Goal: Task Accomplishment & Management: Manage account settings

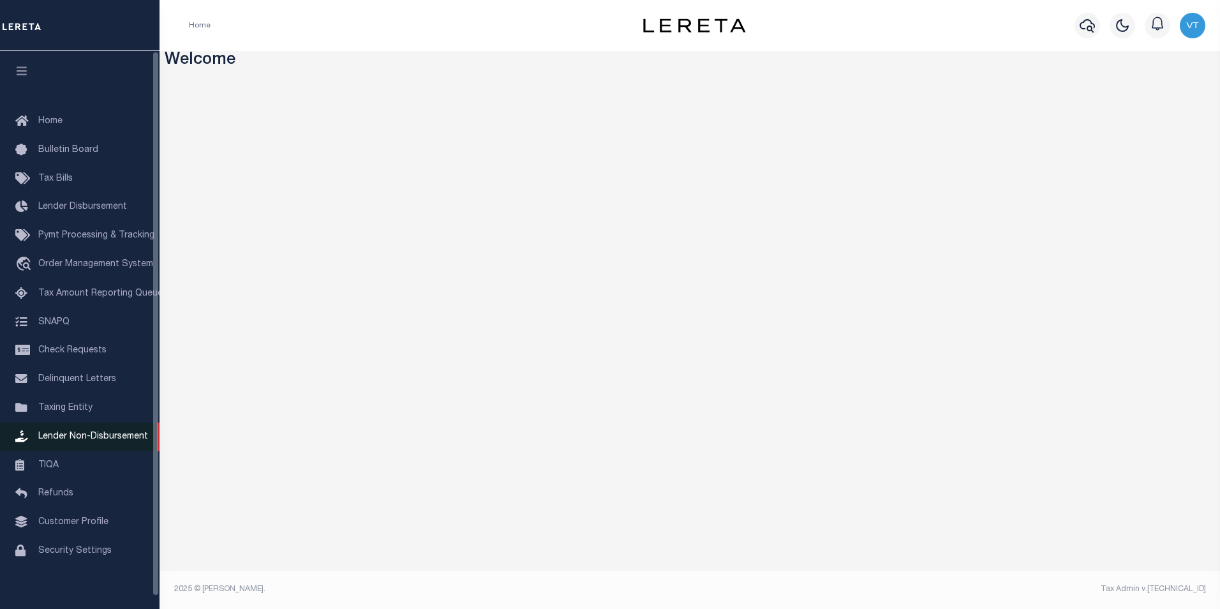
click at [108, 441] on span "Lender Non-Disbursement" at bounding box center [93, 436] width 110 height 9
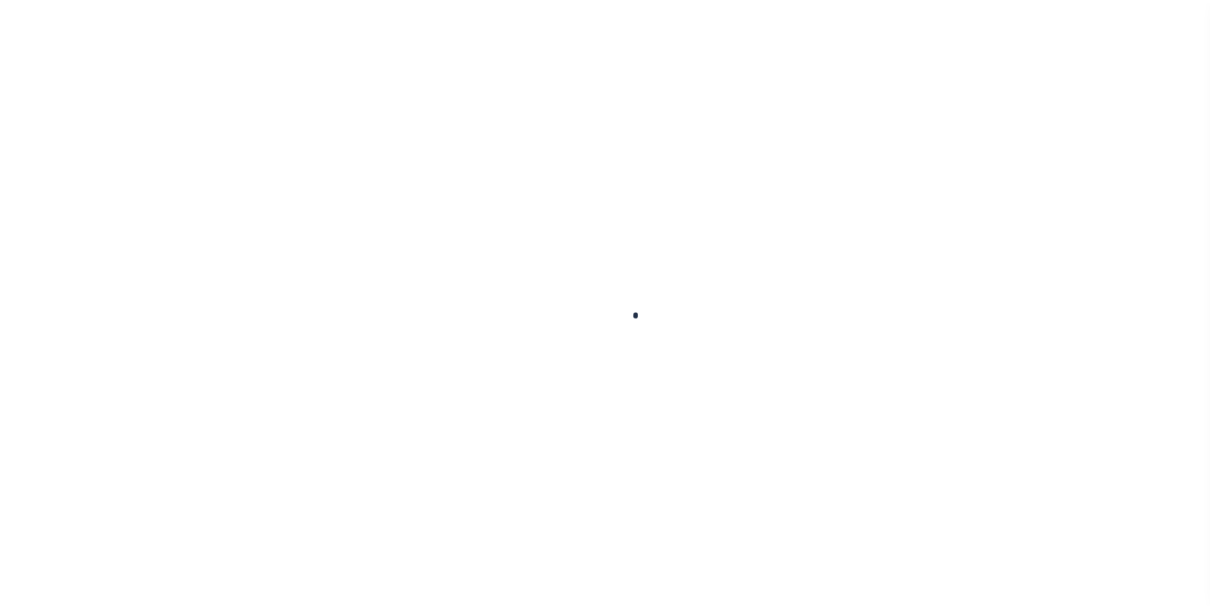
scroll to position [13, 0]
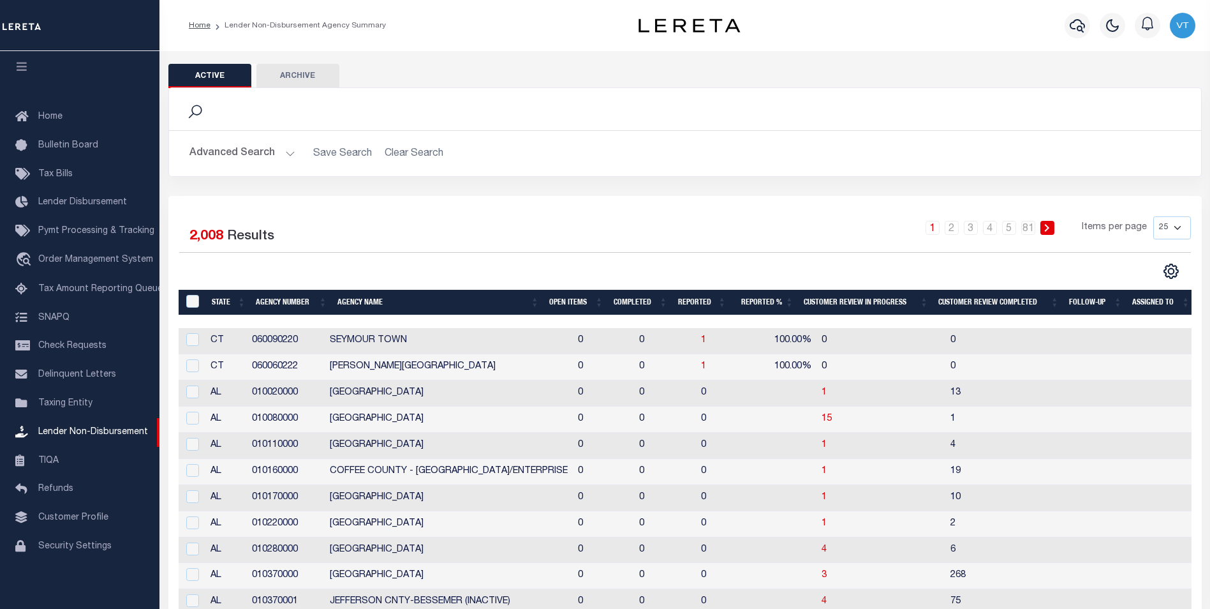
click at [559, 298] on th "Open Items" at bounding box center [576, 303] width 64 height 26
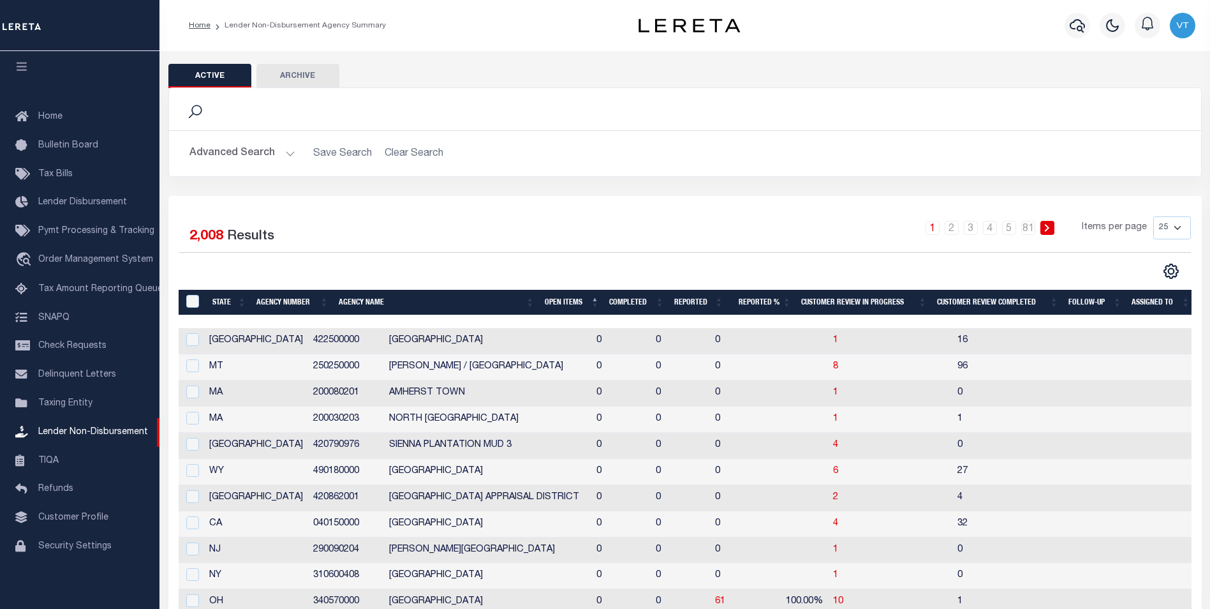
click at [559, 298] on th "Open Items" at bounding box center [572, 303] width 65 height 26
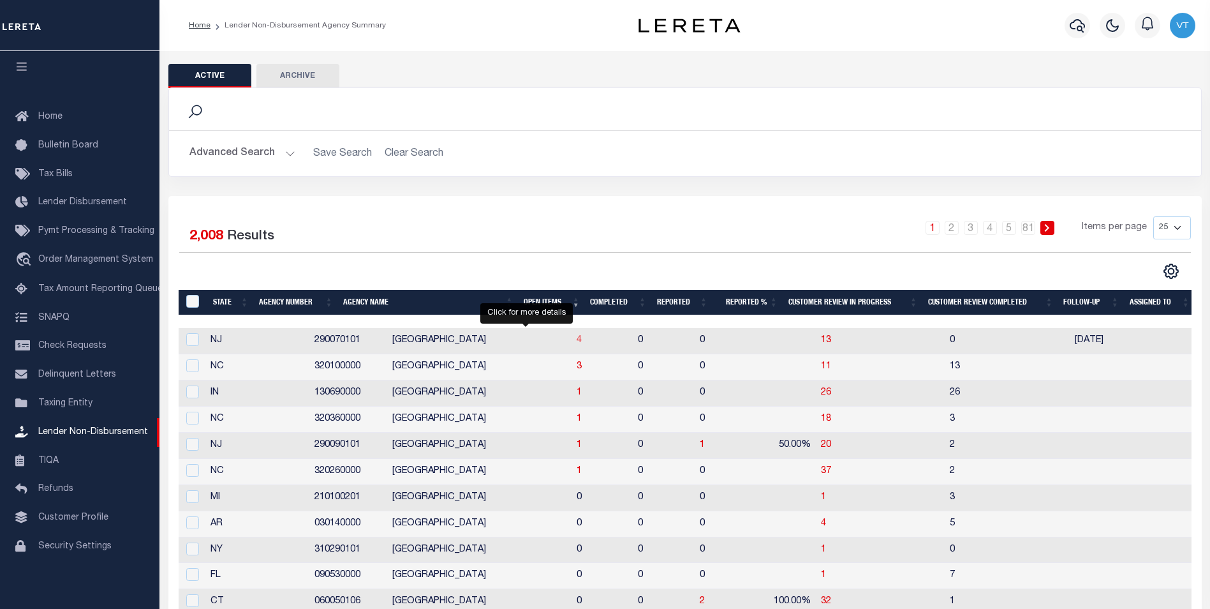
click at [577, 342] on span "4" at bounding box center [579, 340] width 5 height 9
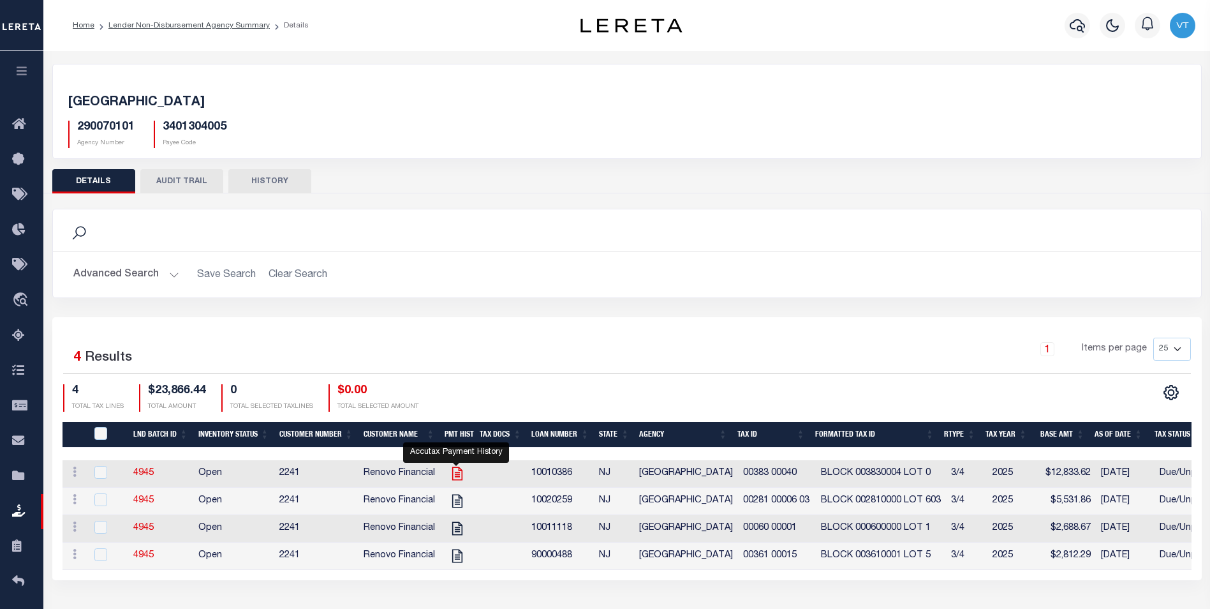
click at [455, 475] on icon "" at bounding box center [457, 473] width 17 height 17
checkbox input "true"
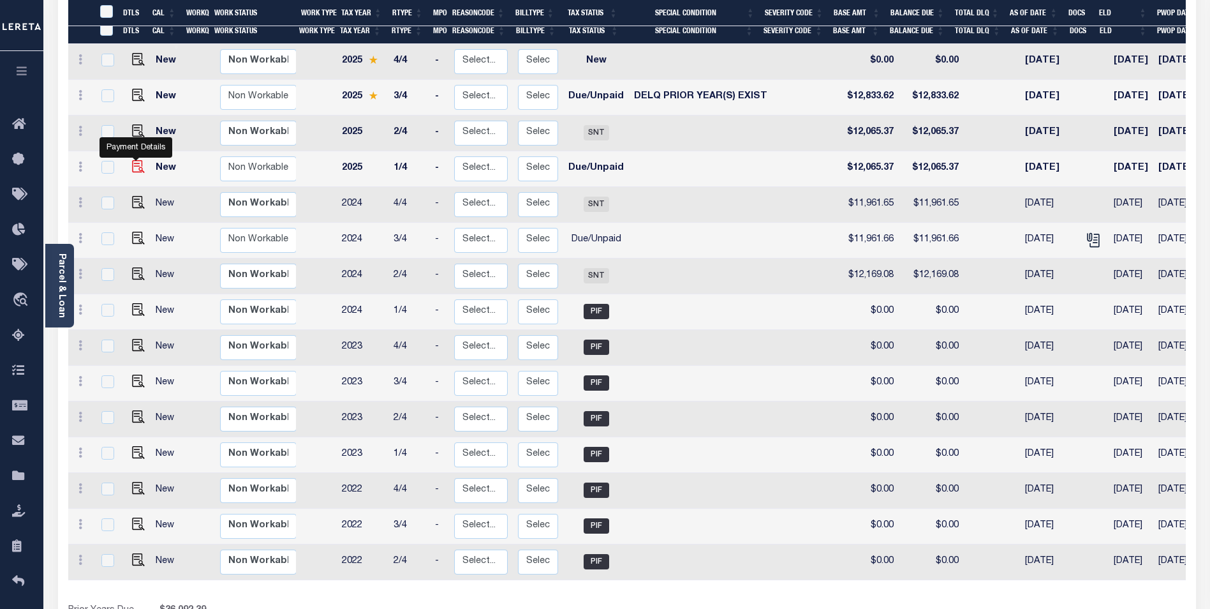
click at [132, 160] on img "" at bounding box center [138, 166] width 13 height 13
checkbox input "true"
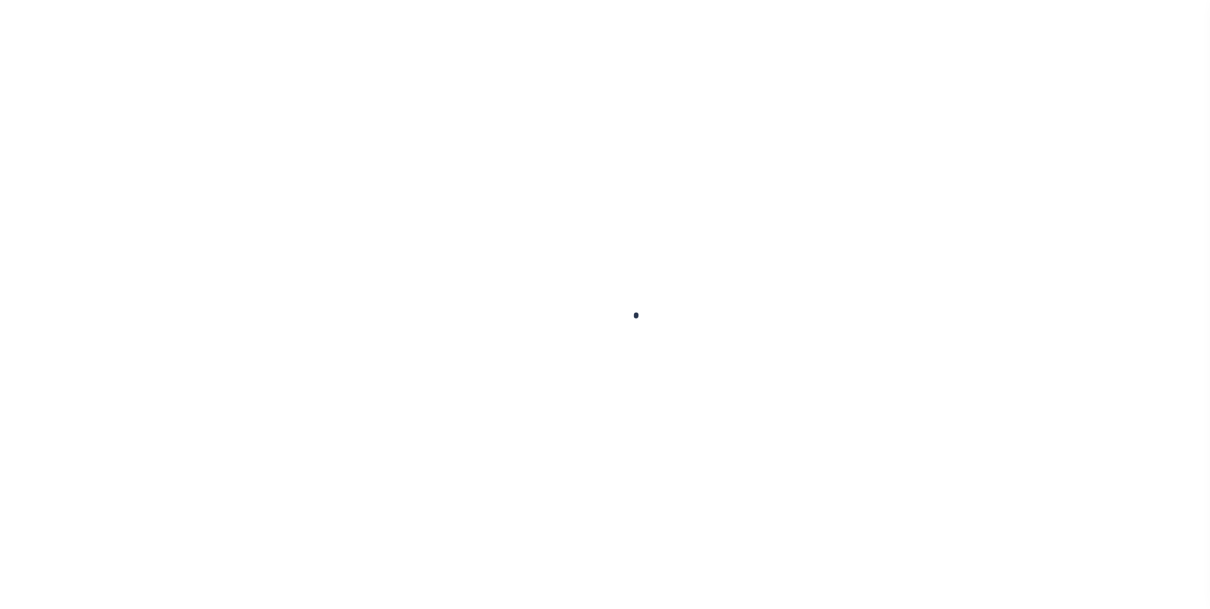
checkbox input "false"
type textarea "TPS"
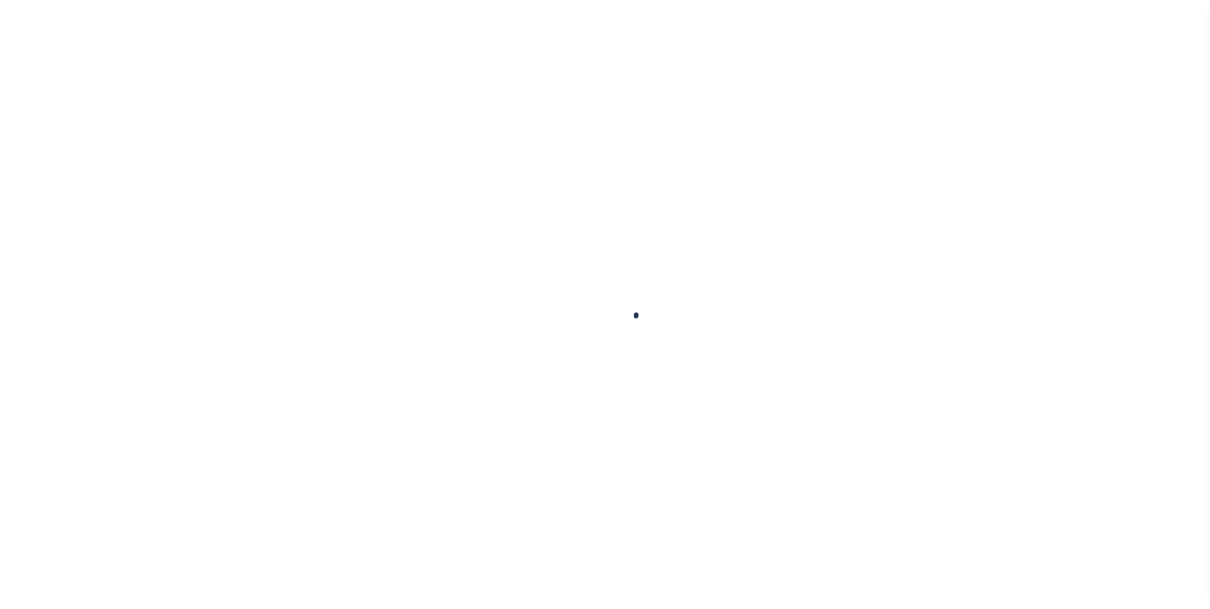
type input "00004496"
type input "02/01/2025"
type input "[DATE]"
select select "DUE"
type input "$12,065.37"
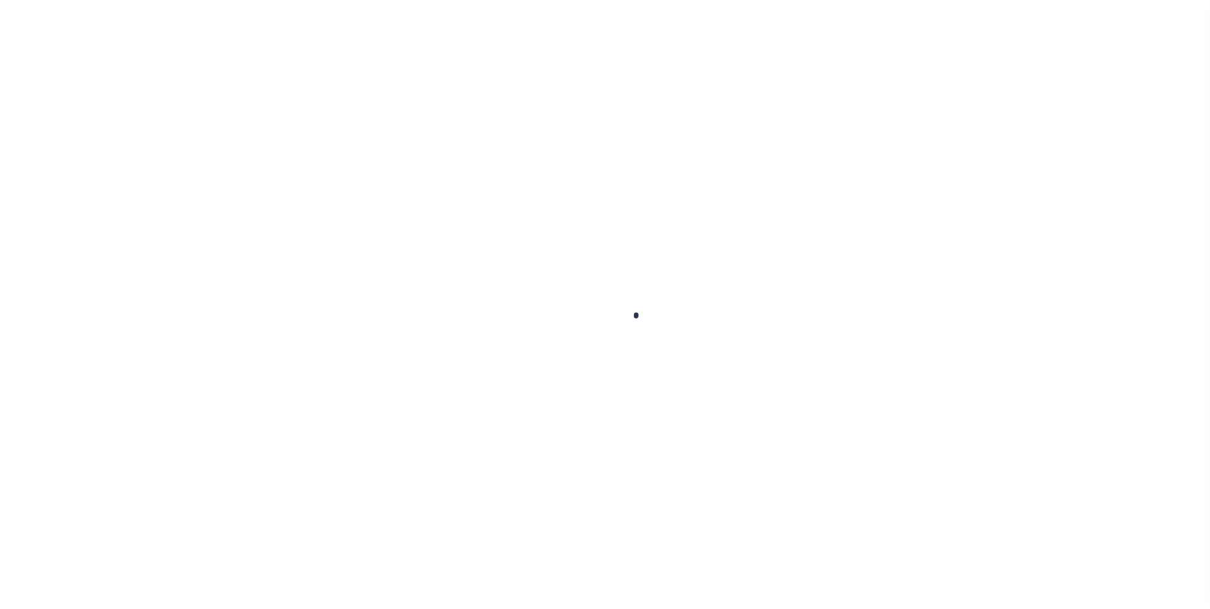
type input "$12,065.37"
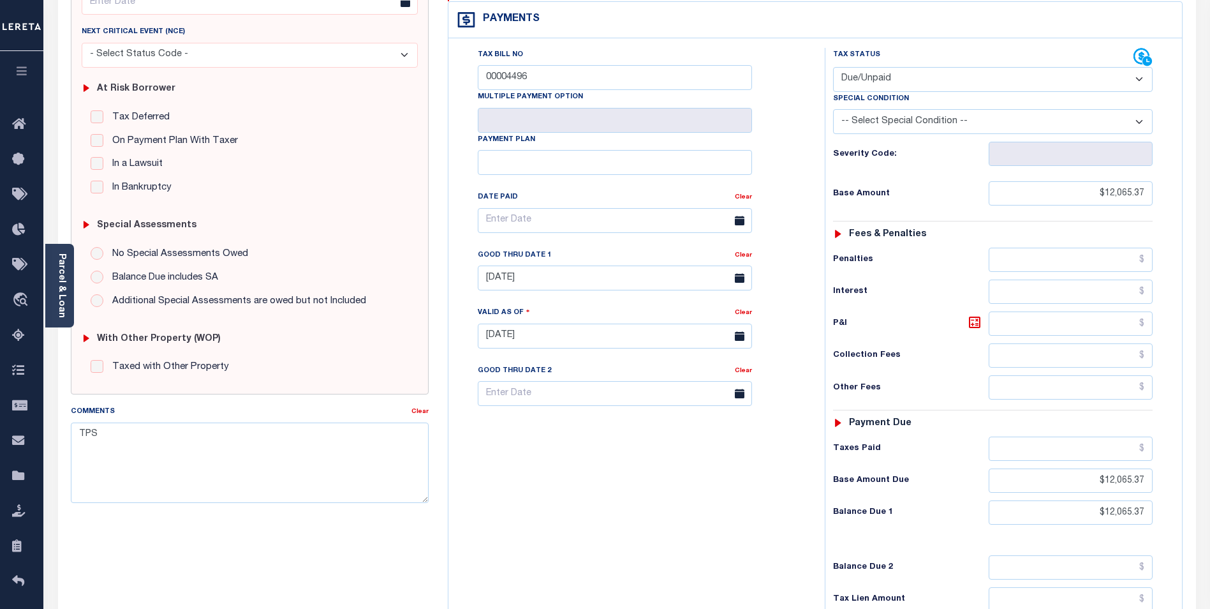
scroll to position [191, 0]
drag, startPoint x: 1060, startPoint y: 458, endPoint x: 1168, endPoint y: 464, distance: 107.3
click at [1168, 464] on div "Tax Status Status - Select Status Code -" at bounding box center [997, 328] width 345 height 563
type input "10/15/2025"
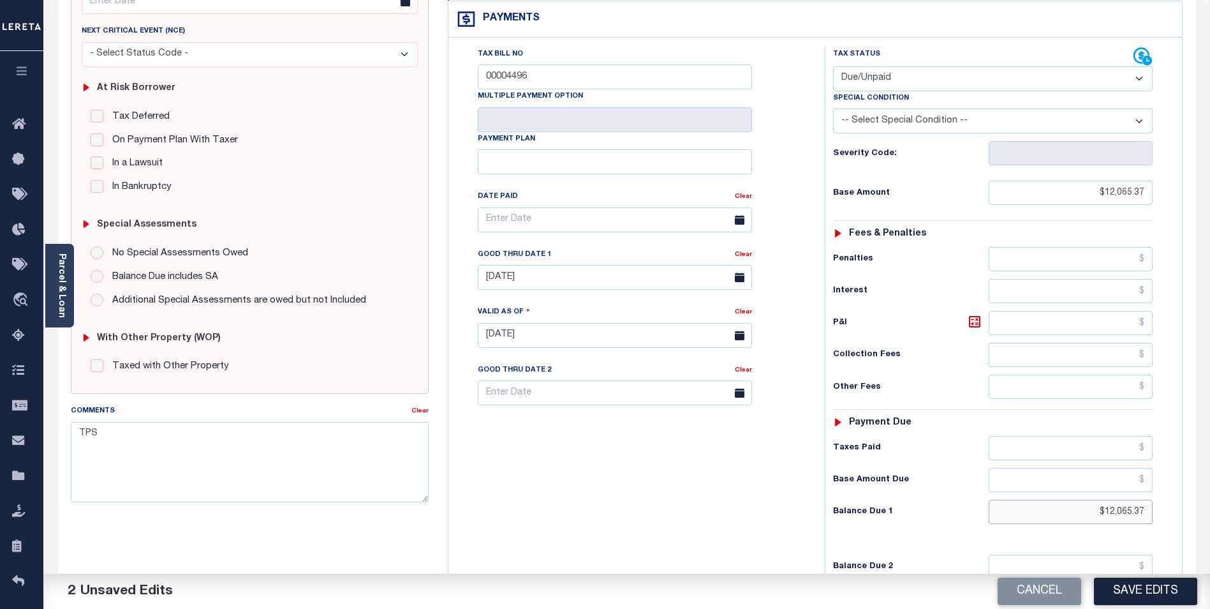
drag, startPoint x: 1092, startPoint y: 485, endPoint x: 1166, endPoint y: 486, distance: 73.4
click at [1166, 486] on div "Tax Status Status - Select Status Code -" at bounding box center [997, 328] width 345 height 563
type input "$12,976.31"
click at [975, 314] on icon at bounding box center [974, 321] width 15 height 15
type input "$910.94"
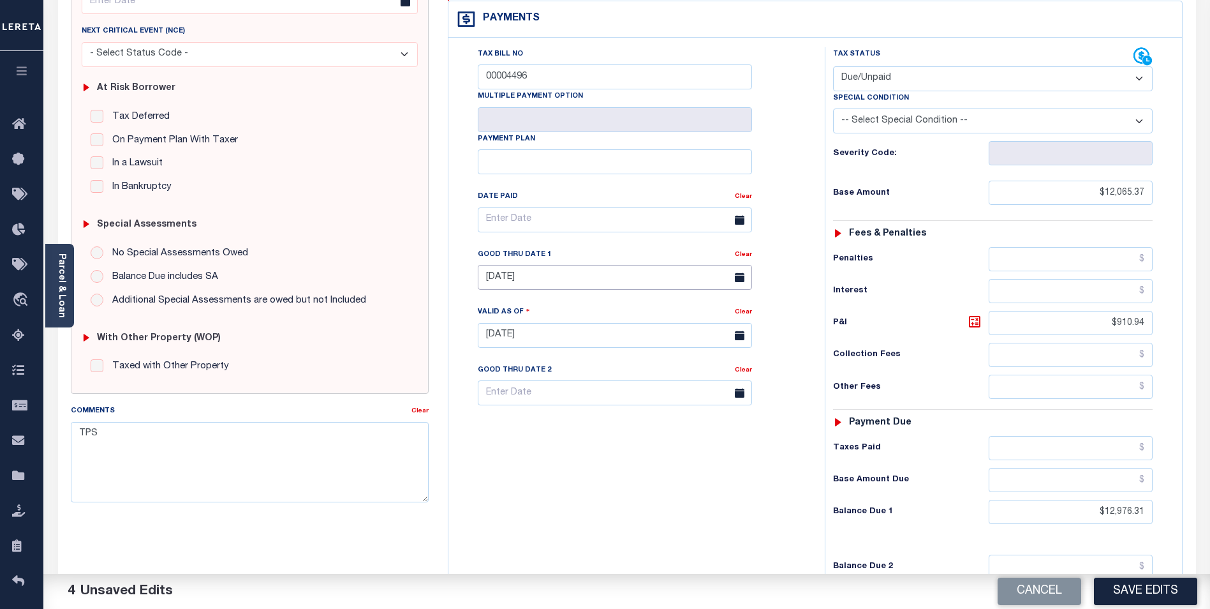
click at [525, 265] on input "02/01/2025" at bounding box center [615, 277] width 274 height 25
click at [624, 422] on span "31" at bounding box center [632, 424] width 25 height 25
type input "[DATE]"
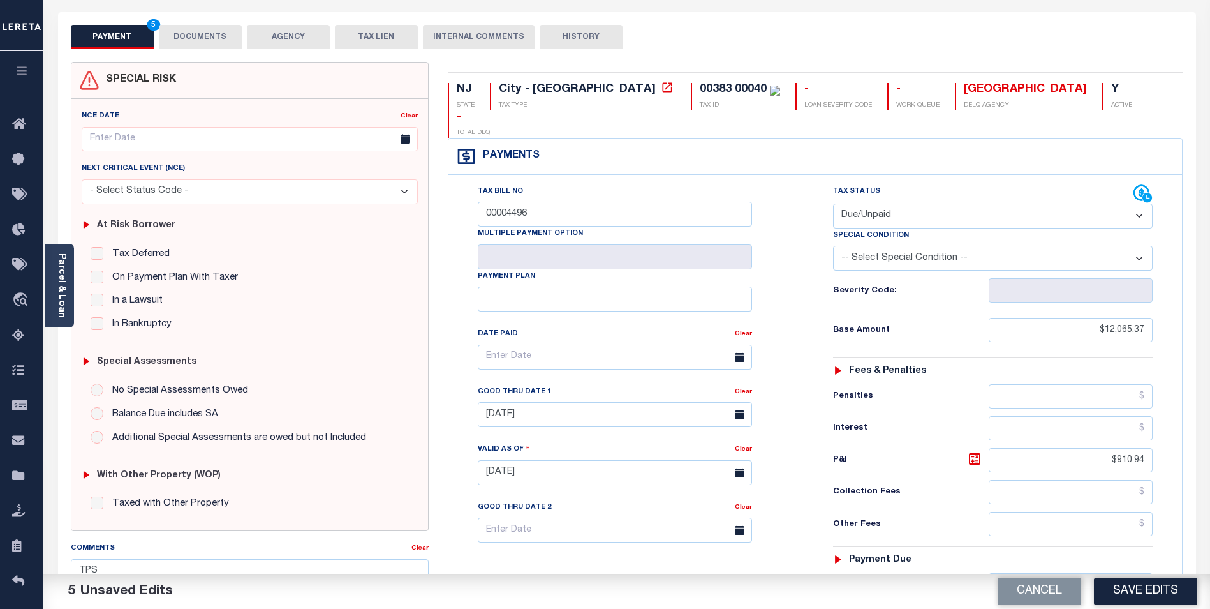
scroll to position [0, 0]
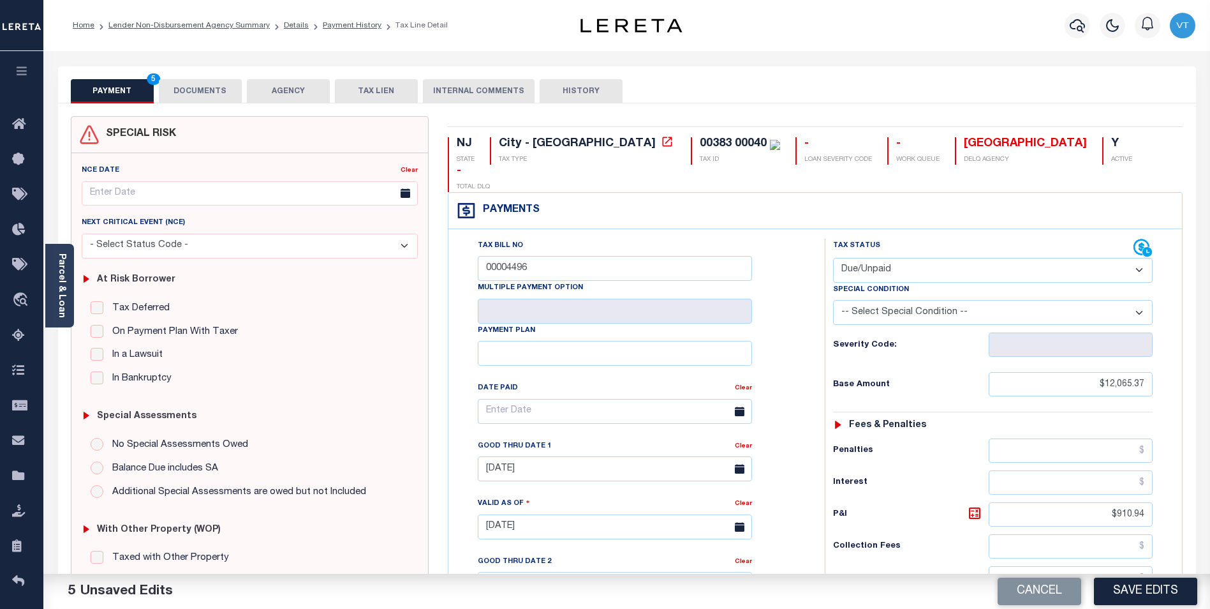
click at [226, 94] on button "DOCUMENTS" at bounding box center [200, 91] width 83 height 24
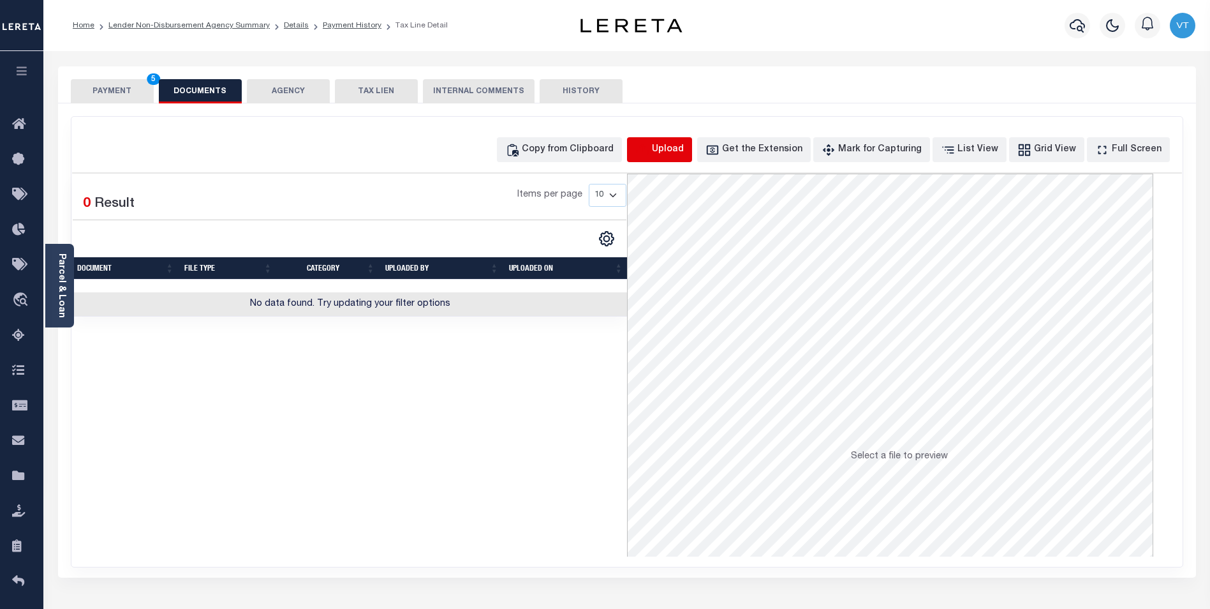
click at [650, 150] on icon "button" at bounding box center [642, 150] width 14 height 14
select select "POP"
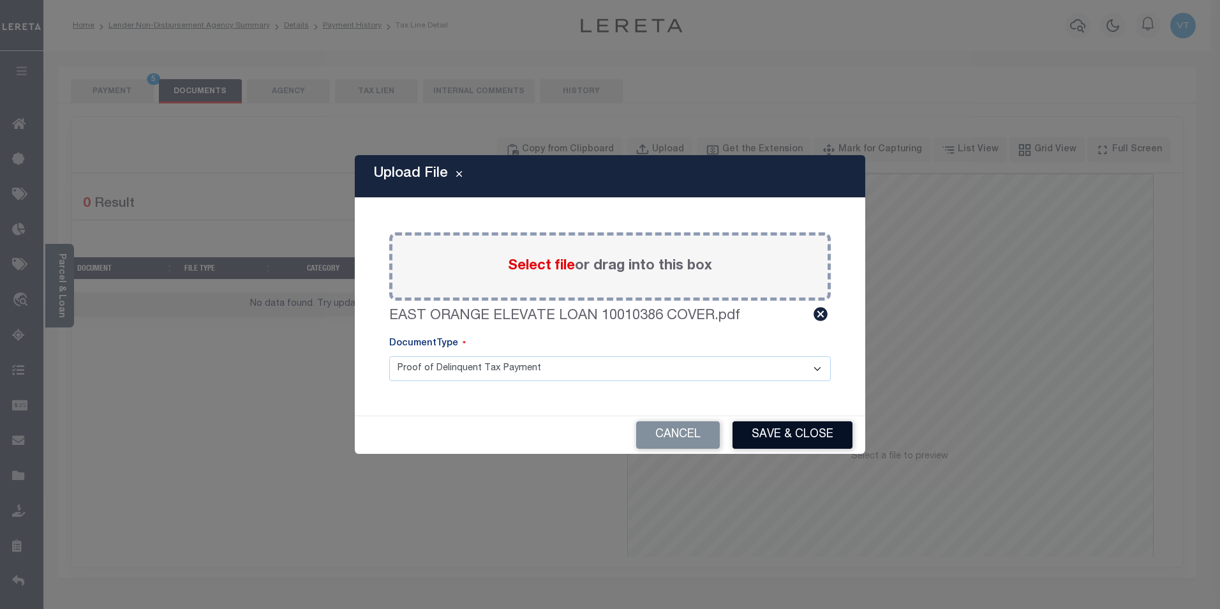
click at [786, 439] on button "Save & Close" at bounding box center [792, 434] width 120 height 27
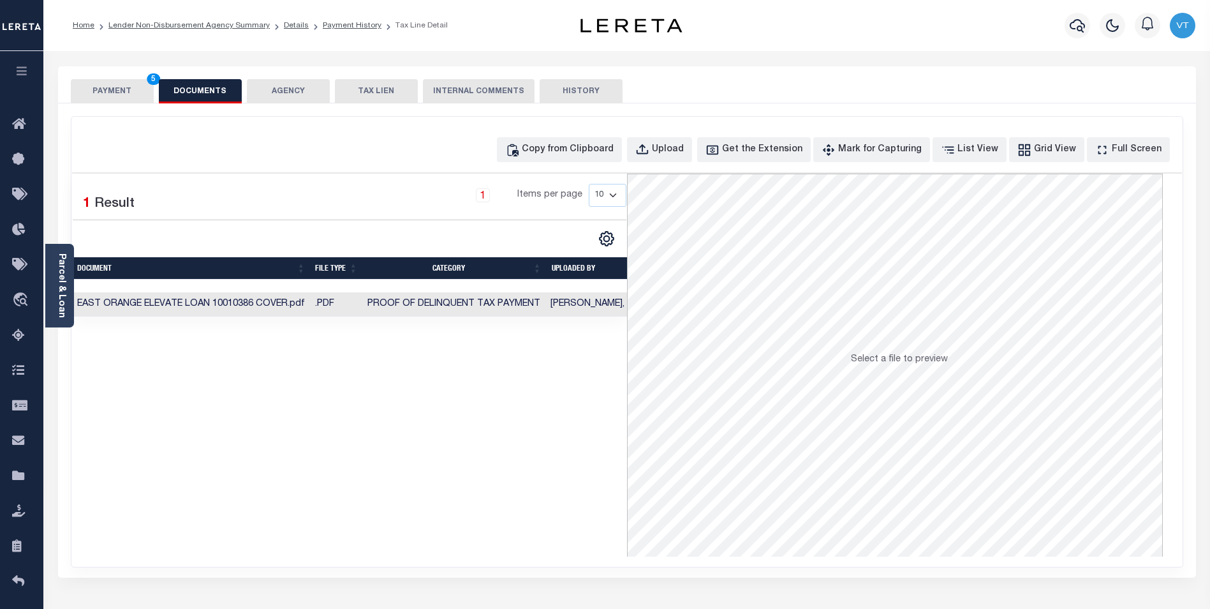
click at [110, 88] on button "PAYMENT 5" at bounding box center [112, 91] width 83 height 24
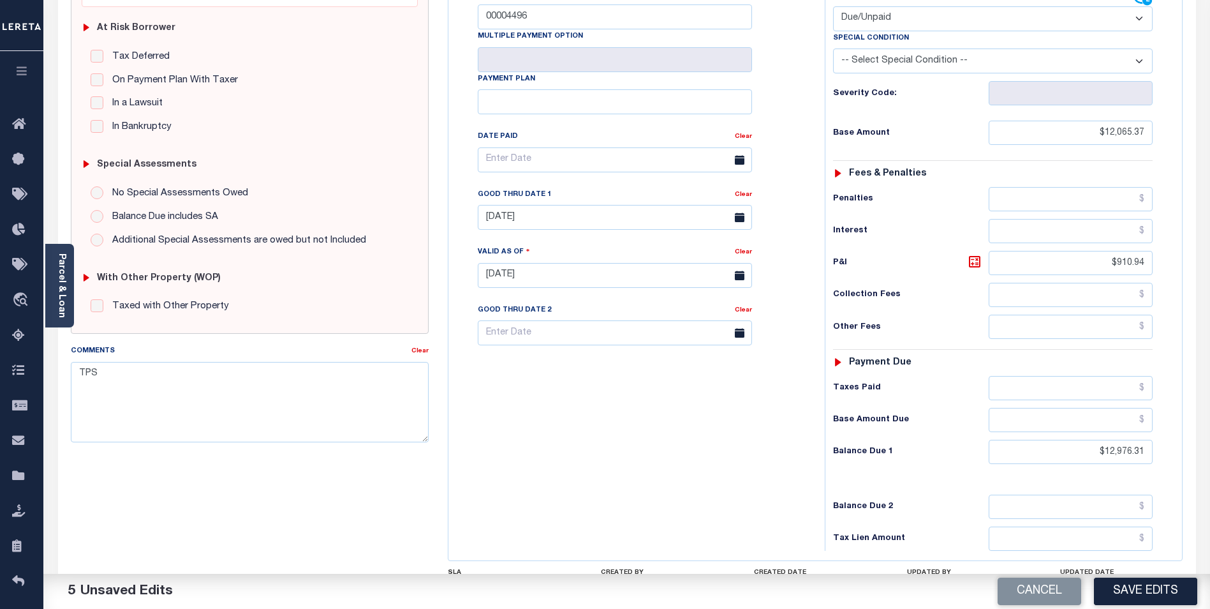
scroll to position [255, 0]
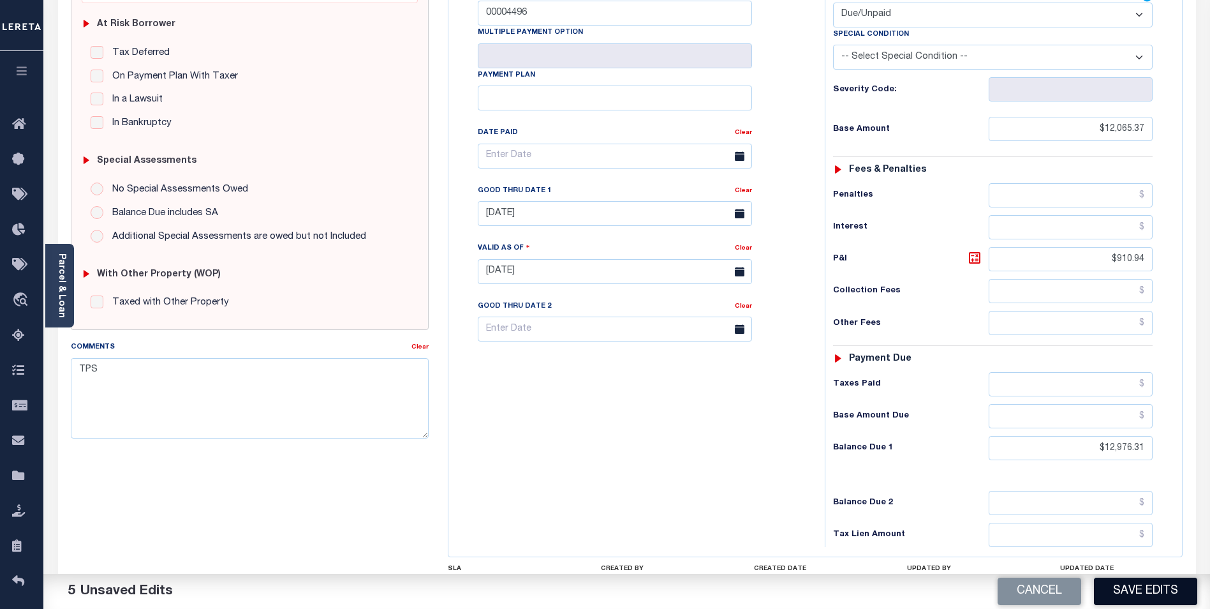
click at [1152, 591] on button "Save Edits" at bounding box center [1145, 590] width 103 height 27
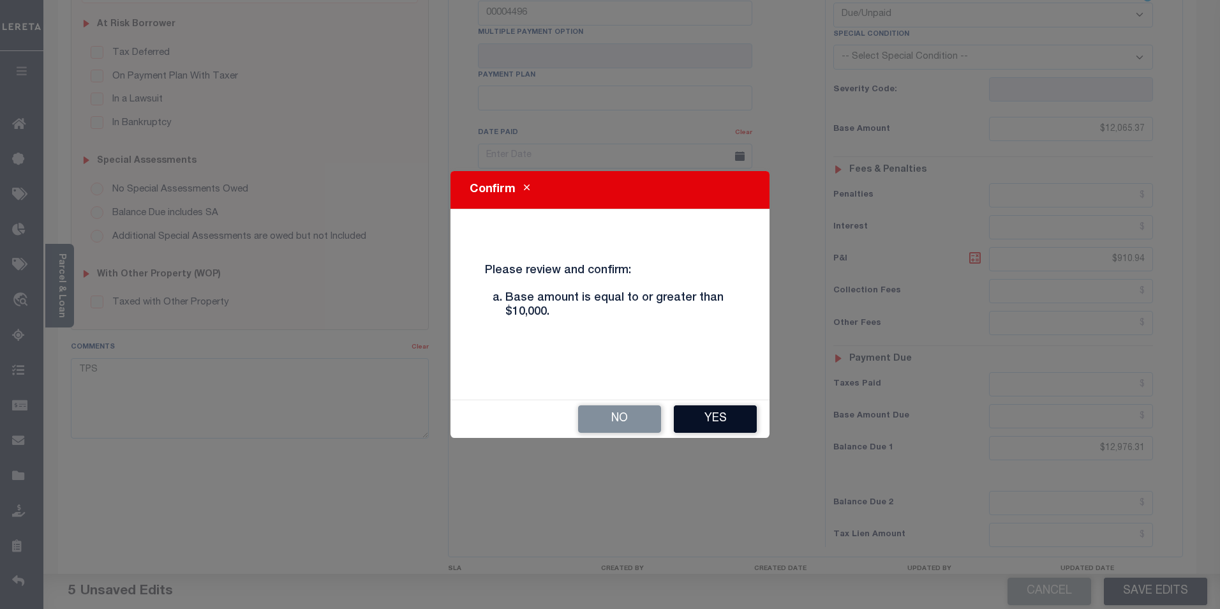
click at [739, 420] on button "Yes" at bounding box center [715, 418] width 83 height 27
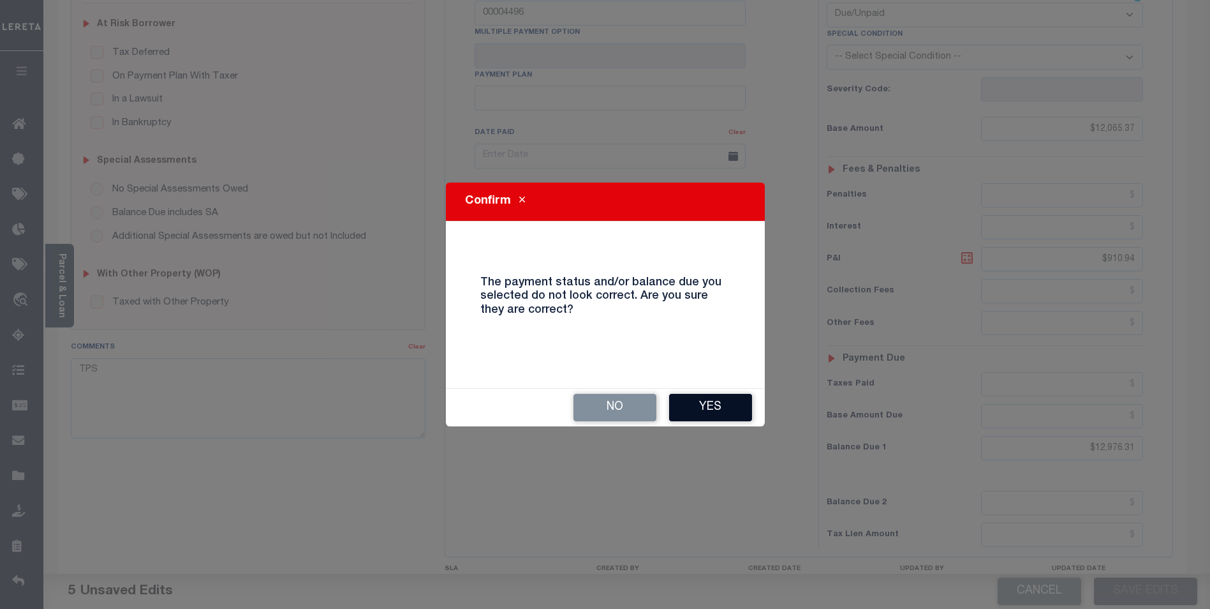
click at [691, 410] on button "Yes" at bounding box center [710, 407] width 83 height 27
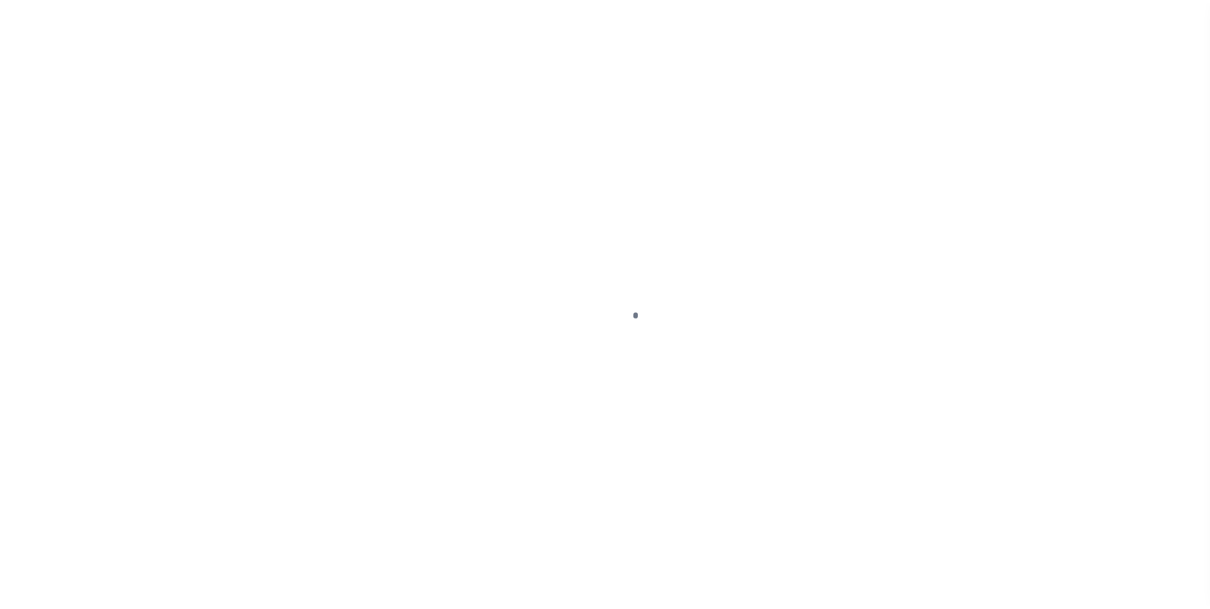
scroll to position [13, 0]
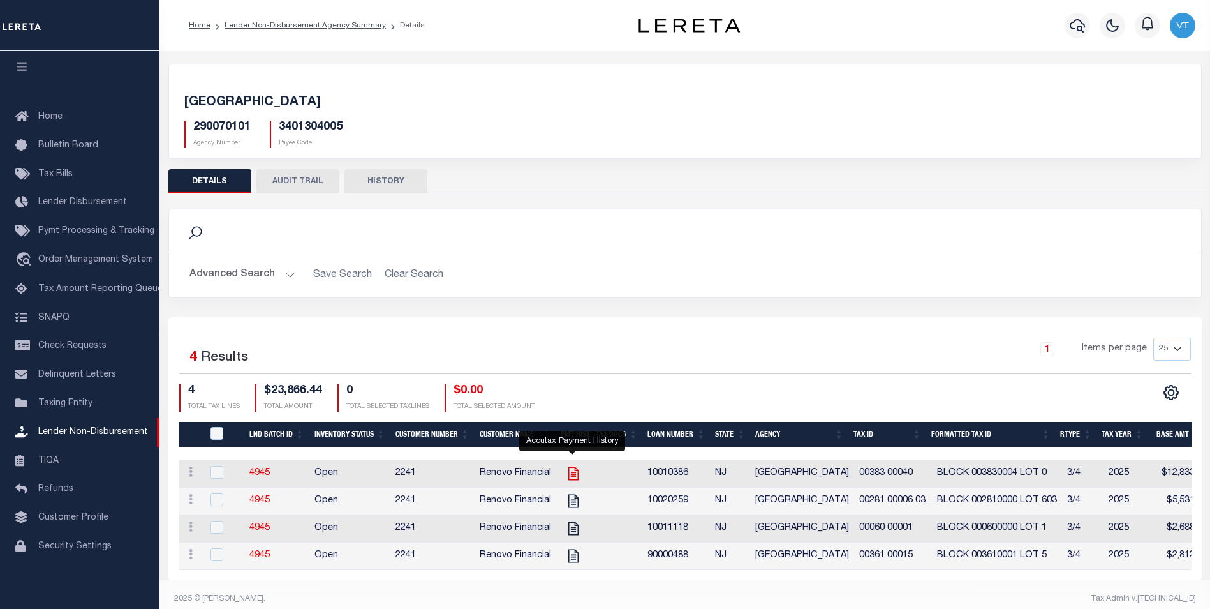
click at [577, 477] on icon "" at bounding box center [573, 473] width 10 height 13
checkbox input "true"
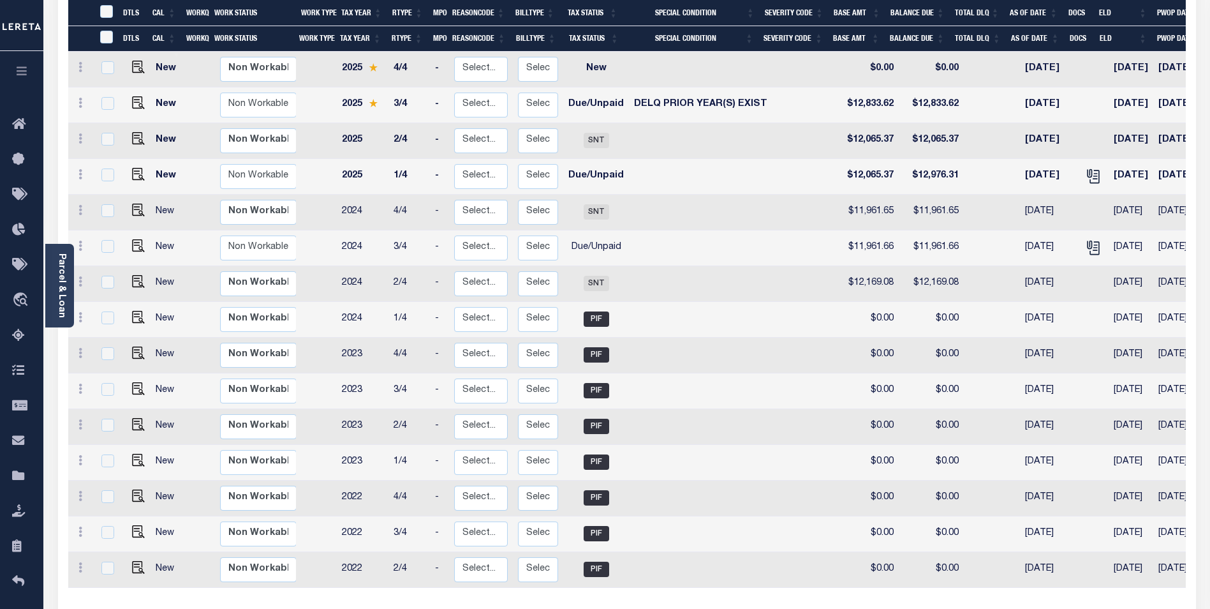
scroll to position [290, 0]
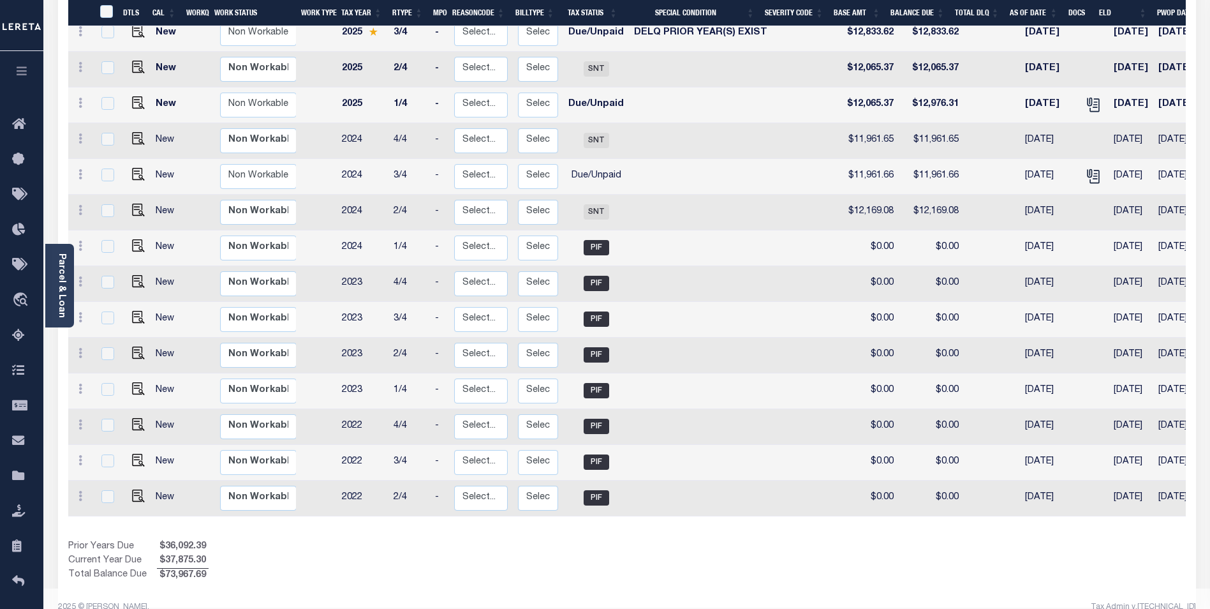
drag, startPoint x: 679, startPoint y: 509, endPoint x: 839, endPoint y: 508, distance: 160.2
click at [838, 508] on div "DTLS CAL WorkQ Work Status Work Type Tax Year RType MPO ReasonCode BillType Tax…" at bounding box center [627, 268] width 1118 height 628
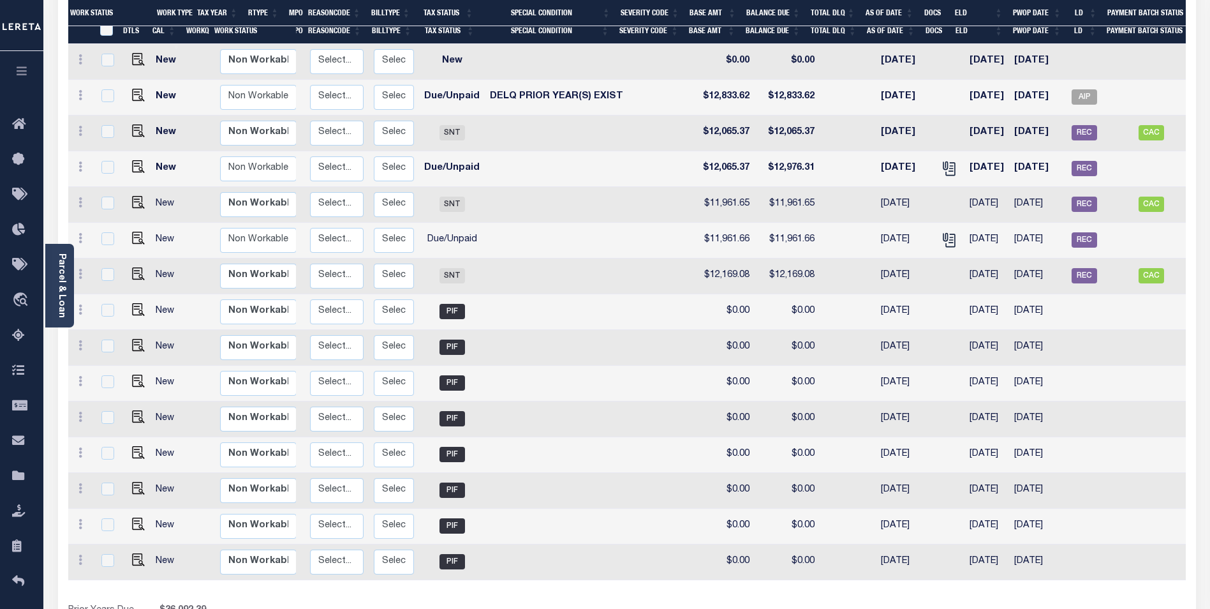
scroll to position [0, 0]
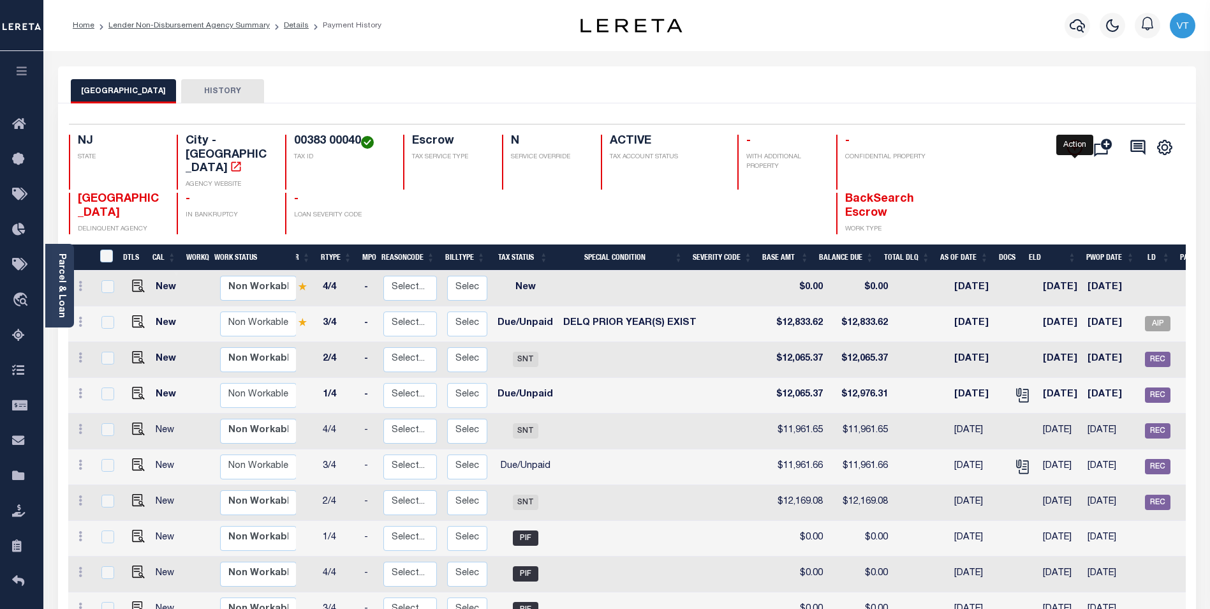
click at [1077, 152] on icon "" at bounding box center [1074, 147] width 15 height 15
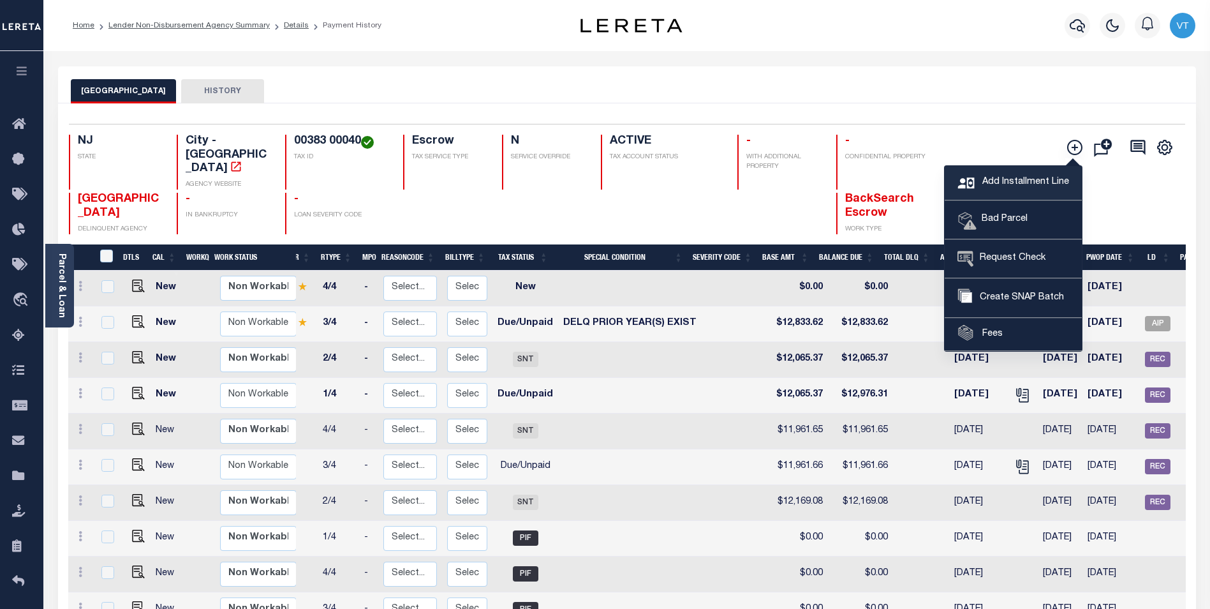
click at [1041, 181] on span "Add Installment Line" at bounding box center [1024, 182] width 90 height 14
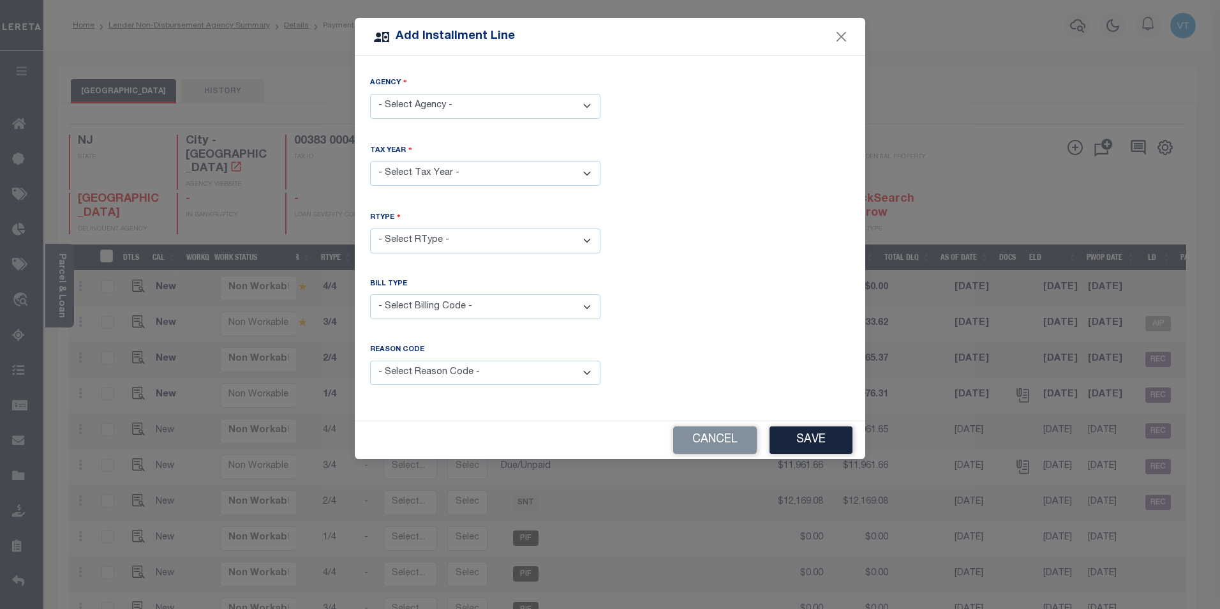
click at [456, 103] on select "- Select Agency - EAST ORANGE CITY - City" at bounding box center [485, 106] width 230 height 25
select select "3401304005"
click at [370, 94] on select "- Select Agency - EAST ORANGE CITY - City" at bounding box center [485, 106] width 230 height 25
click at [456, 163] on select "- Select Year - 2005 2006 2007 2008 2009 2010 2011 2012 2013 2014 2015 2016 201…" at bounding box center [485, 173] width 230 height 25
select select "2025"
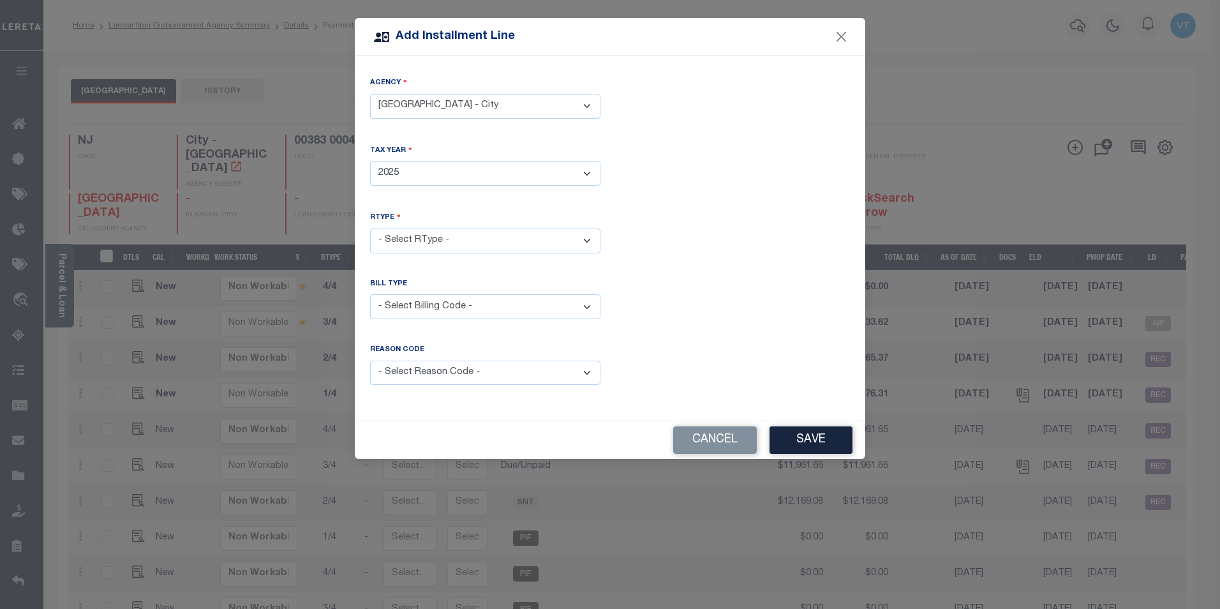
click at [370, 161] on select "- Select Year - 2005 2006 2007 2008 2009 2010 2011 2012 2013 2014 2015 2016 201…" at bounding box center [485, 173] width 230 height 25
click at [447, 239] on select "- Select RType - 1/4 2/4 3/4 4/4" at bounding box center [485, 240] width 230 height 25
select select "1"
click at [370, 228] on select "- Select RType - 1/4 2/4 3/4 4/4" at bounding box center [485, 240] width 230 height 25
click at [465, 299] on select "- Select Billing Code - Regular Delinquent Supplemental Corrected/Adjusted Bill…" at bounding box center [485, 306] width 230 height 25
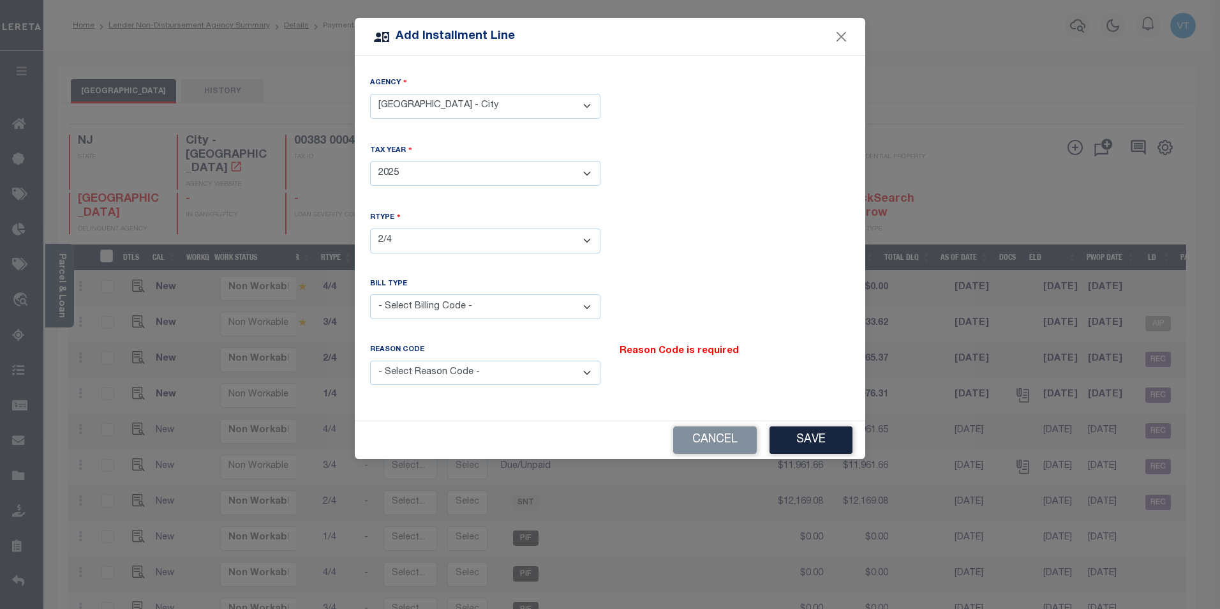
select select "1"
click at [370, 294] on select "- Select Billing Code - Regular Delinquent Supplemental Corrected/Adjusted Bill…" at bounding box center [485, 306] width 230 height 25
click at [463, 362] on select "- Select Reason Code - Payment Reversal Taxable Value Change Assessment Change …" at bounding box center [485, 372] width 230 height 25
select select "12"
click at [370, 360] on select "- Select Reason Code - Payment Reversal Taxable Value Change Assessment Change …" at bounding box center [485, 372] width 230 height 25
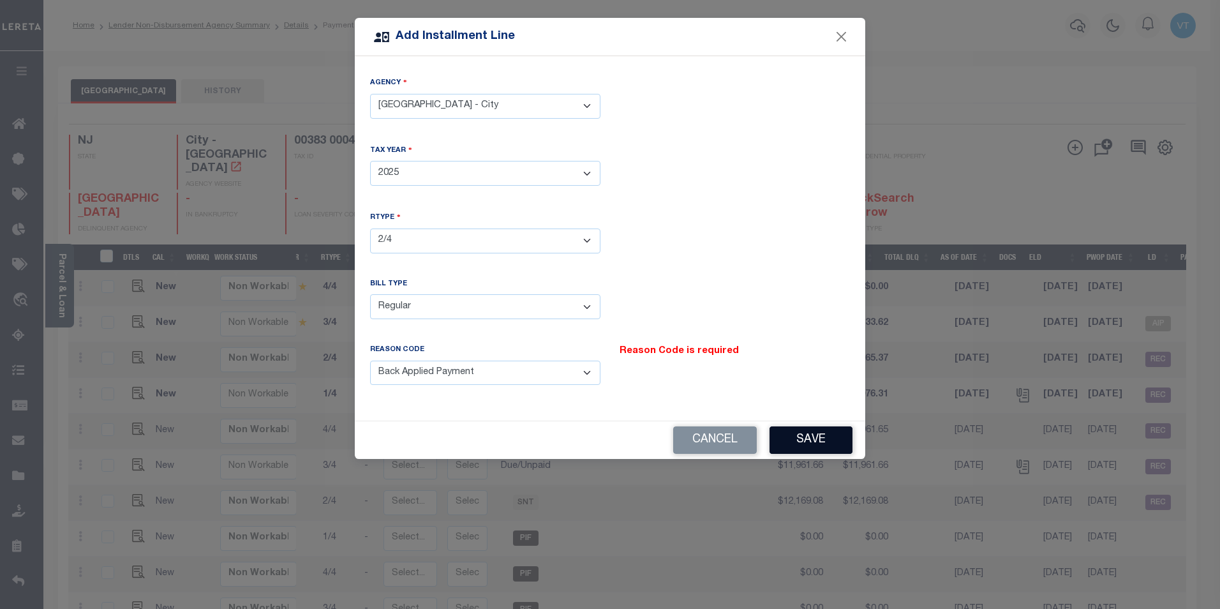
click at [821, 440] on button "Save" at bounding box center [810, 439] width 83 height 27
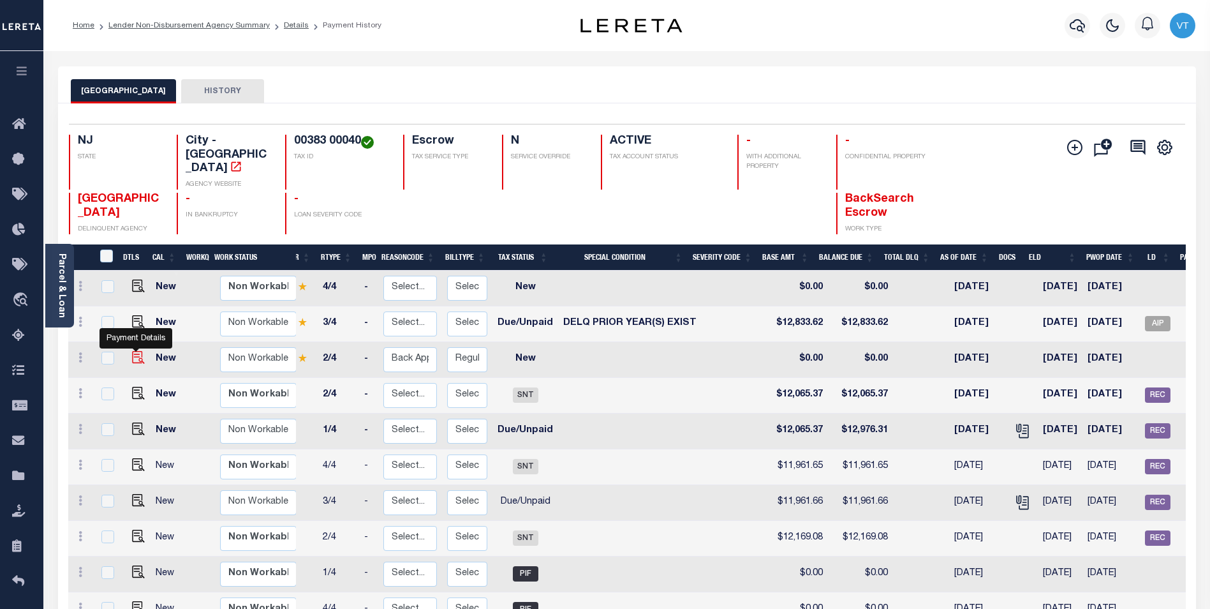
click at [137, 351] on img at bounding box center [138, 357] width 13 height 13
checkbox input "true"
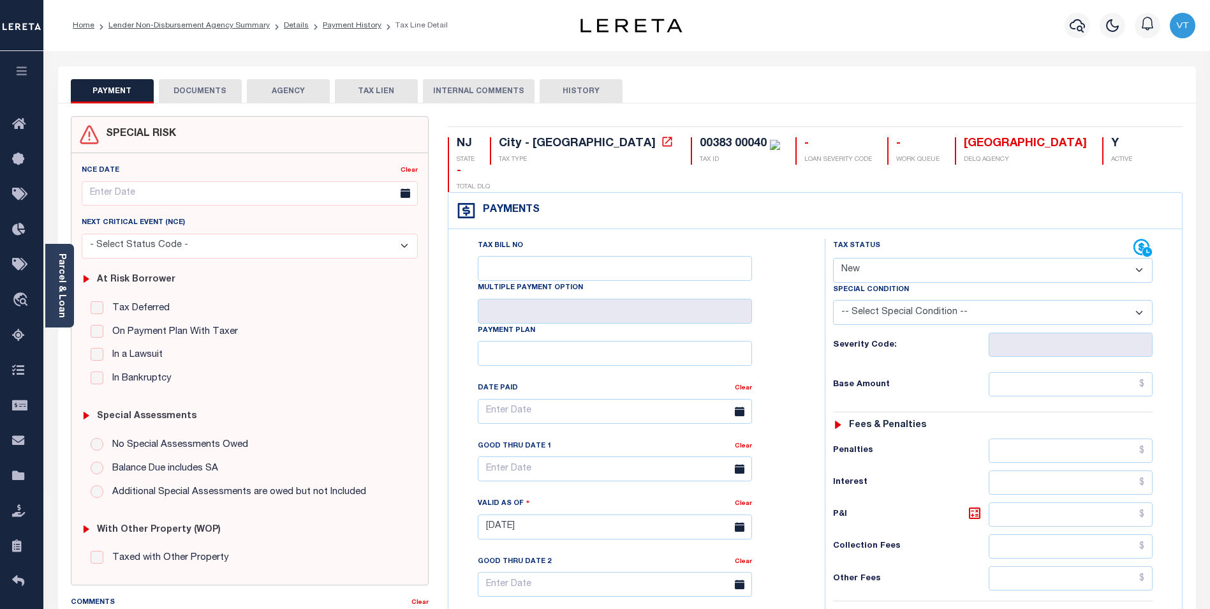
click at [891, 258] on select "- Select Status Code - Open Due/Unpaid Paid Incomplete No Tax Due Internal Refu…" at bounding box center [993, 270] width 320 height 25
select select "DUE"
click at [833, 258] on select "- Select Status Code - Open Due/Unpaid Paid Incomplete No Tax Due Internal Refu…" at bounding box center [993, 270] width 320 height 25
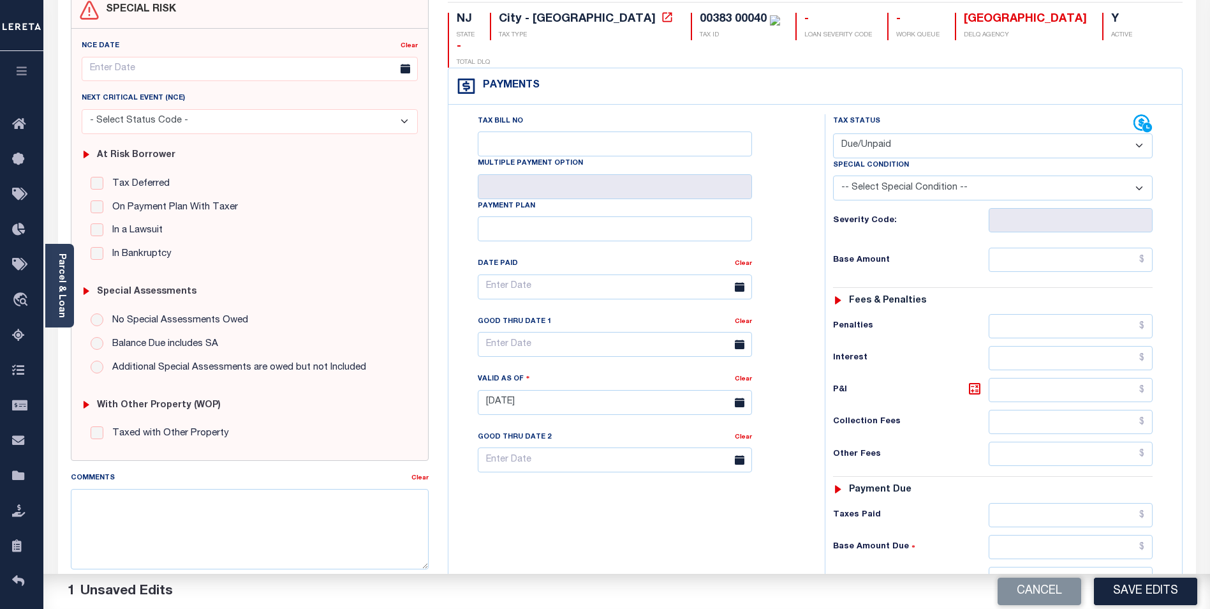
scroll to position [128, 0]
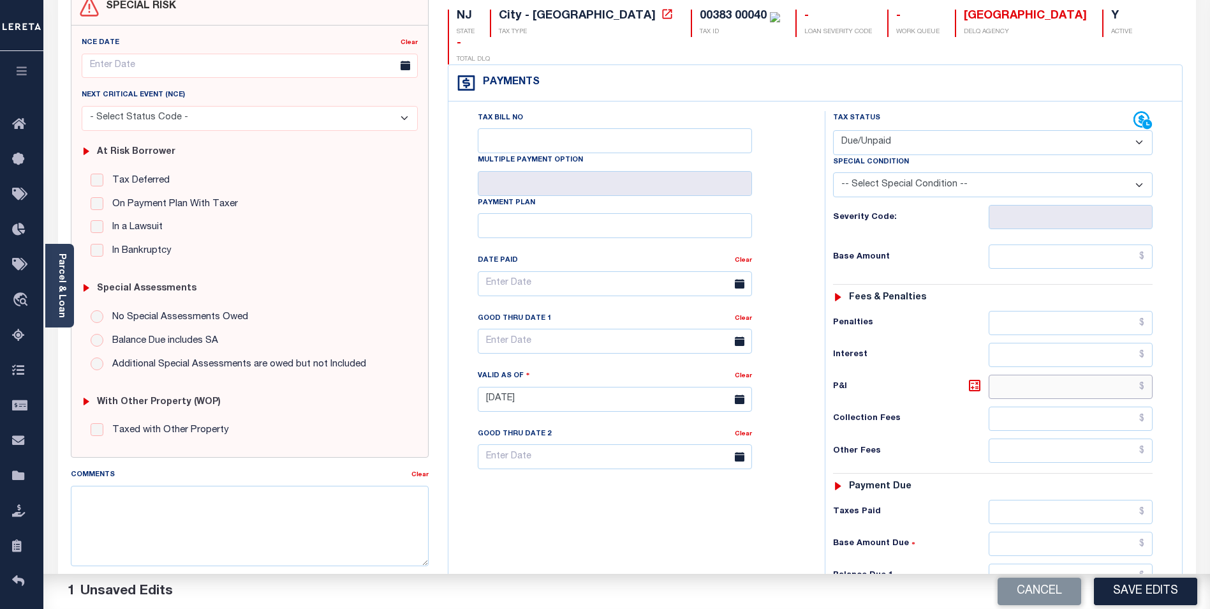
click at [1067, 375] on input "text" at bounding box center [1071, 387] width 164 height 24
type input "$953.16"
click at [976, 446] on h6 "Other Fees" at bounding box center [911, 451] width 156 height 10
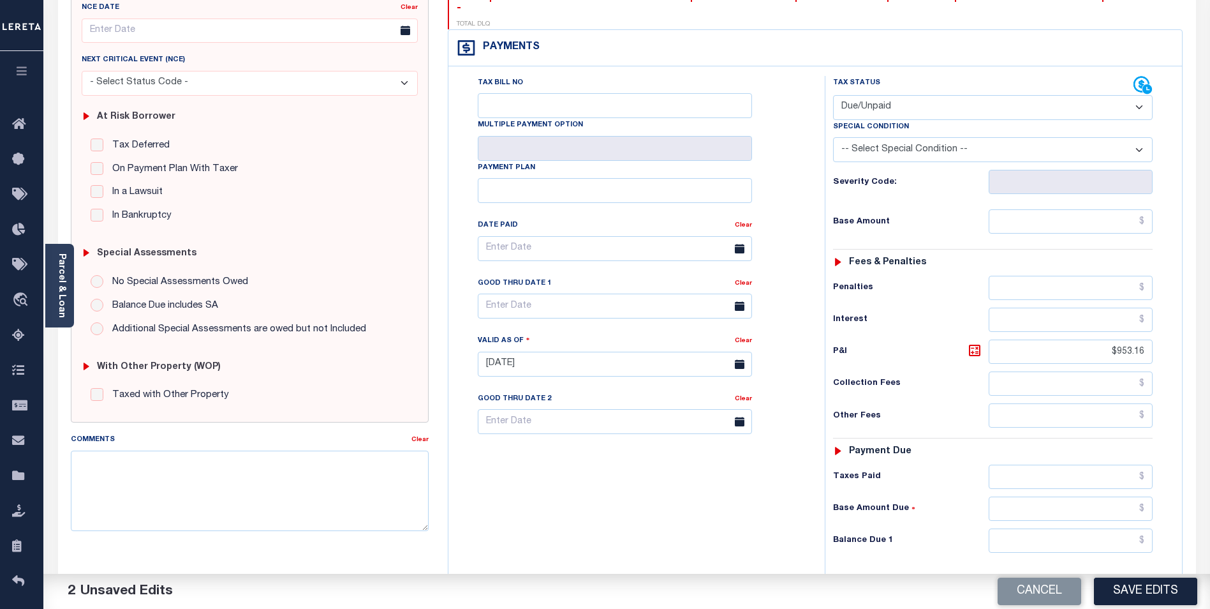
scroll to position [191, 0]
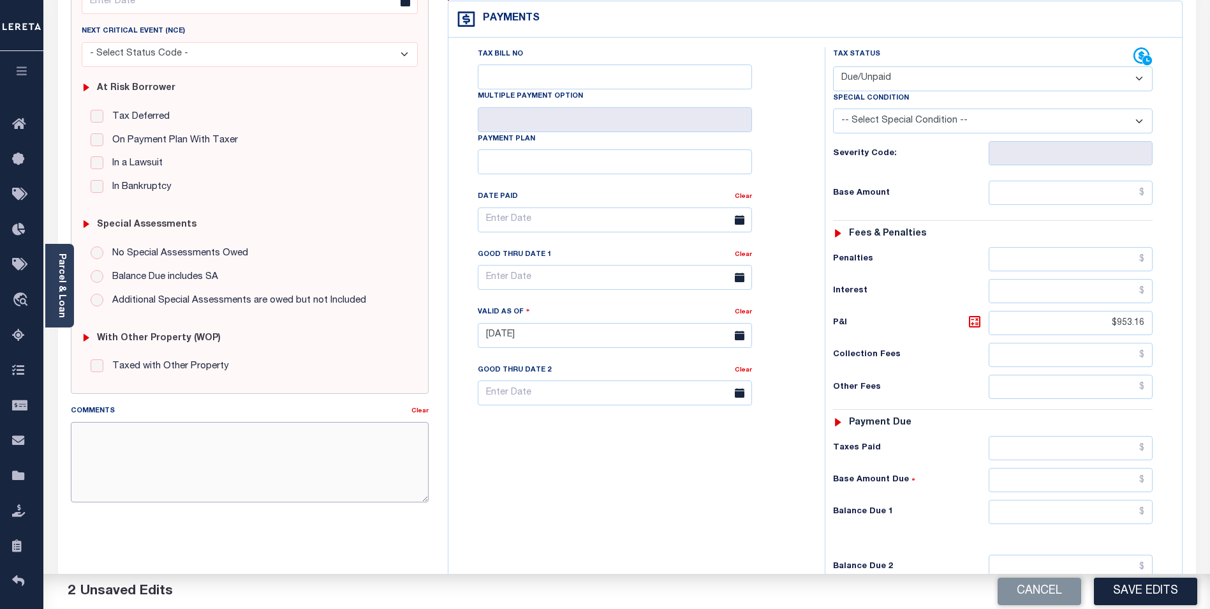
click at [288, 452] on textarea "Comments" at bounding box center [250, 462] width 358 height 80
type textarea "p"
type textarea "PER EMAIL FROM TAX OFFICE 2025 2ND INSTALL IS DELQ, BASE $12065.37 + P/I $953.1…"
click at [613, 265] on input "text" at bounding box center [615, 277] width 274 height 25
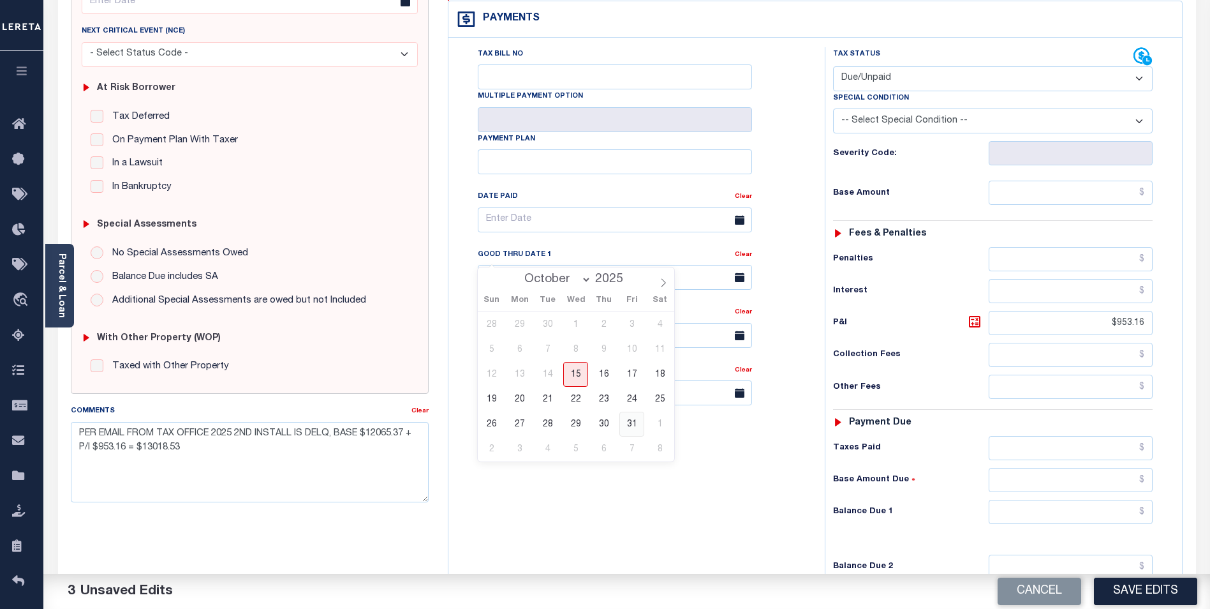
click at [631, 427] on span "31" at bounding box center [632, 424] width 25 height 25
type input "10/31/2025"
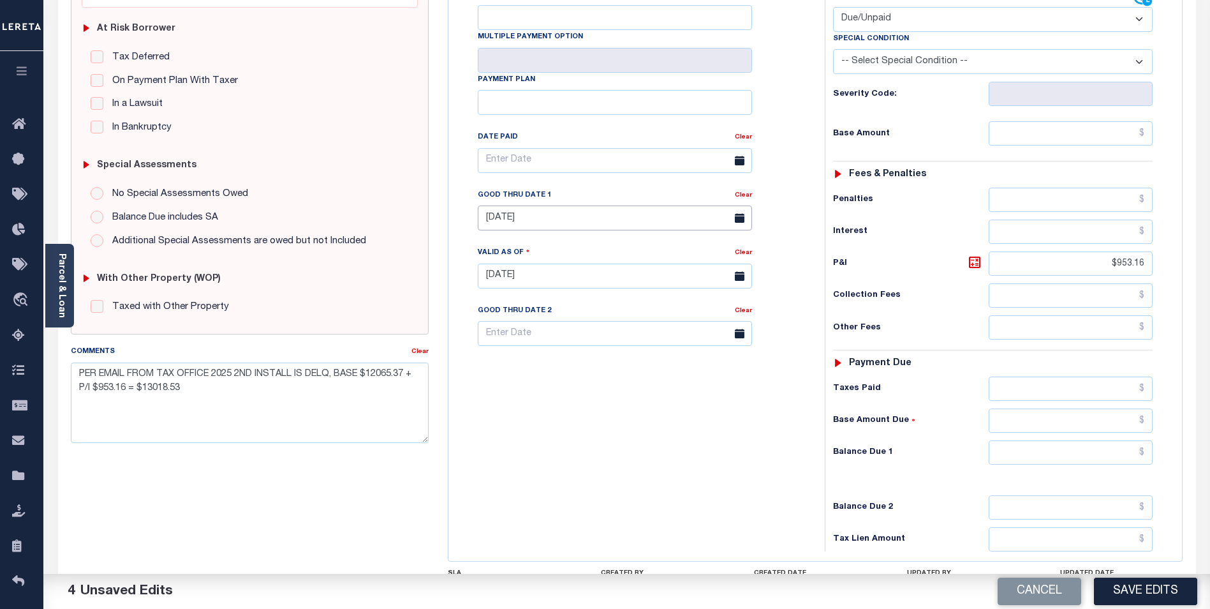
scroll to position [255, 0]
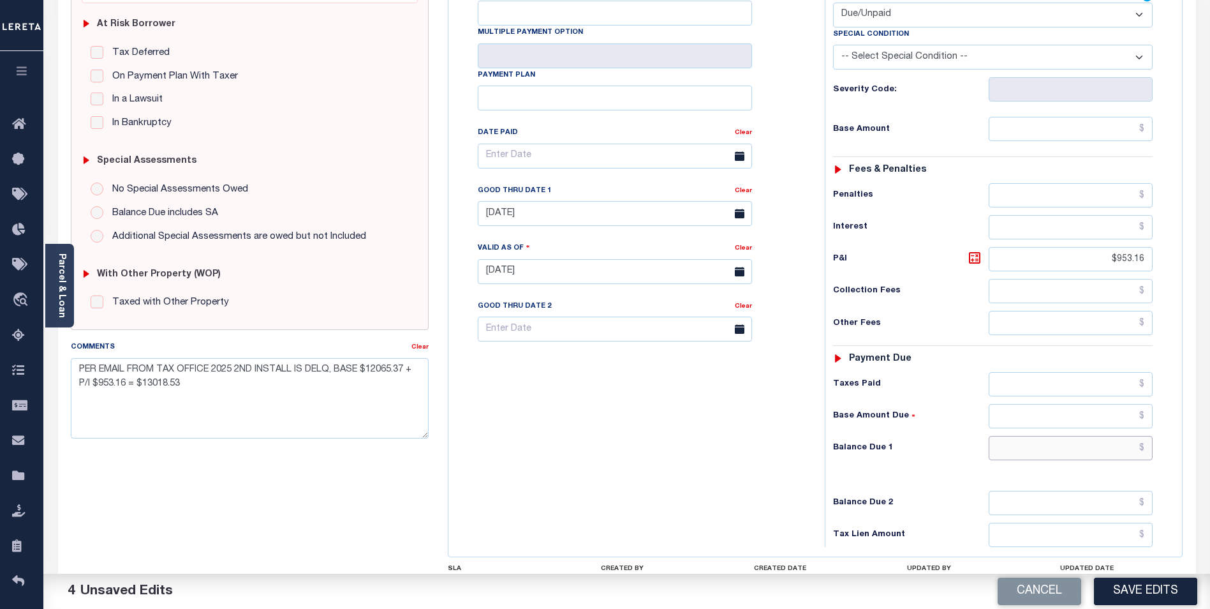
click at [1060, 436] on input "text" at bounding box center [1071, 448] width 164 height 24
type input "$953.16"
click at [702, 428] on div "Tax Bill No Multiple Payment Option Payment Plan Clear" at bounding box center [634, 264] width 364 height 563
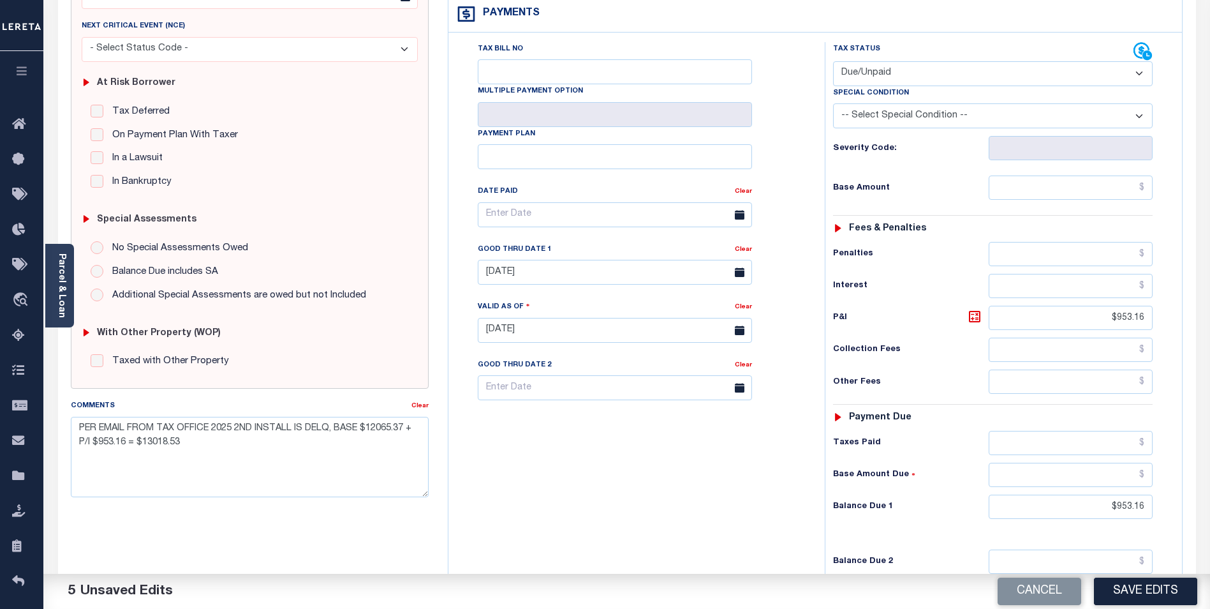
scroll to position [0, 0]
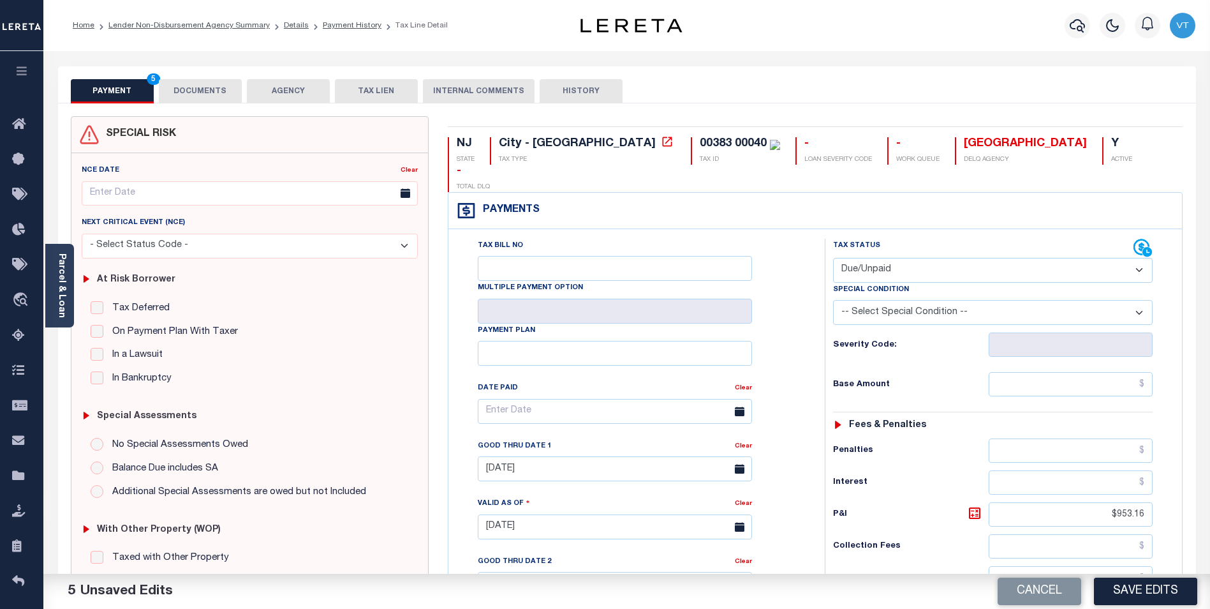
click at [207, 87] on button "DOCUMENTS" at bounding box center [200, 91] width 83 height 24
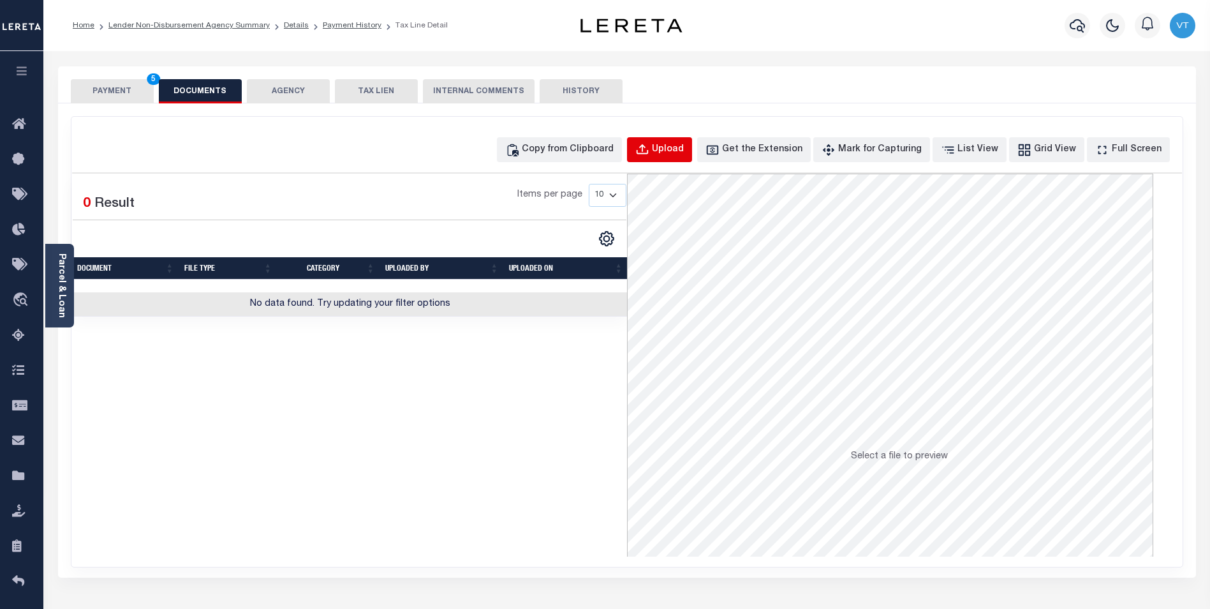
click at [678, 150] on div "Upload" at bounding box center [668, 150] width 32 height 14
select select "POP"
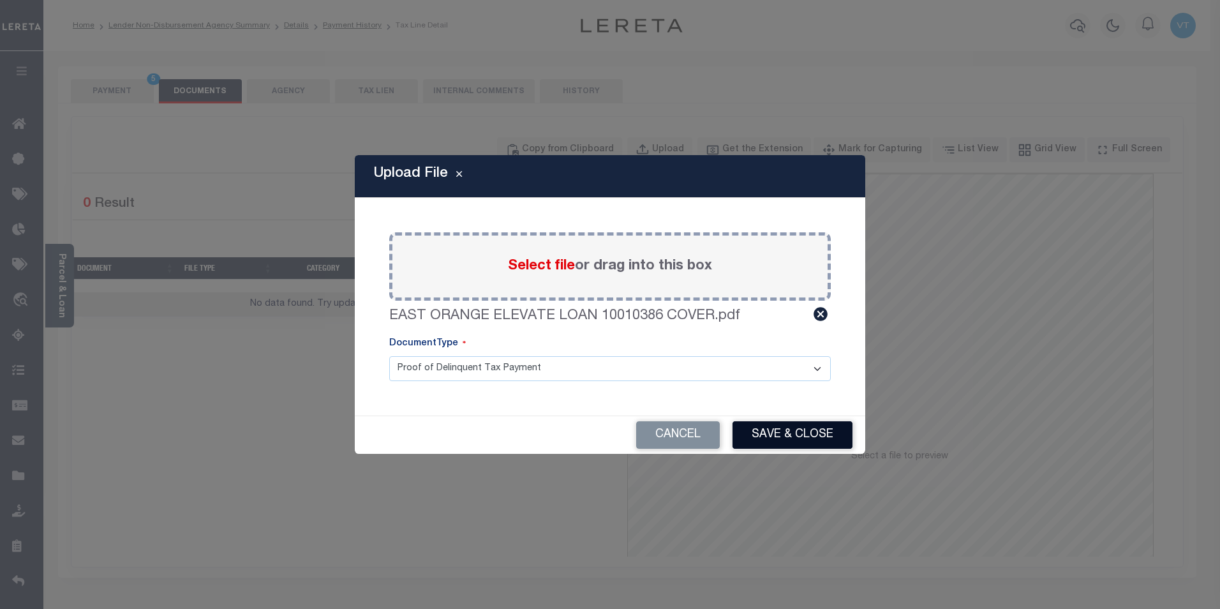
click at [825, 440] on button "Save & Close" at bounding box center [792, 434] width 120 height 27
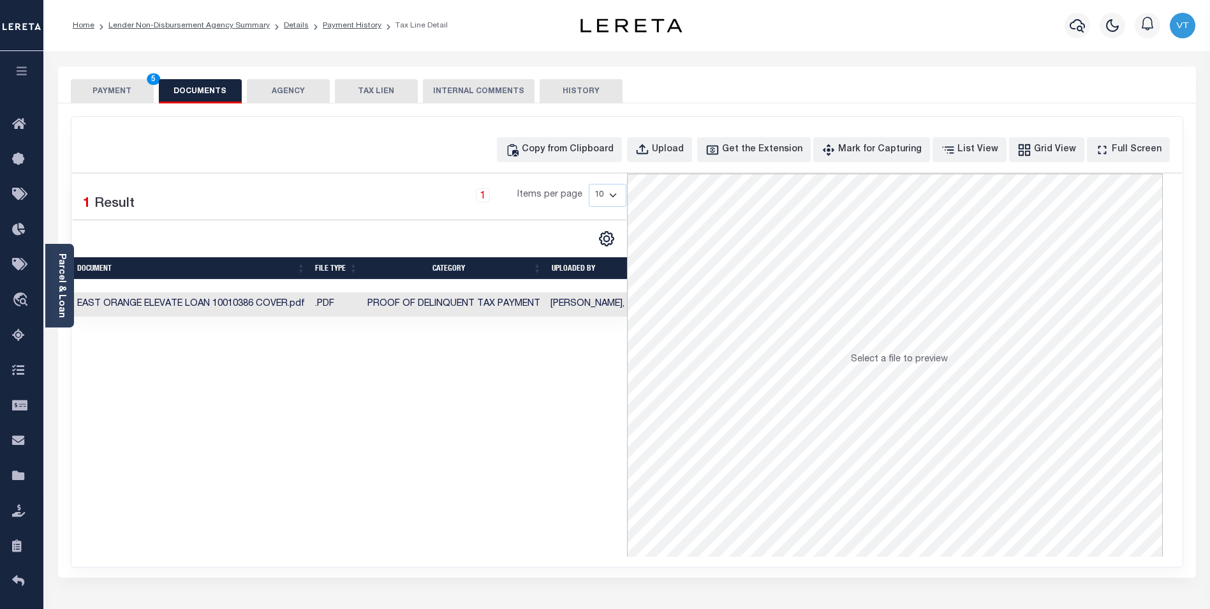
click at [130, 96] on button "PAYMENT 5" at bounding box center [112, 91] width 83 height 24
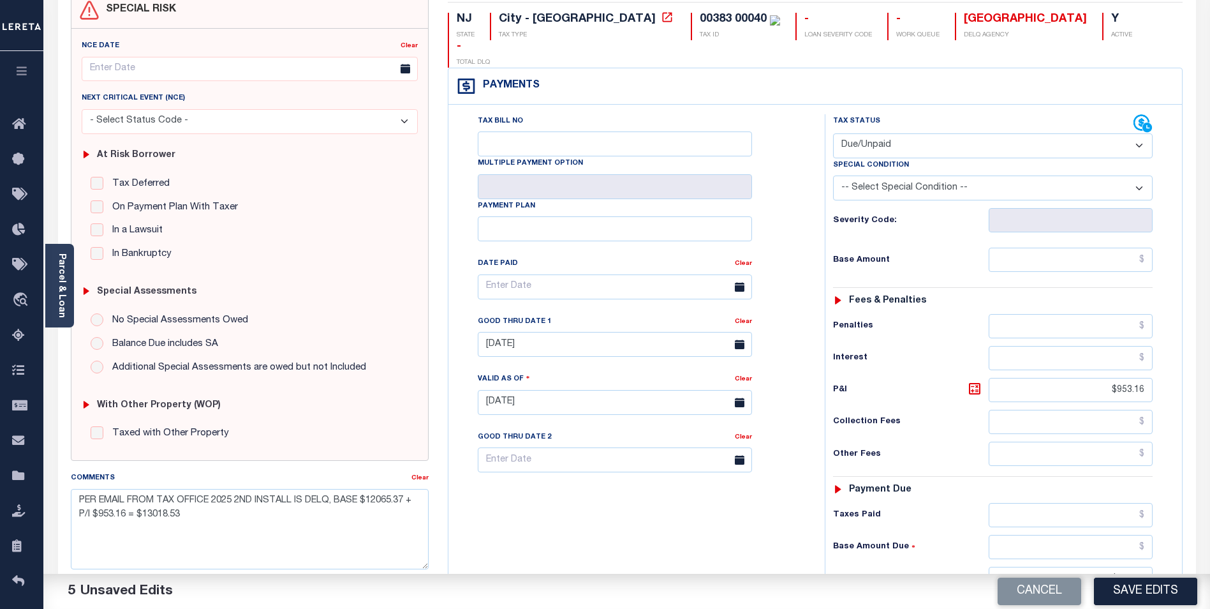
scroll to position [128, 0]
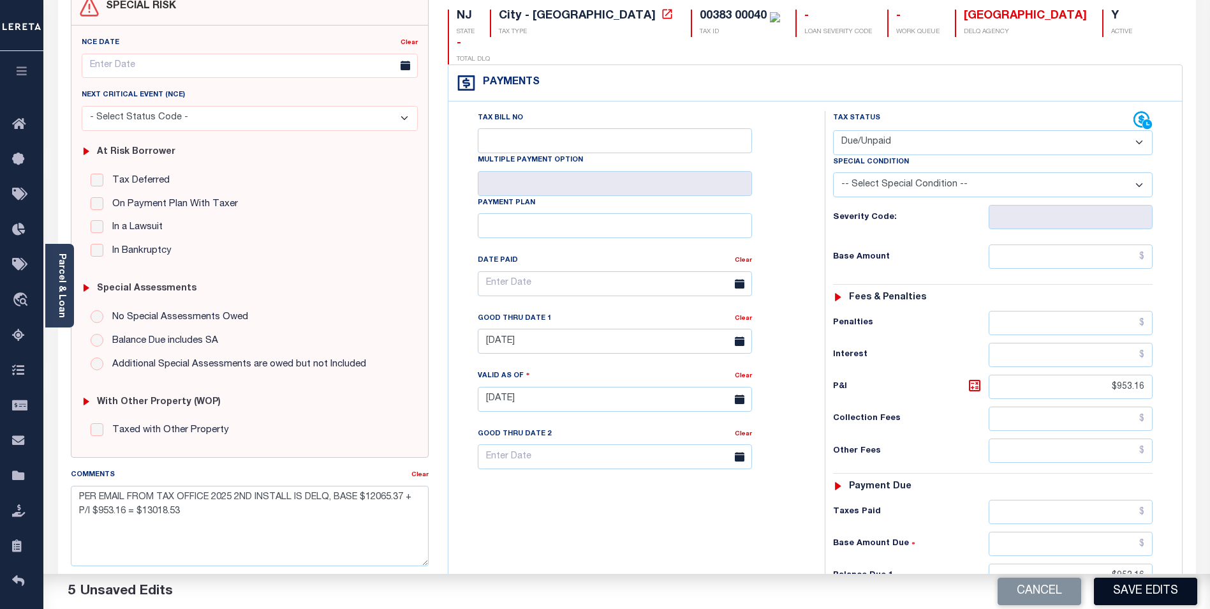
click at [1136, 596] on button "Save Edits" at bounding box center [1145, 590] width 103 height 27
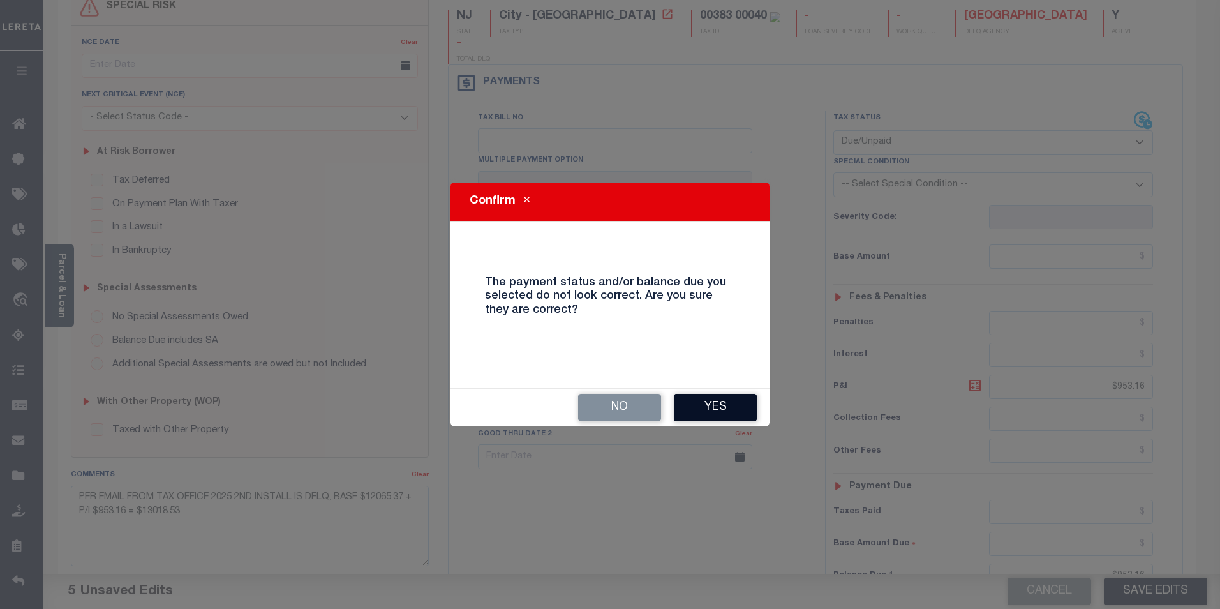
click at [713, 403] on button "Yes" at bounding box center [715, 407] width 83 height 27
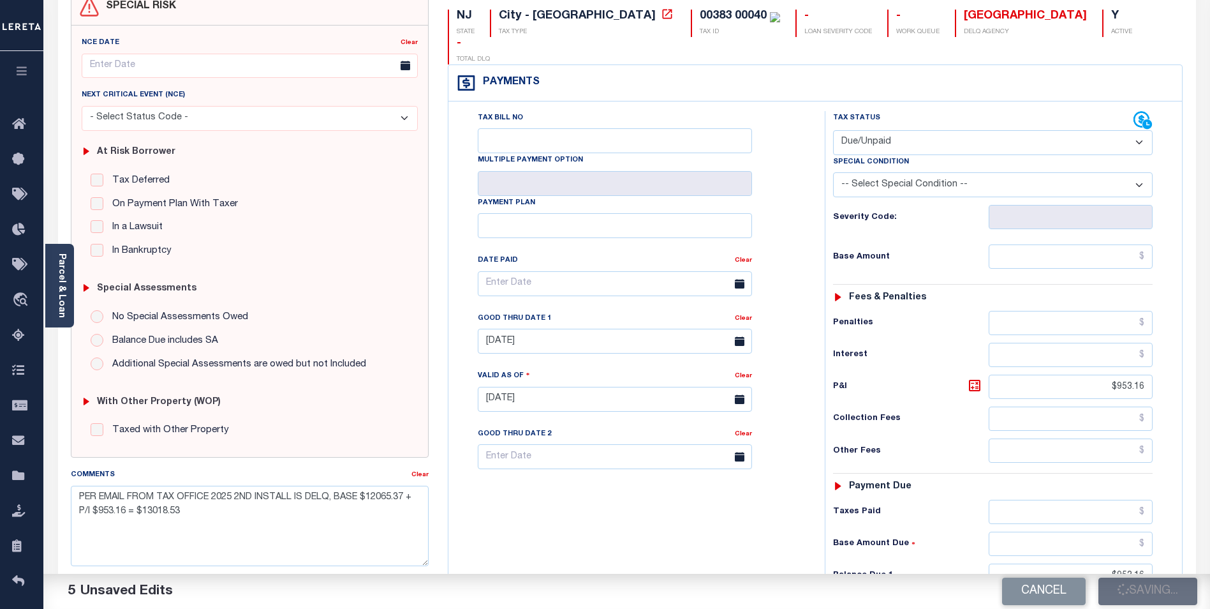
checkbox input "false"
type input "$953.16"
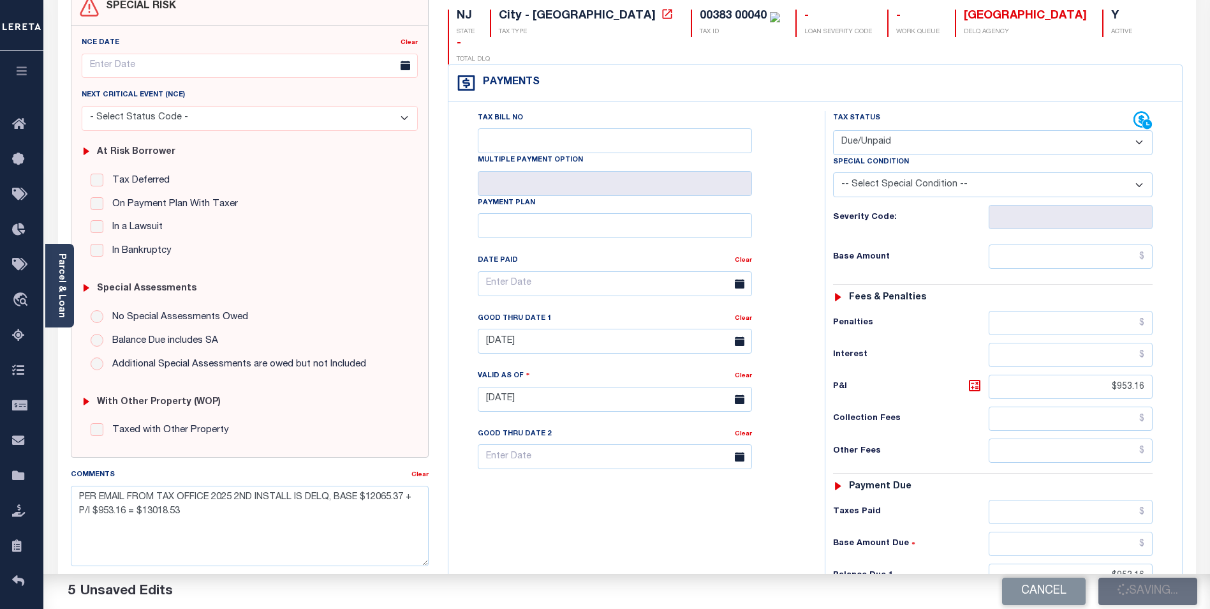
type input "$953.16"
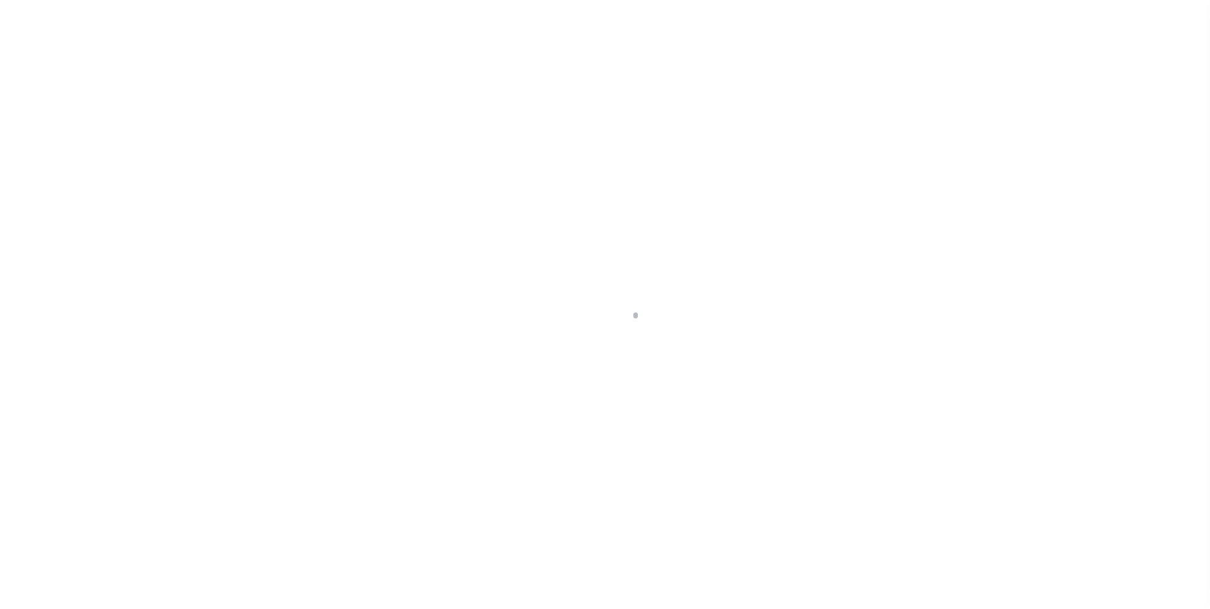
scroll to position [13, 0]
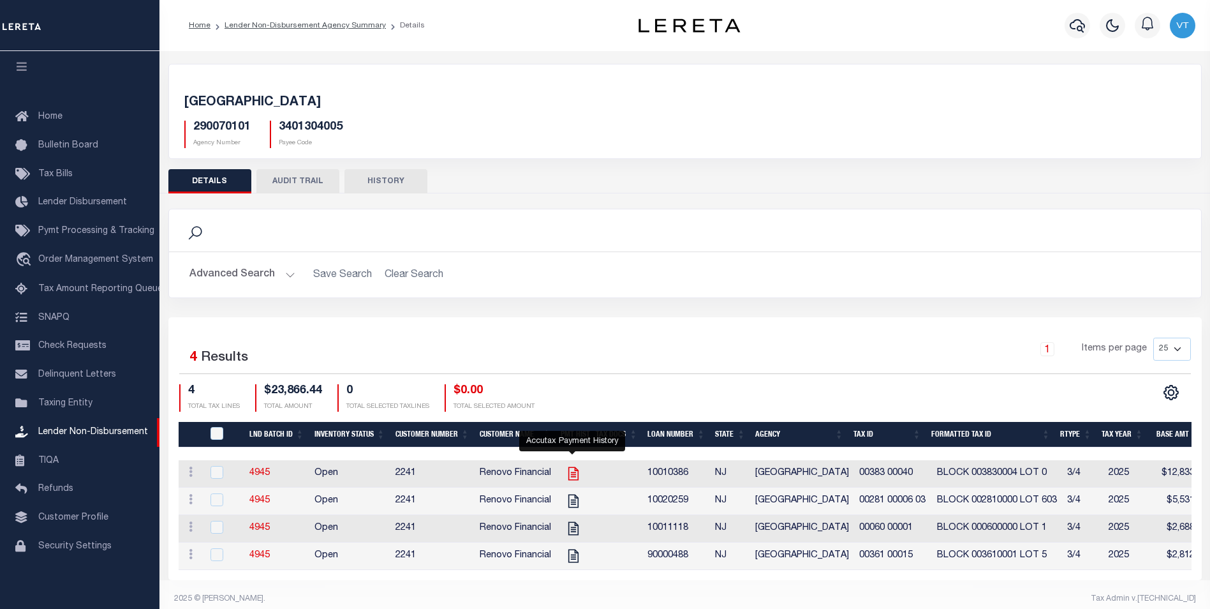
click at [579, 474] on icon "" at bounding box center [573, 473] width 17 height 17
checkbox input "true"
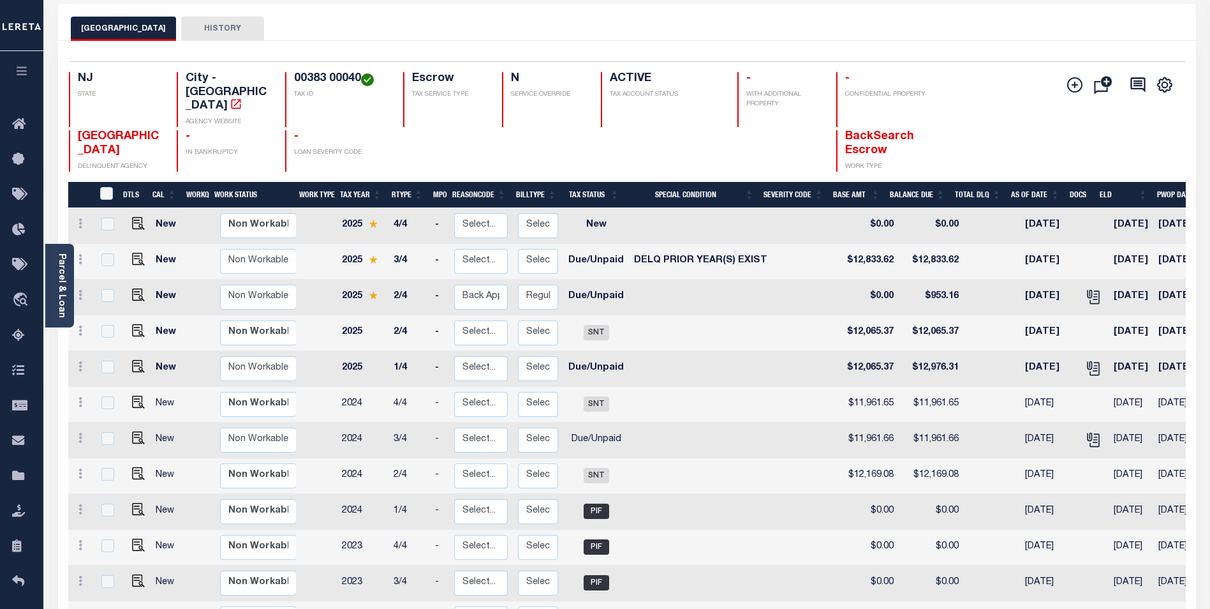
scroll to position [64, 0]
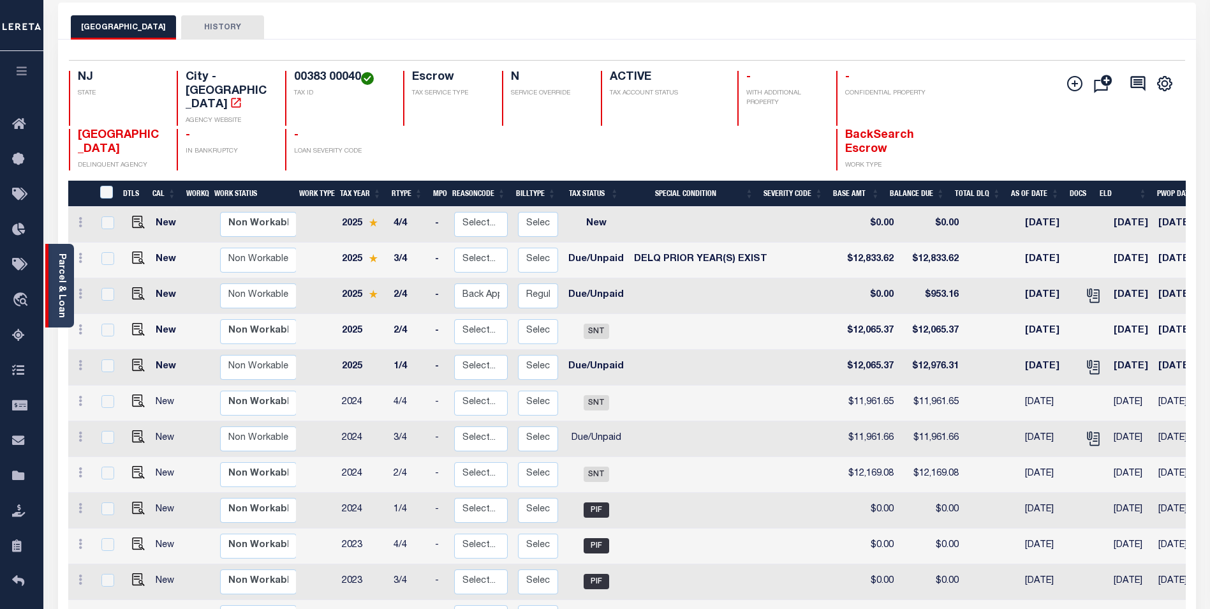
click at [55, 308] on div "Parcel & Loan" at bounding box center [59, 286] width 29 height 84
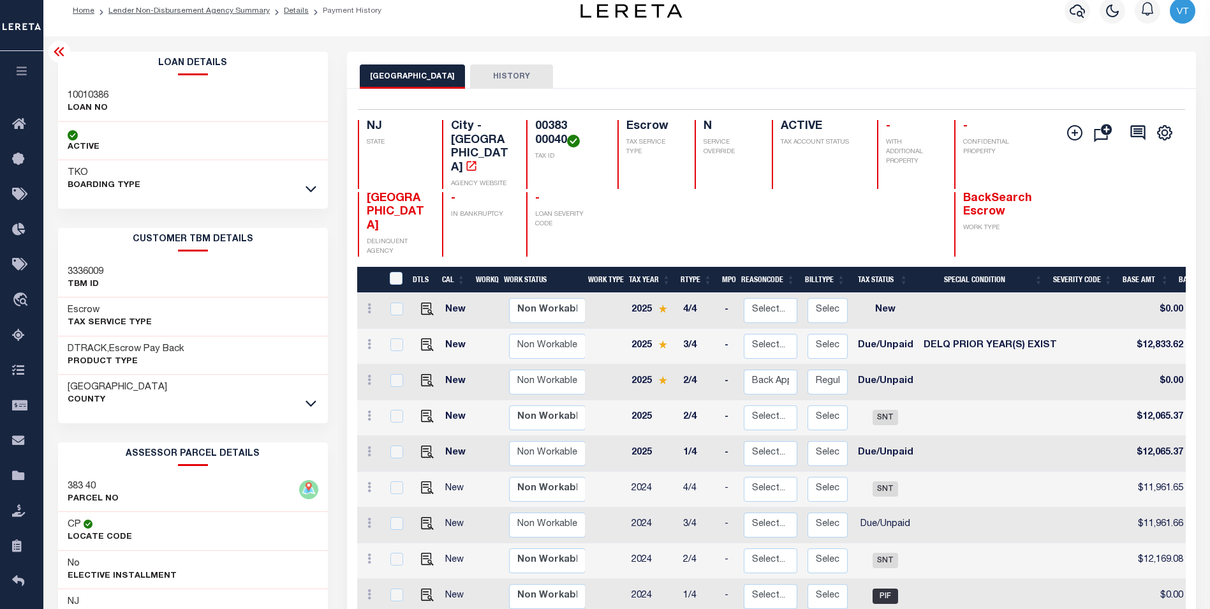
scroll to position [0, 0]
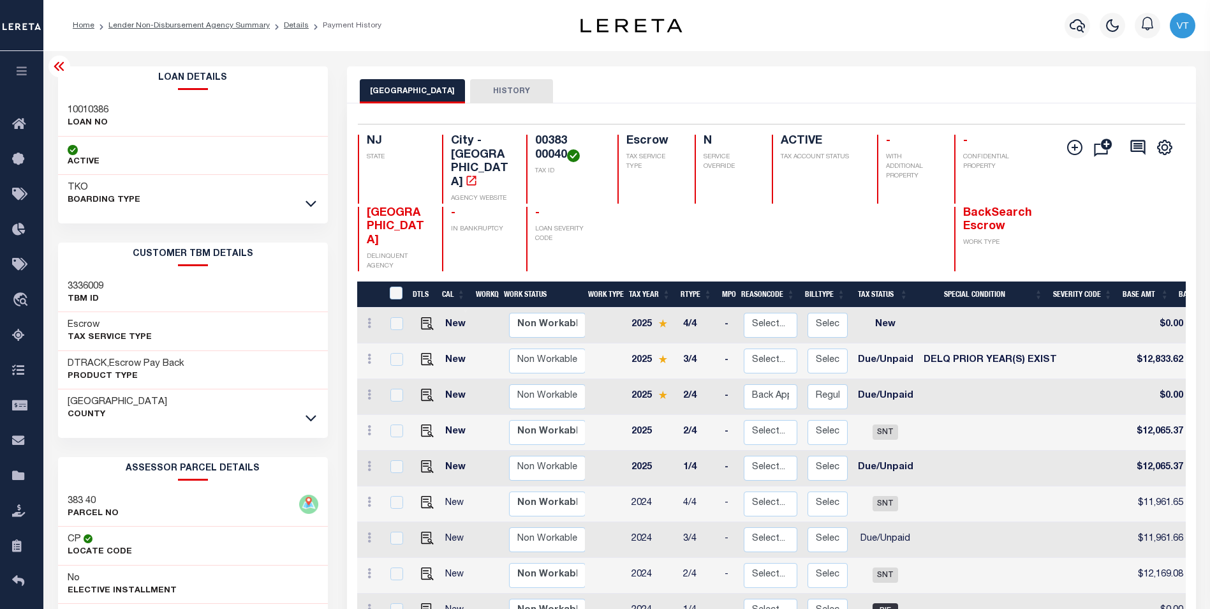
click at [64, 67] on icon at bounding box center [59, 66] width 15 height 15
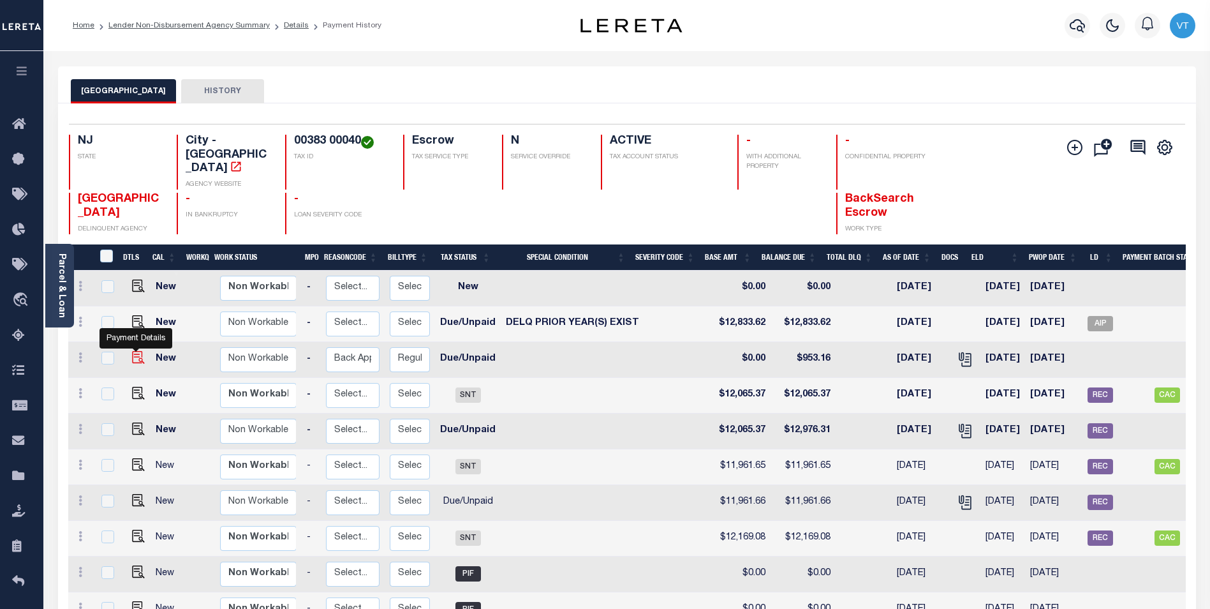
click at [135, 351] on img "" at bounding box center [138, 357] width 13 height 13
checkbox input "true"
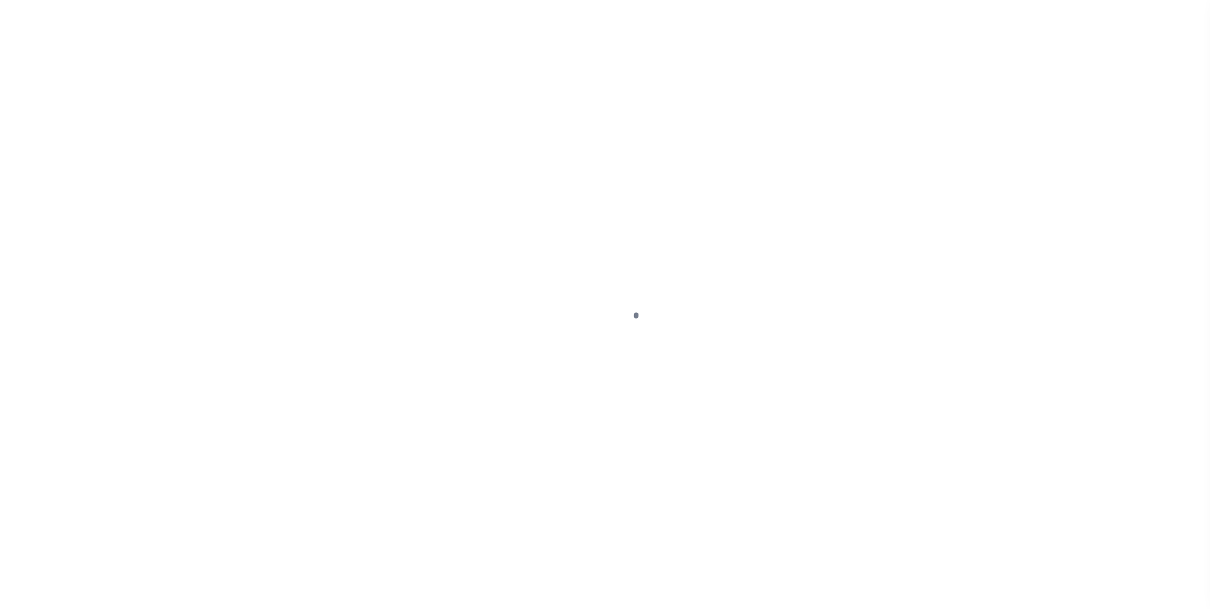
select select "DUE"
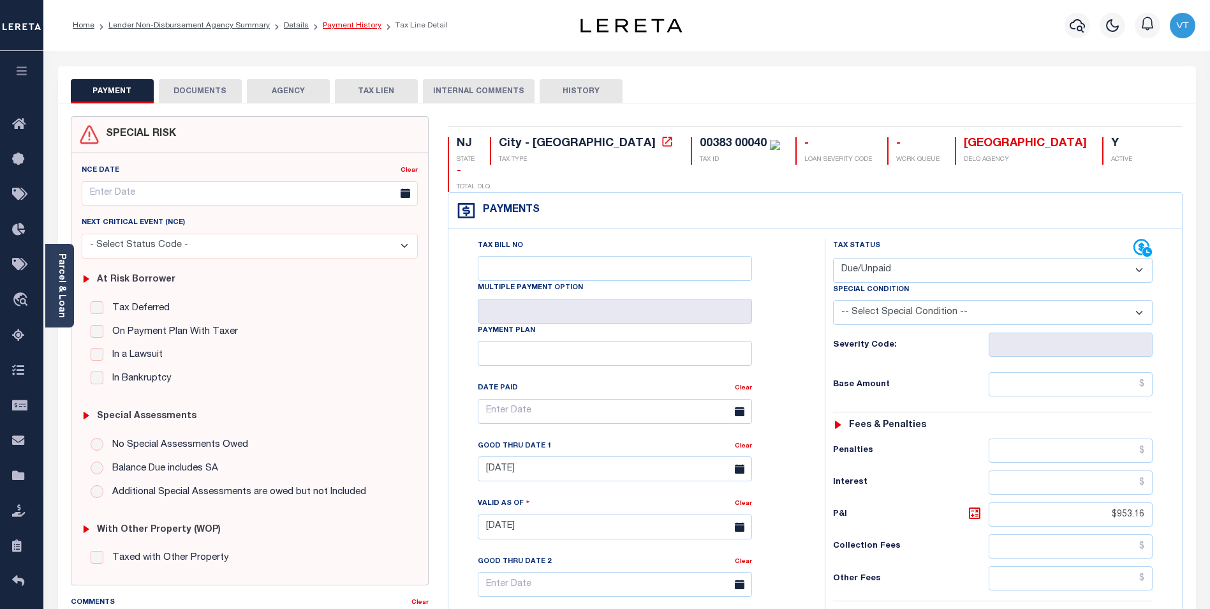
click at [331, 26] on link "Payment History" at bounding box center [352, 26] width 59 height 8
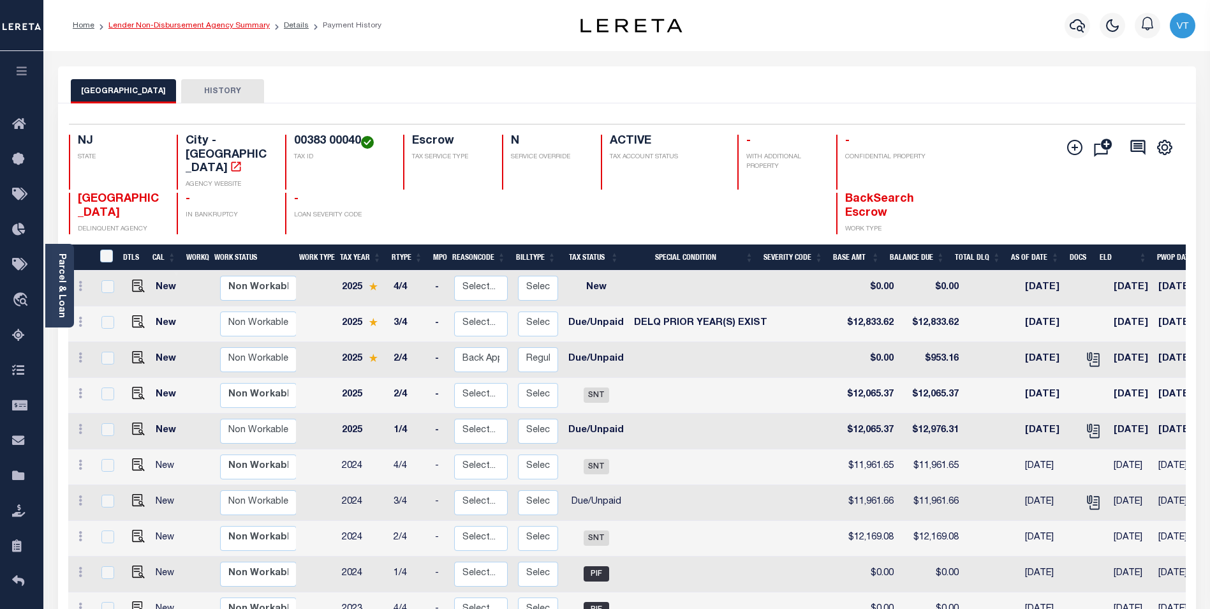
click at [205, 24] on link "Lender Non-Disbursement Agency Summary" at bounding box center [188, 26] width 161 height 8
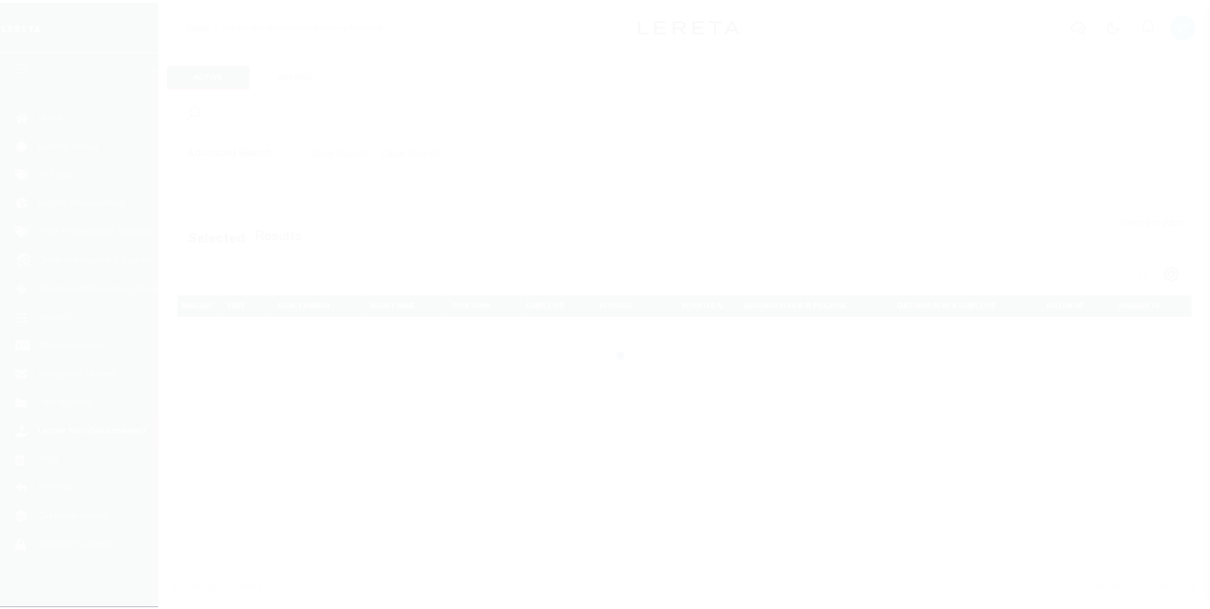
scroll to position [13, 0]
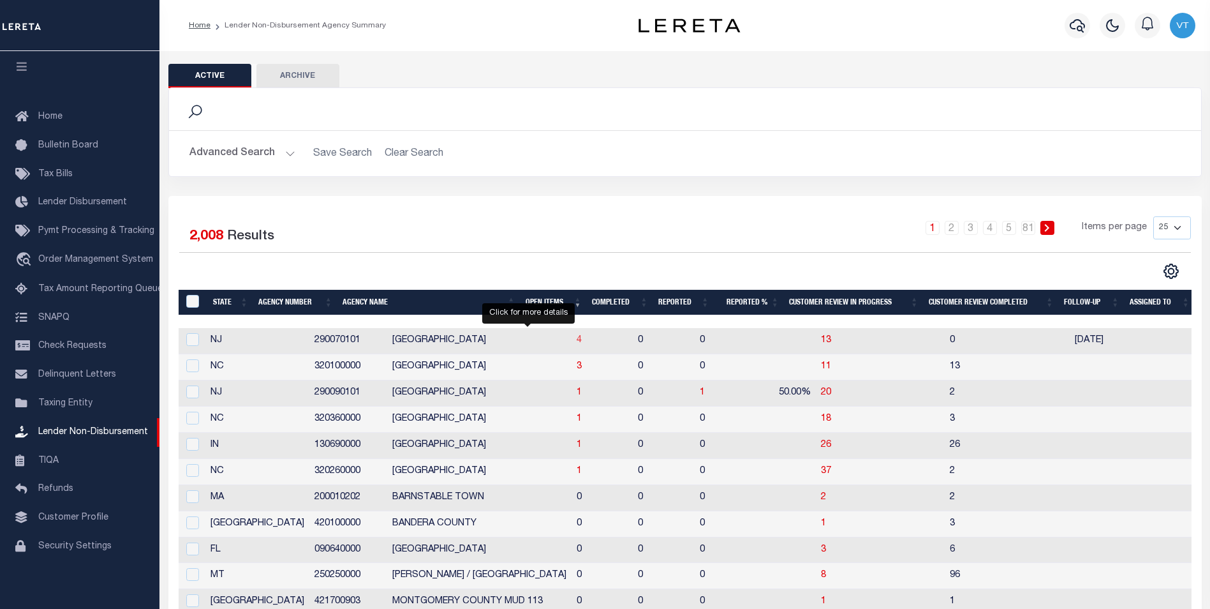
click at [577, 342] on span "4" at bounding box center [579, 340] width 5 height 9
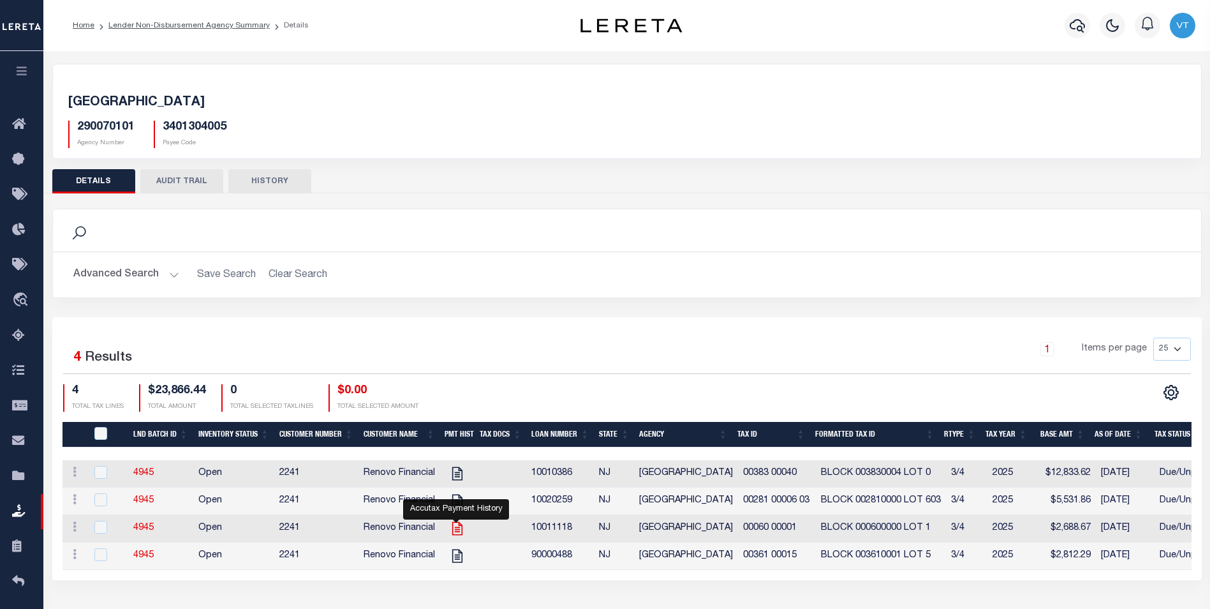
click at [459, 531] on icon "" at bounding box center [457, 528] width 10 height 13
checkbox input "true"
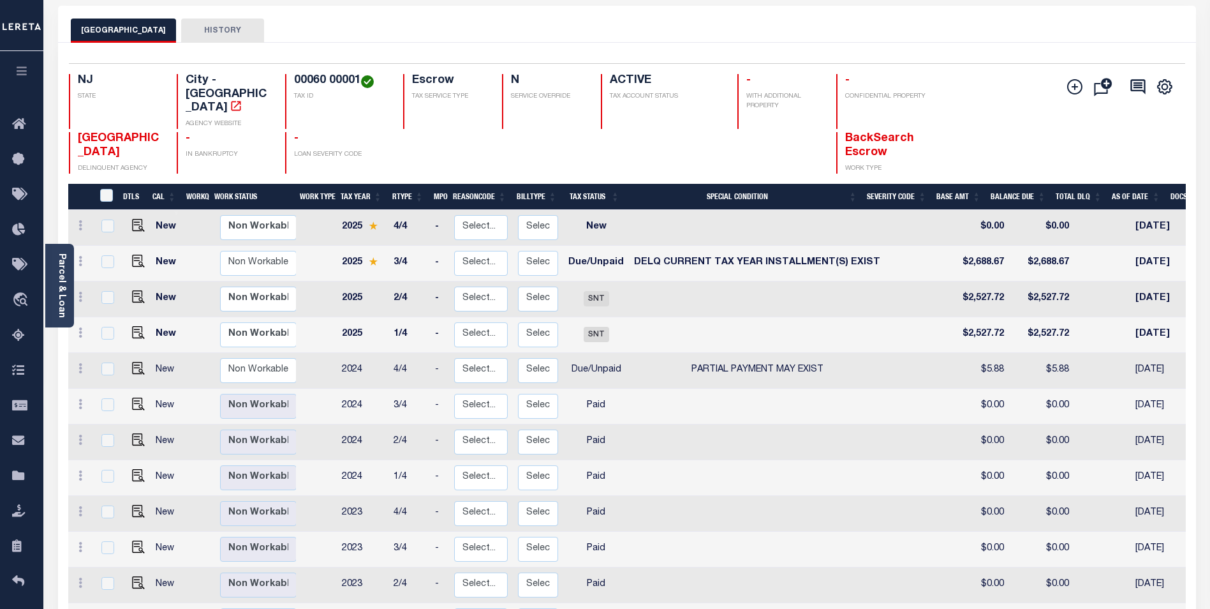
scroll to position [64, 0]
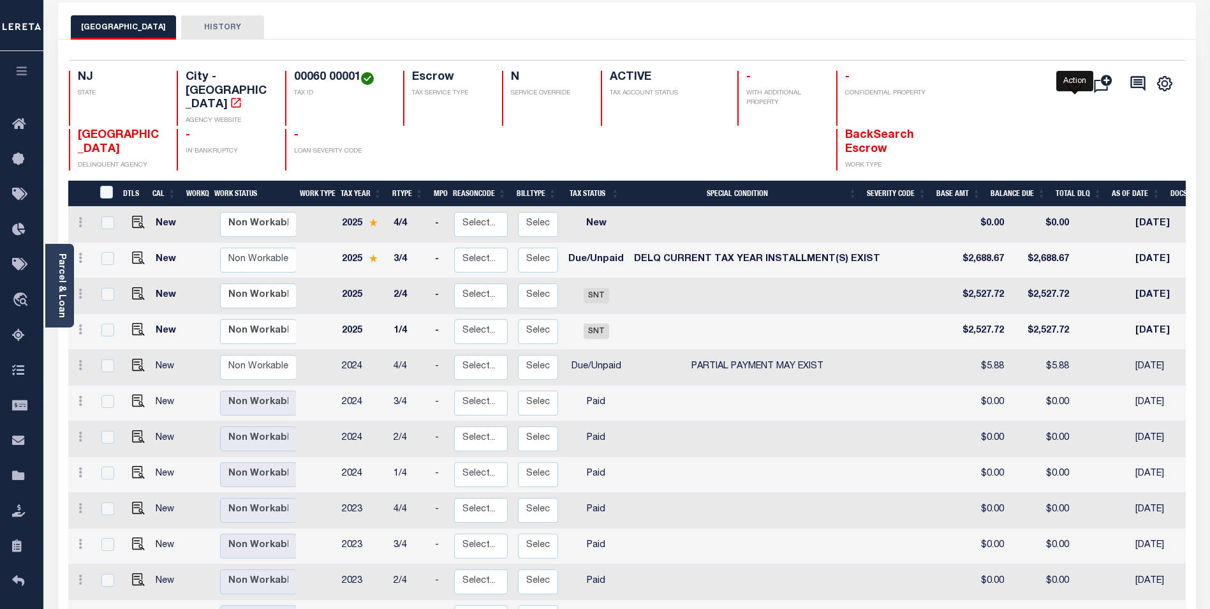
click at [1077, 86] on icon "" at bounding box center [1074, 83] width 15 height 15
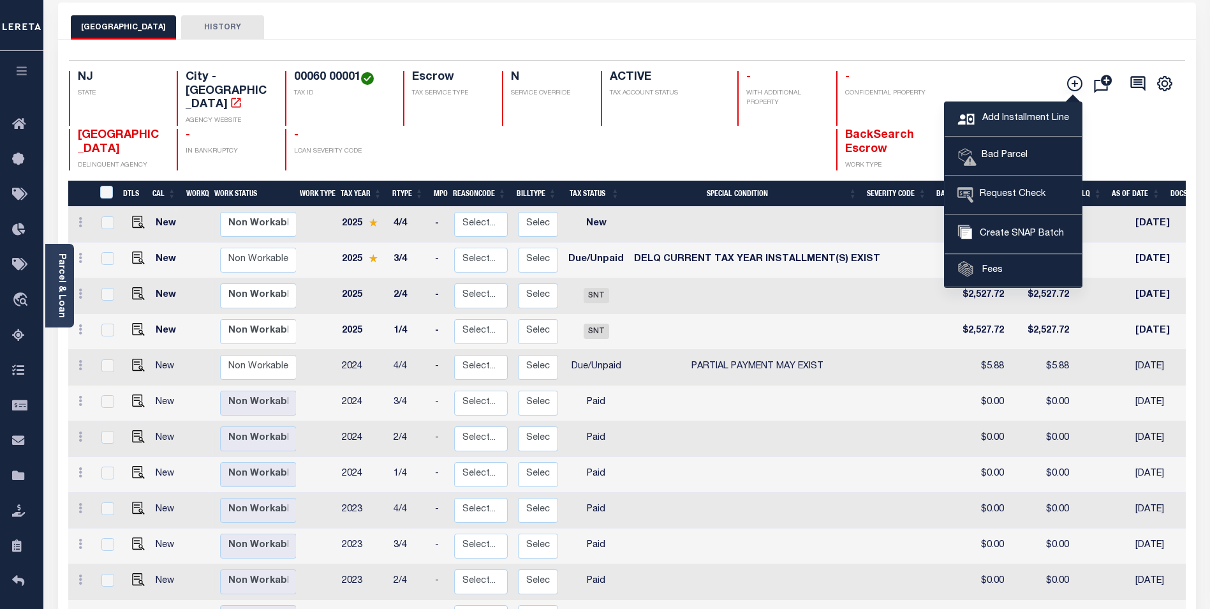
click at [995, 114] on span "Add Installment Line" at bounding box center [1024, 119] width 90 height 14
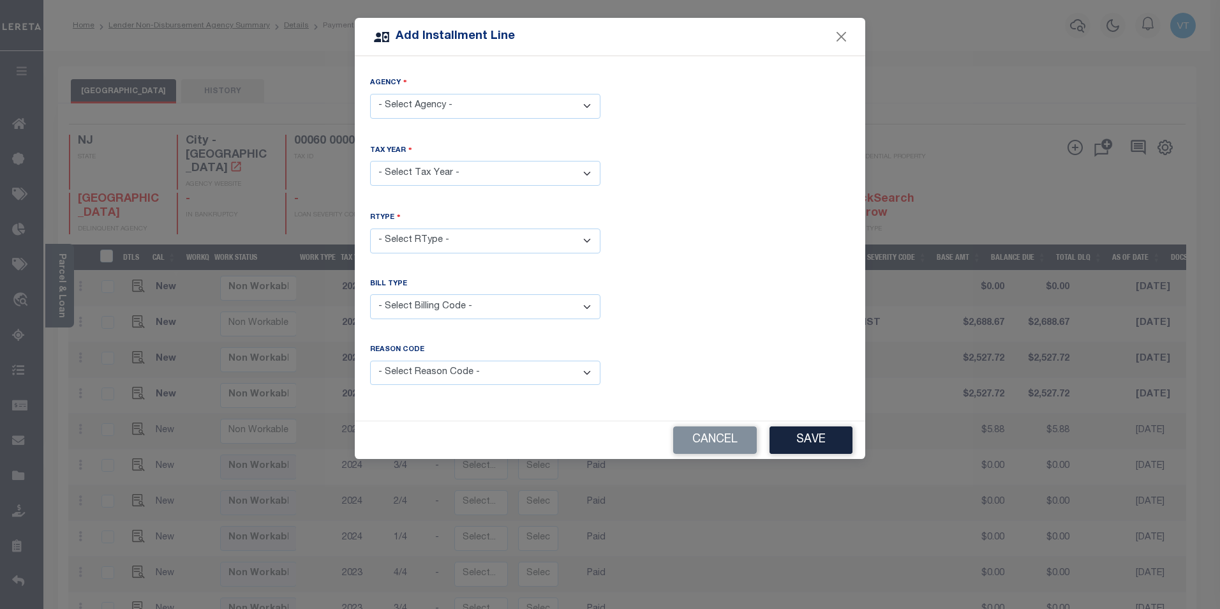
click at [460, 106] on select "- Select Agency - EAST ORANGE CITY - City" at bounding box center [485, 106] width 230 height 25
select select "3401304005"
click at [370, 94] on select "- Select Agency - EAST ORANGE CITY - City" at bounding box center [485, 106] width 230 height 25
click at [478, 168] on select "- Select Year - 2005 2006 2007 2008 2009 2010 2011 2012 2013 2014 2015 2016 201…" at bounding box center [485, 173] width 230 height 25
select select "2025"
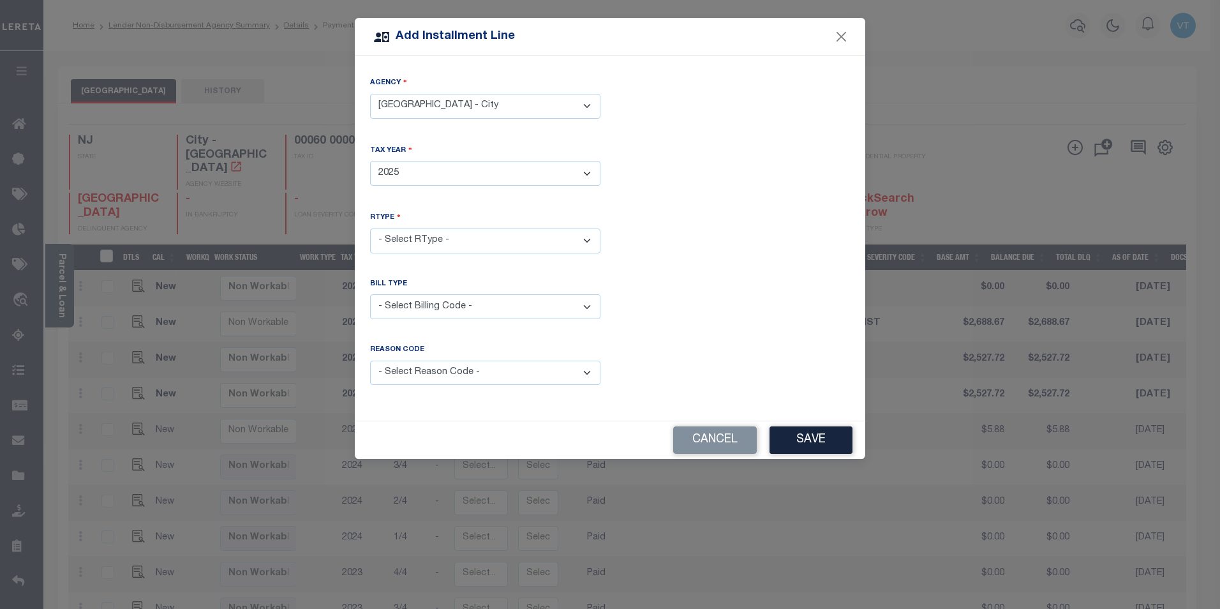
click at [370, 161] on select "- Select Year - 2005 2006 2007 2008 2009 2010 2011 2012 2013 2014 2015 2016 201…" at bounding box center [485, 173] width 230 height 25
click at [467, 228] on select "- Select RType - 1/4 2/4 3/4 4/4" at bounding box center [485, 240] width 230 height 25
select select "1"
click at [370, 228] on select "- Select RType - 1/4 2/4 3/4 4/4" at bounding box center [485, 240] width 230 height 25
click at [452, 308] on select "- Select Billing Code - Regular Delinquent Supplemental Corrected/Adjusted Bill…" at bounding box center [485, 306] width 230 height 25
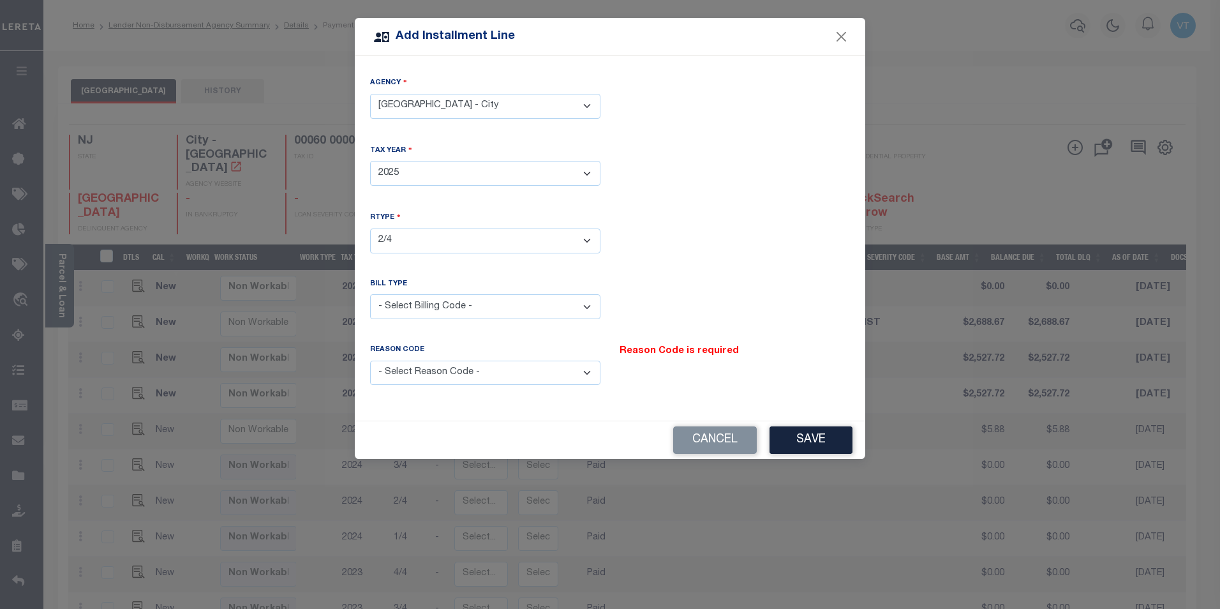
select select "1"
click at [370, 294] on select "- Select Billing Code - Regular Delinquent Supplemental Corrected/Adjusted Bill…" at bounding box center [485, 306] width 230 height 25
click at [459, 371] on select "- Select Reason Code - Payment Reversal Taxable Value Change Assessment Change …" at bounding box center [485, 372] width 230 height 25
select select "12"
click at [370, 360] on select "- Select Reason Code - Payment Reversal Taxable Value Change Assessment Change …" at bounding box center [485, 372] width 230 height 25
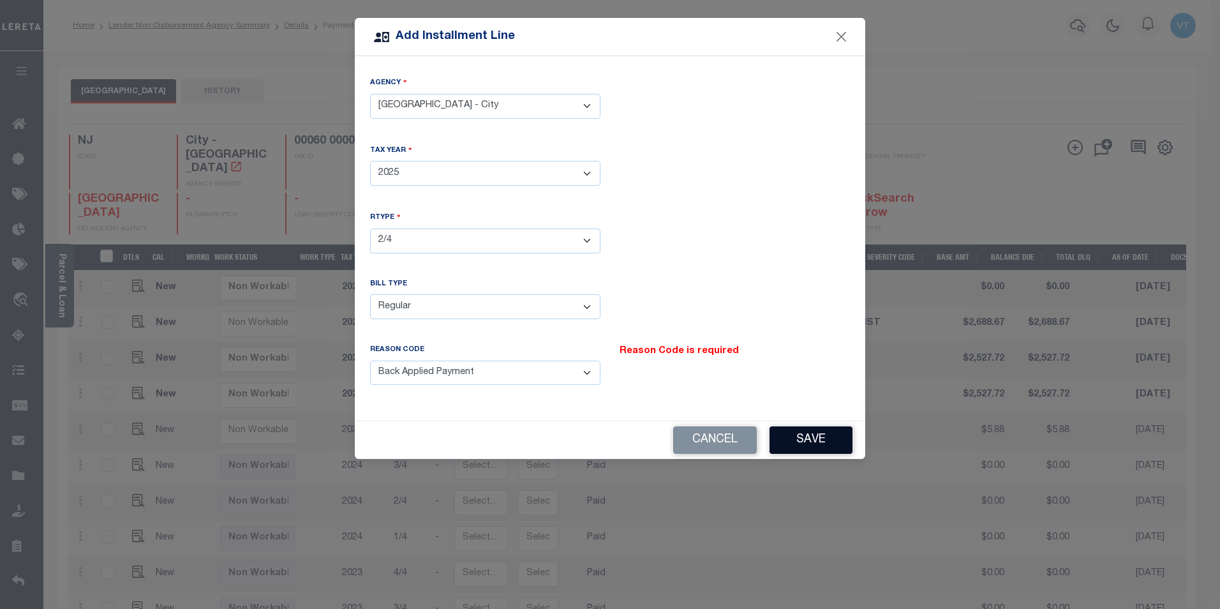
click at [820, 431] on button "Save" at bounding box center [810, 439] width 83 height 27
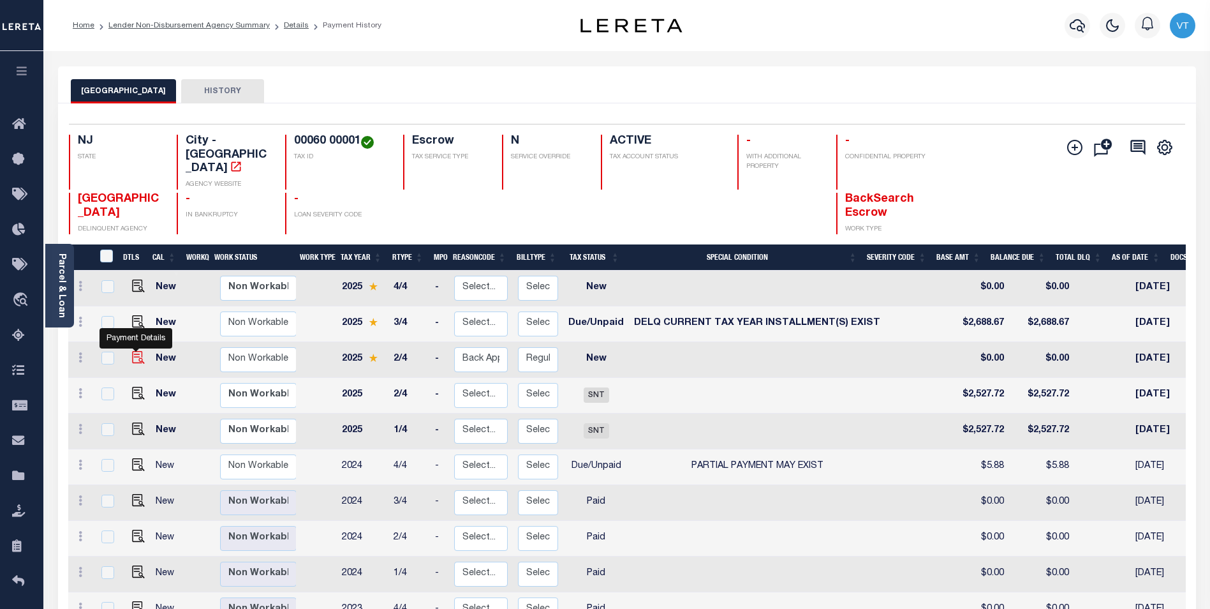
click at [135, 351] on img at bounding box center [138, 357] width 13 height 13
checkbox input "true"
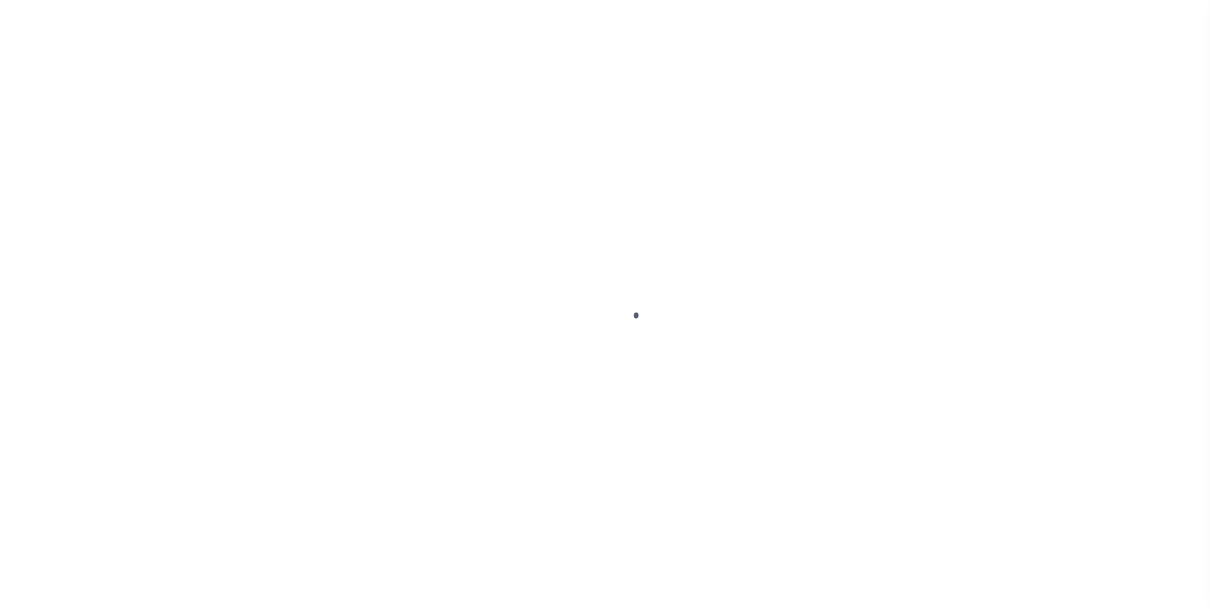
select select "NW2"
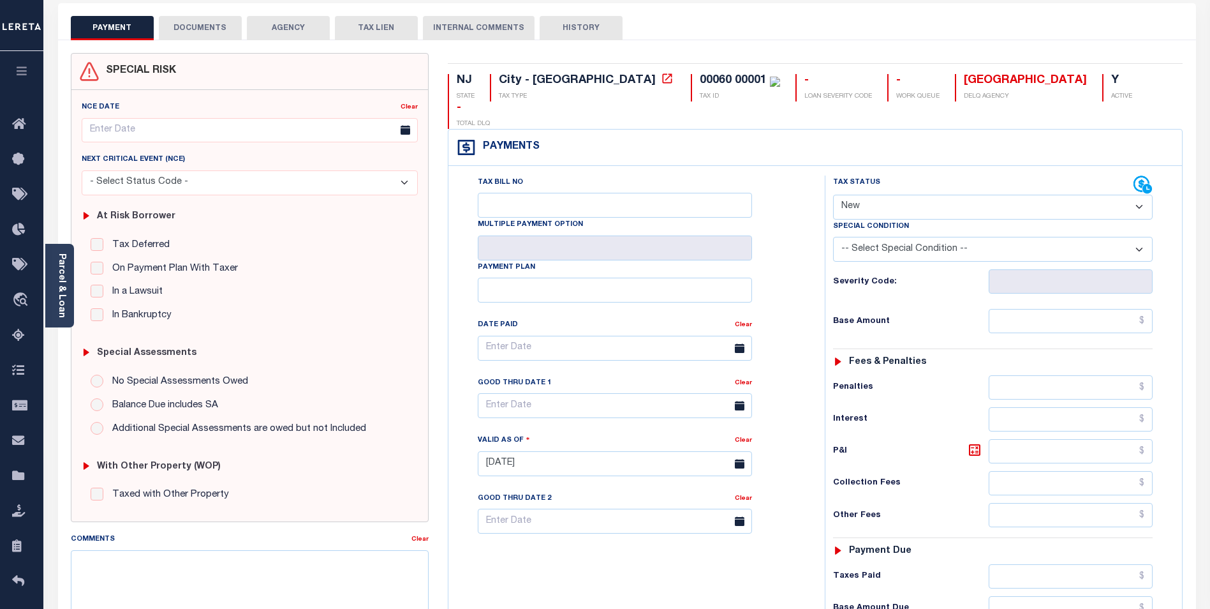
scroll to position [64, 0]
click at [251, 561] on textarea "Comments" at bounding box center [250, 589] width 358 height 80
type textarea "$2521.63"
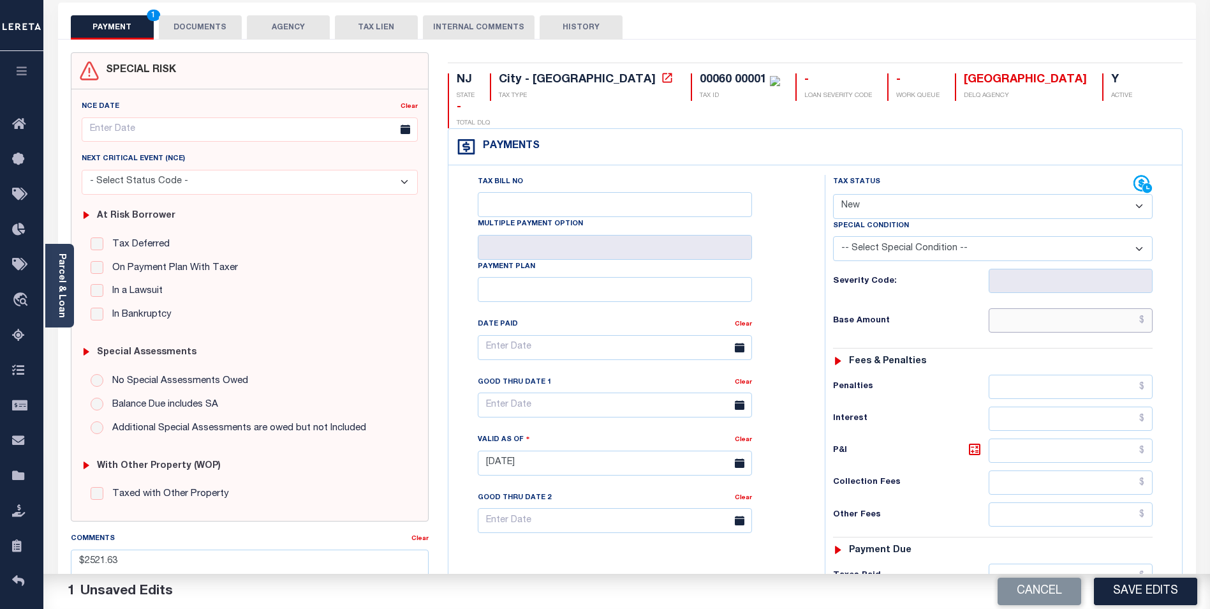
click at [1029, 308] on input "text" at bounding box center [1071, 320] width 164 height 24
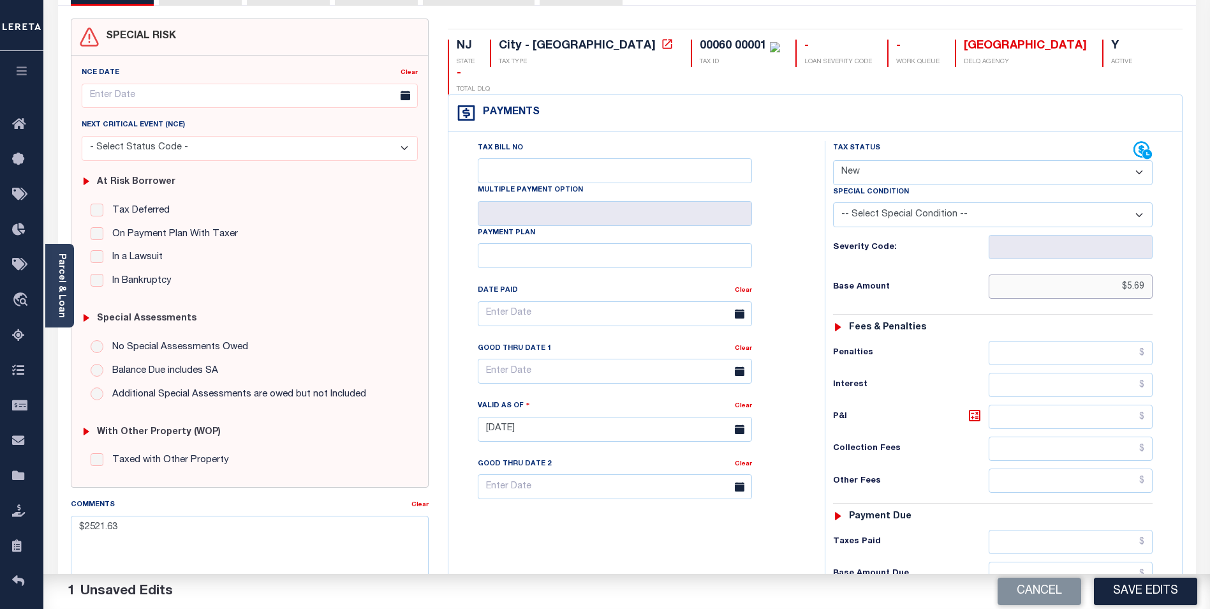
scroll to position [191, 0]
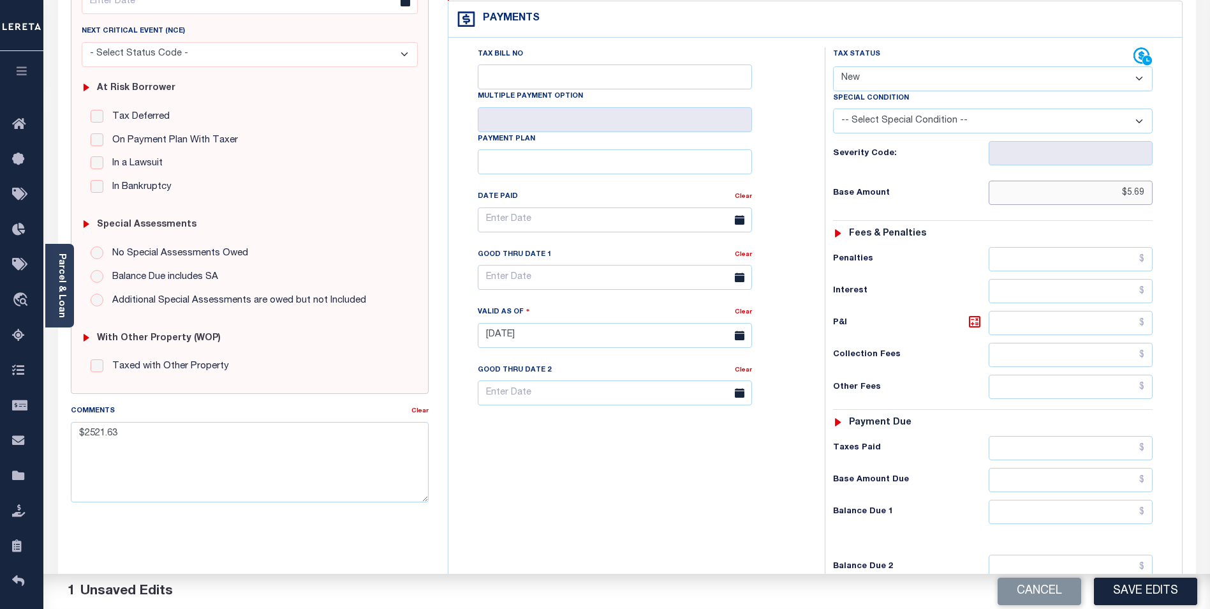
type input "$5.69"
click at [1074, 500] on input "text" at bounding box center [1071, 512] width 164 height 24
type input "$5.89"
click at [979, 314] on icon at bounding box center [974, 321] width 15 height 15
type input "$0.20"
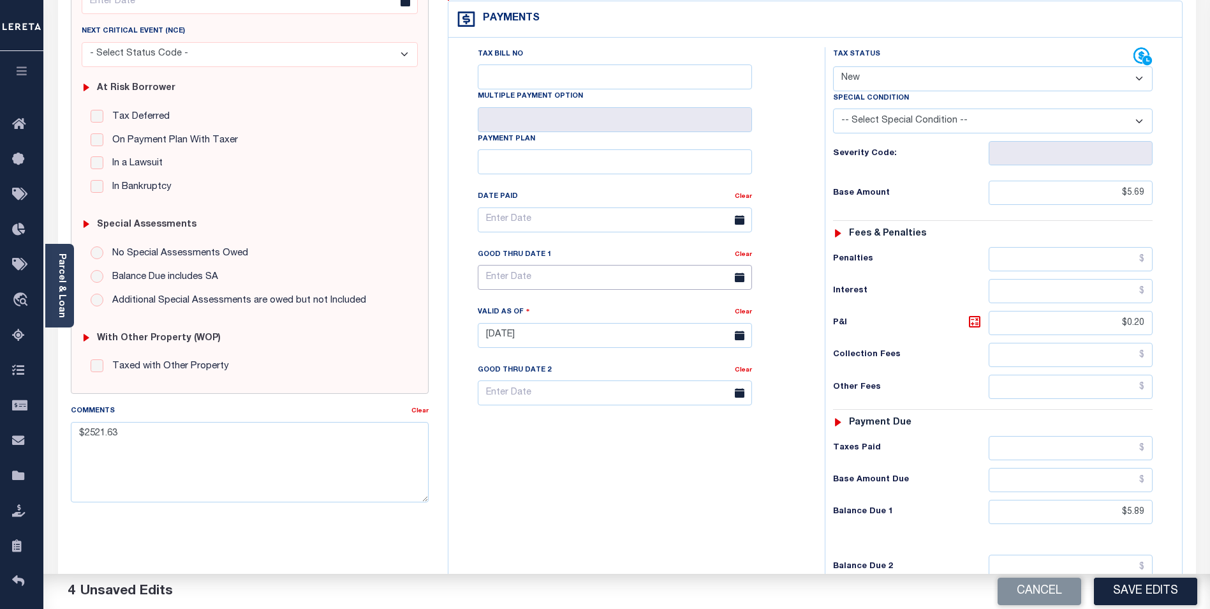
click at [570, 265] on input "text" at bounding box center [615, 277] width 274 height 25
click at [627, 431] on span "31" at bounding box center [632, 424] width 25 height 25
type input "[DATE]"
click at [77, 431] on textarea "$2521.63" at bounding box center [250, 462] width 358 height 80
click at [177, 450] on textarea "2025 2nd install has a remaining balance, original base was $2527.72 payment ap…" at bounding box center [250, 462] width 358 height 80
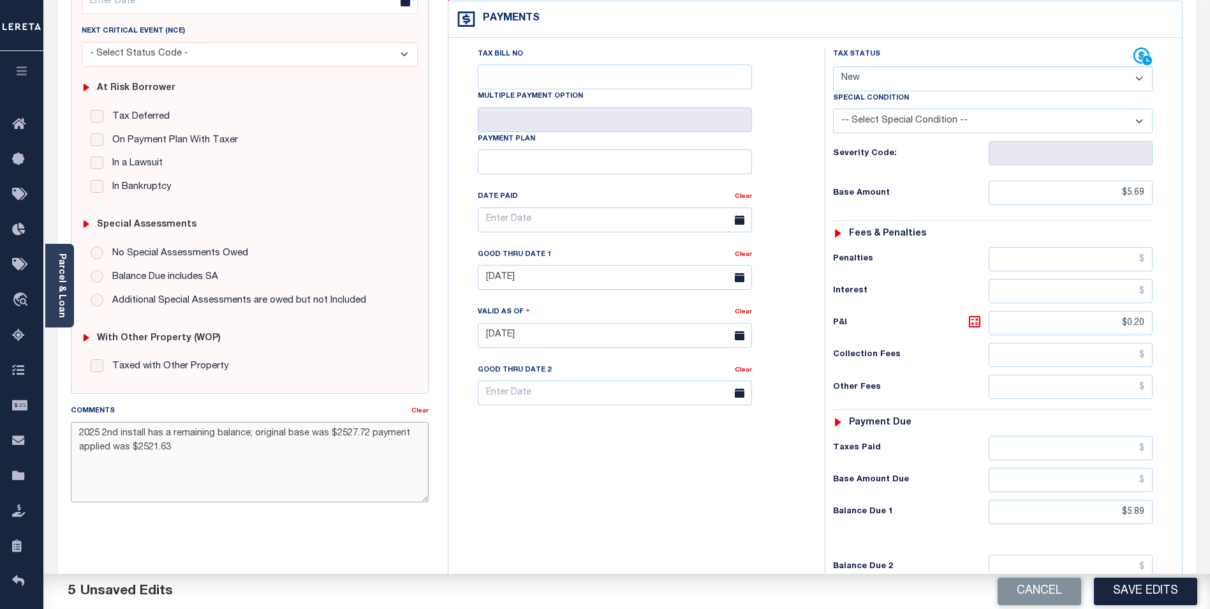
drag, startPoint x: 171, startPoint y: 447, endPoint x: 137, endPoint y: 445, distance: 34.5
click at [137, 445] on textarea "2025 2nd install has a remaining balance; original base was $2527.72 payment ap…" at bounding box center [250, 462] width 358 height 80
click at [264, 482] on textarea "2025 2nd install has a remaining balance; original base was $2527.72 payment ap…" at bounding box center [250, 462] width 358 height 80
type textarea "2025 2nd install has a remaining balance; original base was $2527.72 payment ap…"
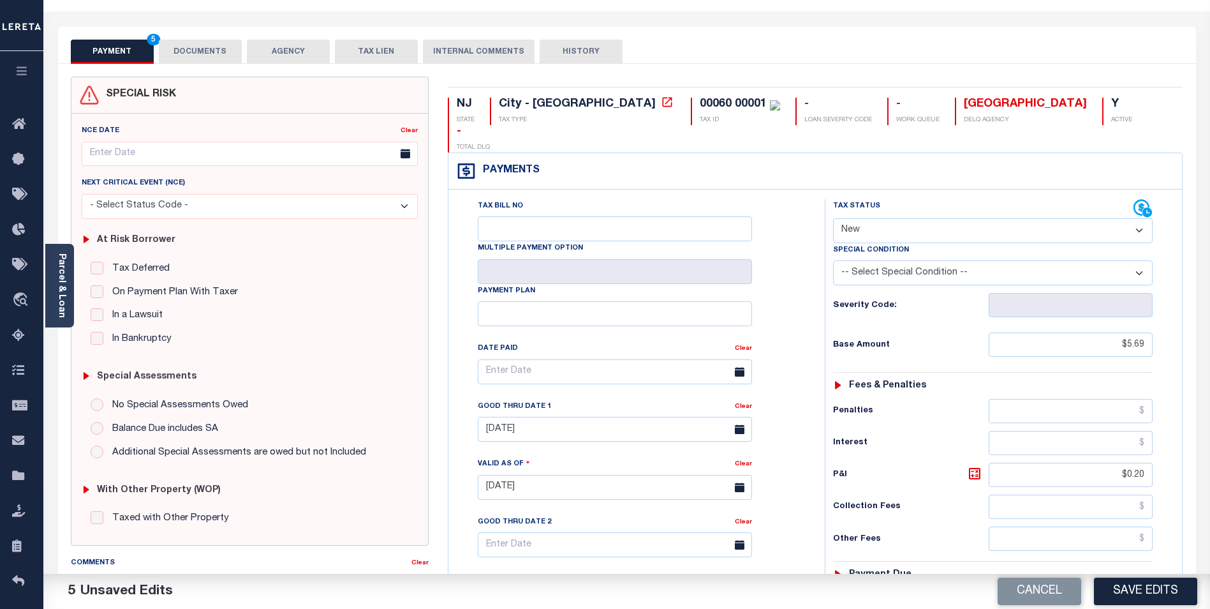
scroll to position [0, 0]
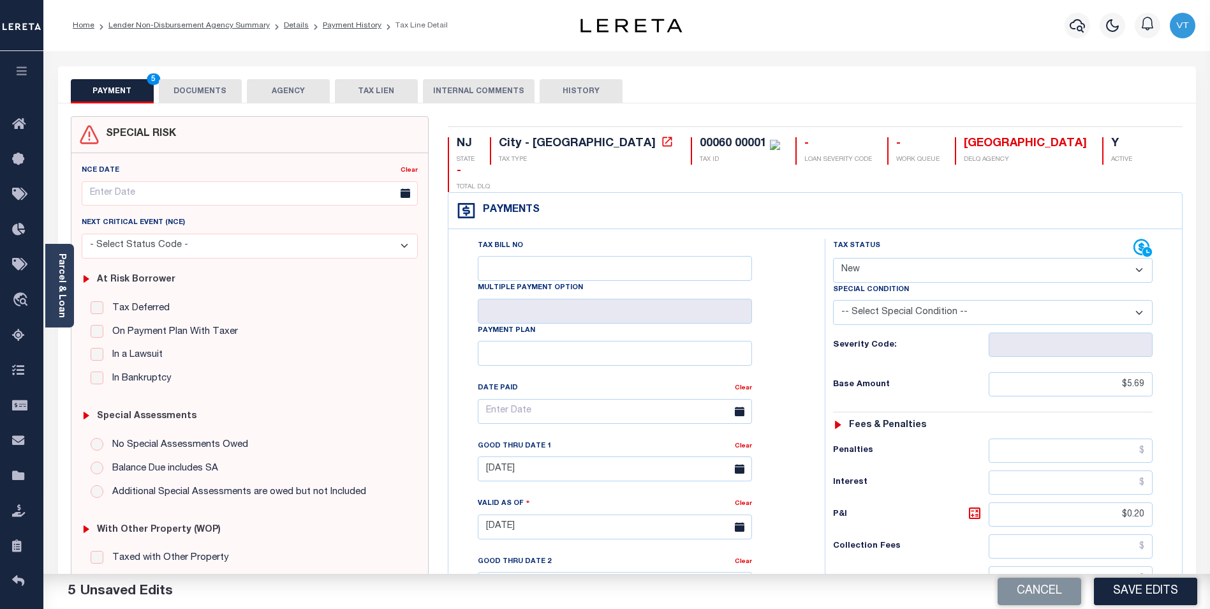
click at [197, 96] on button "DOCUMENTS" at bounding box center [200, 91] width 83 height 24
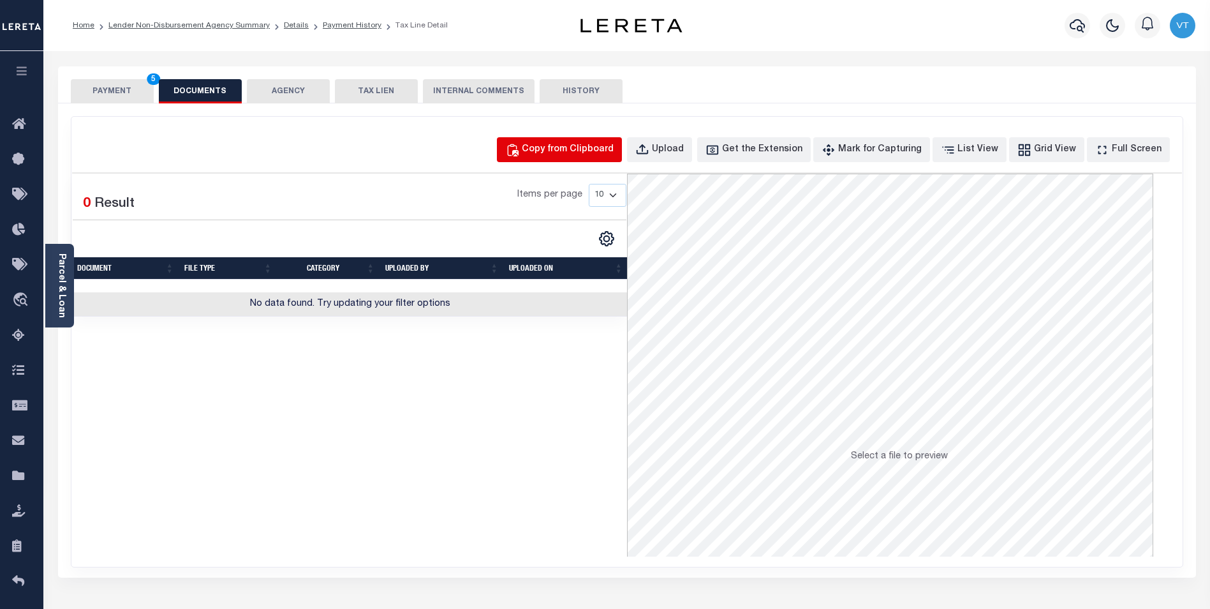
click at [605, 156] on div "Copy from Clipboard" at bounding box center [568, 150] width 92 height 14
select select "POP"
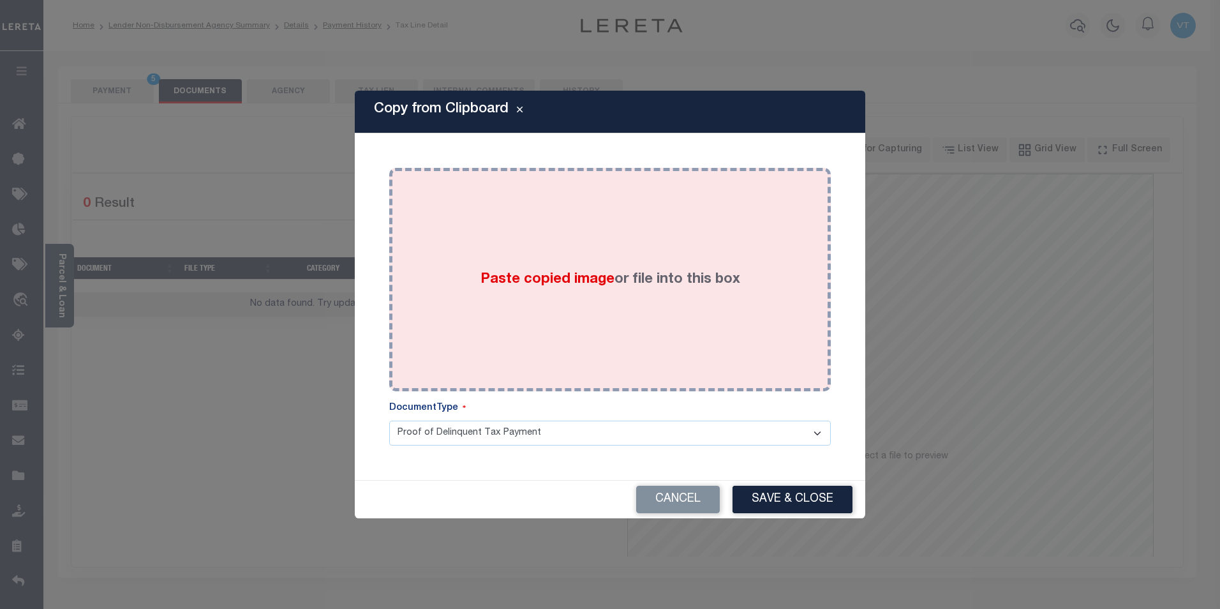
click at [553, 230] on div "Paste copied image or file into this box" at bounding box center [610, 279] width 422 height 204
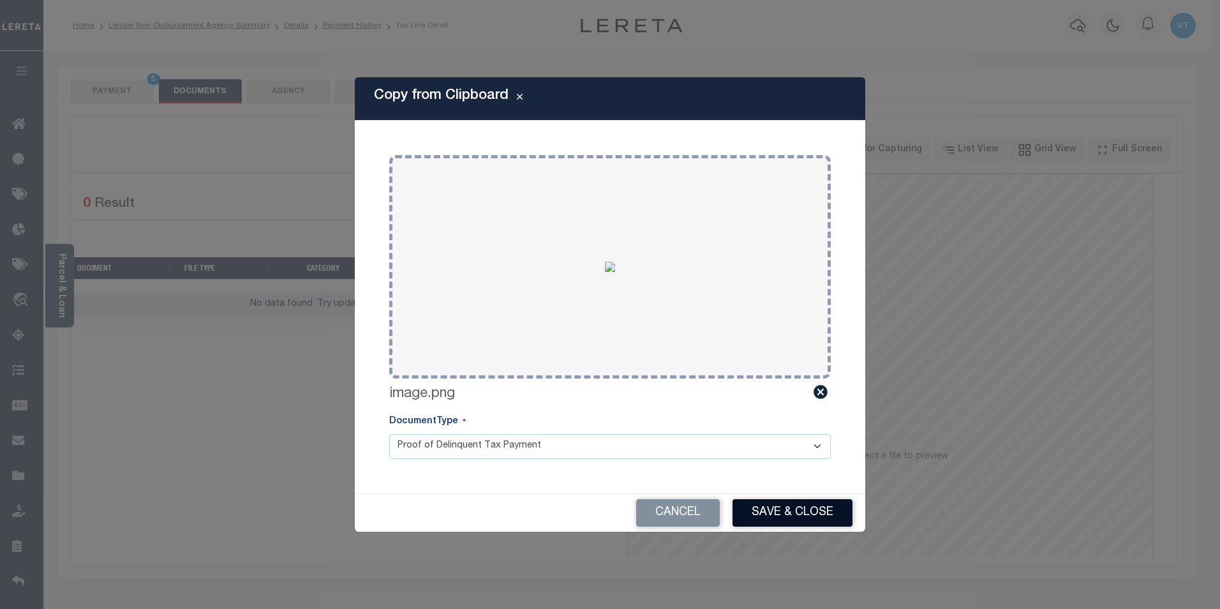
click at [781, 513] on button "Save & Close" at bounding box center [792, 512] width 120 height 27
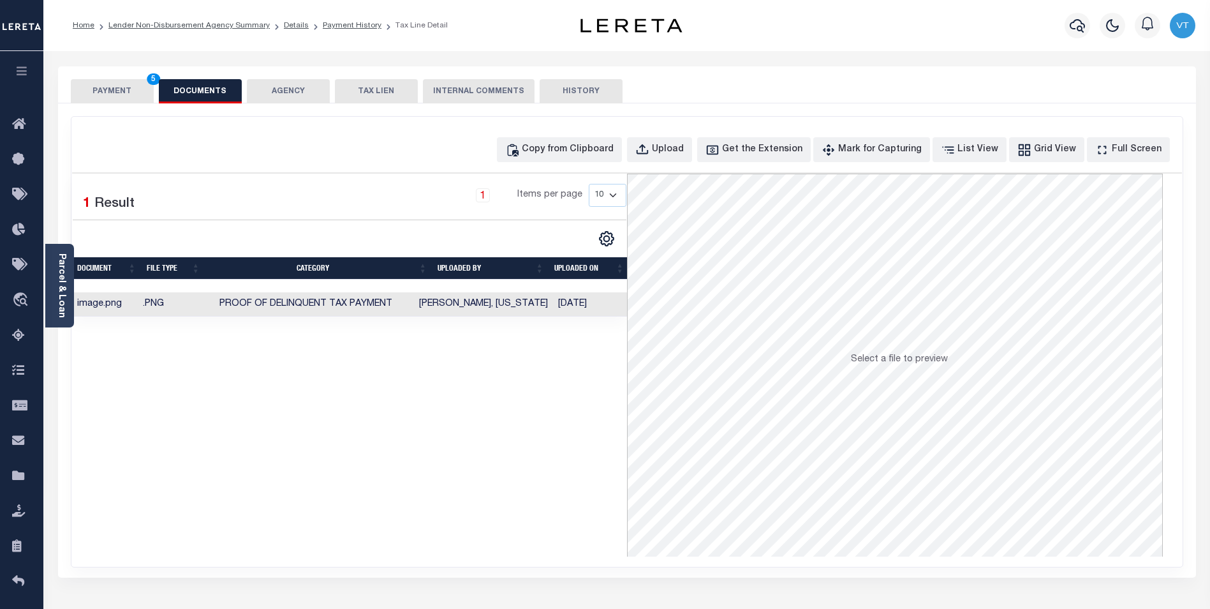
click at [105, 94] on button "PAYMENT 5" at bounding box center [112, 91] width 83 height 24
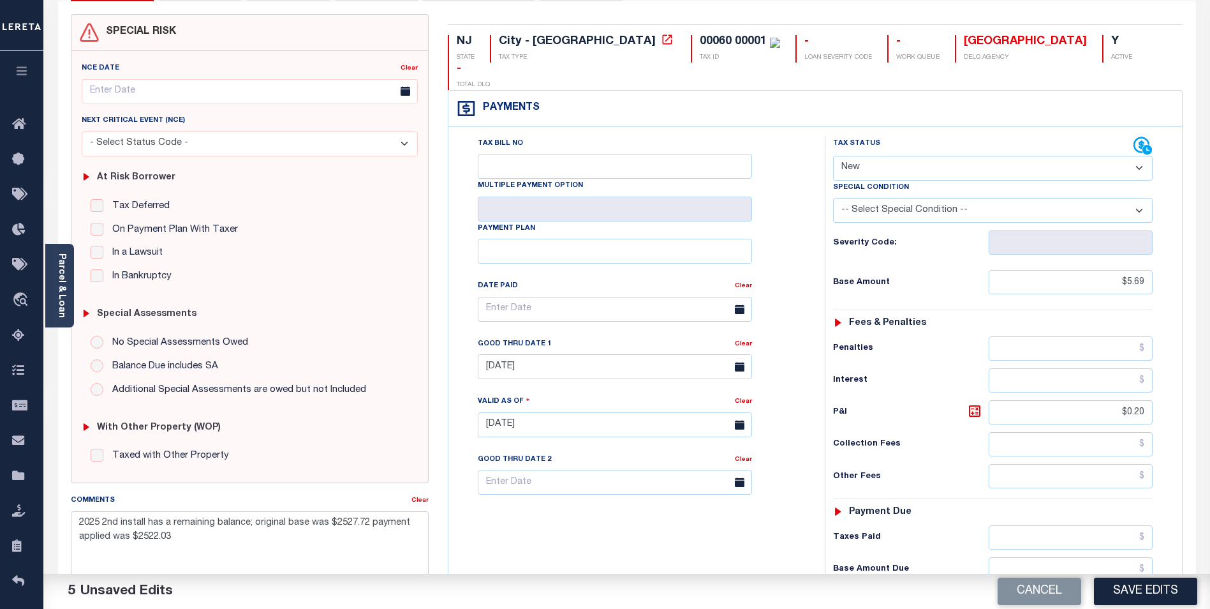
scroll to position [128, 0]
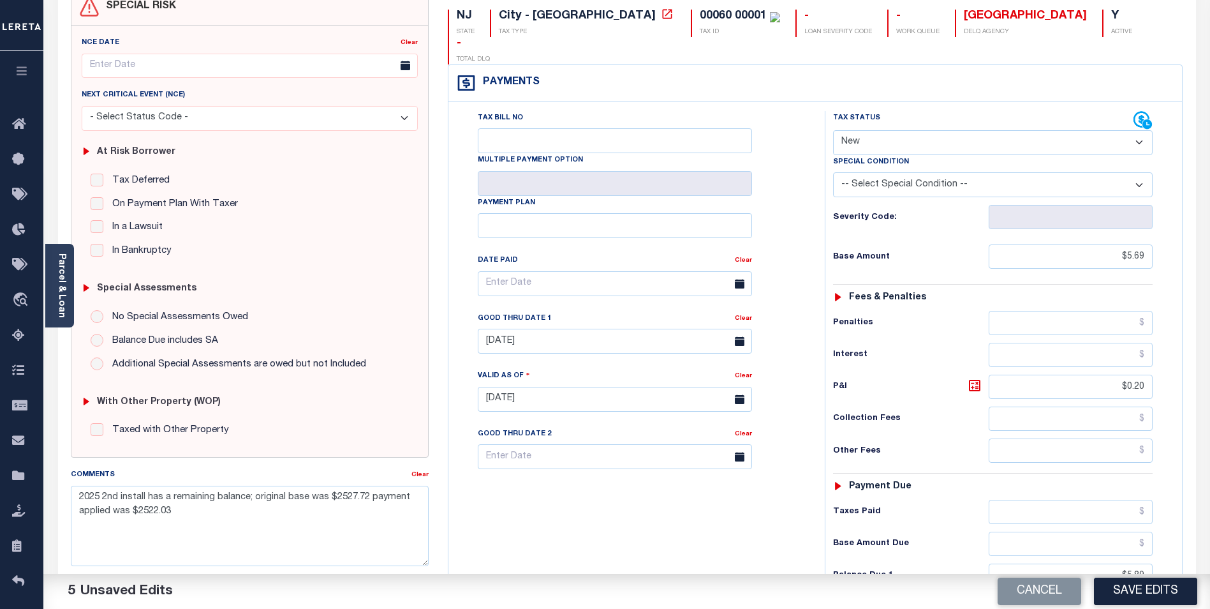
click at [903, 130] on select "- Select Status Code - Open Due/Unpaid Paid Incomplete No Tax Due Internal Refu…" at bounding box center [993, 142] width 320 height 25
select select "DUE"
click at [833, 130] on select "- Select Status Code - Open Due/Unpaid Paid Incomplete No Tax Due Internal Refu…" at bounding box center [993, 142] width 320 height 25
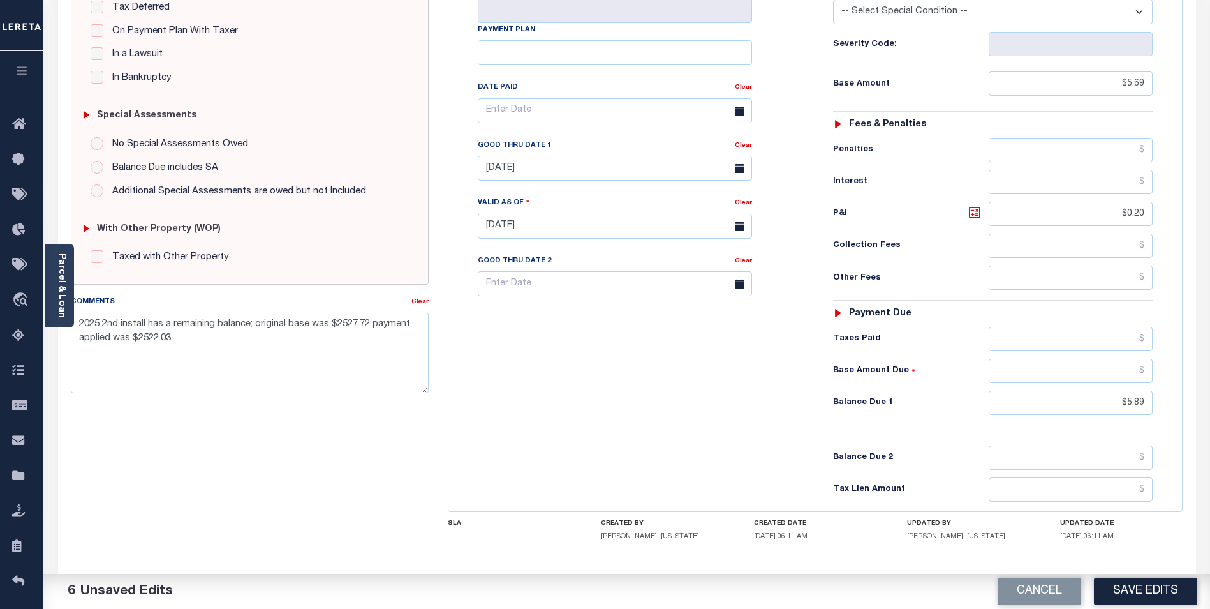
scroll to position [319, 0]
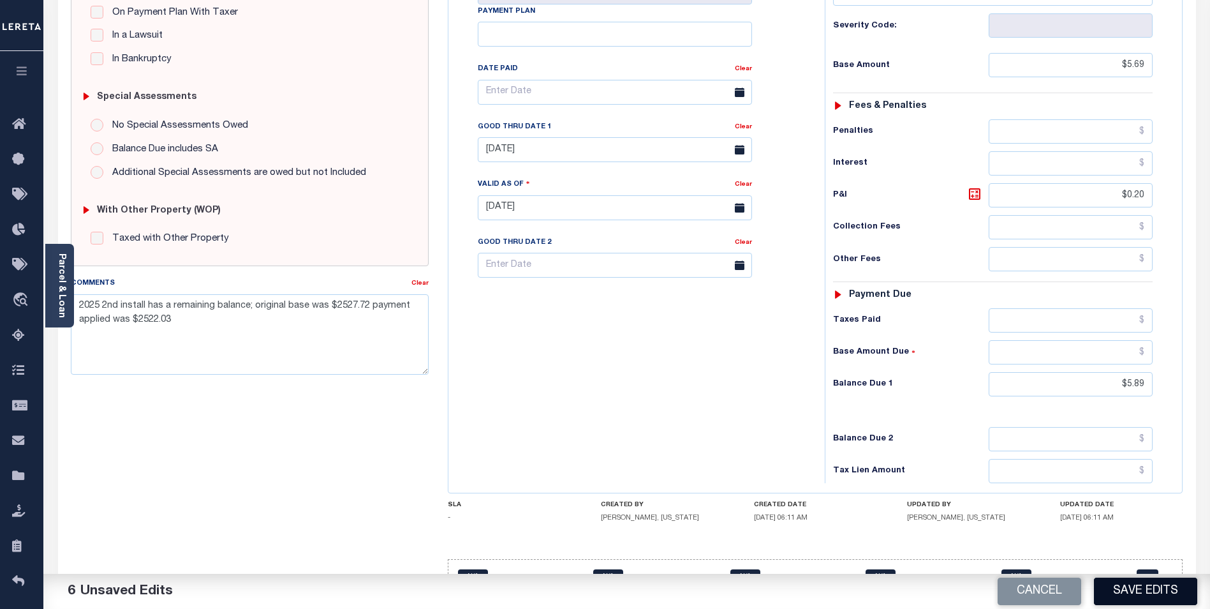
click at [1116, 584] on button "Save Edits" at bounding box center [1145, 590] width 103 height 27
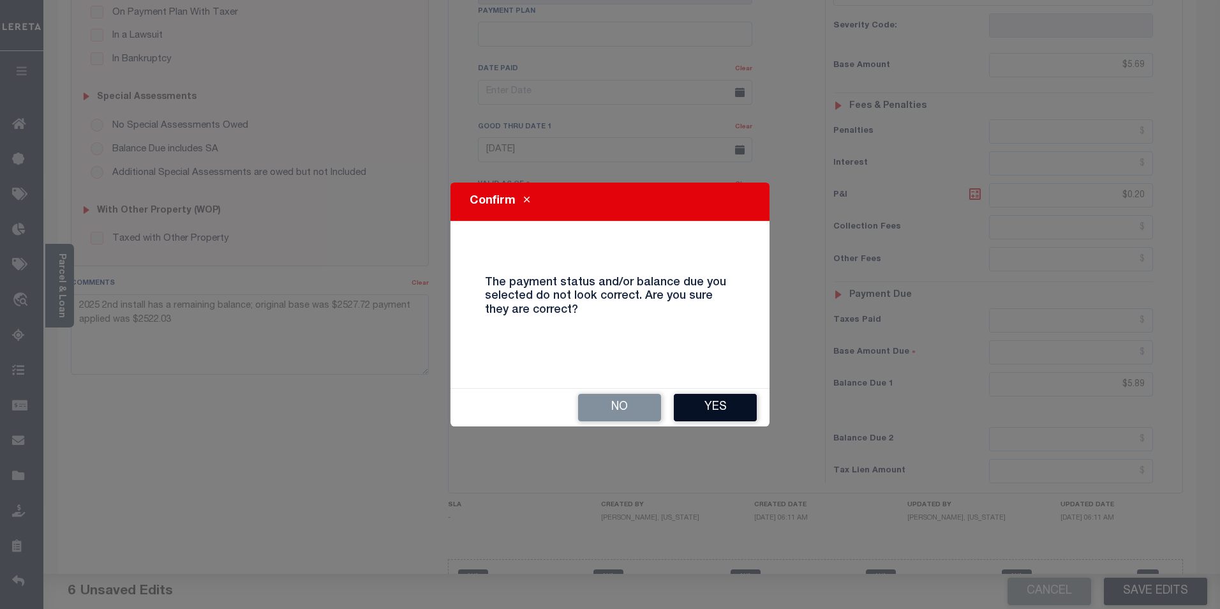
click at [729, 405] on button "Yes" at bounding box center [715, 407] width 83 height 27
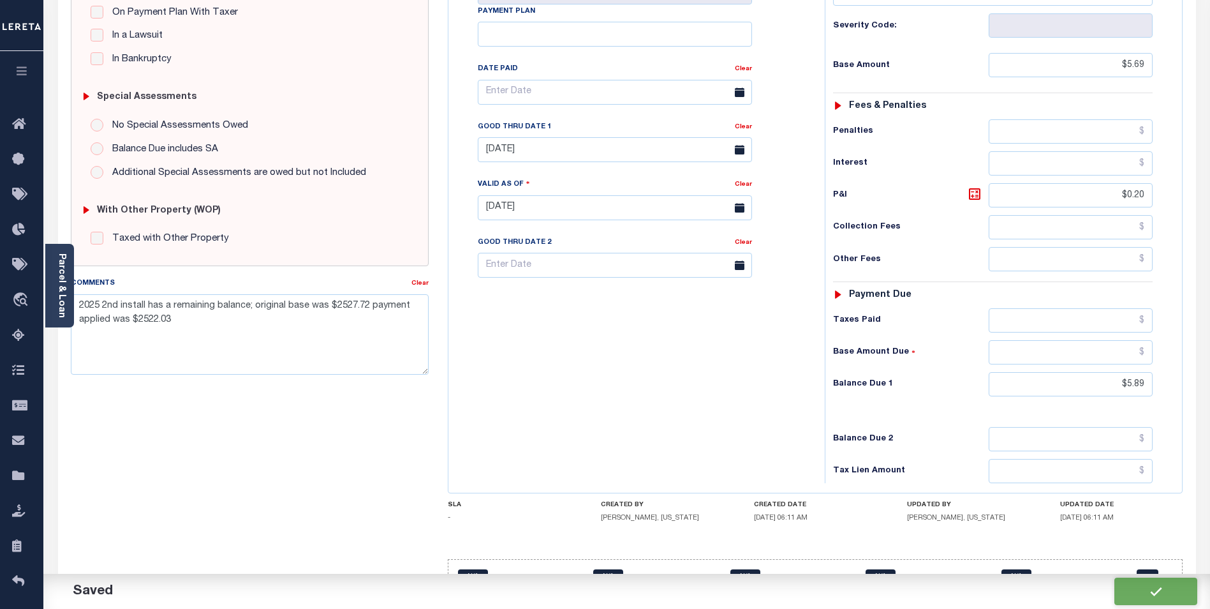
checkbox input "false"
type input "$5.69"
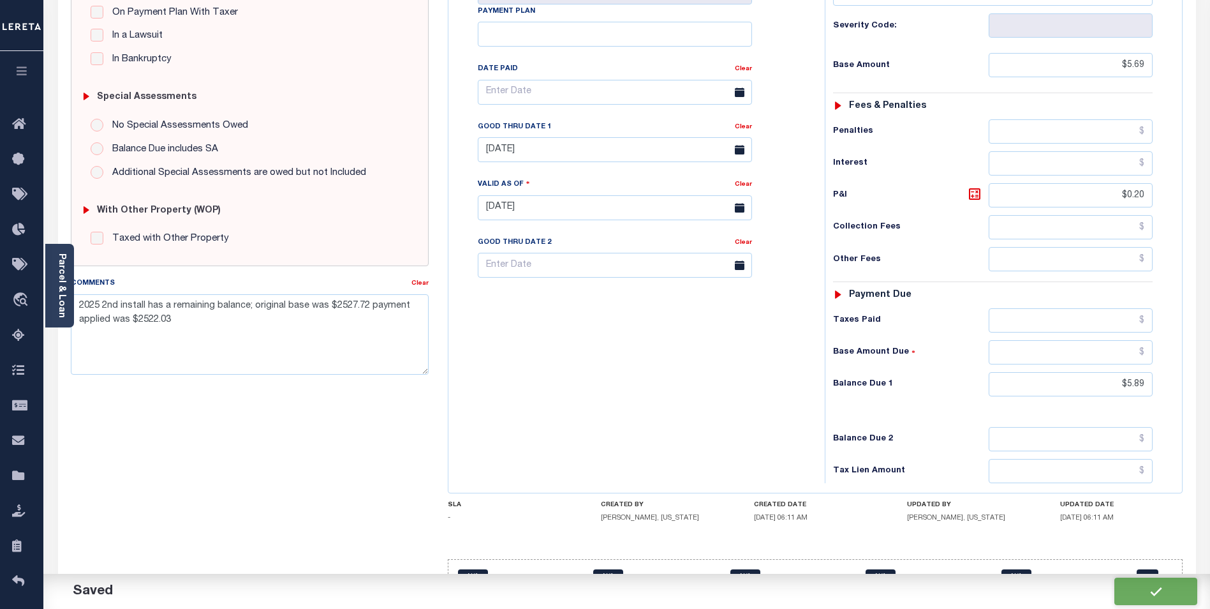
type input "$0.2"
type input "$5.89"
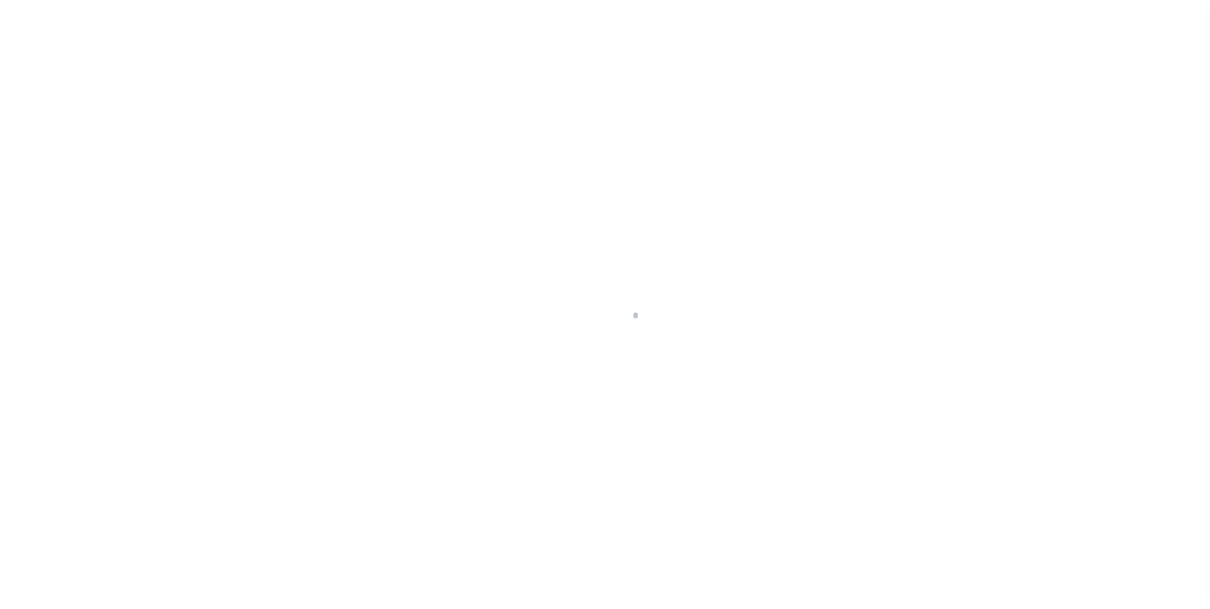
scroll to position [13, 0]
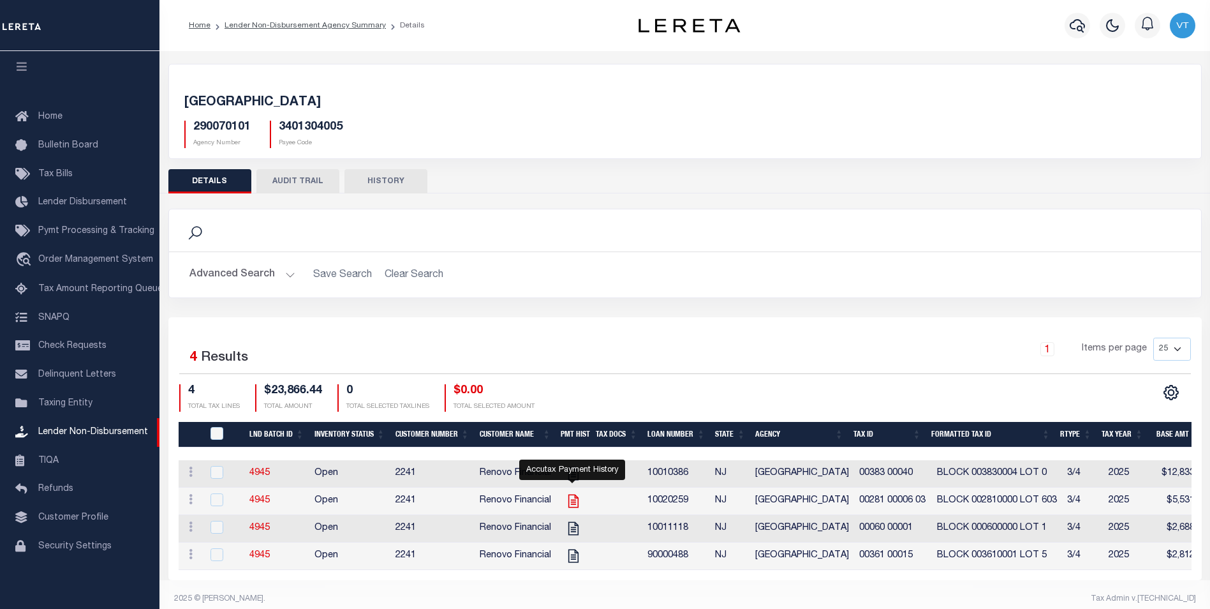
click at [568, 505] on icon "" at bounding box center [573, 500] width 10 height 13
checkbox input "true"
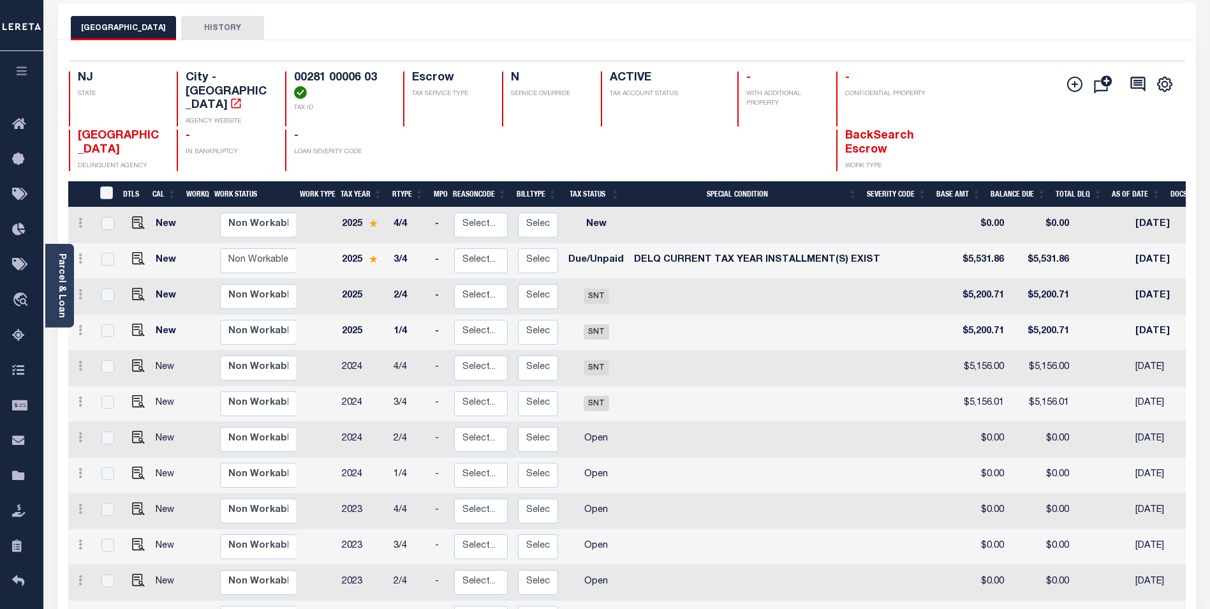
scroll to position [64, 0]
click at [1072, 91] on icon "" at bounding box center [1074, 83] width 15 height 15
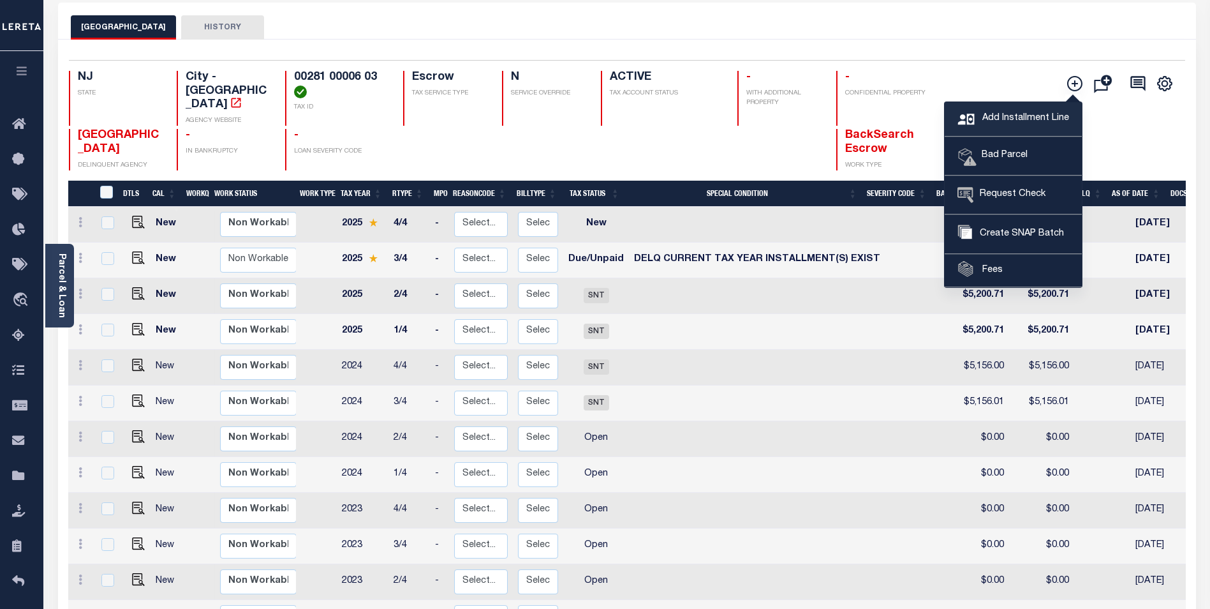
click at [1027, 124] on span "Add Installment Line" at bounding box center [1024, 119] width 90 height 14
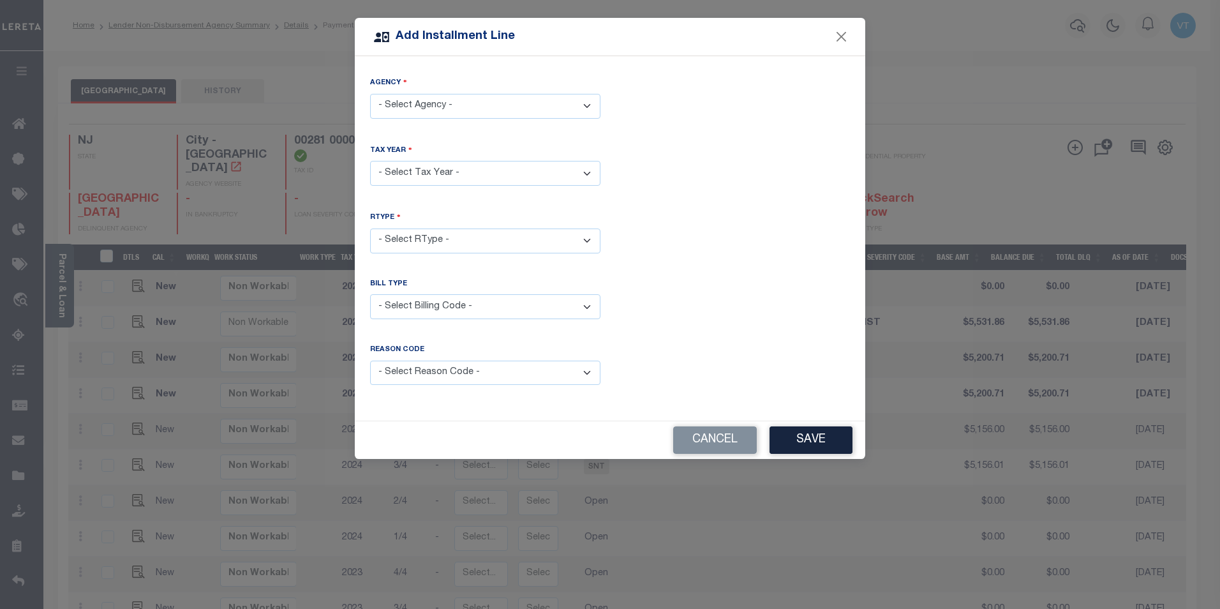
click at [404, 110] on select "- Select Agency - EAST ORANGE CITY - City" at bounding box center [485, 106] width 230 height 25
select select "3401304005"
click at [370, 94] on select "- Select Agency - EAST ORANGE CITY - City" at bounding box center [485, 106] width 230 height 25
click at [422, 166] on select "- Select Year - 2005 2006 2007 2008 2009 2010 2011 2012 2013 2014 2015 2016 201…" at bounding box center [485, 173] width 230 height 25
select select "2025"
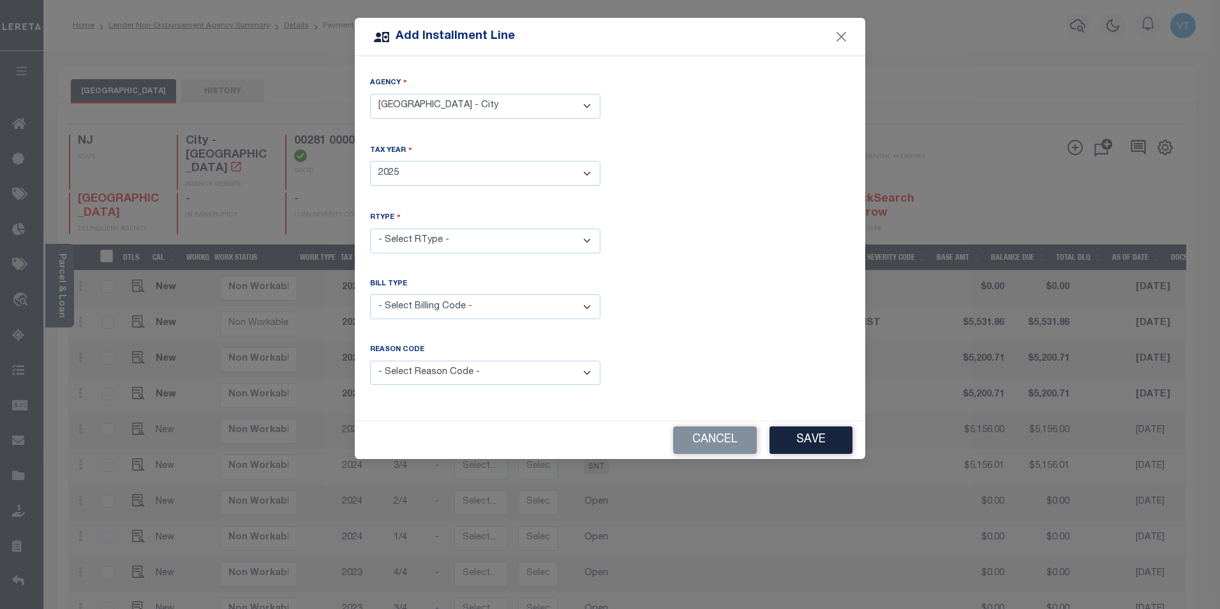
click at [370, 161] on select "- Select Year - 2005 2006 2007 2008 2009 2010 2011 2012 2013 2014 2015 2016 201…" at bounding box center [485, 173] width 230 height 25
drag, startPoint x: 431, startPoint y: 235, endPoint x: 427, endPoint y: 246, distance: 11.3
click at [431, 235] on select "- Select RType - 1/4 2/4 3/4 4/4" at bounding box center [485, 240] width 230 height 25
select select "0"
click at [370, 228] on select "- Select RType - 1/4 2/4 3/4 4/4" at bounding box center [485, 240] width 230 height 25
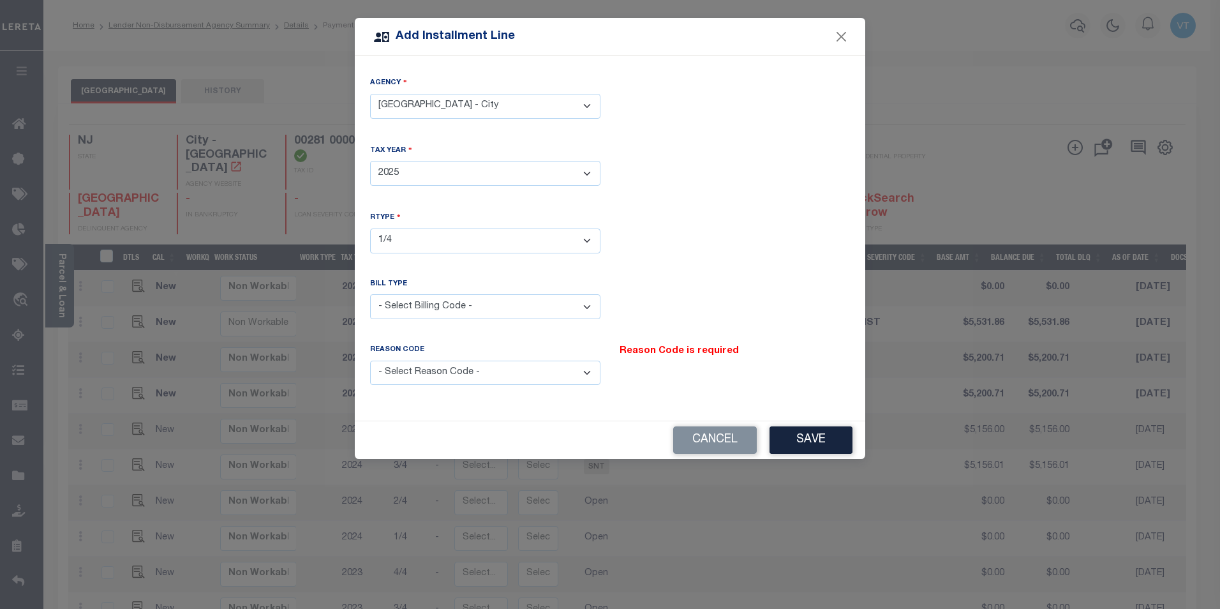
click at [447, 301] on select "- Select Billing Code - Regular Delinquent Supplemental Corrected/Adjusted Bill…" at bounding box center [485, 306] width 230 height 25
select select "1"
click at [370, 294] on select "- Select Billing Code - Regular Delinquent Supplemental Corrected/Adjusted Bill…" at bounding box center [485, 306] width 230 height 25
drag, startPoint x: 441, startPoint y: 365, endPoint x: 441, endPoint y: 380, distance: 14.7
click at [441, 365] on select "- Select Reason Code - Payment Reversal Taxable Value Change Assessment Change …" at bounding box center [485, 372] width 230 height 25
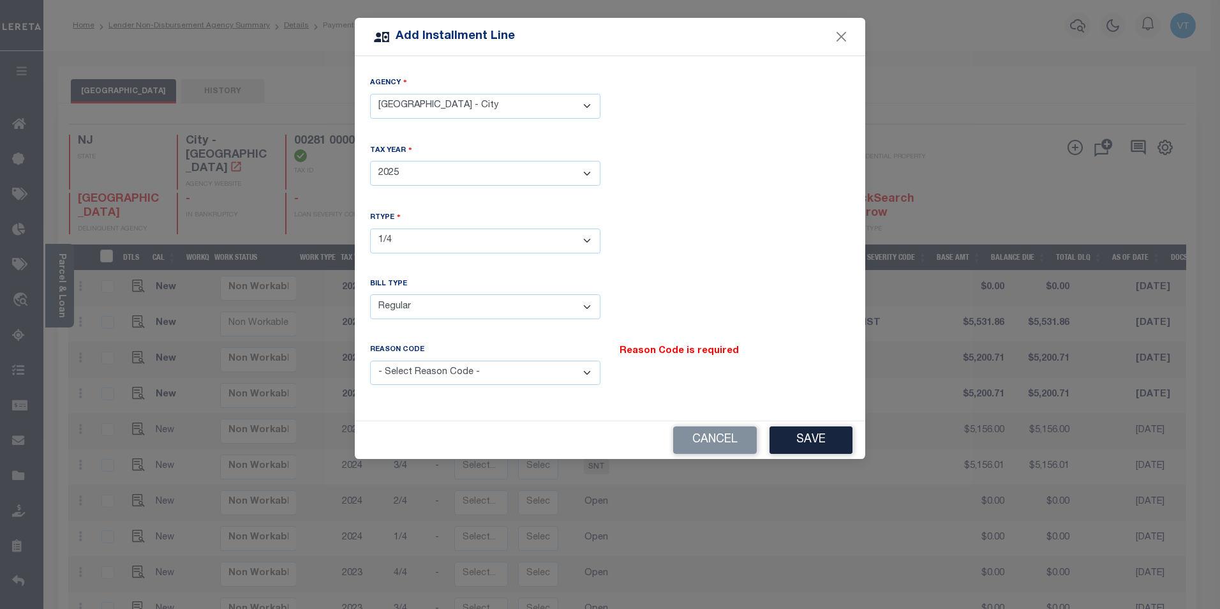
select select "12"
click at [370, 360] on select "- Select Reason Code - Payment Reversal Taxable Value Change Assessment Change …" at bounding box center [485, 372] width 230 height 25
click at [798, 439] on button "Save" at bounding box center [810, 439] width 83 height 27
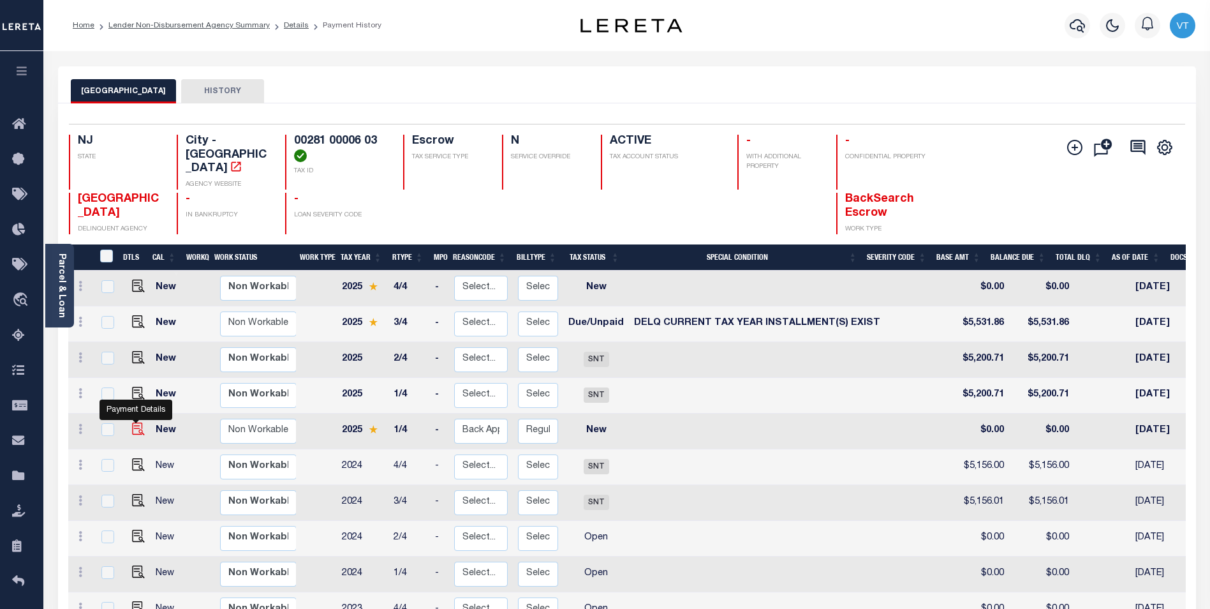
click at [137, 422] on img at bounding box center [138, 428] width 13 height 13
checkbox input "true"
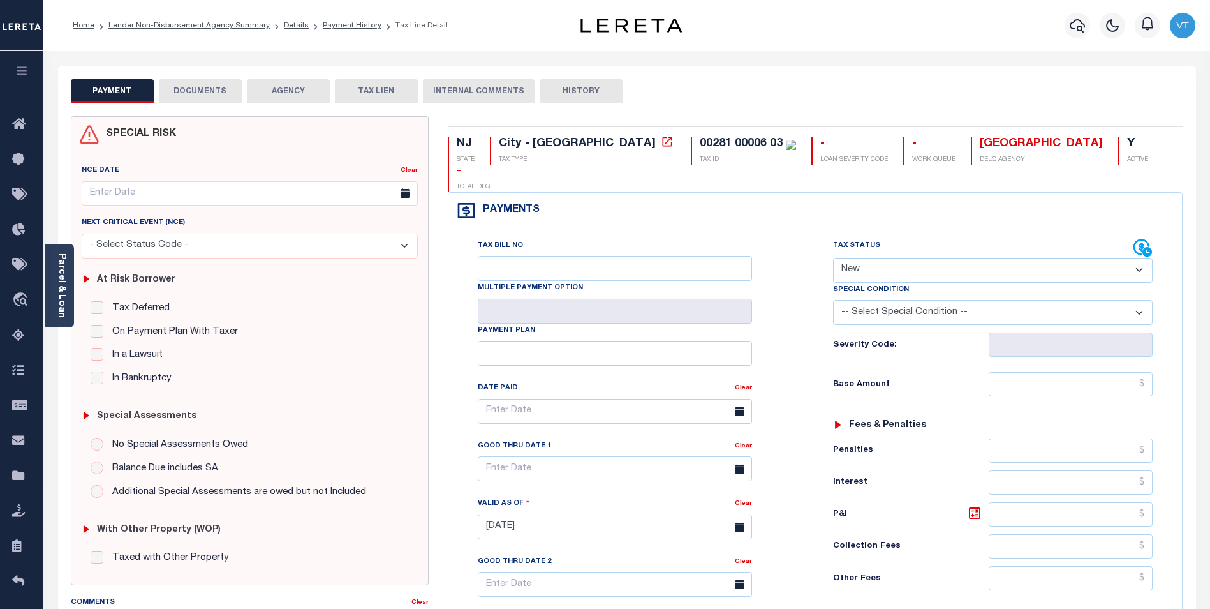
click at [895, 258] on select "- Select Status Code - Open Due/Unpaid Paid Incomplete No Tax Due Internal Refu…" at bounding box center [993, 270] width 320 height 25
select select "DUE"
click at [833, 258] on select "- Select Status Code - Open Due/Unpaid Paid Incomplete No Tax Due Internal Refu…" at bounding box center [993, 270] width 320 height 25
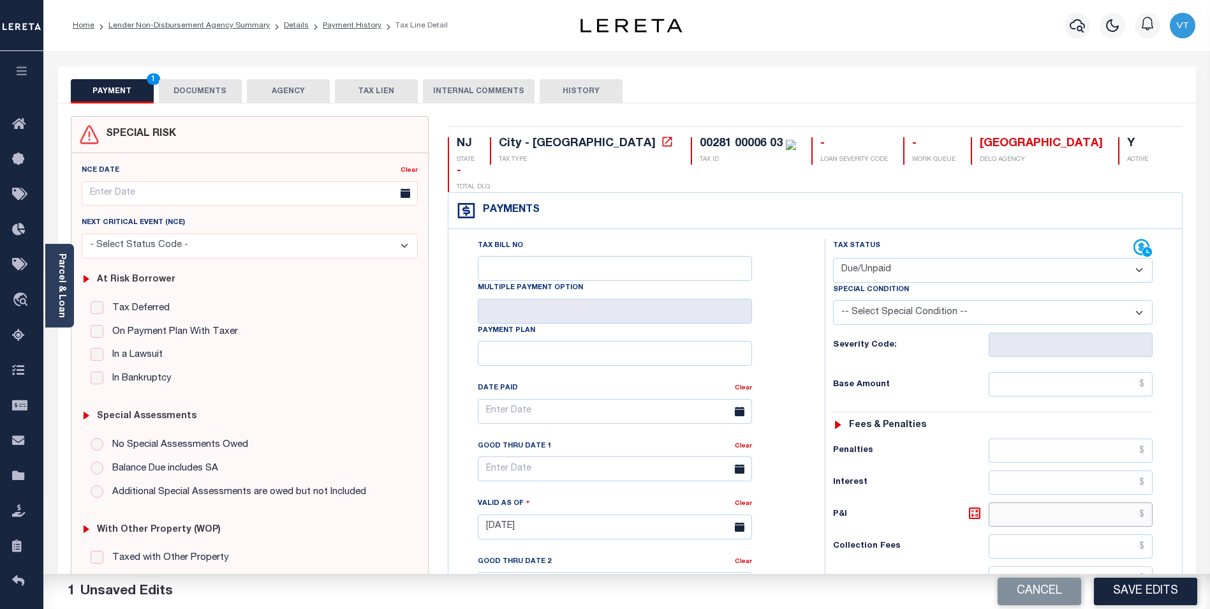
click at [1019, 502] on input "text" at bounding box center [1071, 514] width 164 height 24
type input "$97.42"
click at [905, 445] on h6 "Penalties" at bounding box center [911, 450] width 156 height 10
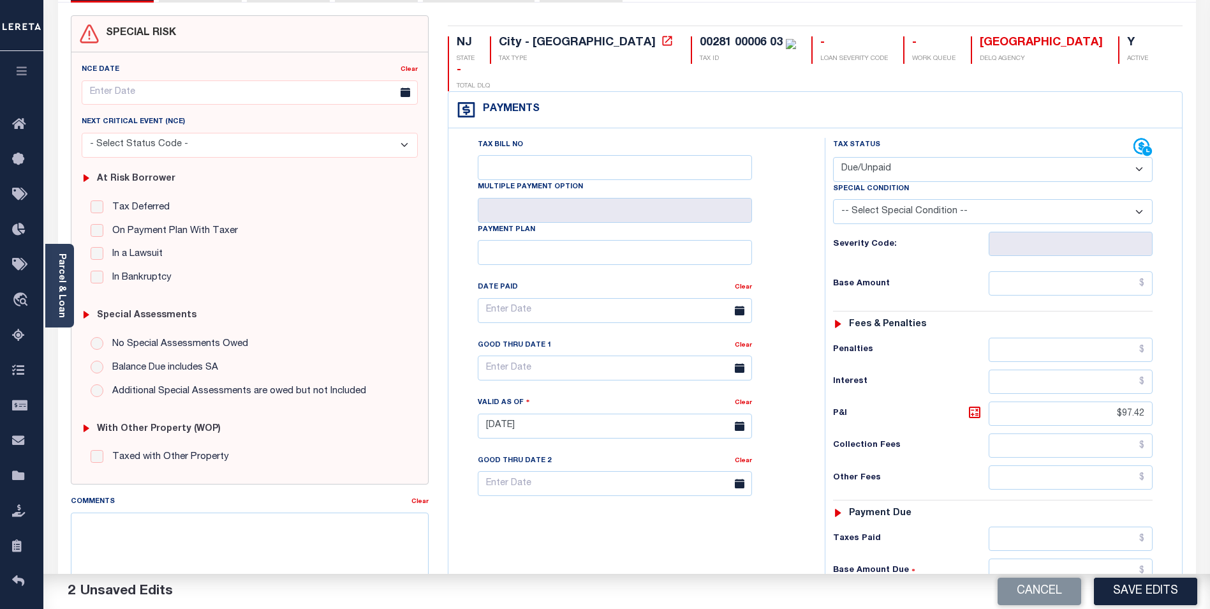
scroll to position [191, 0]
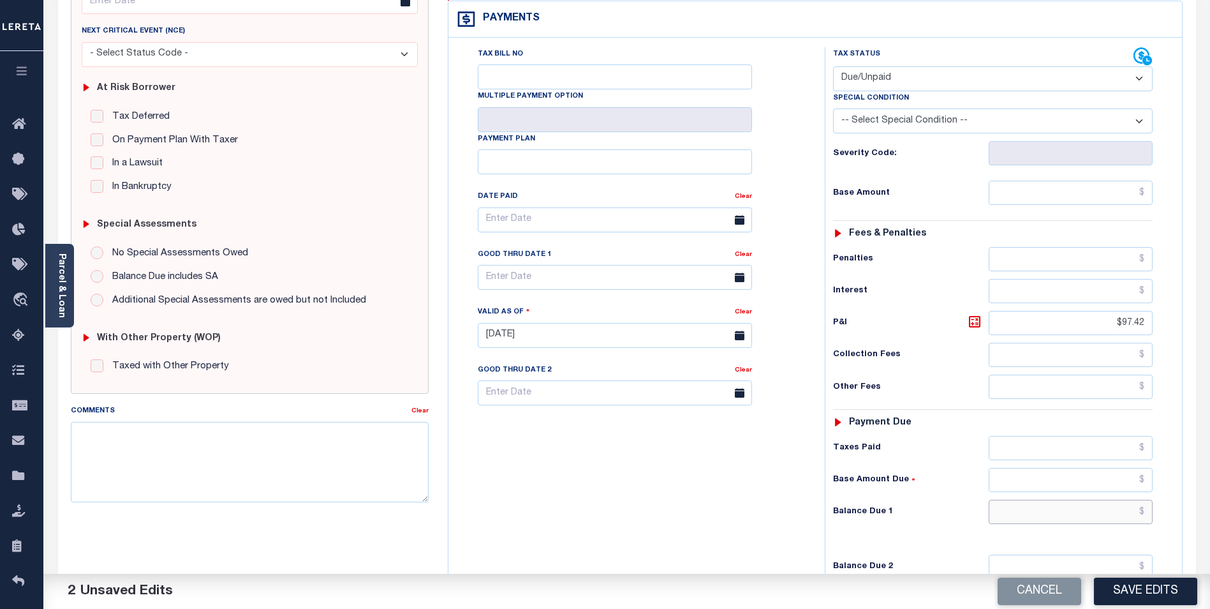
click at [1002, 500] on input "text" at bounding box center [1071, 512] width 164 height 24
type input "$97.42"
click at [660, 485] on div "Tax Bill No Multiple Payment Option Payment Plan Clear" at bounding box center [634, 328] width 364 height 563
click at [623, 265] on input "text" at bounding box center [615, 277] width 274 height 25
click at [635, 426] on span "31" at bounding box center [632, 424] width 25 height 25
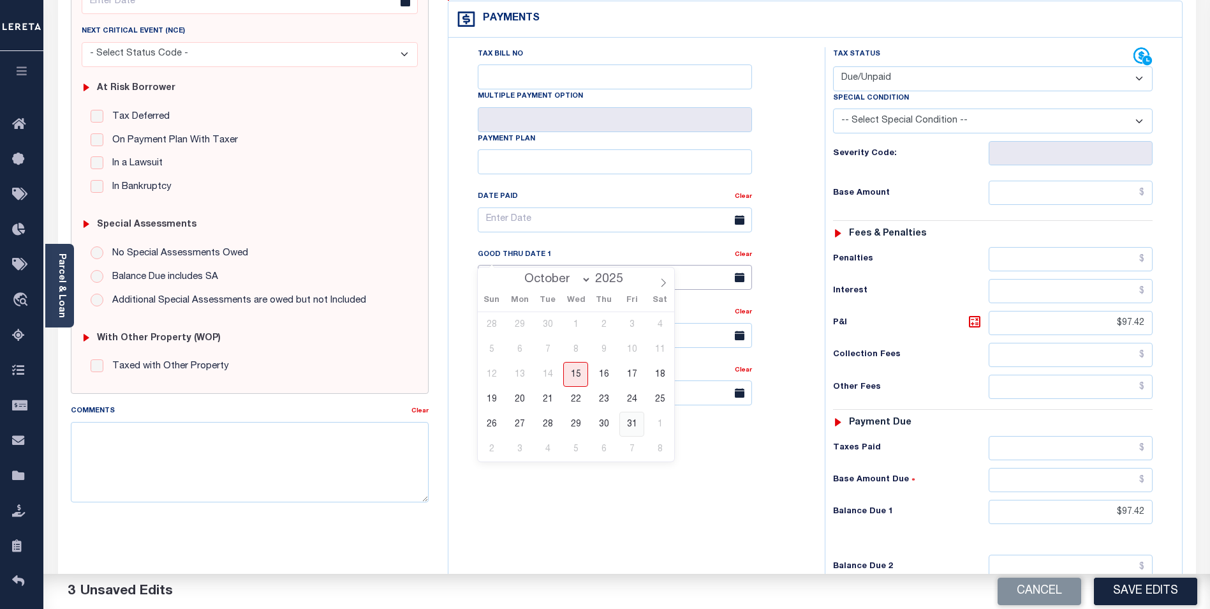
type input "[DATE]"
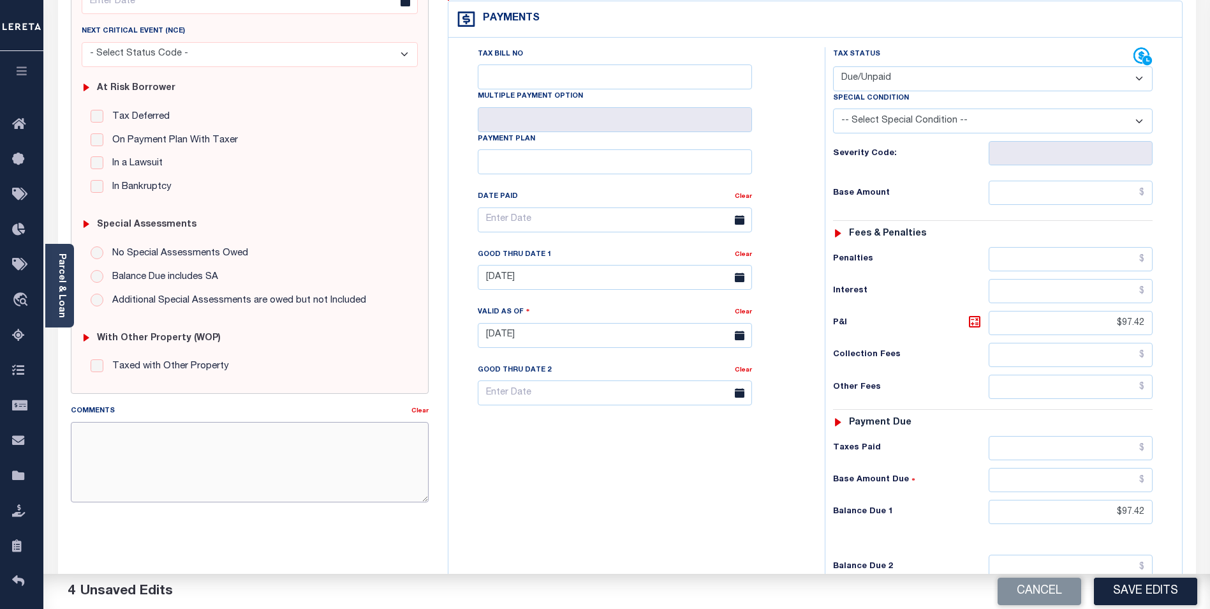
click at [275, 444] on textarea "Comments" at bounding box center [250, 462] width 358 height 80
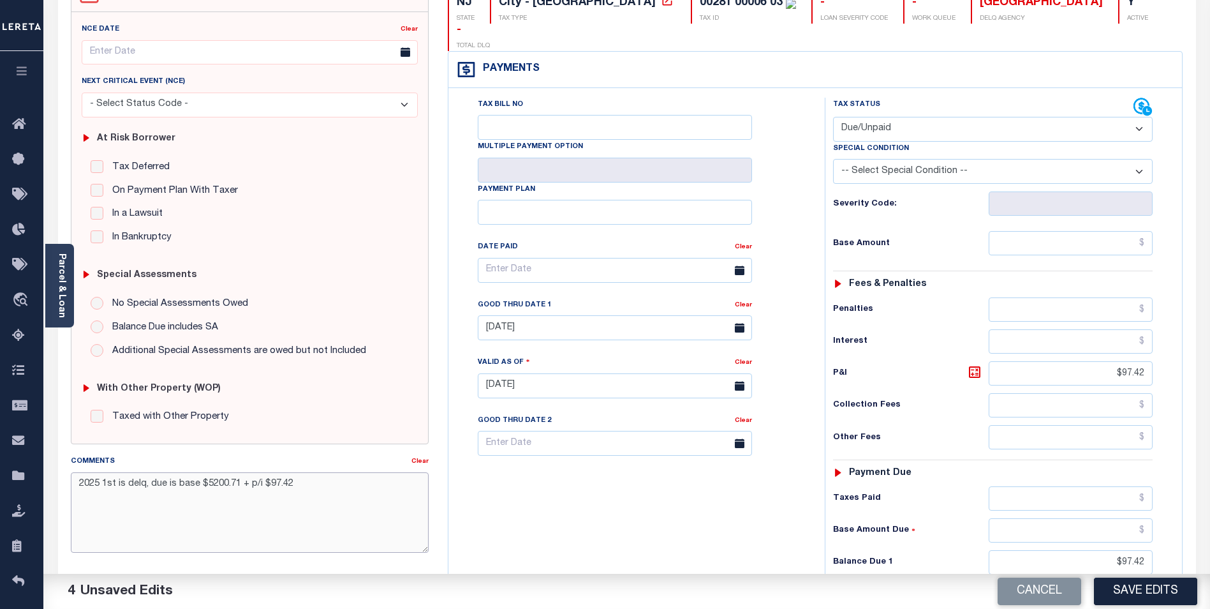
scroll to position [0, 0]
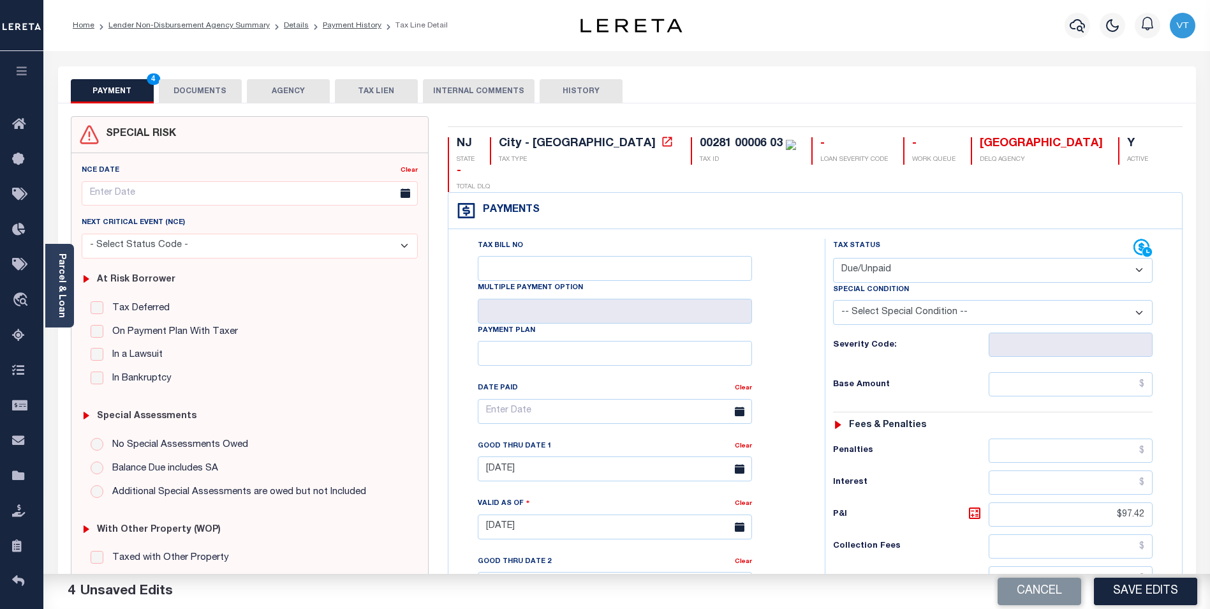
type textarea "2025 1st is delq, due is base $5200.71 + p/i $97.42"
click at [199, 94] on button "DOCUMENTS" at bounding box center [200, 91] width 83 height 24
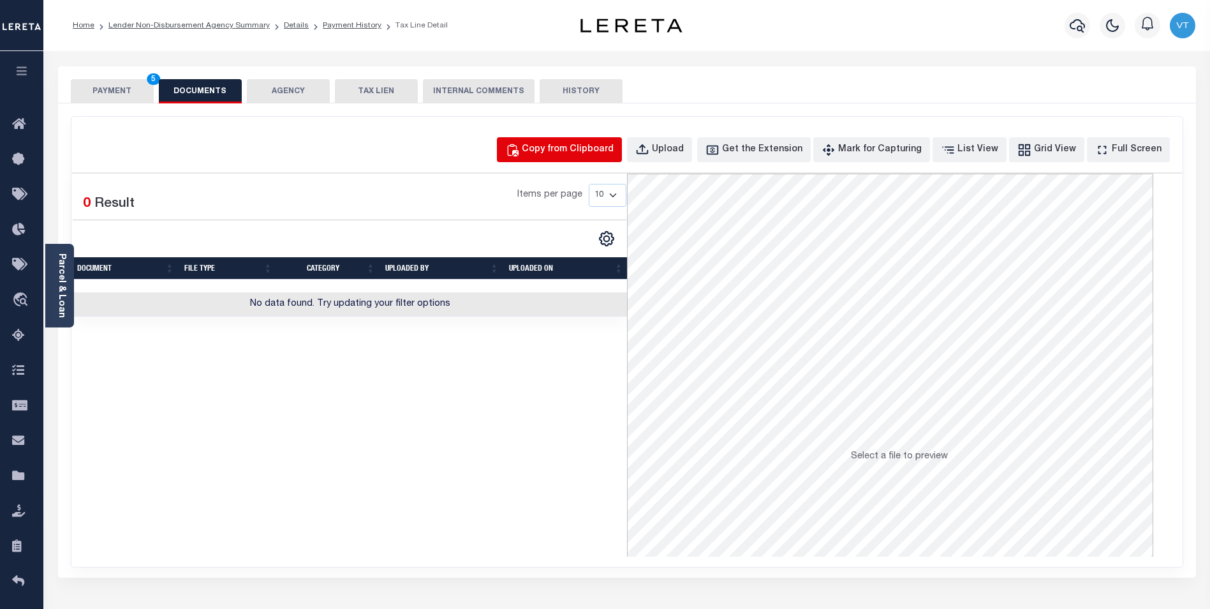
click at [608, 144] on div "Copy from Clipboard" at bounding box center [568, 150] width 92 height 14
select select "POP"
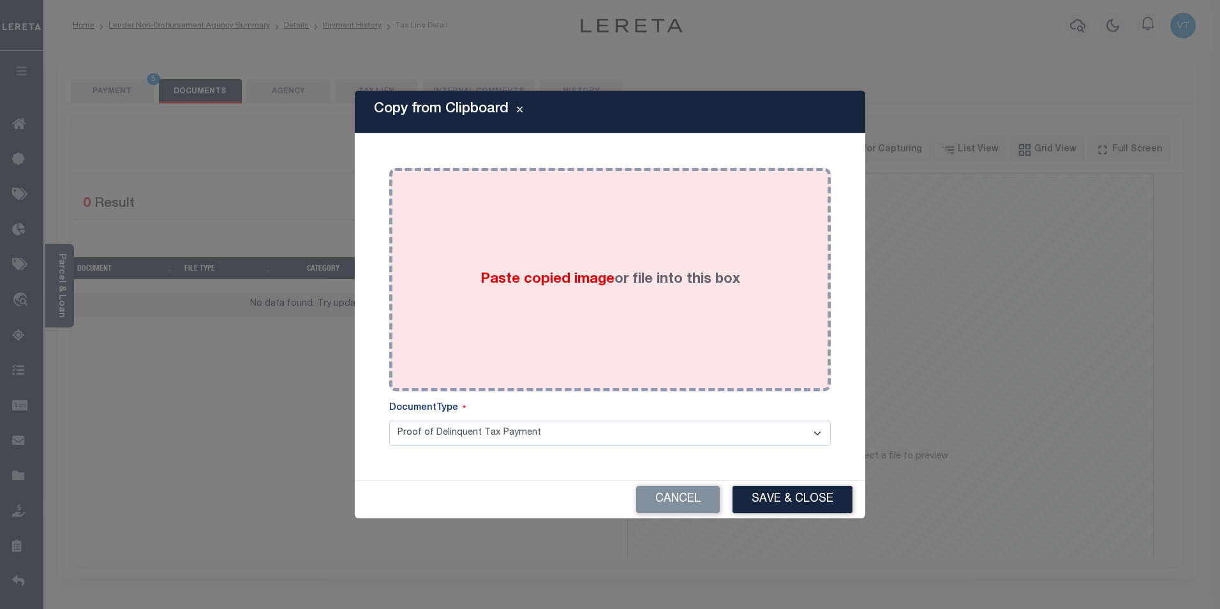
click at [608, 261] on div "Paste copied image or file into this box" at bounding box center [610, 279] width 422 height 204
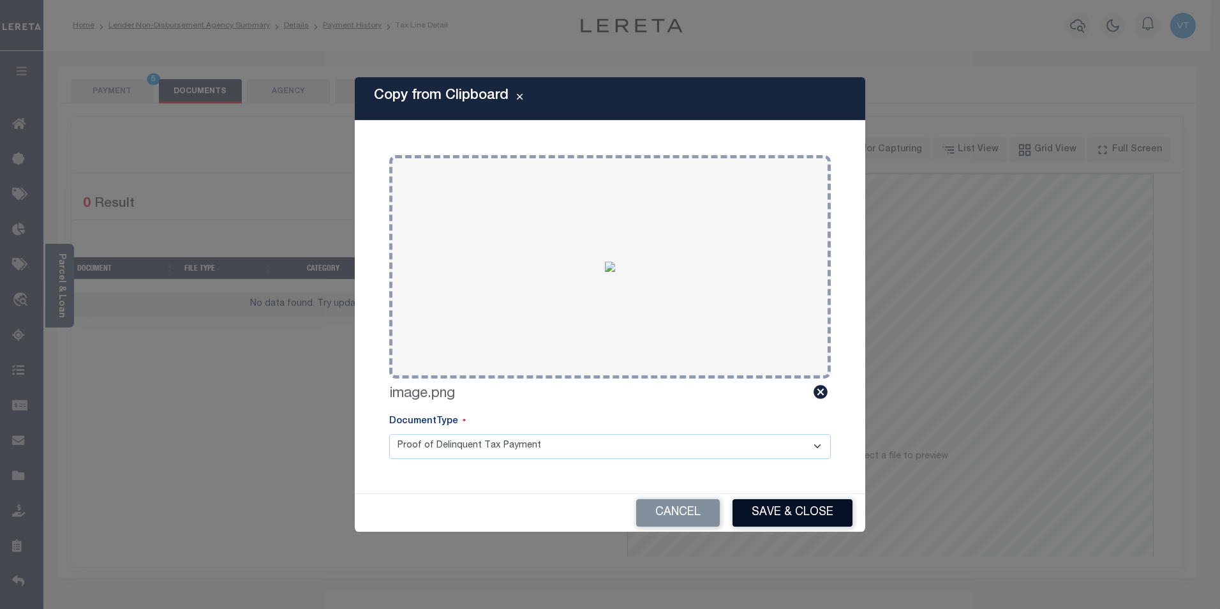
click at [784, 512] on button "Save & Close" at bounding box center [792, 512] width 120 height 27
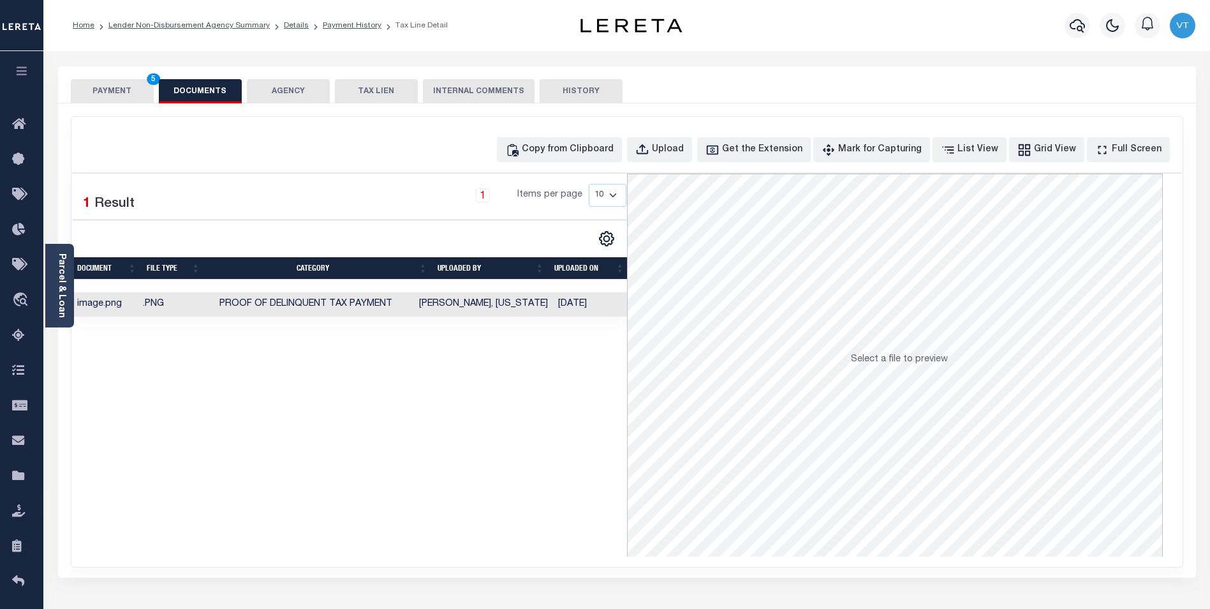
click at [116, 86] on button "PAYMENT 5" at bounding box center [112, 91] width 83 height 24
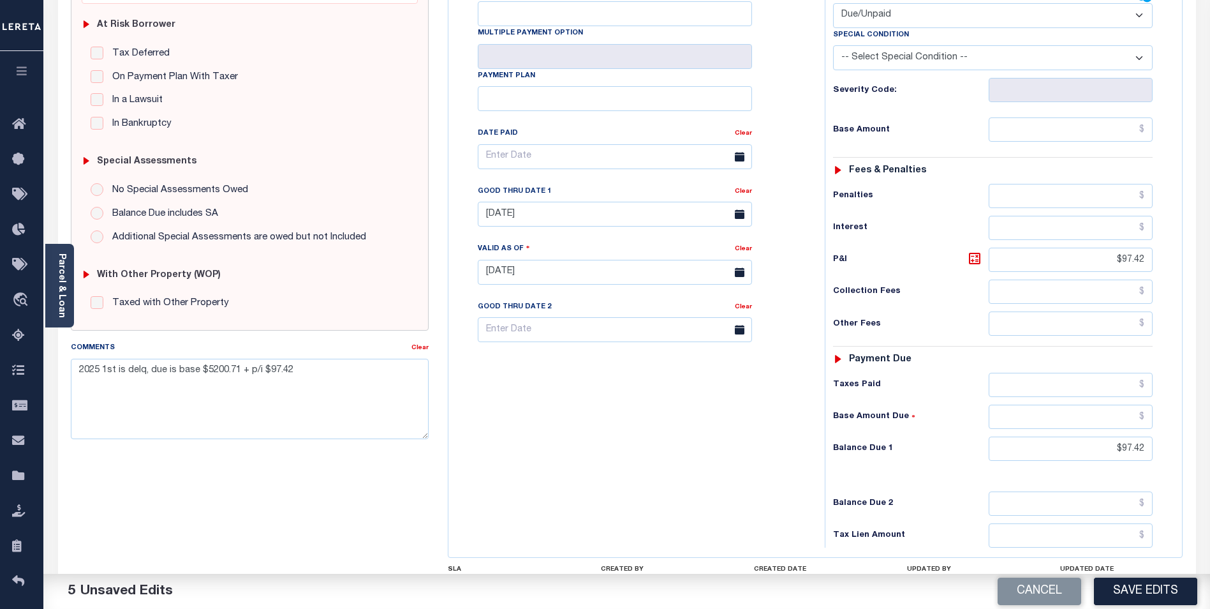
scroll to position [255, 0]
click at [1136, 589] on button "Save Edits" at bounding box center [1145, 590] width 103 height 27
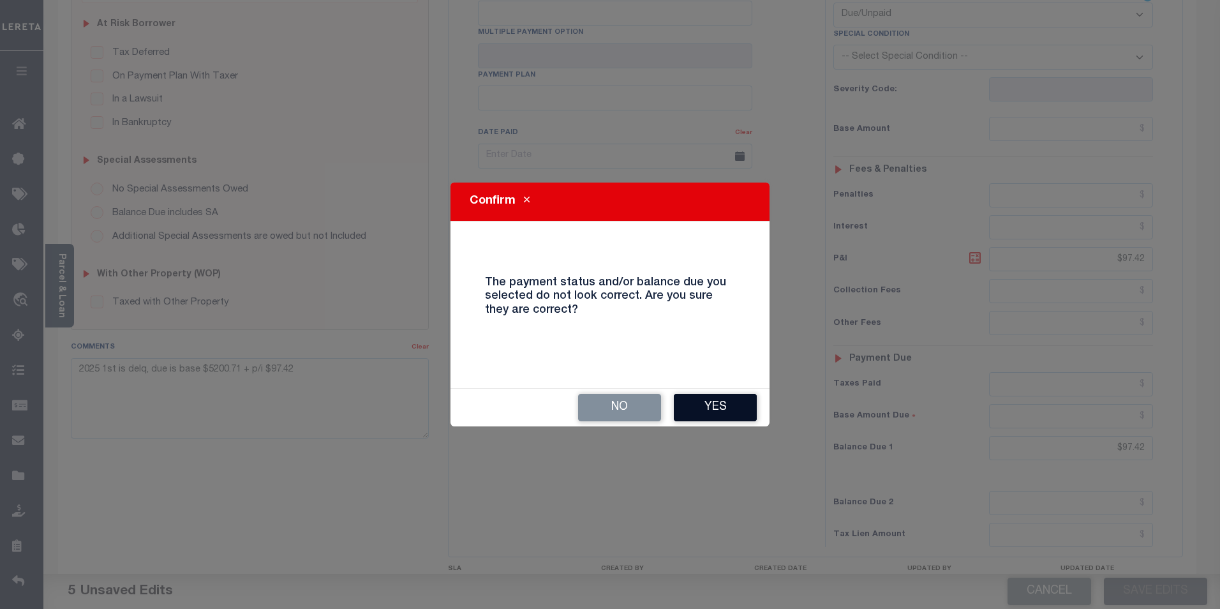
click at [699, 399] on button "Yes" at bounding box center [715, 407] width 83 height 27
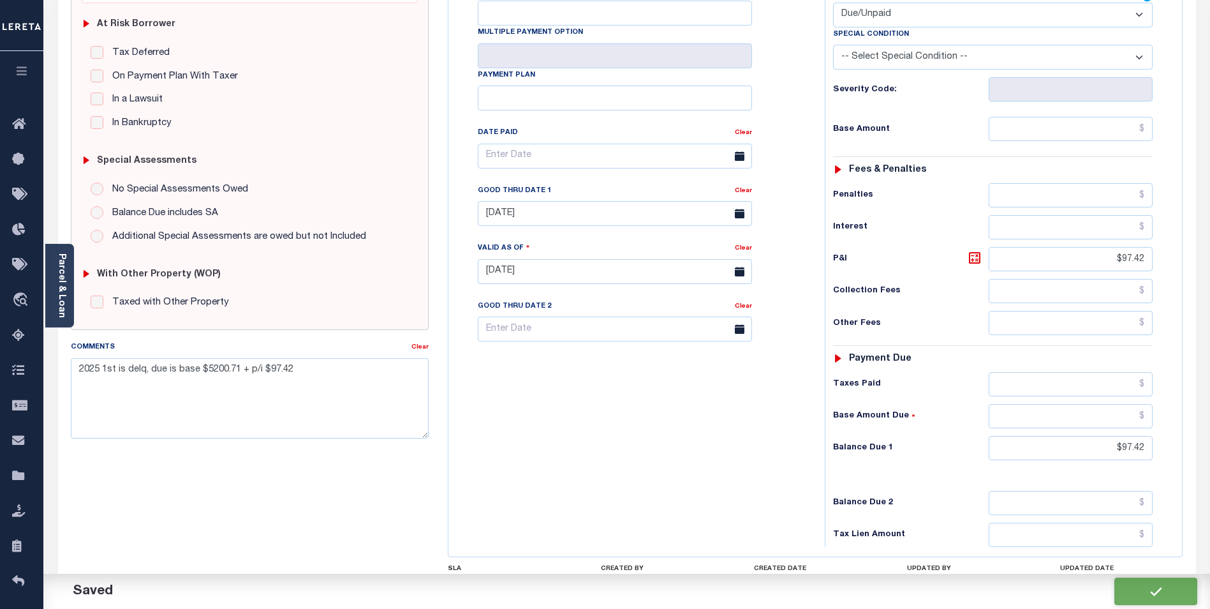
checkbox input "false"
type input "$97.42"
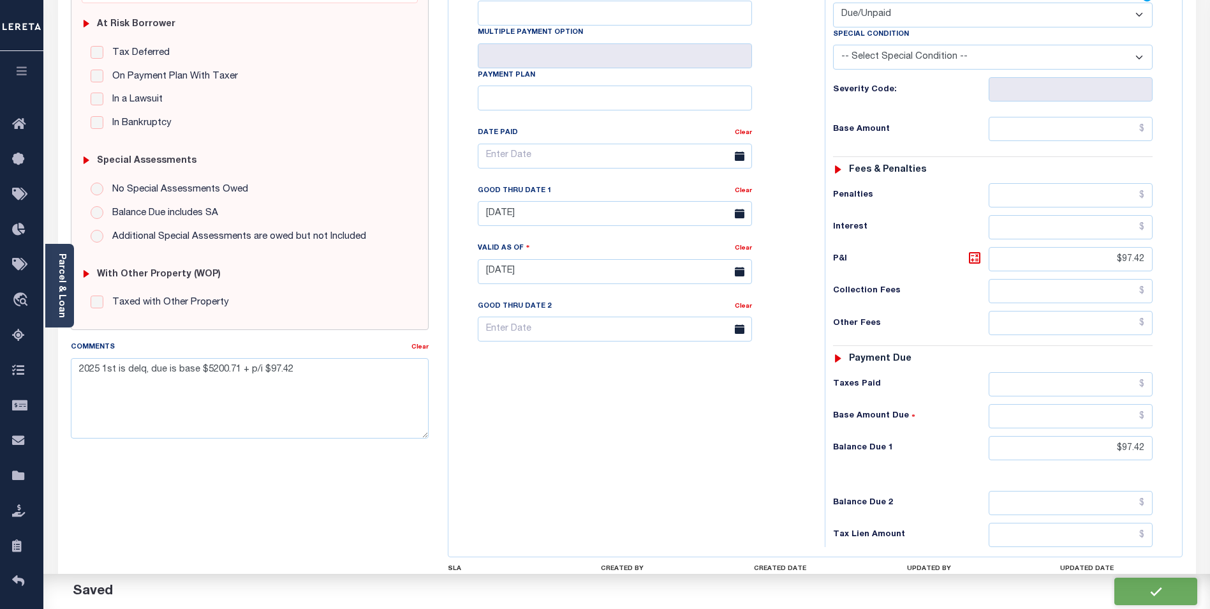
type input "$97.42"
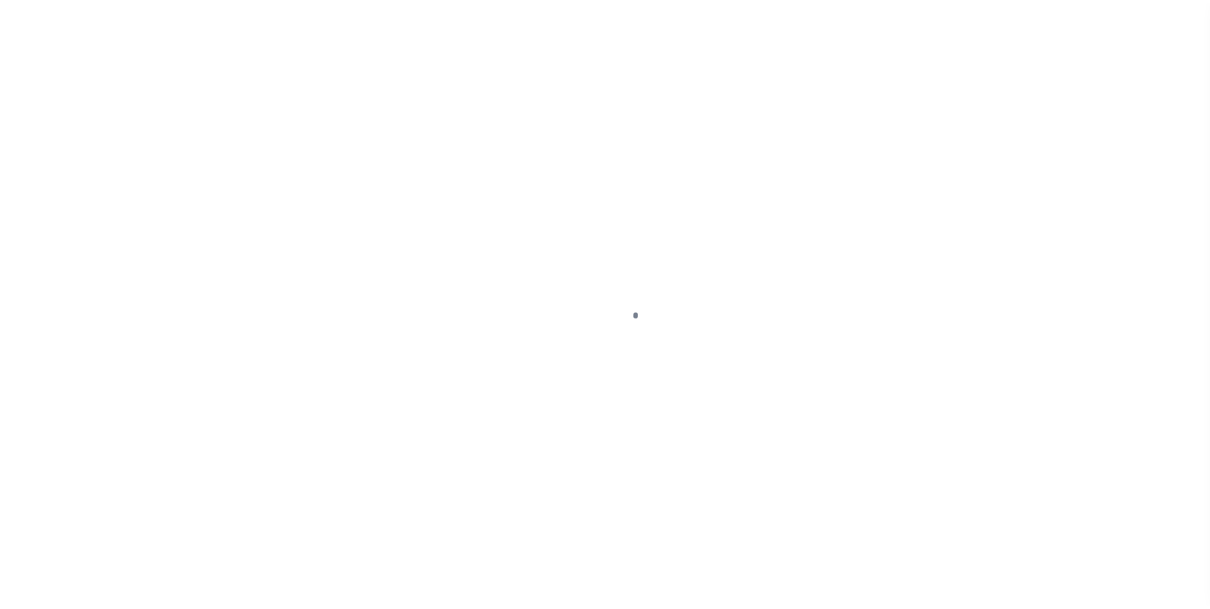
scroll to position [13, 0]
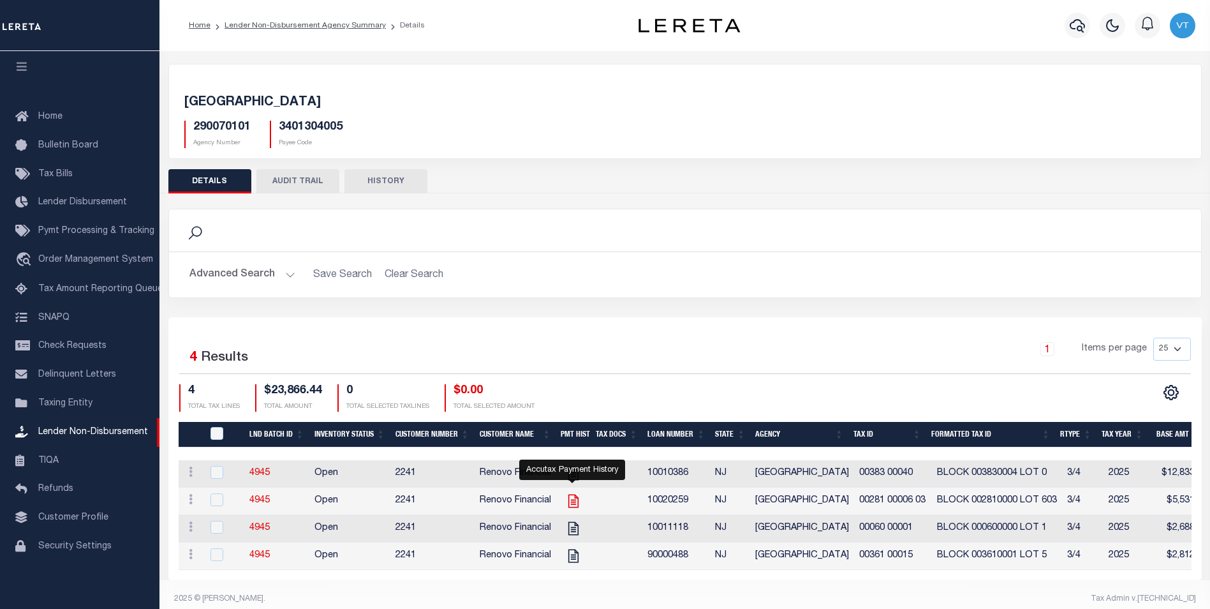
click at [572, 504] on icon "" at bounding box center [573, 500] width 10 height 13
checkbox input "true"
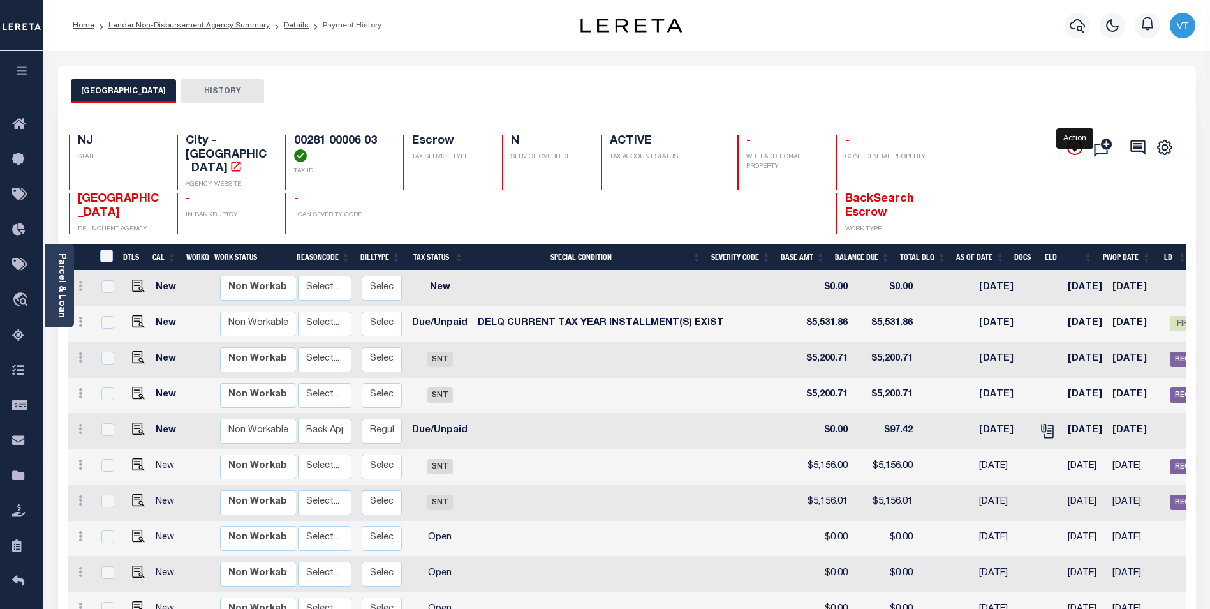
click at [1080, 150] on icon "" at bounding box center [1074, 147] width 15 height 15
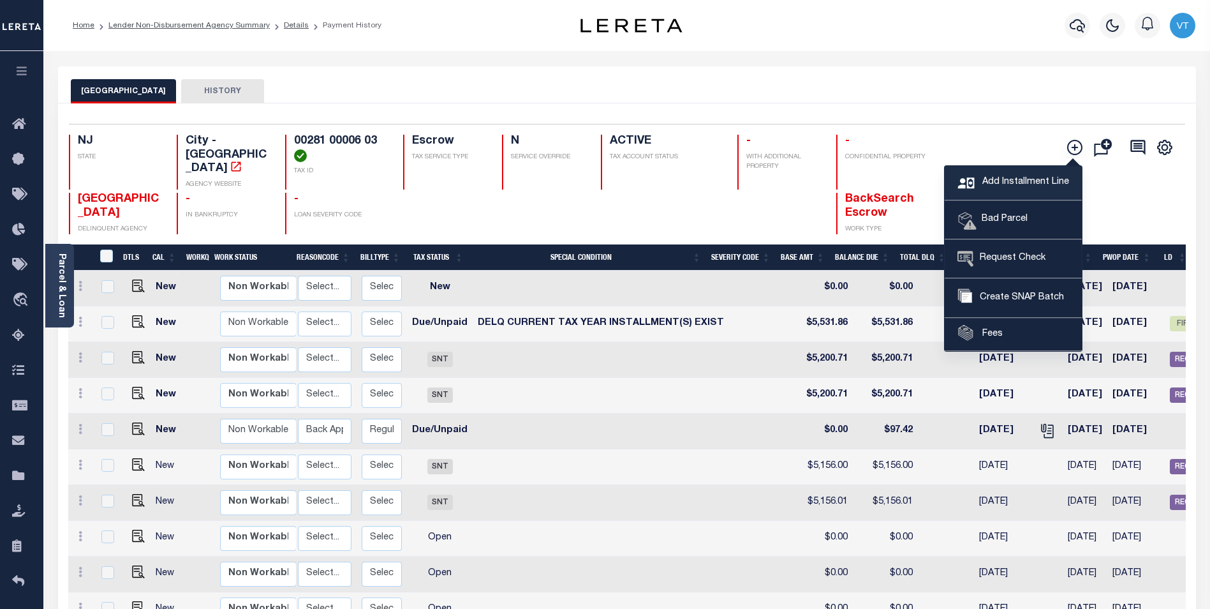
click at [998, 183] on span "Add Installment Line" at bounding box center [1024, 182] width 90 height 14
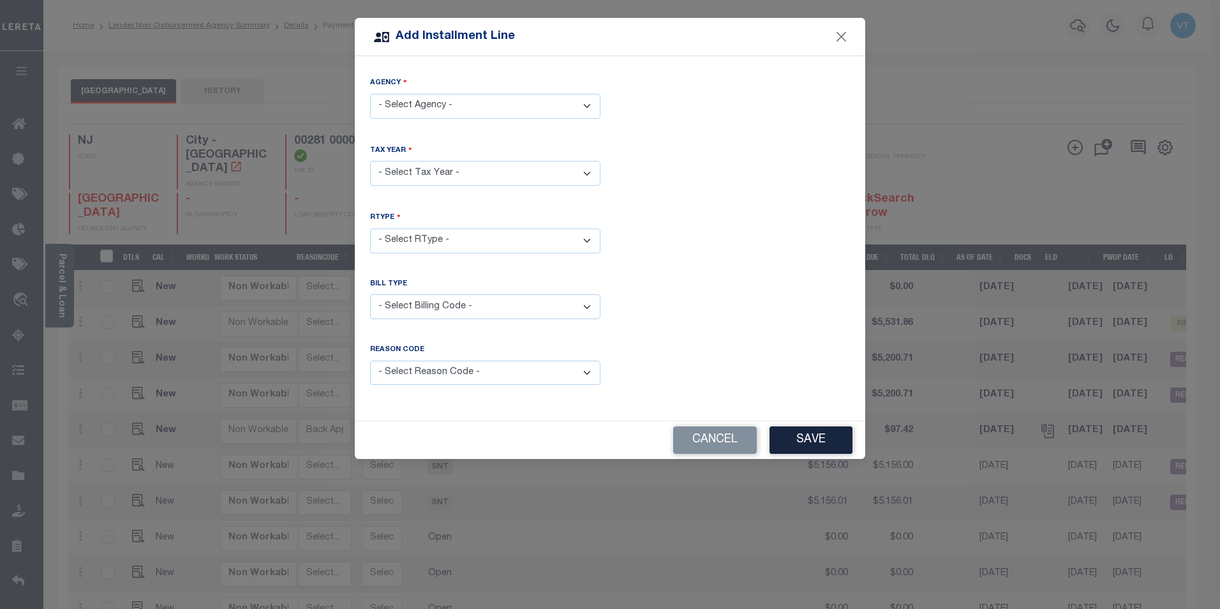
click at [462, 107] on select "- Select Agency - EAST ORANGE CITY - City" at bounding box center [485, 106] width 230 height 25
select select "3401304005"
click at [370, 94] on select "- Select Agency - EAST ORANGE CITY - City" at bounding box center [485, 106] width 230 height 25
drag, startPoint x: 447, startPoint y: 169, endPoint x: 447, endPoint y: 183, distance: 14.0
click at [447, 169] on select "- Select Year - 2005 2006 2007 2008 2009 2010 2011 2012 2013 2014 2015 2016 201…" at bounding box center [485, 173] width 230 height 25
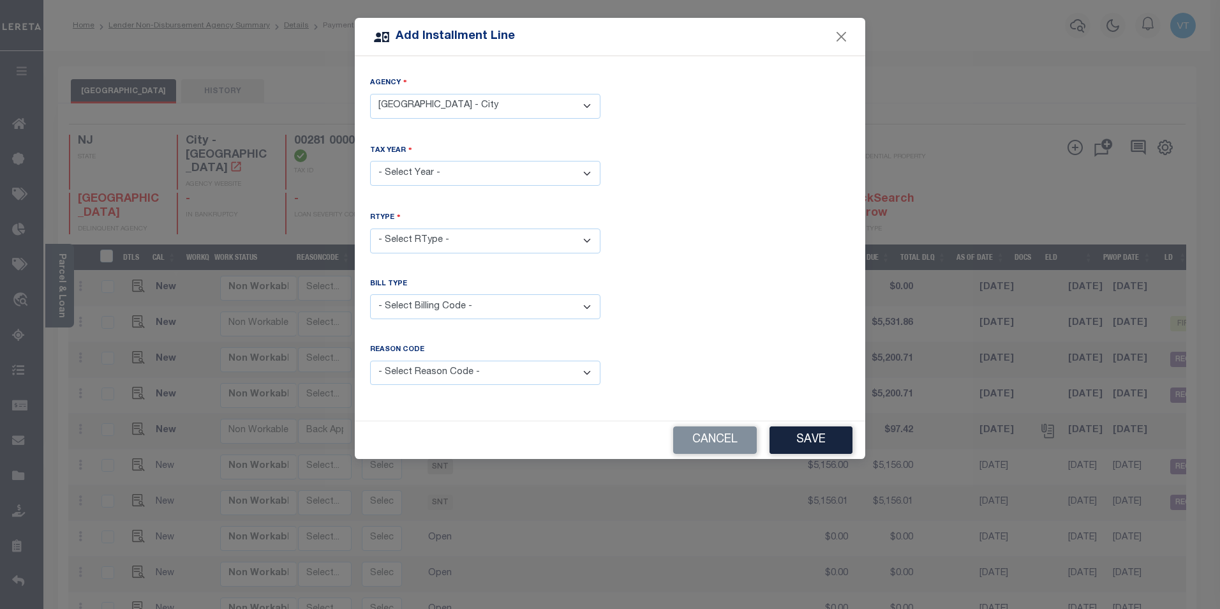
select select "2025"
click at [370, 161] on select "- Select Year - 2005 2006 2007 2008 2009 2010 2011 2012 2013 2014 2015 2016 201…" at bounding box center [485, 173] width 230 height 25
click at [421, 236] on select "- Select RType - 1/4 2/4 3/4 4/4" at bounding box center [485, 240] width 230 height 25
select select "1"
click at [370, 228] on select "- Select RType - 1/4 2/4 3/4 4/4" at bounding box center [485, 240] width 230 height 25
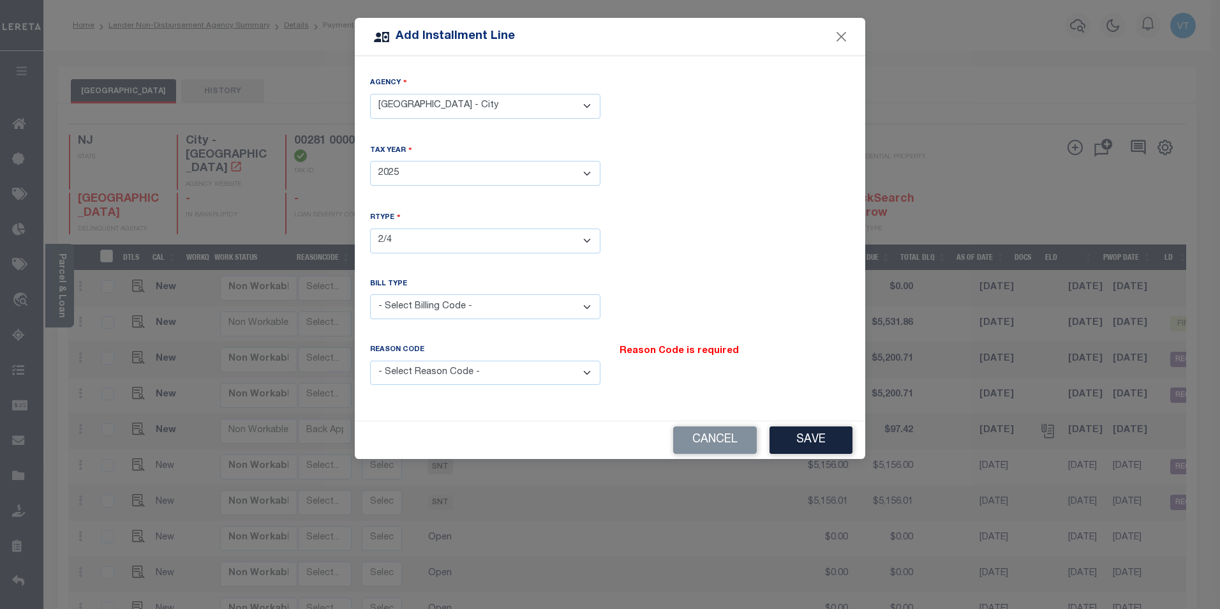
click at [445, 307] on select "- Select Billing Code - Regular Delinquent Supplemental Corrected/Adjusted Bill…" at bounding box center [485, 306] width 230 height 25
select select "1"
click at [370, 294] on select "- Select Billing Code - Regular Delinquent Supplemental Corrected/Adjusted Bill…" at bounding box center [485, 306] width 230 height 25
click at [440, 375] on select "- Select Reason Code - Payment Reversal Taxable Value Change Assessment Change …" at bounding box center [485, 372] width 230 height 25
select select "12"
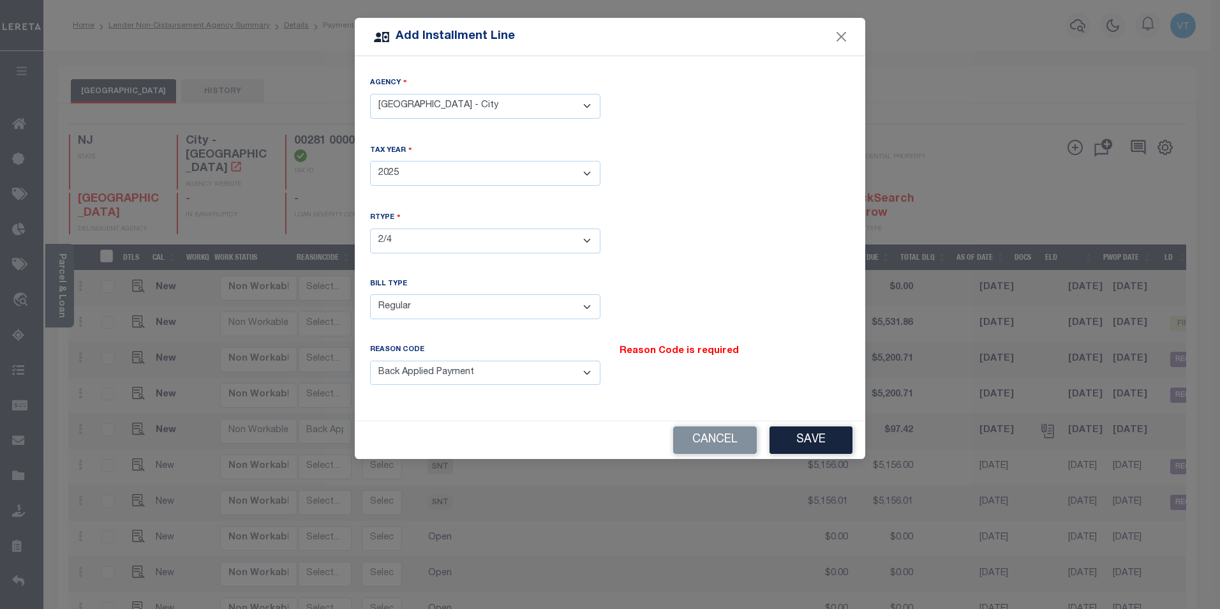
click at [370, 360] on select "- Select Reason Code - Payment Reversal Taxable Value Change Assessment Change …" at bounding box center [485, 372] width 230 height 25
click at [803, 438] on button "Save" at bounding box center [810, 439] width 83 height 27
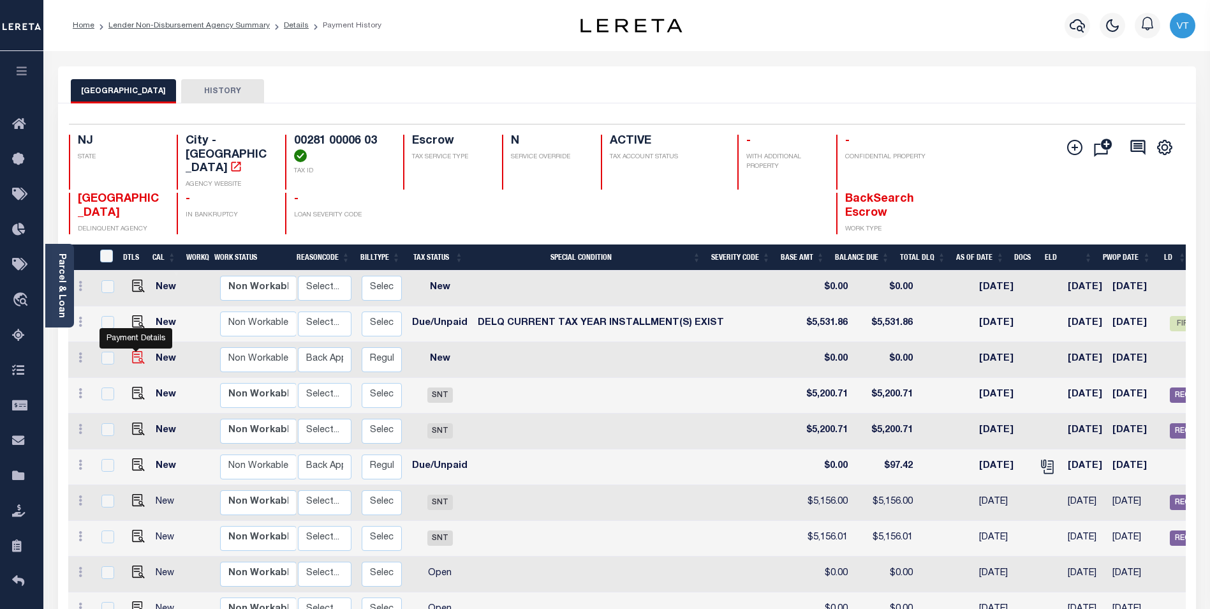
click at [135, 351] on img at bounding box center [138, 357] width 13 height 13
checkbox input "true"
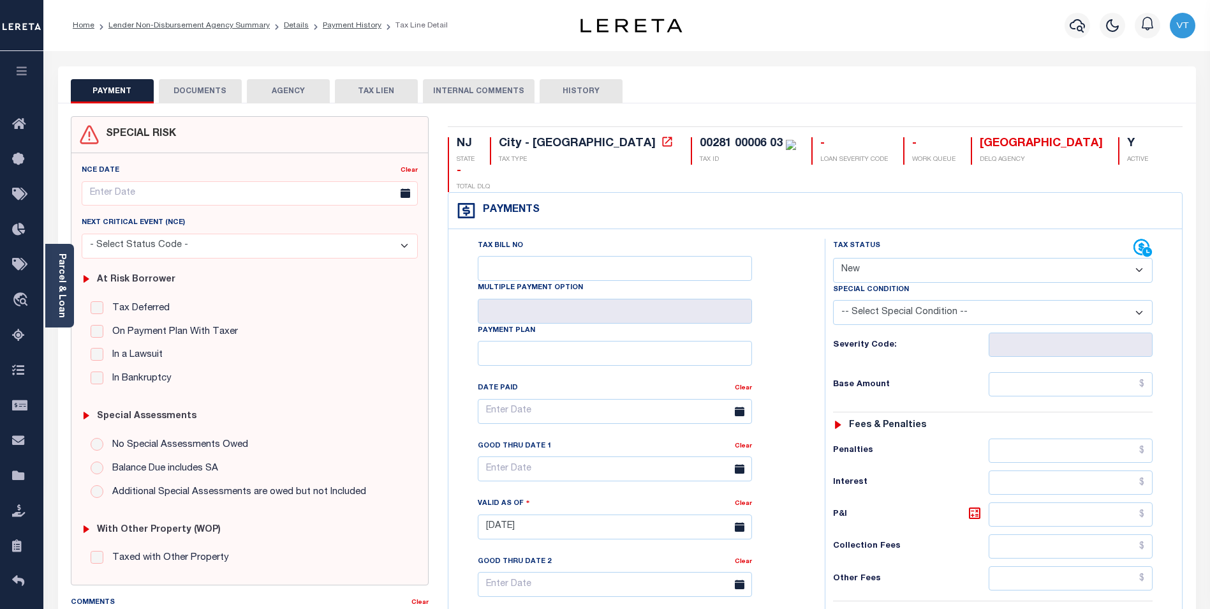
click at [882, 258] on select "- Select Status Code - Open Due/Unpaid Paid Incomplete No Tax Due Internal Refu…" at bounding box center [993, 270] width 320 height 25
select select "DUE"
click at [833, 258] on select "- Select Status Code - Open Due/Unpaid Paid Incomplete No Tax Due Internal Refu…" at bounding box center [993, 270] width 320 height 25
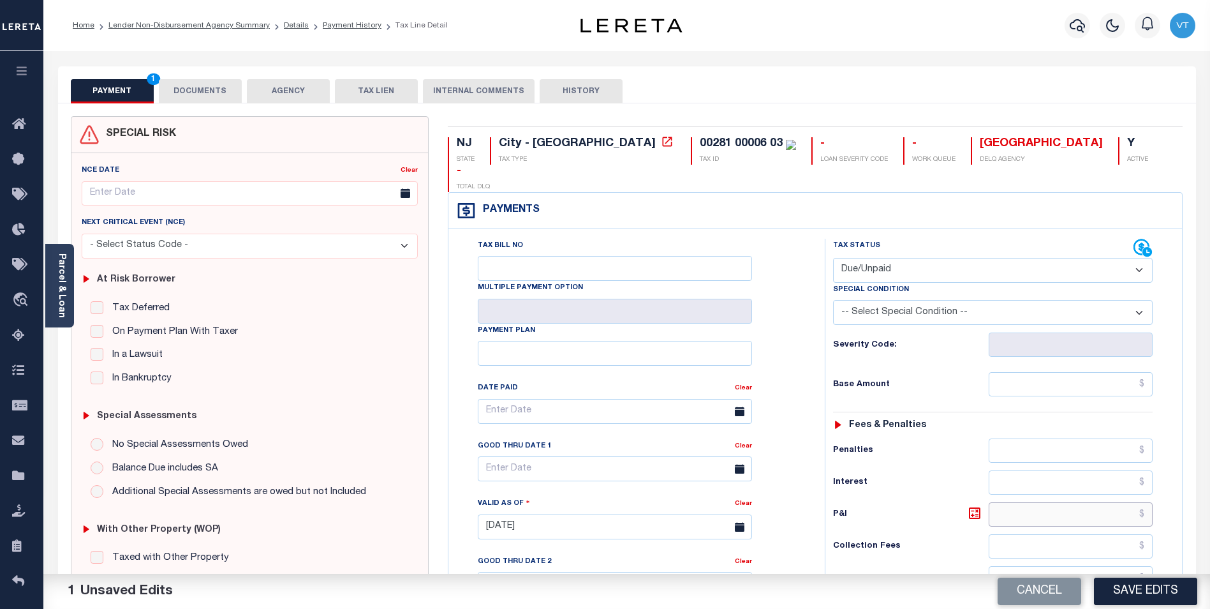
click at [1075, 502] on input "text" at bounding box center [1071, 514] width 164 height 24
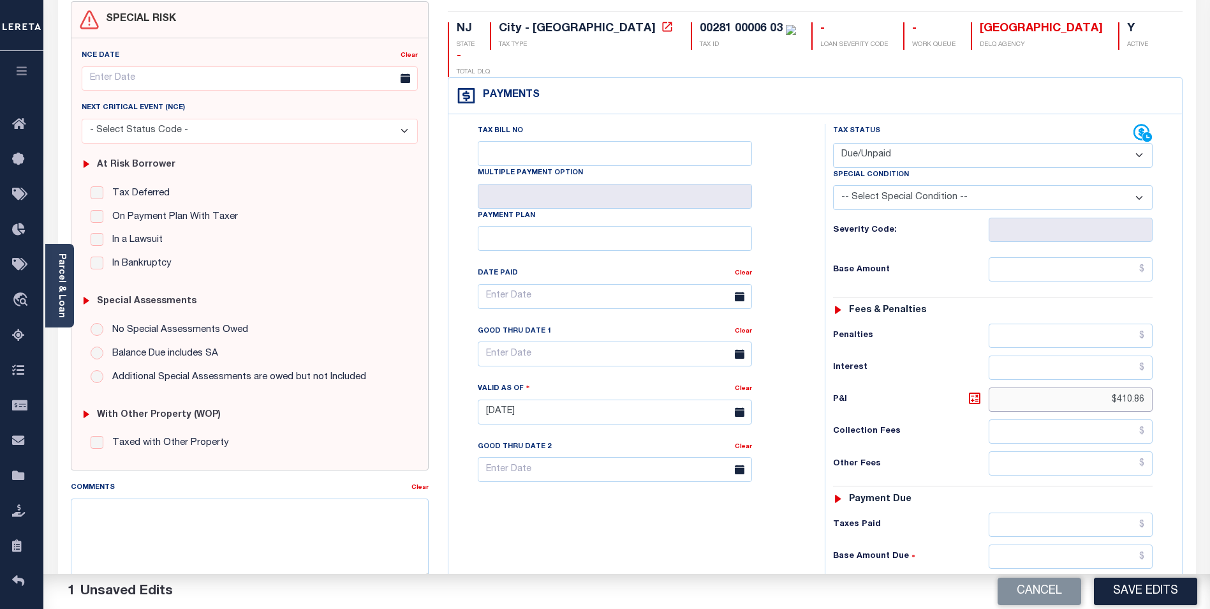
scroll to position [191, 0]
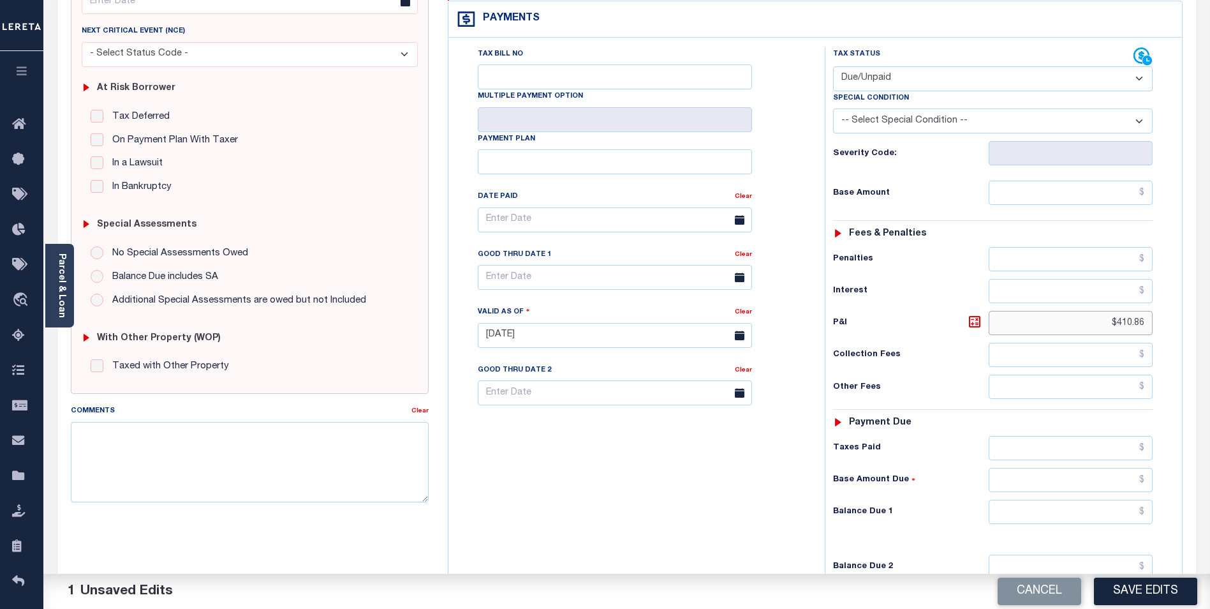
type input "$410.86"
click at [1052, 500] on input "text" at bounding box center [1071, 512] width 164 height 24
type input "$410.86"
click at [568, 265] on input "text" at bounding box center [615, 277] width 274 height 25
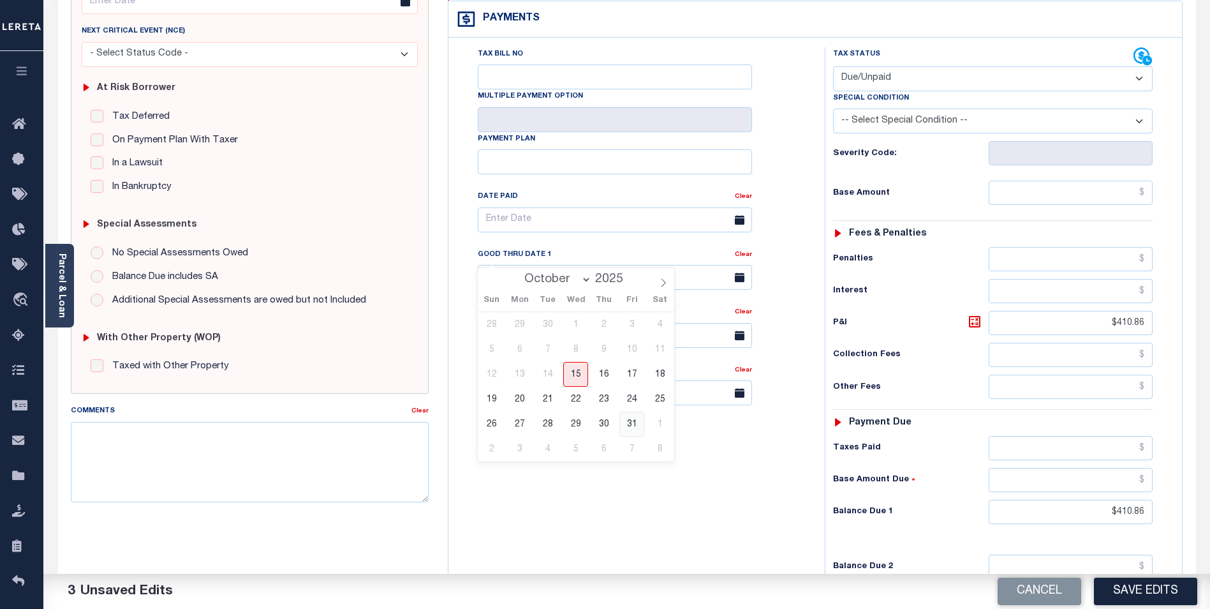
click at [626, 427] on span "31" at bounding box center [632, 424] width 25 height 25
type input "[DATE]"
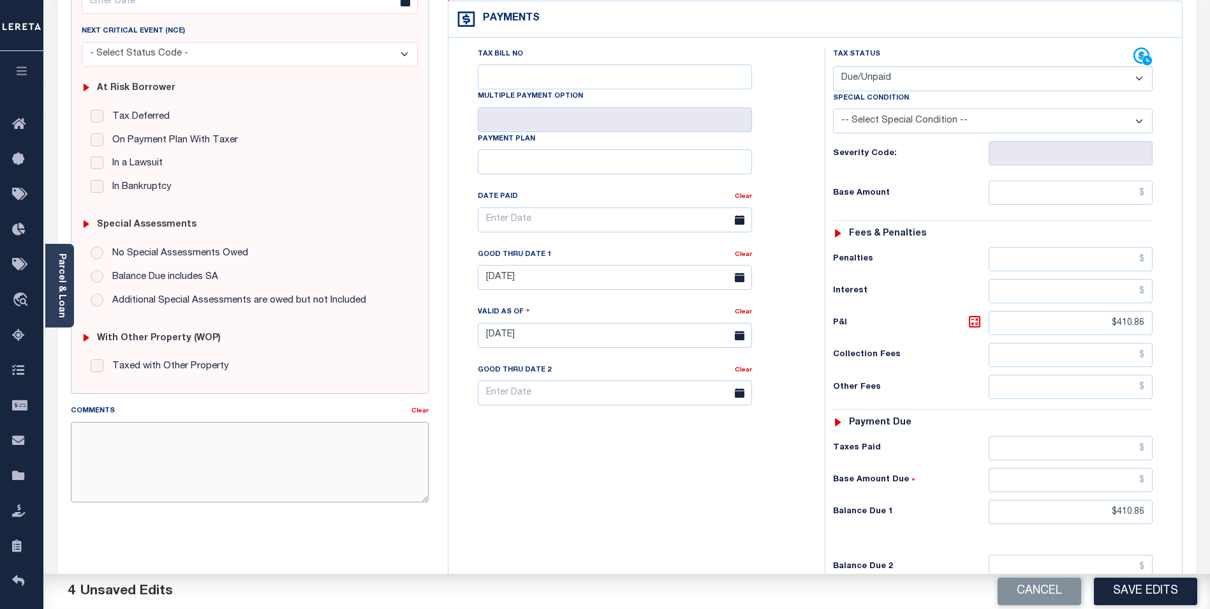
click at [296, 447] on textarea "Comments" at bounding box center [250, 462] width 358 height 80
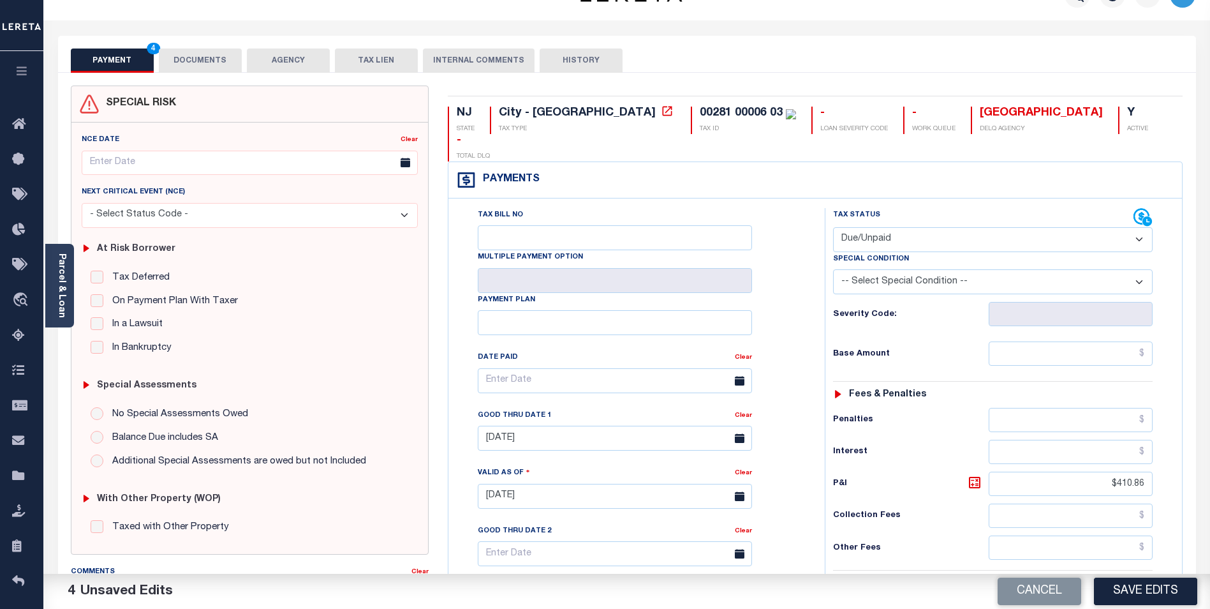
scroll to position [0, 0]
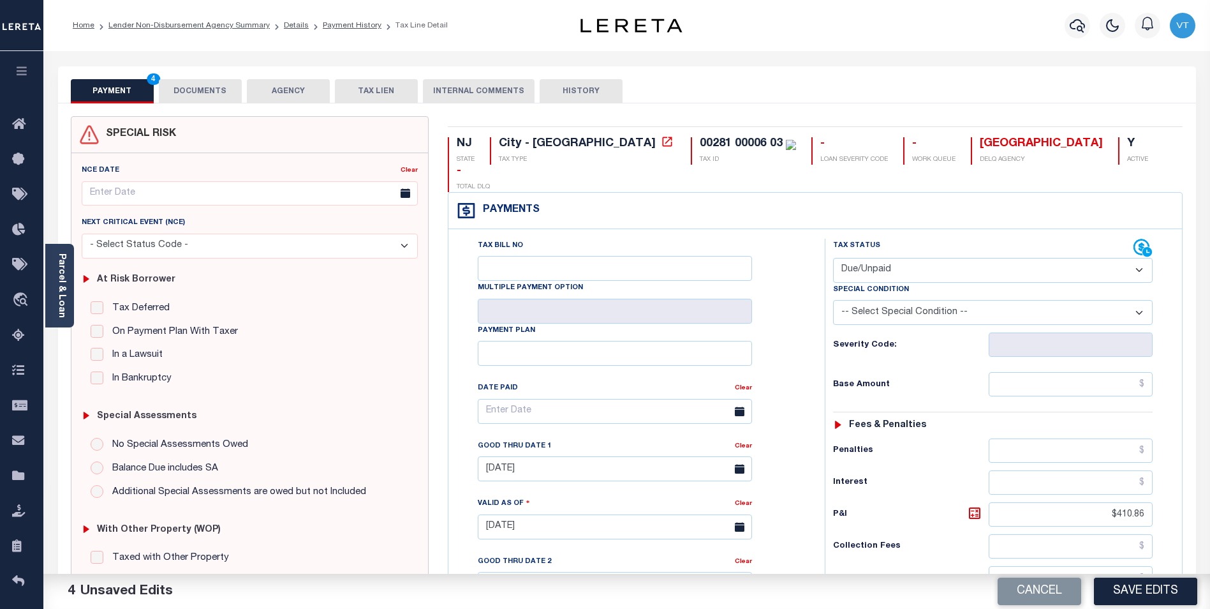
type textarea "2025 2nd install is delq, due is base $5200.71 + p/i $410.86"
click at [237, 90] on button "DOCUMENTS" at bounding box center [200, 91] width 83 height 24
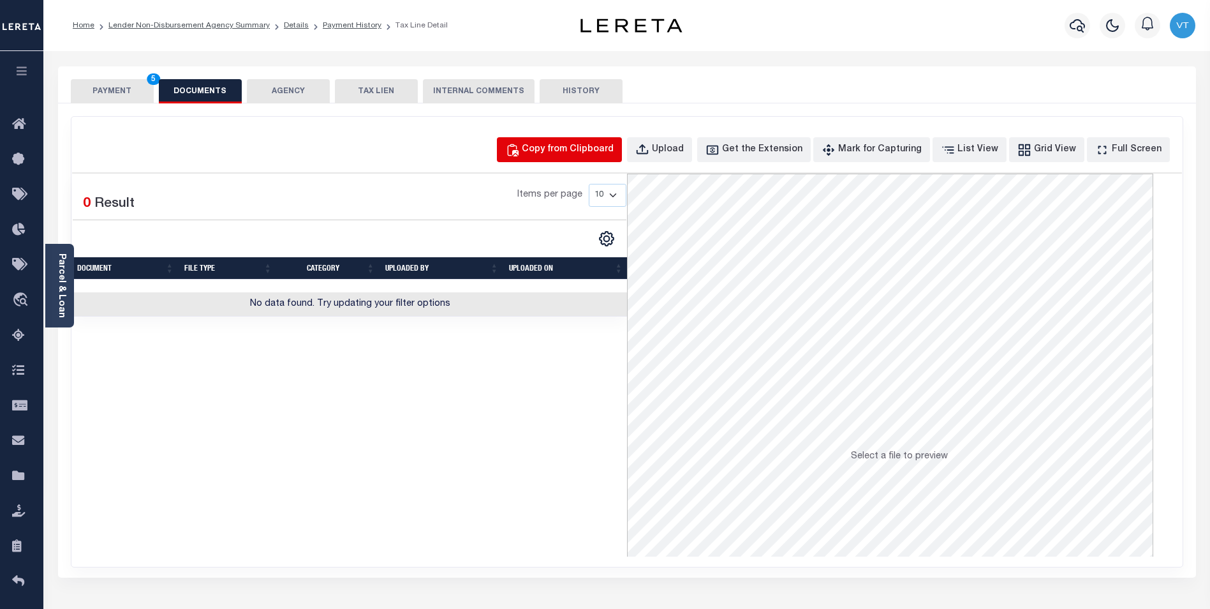
click at [600, 151] on div "Copy from Clipboard" at bounding box center [568, 150] width 92 height 14
select select "POP"
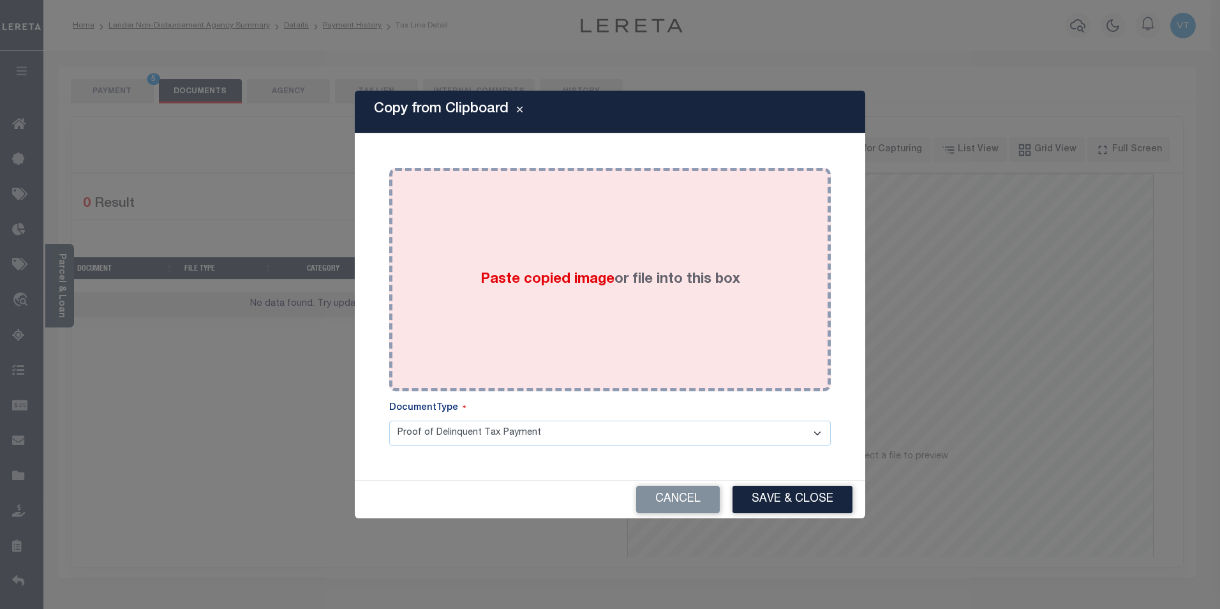
click at [456, 235] on div "Paste copied image or file into this box" at bounding box center [610, 279] width 422 height 204
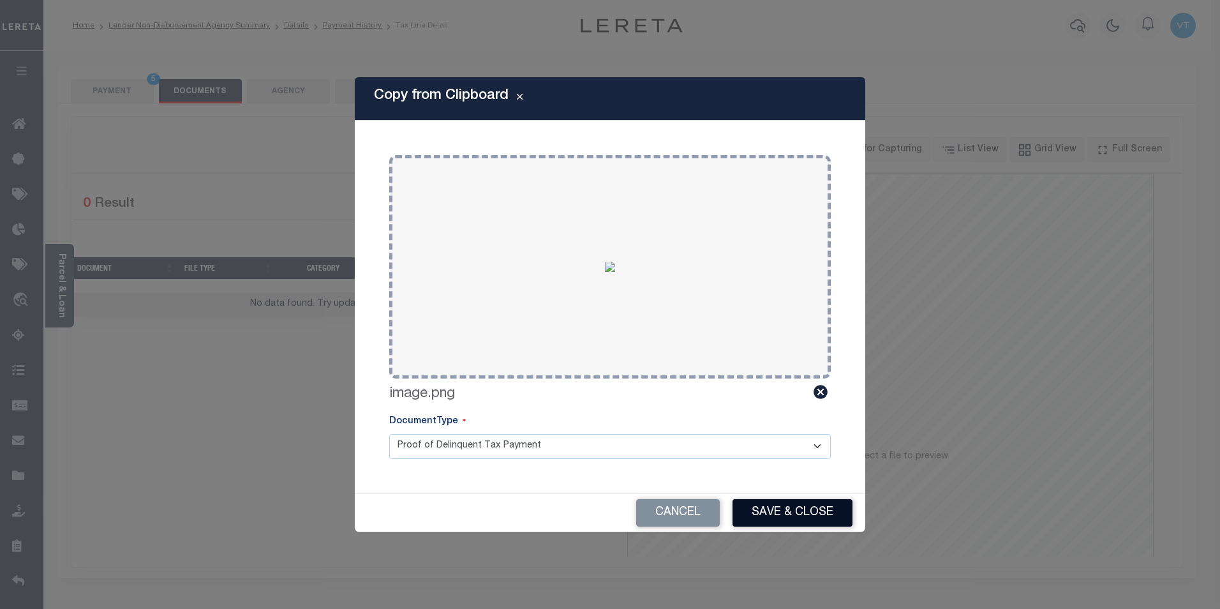
click at [798, 511] on button "Save & Close" at bounding box center [792, 512] width 120 height 27
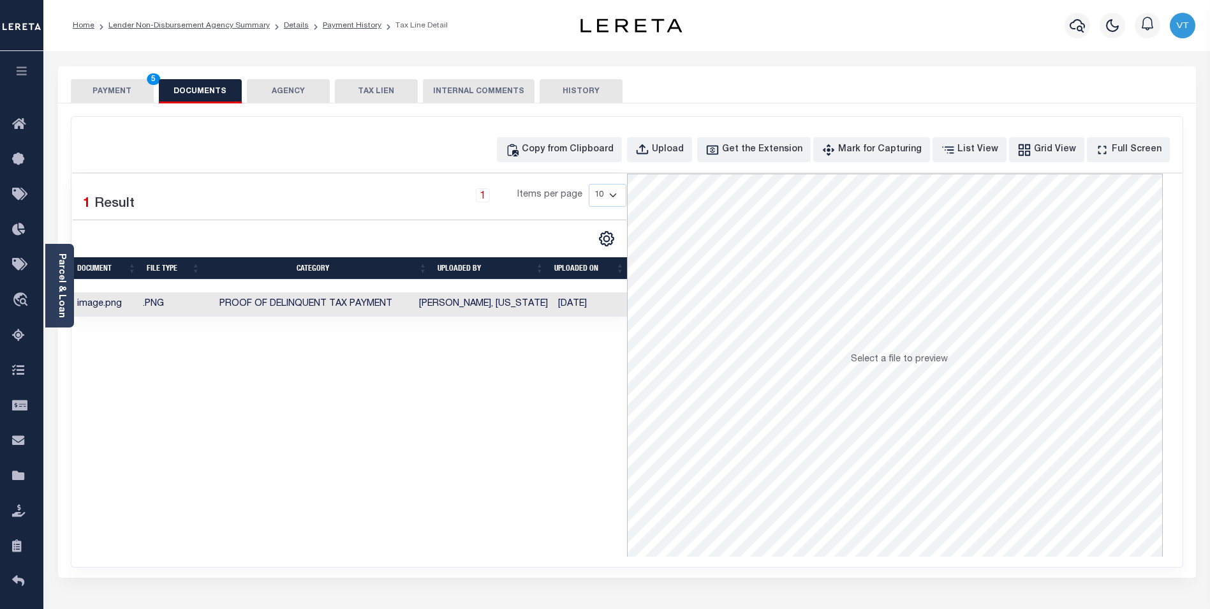
click at [128, 98] on button "PAYMENT 5" at bounding box center [112, 91] width 83 height 24
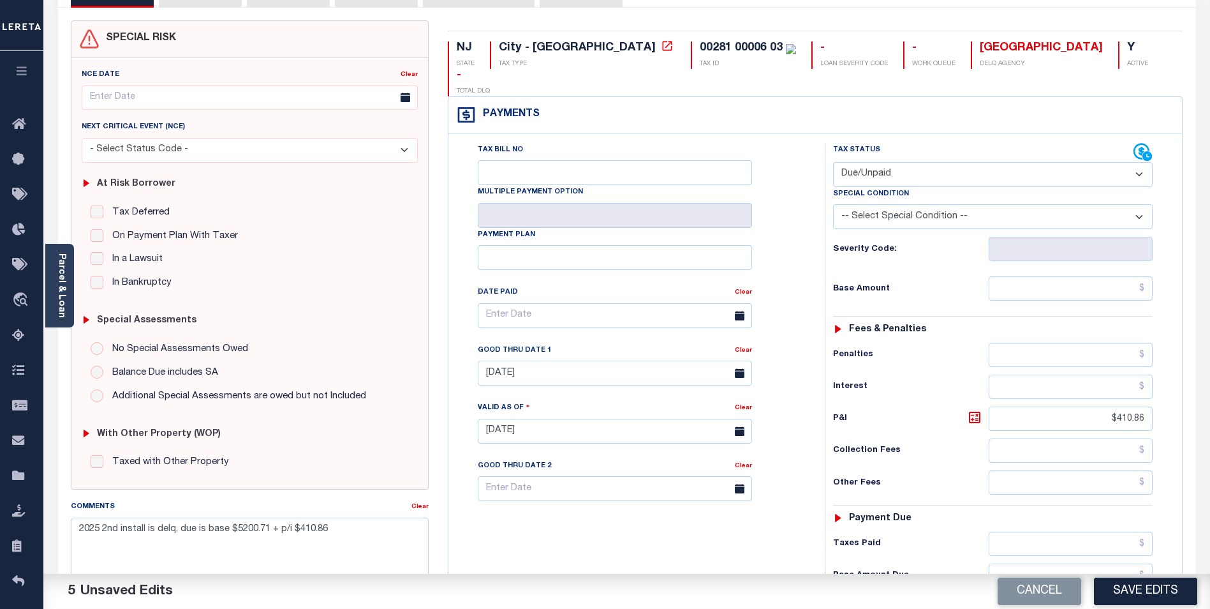
scroll to position [128, 0]
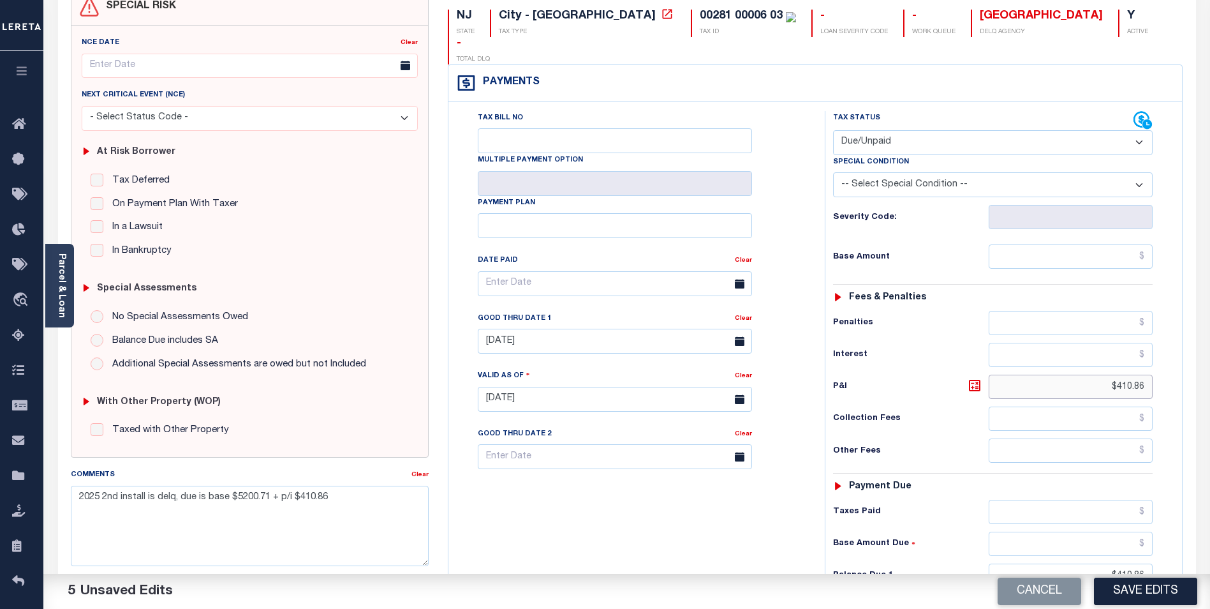
drag, startPoint x: 1104, startPoint y: 365, endPoint x: 1164, endPoint y: 363, distance: 59.4
click at [1164, 363] on div "Tax Status Status - Select Status Code -" at bounding box center [997, 392] width 345 height 563
drag, startPoint x: 1093, startPoint y: 558, endPoint x: 1175, endPoint y: 554, distance: 82.4
click at [1175, 554] on div "Tax Status Status" at bounding box center [997, 392] width 364 height 563
drag, startPoint x: 1108, startPoint y: 362, endPoint x: 1192, endPoint y: 359, distance: 83.6
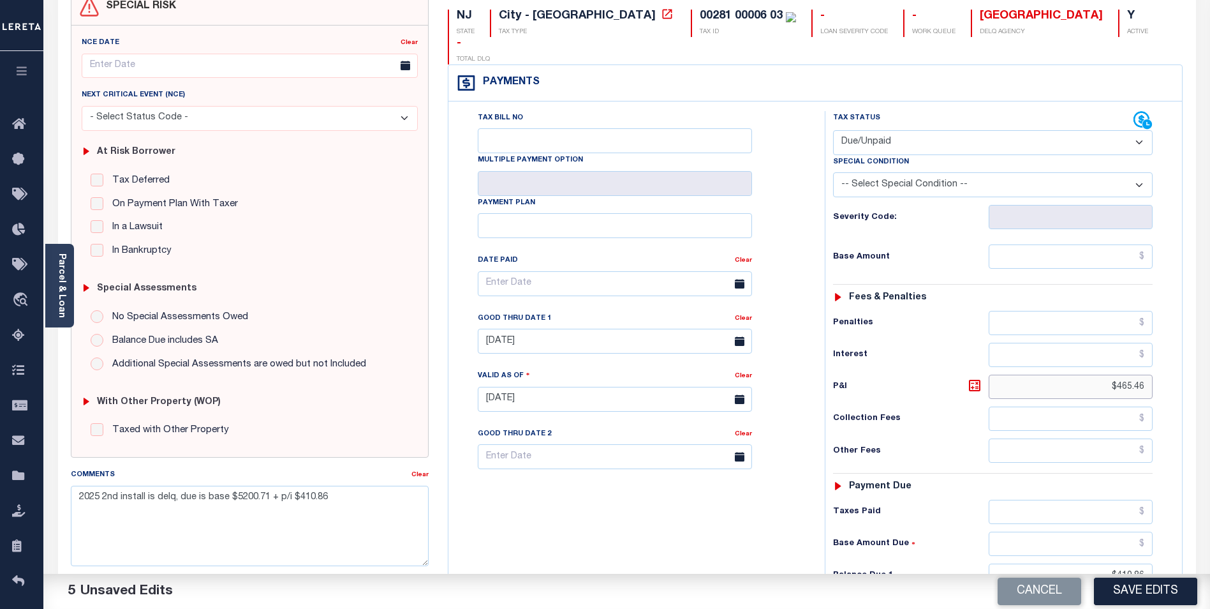
click at [1183, 362] on div "Payments Warning! Search Status is not "Completed", amounts can not be keyed. T…" at bounding box center [816, 374] width 736 height 620
type input "$410.86"
click at [689, 521] on div "Tax Bill No Multiple Payment Option Payment Plan Clear" at bounding box center [634, 392] width 364 height 563
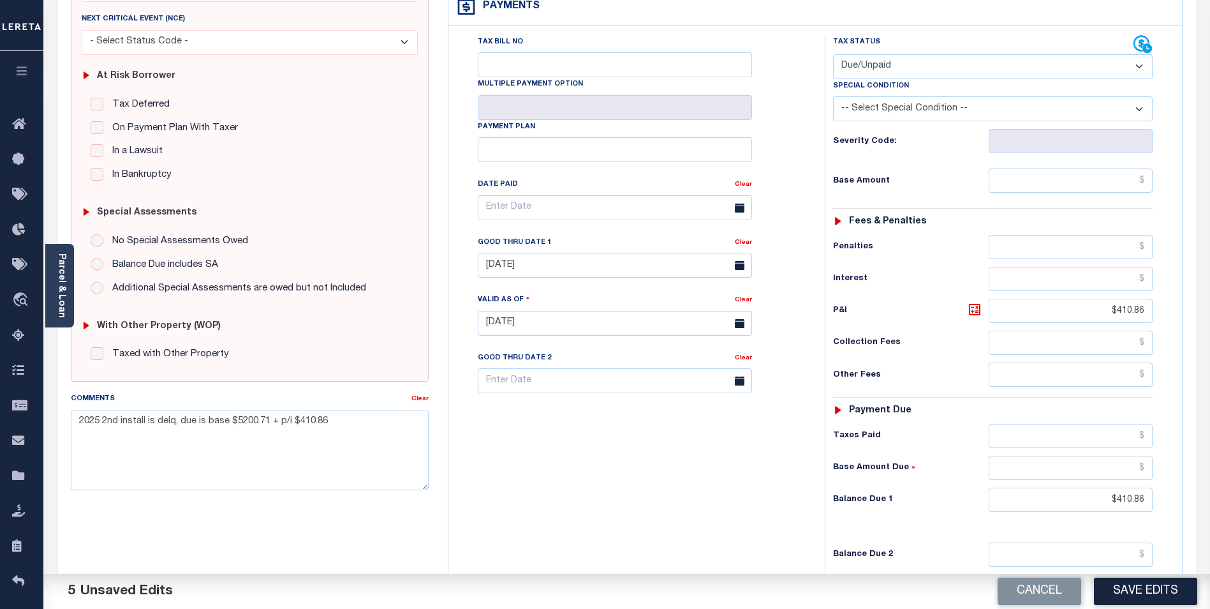
scroll to position [255, 0]
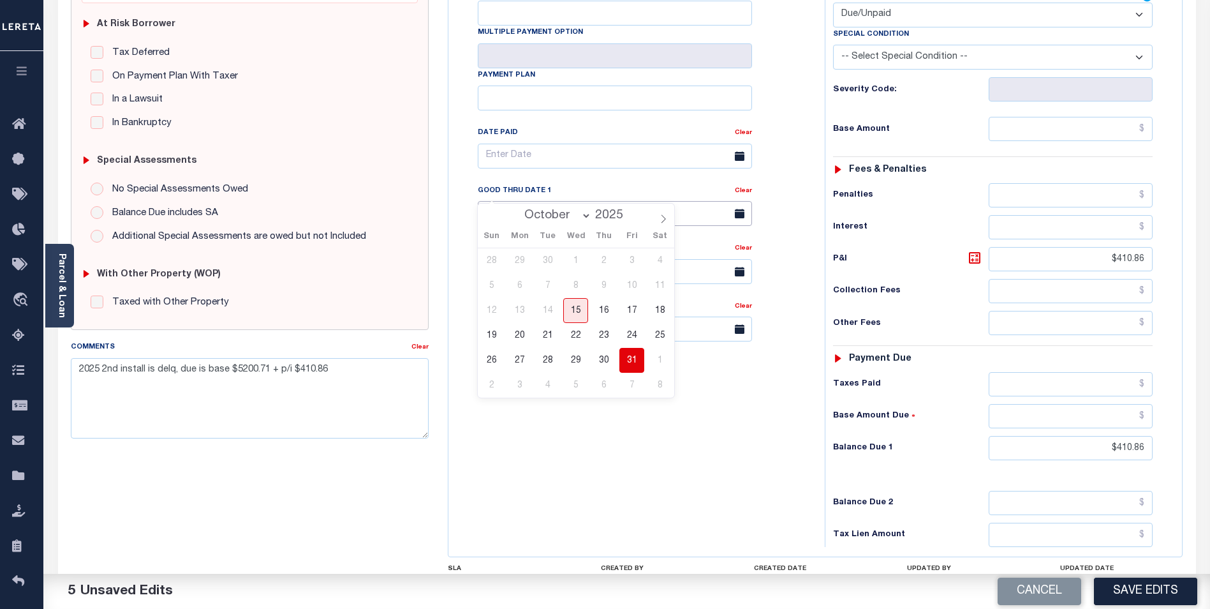
click at [579, 201] on input "[DATE]" at bounding box center [615, 213] width 274 height 25
click at [521, 334] on span "20" at bounding box center [519, 335] width 25 height 25
type input "[DATE]"
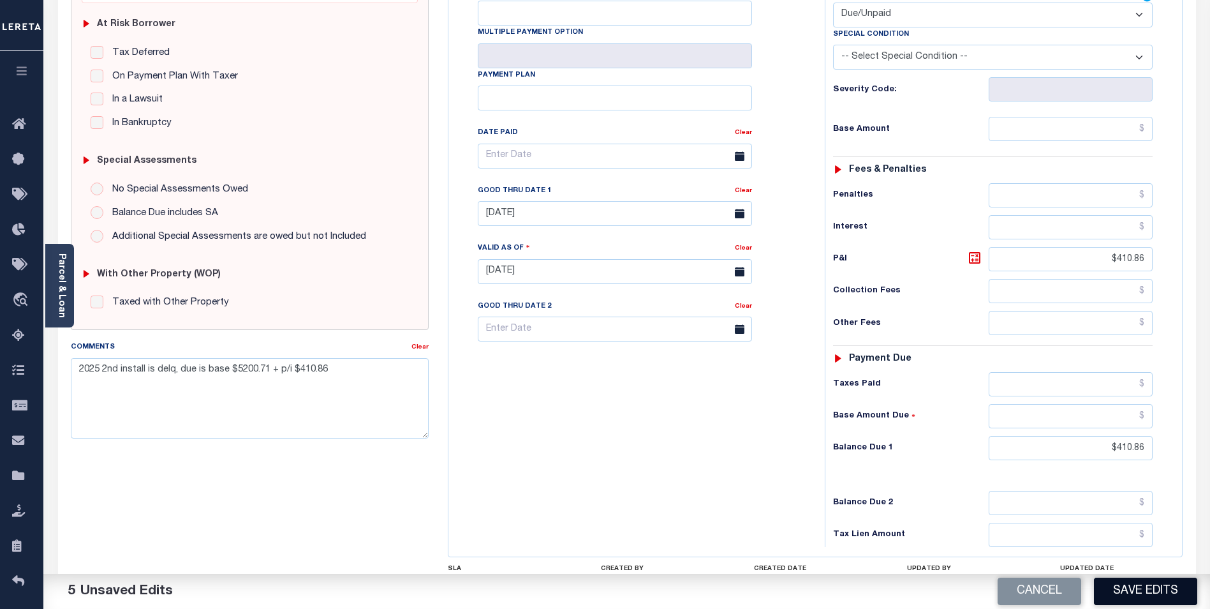
click at [1147, 599] on button "Save Edits" at bounding box center [1145, 590] width 103 height 27
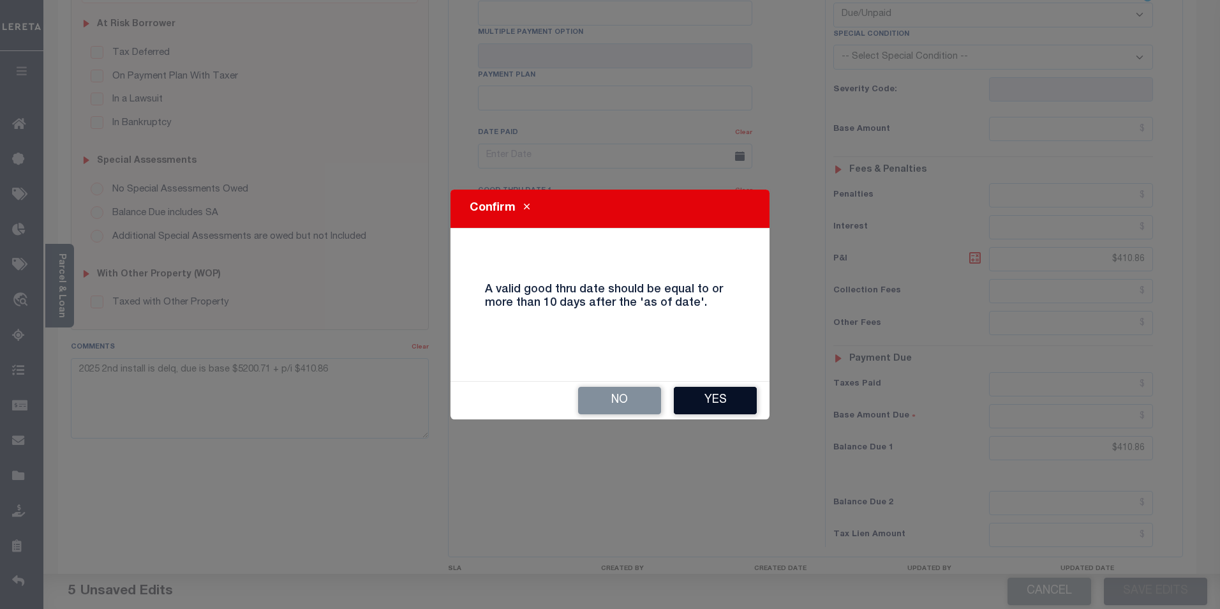
click at [710, 403] on button "Yes" at bounding box center [715, 400] width 83 height 27
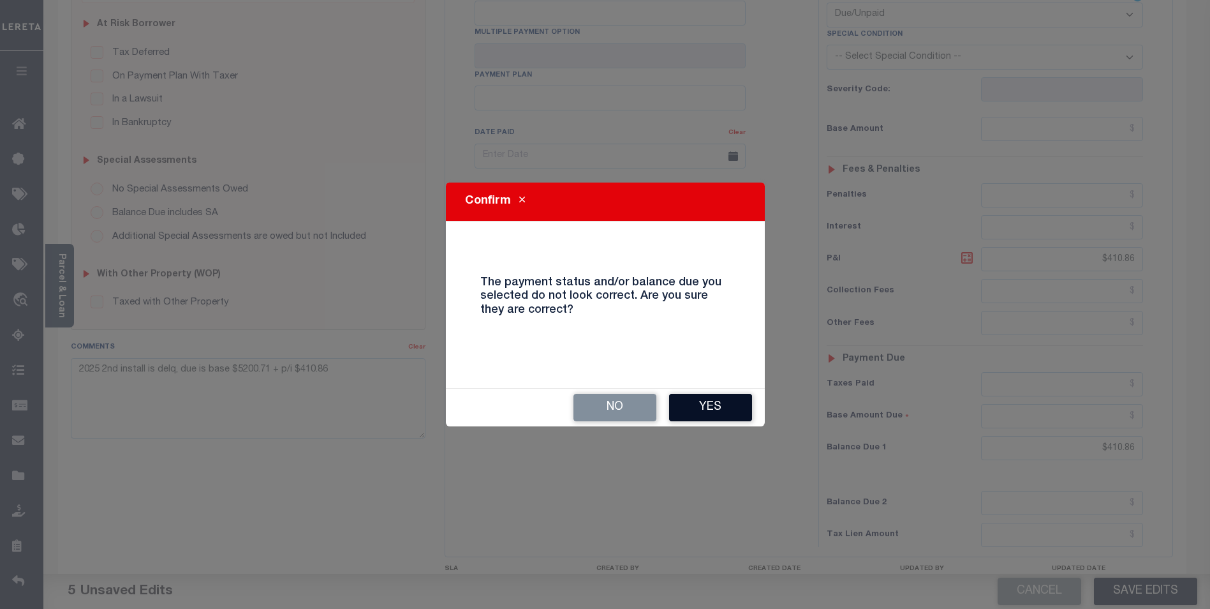
click at [732, 413] on button "Yes" at bounding box center [710, 407] width 83 height 27
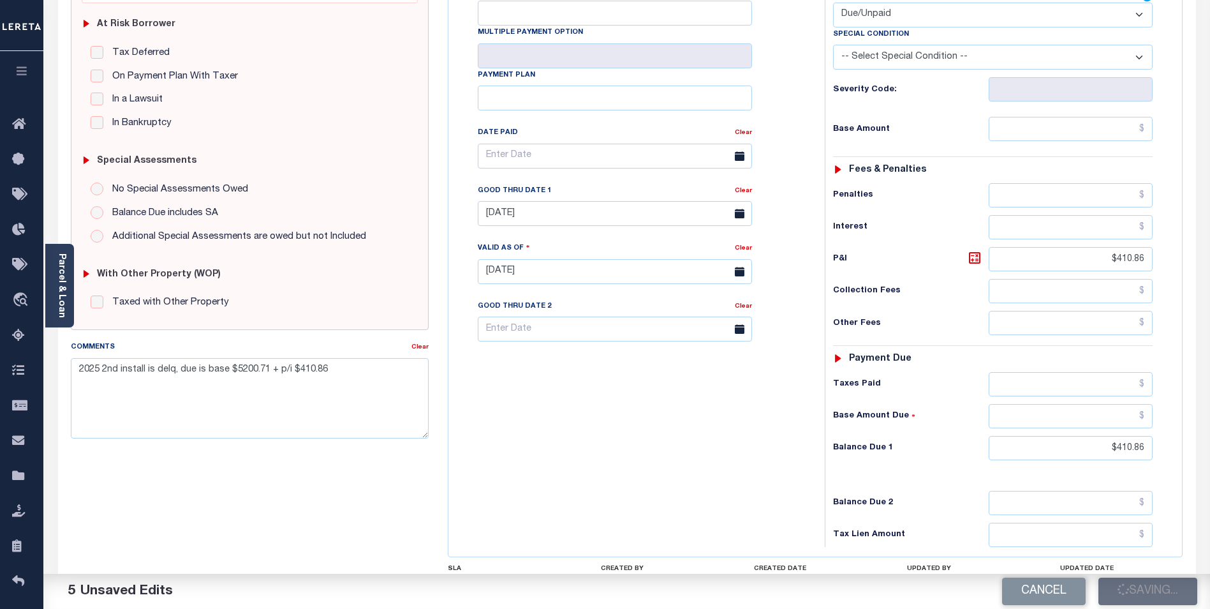
checkbox input "false"
type input "$410.86"
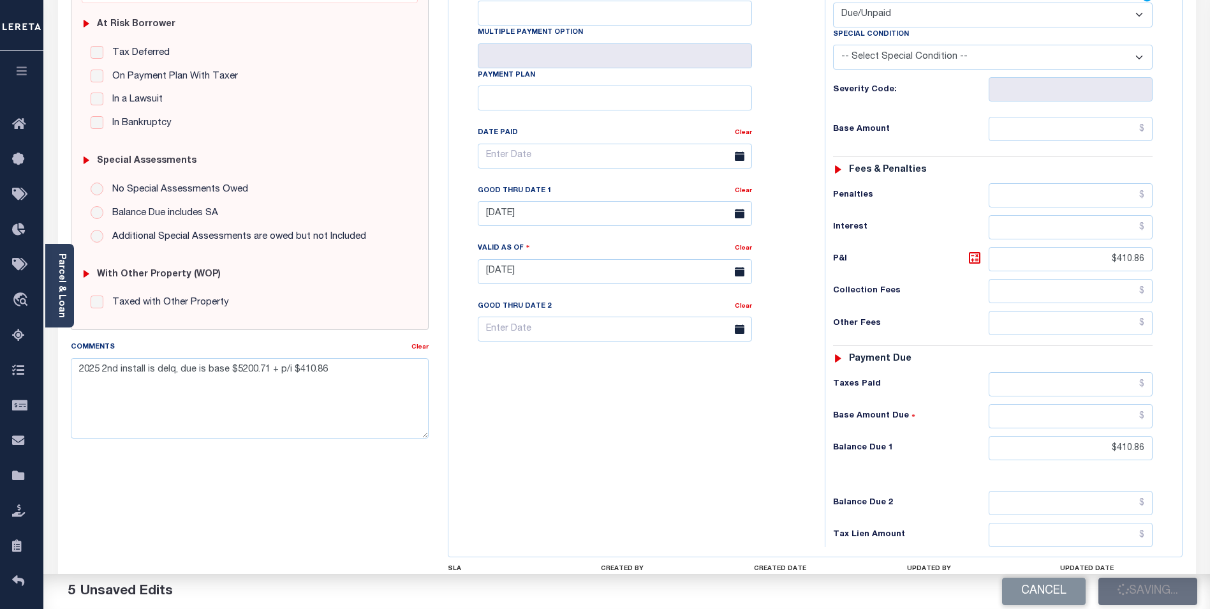
type input "$410.86"
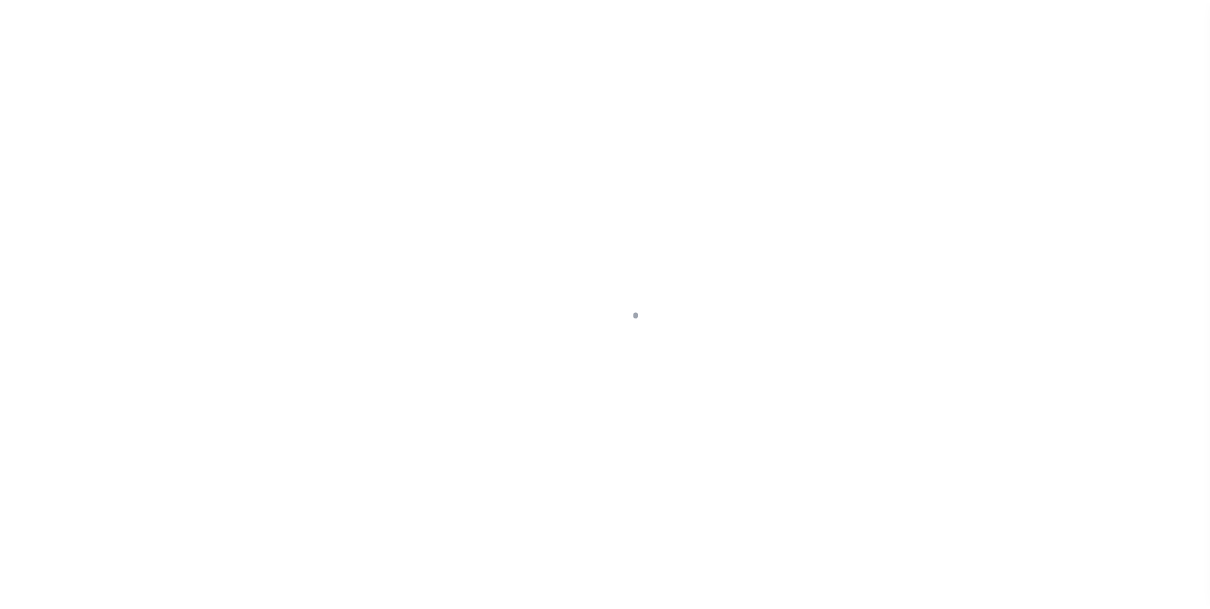
scroll to position [13, 0]
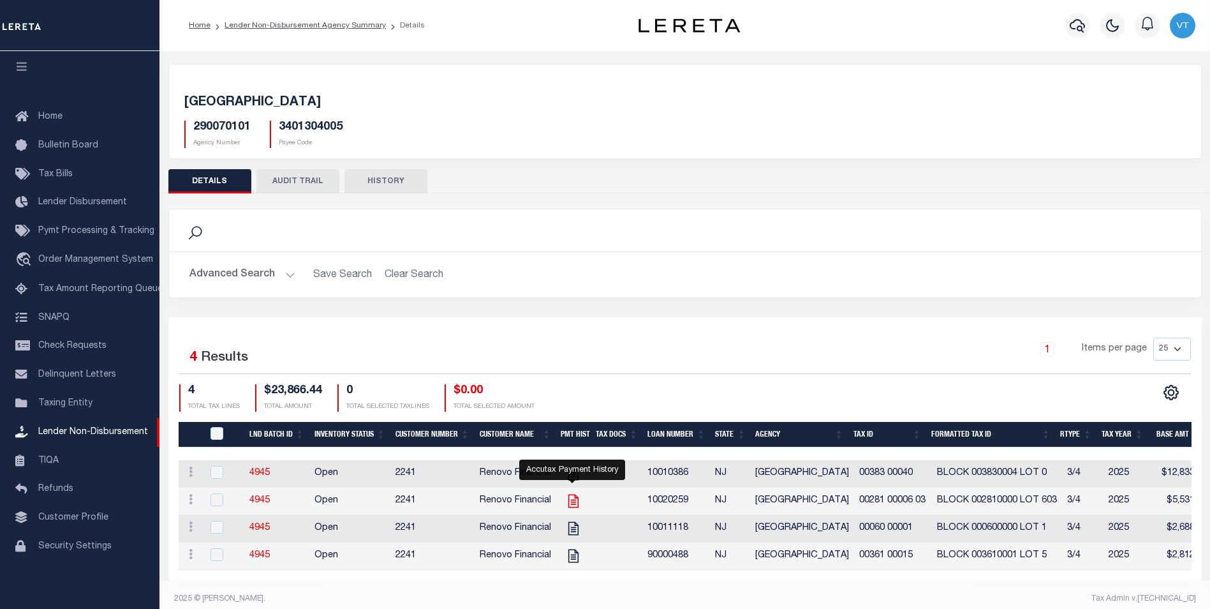
click at [570, 503] on icon "" at bounding box center [573, 501] width 17 height 17
checkbox input "true"
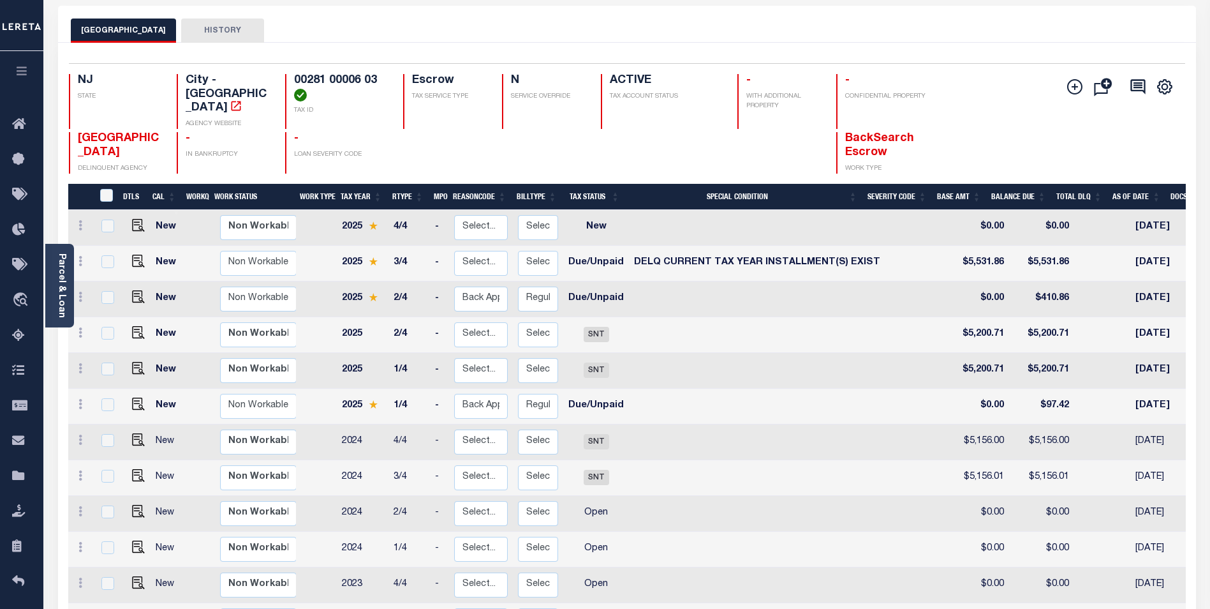
scroll to position [64, 0]
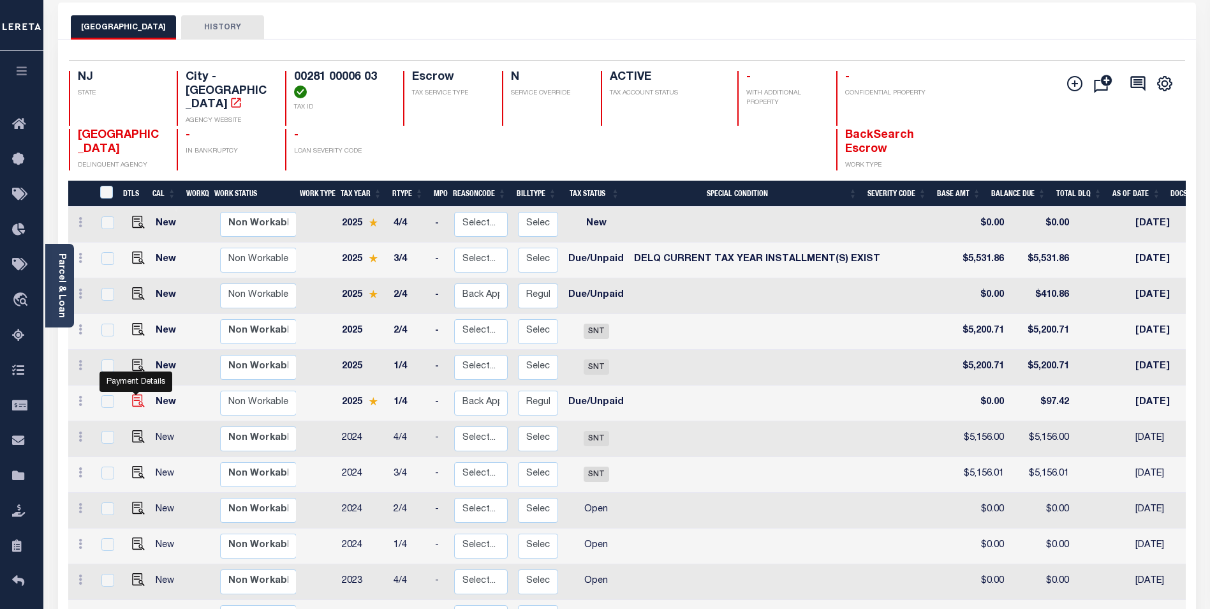
click at [132, 394] on img "" at bounding box center [138, 400] width 13 height 13
checkbox input "true"
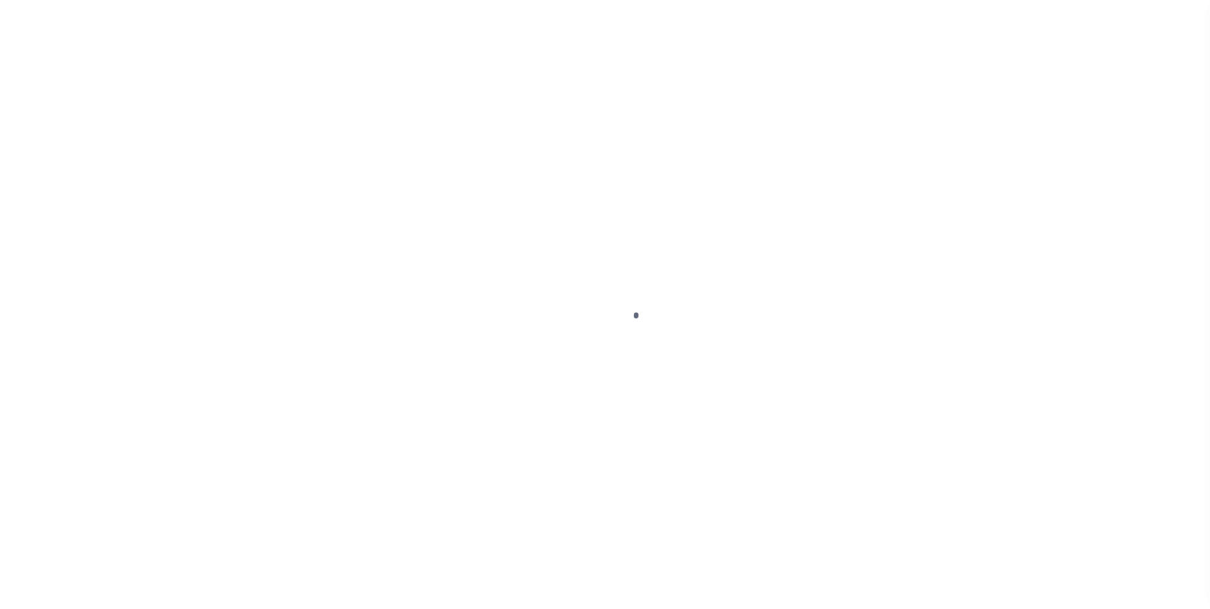
select select "DUE"
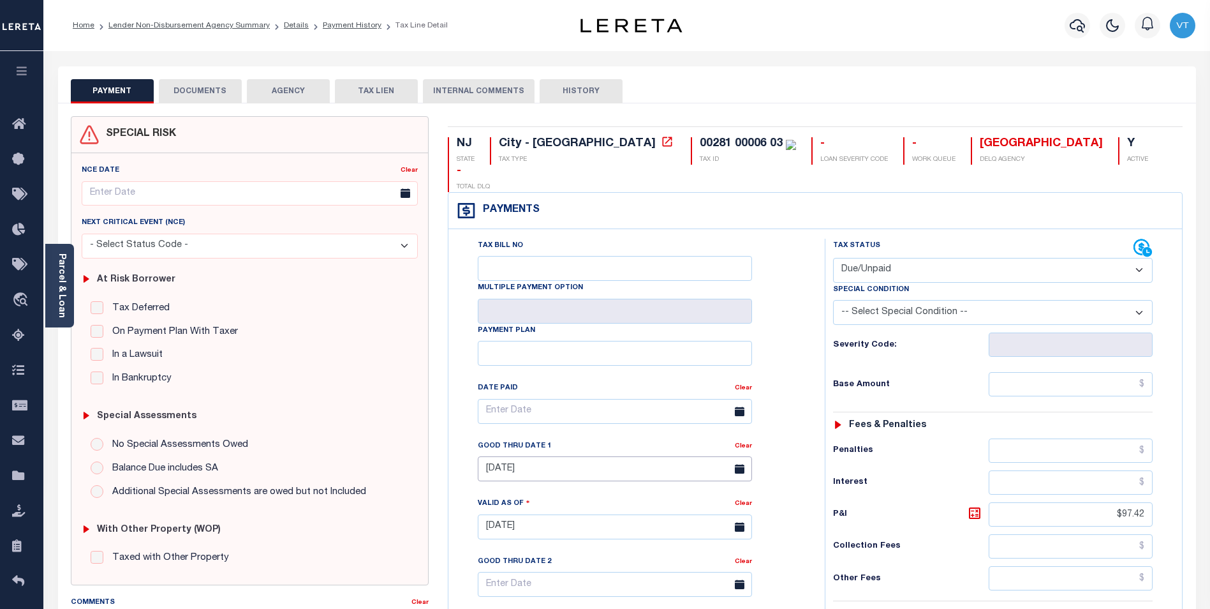
click at [552, 456] on input "[DATE]" at bounding box center [615, 468] width 274 height 25
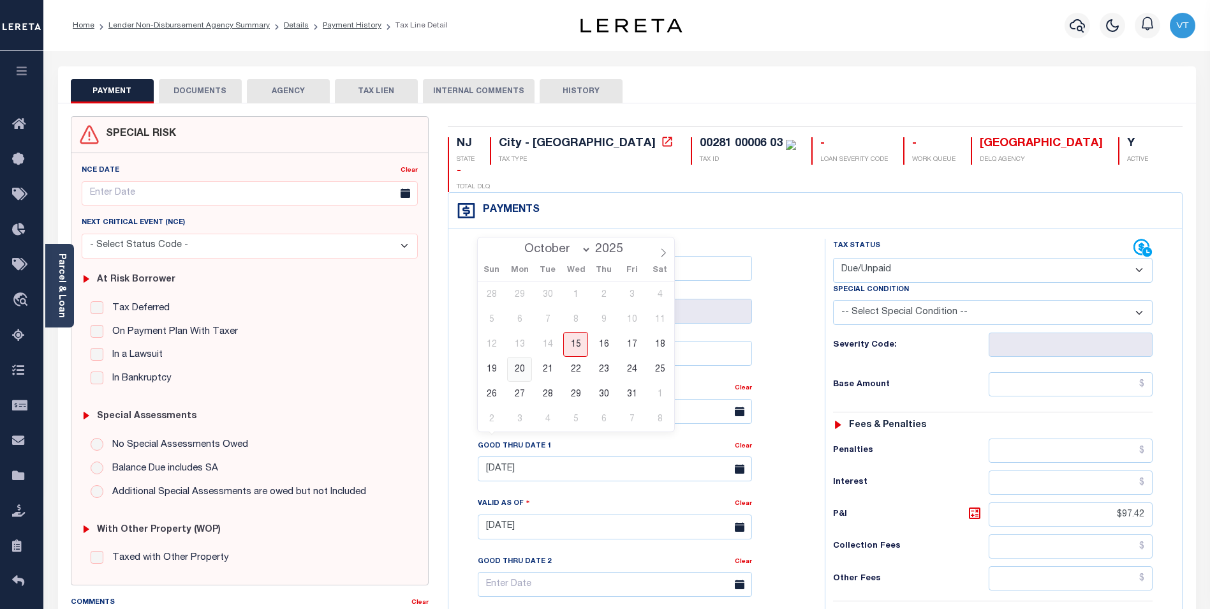
click at [525, 368] on span "20" at bounding box center [519, 369] width 25 height 25
type input "[DATE]"
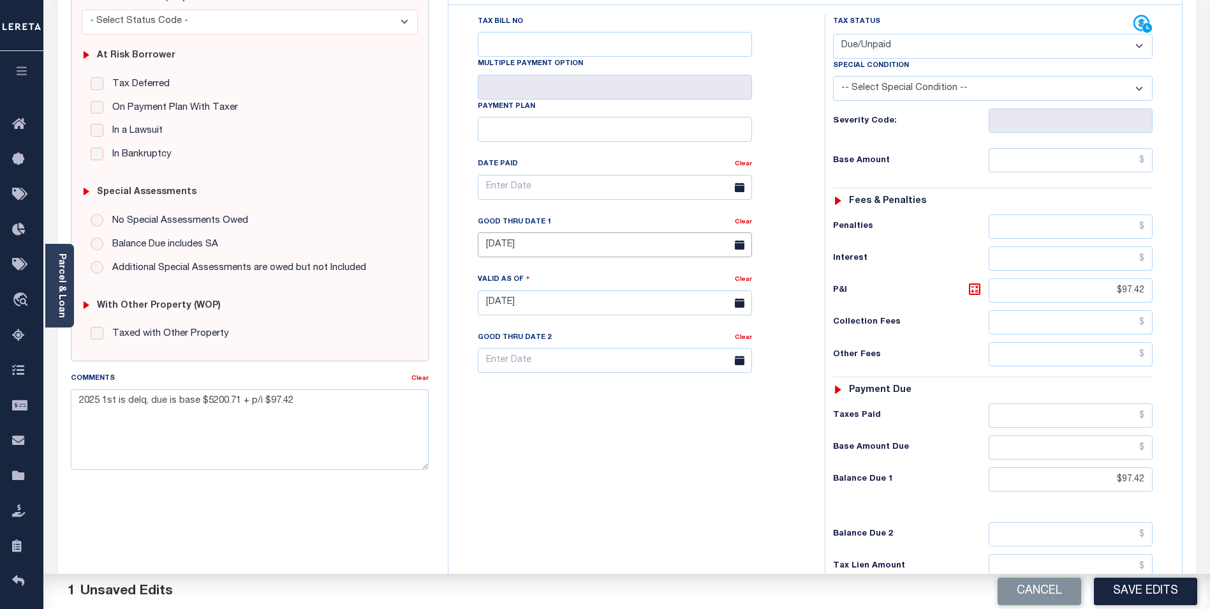
scroll to position [319, 0]
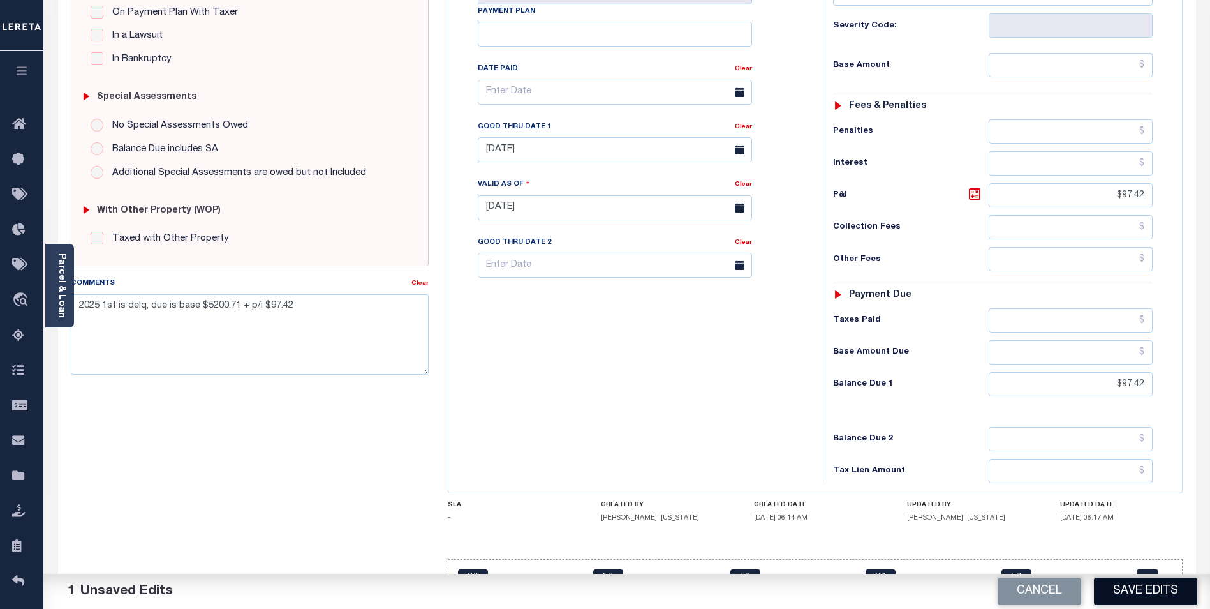
click at [1123, 595] on button "Save Edits" at bounding box center [1145, 590] width 103 height 27
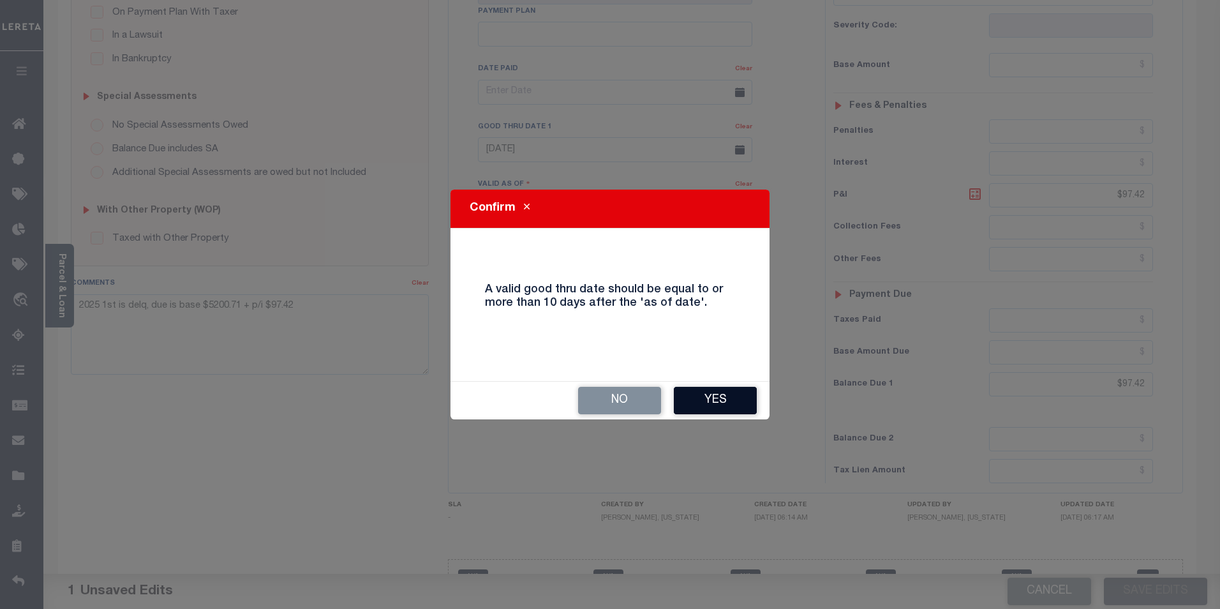
click at [697, 396] on button "Yes" at bounding box center [715, 400] width 83 height 27
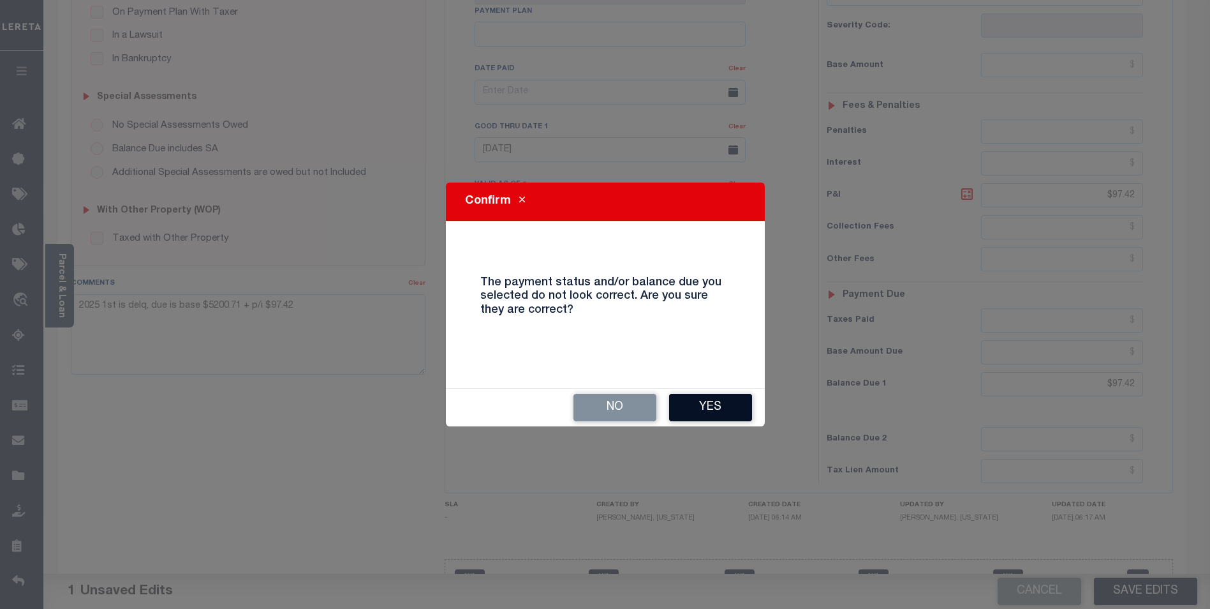
click at [711, 408] on button "Yes" at bounding box center [710, 407] width 83 height 27
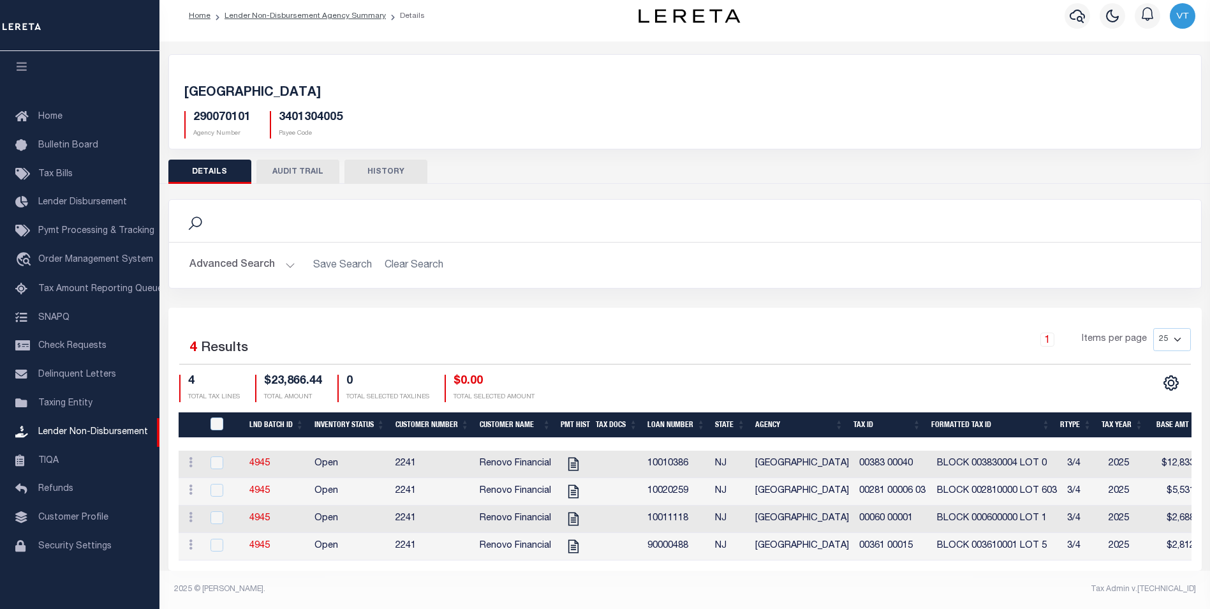
scroll to position [21, 0]
click at [574, 456] on icon "" at bounding box center [573, 464] width 17 height 17
checkbox input "true"
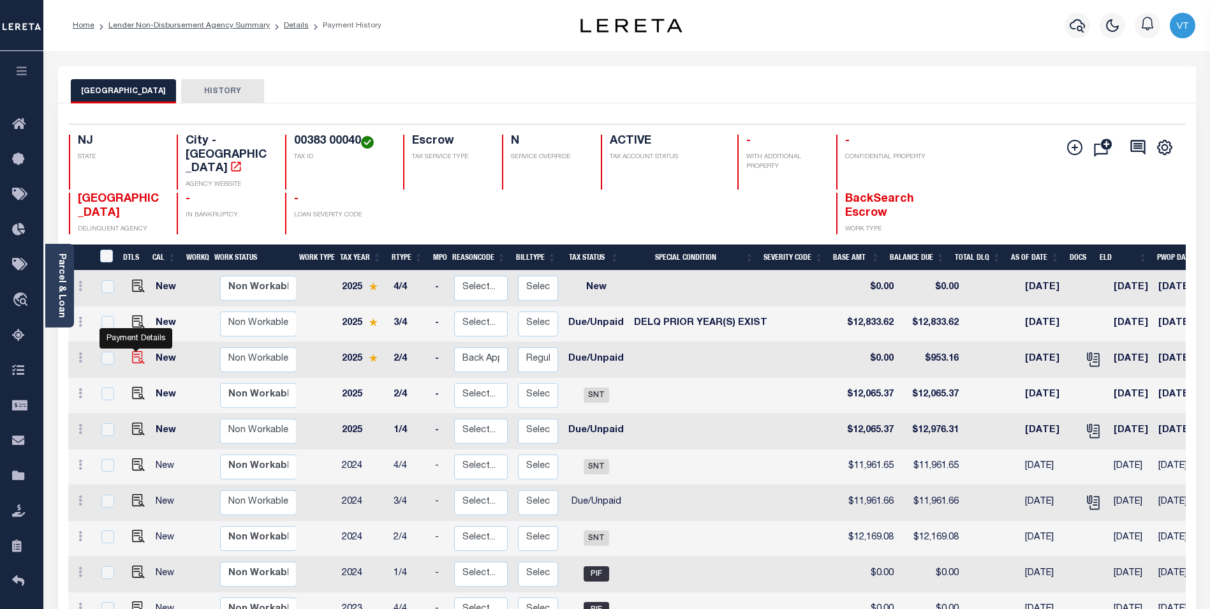
click at [135, 351] on img "" at bounding box center [138, 357] width 13 height 13
checkbox input "true"
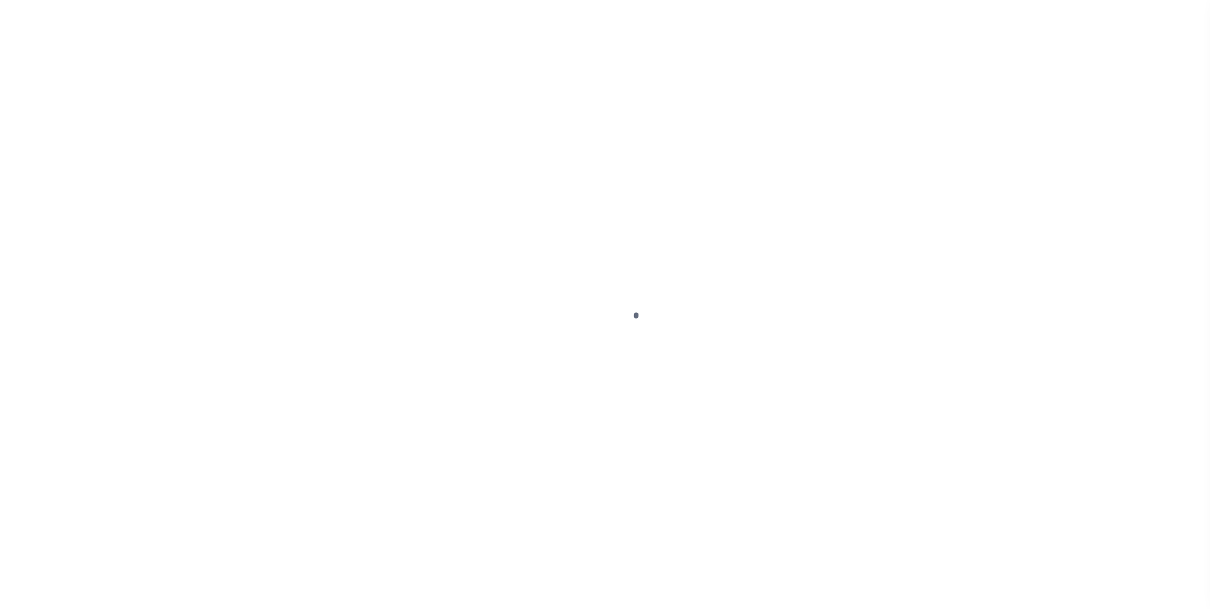
select select "DUE"
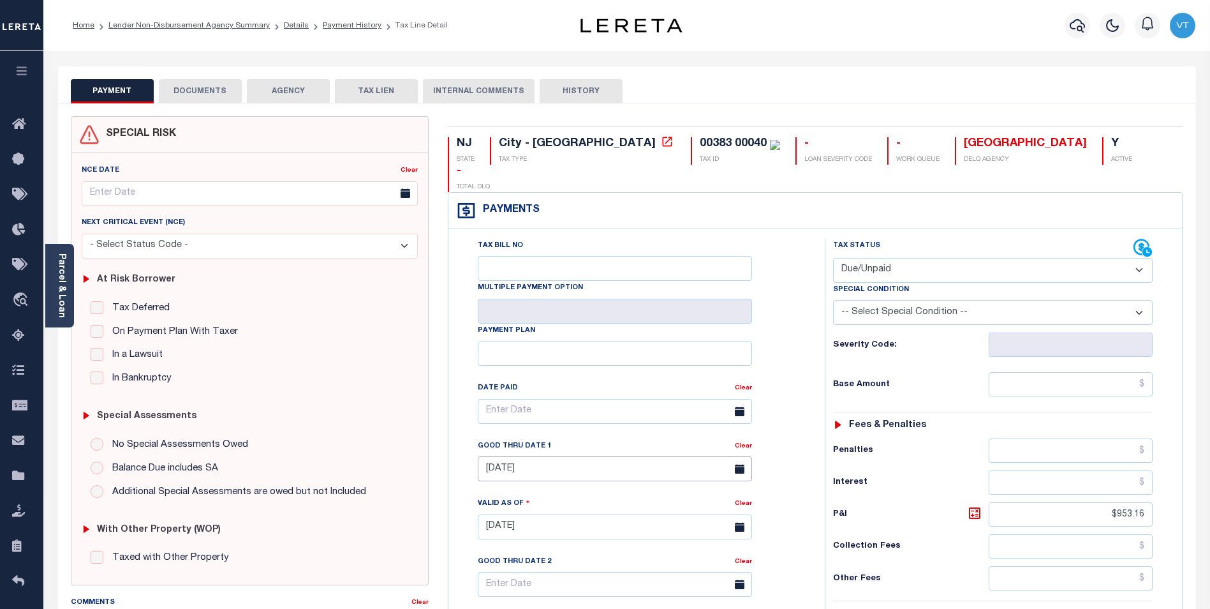
click at [566, 456] on input "10/31/2025" at bounding box center [615, 468] width 274 height 25
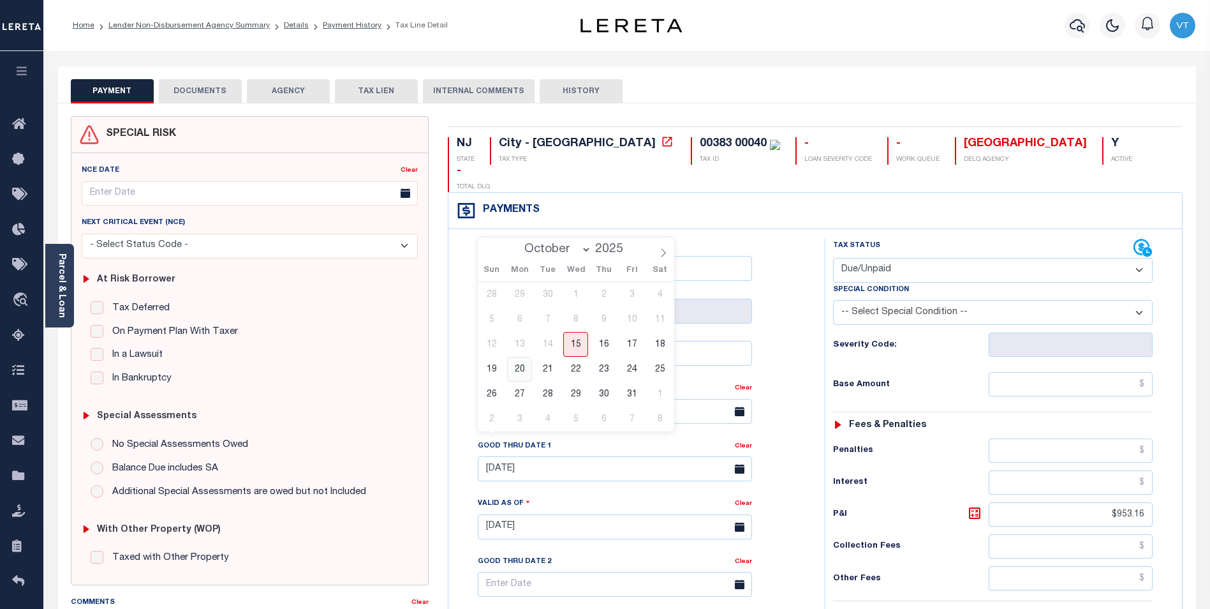
click at [519, 369] on span "20" at bounding box center [519, 369] width 25 height 25
type input "[DATE]"
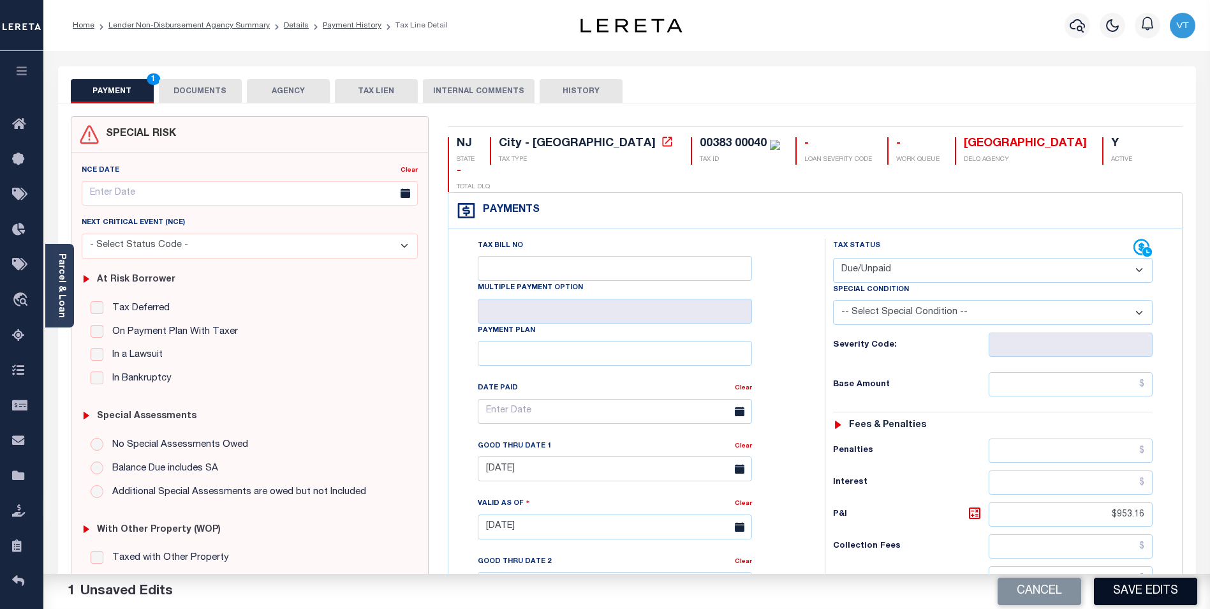
click at [1157, 588] on button "Save Edits" at bounding box center [1145, 590] width 103 height 27
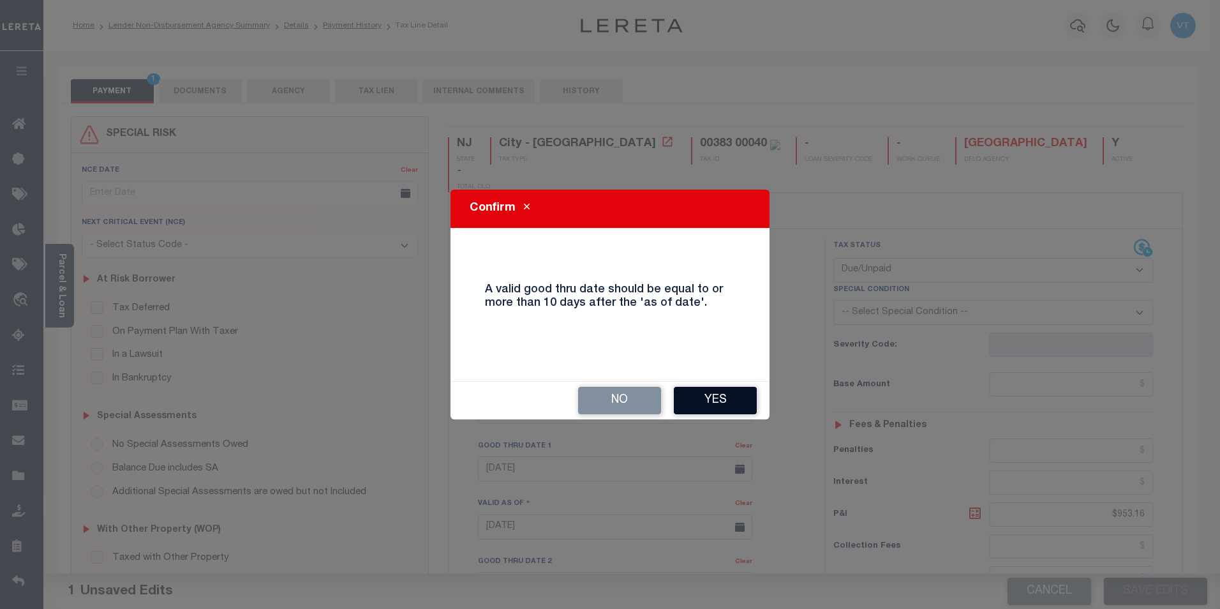
click at [714, 396] on button "Yes" at bounding box center [715, 400] width 83 height 27
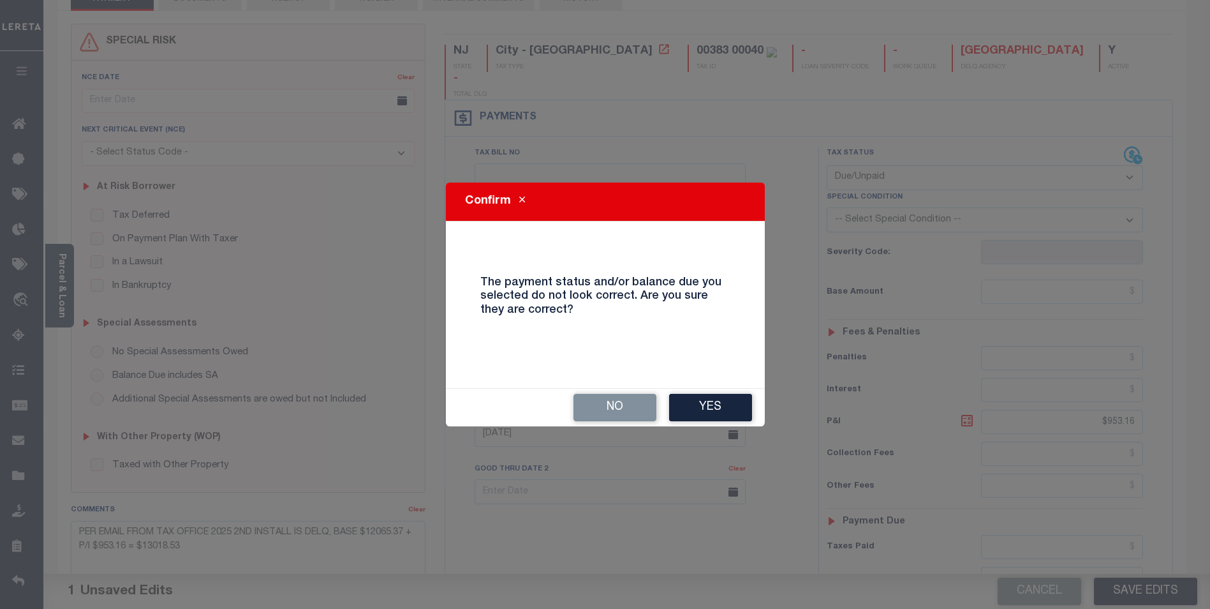
scroll to position [128, 0]
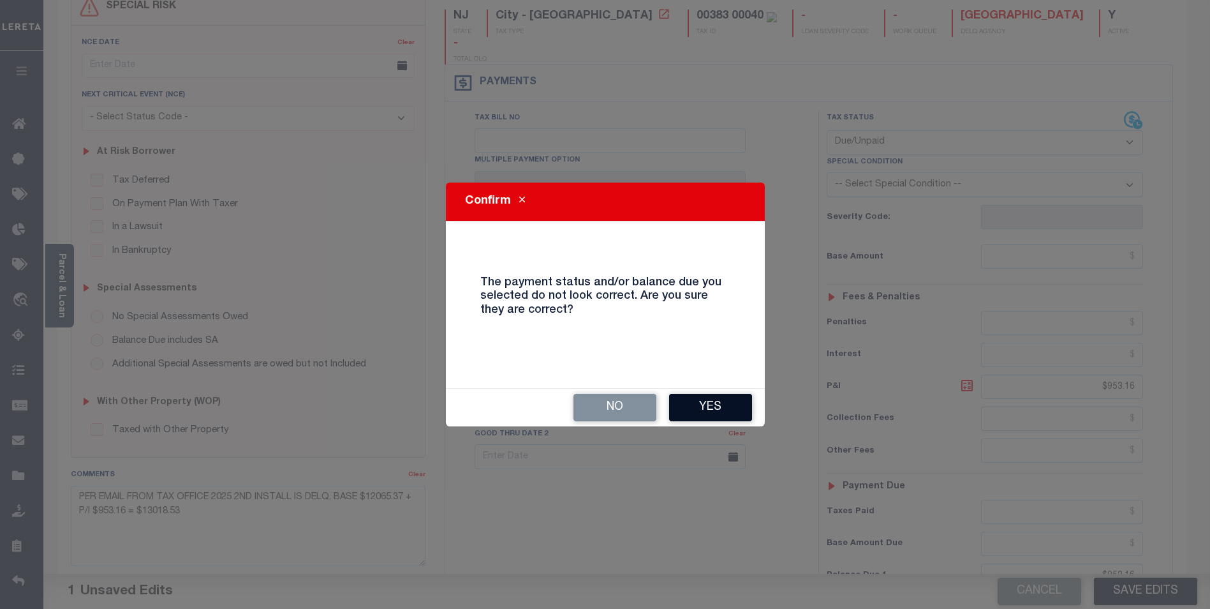
click at [715, 405] on button "Yes" at bounding box center [710, 407] width 83 height 27
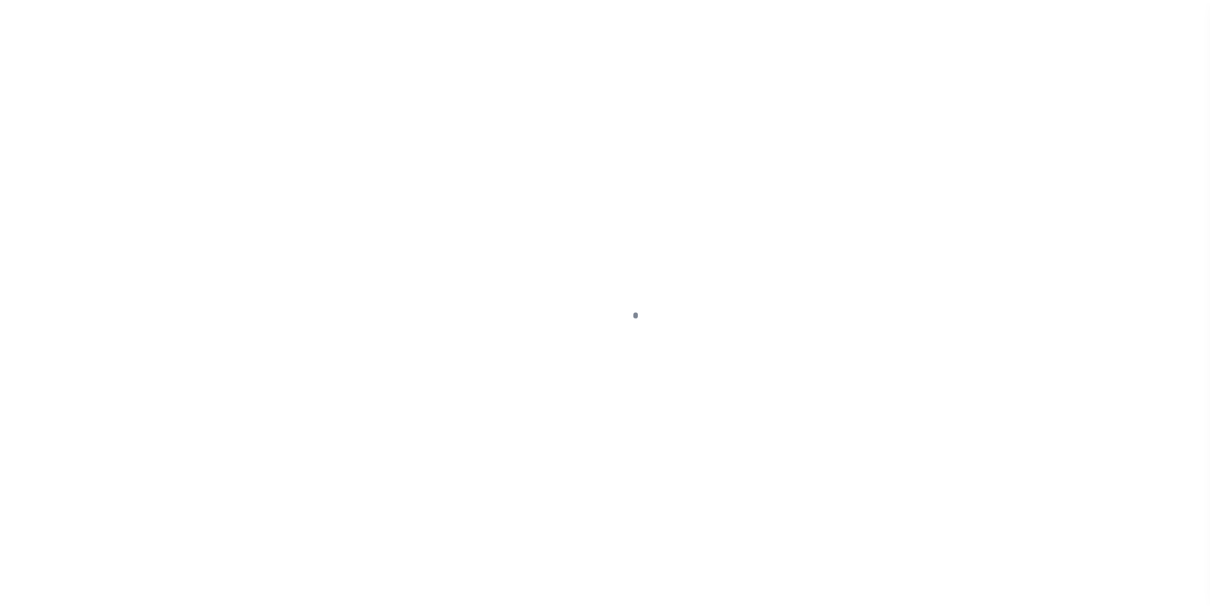
scroll to position [13, 0]
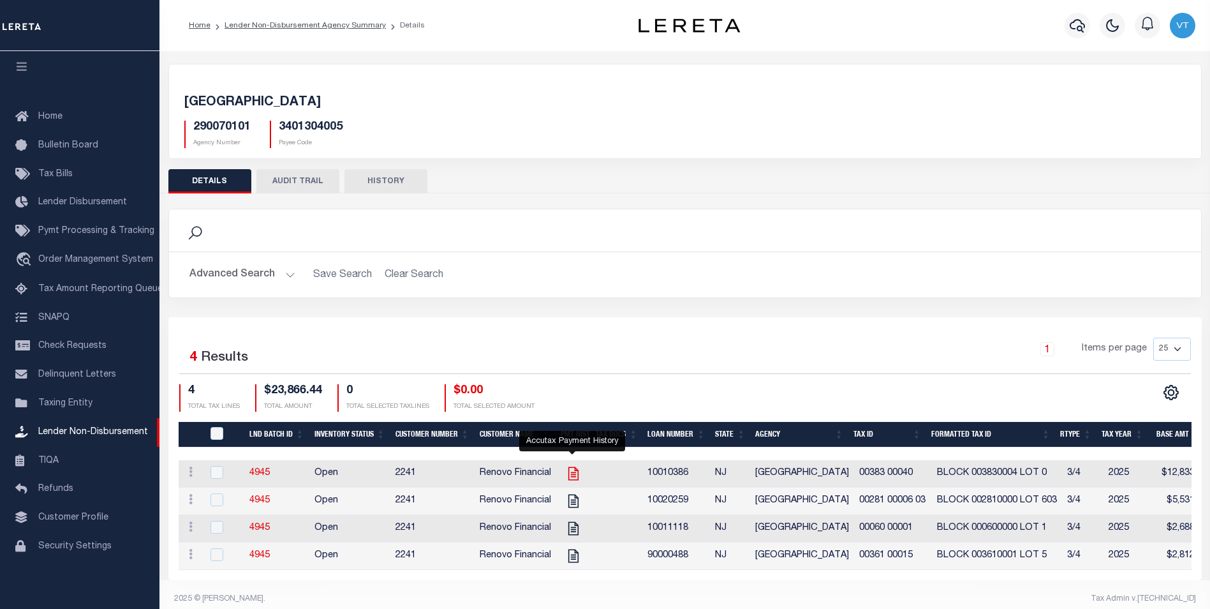
click at [567, 474] on icon "" at bounding box center [573, 473] width 17 height 17
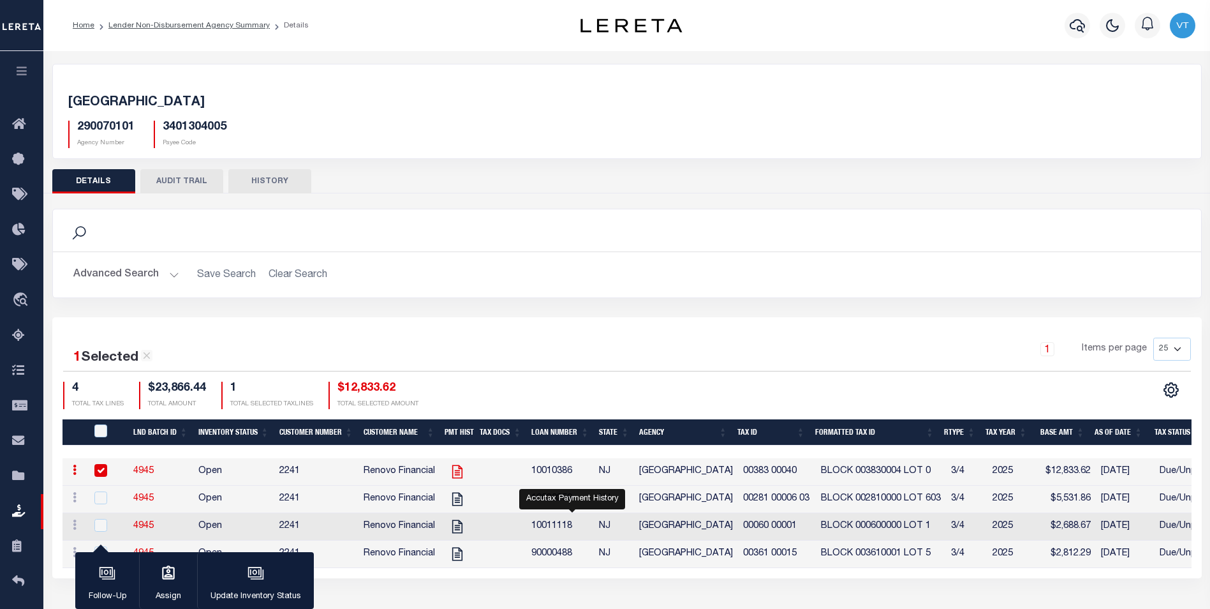
checkbox input "true"
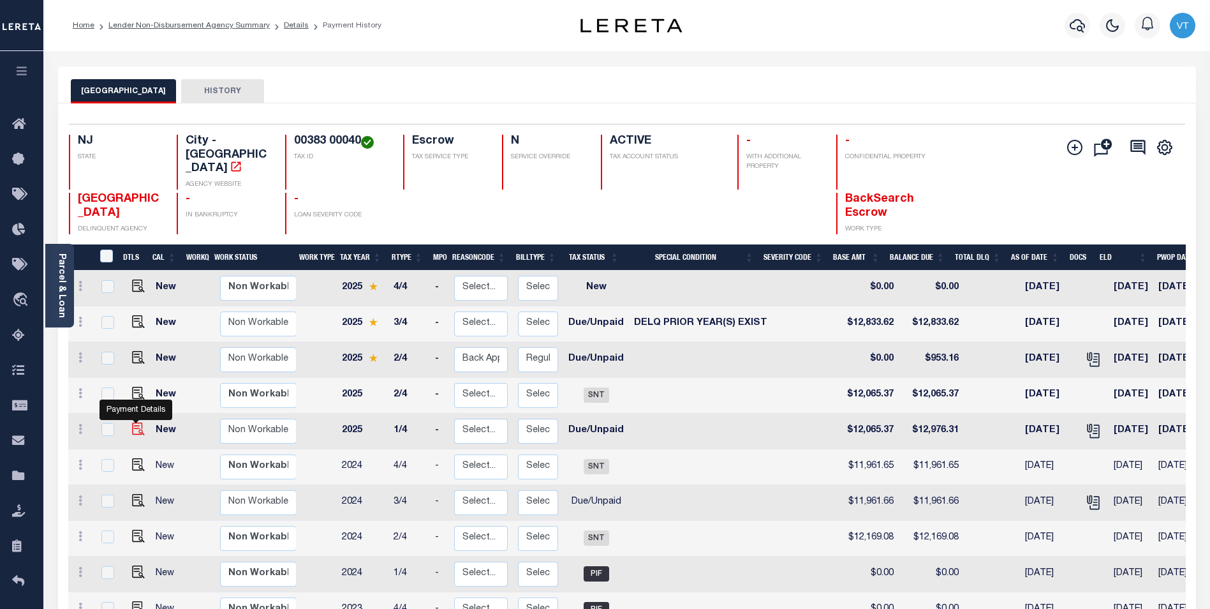
click at [136, 422] on img "" at bounding box center [138, 428] width 13 height 13
checkbox input "true"
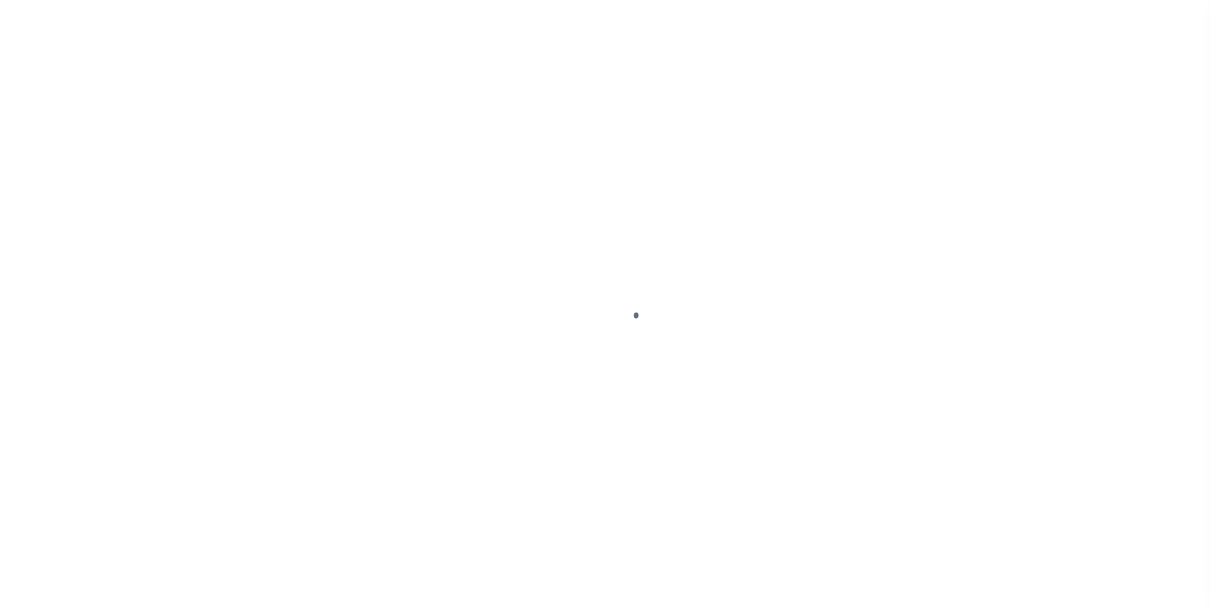
select select "DUE"
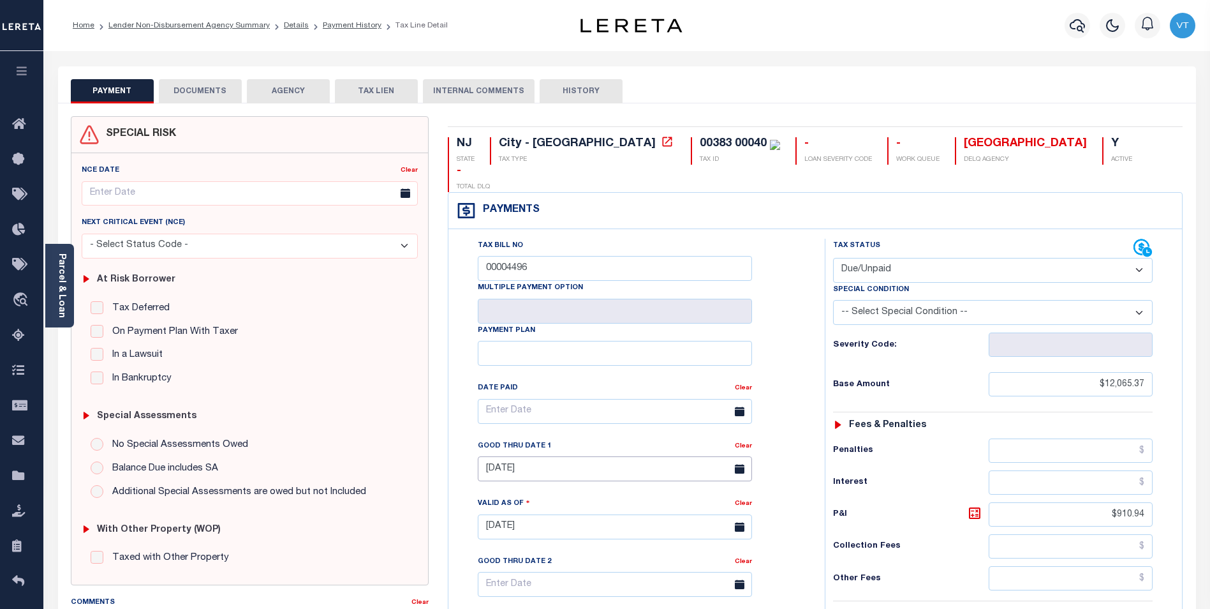
click at [572, 456] on input "[DATE]" at bounding box center [615, 468] width 274 height 25
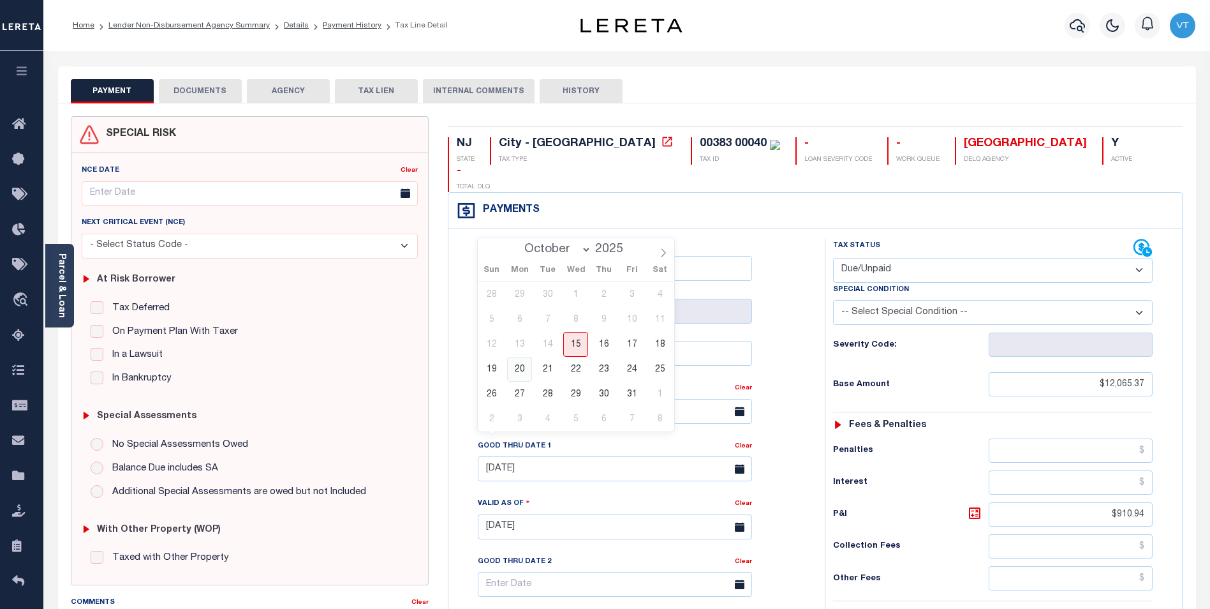
click at [521, 373] on span "20" at bounding box center [519, 369] width 25 height 25
type input "[DATE]"
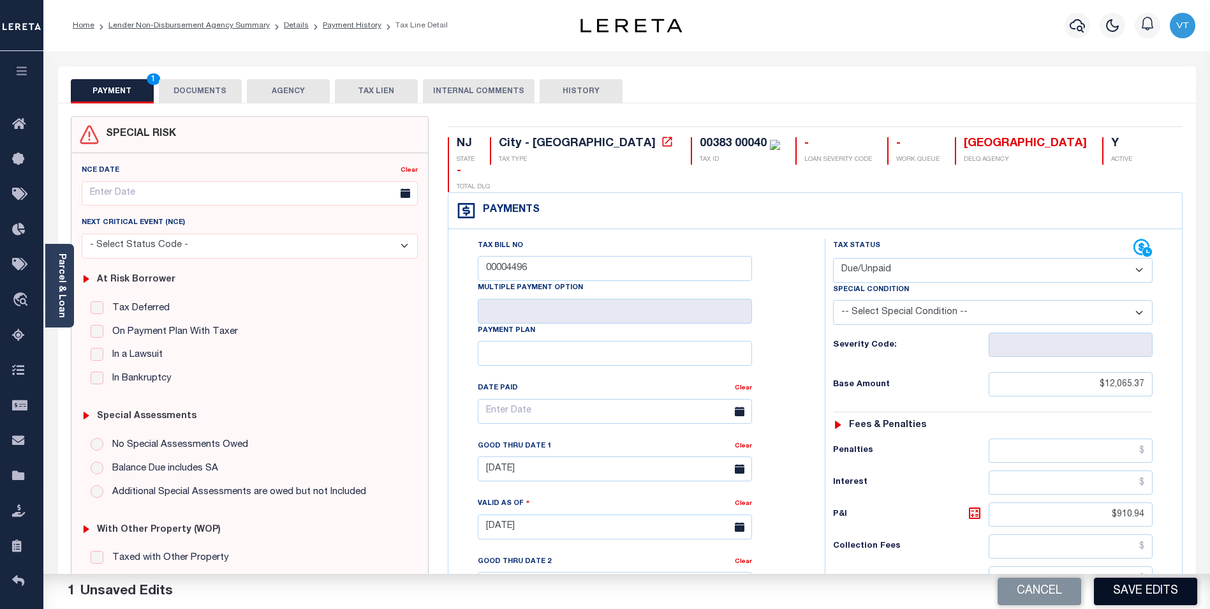
click at [1141, 593] on button "Save Edits" at bounding box center [1145, 590] width 103 height 27
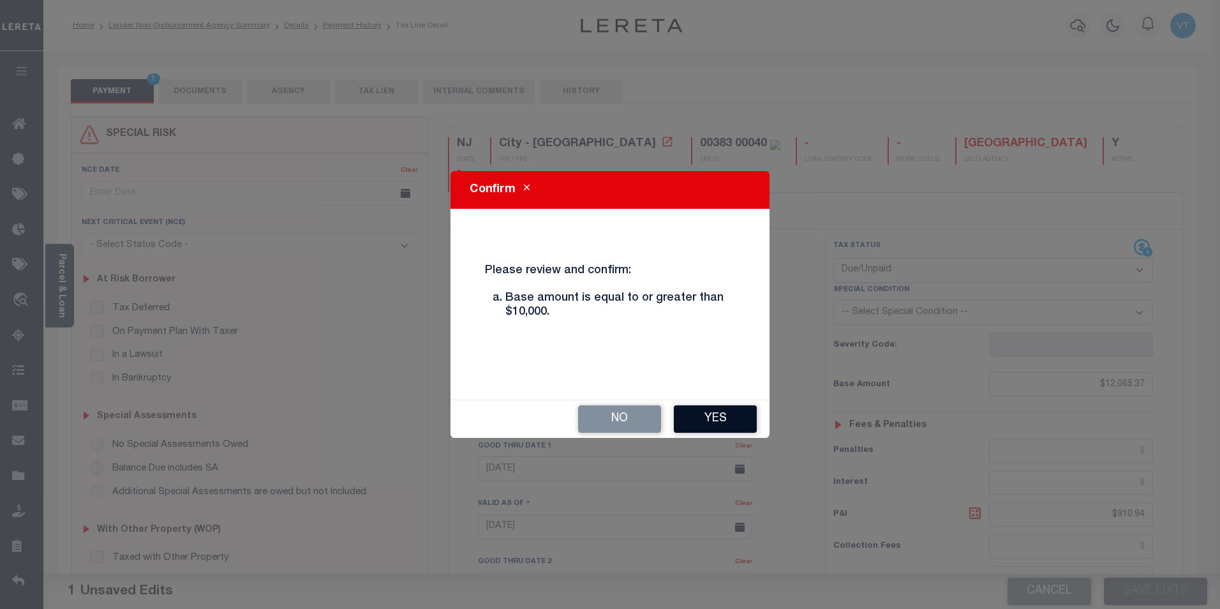
click at [728, 415] on button "Yes" at bounding box center [715, 418] width 83 height 27
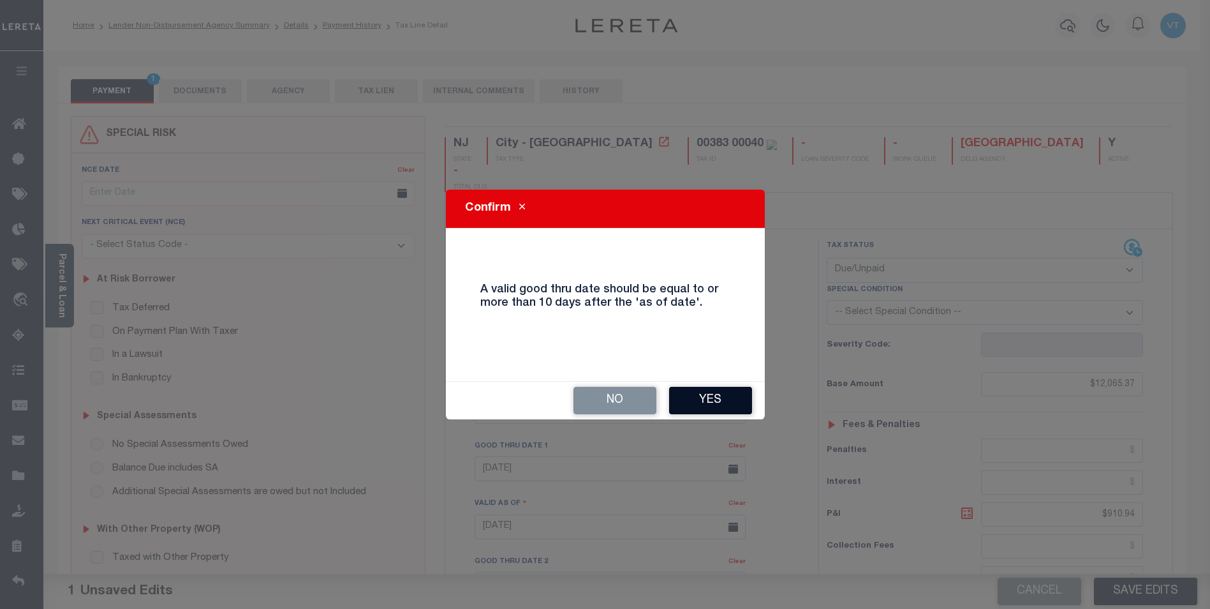
click at [725, 399] on button "Yes" at bounding box center [710, 400] width 83 height 27
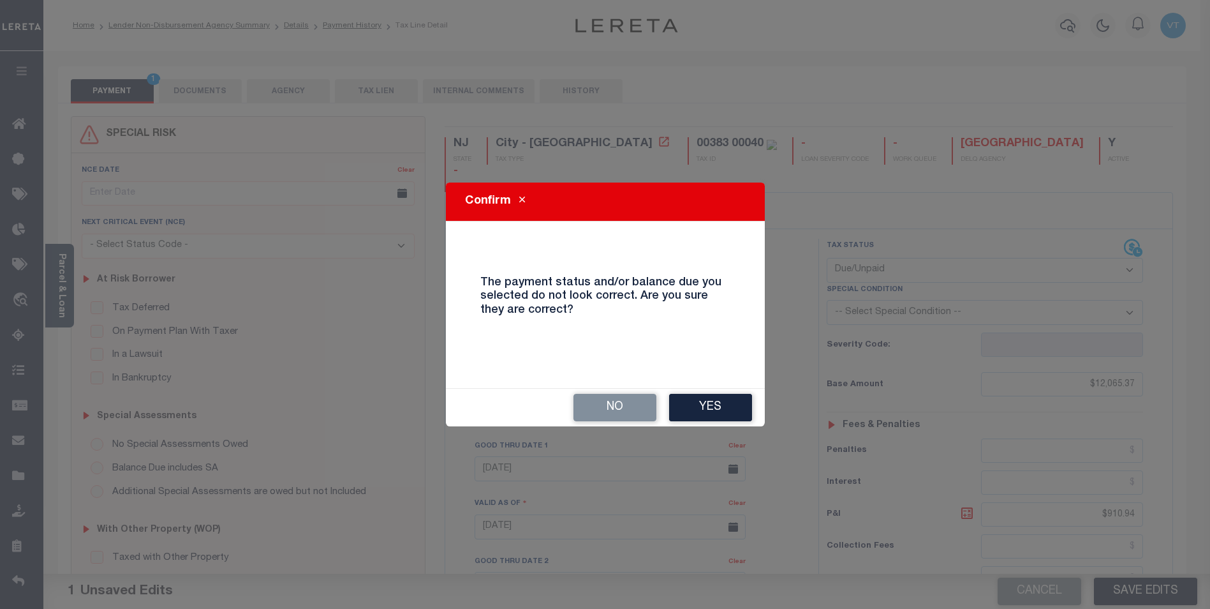
click at [727, 409] on button "Yes" at bounding box center [710, 407] width 83 height 27
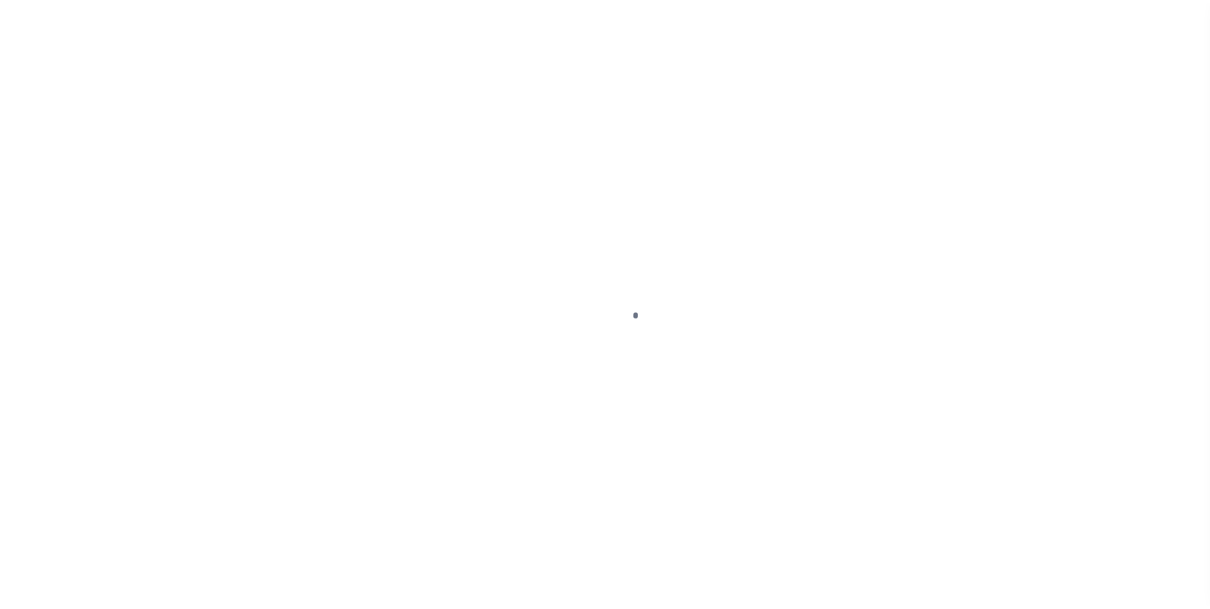
scroll to position [13, 0]
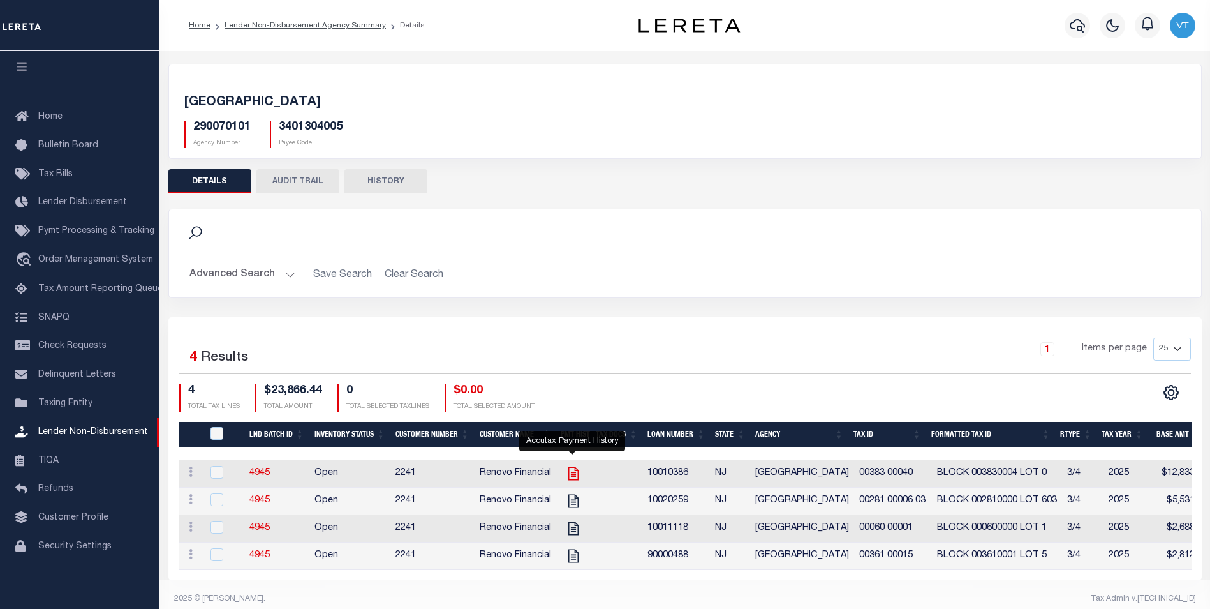
click at [572, 470] on icon "" at bounding box center [573, 473] width 17 height 17
checkbox input "true"
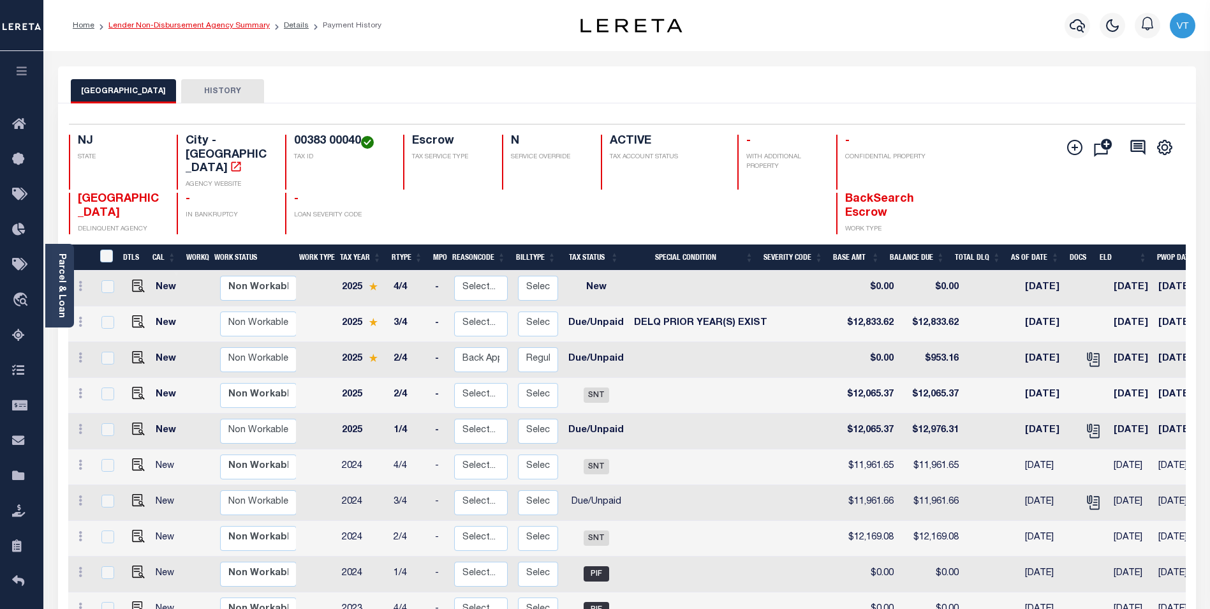
click at [248, 27] on link "Lender Non-Disbursement Agency Summary" at bounding box center [188, 26] width 161 height 8
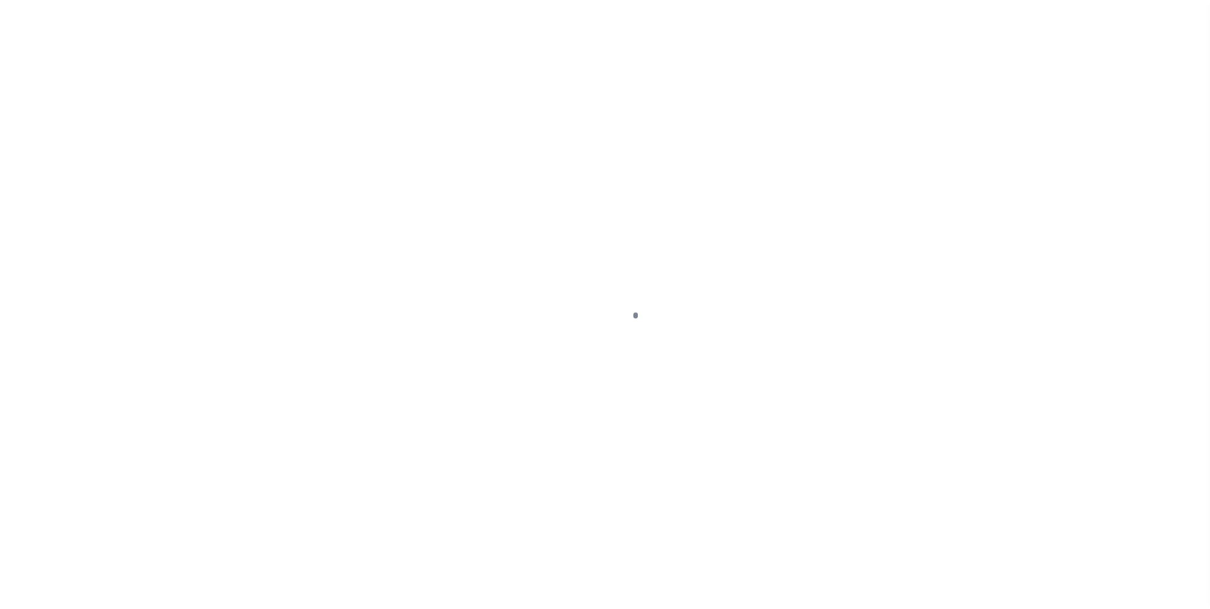
scroll to position [13, 0]
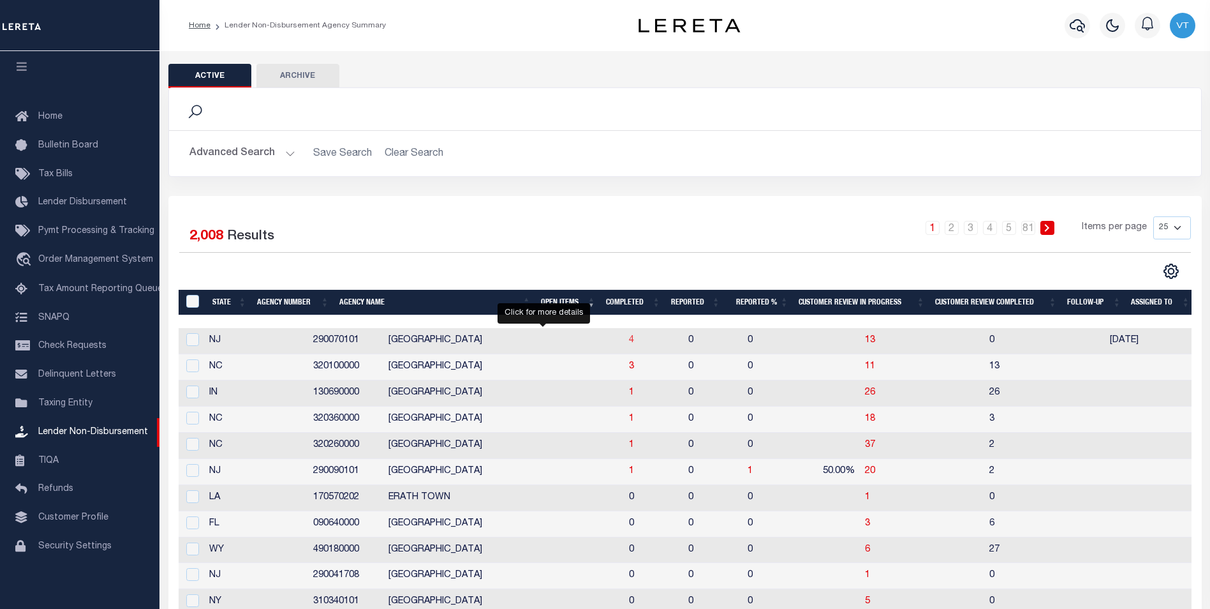
click at [629, 345] on span "4" at bounding box center [631, 340] width 5 height 9
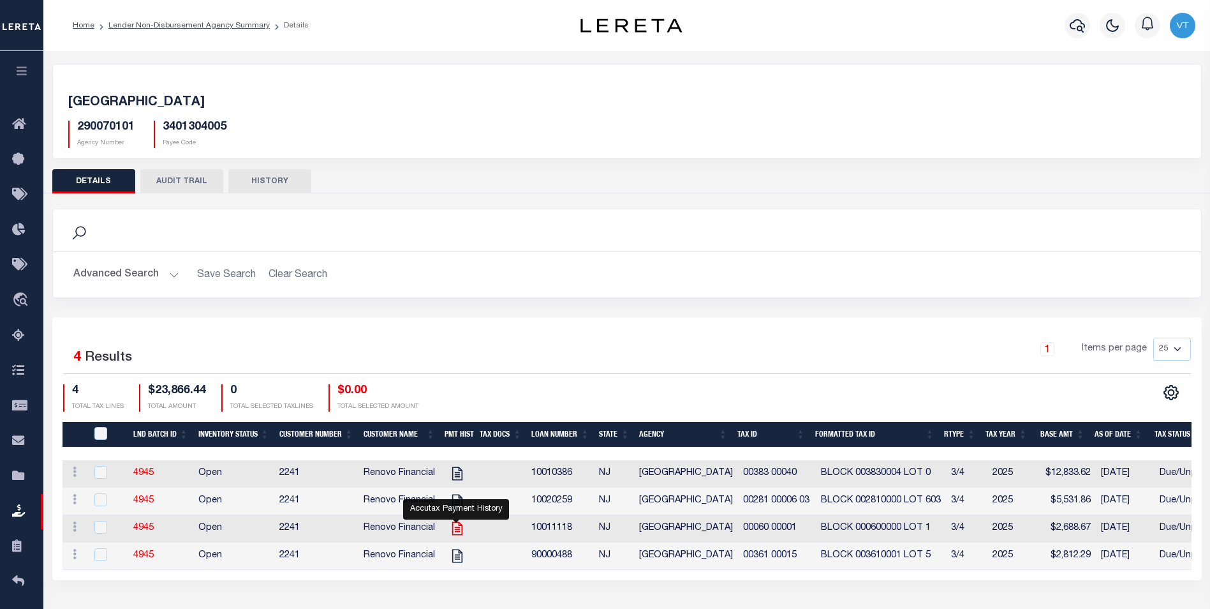
click at [451, 534] on icon "" at bounding box center [457, 528] width 17 height 17
checkbox input "true"
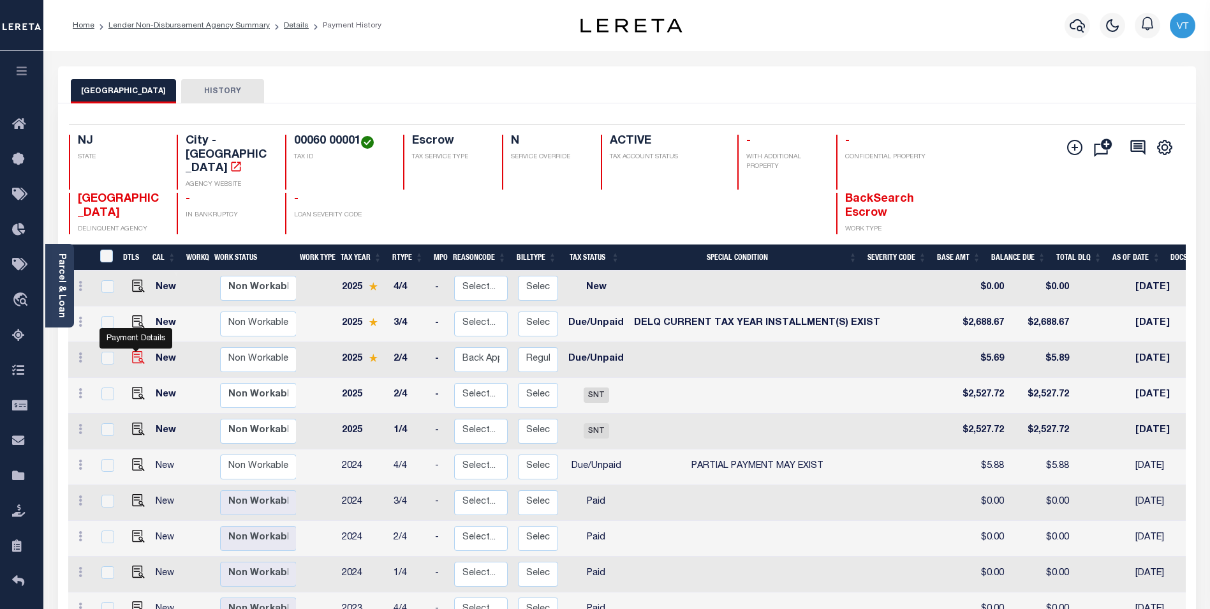
click at [137, 351] on img "" at bounding box center [138, 357] width 13 height 13
checkbox input "true"
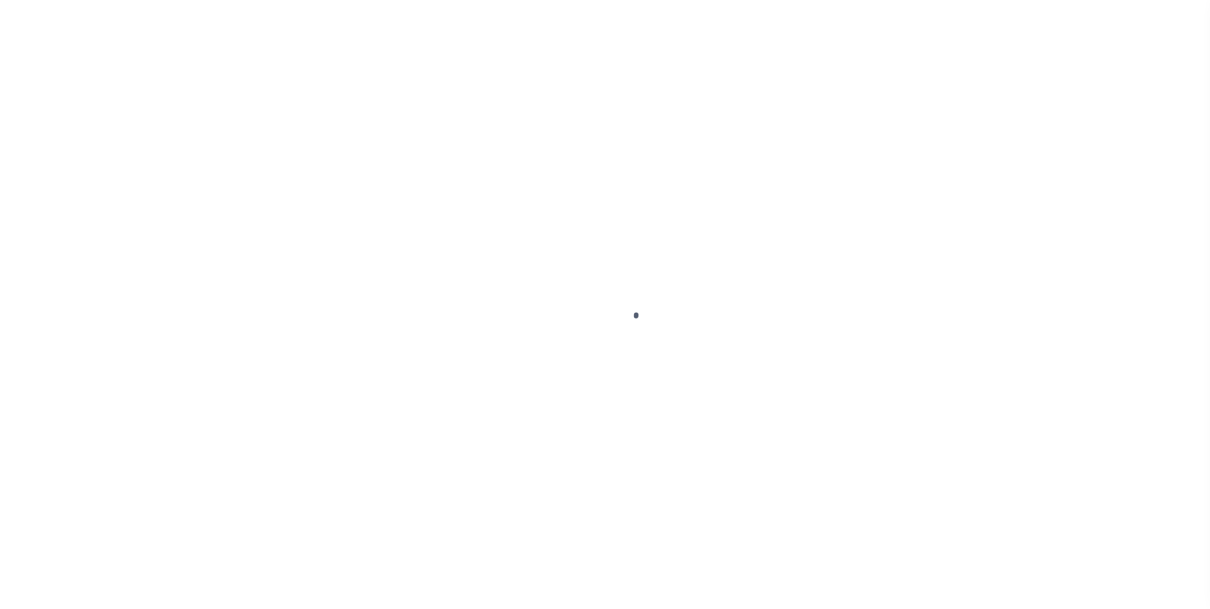
select select "DUE"
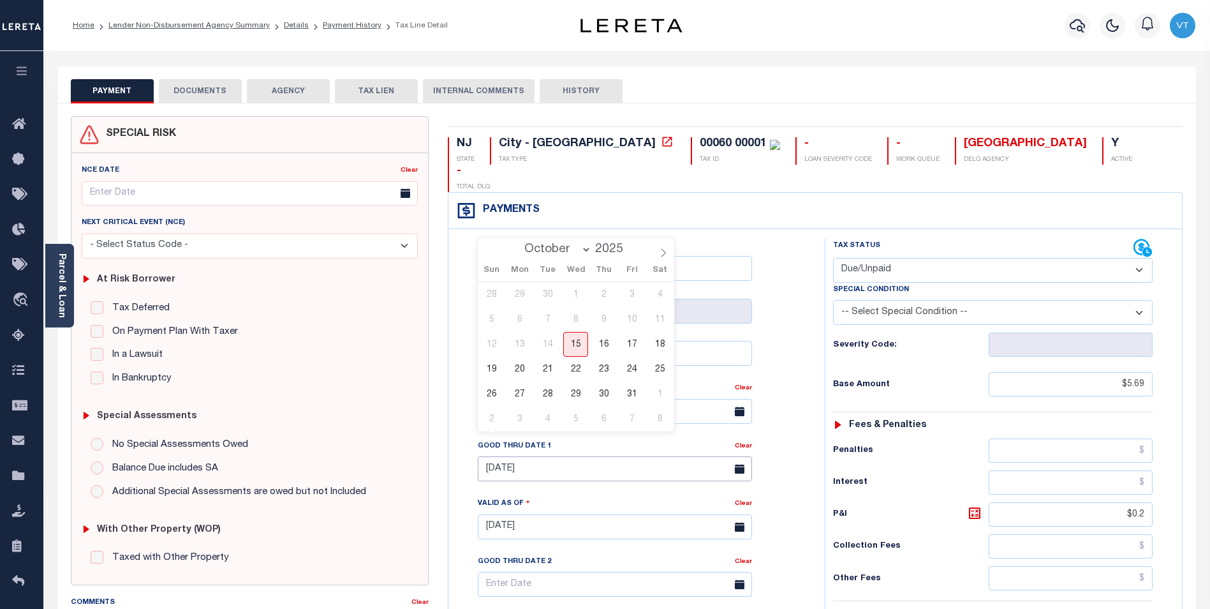
click at [536, 456] on input "10/31/2025" at bounding box center [615, 468] width 274 height 25
click at [521, 366] on span "20" at bounding box center [519, 369] width 25 height 25
type input "[DATE]"
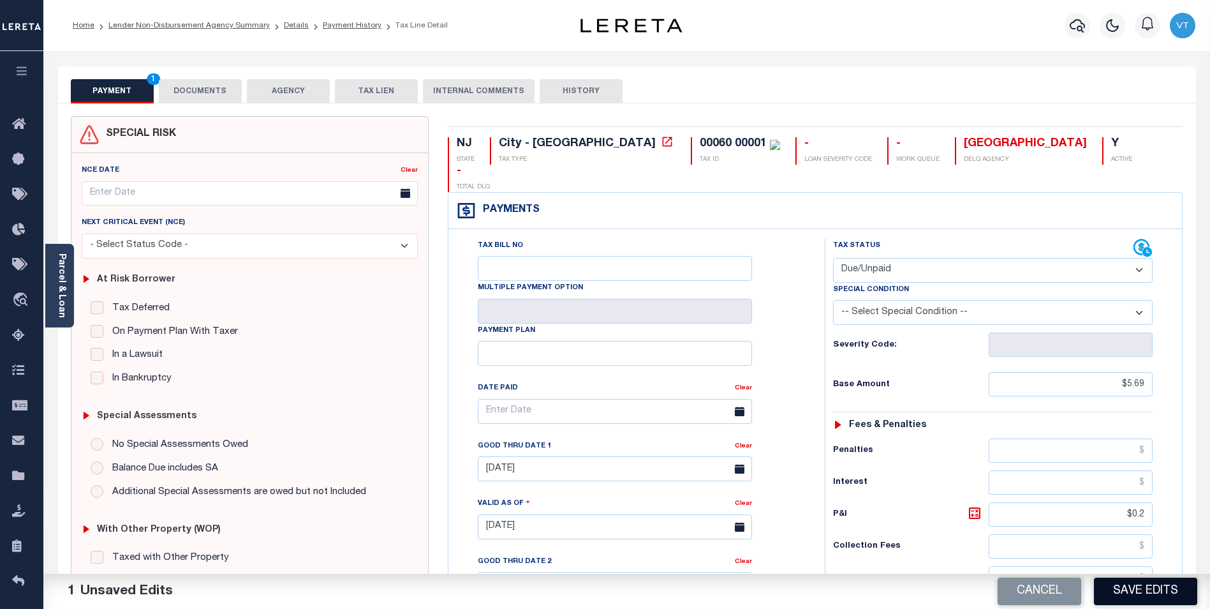
click at [1134, 596] on button "Save Edits" at bounding box center [1145, 590] width 103 height 27
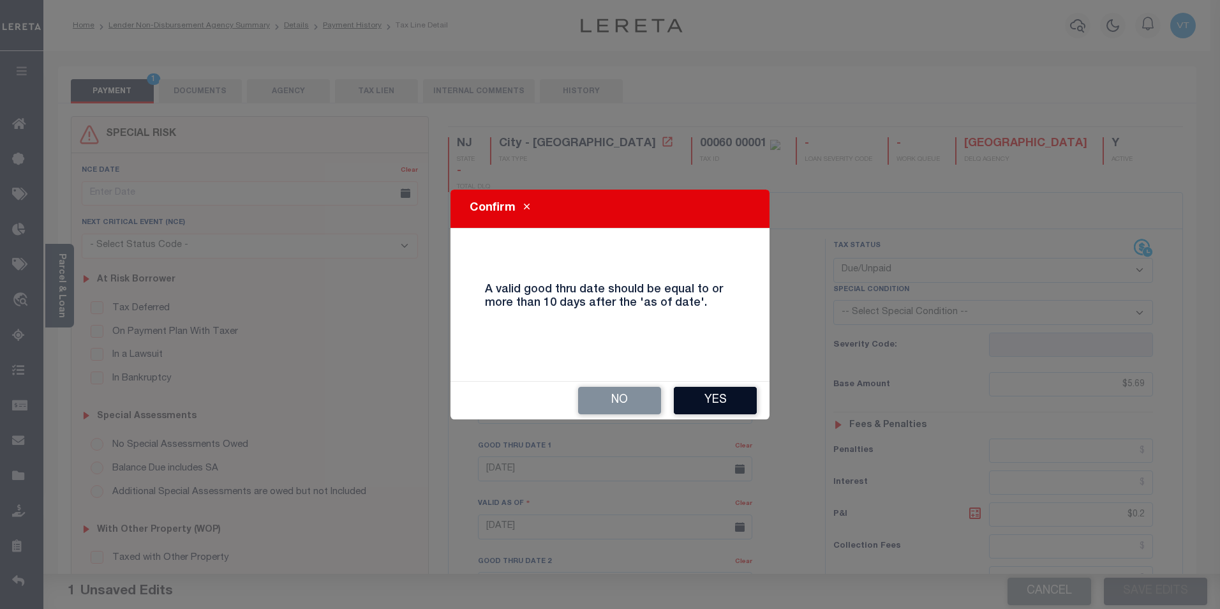
click at [713, 392] on button "Yes" at bounding box center [715, 400] width 83 height 27
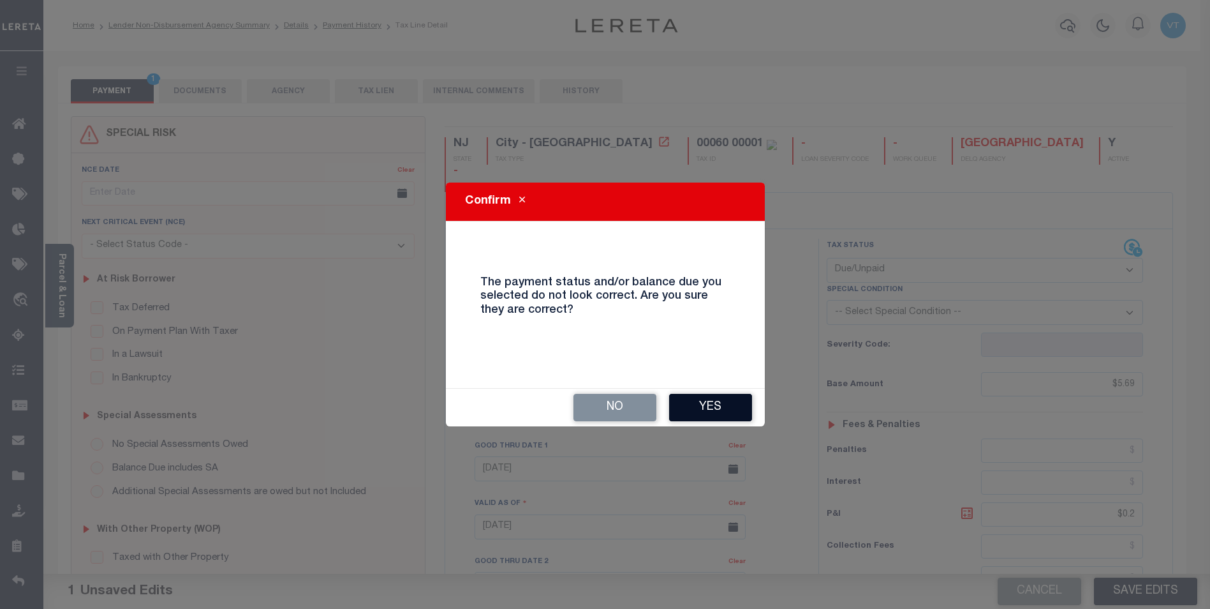
click at [742, 401] on button "Yes" at bounding box center [710, 407] width 83 height 27
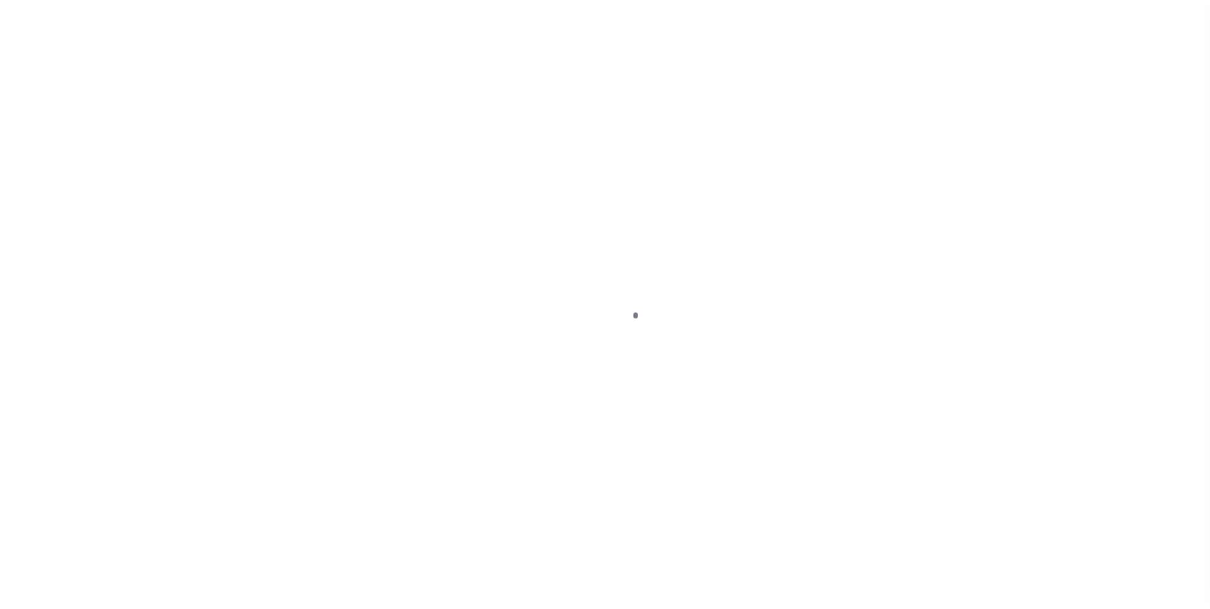
scroll to position [13, 0]
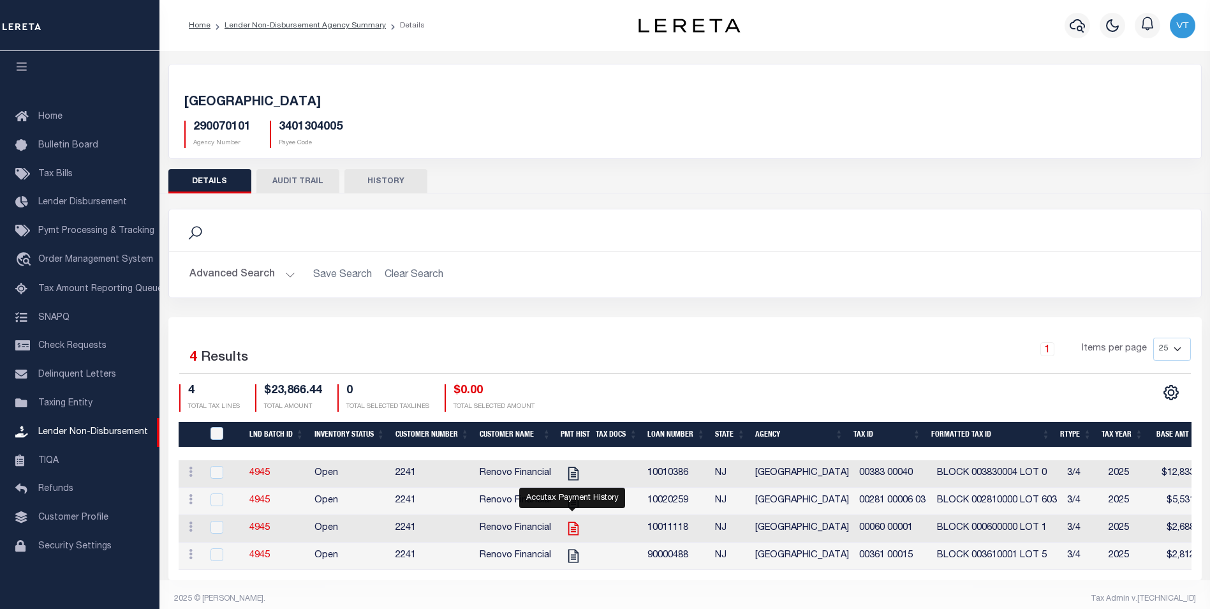
click at [572, 530] on icon "" at bounding box center [573, 528] width 10 height 13
checkbox input "true"
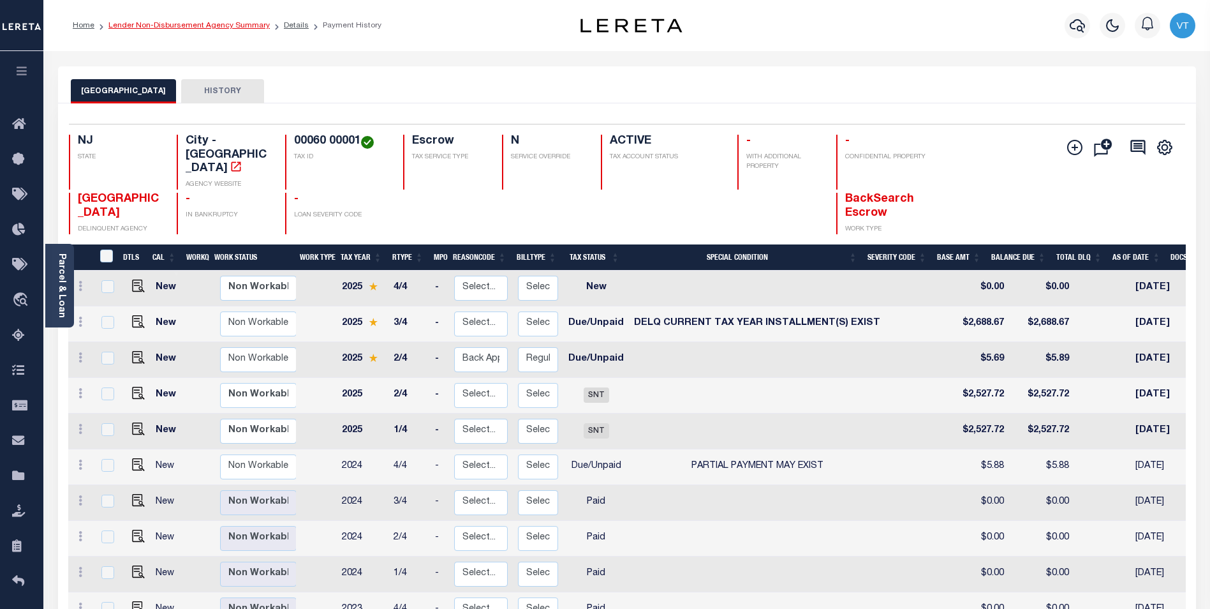
click at [200, 29] on link "Lender Non-Disbursement Agency Summary" at bounding box center [188, 26] width 161 height 8
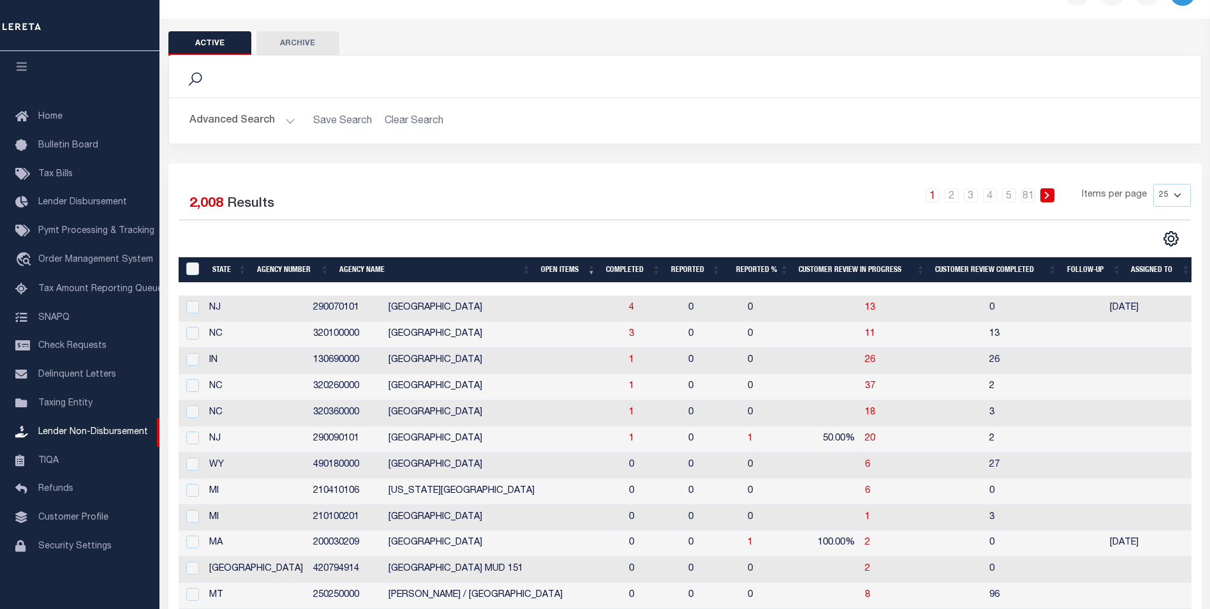
scroll to position [64, 0]
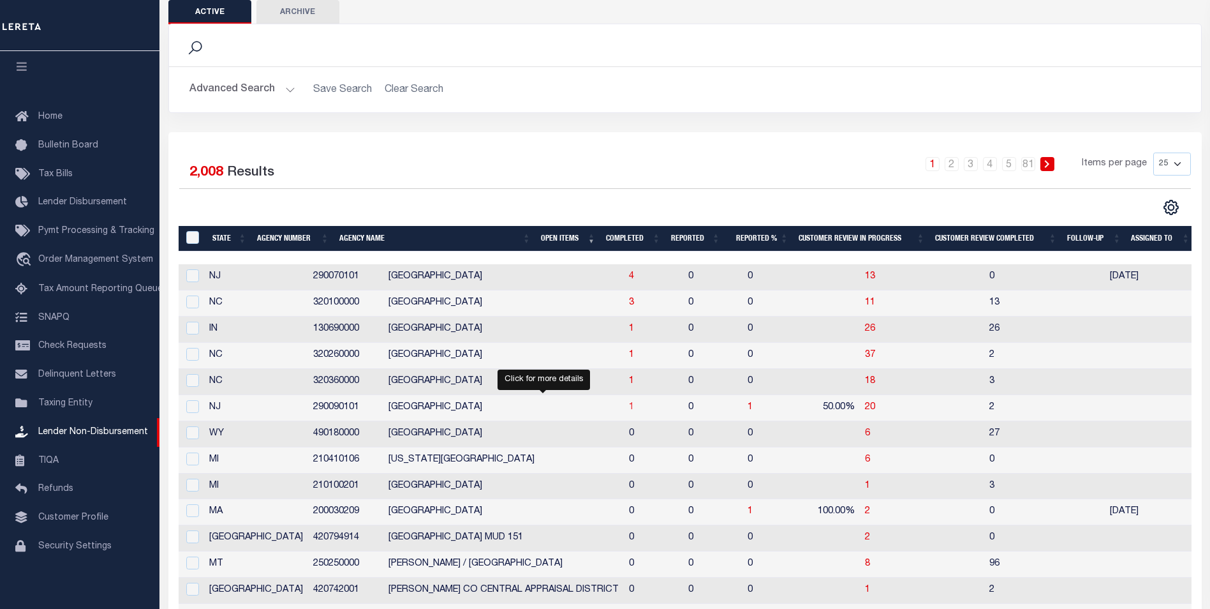
click at [629, 408] on span "1" at bounding box center [631, 407] width 5 height 9
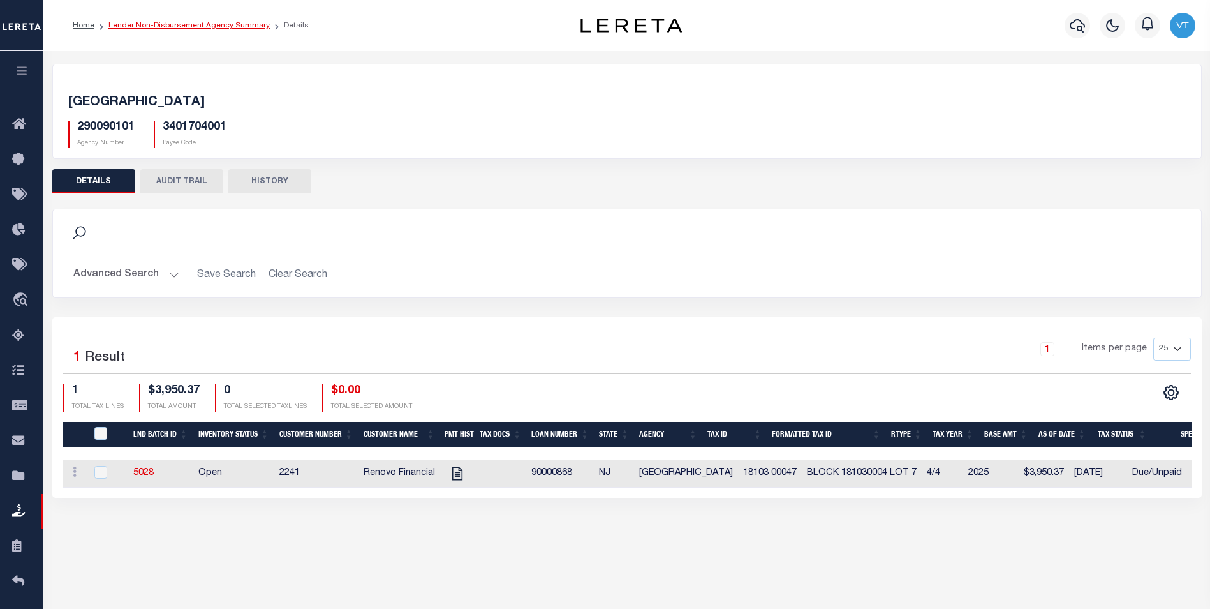
click at [221, 29] on link "Lender Non-Disbursement Agency Summary" at bounding box center [188, 26] width 161 height 8
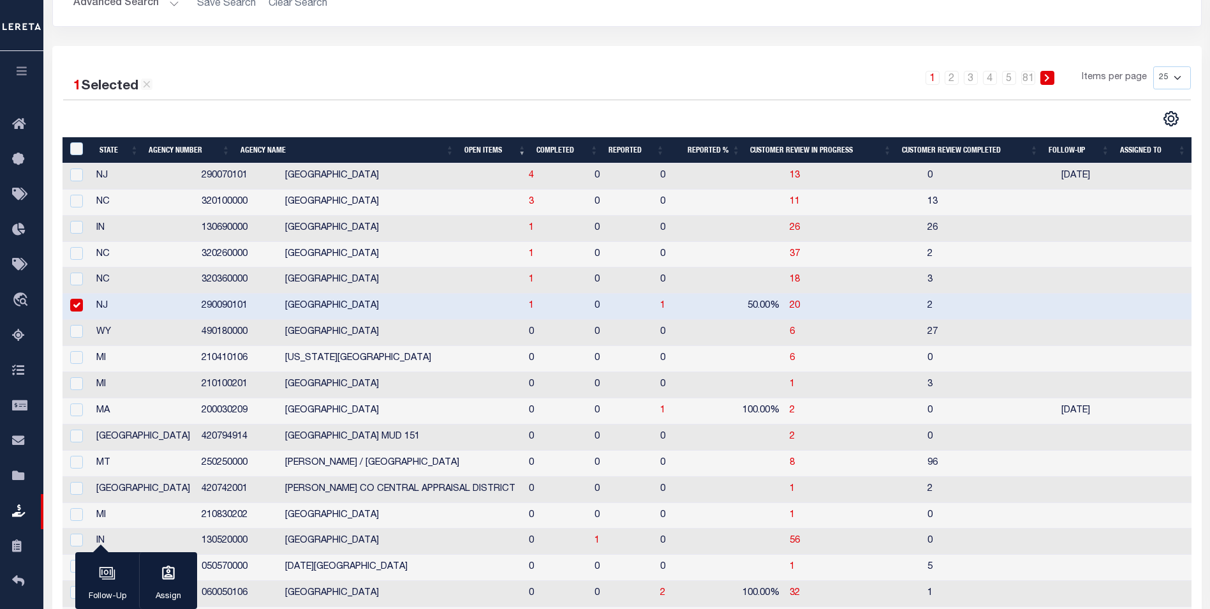
scroll to position [64, 0]
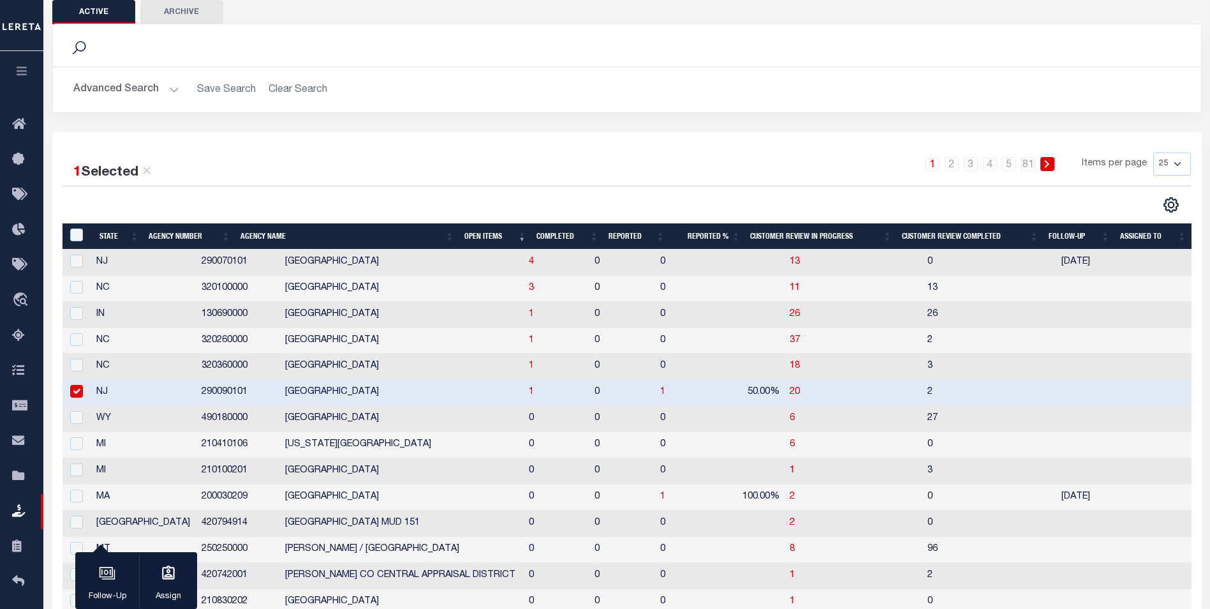
click at [82, 390] on input "checkbox" at bounding box center [76, 391] width 13 height 13
checkbox input "false"
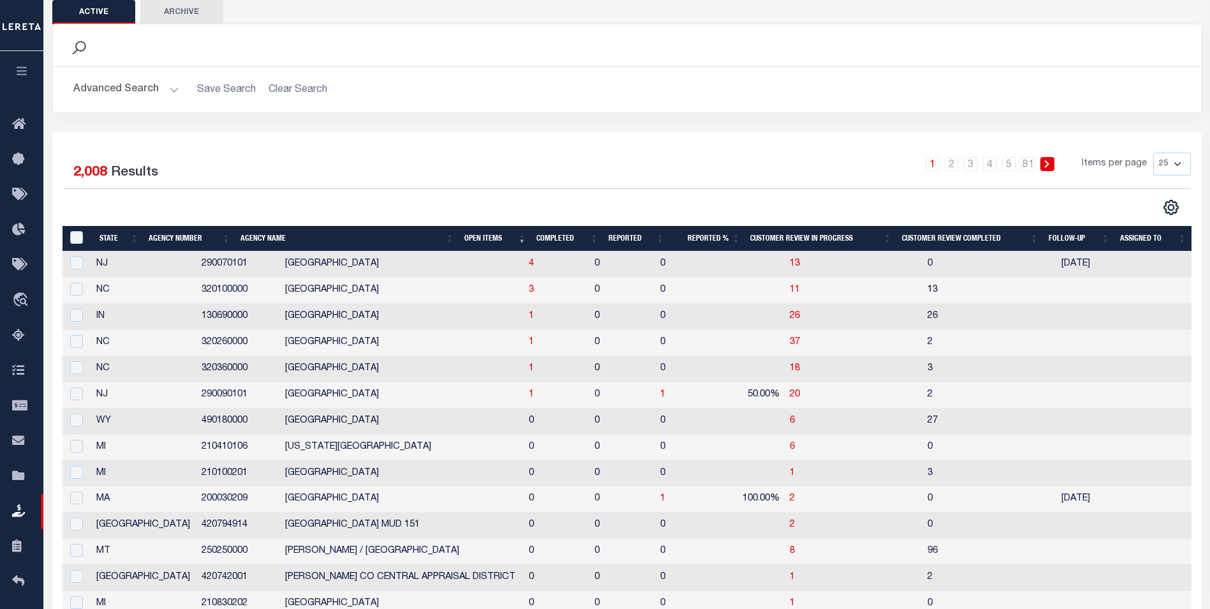
click at [142, 92] on button "Advanced Search" at bounding box center [126, 89] width 106 height 25
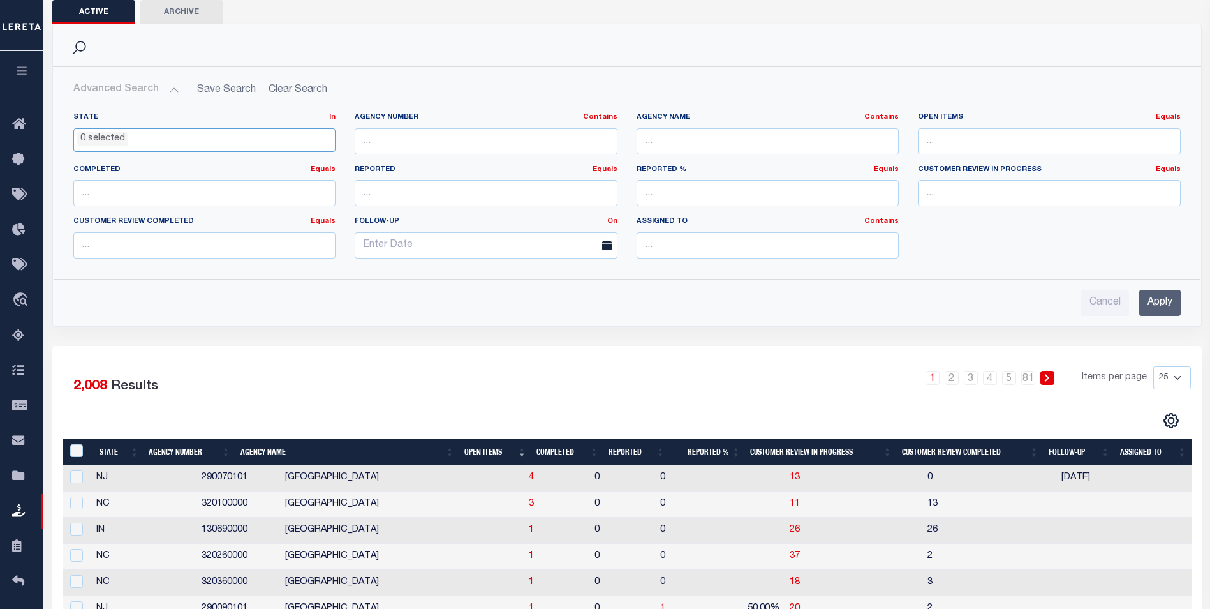
click at [137, 144] on ul "0 selected" at bounding box center [205, 137] width 262 height 17
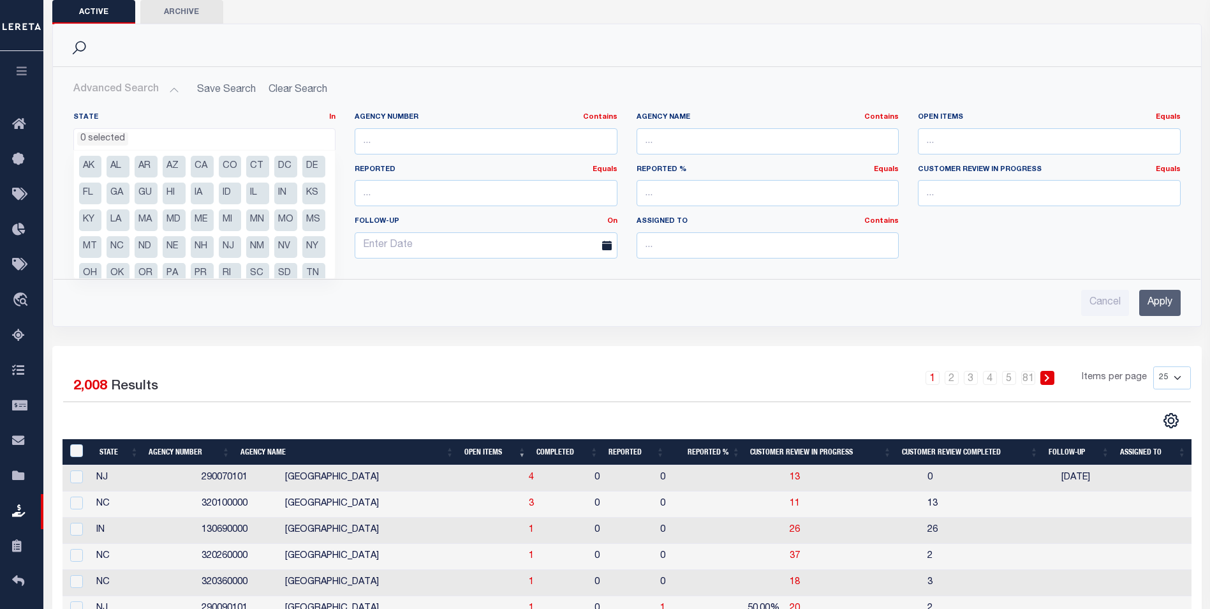
click at [158, 221] on li "MA" at bounding box center [146, 220] width 23 height 22
select select "MA"
click at [1168, 299] on input "Apply" at bounding box center [1160, 303] width 41 height 26
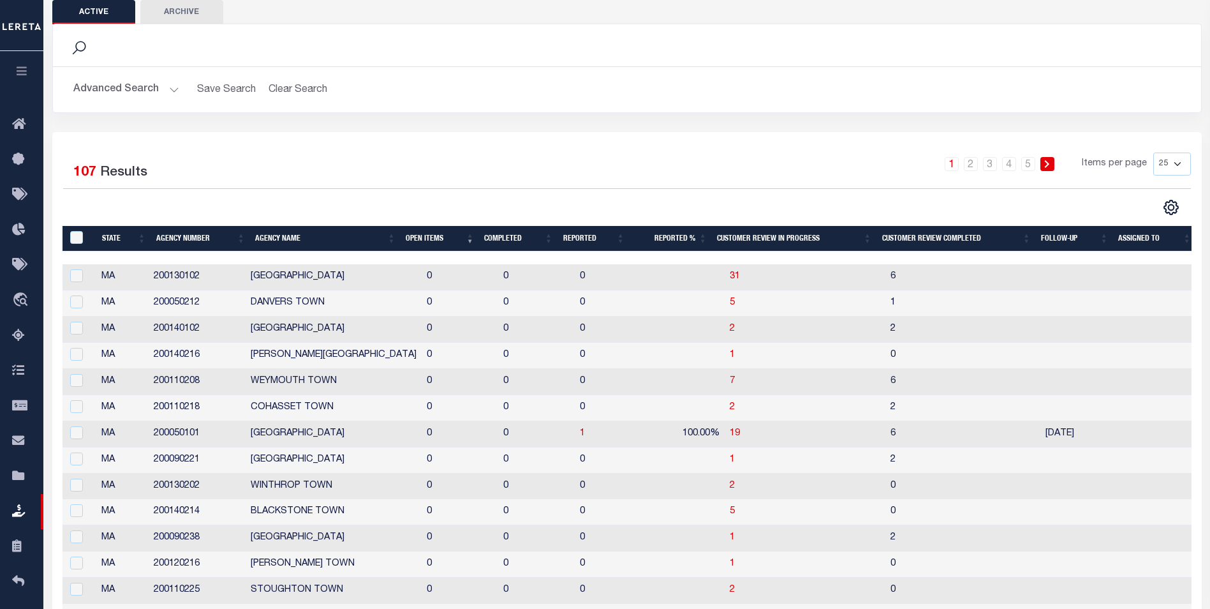
click at [271, 237] on th "Agency Name" at bounding box center [325, 239] width 151 height 26
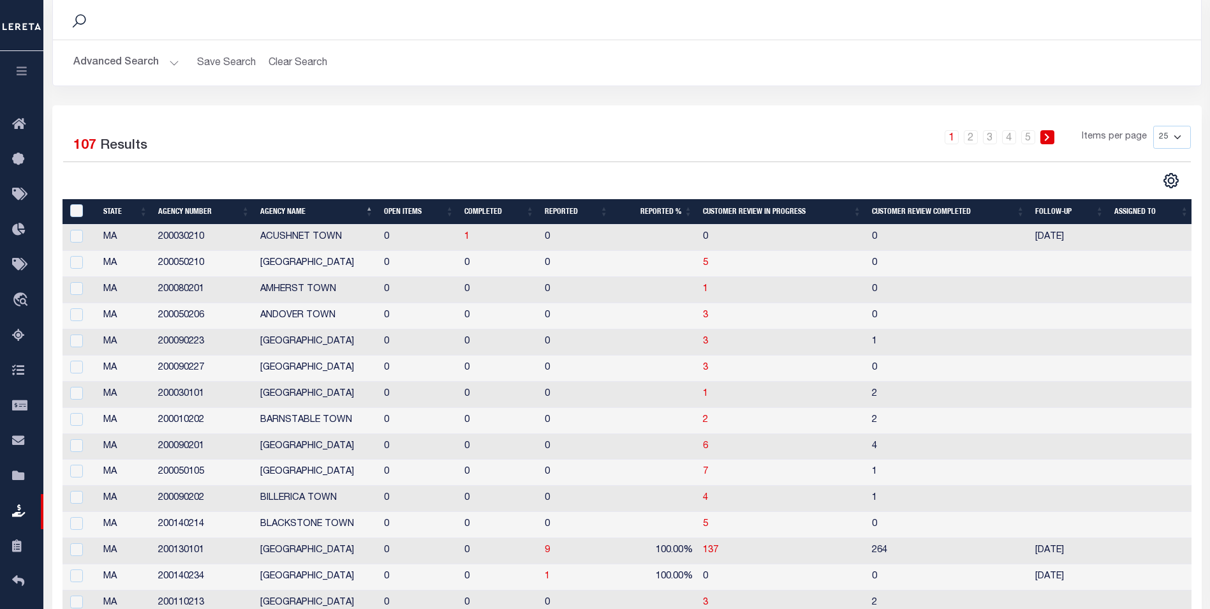
scroll to position [0, 0]
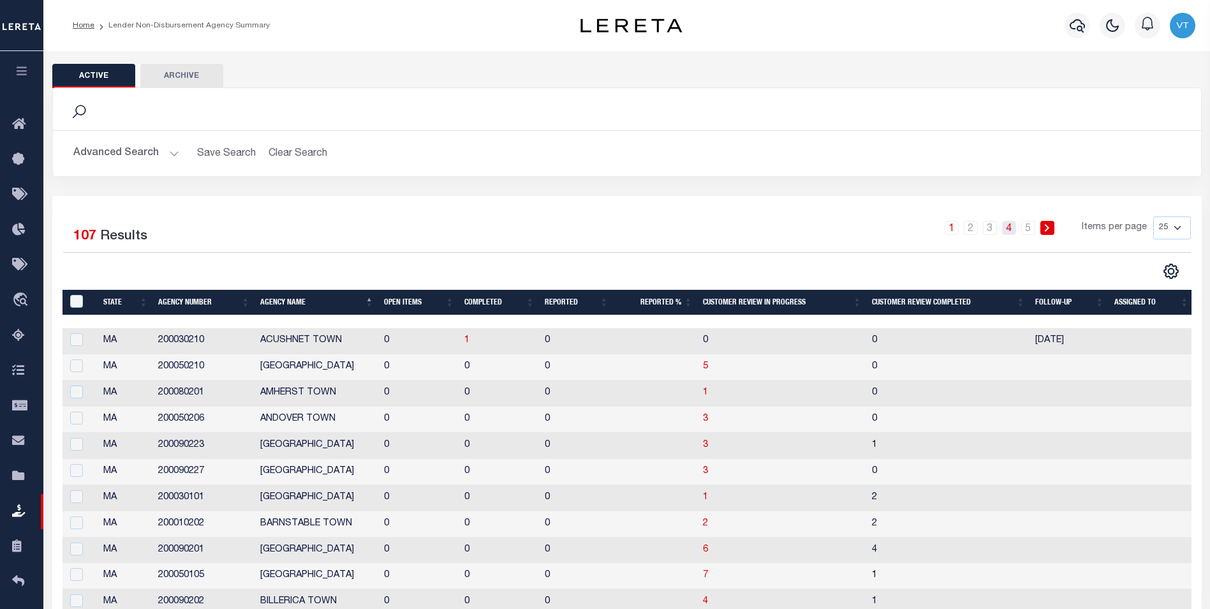
click at [1013, 230] on link "4" at bounding box center [1009, 228] width 14 height 14
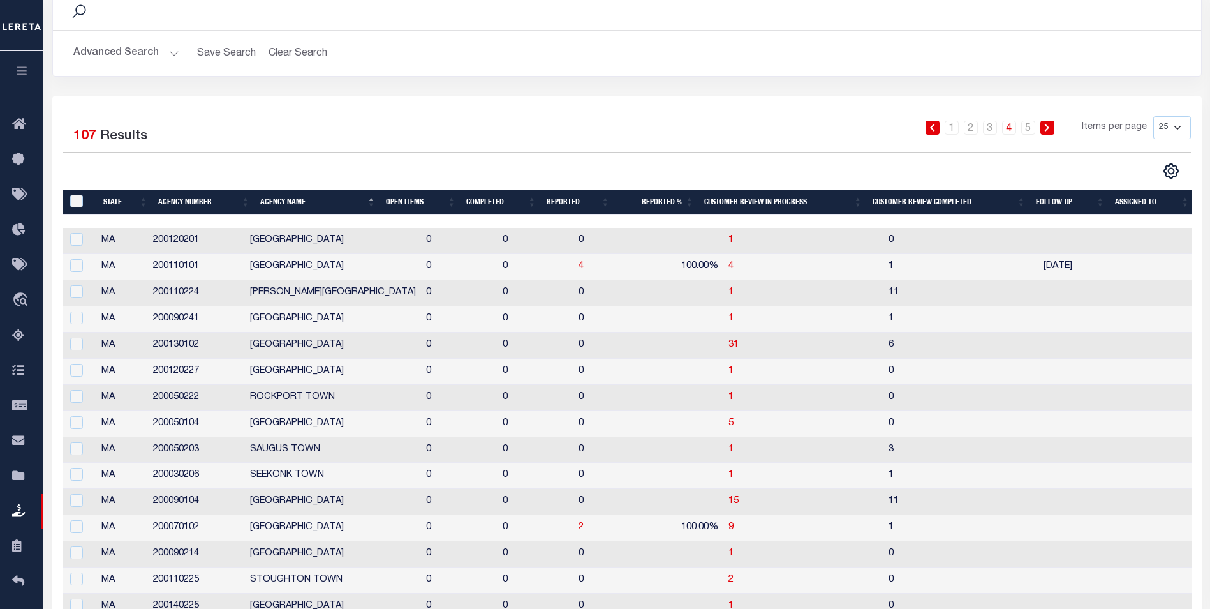
scroll to position [128, 0]
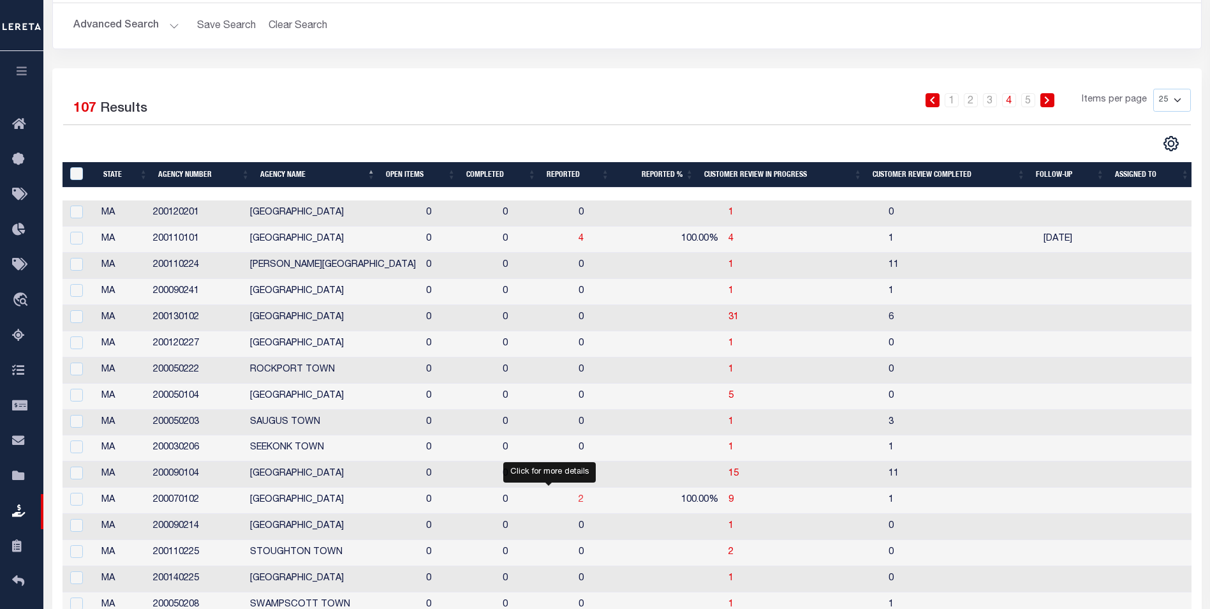
click at [579, 503] on span "2" at bounding box center [581, 499] width 5 height 9
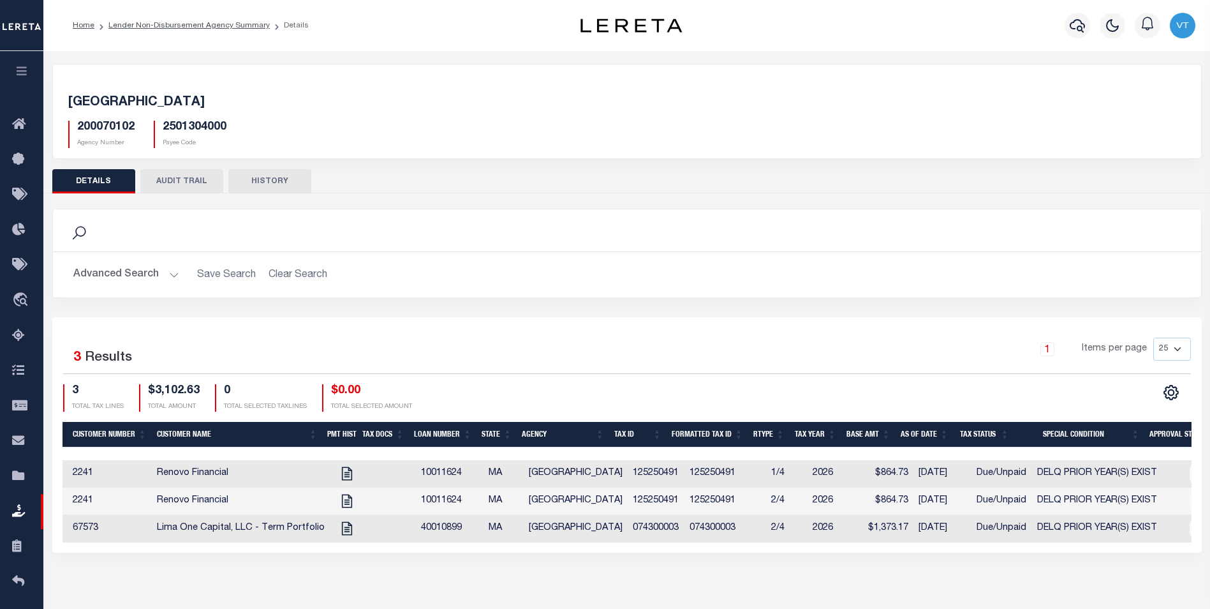
scroll to position [0, 256]
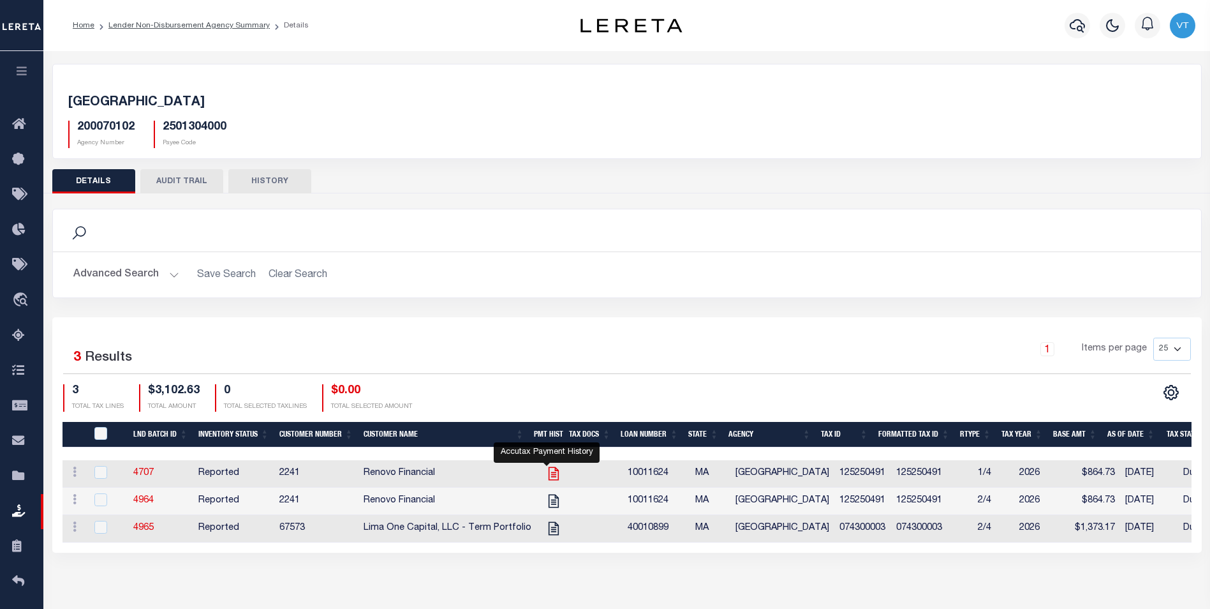
click at [549, 475] on icon "" at bounding box center [553, 473] width 10 height 13
checkbox input "true"
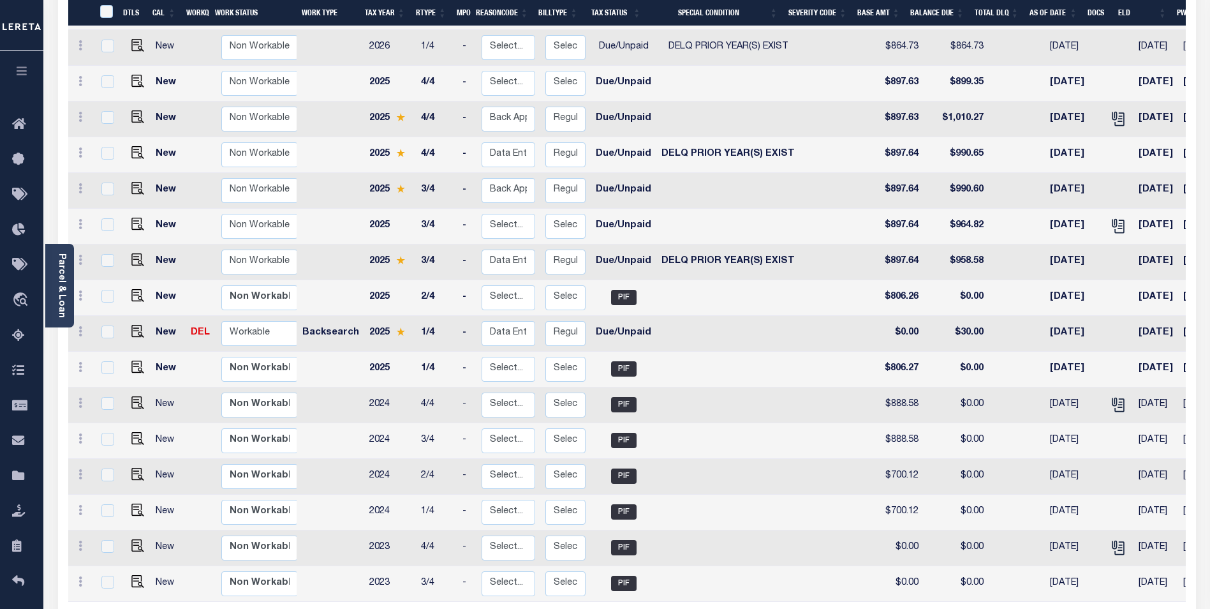
scroll to position [383, 0]
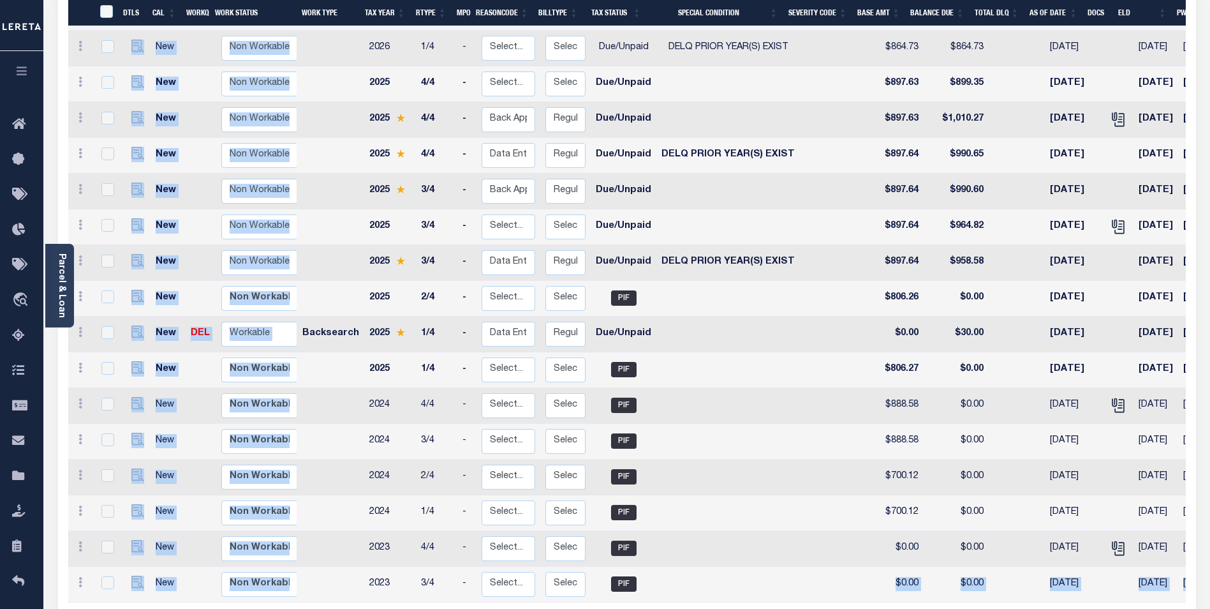
drag, startPoint x: 675, startPoint y: 584, endPoint x: 779, endPoint y: 593, distance: 104.4
click at [779, 593] on div "DTLS CAL WorkQ Work Status Work Type Tax Year RType MPO ReasonCode BillType Tax…" at bounding box center [627, 265] width 1118 height 807
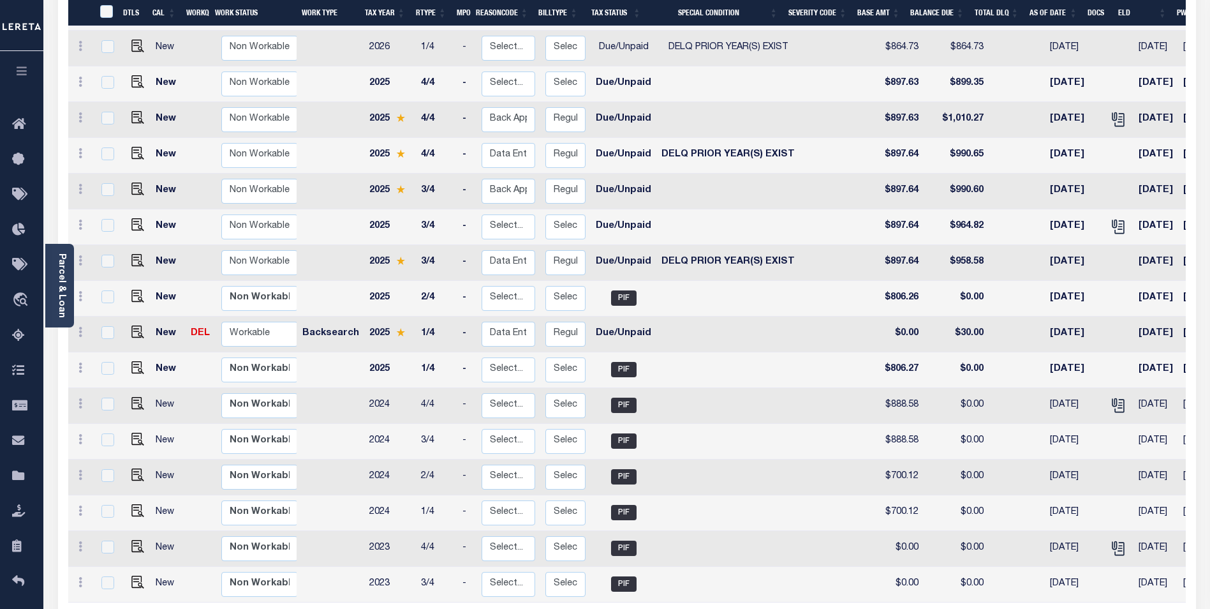
click at [800, 531] on td at bounding box center [835, 549] width 70 height 36
checkbox input "true"
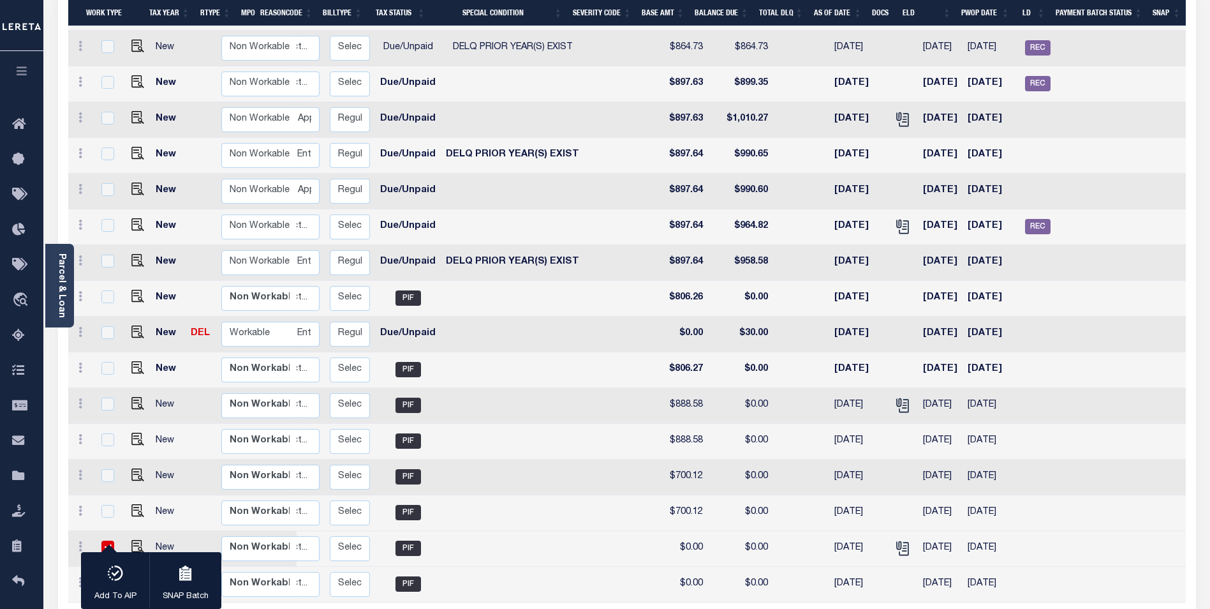
drag, startPoint x: 743, startPoint y: 593, endPoint x: 680, endPoint y: 600, distance: 62.9
click at [680, 600] on div "DTLS CAL WorkQ Work Status Work Type Tax Year RType MPO ReasonCode BillType Tax…" at bounding box center [627, 265] width 1118 height 807
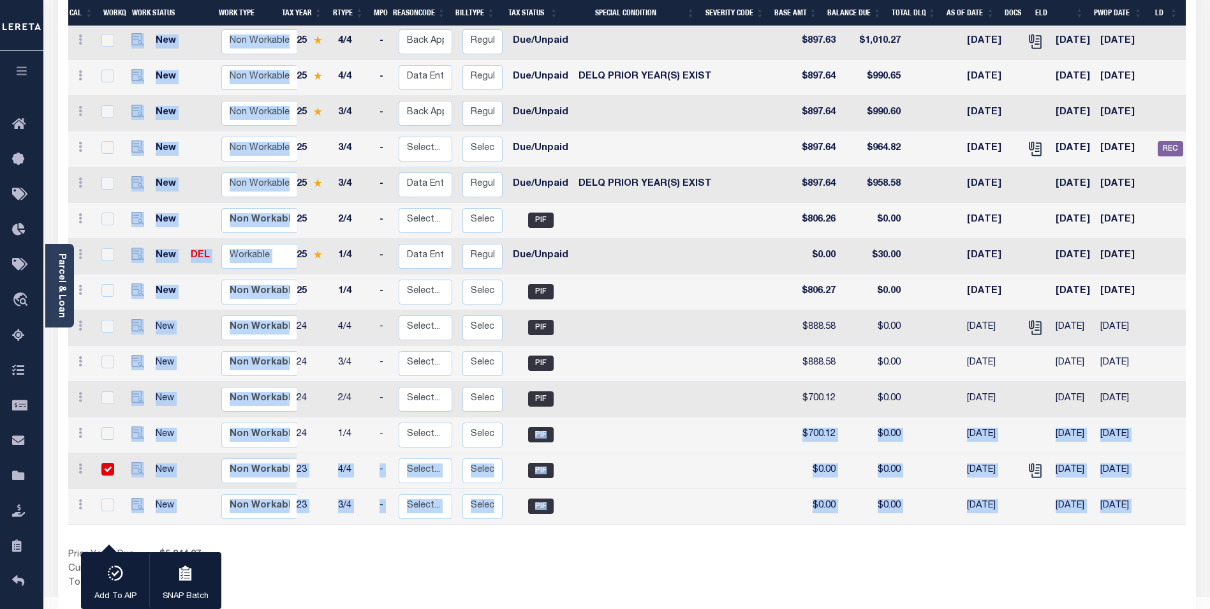
scroll to position [469, 0]
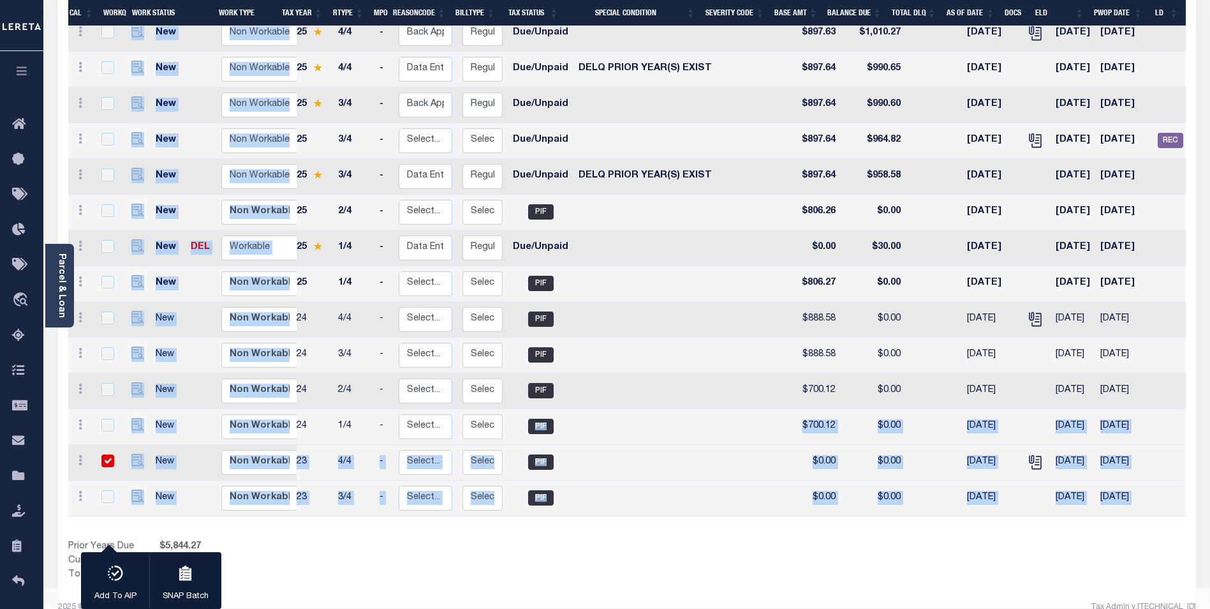
drag, startPoint x: 517, startPoint y: 608, endPoint x: 634, endPoint y: 623, distance: 117.8
click at [634, 608] on html "Home Lender Non-Disbursement Agency Summary Details Payment History Profile" at bounding box center [605, 79] width 1210 height 1096
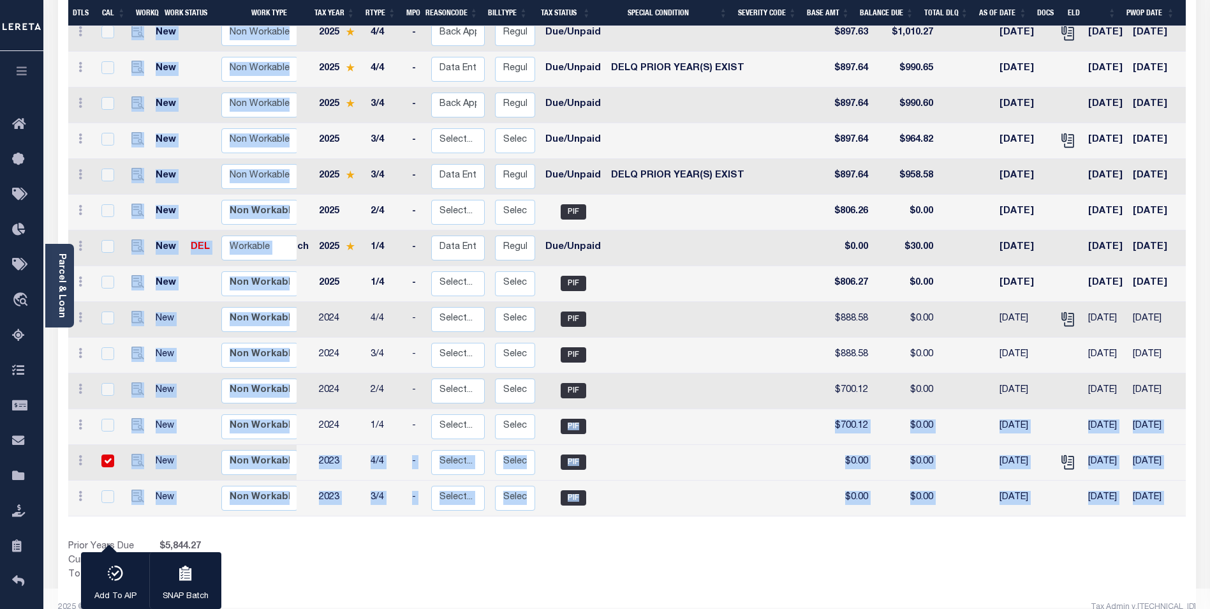
scroll to position [0, 27]
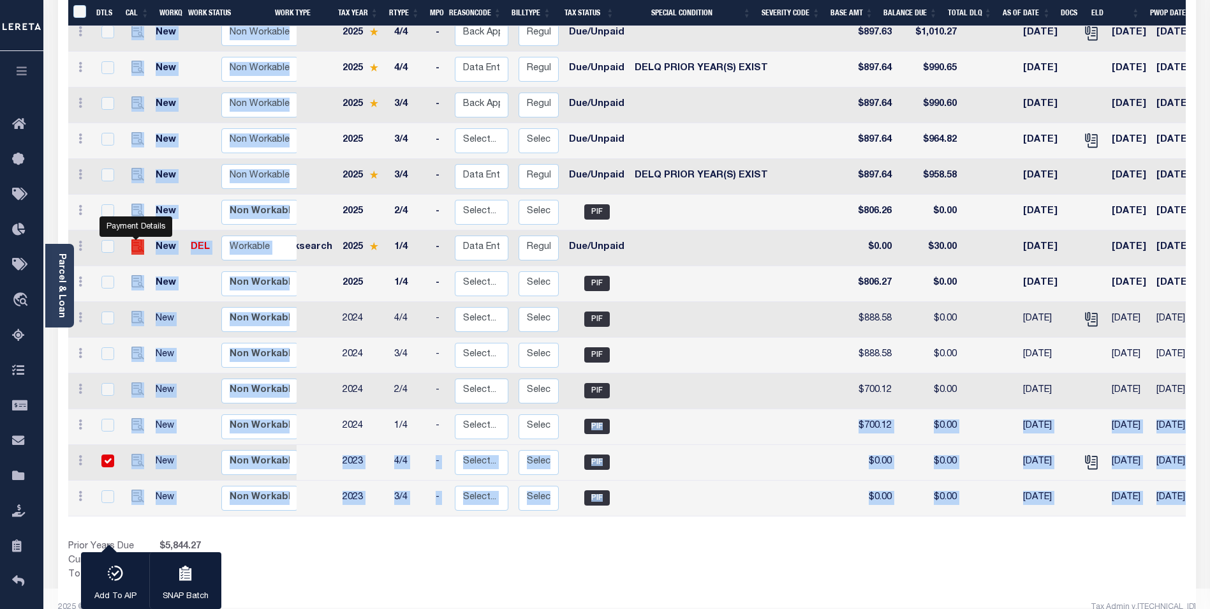
click at [133, 239] on img "" at bounding box center [137, 245] width 13 height 13
checkbox input "true"
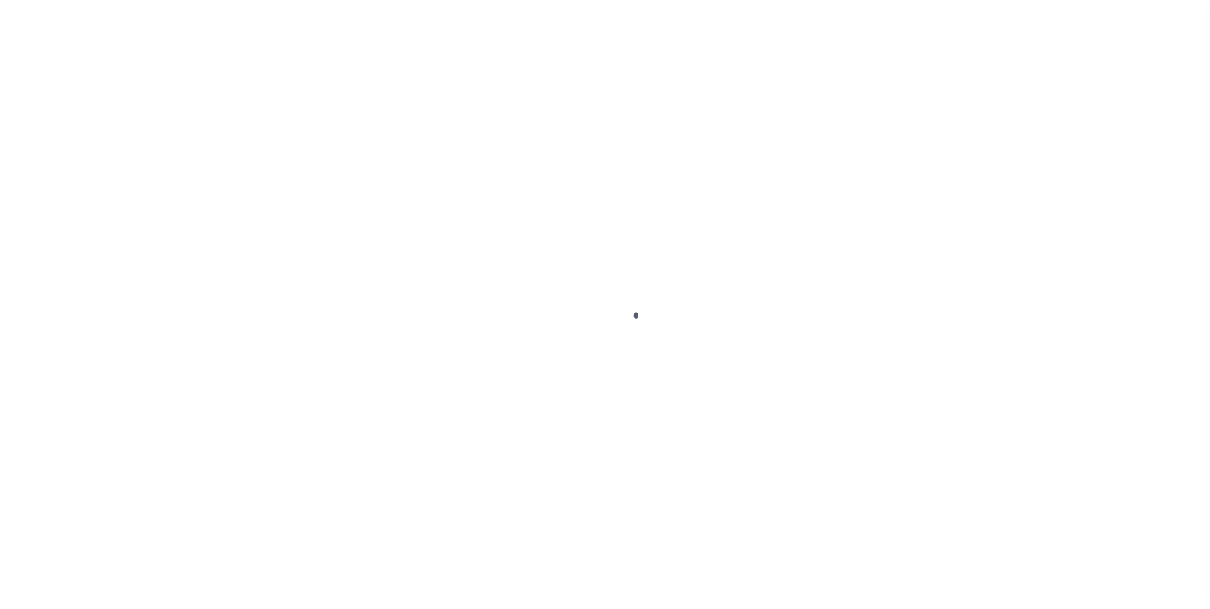
select select "DUE"
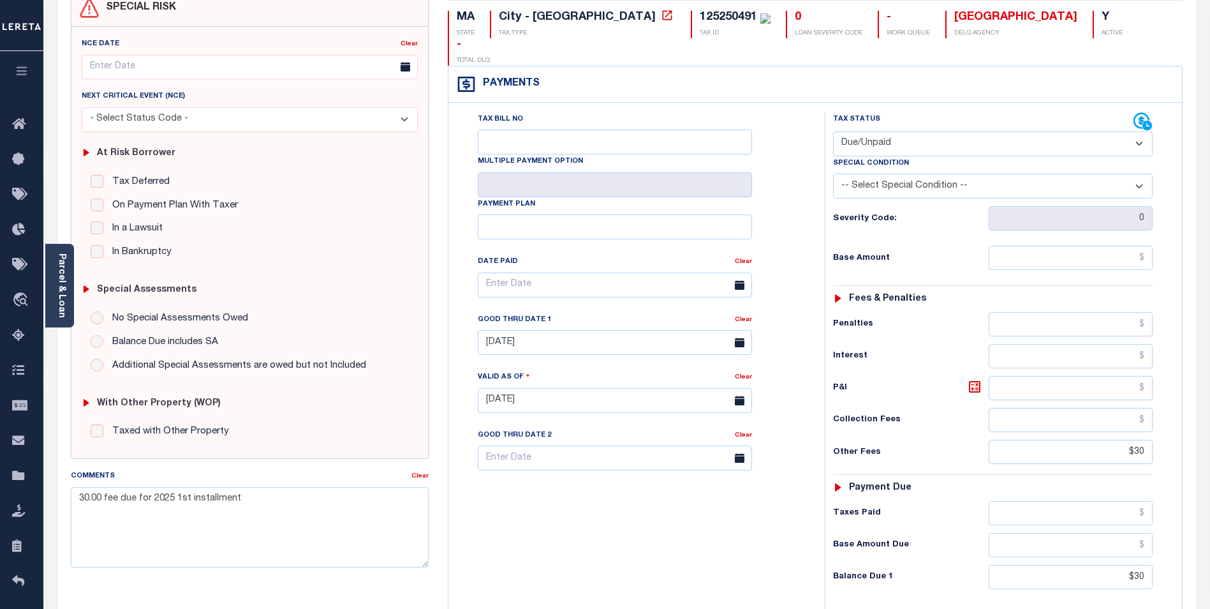
scroll to position [128, 0]
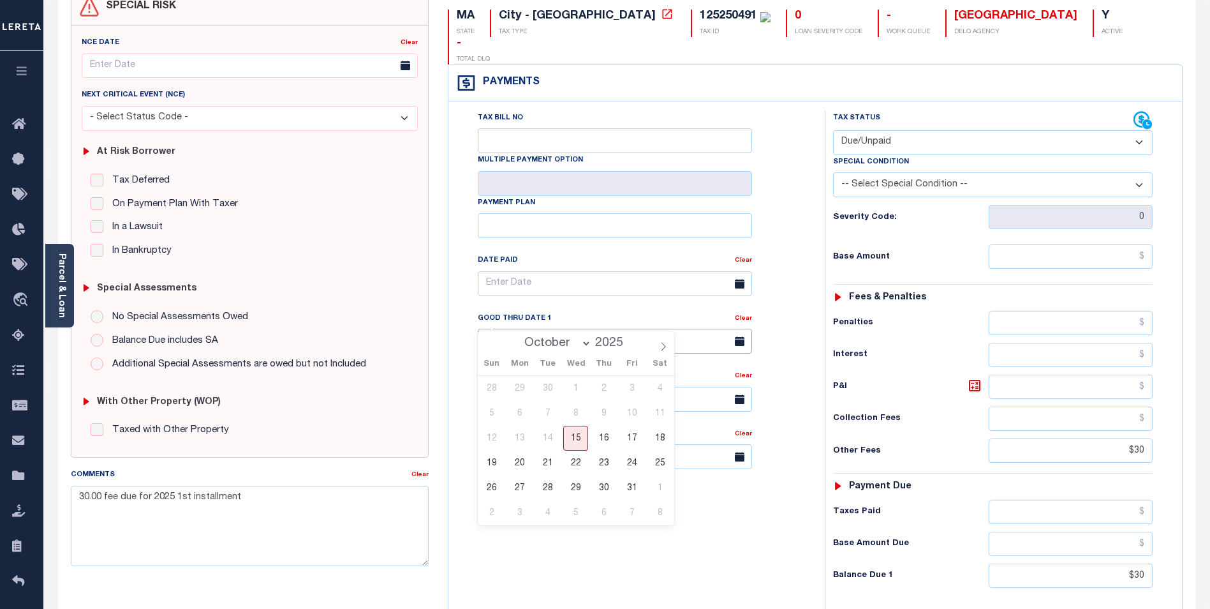
click at [553, 329] on input "[DATE]" at bounding box center [615, 341] width 274 height 25
click at [628, 493] on span "31" at bounding box center [632, 487] width 25 height 25
type input "[DATE]"
type input "10/15/2025"
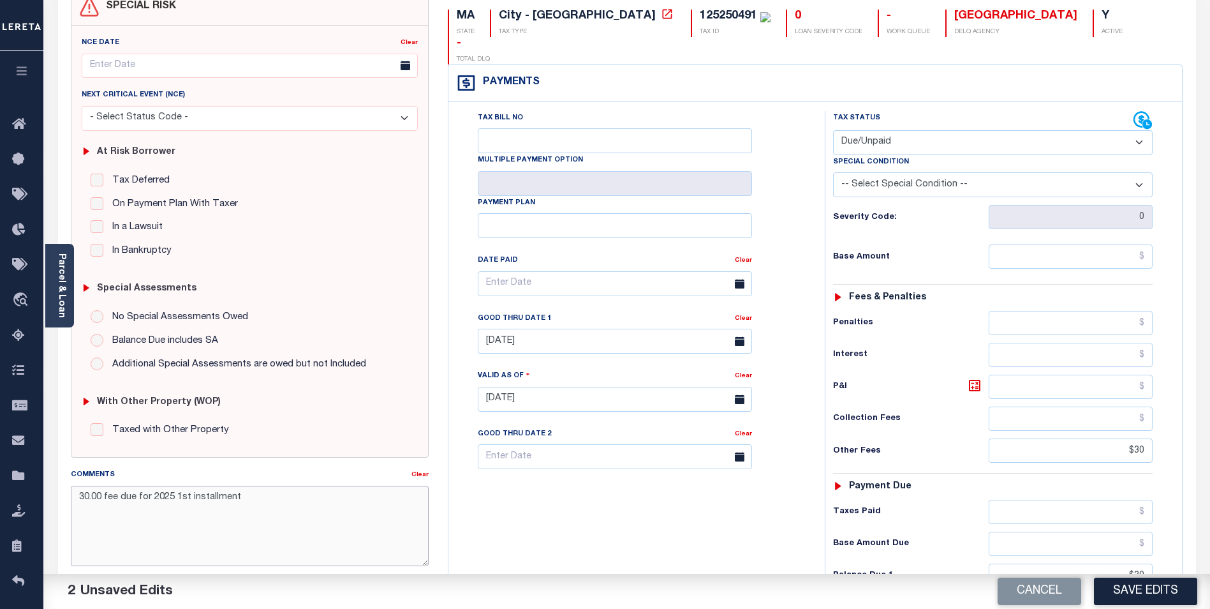
drag, startPoint x: 258, startPoint y: 498, endPoint x: 106, endPoint y: 498, distance: 151.9
click at [106, 498] on textarea "30.00 fee due for 2025 1st installment" at bounding box center [250, 526] width 358 height 80
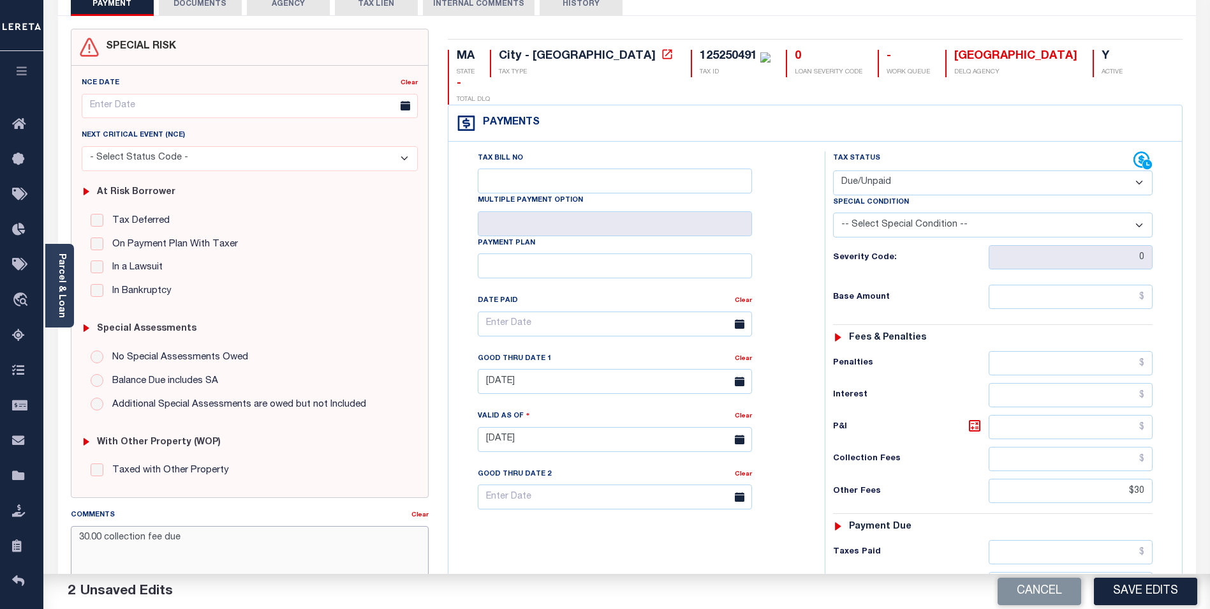
scroll to position [0, 0]
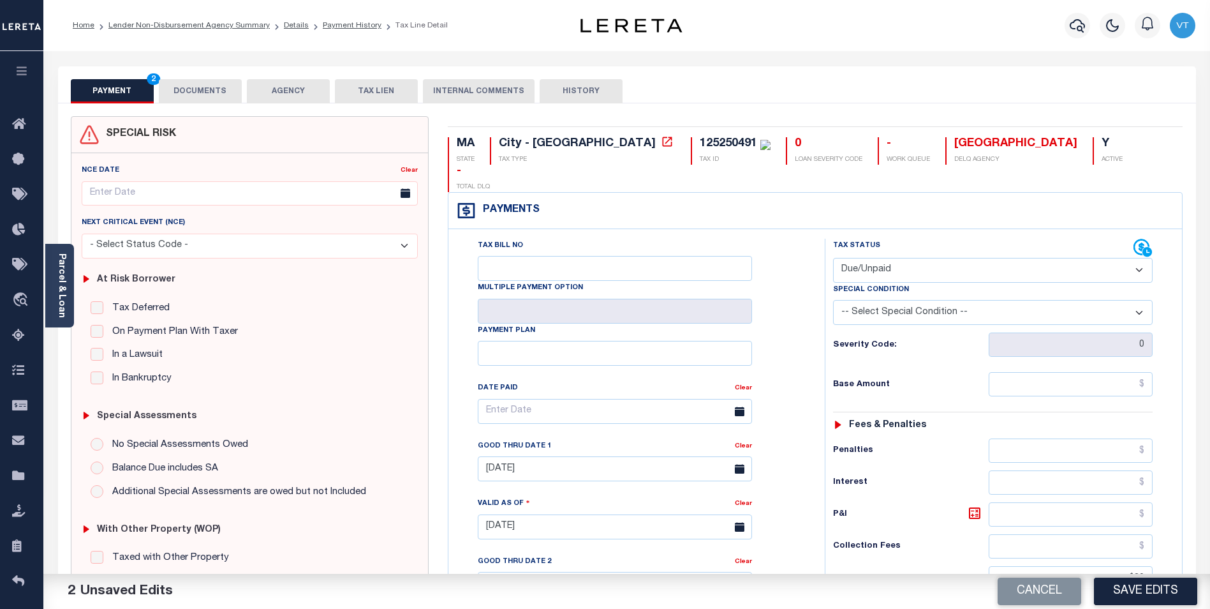
type textarea "30.00 collection fee due"
click at [223, 98] on button "DOCUMENTS" at bounding box center [200, 91] width 83 height 24
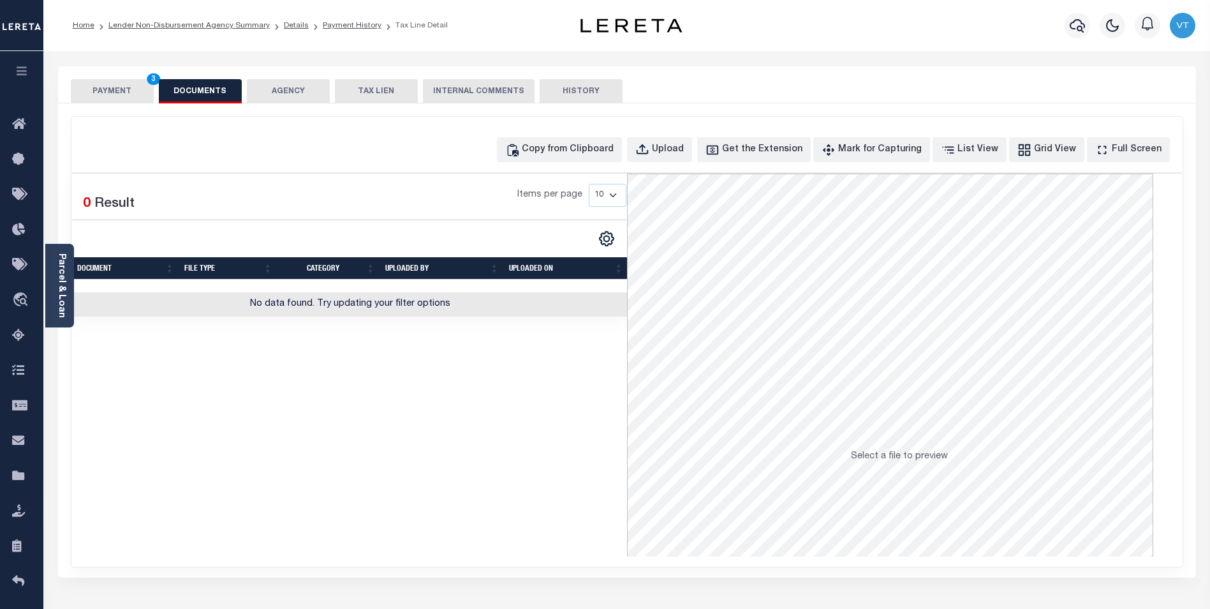
click at [212, 96] on button "DOCUMENTS" at bounding box center [200, 91] width 83 height 24
click at [575, 151] on div "Copy from Clipboard" at bounding box center [568, 150] width 92 height 14
select select "POP"
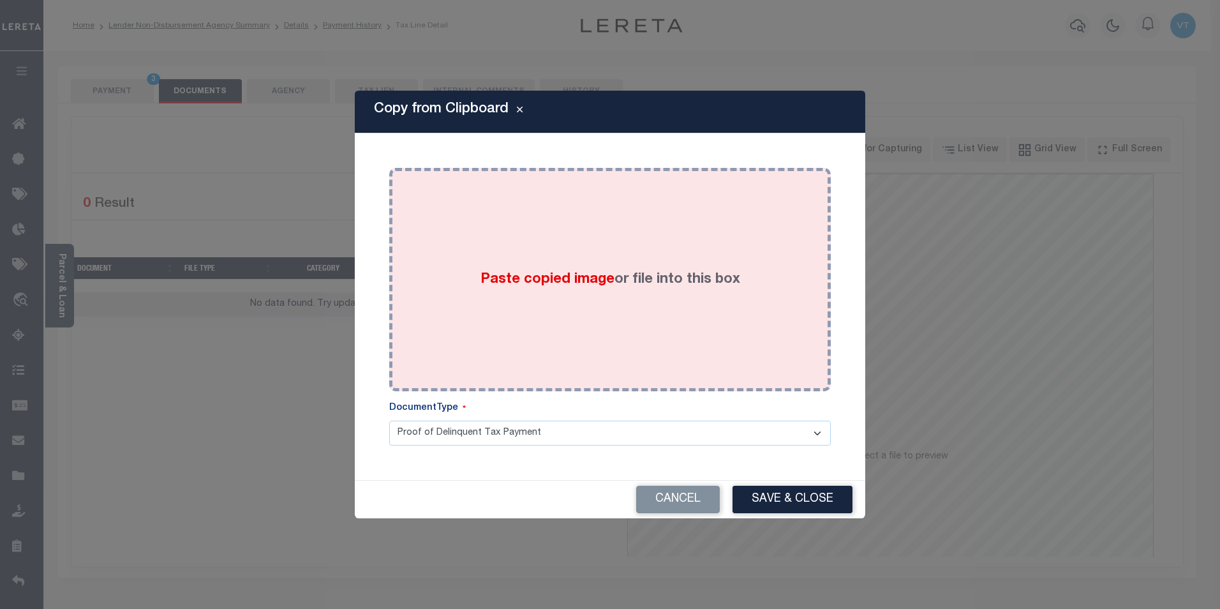
click at [648, 251] on div "Paste copied image or file into this box" at bounding box center [610, 279] width 422 height 204
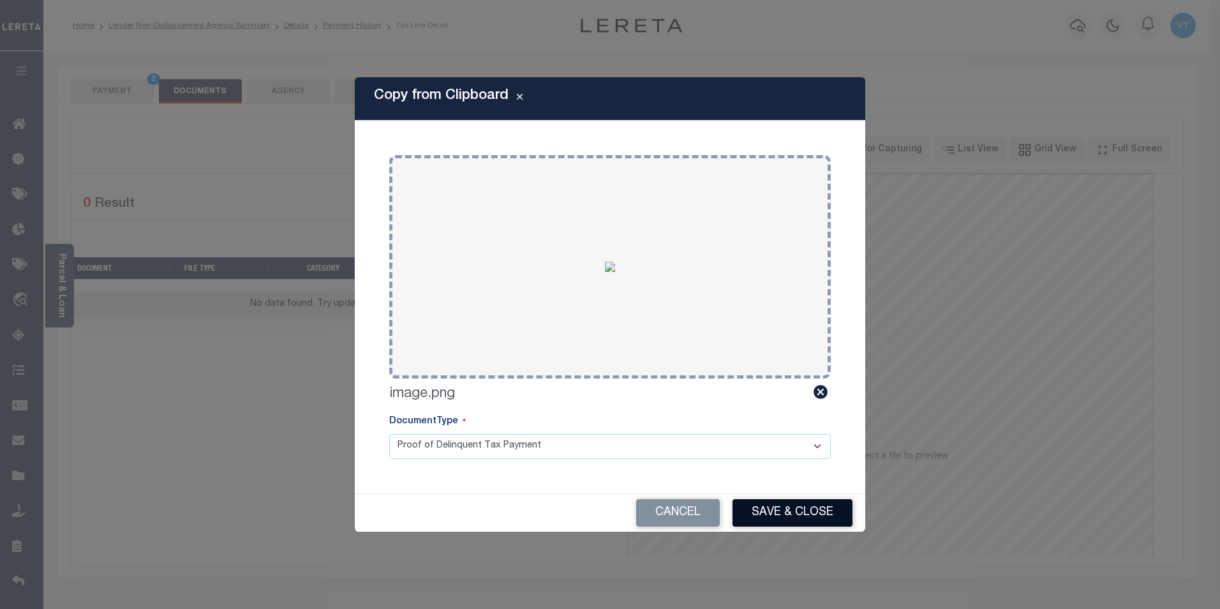
click at [815, 510] on button "Save & Close" at bounding box center [792, 512] width 120 height 27
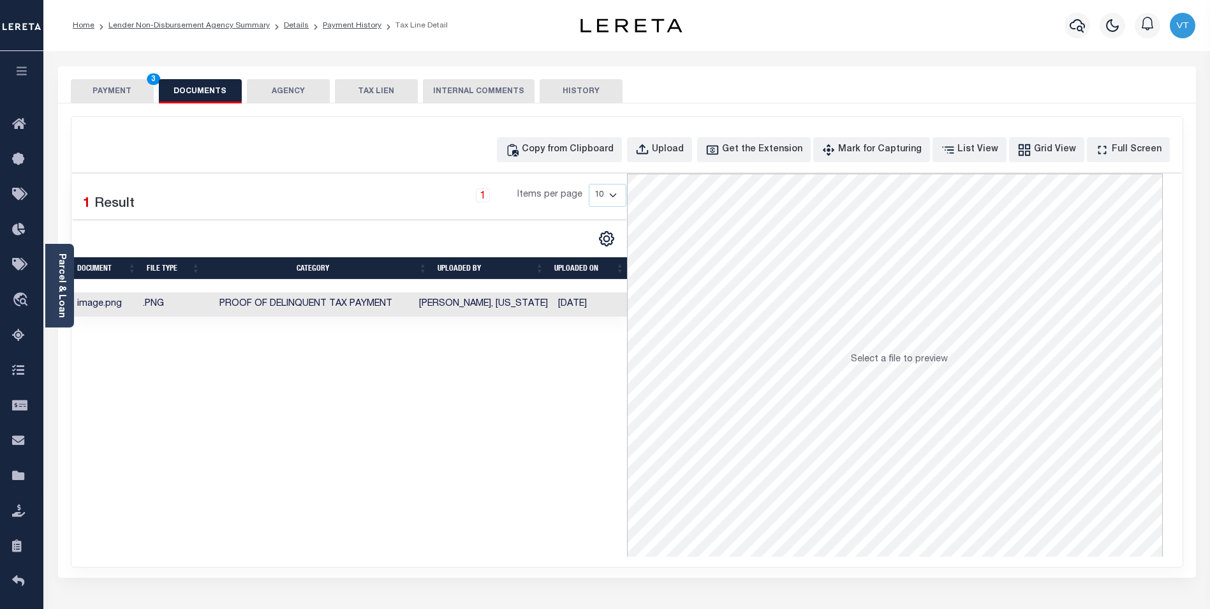
click at [135, 85] on button "PAYMENT 3" at bounding box center [112, 91] width 83 height 24
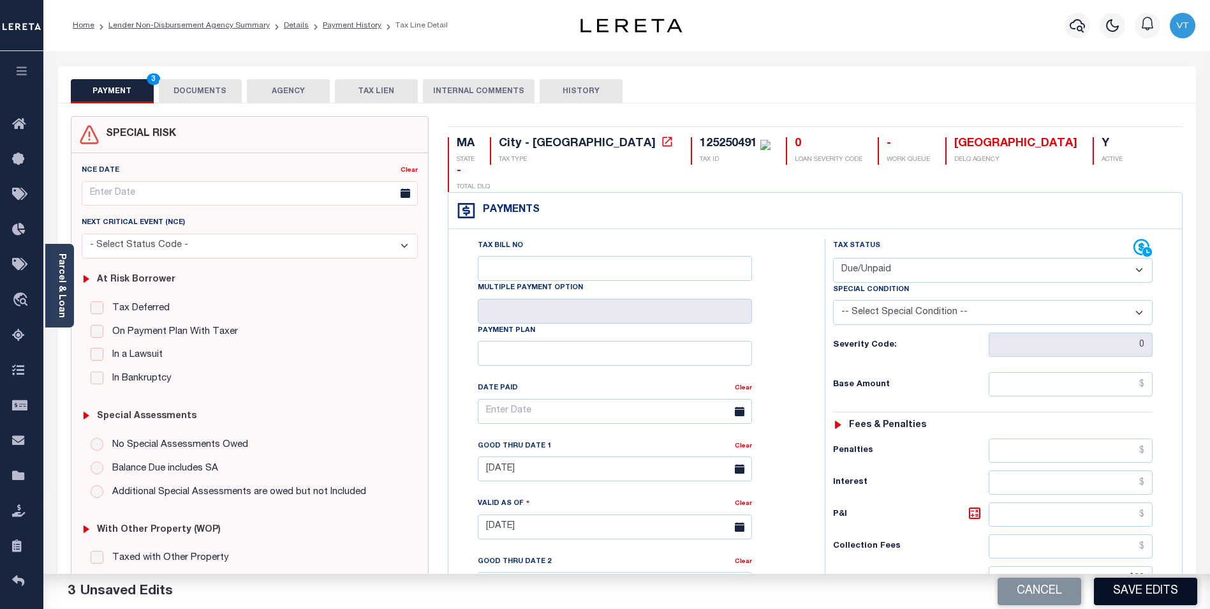
click at [1164, 592] on button "Save Edits" at bounding box center [1145, 590] width 103 height 27
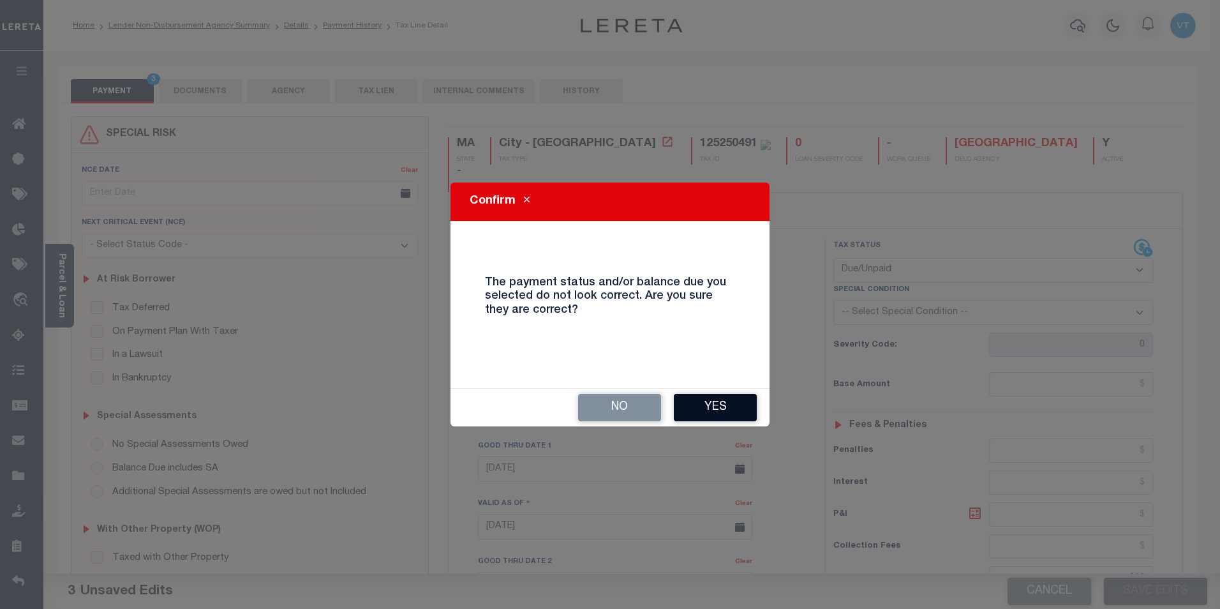
click at [714, 401] on button "Yes" at bounding box center [715, 407] width 83 height 27
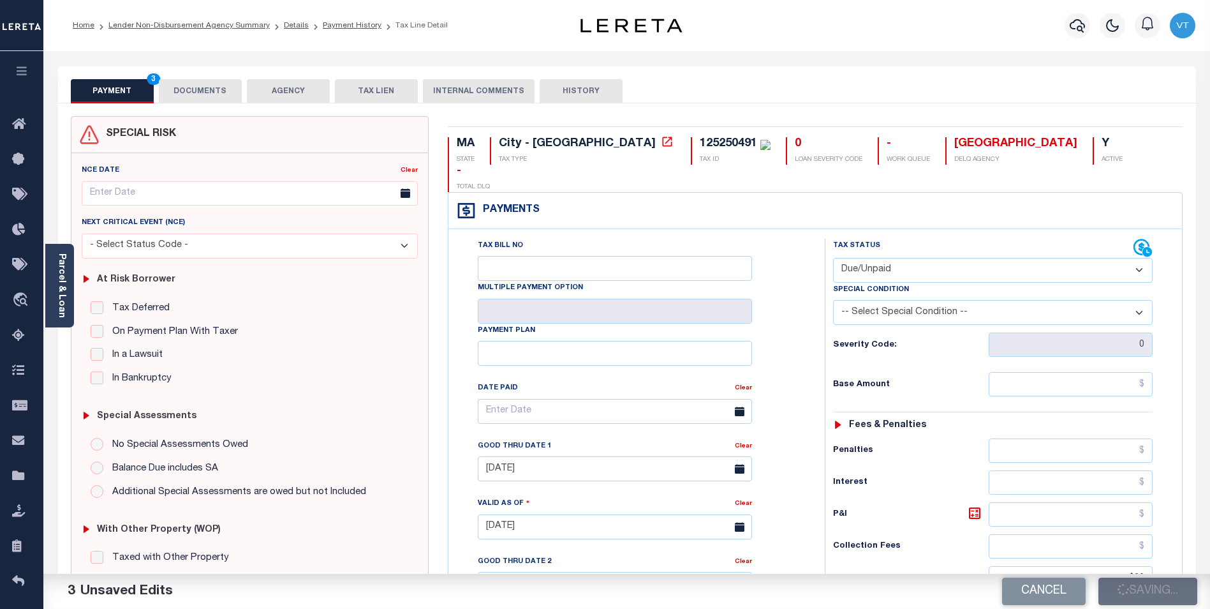
checkbox input "false"
type input "$30"
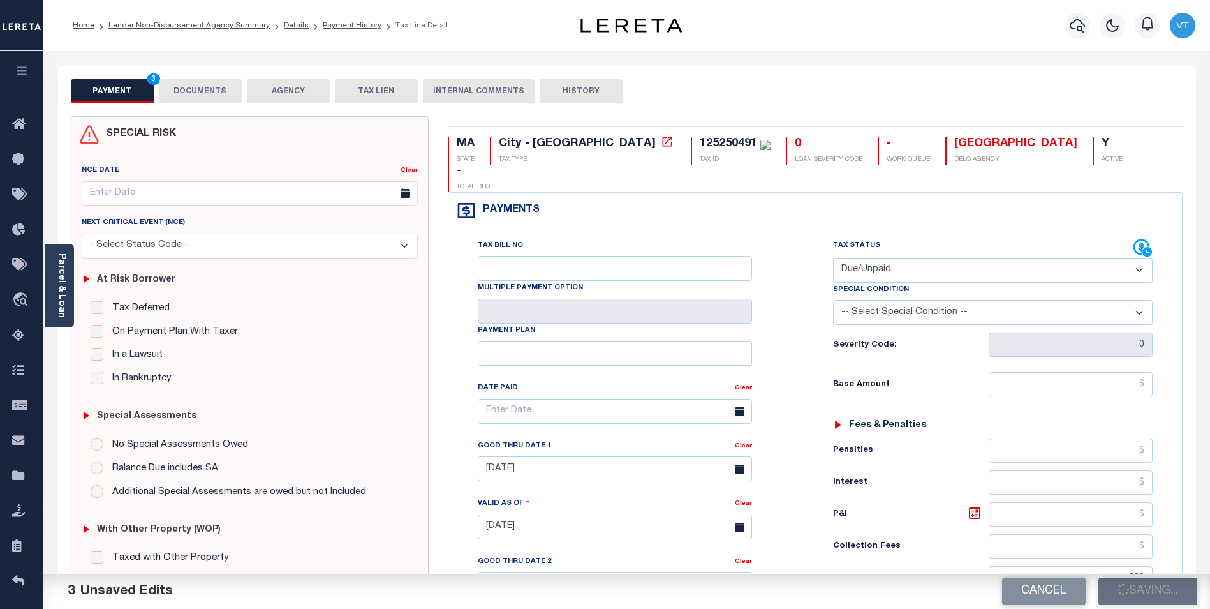
type input "$30"
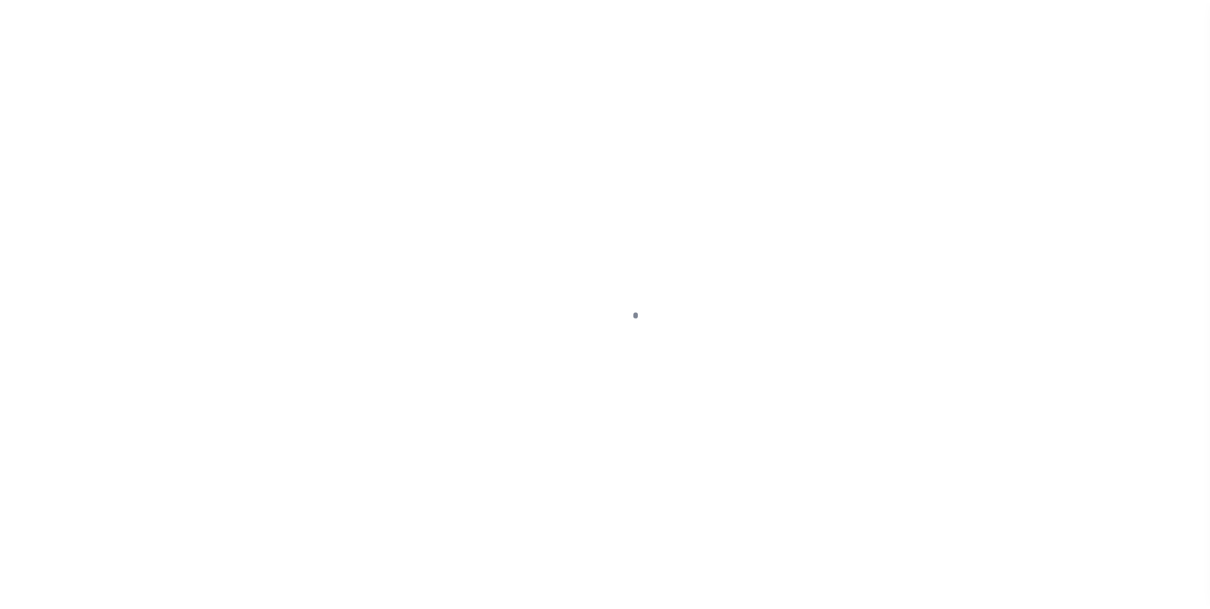
scroll to position [13, 0]
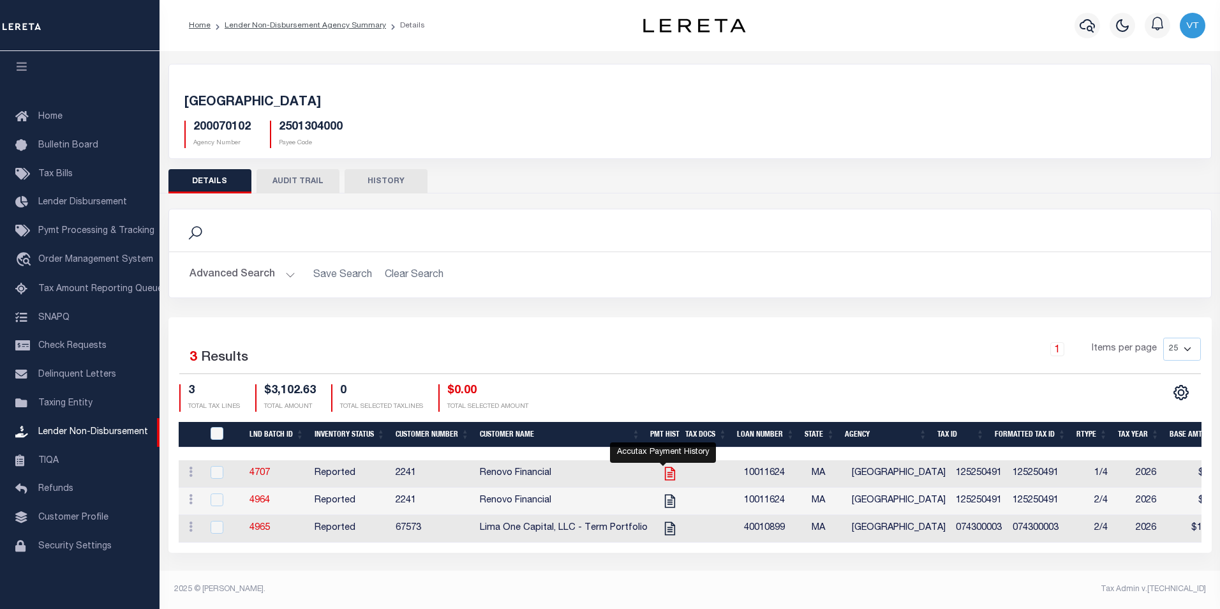
click at [662, 473] on icon "" at bounding box center [670, 473] width 17 height 17
checkbox input "true"
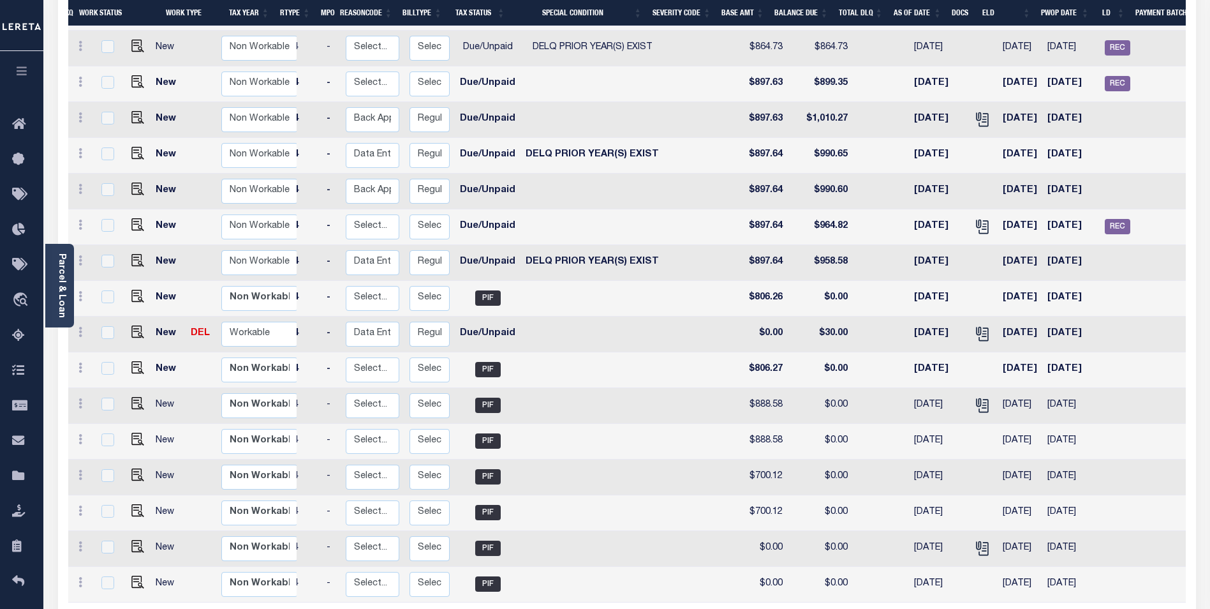
click at [793, 580] on td "$0.00" at bounding box center [820, 585] width 65 height 36
checkbox input "true"
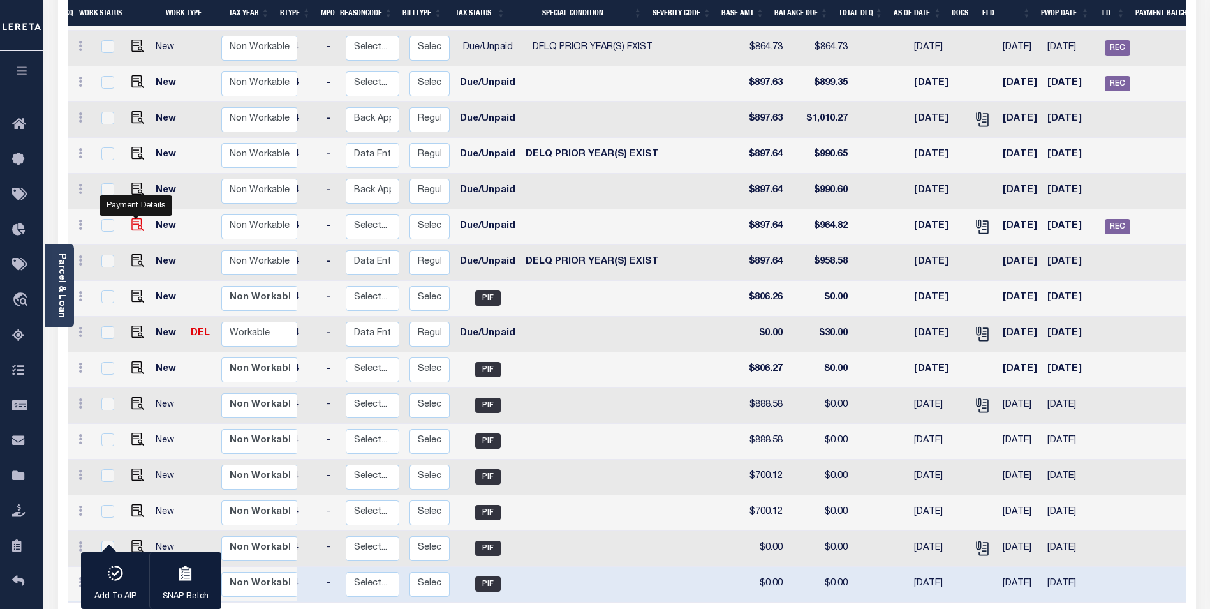
click at [137, 218] on img "" at bounding box center [137, 224] width 13 height 13
checkbox input "true"
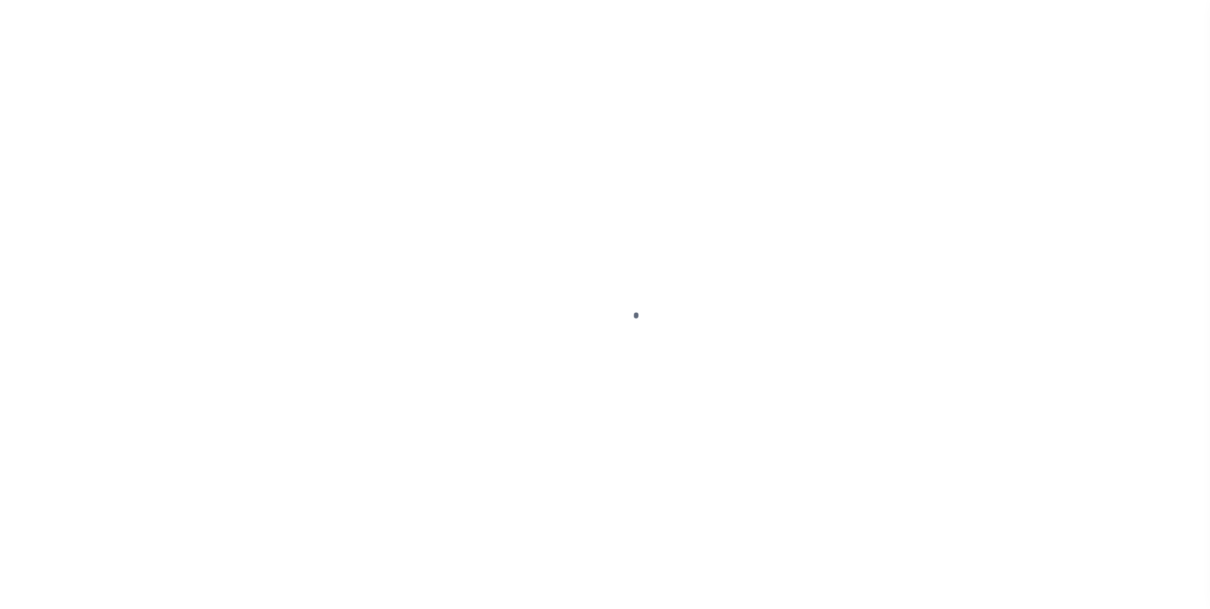
select select "DUE"
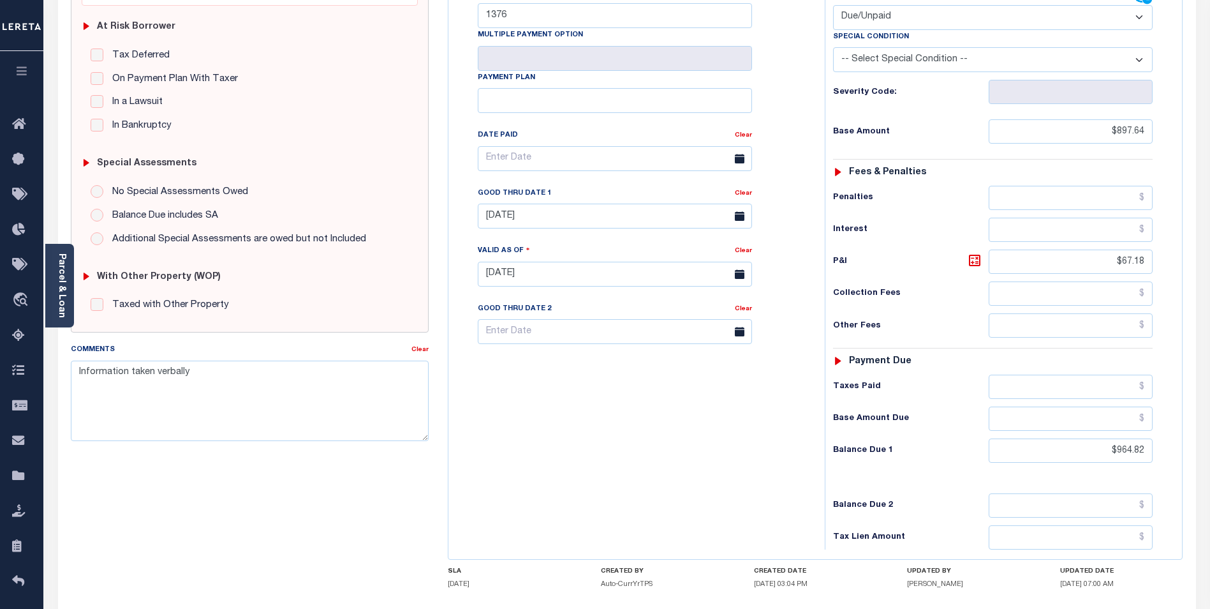
scroll to position [255, 0]
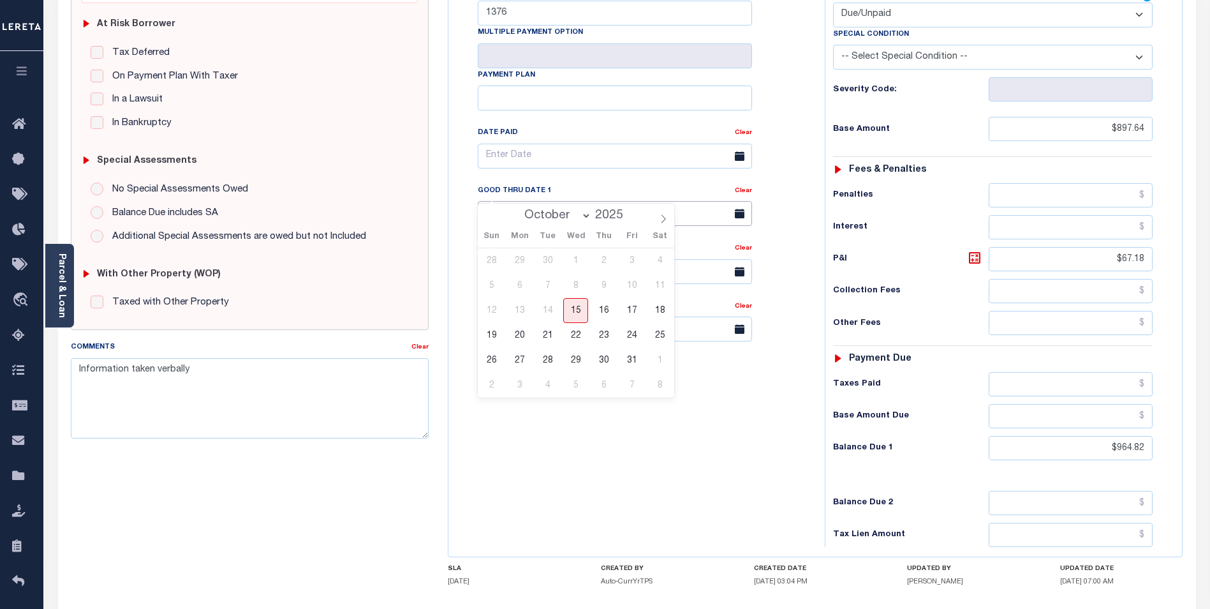
drag, startPoint x: 546, startPoint y: 192, endPoint x: 436, endPoint y: 190, distance: 109.1
click at [436, 190] on div "SPECIAL RISK NCE Date Clear" at bounding box center [627, 270] width 1132 height 819
click at [576, 313] on span "15" at bounding box center [575, 310] width 25 height 25
type input "10/15/2025"
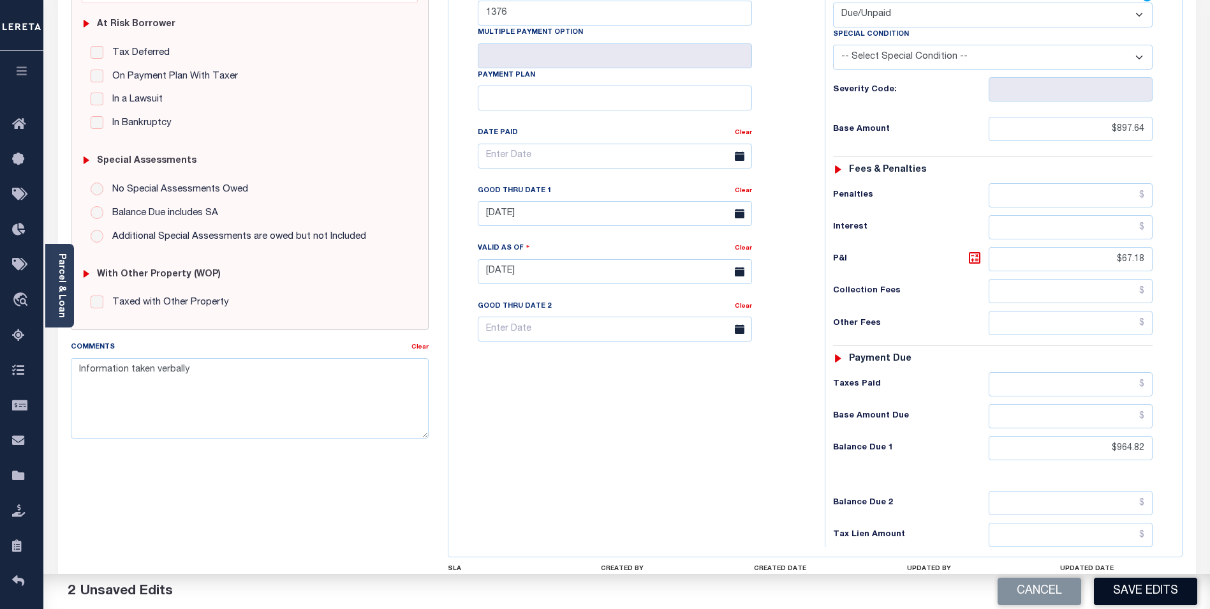
click at [1129, 583] on button "Save Edits" at bounding box center [1145, 590] width 103 height 27
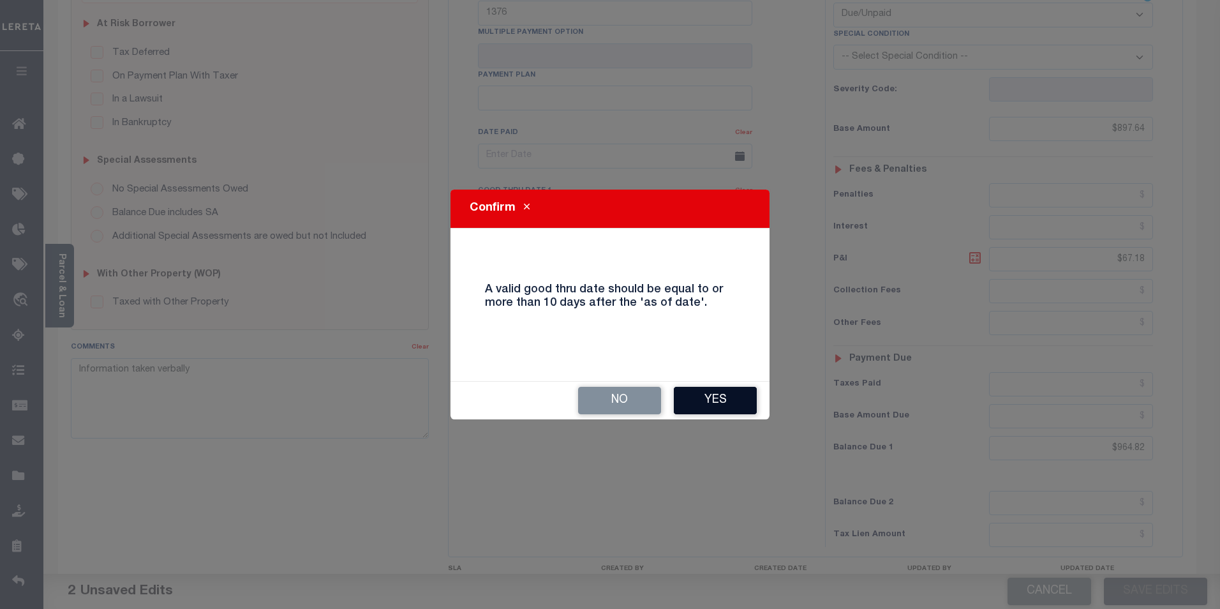
click at [709, 401] on button "Yes" at bounding box center [715, 400] width 83 height 27
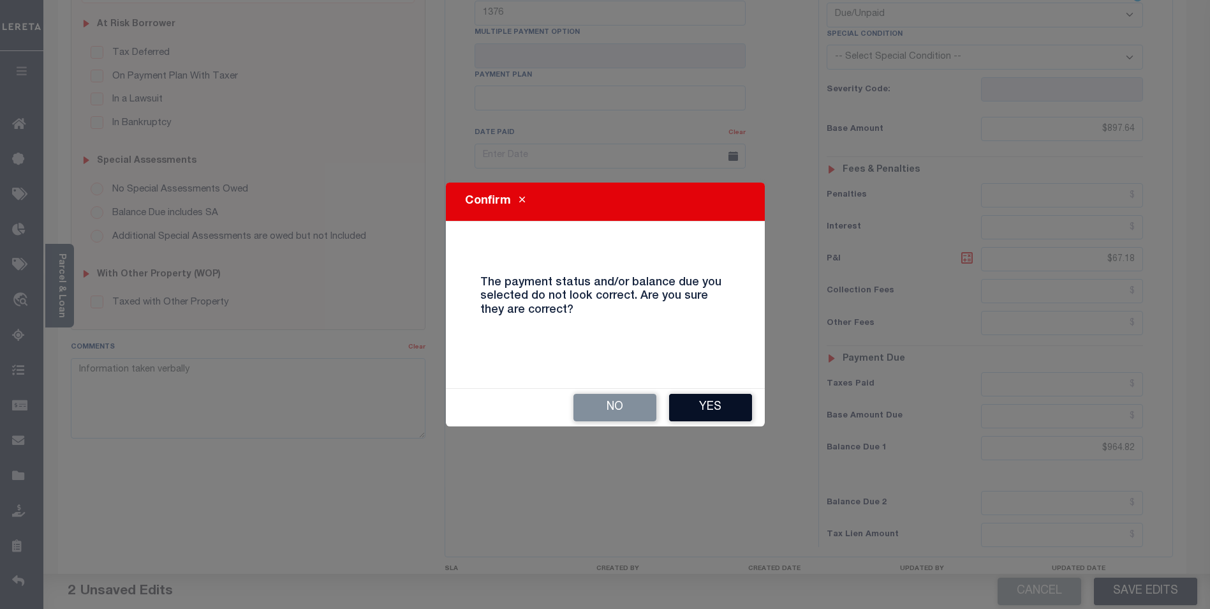
click at [700, 418] on button "Yes" at bounding box center [710, 407] width 83 height 27
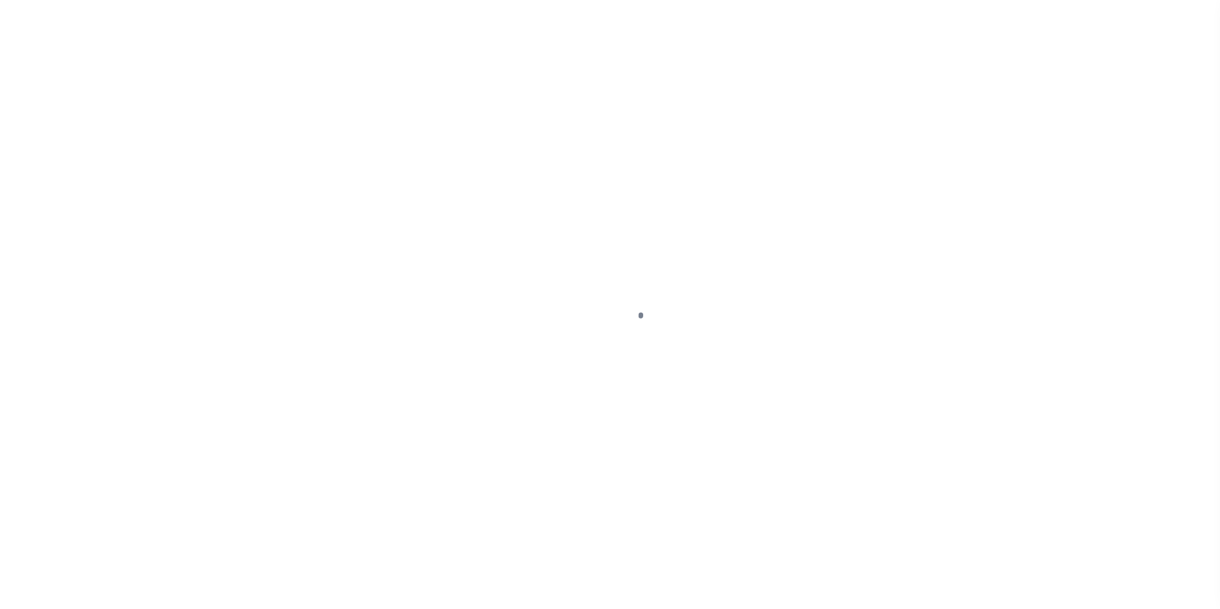
scroll to position [13, 0]
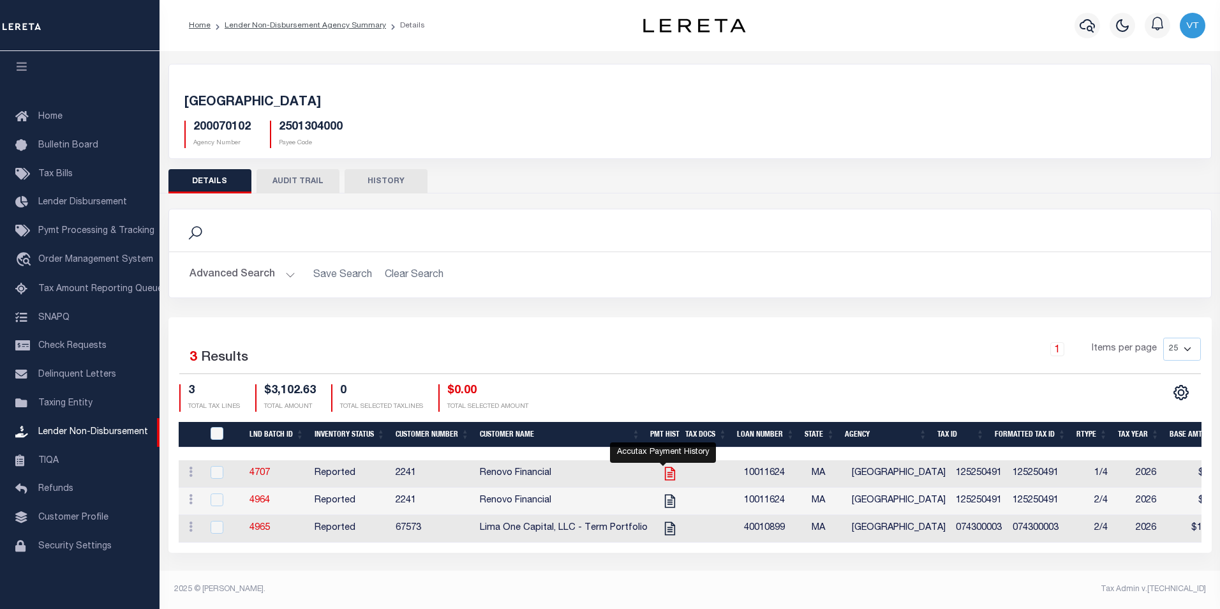
click at [666, 478] on icon "" at bounding box center [670, 473] width 17 height 17
checkbox input "true"
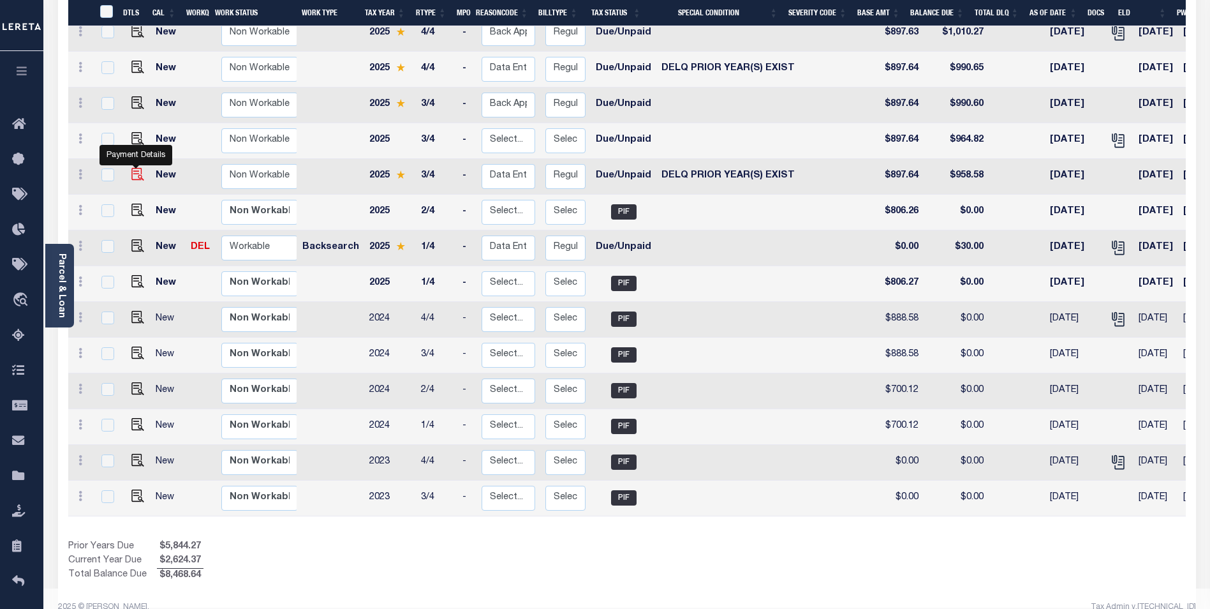
click at [135, 168] on img "" at bounding box center [137, 174] width 13 height 13
checkbox input "true"
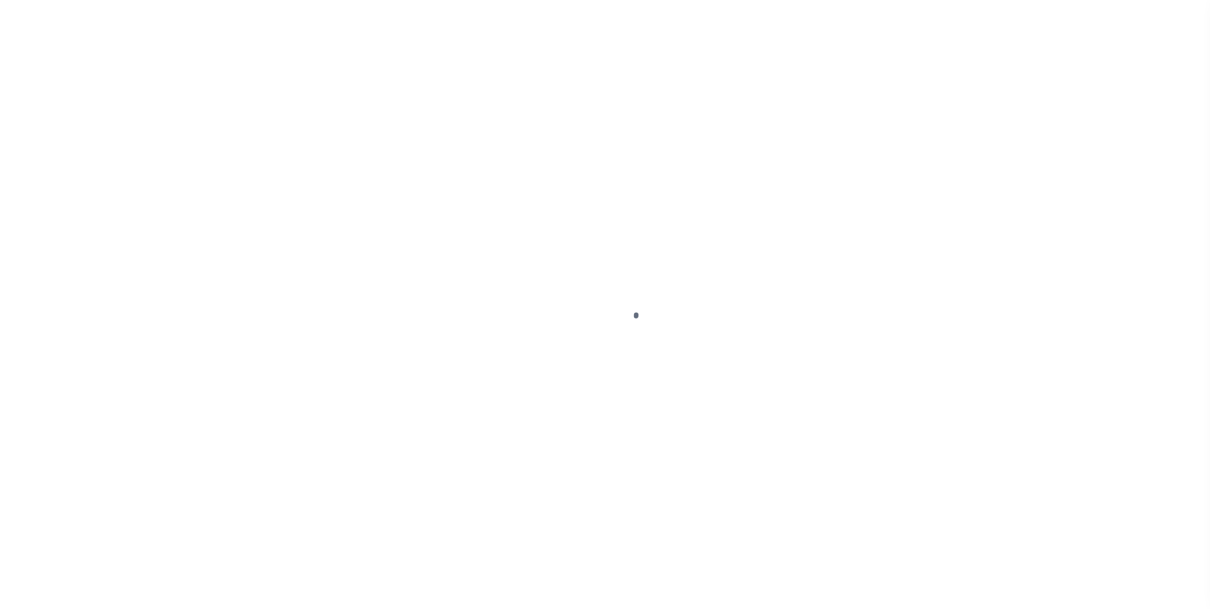
select select "DUE"
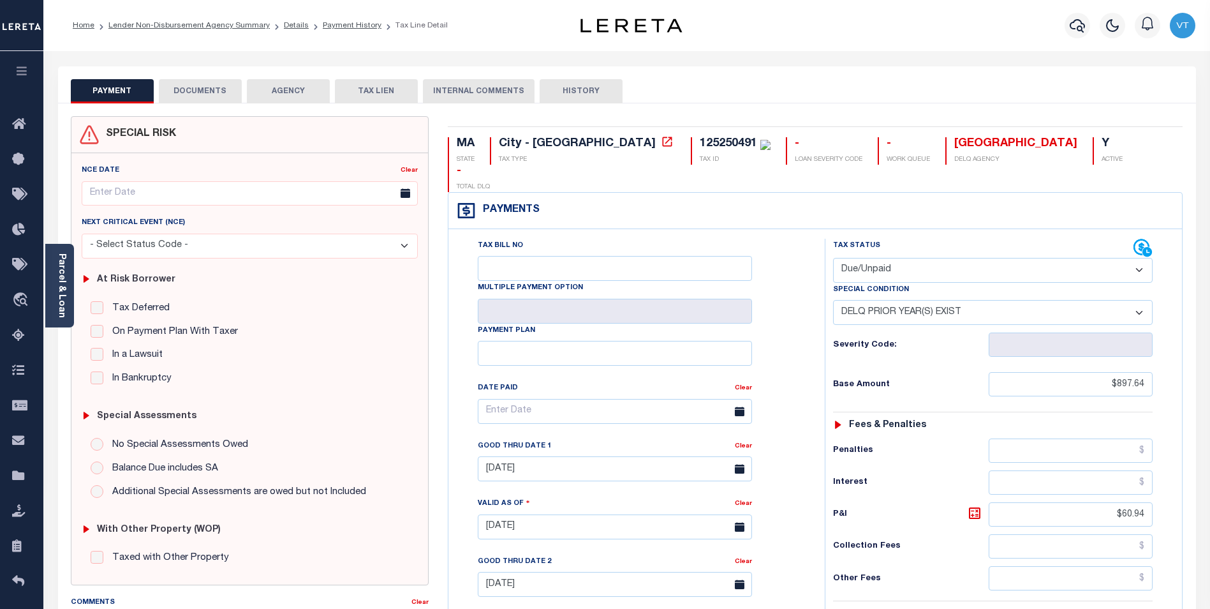
click at [896, 300] on select "-- Select Special Condition -- 3RD PARTY TAX LIEN AGENCY TAX LIEN (A.K.A Inside…" at bounding box center [993, 312] width 320 height 25
select select "0"
click at [833, 300] on select "-- Select Special Condition -- 3RD PARTY TAX LIEN AGENCY TAX LIEN (A.K.A Inside…" at bounding box center [993, 312] width 320 height 25
type input "[DATE]"
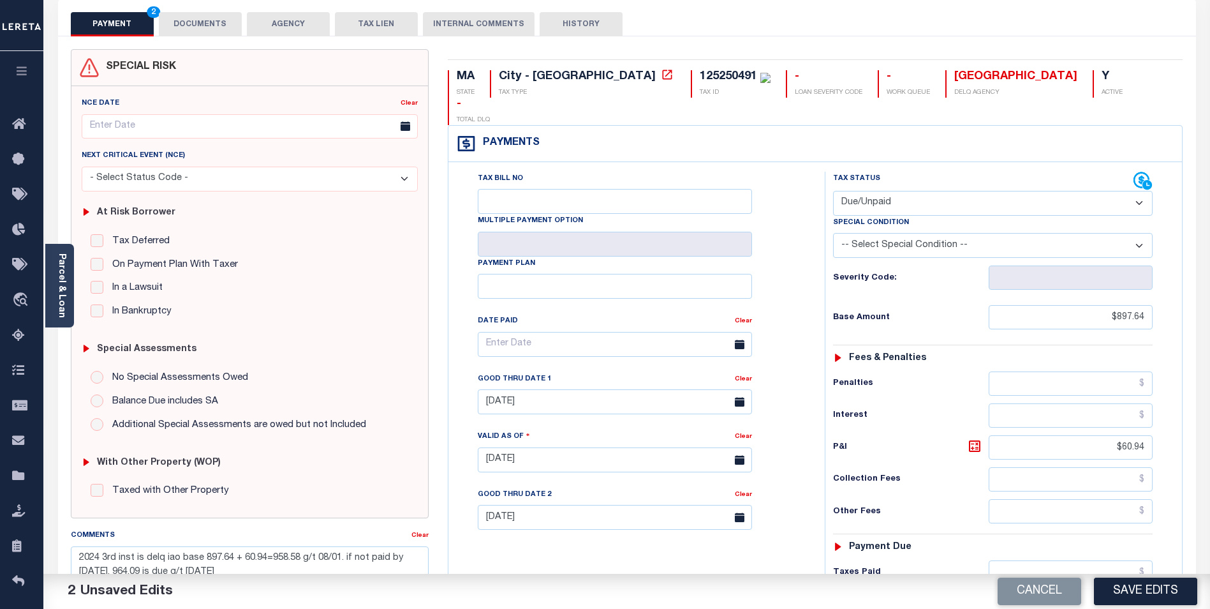
scroll to position [128, 0]
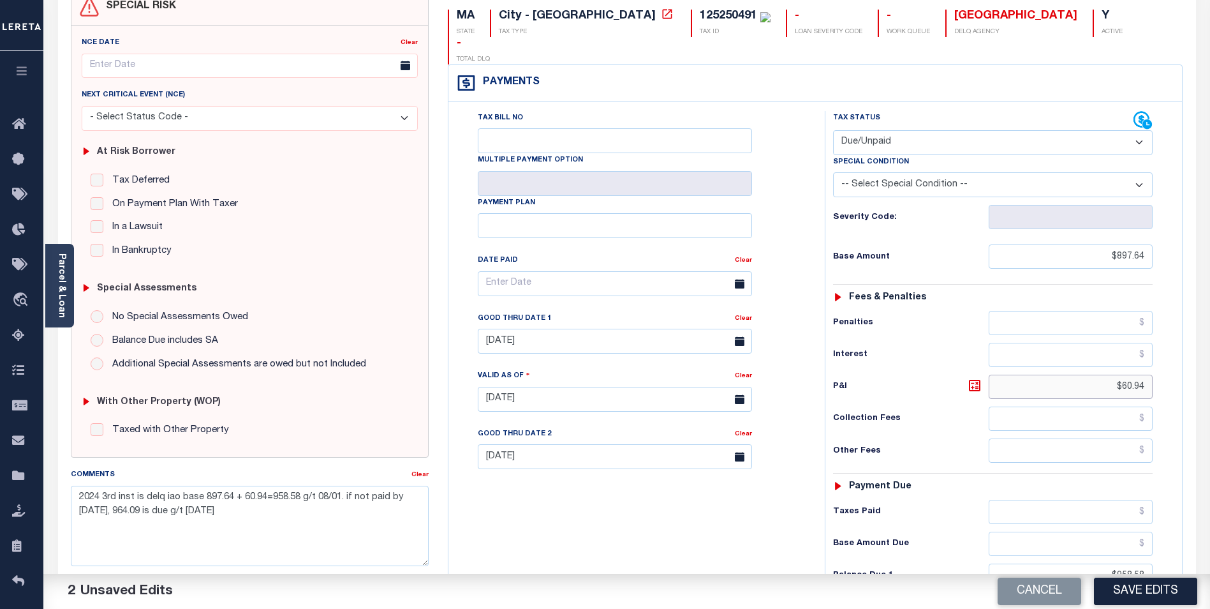
drag, startPoint x: 1067, startPoint y: 355, endPoint x: 1159, endPoint y: 362, distance: 91.5
click at [1159, 362] on div "Tax Status Status - Select Status Code -" at bounding box center [997, 392] width 345 height 563
type input "$92.96"
drag, startPoint x: 1083, startPoint y: 539, endPoint x: 1171, endPoint y: 553, distance: 89.2
click at [1171, 553] on div "Tax Status Status" at bounding box center [997, 392] width 364 height 563
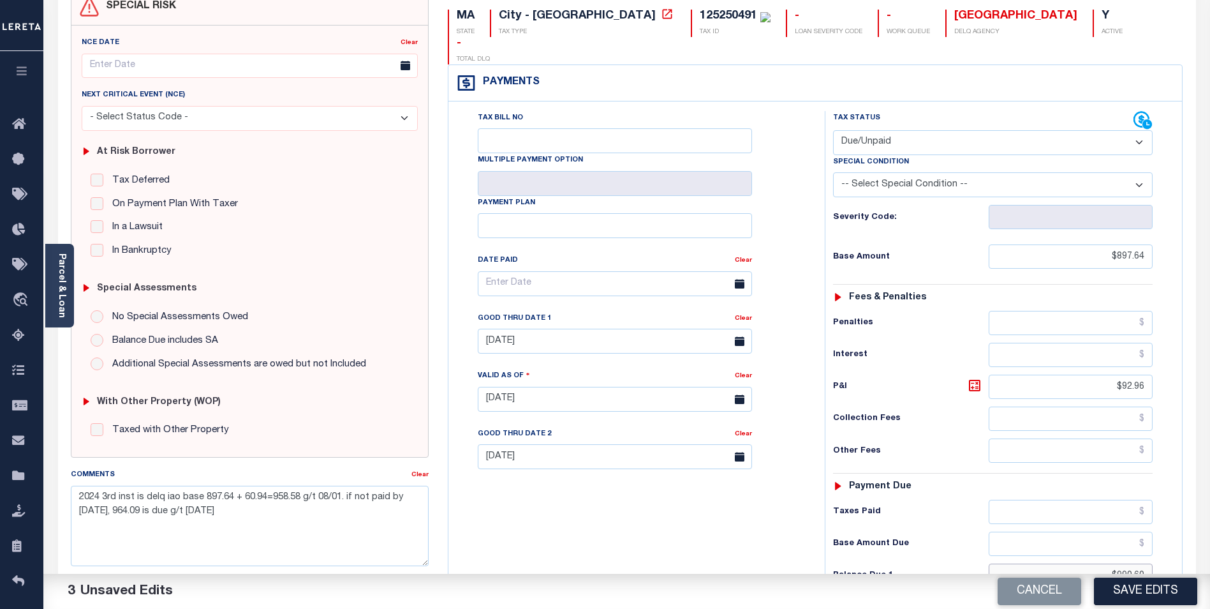
type input "$990.60"
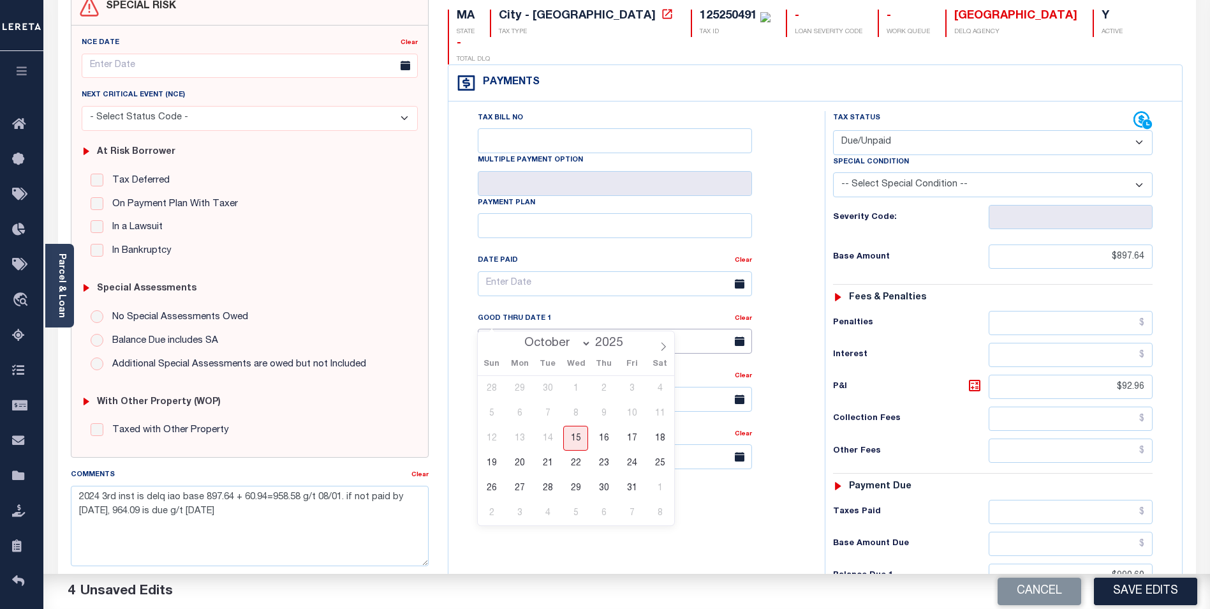
click at [598, 329] on input "[DATE]" at bounding box center [615, 341] width 274 height 25
click at [633, 492] on span "31" at bounding box center [632, 487] width 25 height 25
type input "[DATE]"
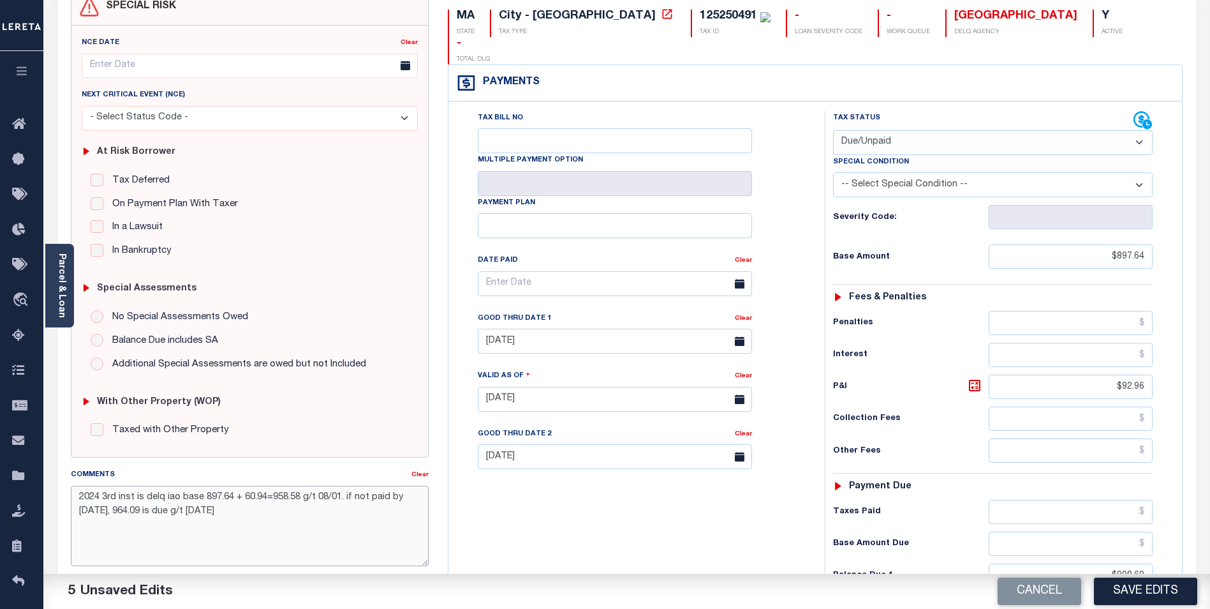
drag, startPoint x: 262, startPoint y: 524, endPoint x: 45, endPoint y: 477, distance: 221.5
click at [48, 477] on div "Parcel & Loan Tax Bill Details 125250491 TAX ID AGENCY 2025/2026 TAX YEAR 3/4" at bounding box center [626, 380] width 1157 height 914
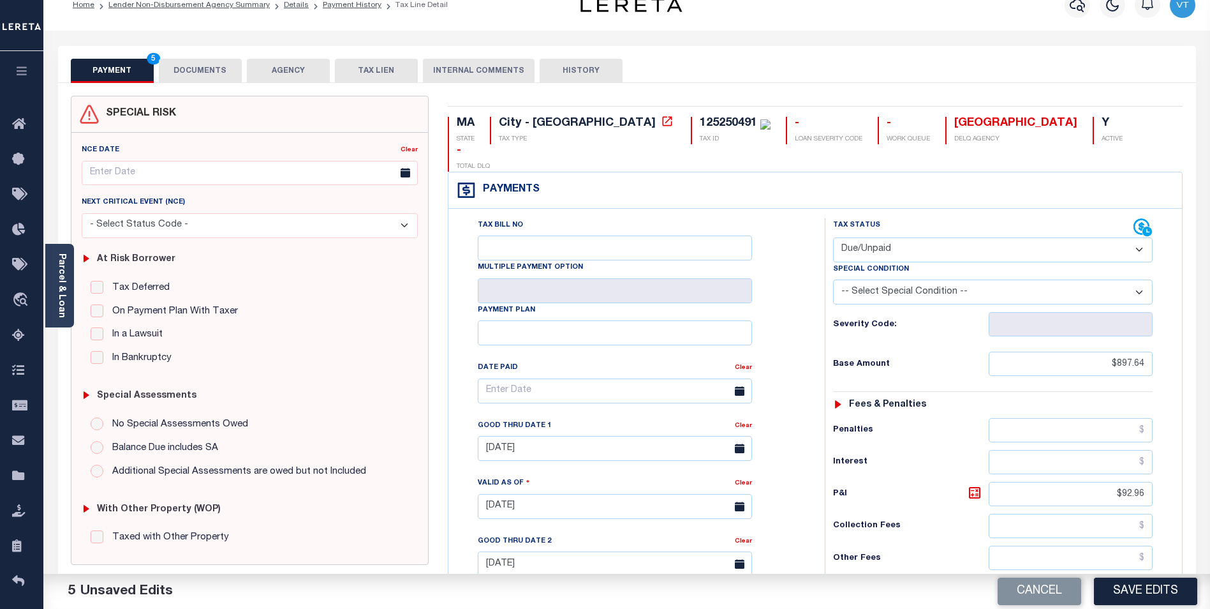
scroll to position [0, 0]
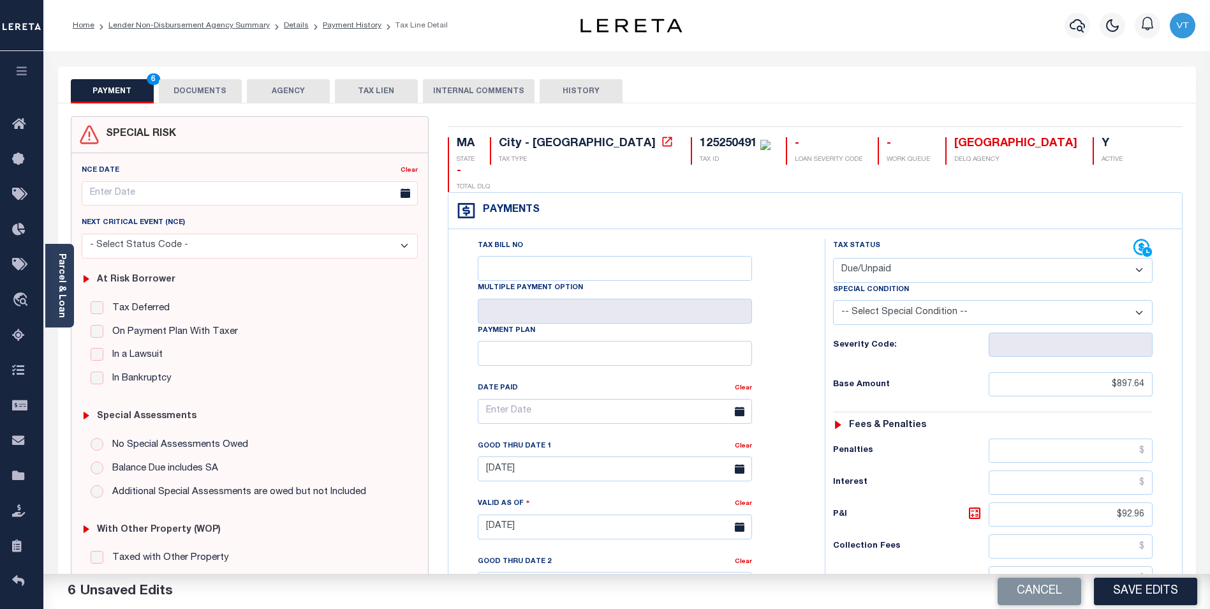
click at [235, 96] on button "DOCUMENTS" at bounding box center [200, 91] width 83 height 24
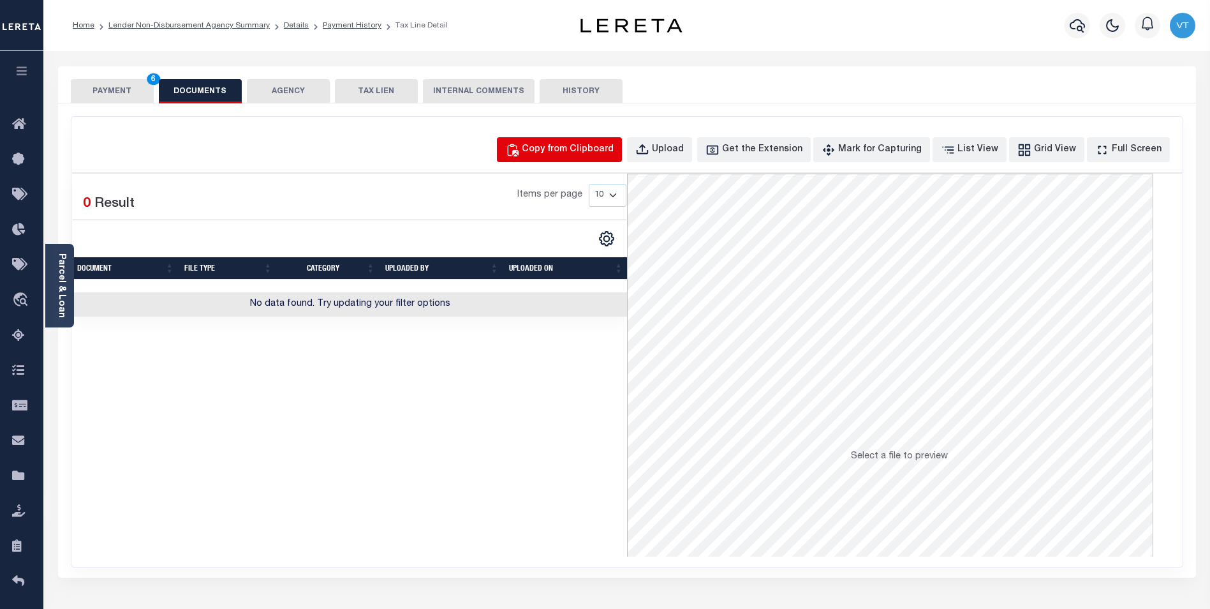
click at [586, 150] on div "Copy from Clipboard" at bounding box center [568, 150] width 92 height 14
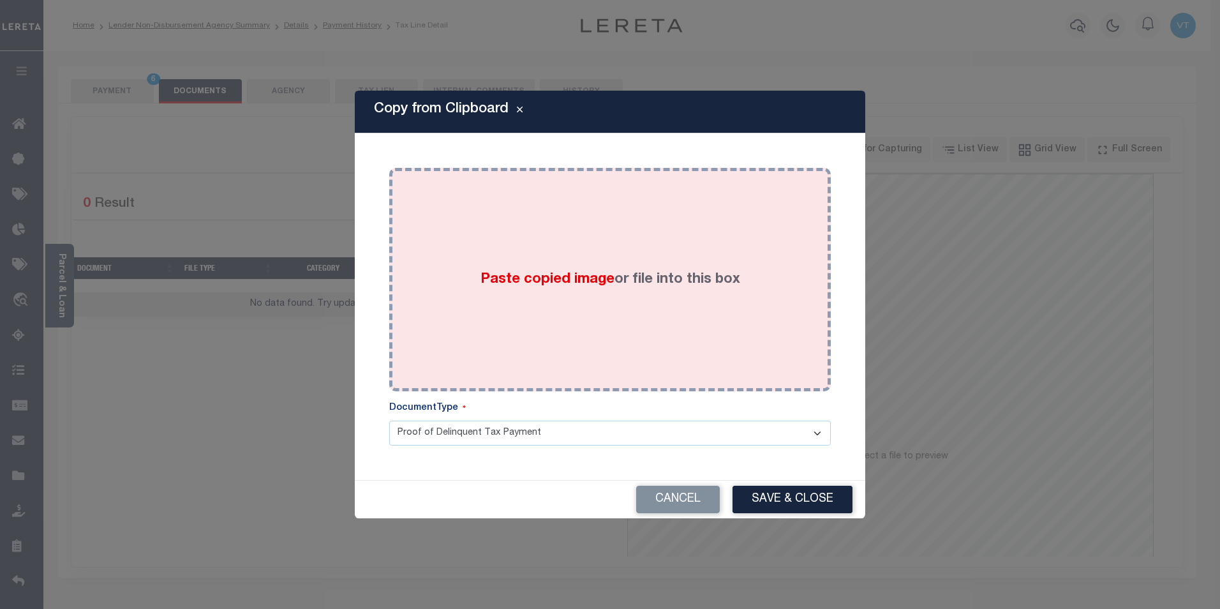
click at [611, 269] on label "Paste copied image or file into this box" at bounding box center [610, 279] width 260 height 21
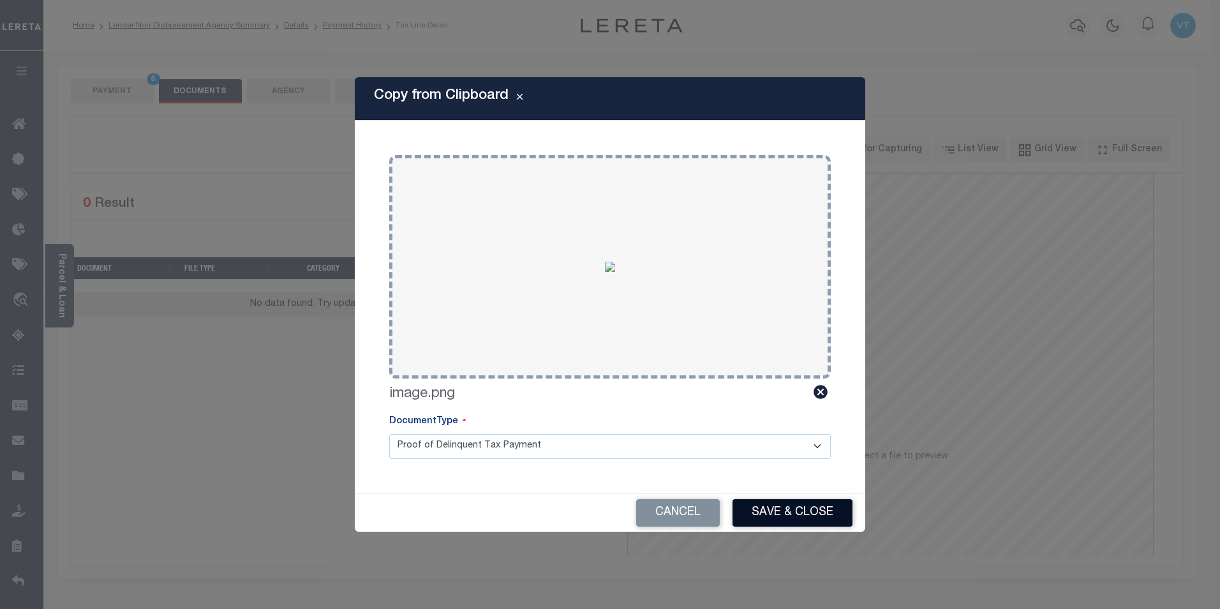
click at [811, 512] on button "Save & Close" at bounding box center [792, 512] width 120 height 27
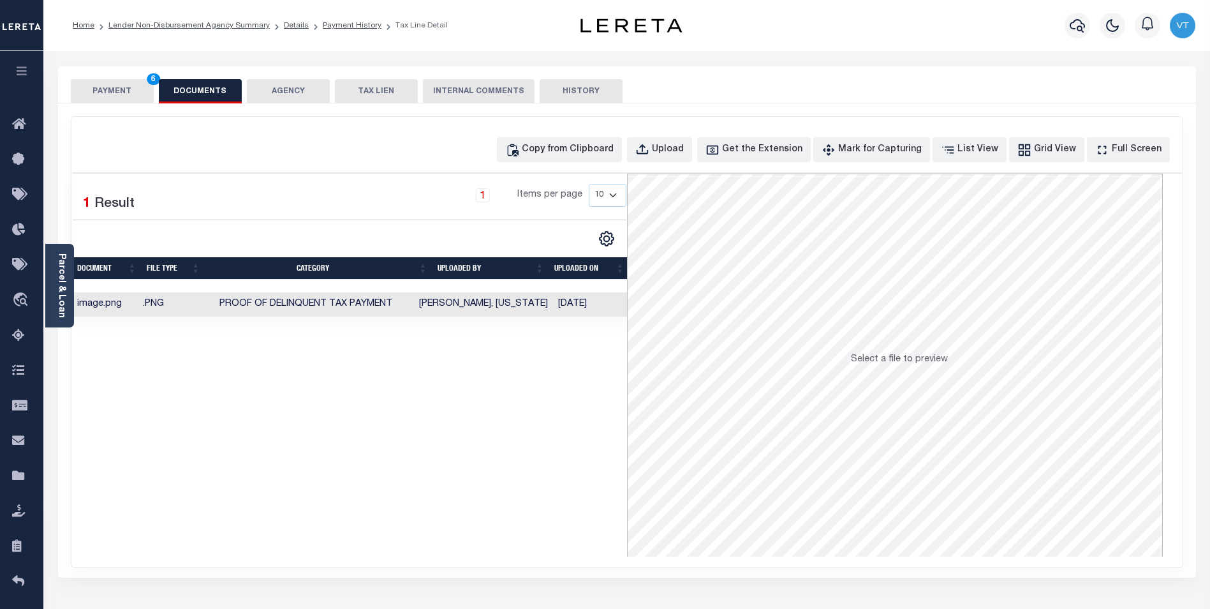
click at [123, 89] on button "PAYMENT 6" at bounding box center [112, 91] width 83 height 24
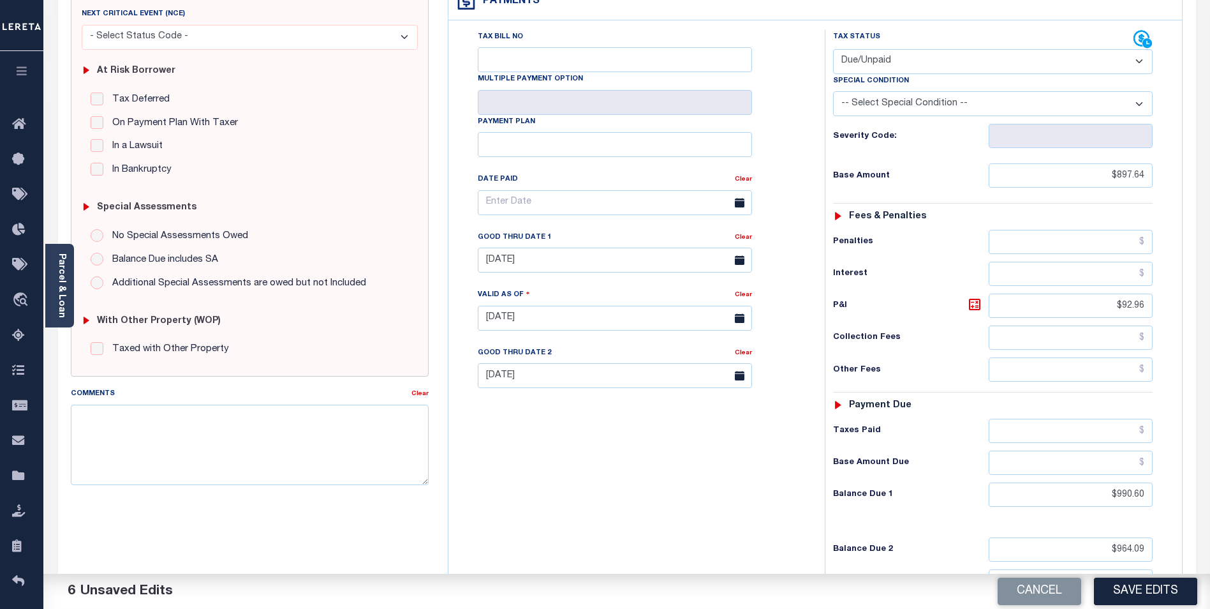
scroll to position [255, 0]
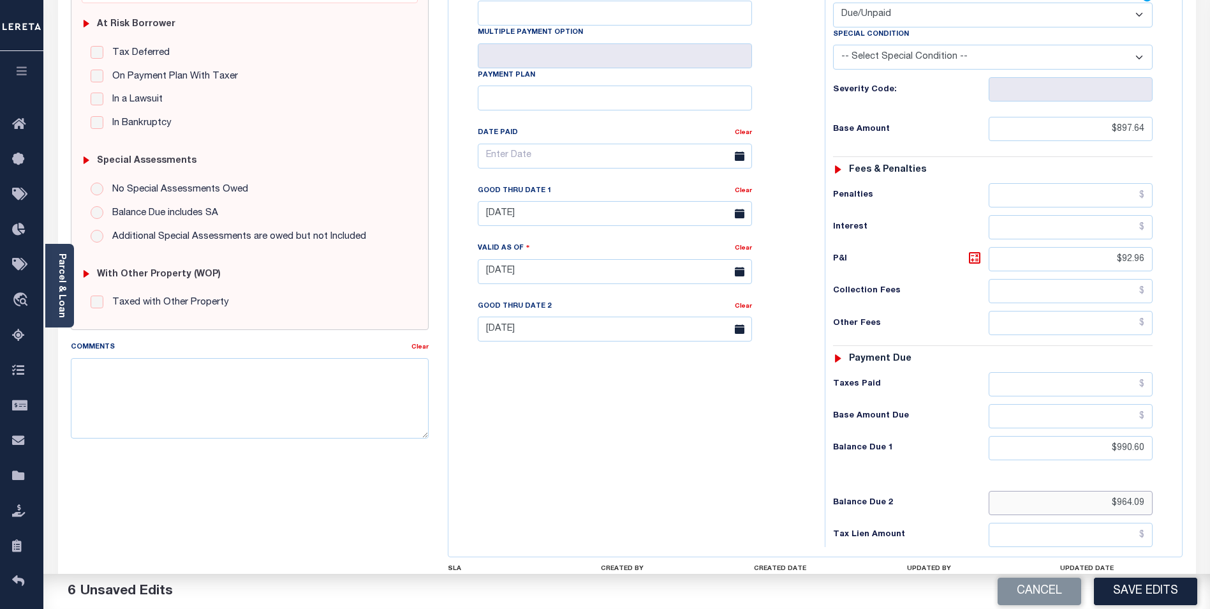
drag, startPoint x: 1107, startPoint y: 474, endPoint x: 1159, endPoint y: 477, distance: 51.8
click at [1159, 477] on div "Tax Status Status - Select Status Code -" at bounding box center [997, 264] width 345 height 563
drag, startPoint x: 585, startPoint y: 315, endPoint x: 380, endPoint y: 295, distance: 205.8
click at [380, 295] on div "SPECIAL RISK NCE Date Clear" at bounding box center [627, 270] width 1132 height 819
click at [1139, 589] on button "Save Edits" at bounding box center [1145, 590] width 103 height 27
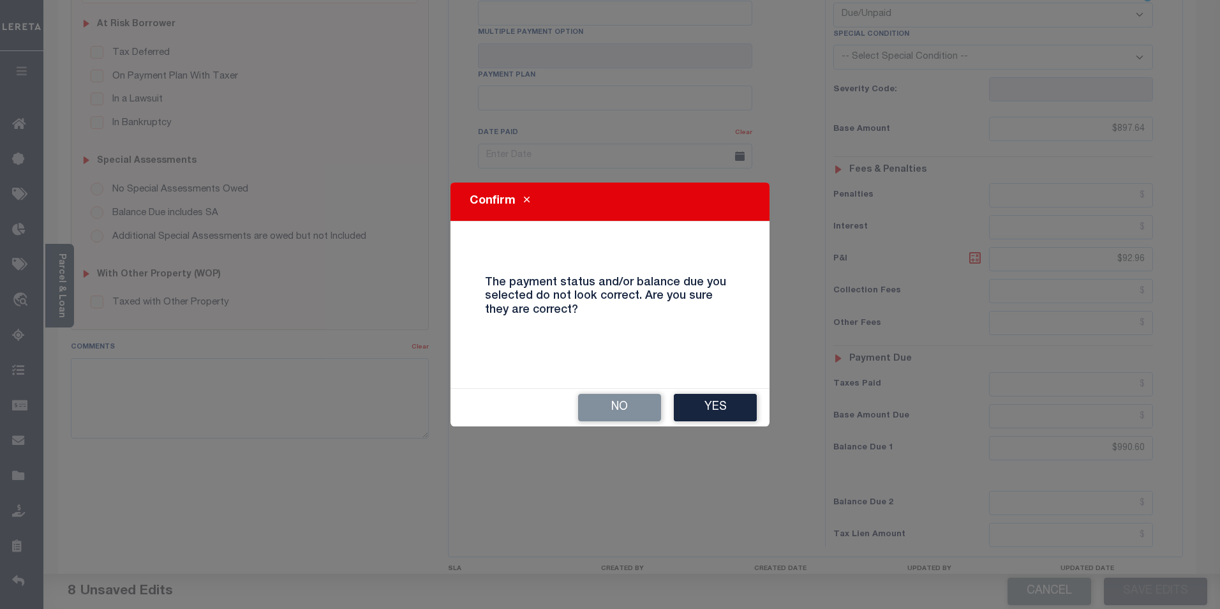
drag, startPoint x: 694, startPoint y: 412, endPoint x: 702, endPoint y: 420, distance: 12.2
click at [695, 412] on button "Yes" at bounding box center [715, 407] width 83 height 27
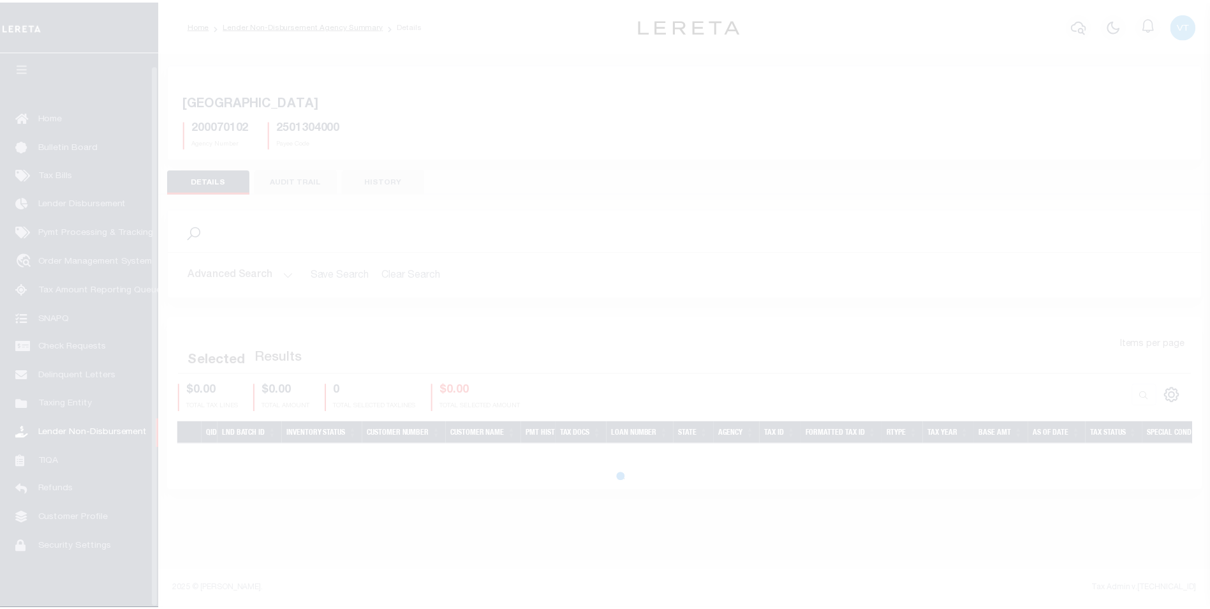
scroll to position [13, 0]
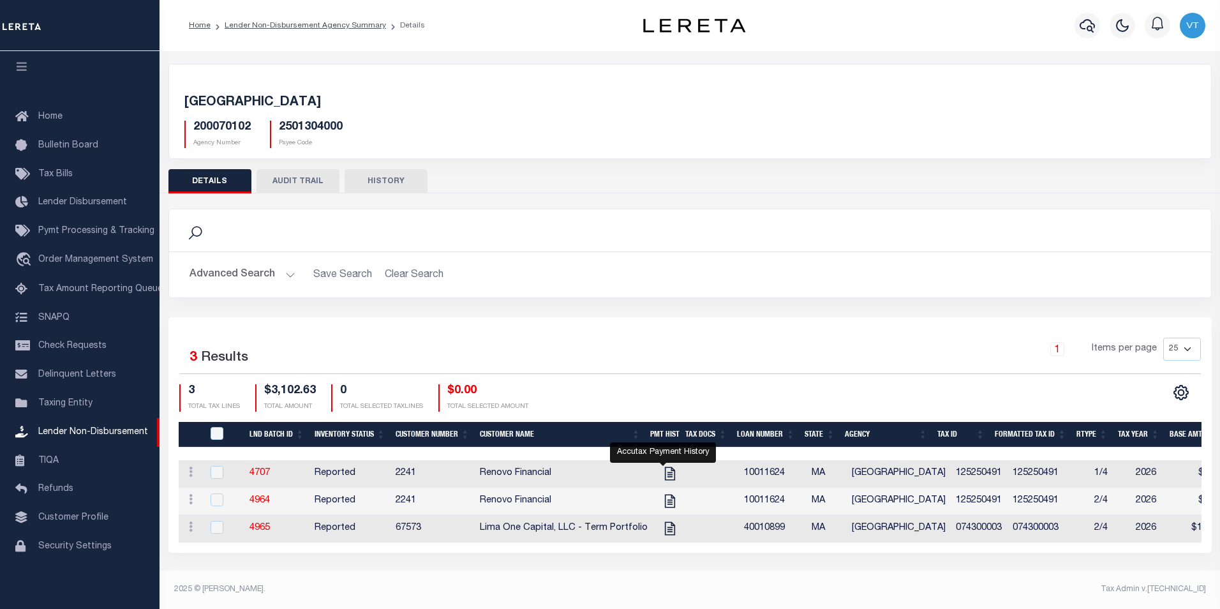
drag, startPoint x: 657, startPoint y: 472, endPoint x: 665, endPoint y: 477, distance: 10.1
click at [662, 472] on icon "" at bounding box center [670, 473] width 17 height 17
checkbox input "true"
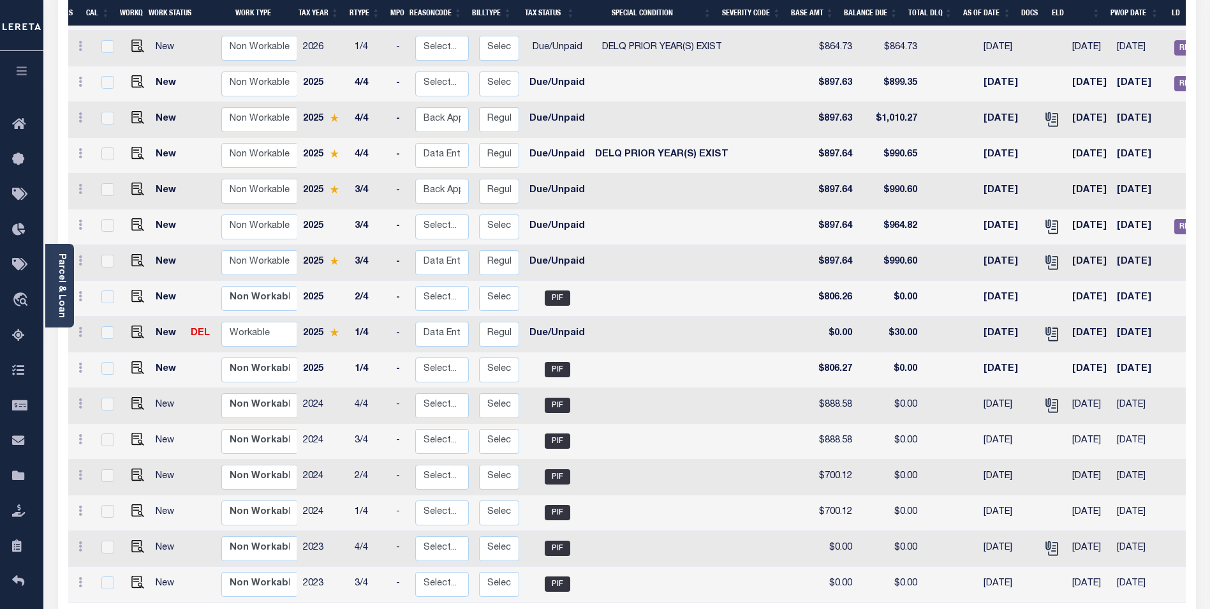
scroll to position [0, 30]
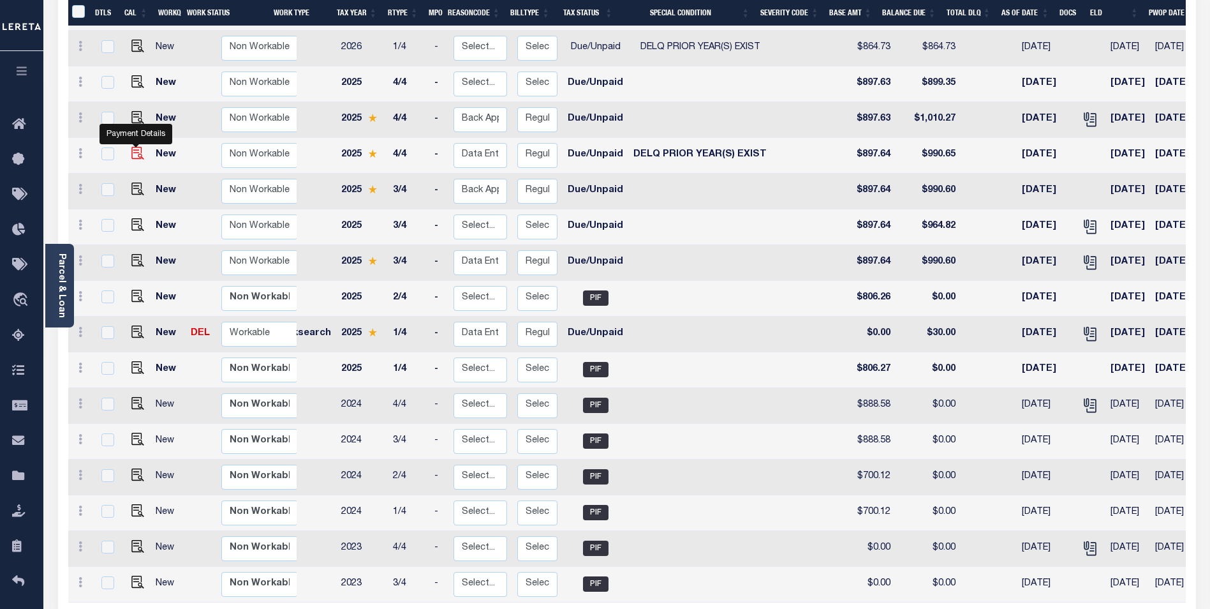
click at [134, 147] on img "" at bounding box center [137, 153] width 13 height 13
checkbox input "true"
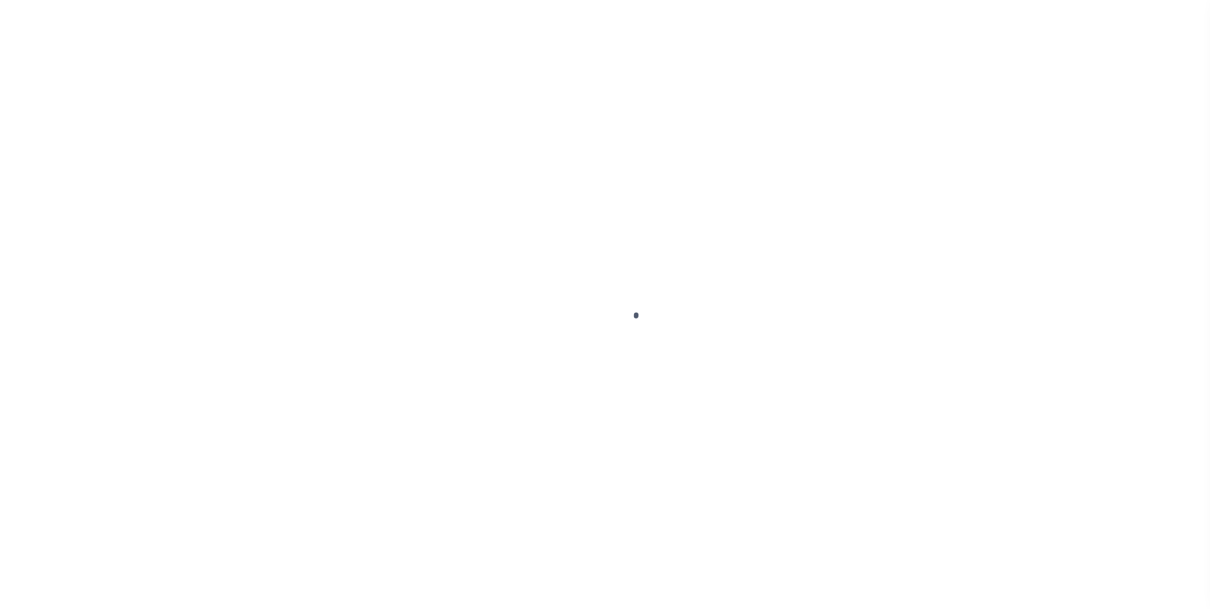
select select "DUE"
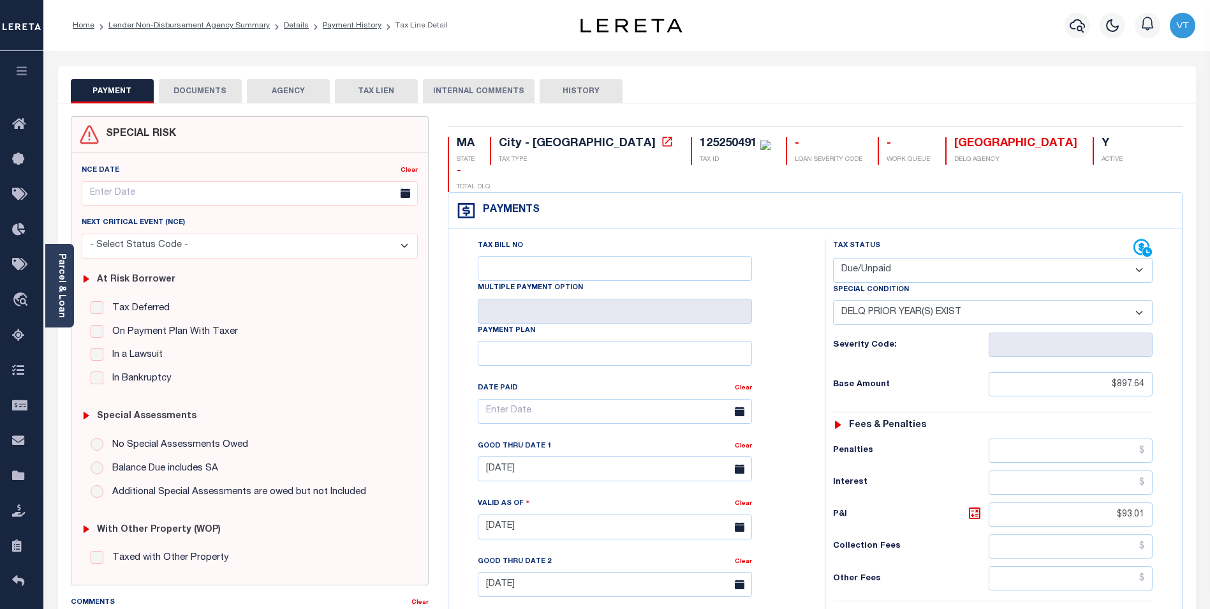
click at [931, 300] on select "-- Select Special Condition -- 3RD PARTY TAX LIEN AGENCY TAX LIEN (A.K.A Inside…" at bounding box center [993, 312] width 320 height 25
select select "0"
click at [833, 300] on select "-- Select Special Condition -- 3RD PARTY TAX LIEN AGENCY TAX LIEN (A.K.A Inside…" at bounding box center [993, 312] width 320 height 25
type input "[DATE]"
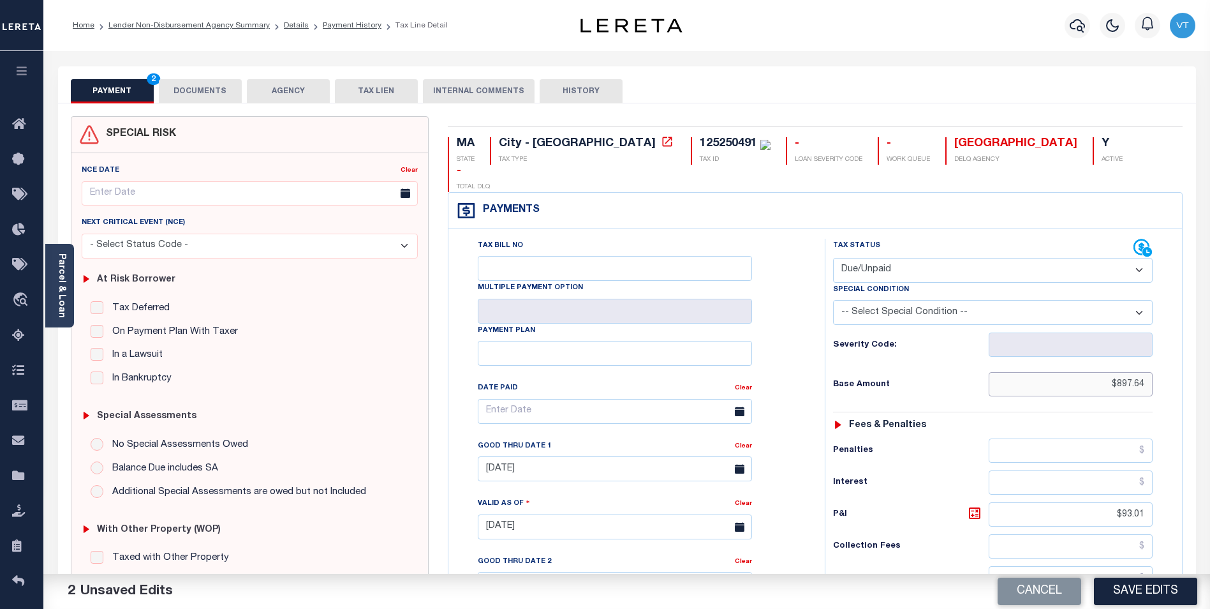
drag, startPoint x: 1093, startPoint y: 357, endPoint x: 1147, endPoint y: 355, distance: 54.3
click at [1147, 372] on input "$897.64" at bounding box center [1071, 384] width 164 height 24
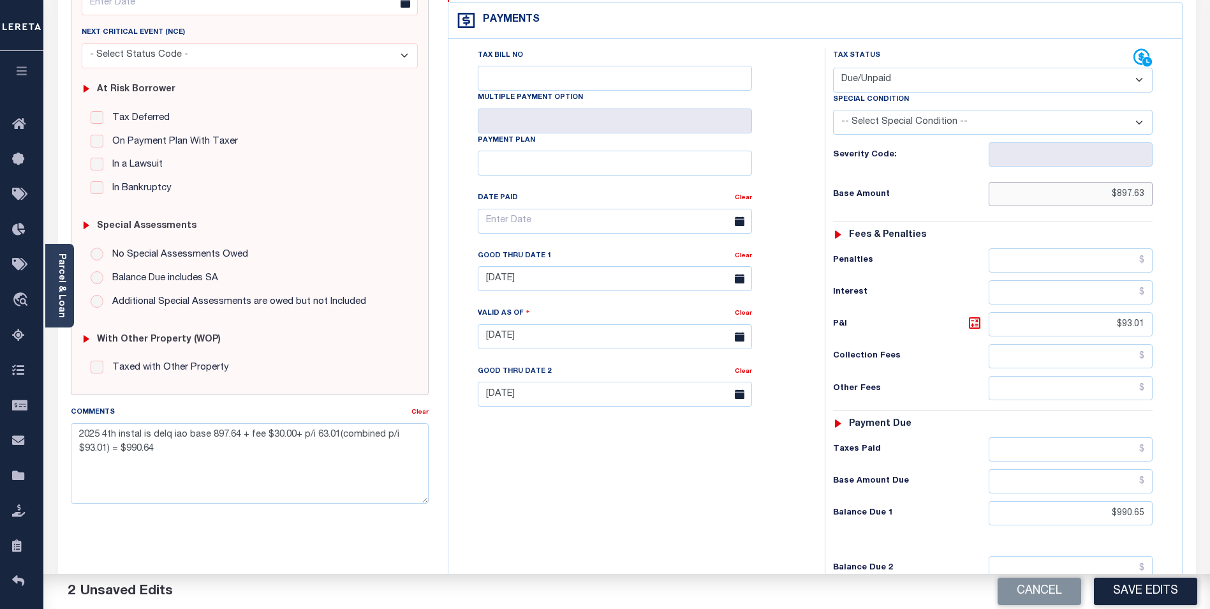
scroll to position [191, 0]
type input "$897.63"
drag, startPoint x: 1116, startPoint y: 290, endPoint x: 1187, endPoint y: 295, distance: 71.6
click at [1186, 295] on div "MA STATE City - MA TAX TYPE 125250491 TAX ID - LOAN SEVERITY CODE - WORK QUEUE …" at bounding box center [815, 334] width 755 height 819
type input "$63.01"
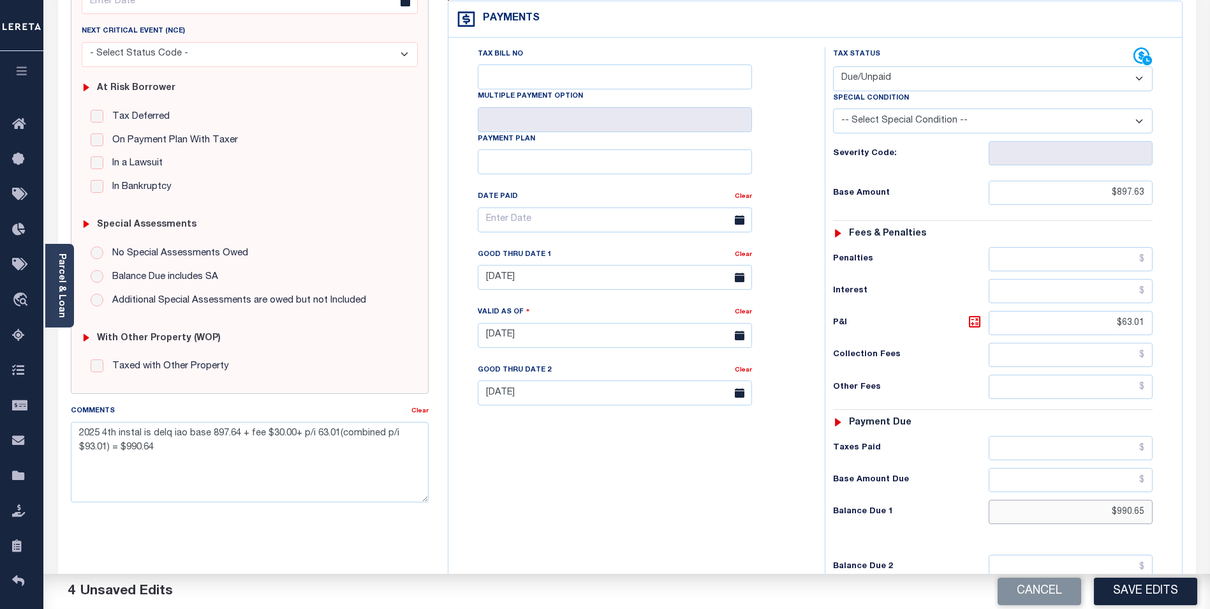
drag, startPoint x: 1093, startPoint y: 484, endPoint x: 1179, endPoint y: 490, distance: 86.3
click at [1179, 490] on div "Tax Status Status" at bounding box center [997, 328] width 364 height 563
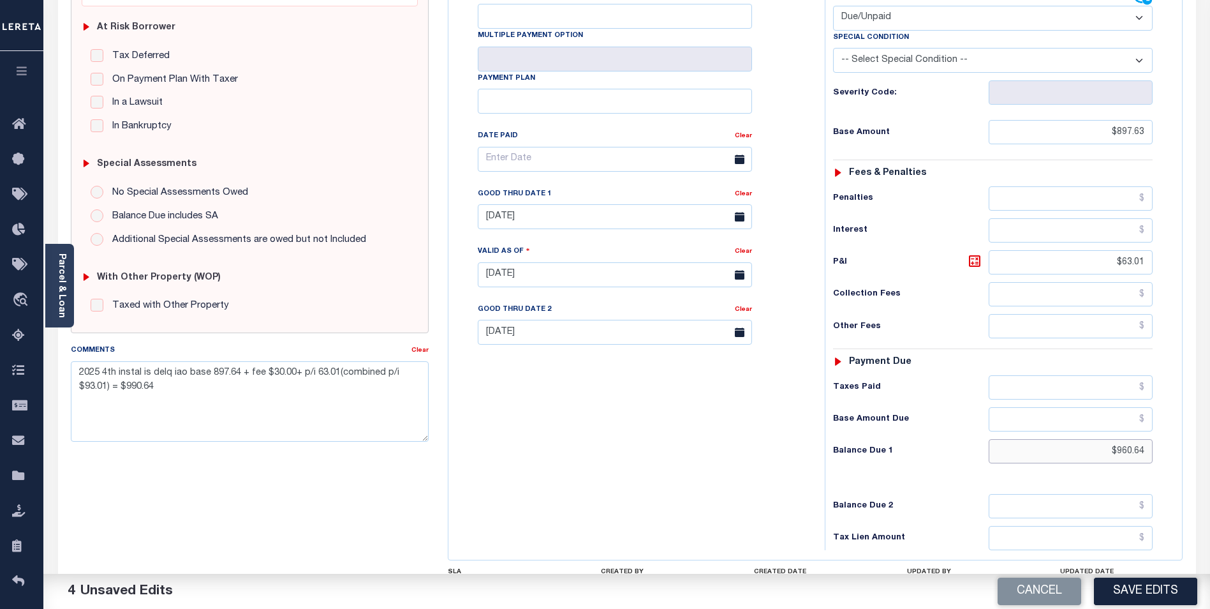
scroll to position [255, 0]
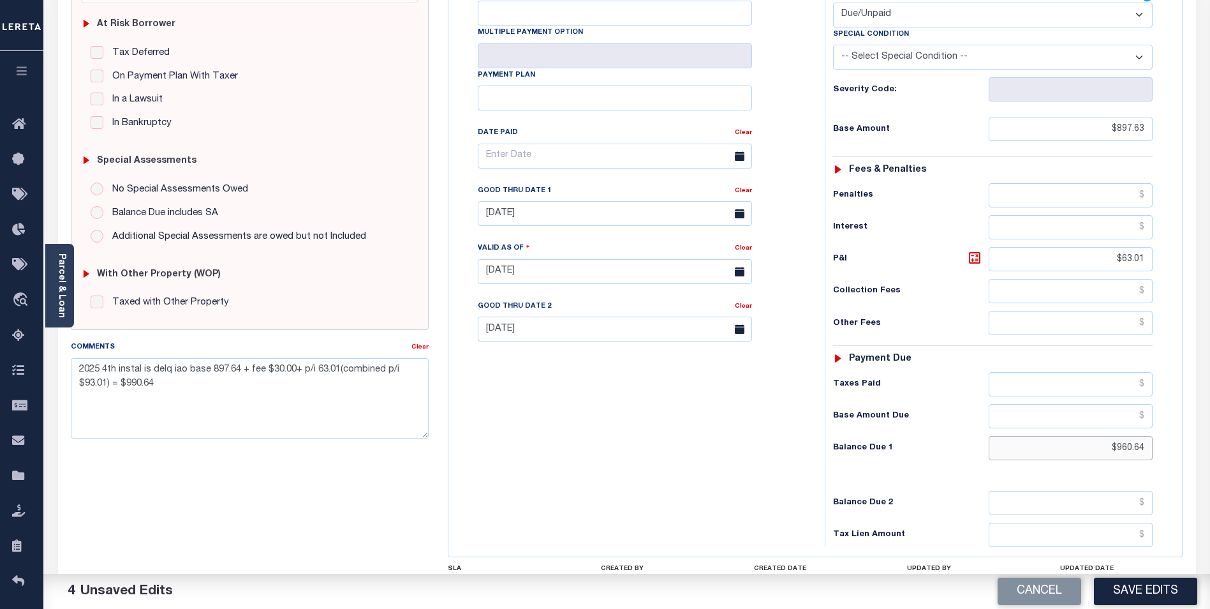
type input "$960.64"
drag, startPoint x: 581, startPoint y: 308, endPoint x: 443, endPoint y: 296, distance: 138.9
click at [443, 296] on div "MA STATE City - MA TAX TYPE 125250491 TAX ID - LOAN SEVERITY CODE - WORK QUEUE …" at bounding box center [815, 270] width 755 height 819
click at [1089, 436] on input "$960.64" at bounding box center [1071, 448] width 164 height 24
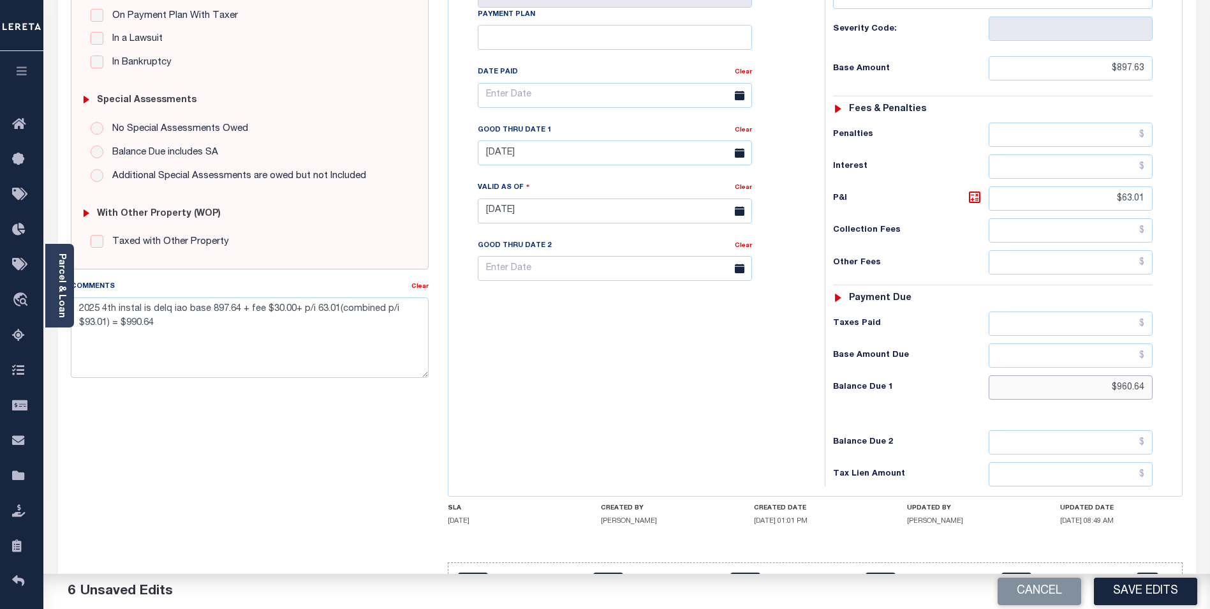
scroll to position [319, 0]
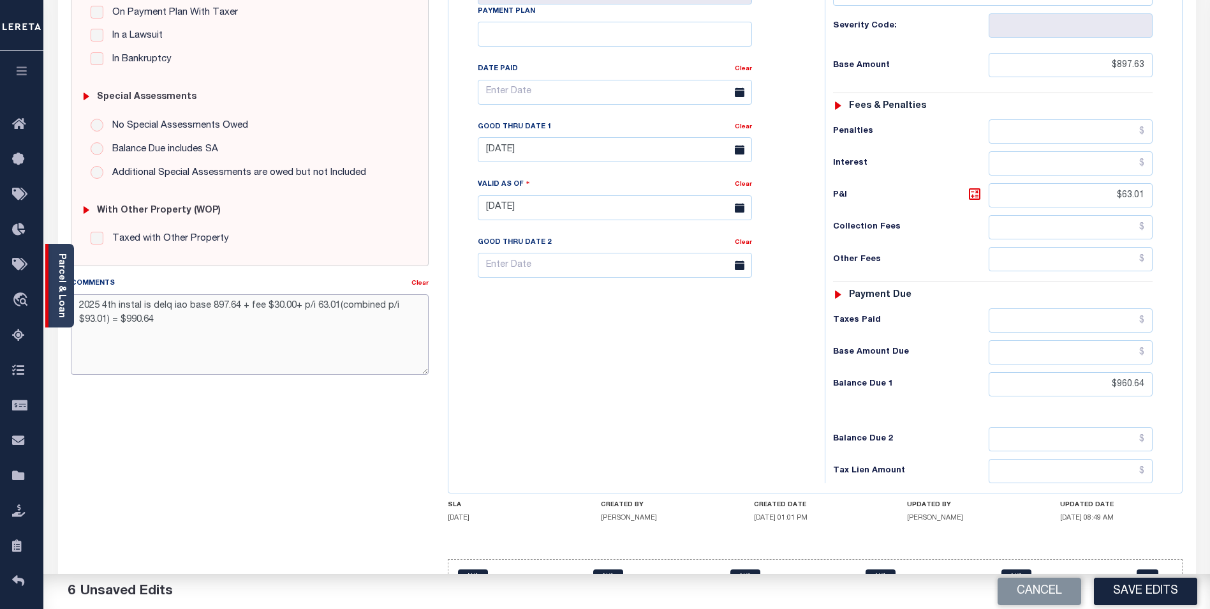
drag, startPoint x: 201, startPoint y: 330, endPoint x: 63, endPoint y: 296, distance: 141.9
click at [63, 296] on div "Parcel & Loan Tax Bill Details 125250491 TAX ID AGENCY 2025/2026 TAX YEAR 4/4" at bounding box center [626, 189] width 1157 height 914
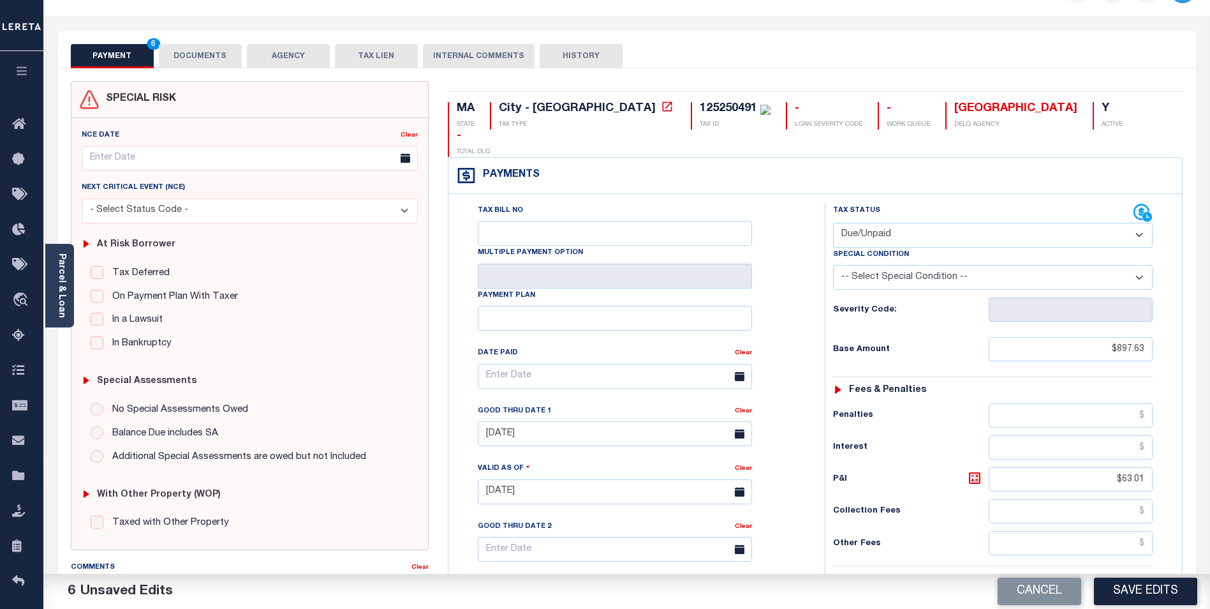
scroll to position [0, 0]
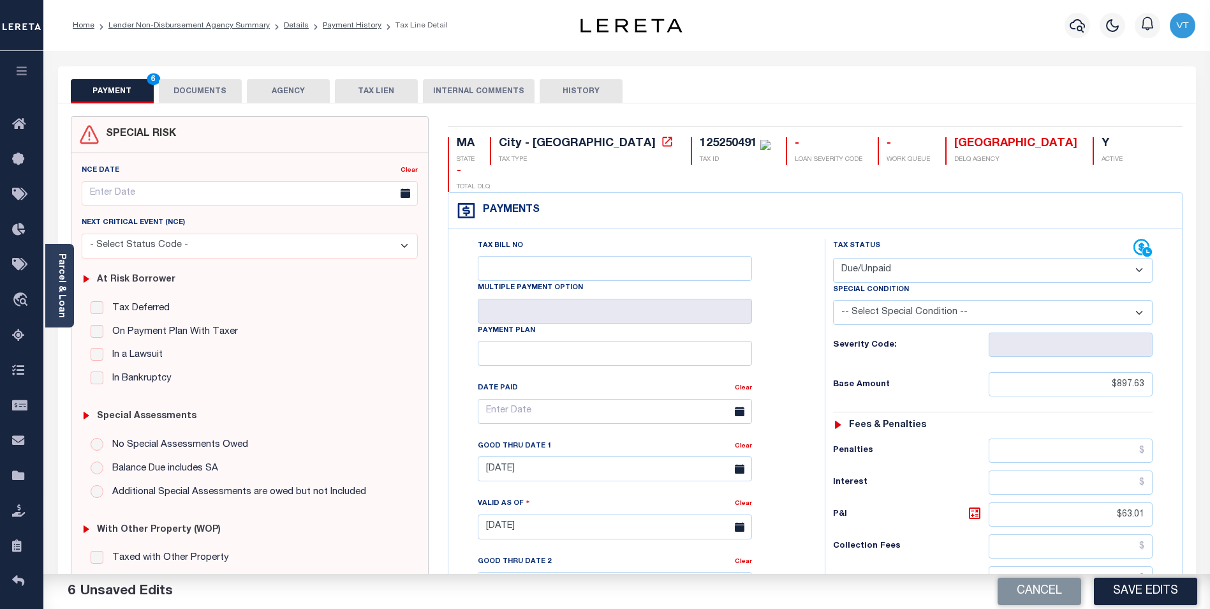
click at [216, 90] on button "DOCUMENTS" at bounding box center [200, 91] width 83 height 24
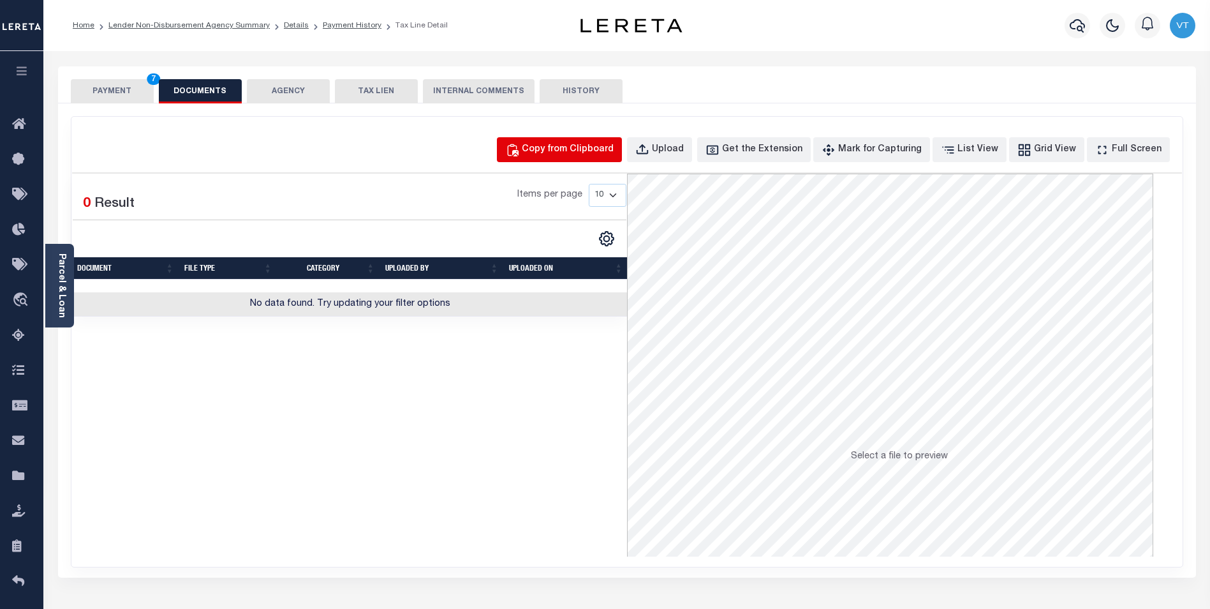
click at [577, 156] on div "Copy from Clipboard" at bounding box center [568, 150] width 92 height 14
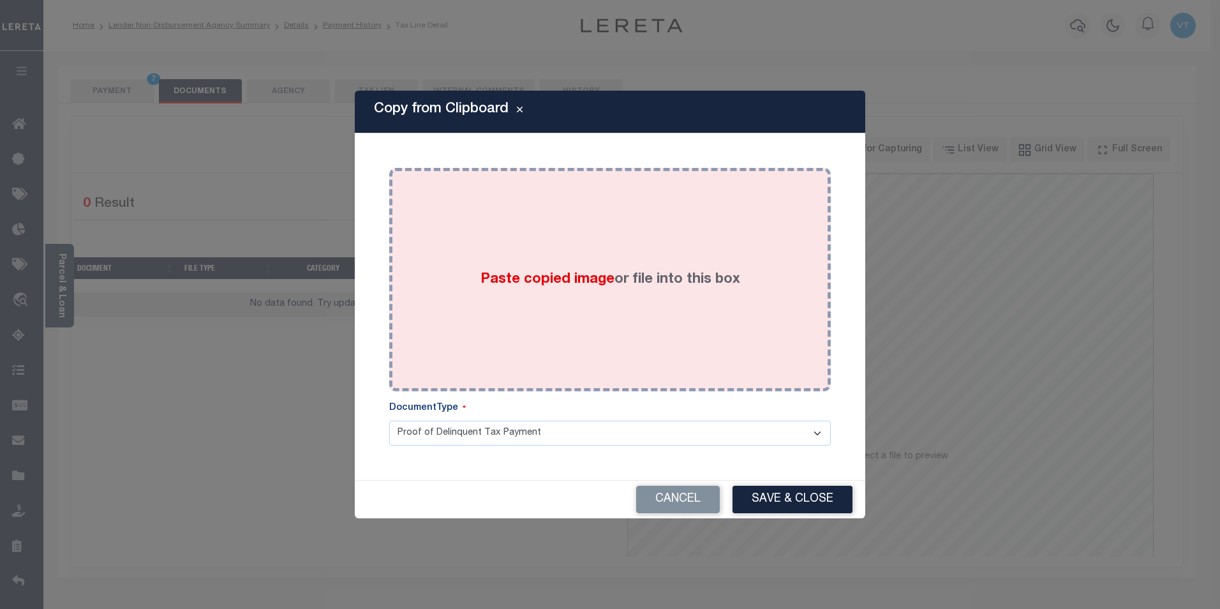
click at [528, 220] on div "Paste copied image or file into this box" at bounding box center [610, 279] width 422 height 204
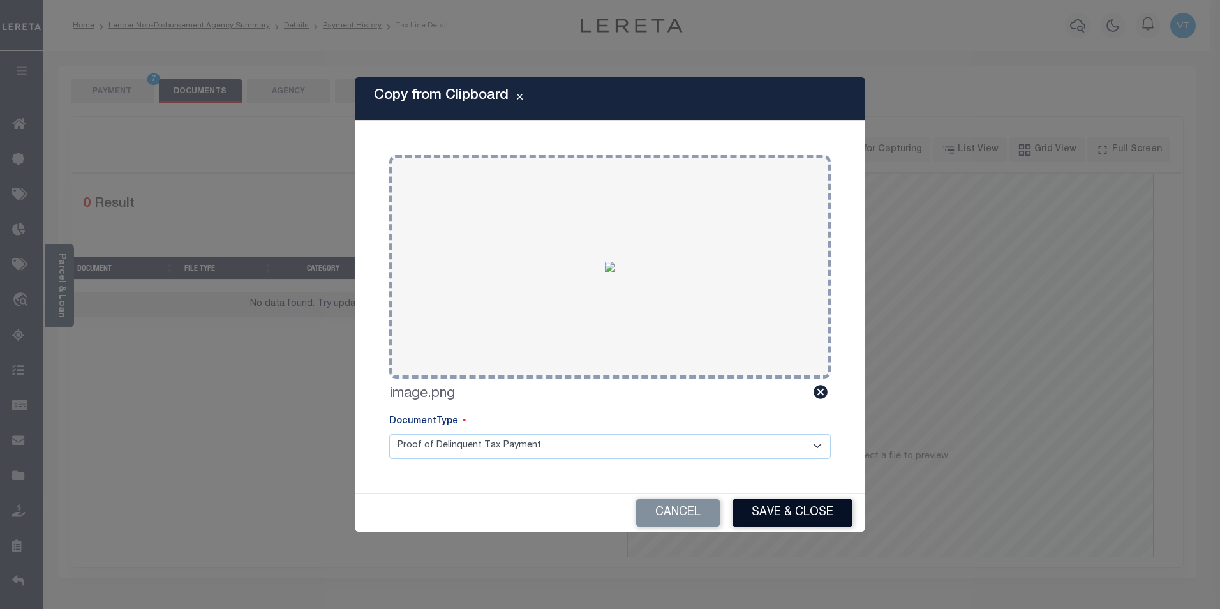
click at [789, 507] on button "Save & Close" at bounding box center [792, 512] width 120 height 27
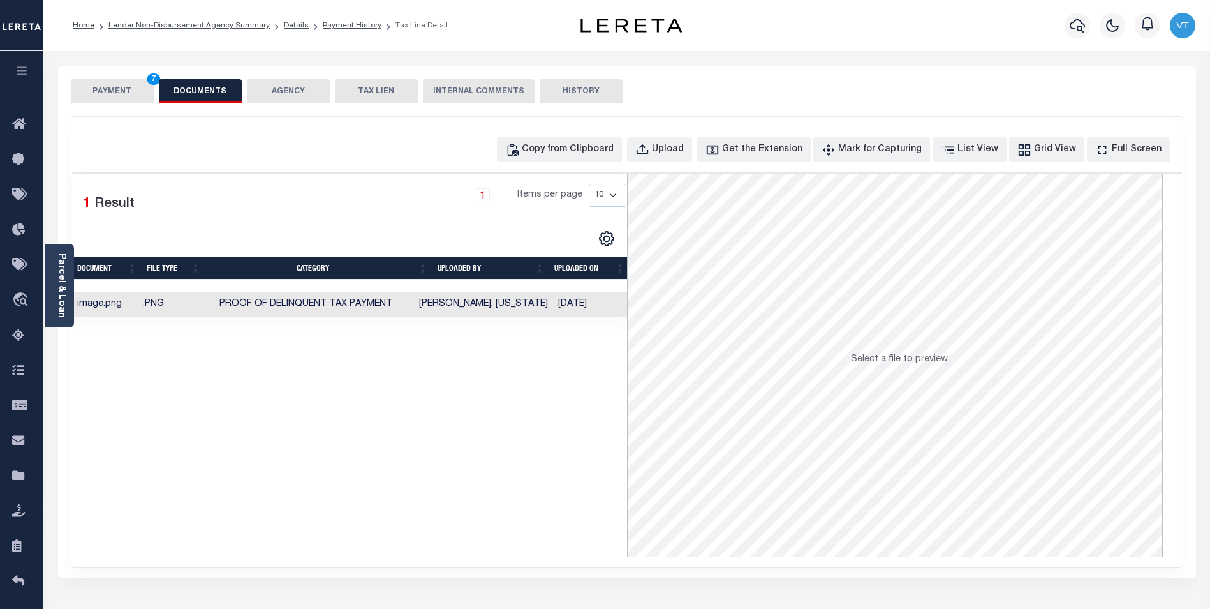
click at [119, 90] on button "PAYMENT 7" at bounding box center [112, 91] width 83 height 24
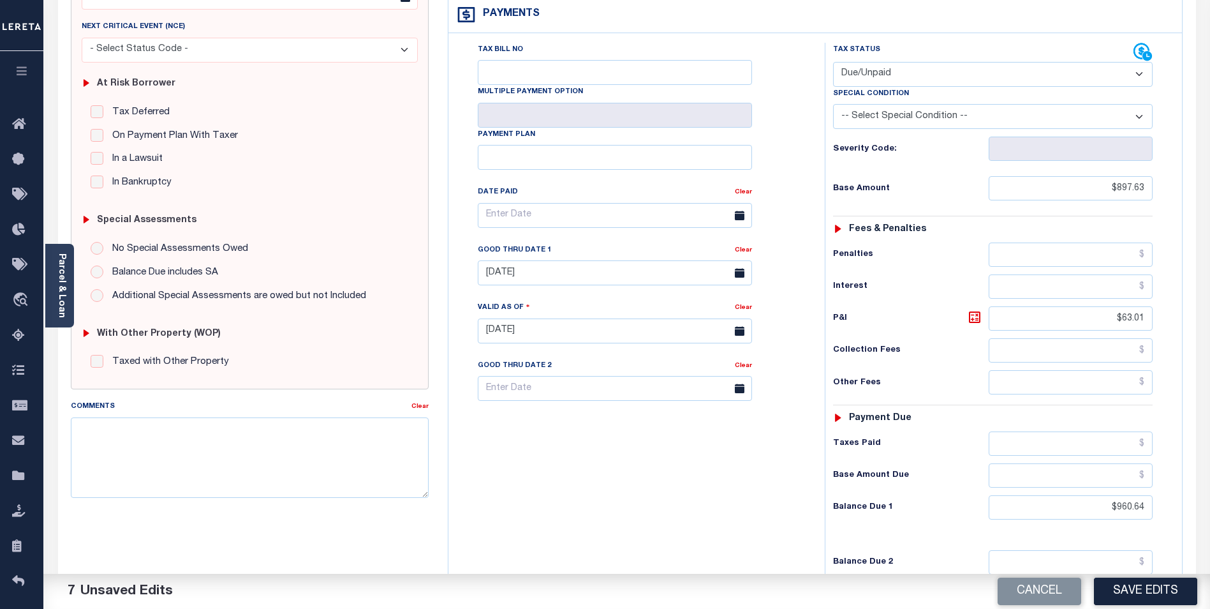
scroll to position [255, 0]
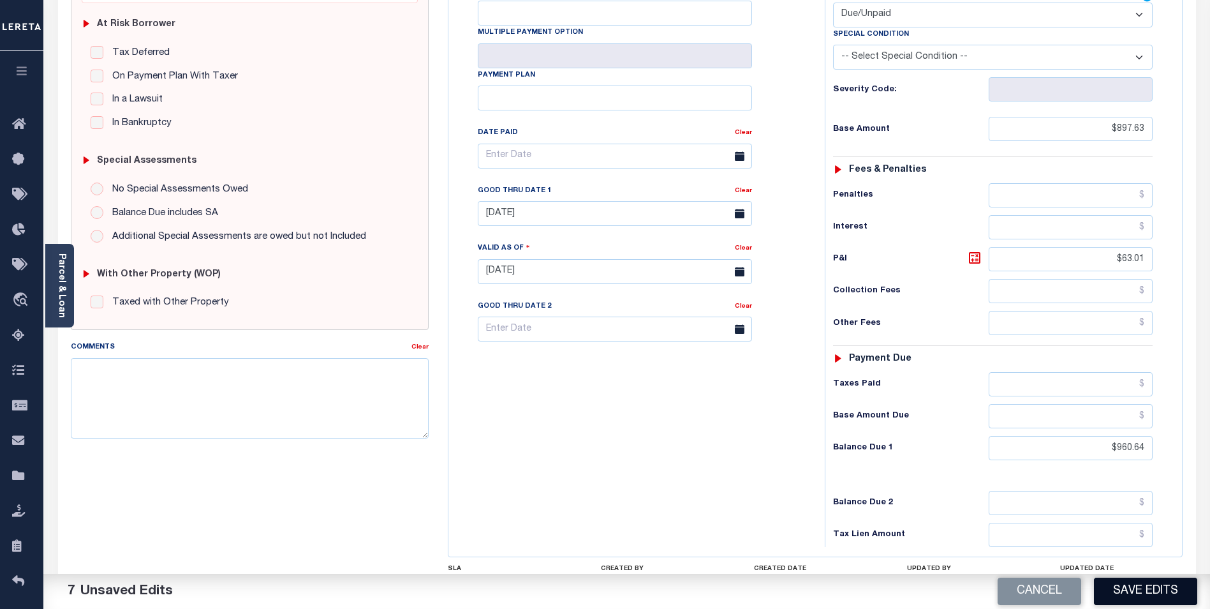
click at [1152, 586] on button "Save Edits" at bounding box center [1145, 590] width 103 height 27
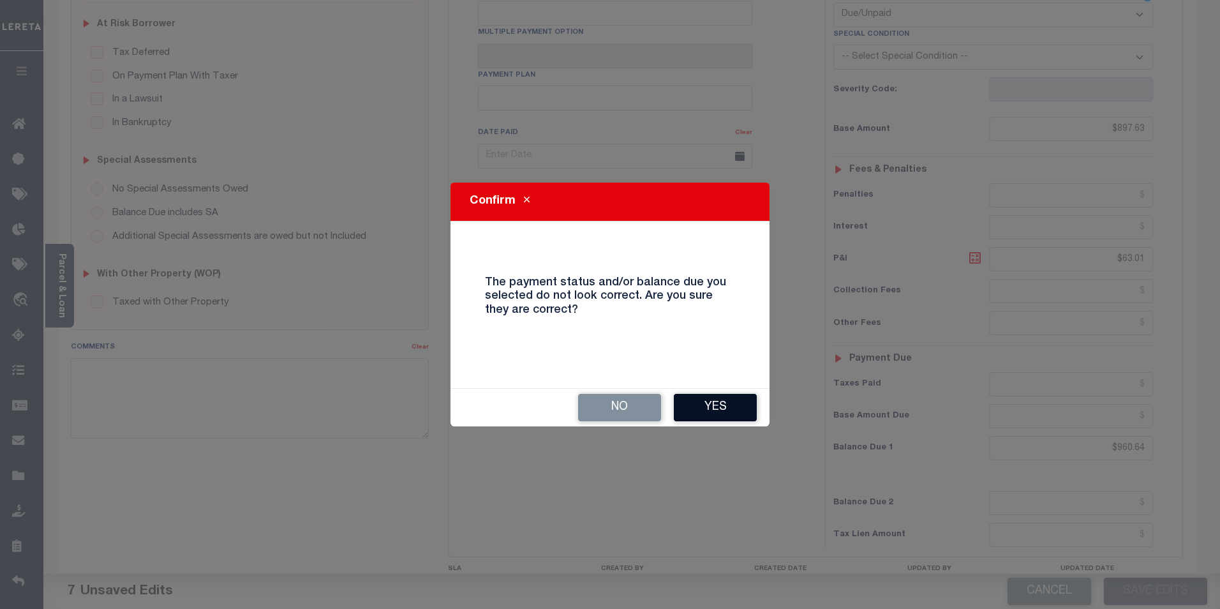
click at [729, 409] on button "Yes" at bounding box center [715, 407] width 83 height 27
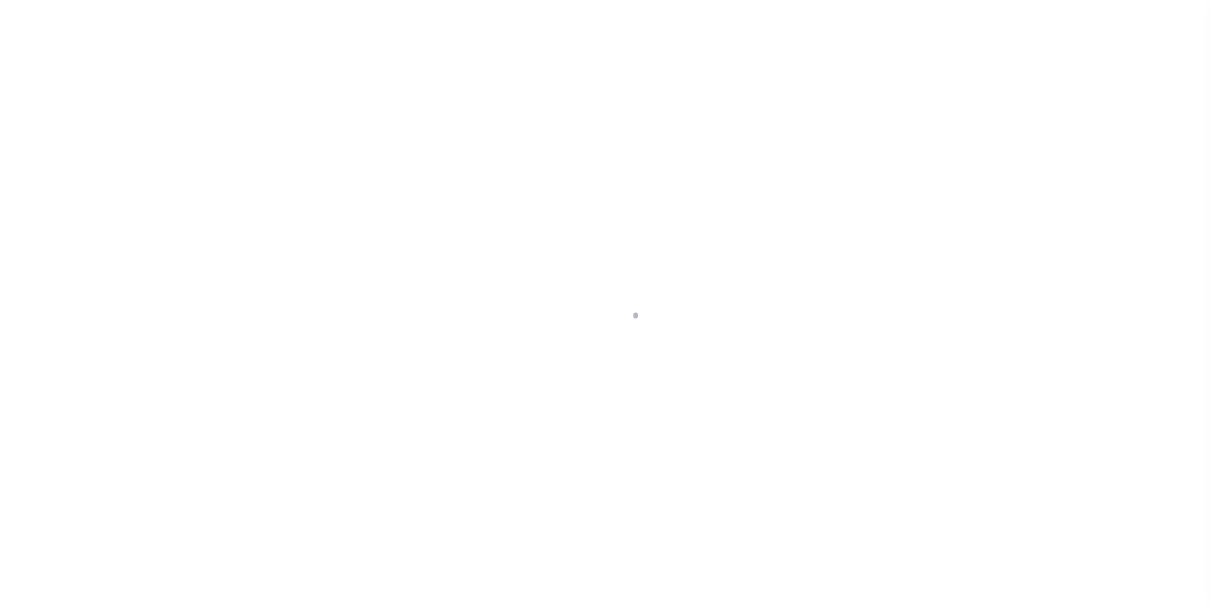
scroll to position [13, 0]
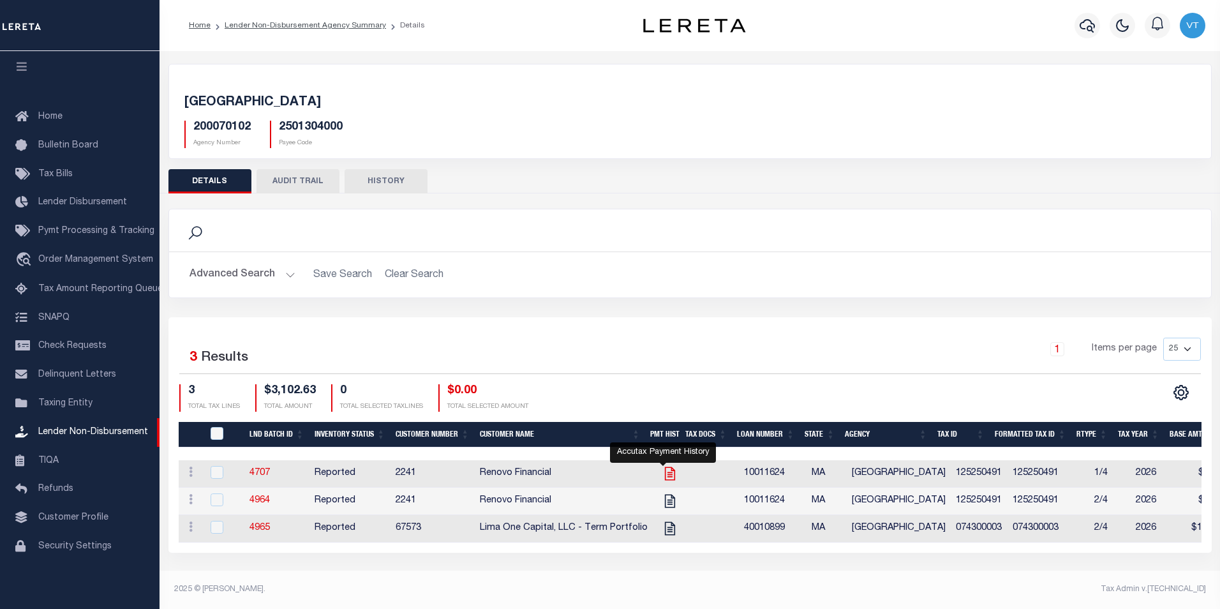
click at [664, 478] on icon "" at bounding box center [669, 473] width 10 height 13
checkbox input "true"
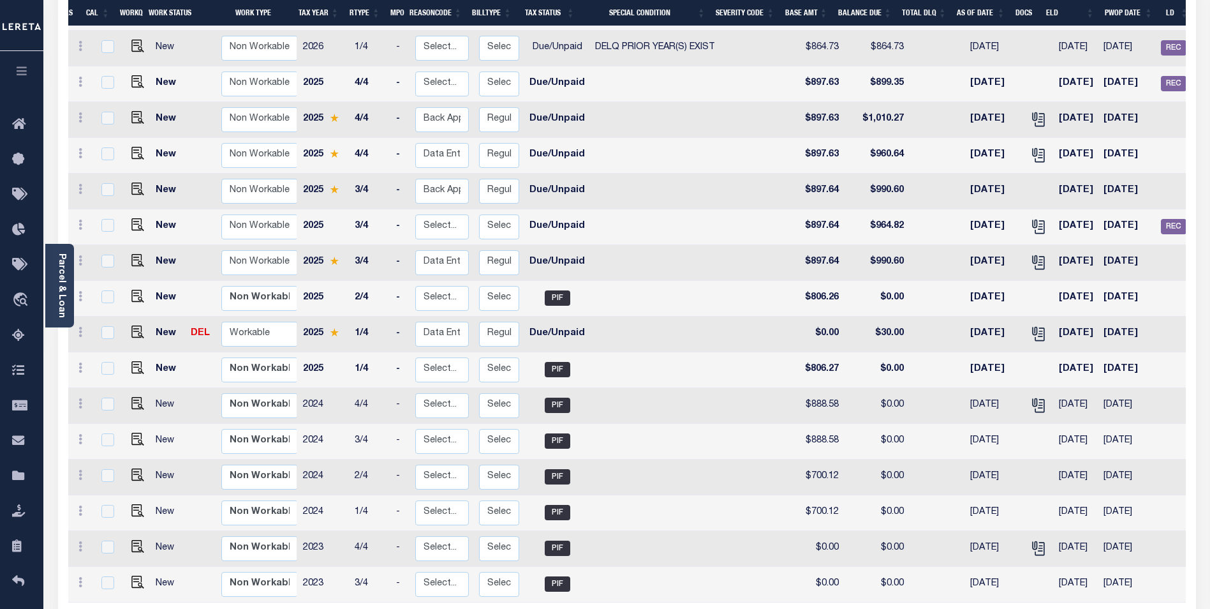
scroll to position [0, 60]
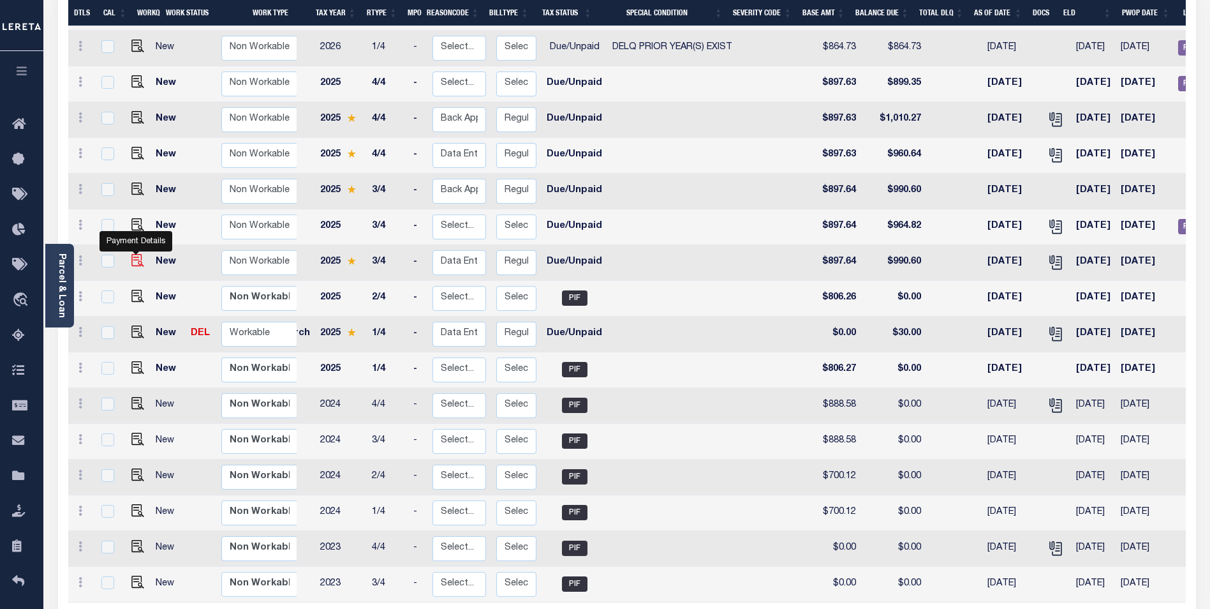
click at [131, 254] on img "" at bounding box center [137, 260] width 13 height 13
checkbox input "true"
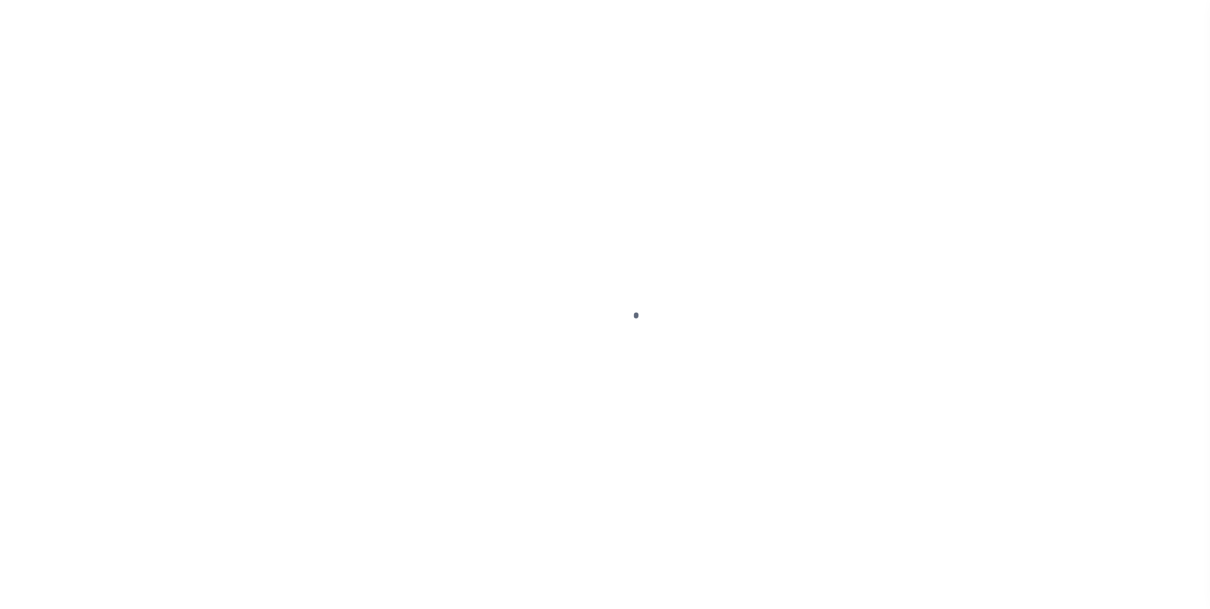
select select "DUE"
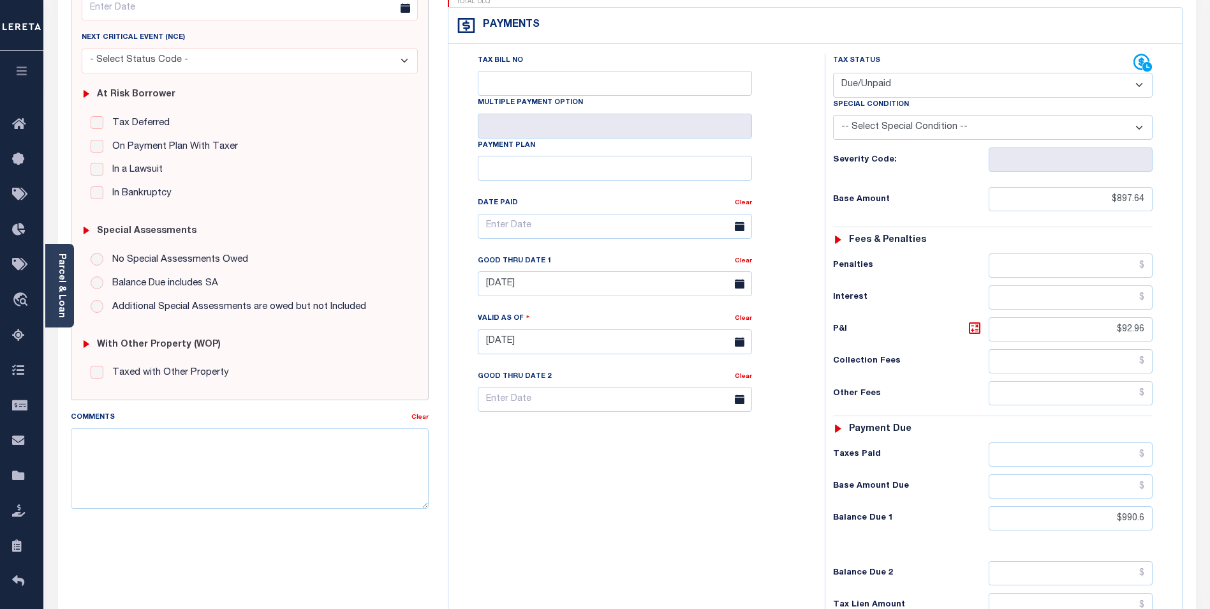
scroll to position [255, 0]
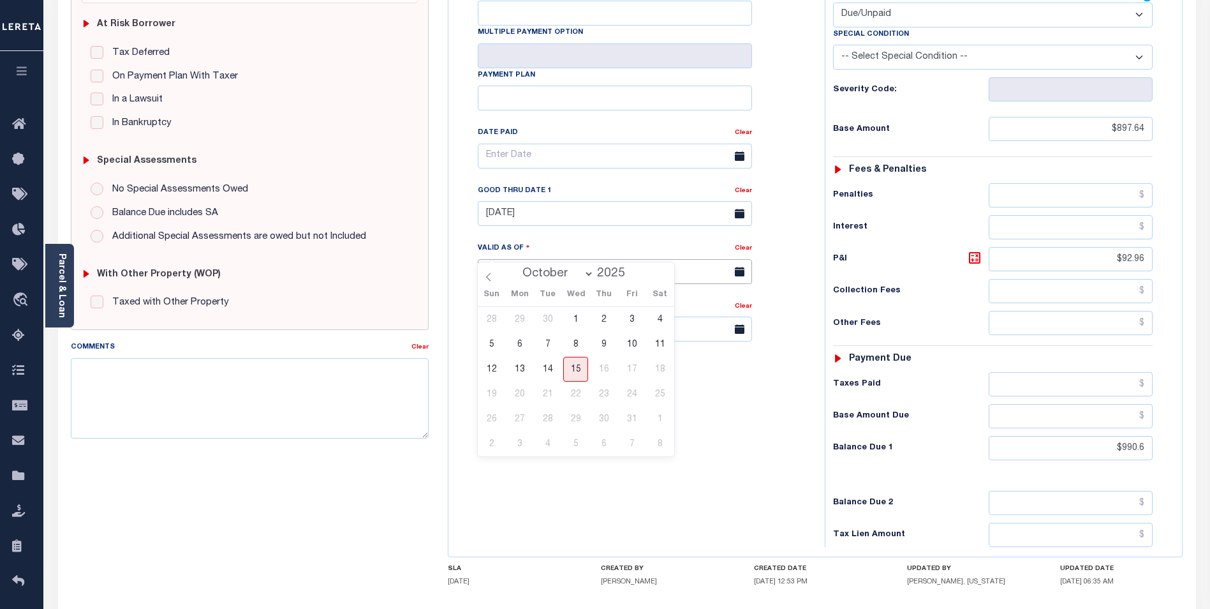
click at [579, 259] on input "[DATE]" at bounding box center [615, 271] width 274 height 25
click at [549, 365] on span "14" at bounding box center [547, 369] width 25 height 25
click at [579, 259] on input "[DATE]" at bounding box center [615, 271] width 274 height 25
click at [540, 365] on span "14" at bounding box center [547, 369] width 25 height 25
type input "[DATE]"
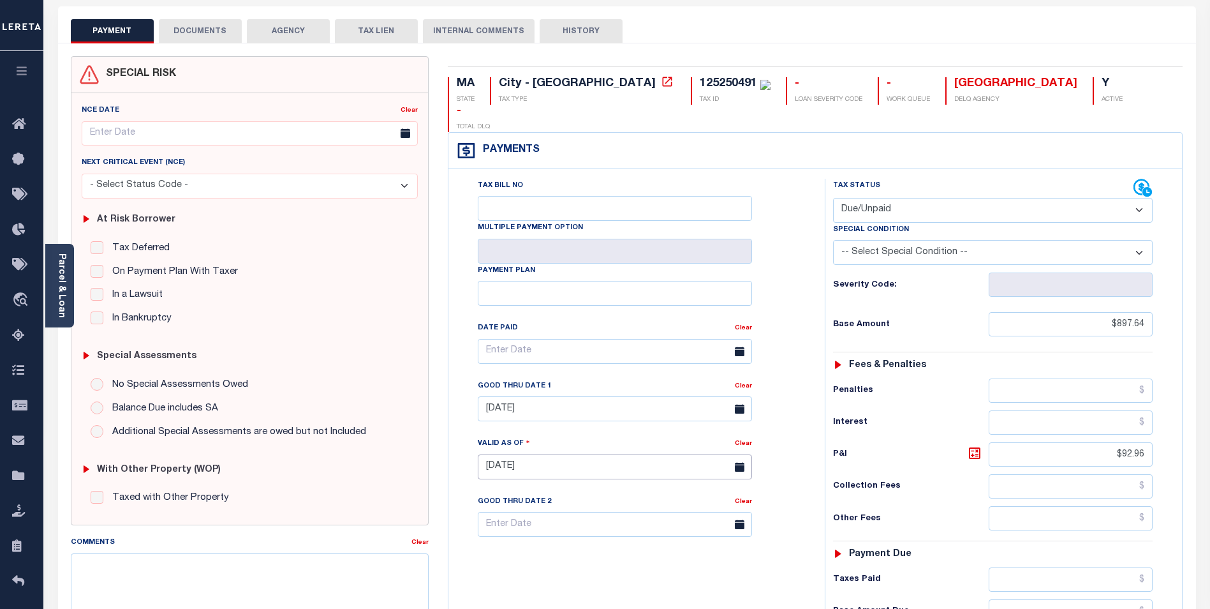
scroll to position [0, 0]
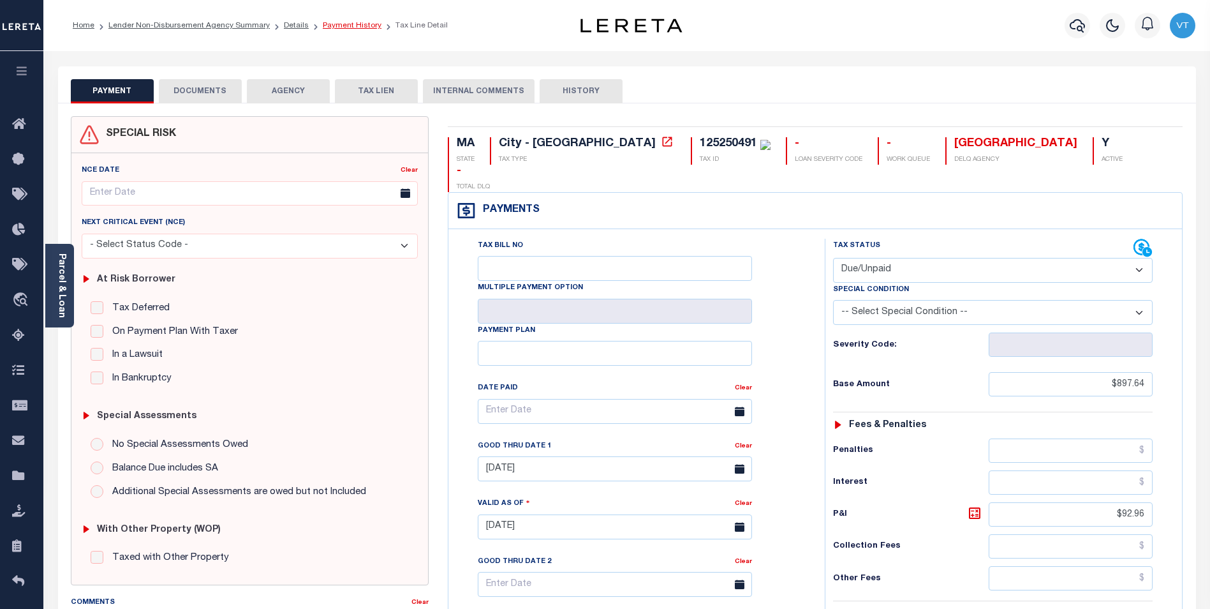
click at [340, 27] on link "Payment History" at bounding box center [352, 26] width 59 height 8
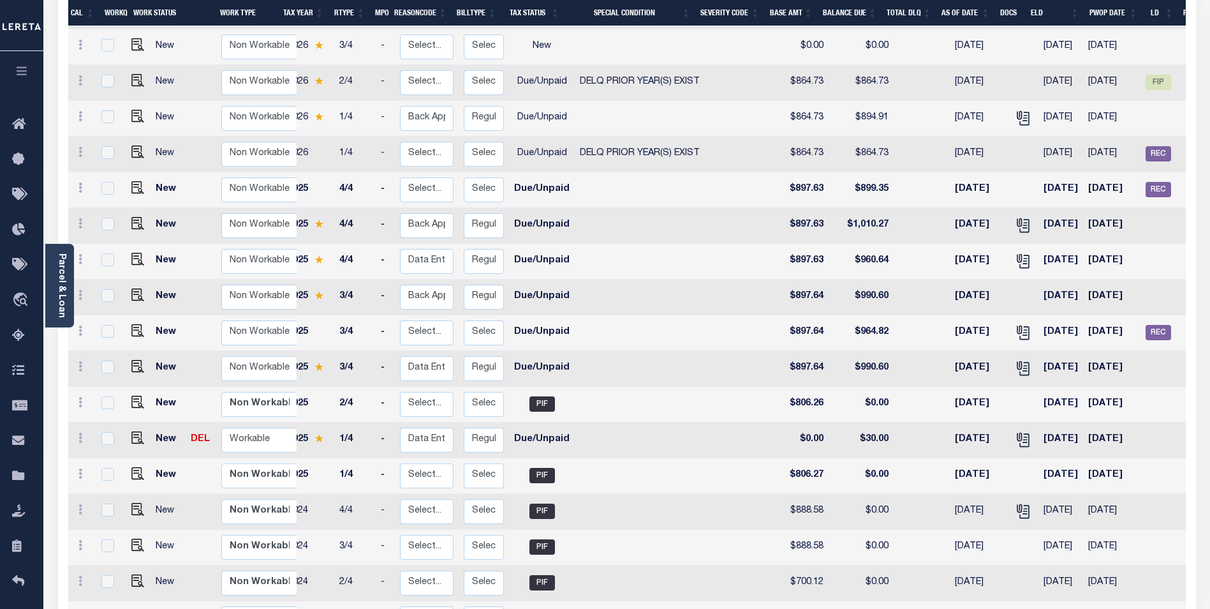
scroll to position [0, 82]
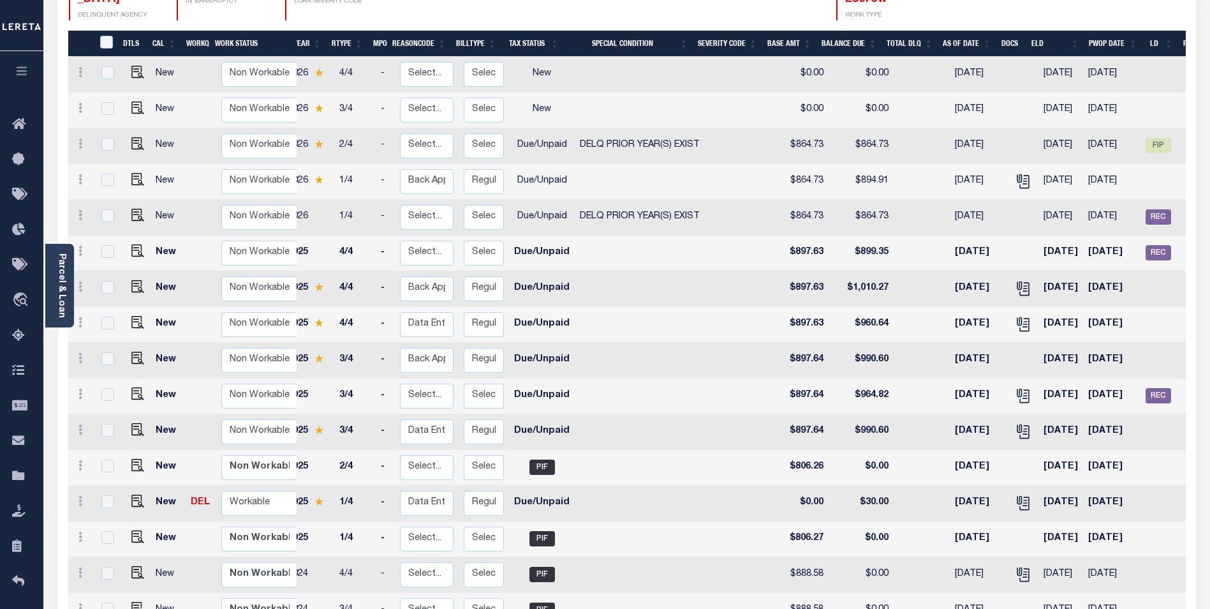
click at [15, 70] on icon "button" at bounding box center [22, 70] width 15 height 11
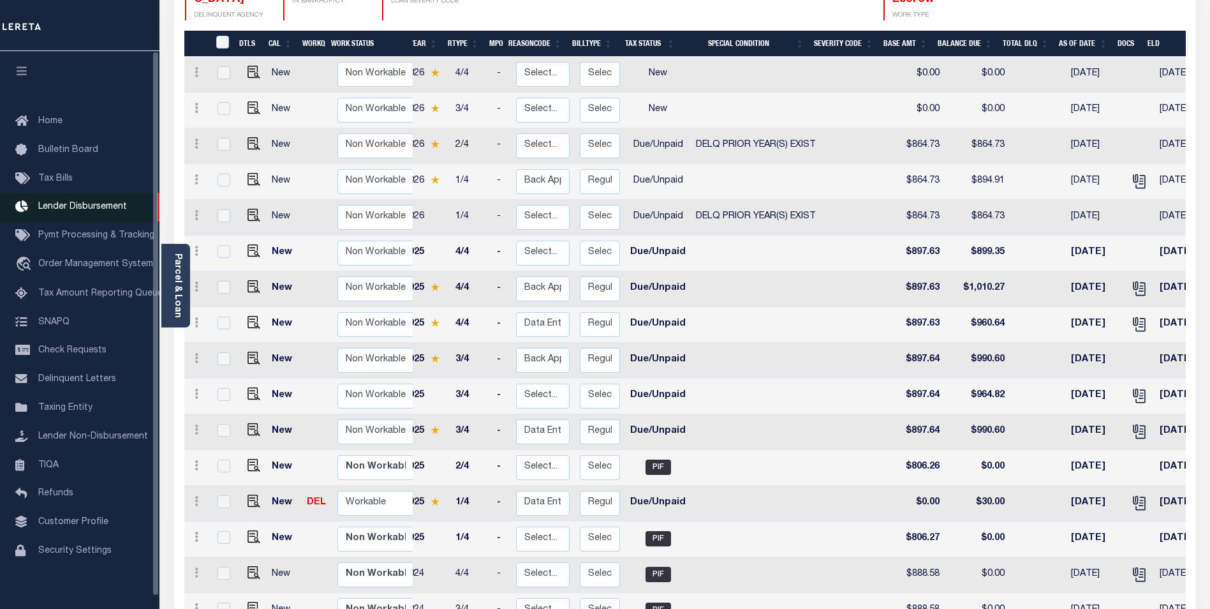
click at [77, 209] on span "Lender Disbursement" at bounding box center [82, 206] width 89 height 9
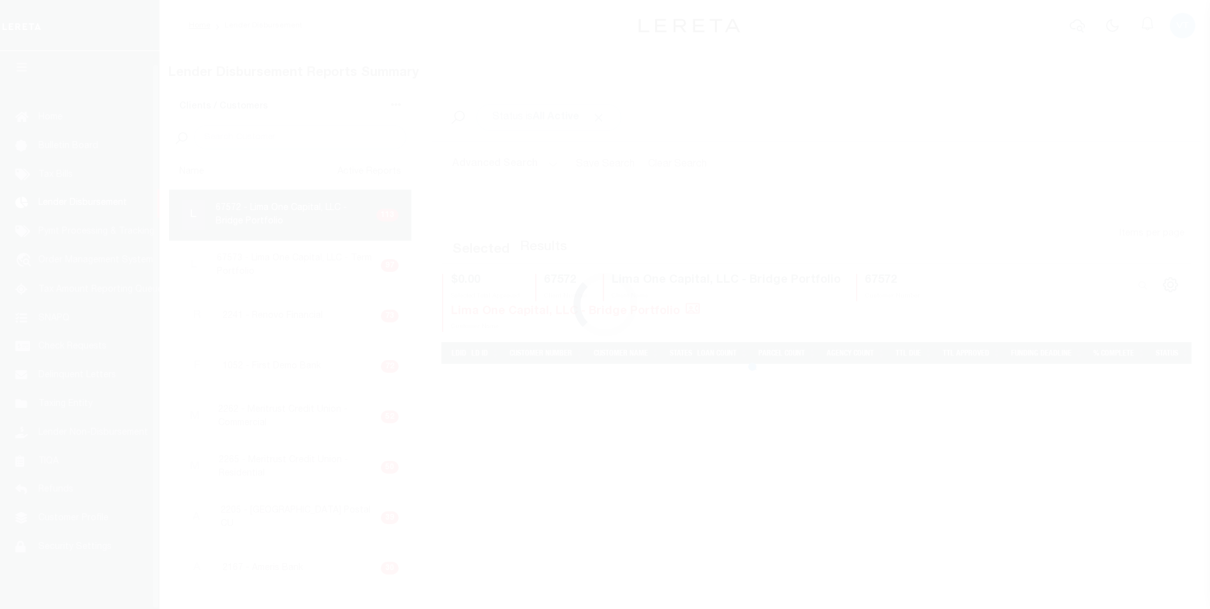
scroll to position [13, 0]
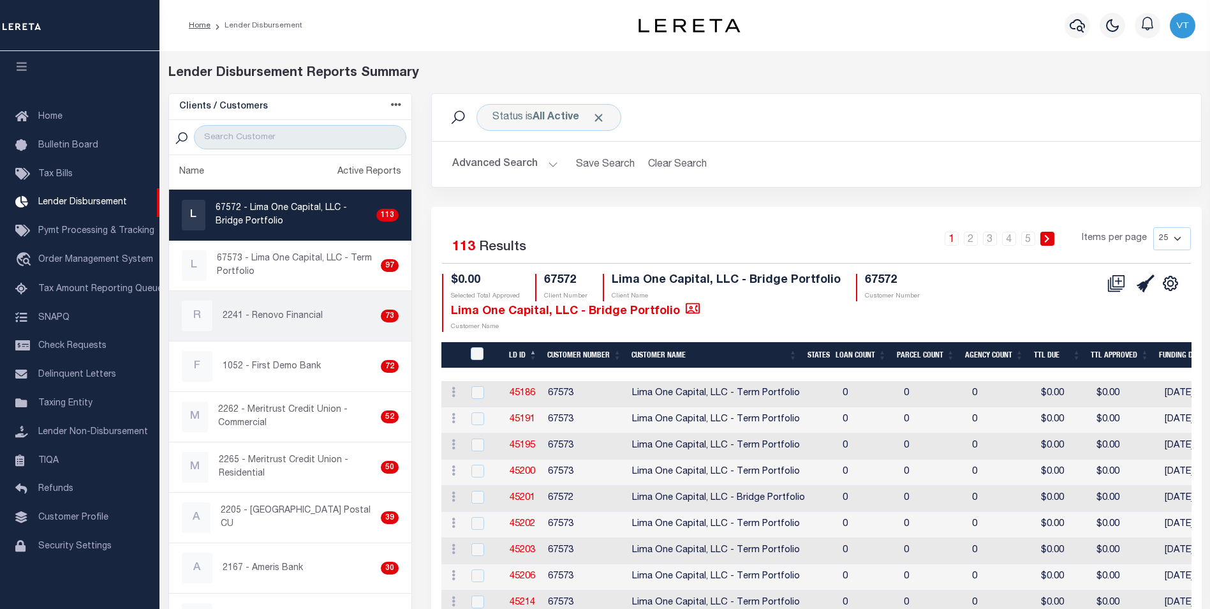
click at [276, 329] on div "R 2241 - Renovo Financial 73" at bounding box center [291, 316] width 218 height 31
checkbox input "true"
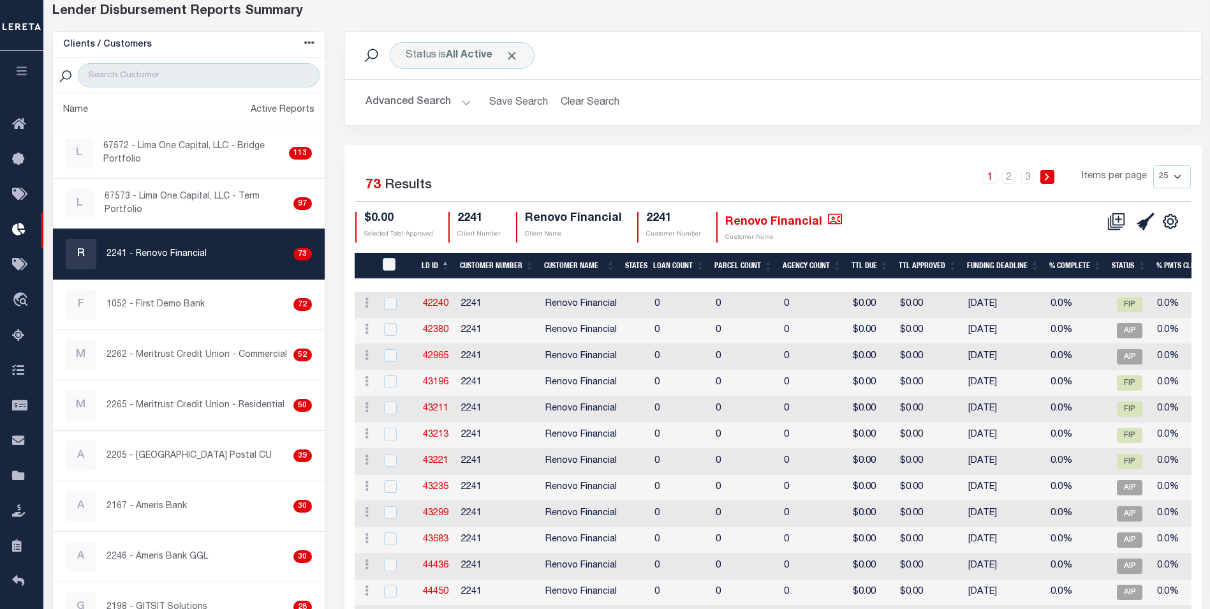
scroll to position [64, 0]
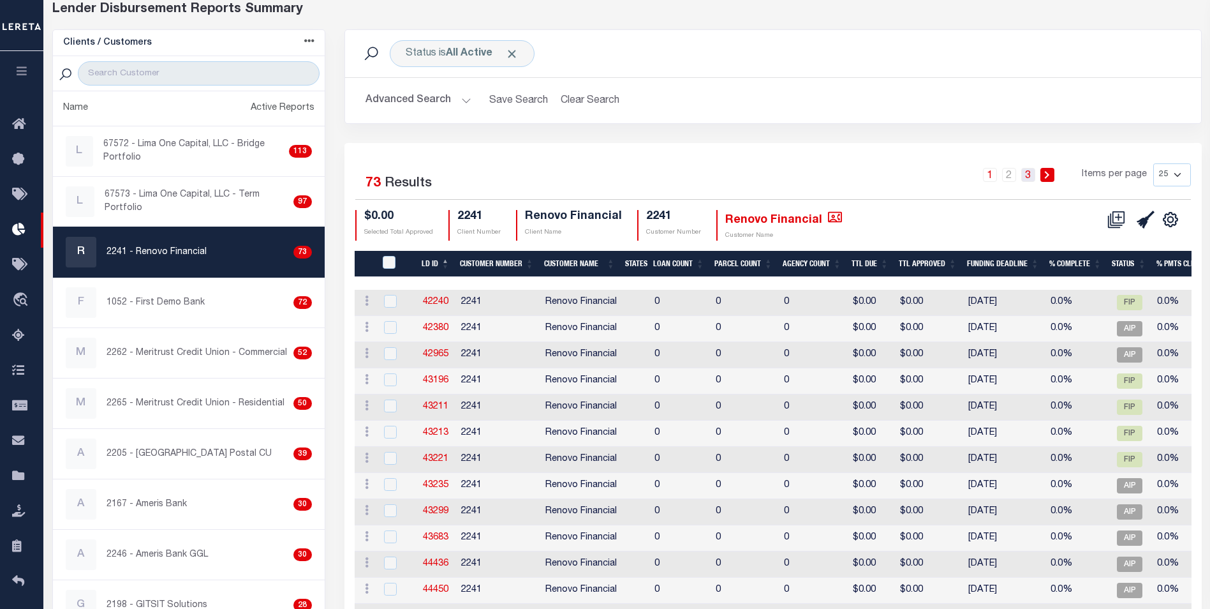
click at [1030, 175] on link "3" at bounding box center [1029, 175] width 14 height 14
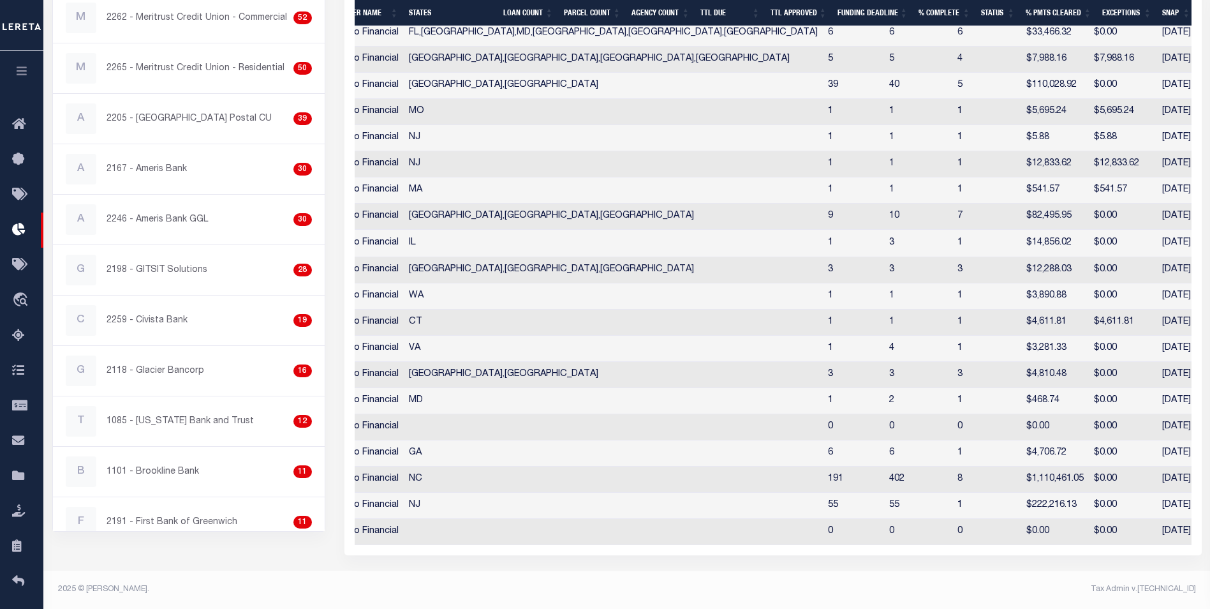
scroll to position [0, 0]
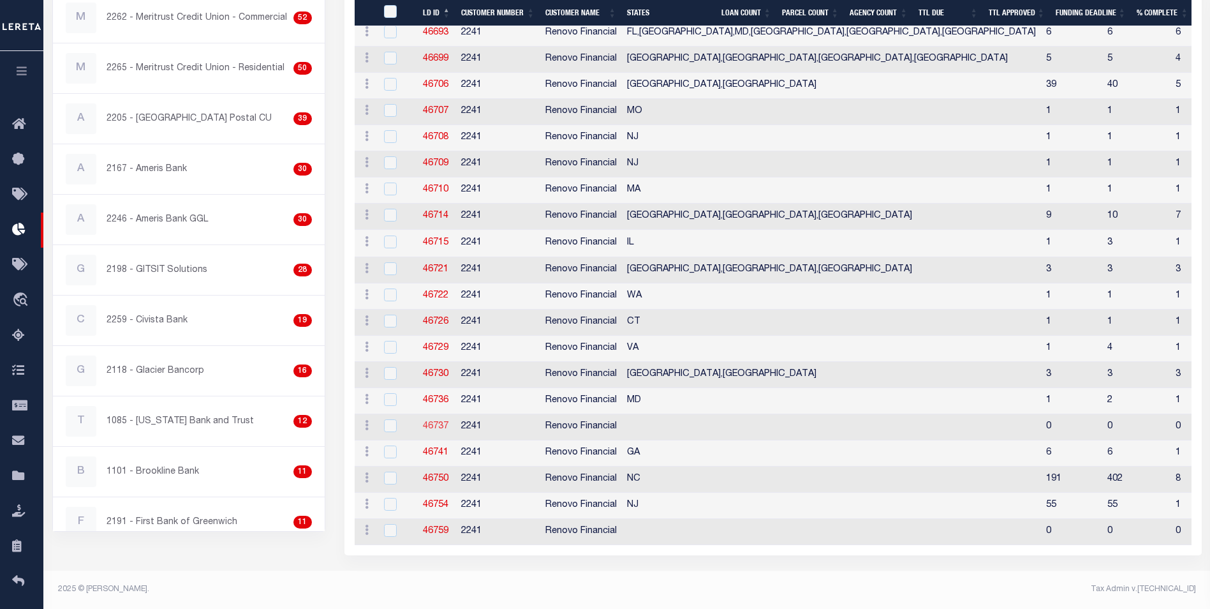
click at [443, 422] on link "46737" at bounding box center [436, 426] width 26 height 9
checkbox input "true"
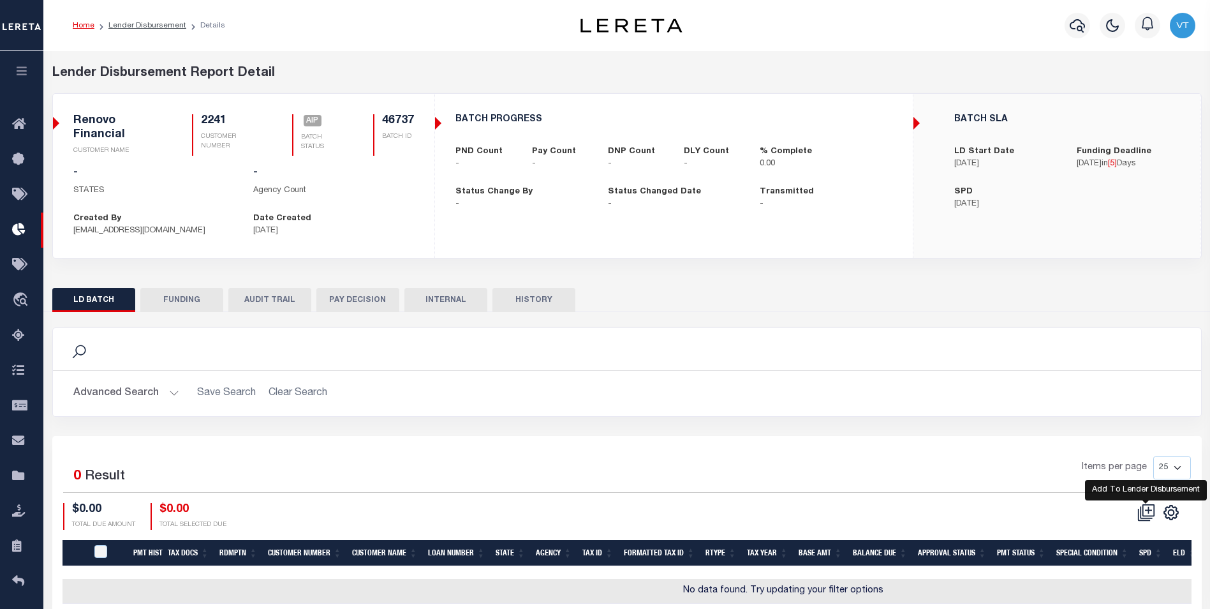
click at [1152, 515] on icon at bounding box center [1147, 512] width 18 height 18
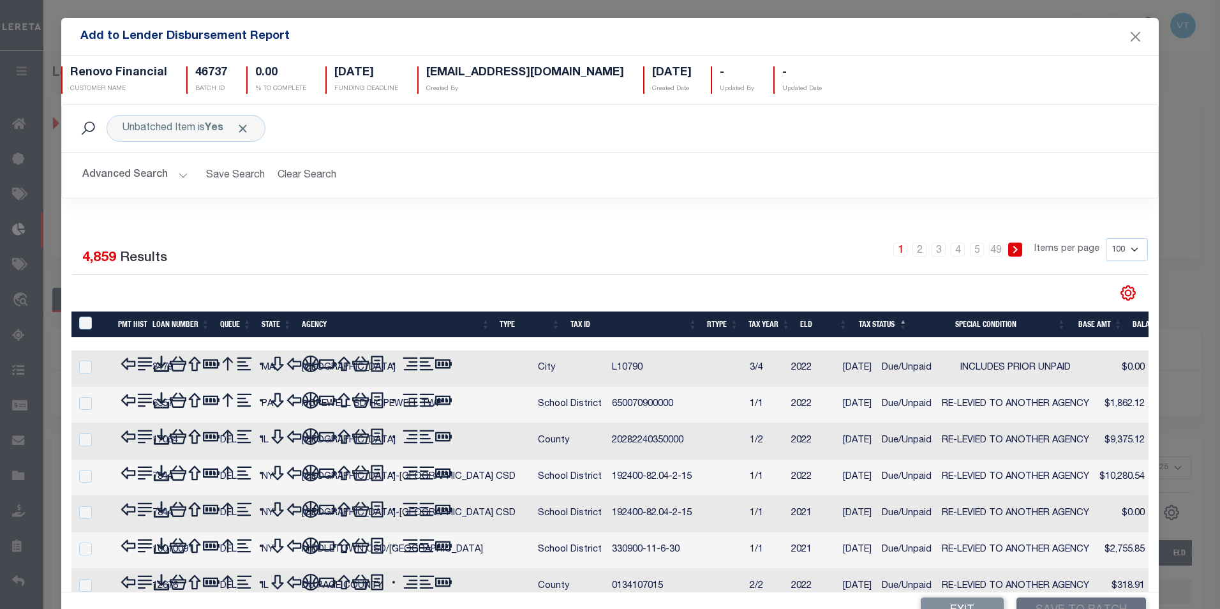
click at [139, 257] on label "Results" at bounding box center [143, 258] width 47 height 20
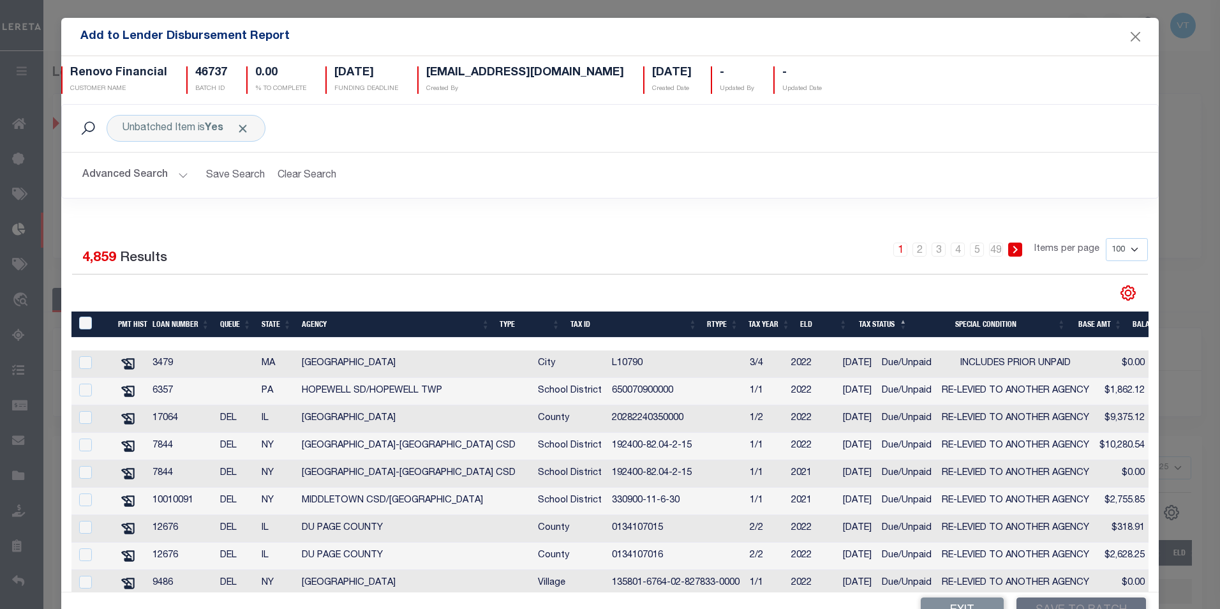
click at [160, 177] on button "Advanced Search" at bounding box center [135, 175] width 106 height 25
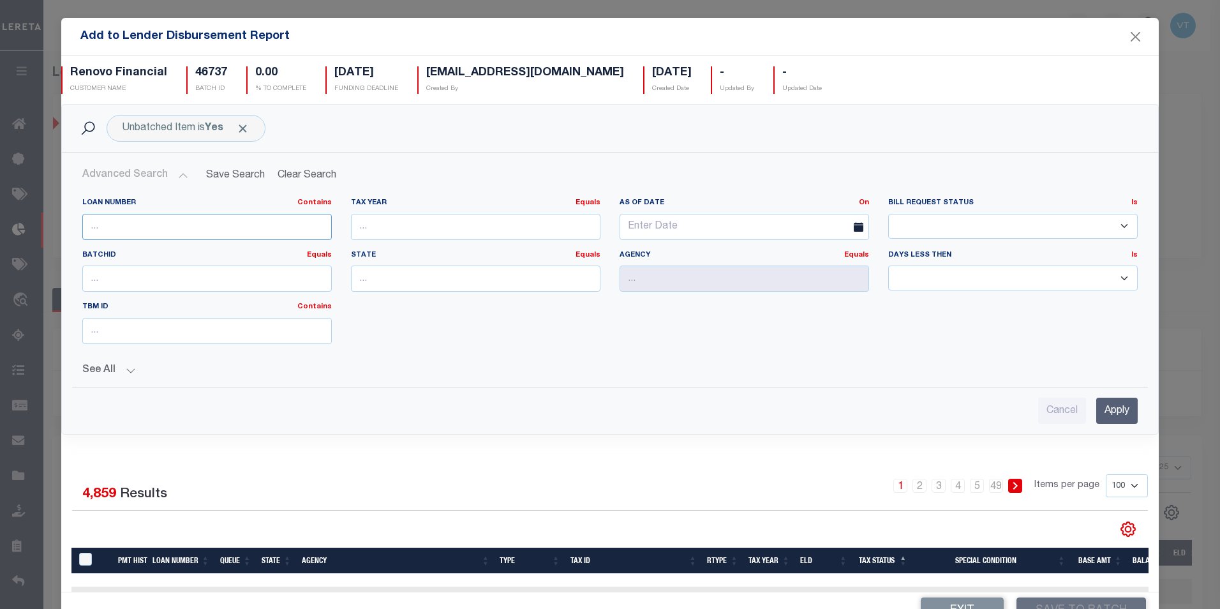
click at [168, 222] on input "text" at bounding box center [206, 227] width 249 height 26
click at [1130, 38] on button "Close" at bounding box center [1135, 37] width 17 height 17
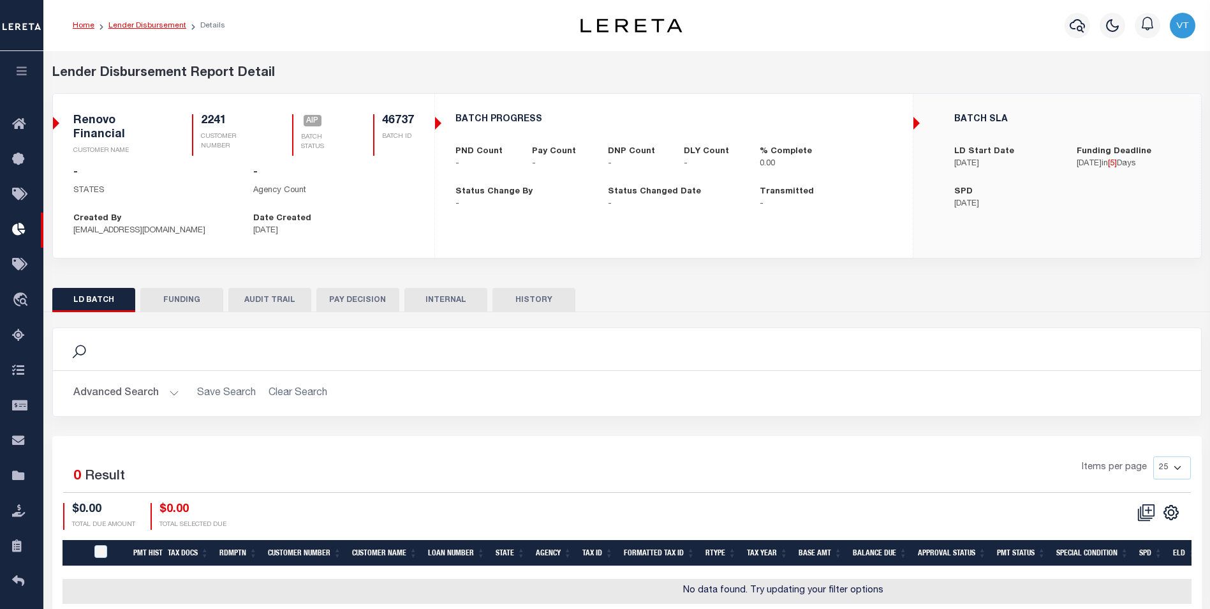
click at [150, 29] on link "Lender Disbursement" at bounding box center [147, 26] width 78 height 8
checkbox input "true"
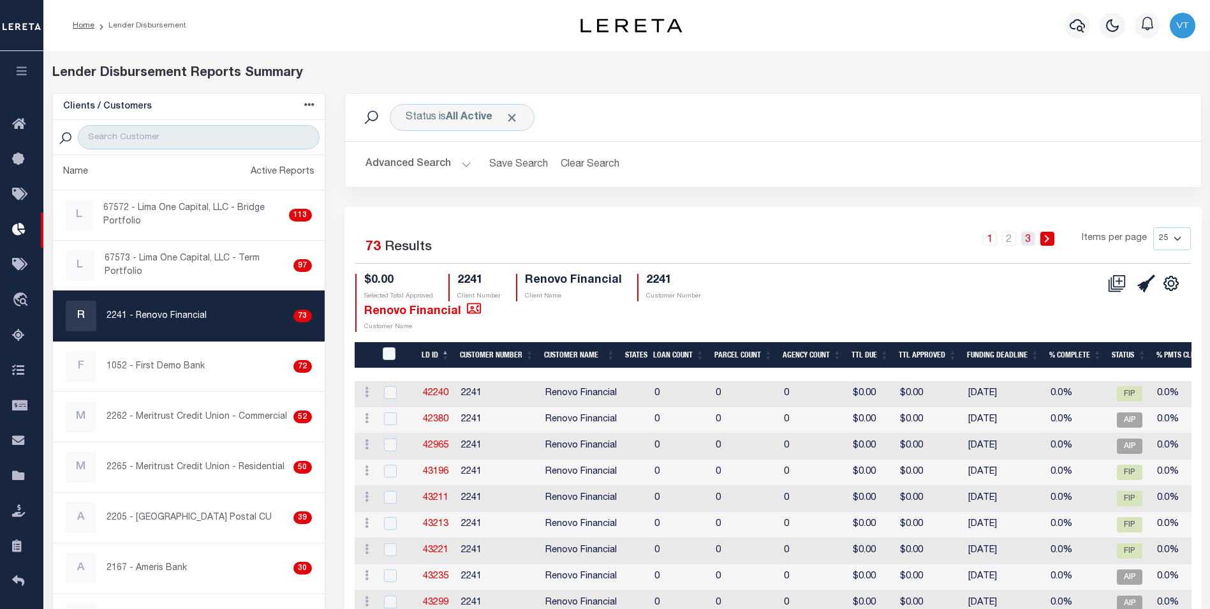
click at [1030, 244] on link "3" at bounding box center [1029, 239] width 14 height 14
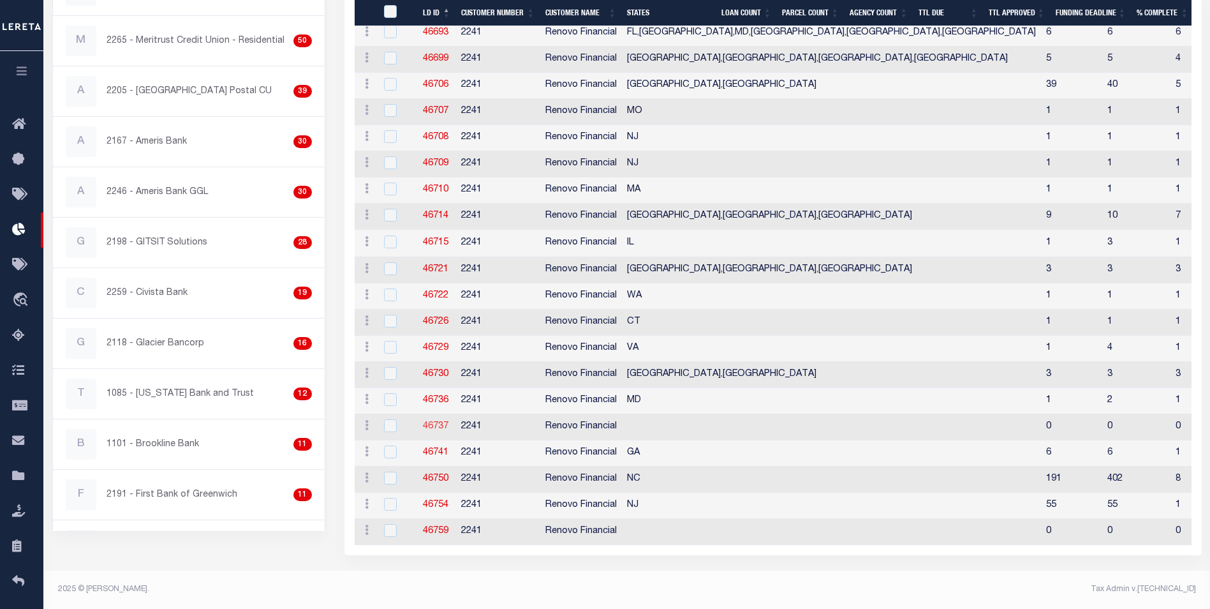
click at [439, 422] on link "46737" at bounding box center [436, 426] width 26 height 9
checkbox input "true"
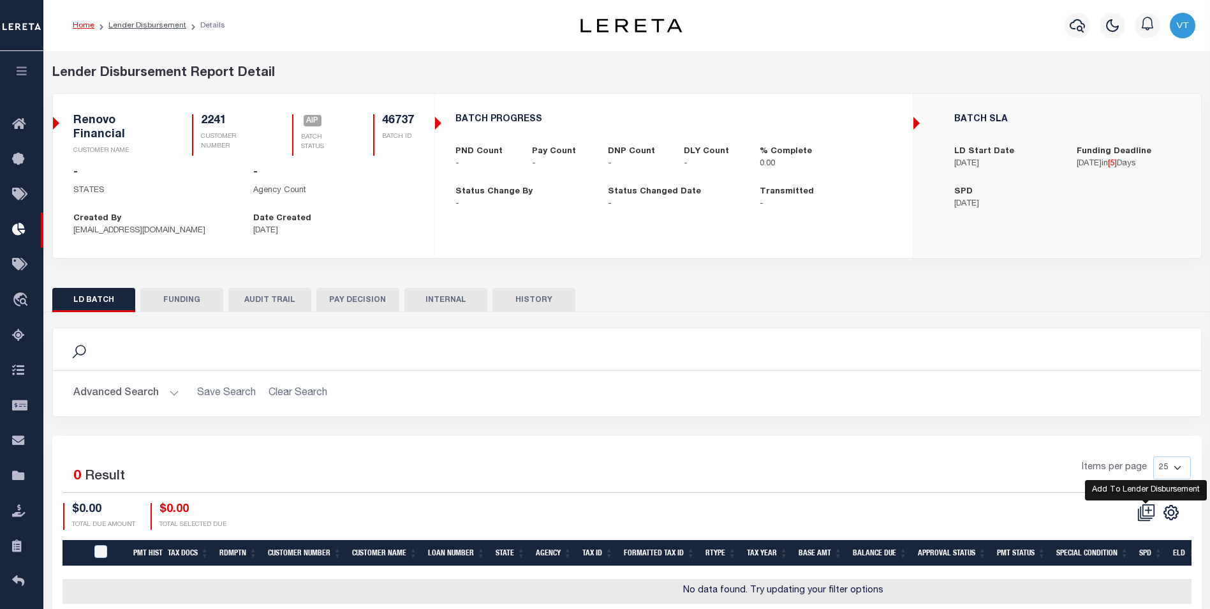
click at [1146, 516] on icon at bounding box center [1148, 509] width 12 height 12
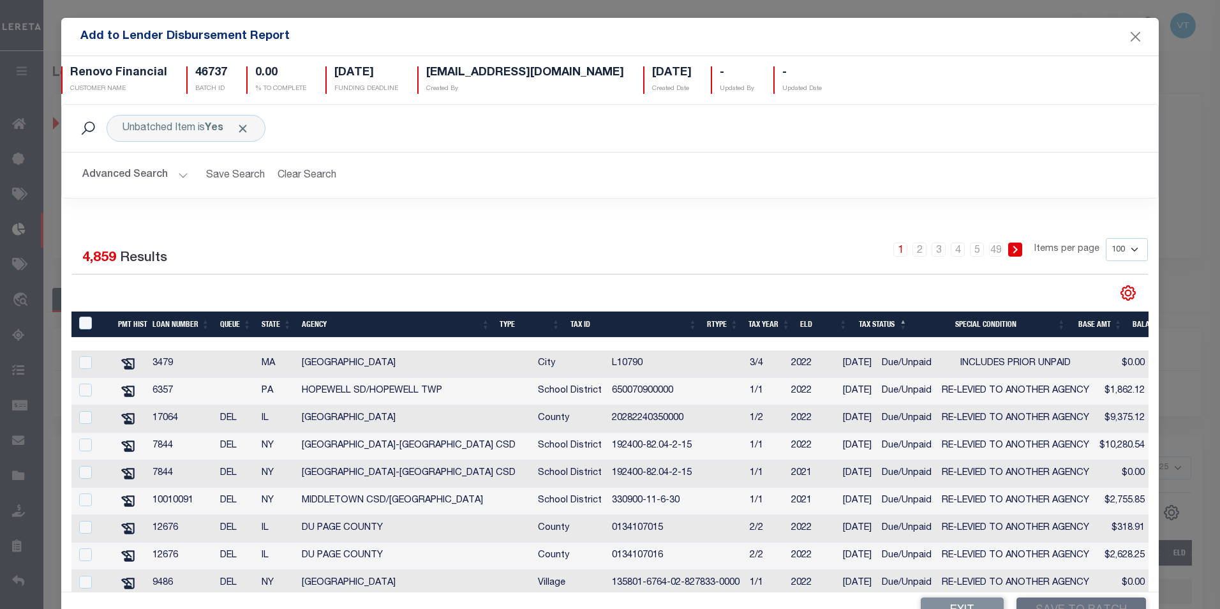
click at [150, 171] on button "Advanced Search" at bounding box center [135, 175] width 106 height 25
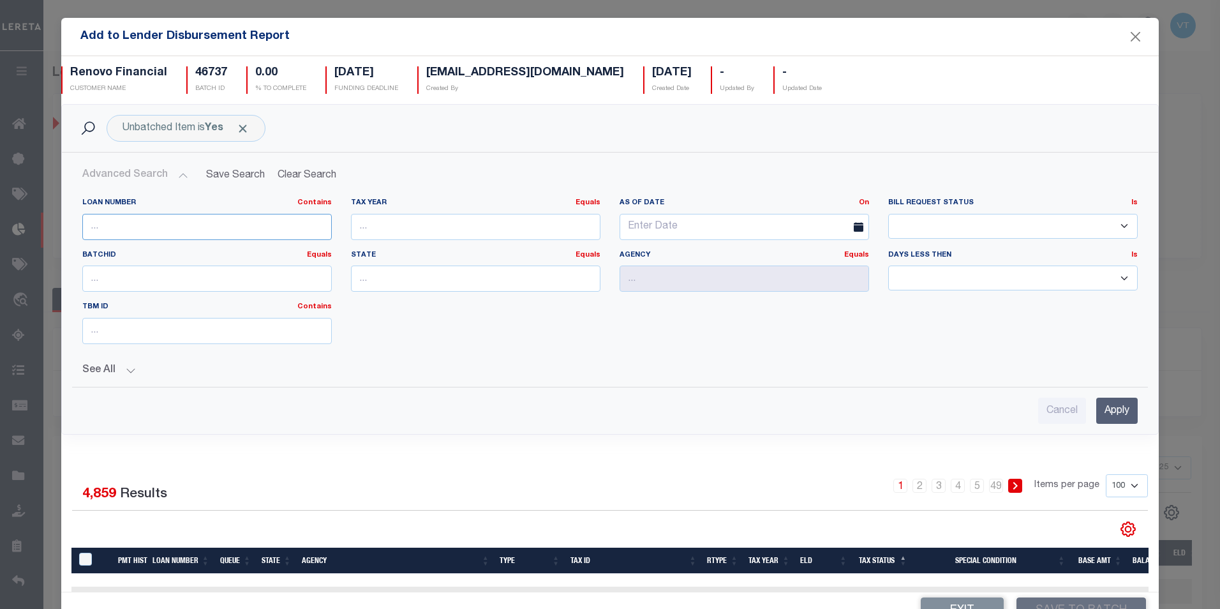
click at [153, 232] on input "text" at bounding box center [206, 227] width 249 height 26
type input "10011624"
click at [1096, 410] on input "Apply" at bounding box center [1116, 411] width 41 height 26
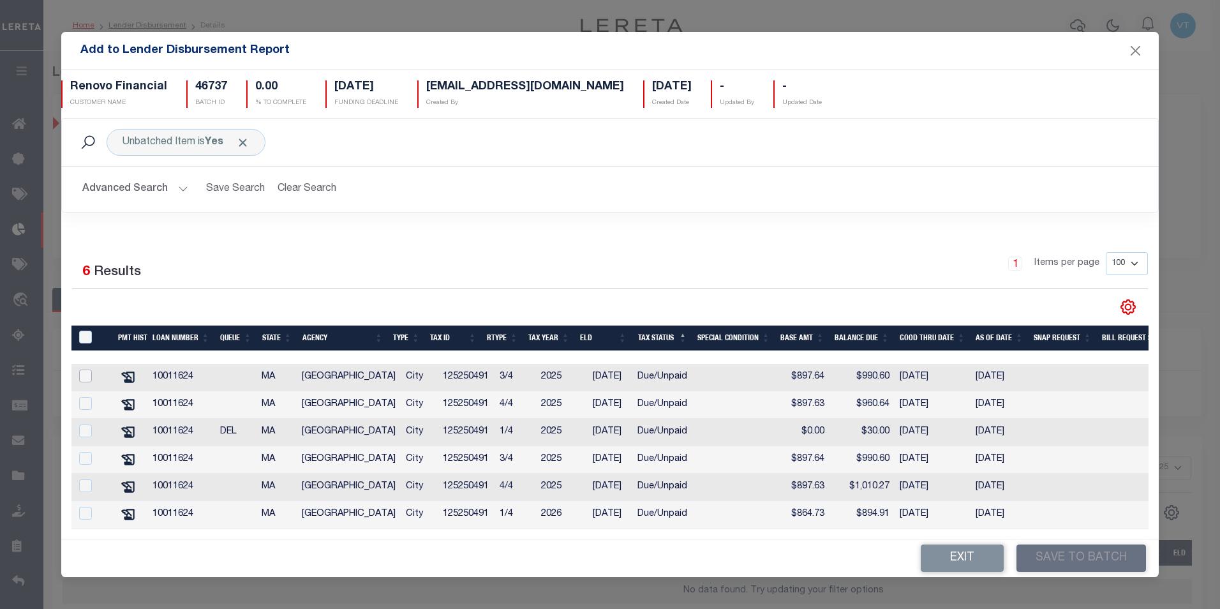
click at [87, 371] on input "checkbox" at bounding box center [85, 375] width 13 height 13
checkbox input "true"
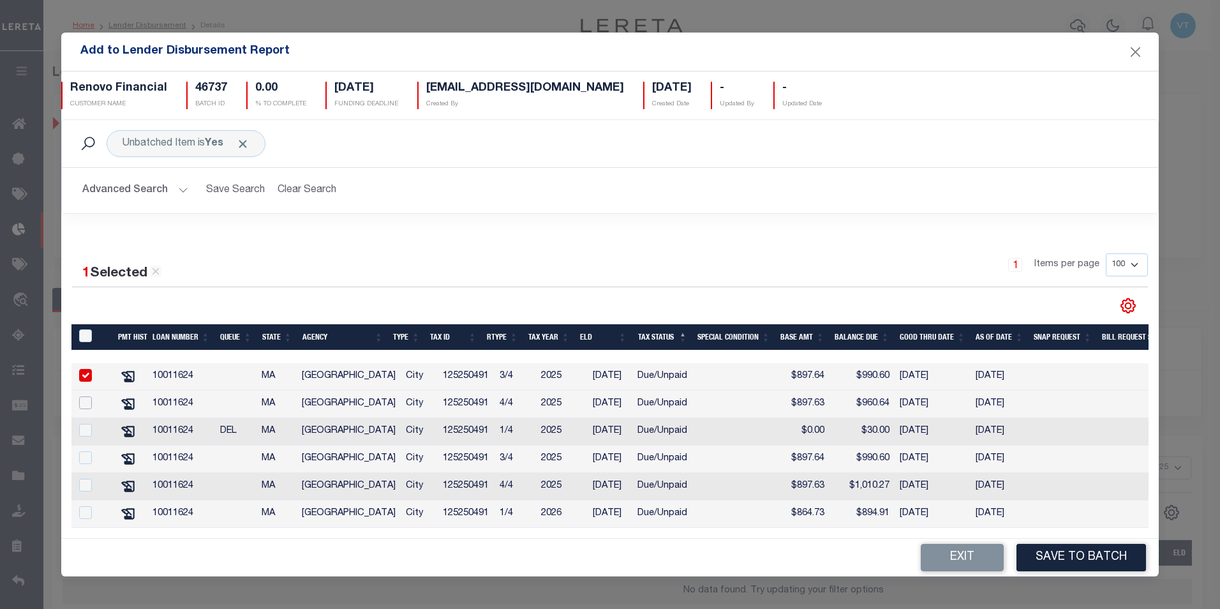
click at [84, 396] on input "checkbox" at bounding box center [85, 402] width 13 height 13
checkbox input "true"
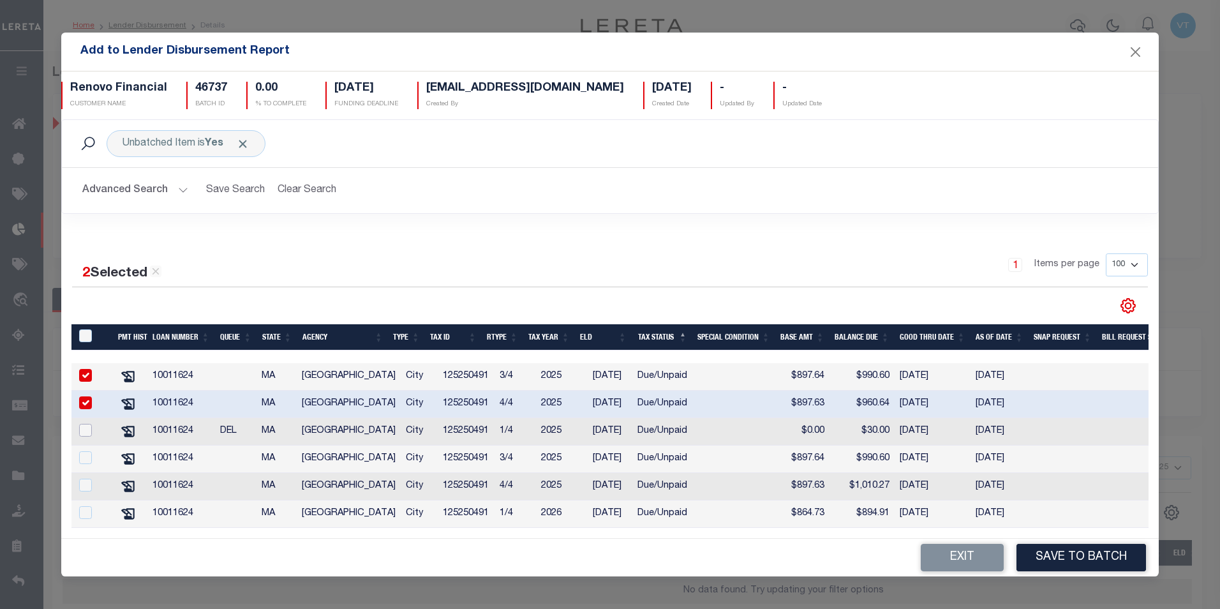
click at [86, 426] on input "checkbox" at bounding box center [85, 430] width 13 height 13
checkbox input "true"
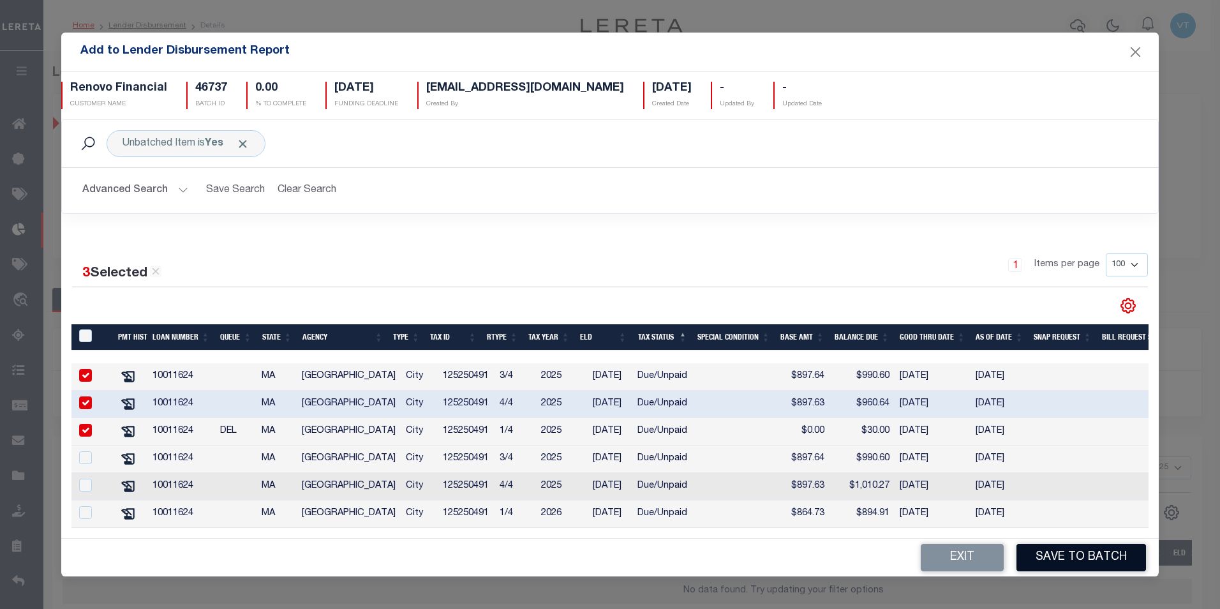
click at [1074, 558] on button "Save to Batch" at bounding box center [1081, 557] width 130 height 27
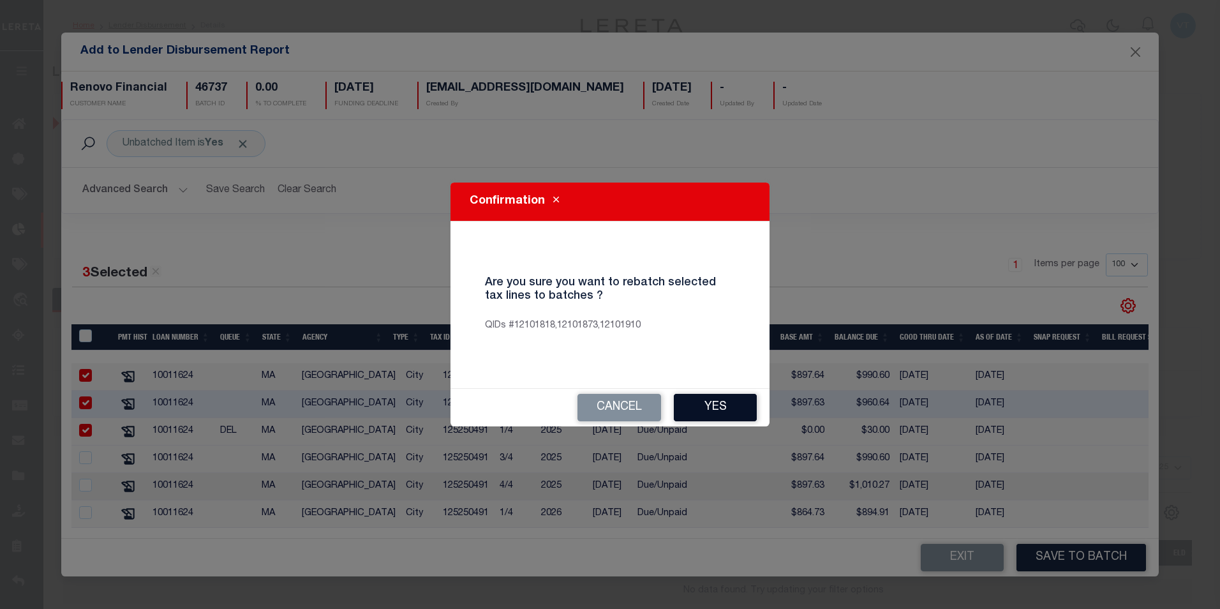
click at [738, 408] on button "Yes" at bounding box center [715, 407] width 83 height 27
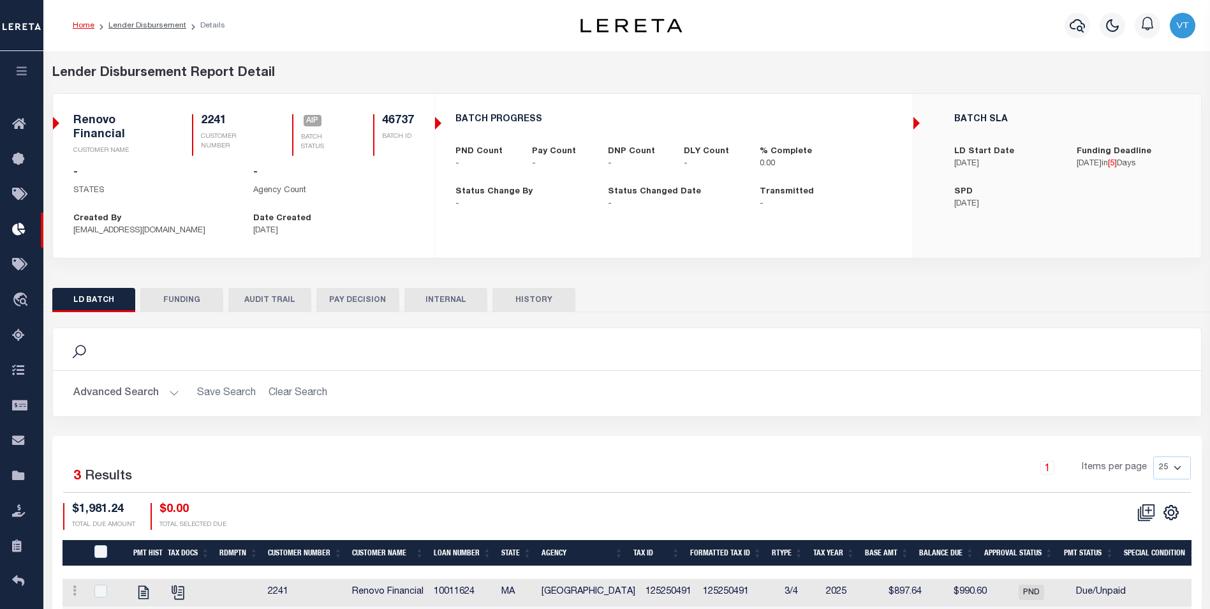
click at [19, 75] on icon "button" at bounding box center [22, 70] width 15 height 11
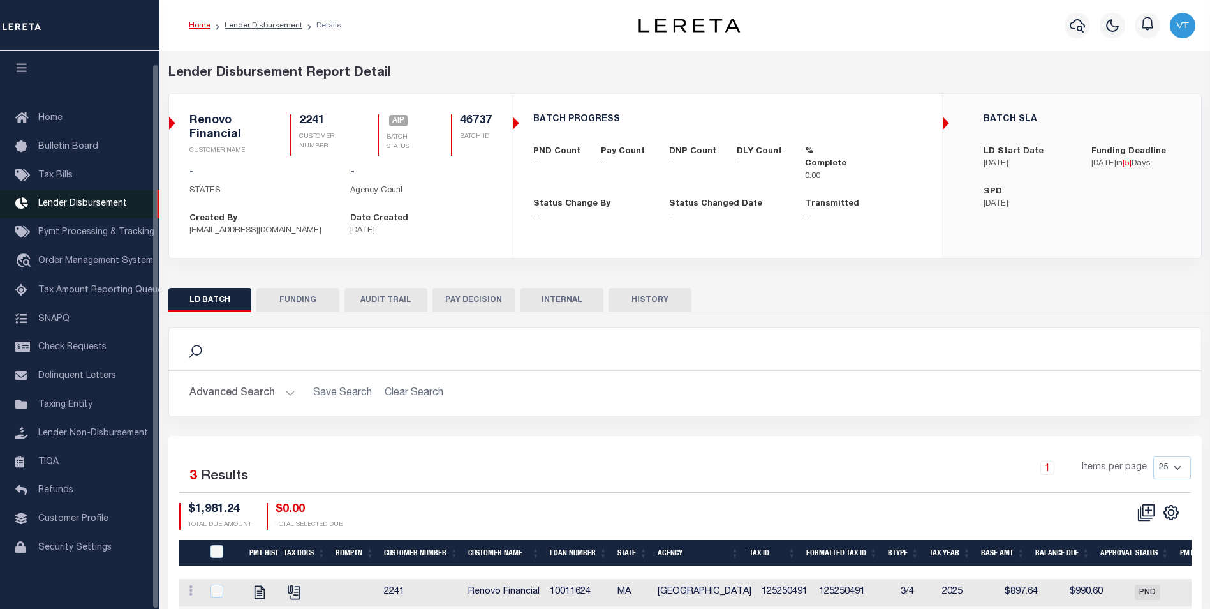
scroll to position [13, 0]
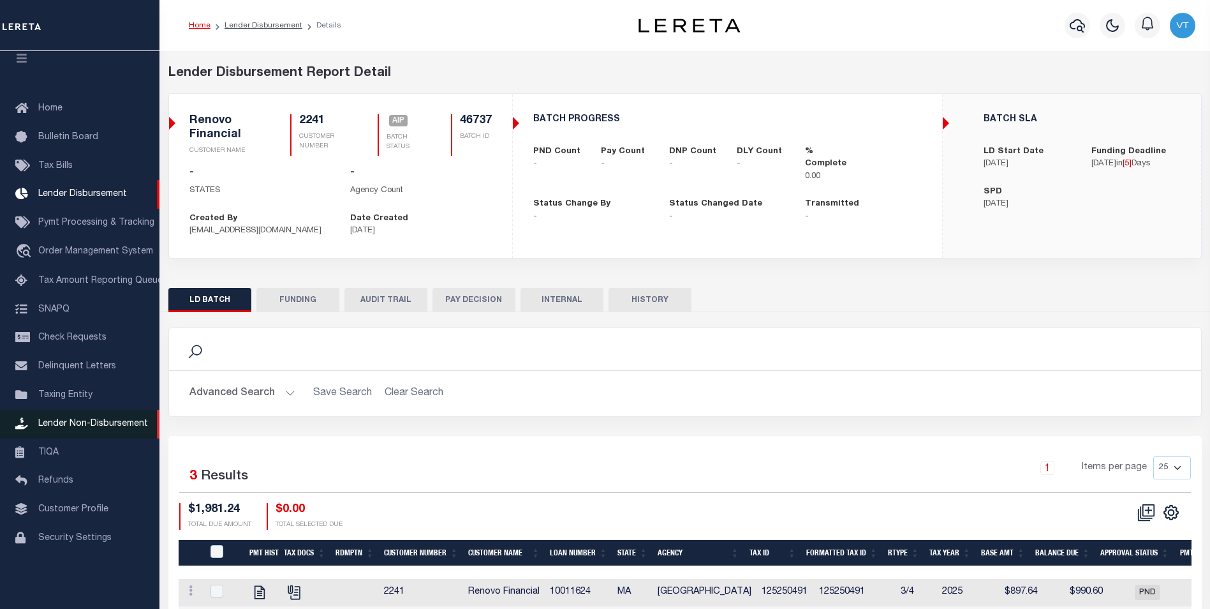
click at [83, 426] on span "Lender Non-Disbursement" at bounding box center [93, 423] width 110 height 9
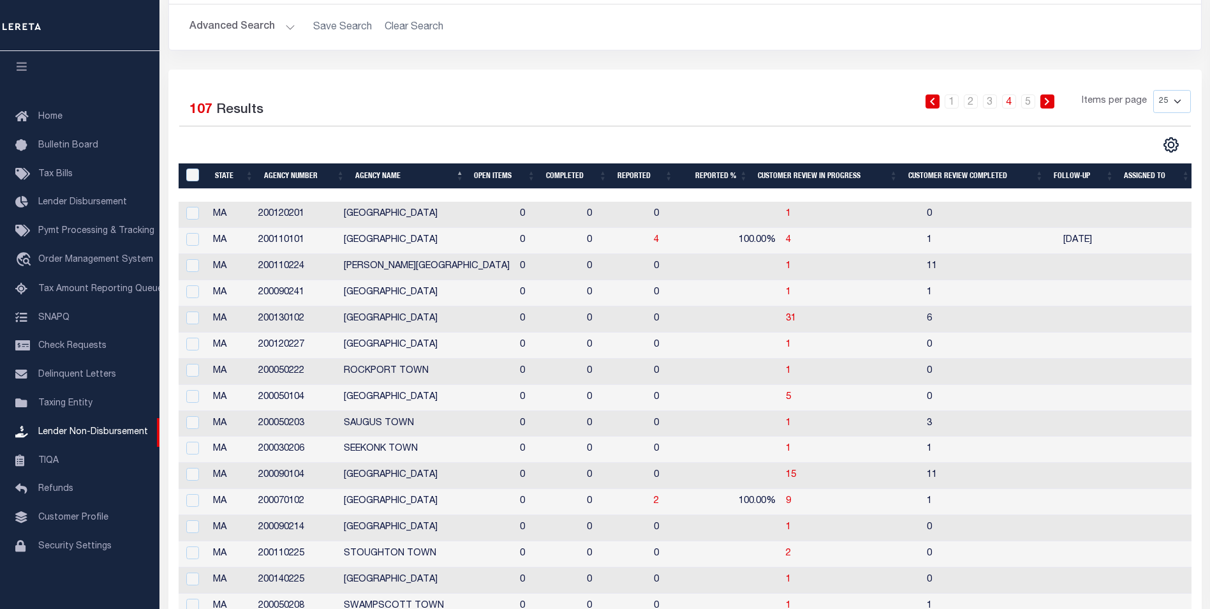
scroll to position [128, 0]
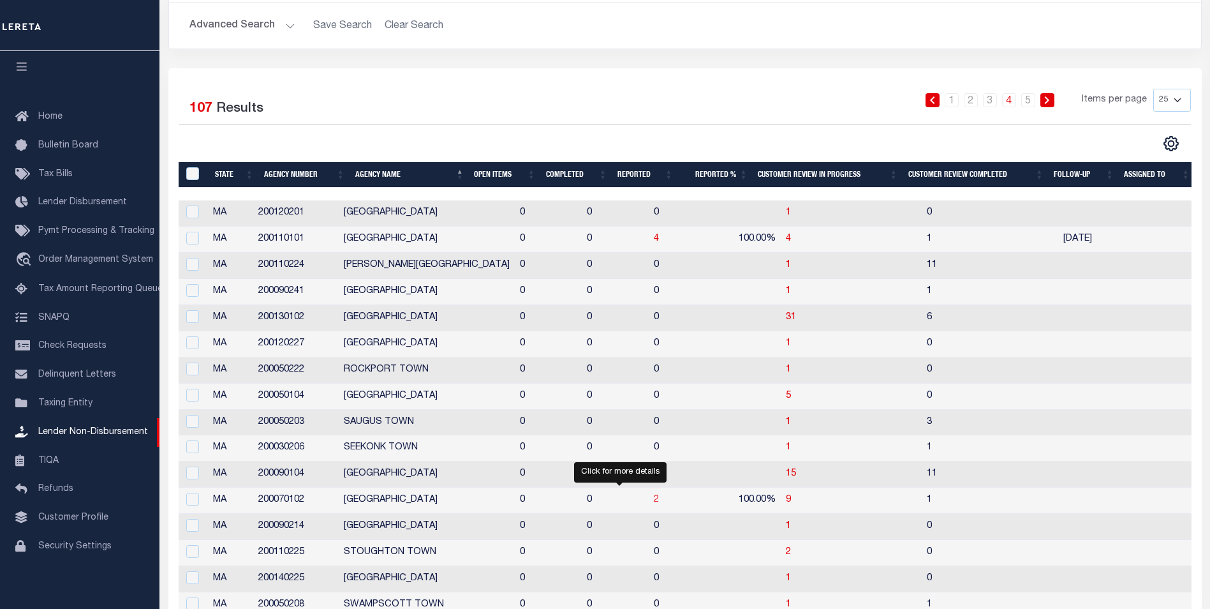
click at [654, 498] on span "2" at bounding box center [656, 499] width 5 height 9
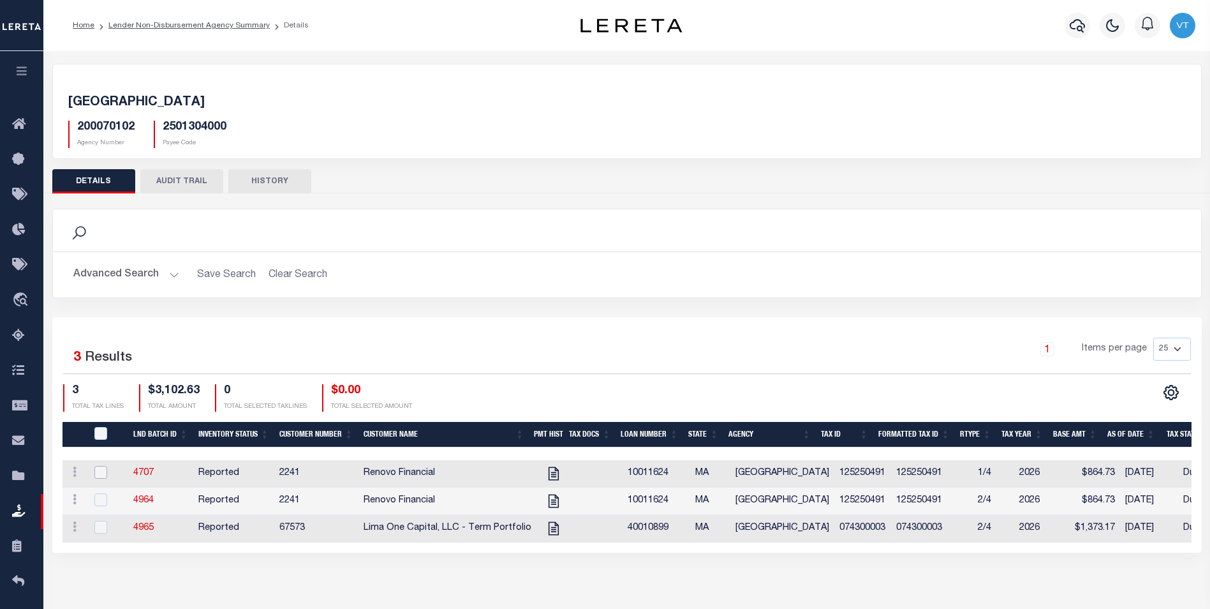
click at [103, 473] on input "checkbox" at bounding box center [100, 472] width 13 height 13
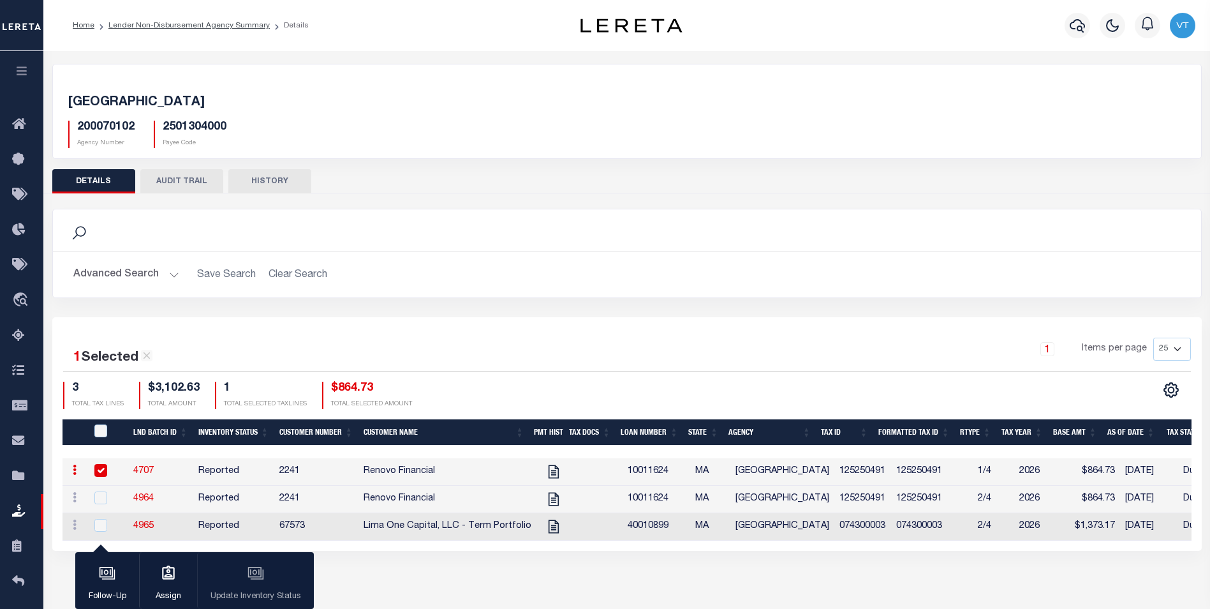
click at [259, 586] on div "Follow-Up Assign Update Inventory Status" at bounding box center [194, 580] width 239 height 57
click at [463, 576] on div "SPRINGFIELD CITY 200070102 Agency Number 2501304000 Payee Code Search Is 1" at bounding box center [626, 320] width 1167 height 538
click at [105, 473] on input "checkbox" at bounding box center [100, 470] width 13 height 13
checkbox input "false"
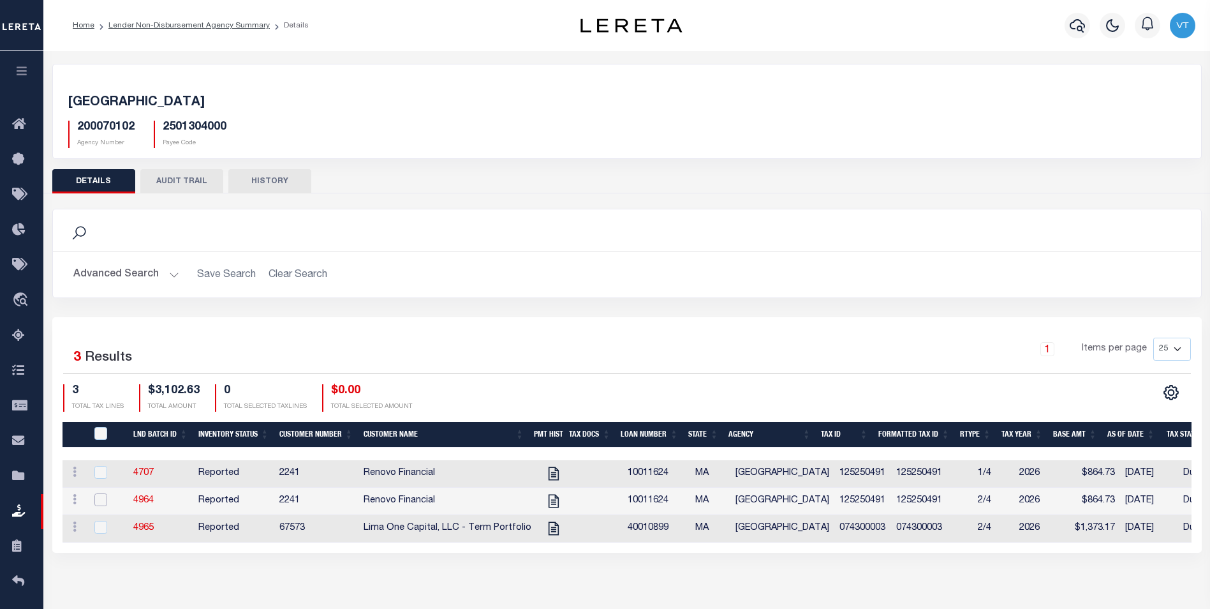
click at [100, 498] on input "checkbox" at bounding box center [100, 499] width 13 height 13
checkbox input "true"
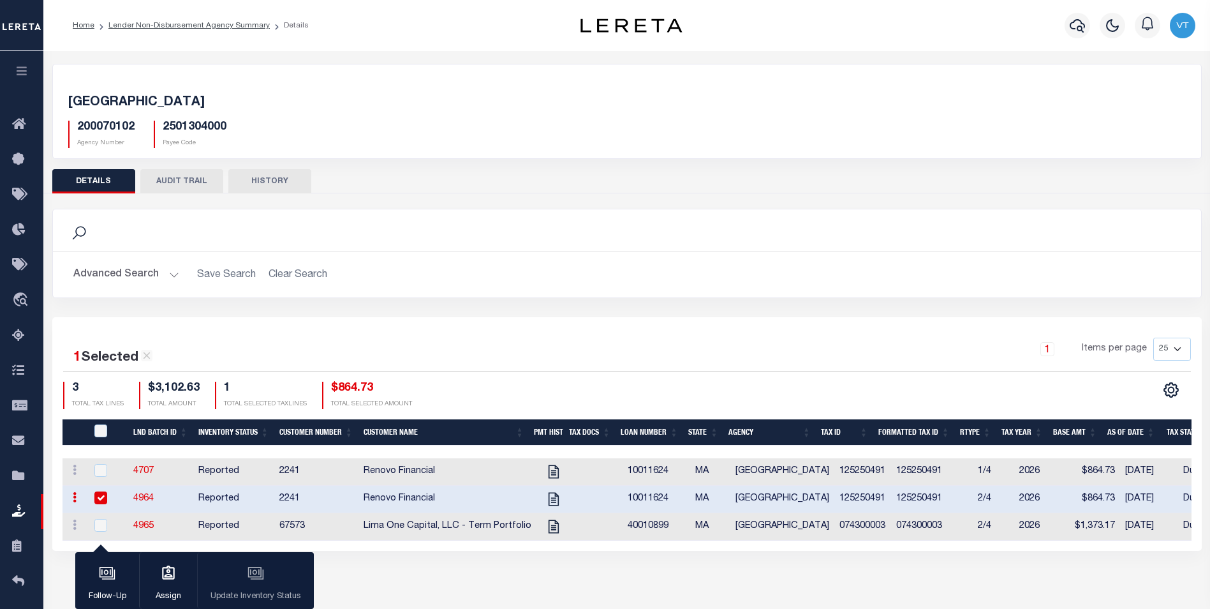
click at [253, 570] on div "Follow-Up Assign Update Inventory Status" at bounding box center [194, 580] width 239 height 57
click at [163, 26] on link "Lender Non-Disbursement Agency Summary" at bounding box center [188, 26] width 161 height 8
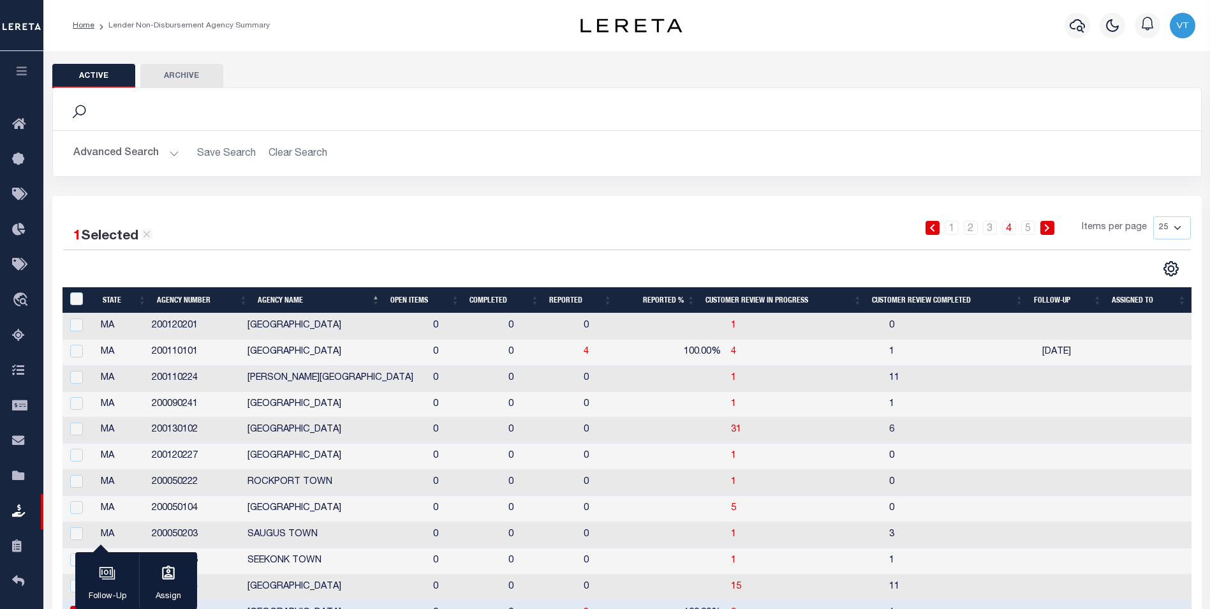
click at [121, 155] on button "Advanced Search" at bounding box center [126, 153] width 106 height 25
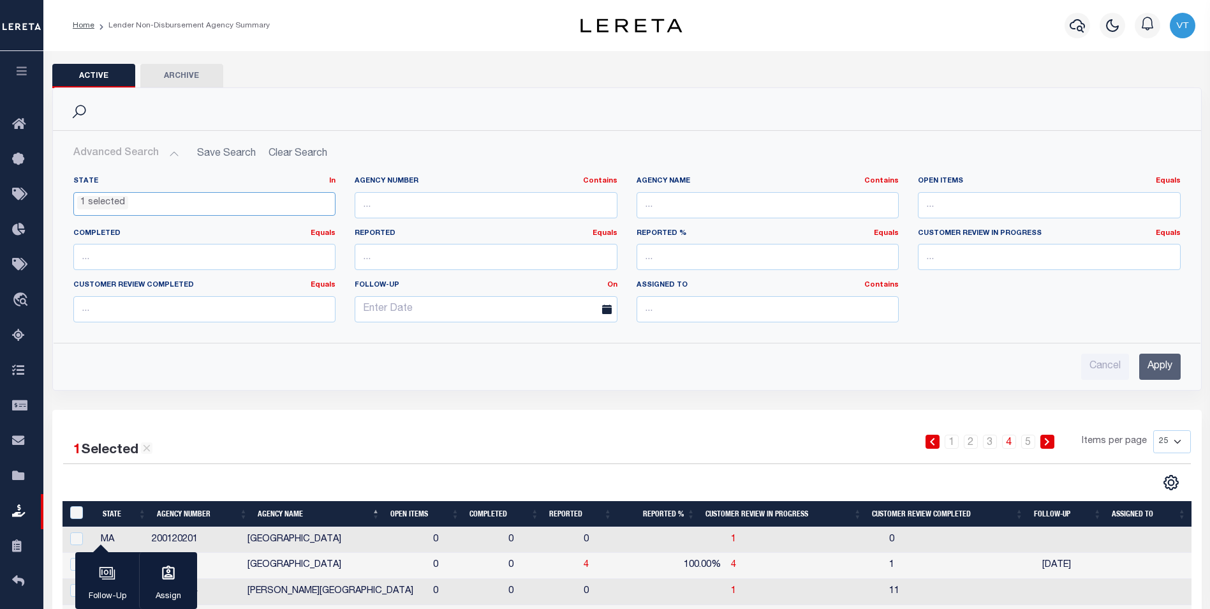
click at [118, 200] on li "1 selected" at bounding box center [102, 203] width 51 height 14
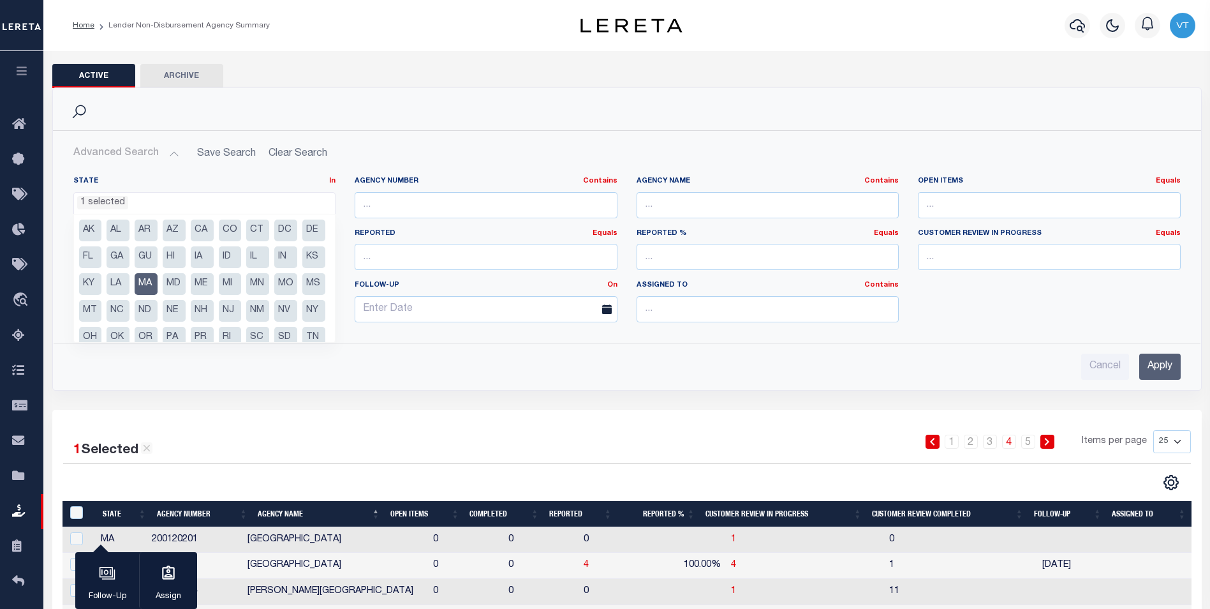
click at [158, 286] on li "MA" at bounding box center [146, 284] width 23 height 22
click at [219, 322] on li "NJ" at bounding box center [230, 311] width 23 height 22
select select "NJ"
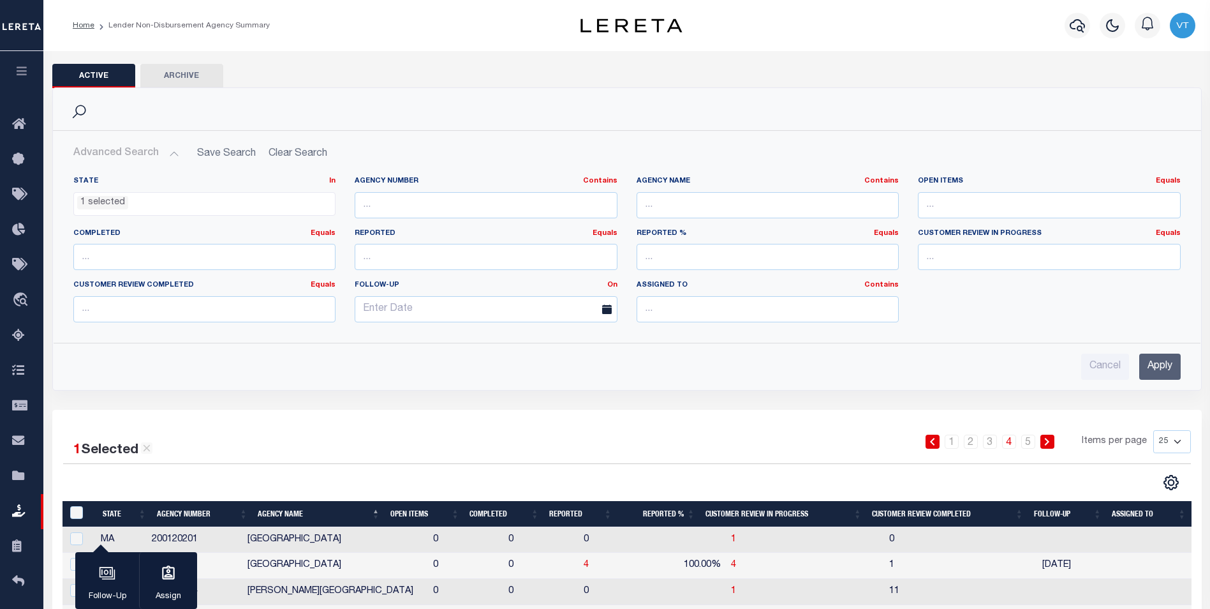
click at [1156, 366] on input "Apply" at bounding box center [1160, 366] width 41 height 26
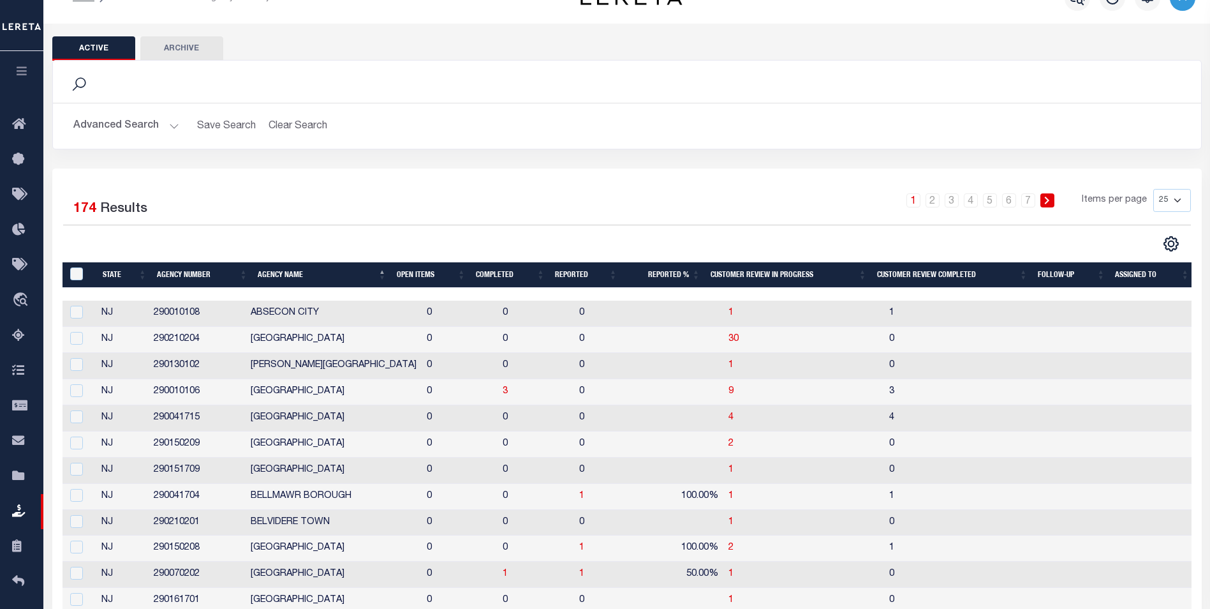
scroll to position [0, 0]
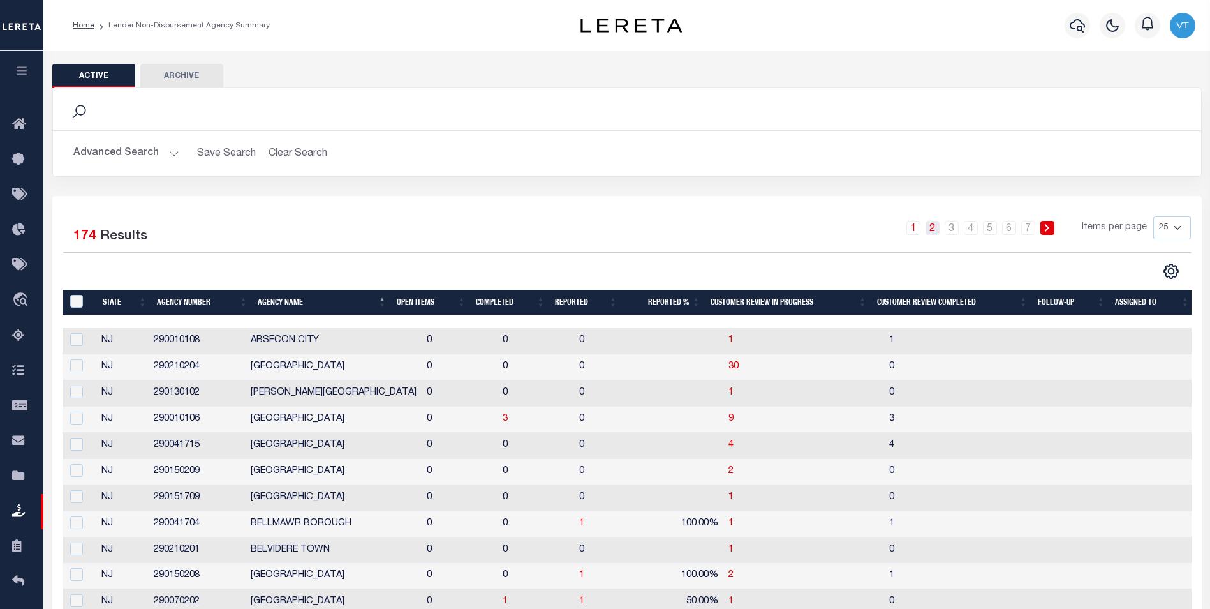
click at [931, 227] on link "2" at bounding box center [933, 228] width 14 height 14
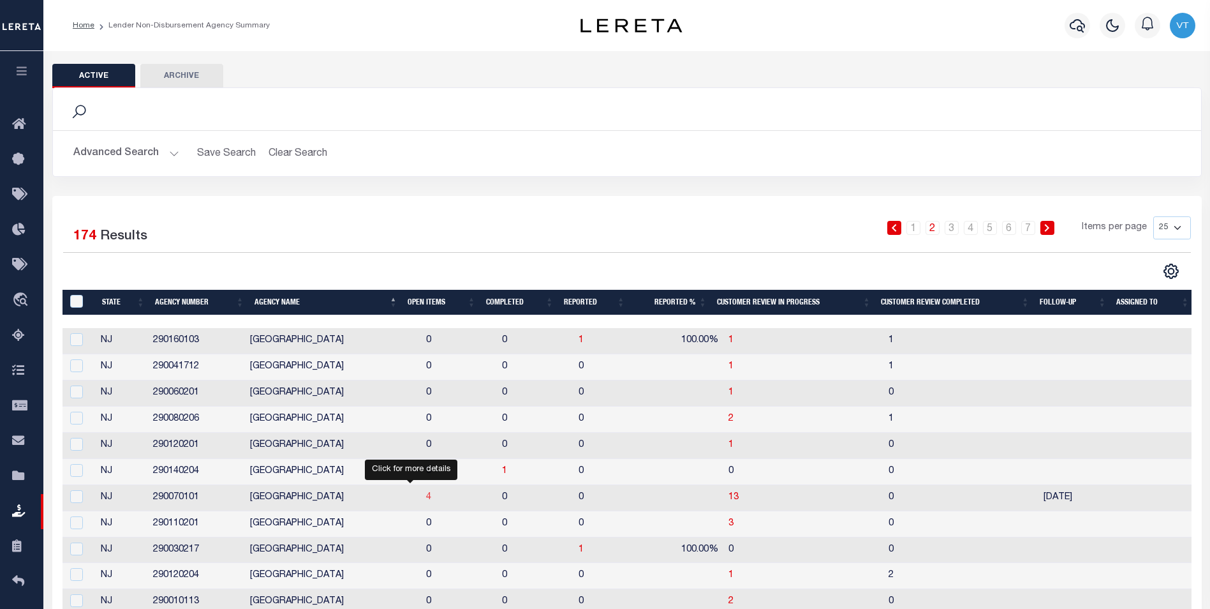
click at [426, 497] on span "4" at bounding box center [428, 497] width 5 height 9
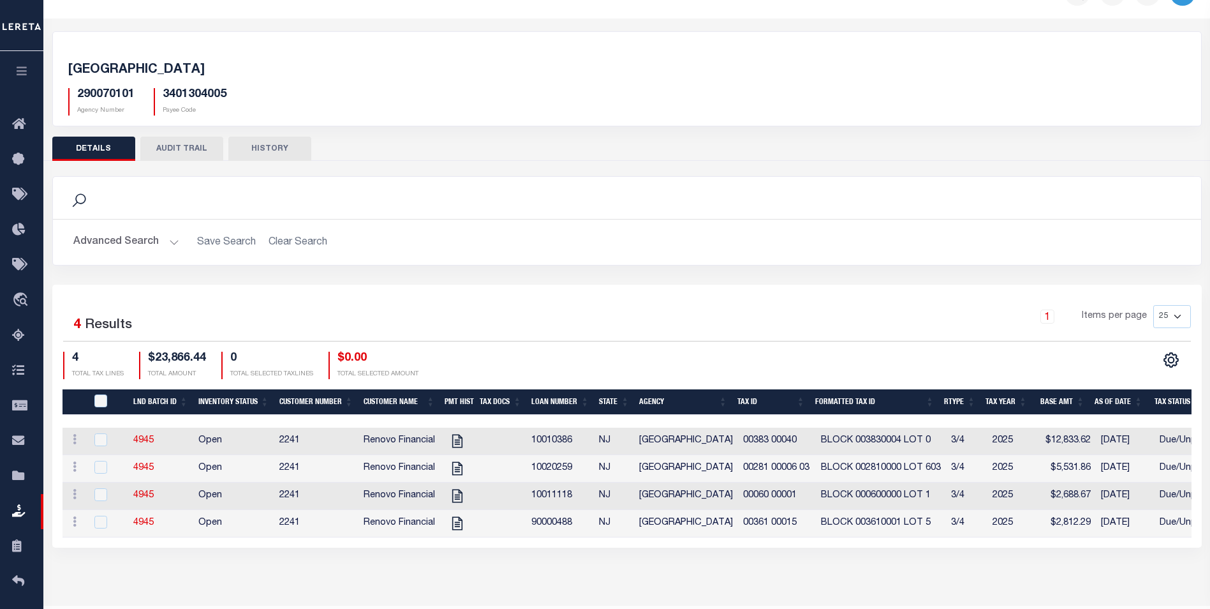
scroll to position [68, 0]
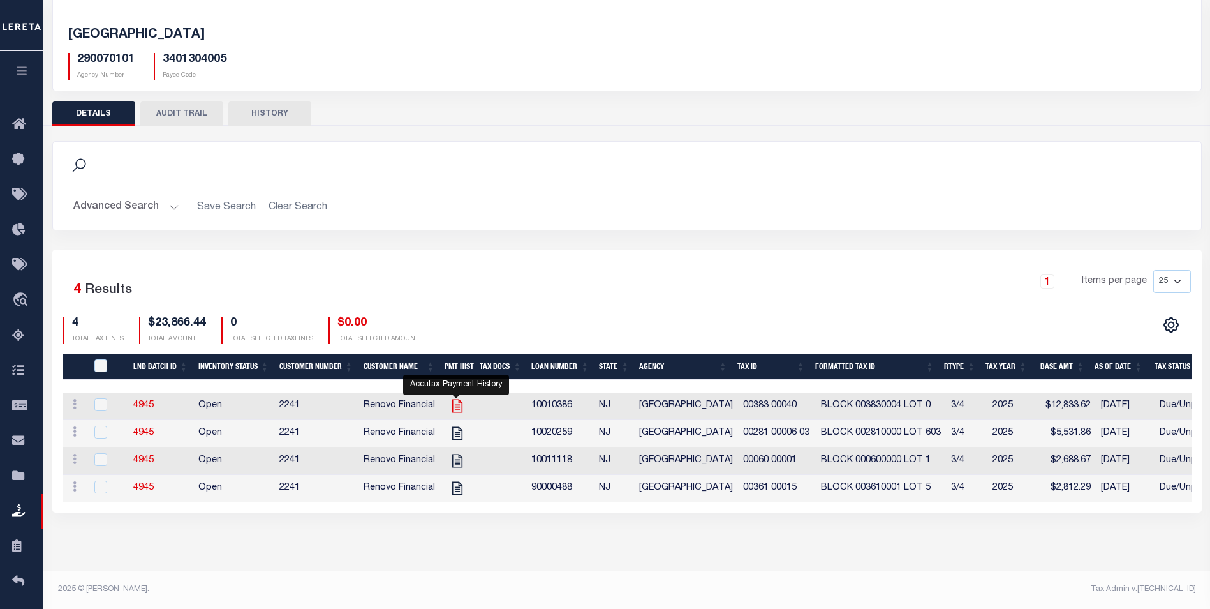
click at [456, 413] on icon "" at bounding box center [457, 405] width 10 height 13
checkbox input "true"
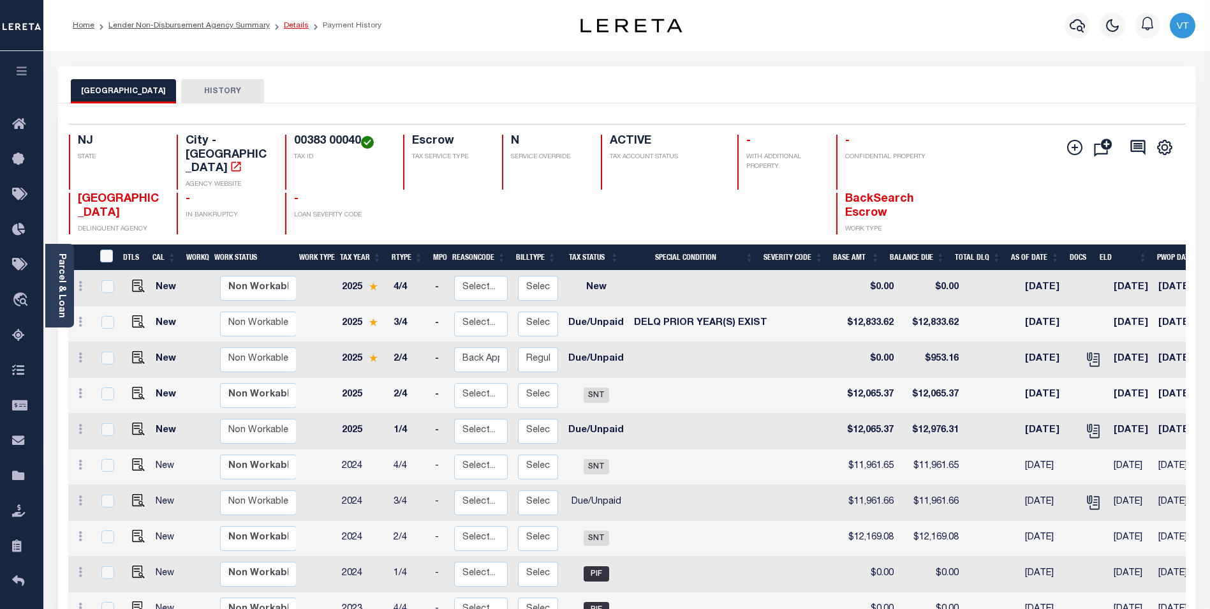
click at [284, 29] on link "Details" at bounding box center [296, 26] width 25 height 8
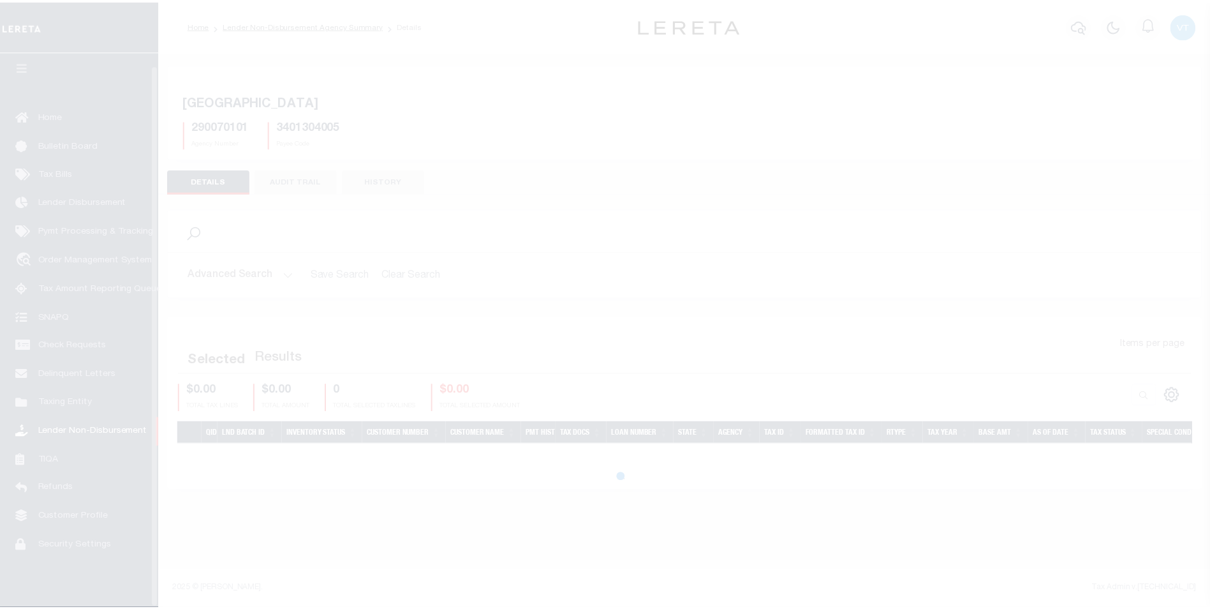
scroll to position [13, 0]
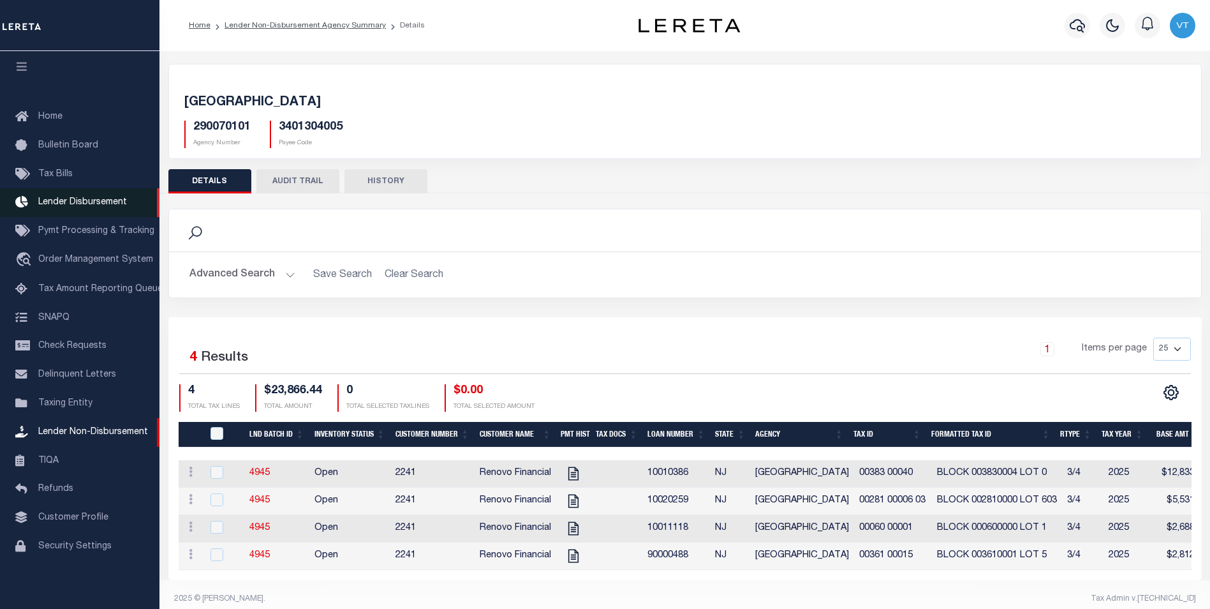
click at [68, 198] on span "Lender Disbursement" at bounding box center [82, 202] width 89 height 9
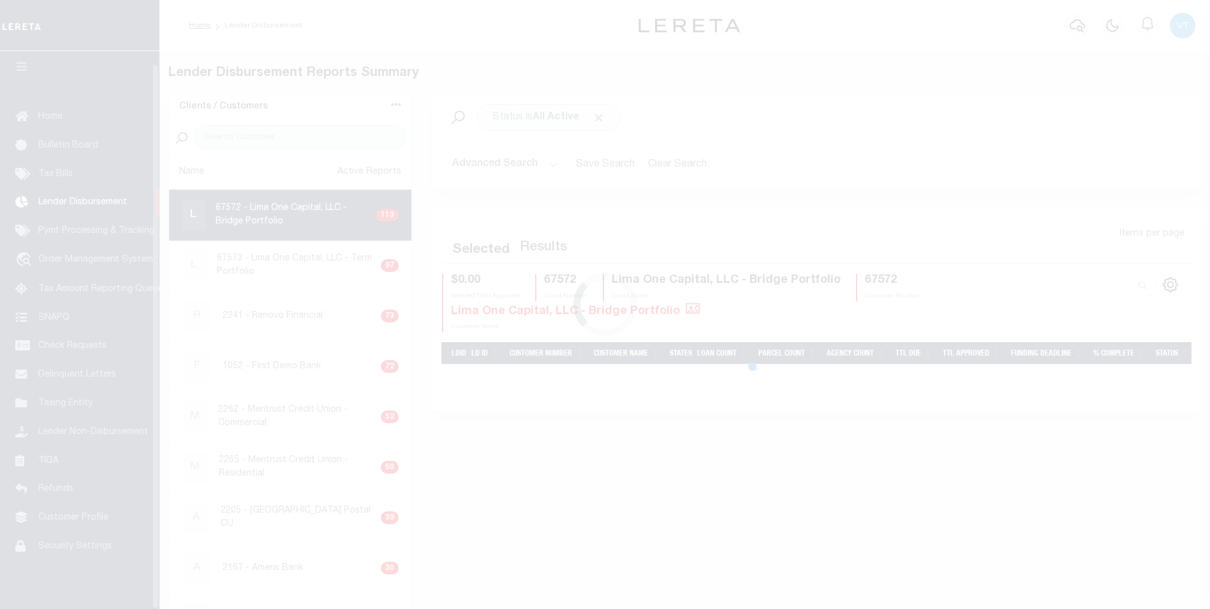
scroll to position [13, 0]
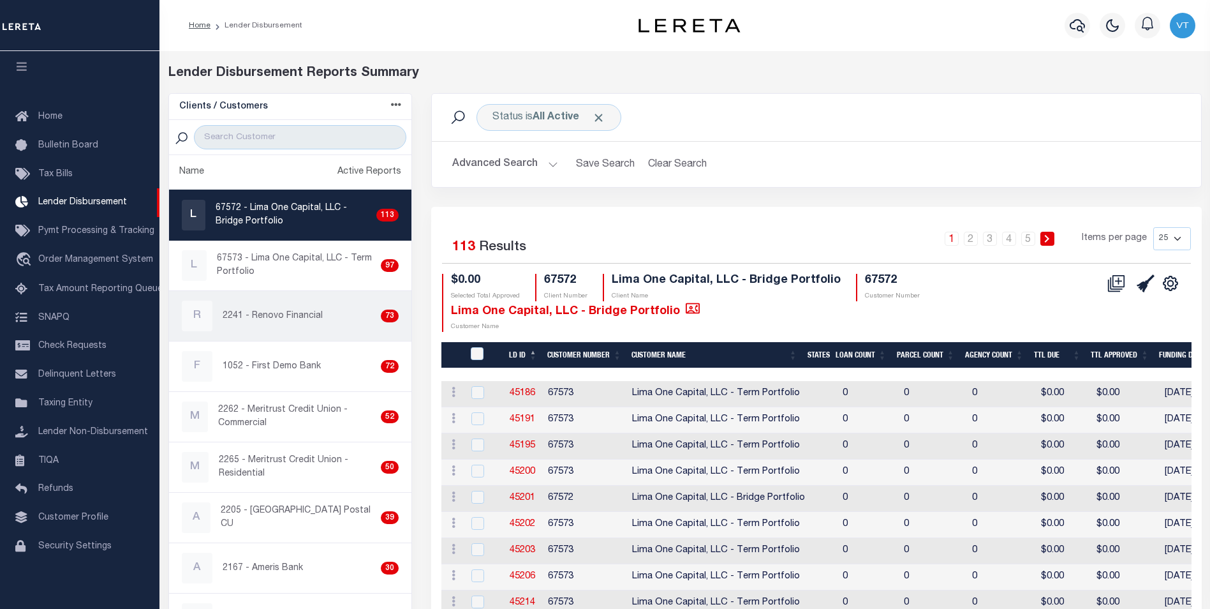
click at [290, 315] on p "2241 - Renovo Financial" at bounding box center [273, 315] width 100 height 13
checkbox input "true"
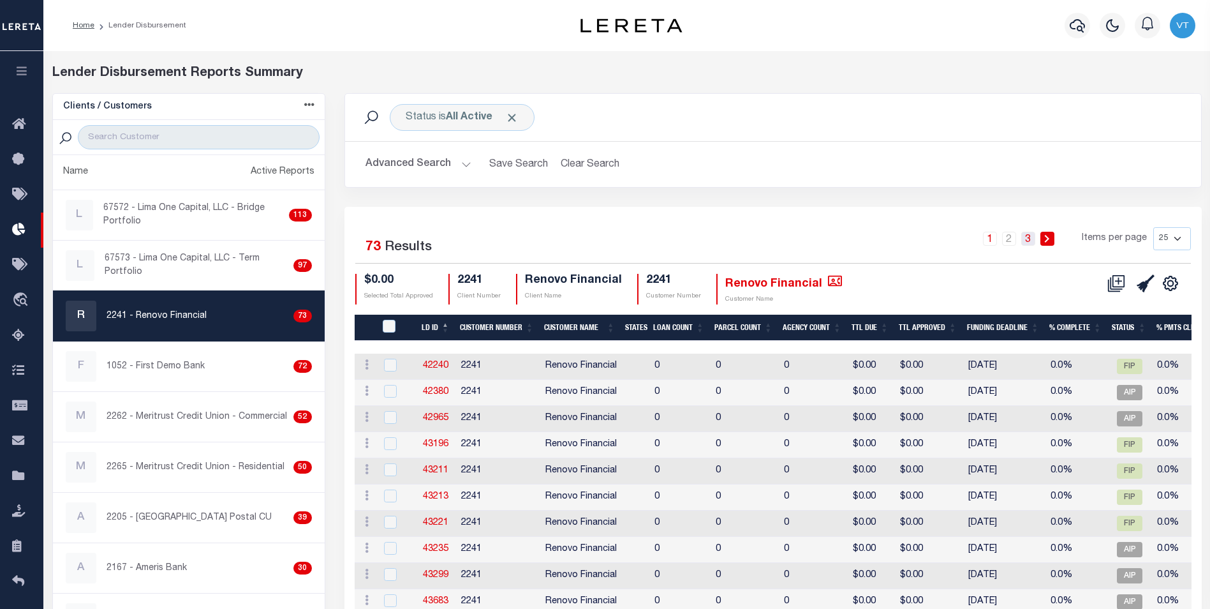
click at [1024, 235] on link "3" at bounding box center [1029, 239] width 14 height 14
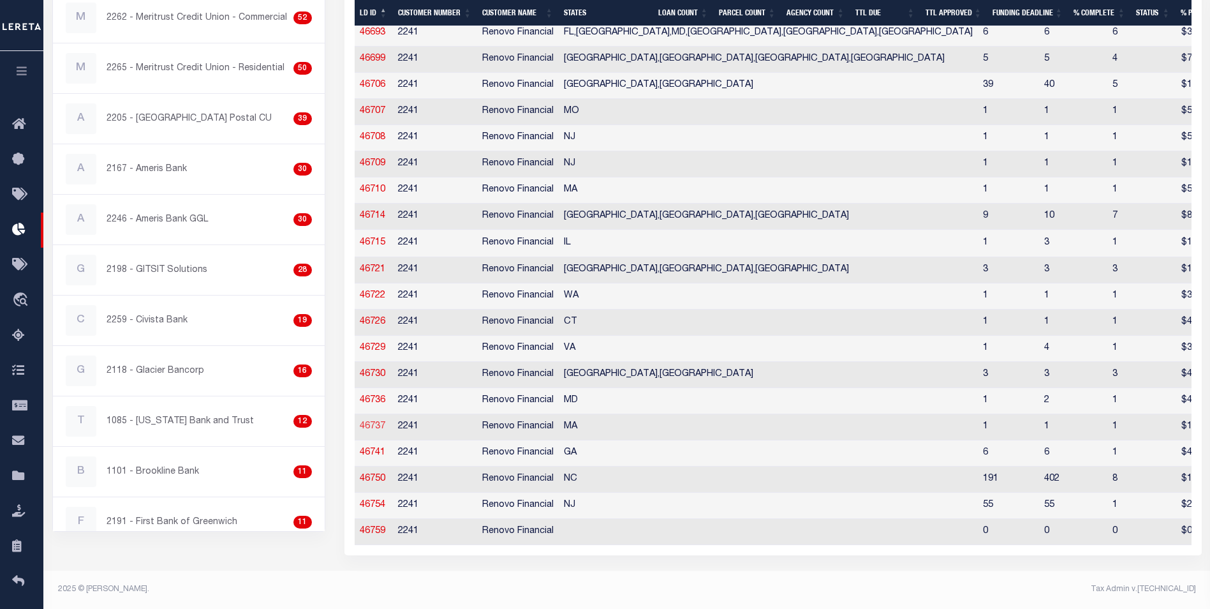
click at [376, 422] on link "46737" at bounding box center [373, 426] width 26 height 9
checkbox input "true"
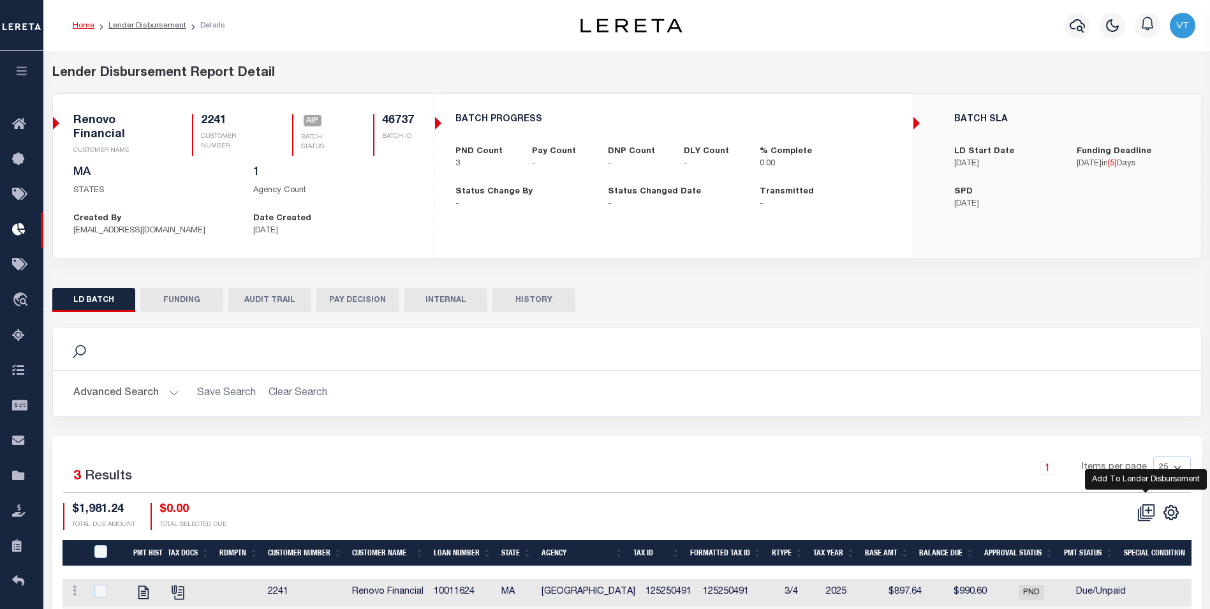
click at [1147, 514] on icon at bounding box center [1147, 512] width 18 height 18
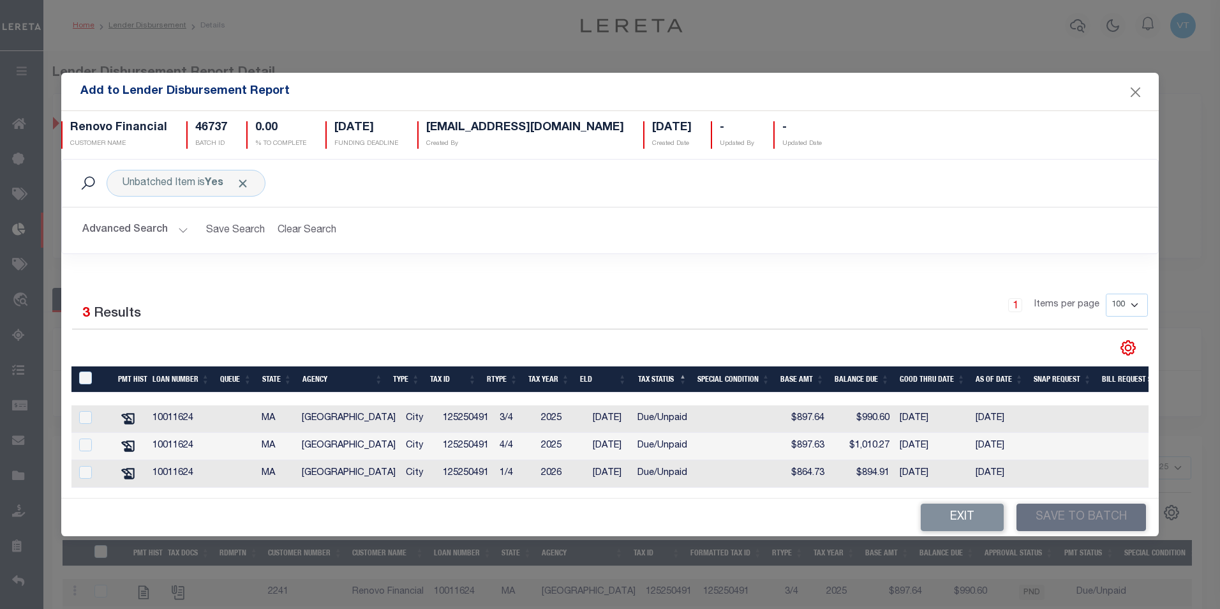
click at [130, 227] on button "Advanced Search" at bounding box center [135, 230] width 106 height 25
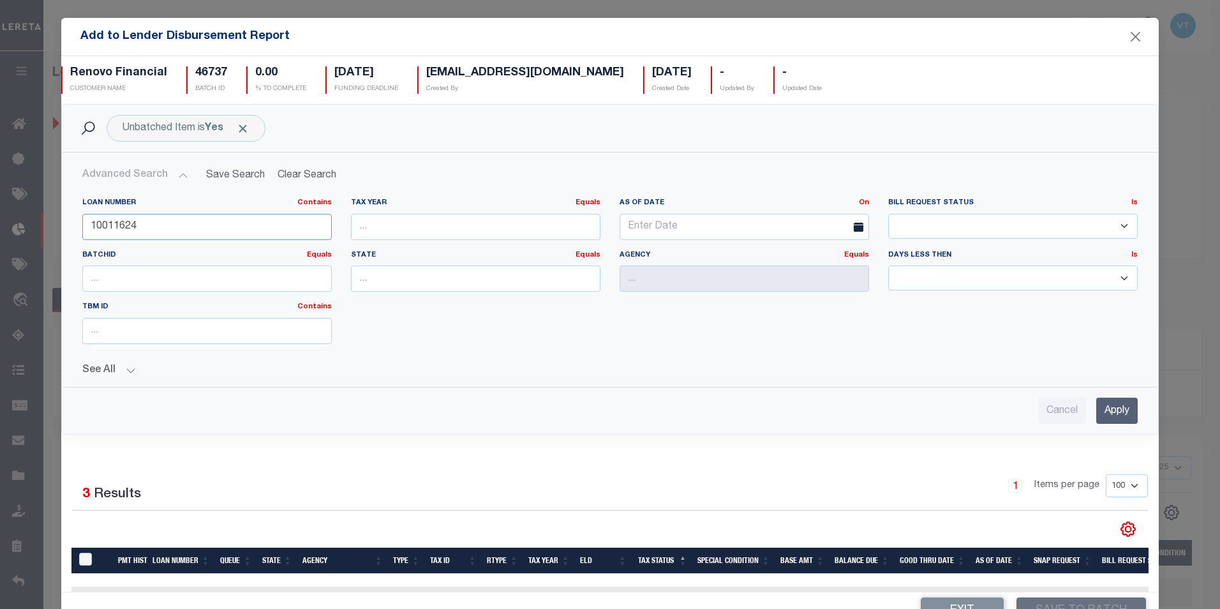
drag, startPoint x: 154, startPoint y: 229, endPoint x: 62, endPoint y: 227, distance: 91.9
click at [63, 227] on div "Loan Number Contains Contains Is 10011624 Tax Year Equals Equals Is Not Equal T…" at bounding box center [611, 282] width 1096 height 189
type input "10010386"
click at [1096, 401] on input "Apply" at bounding box center [1116, 411] width 41 height 26
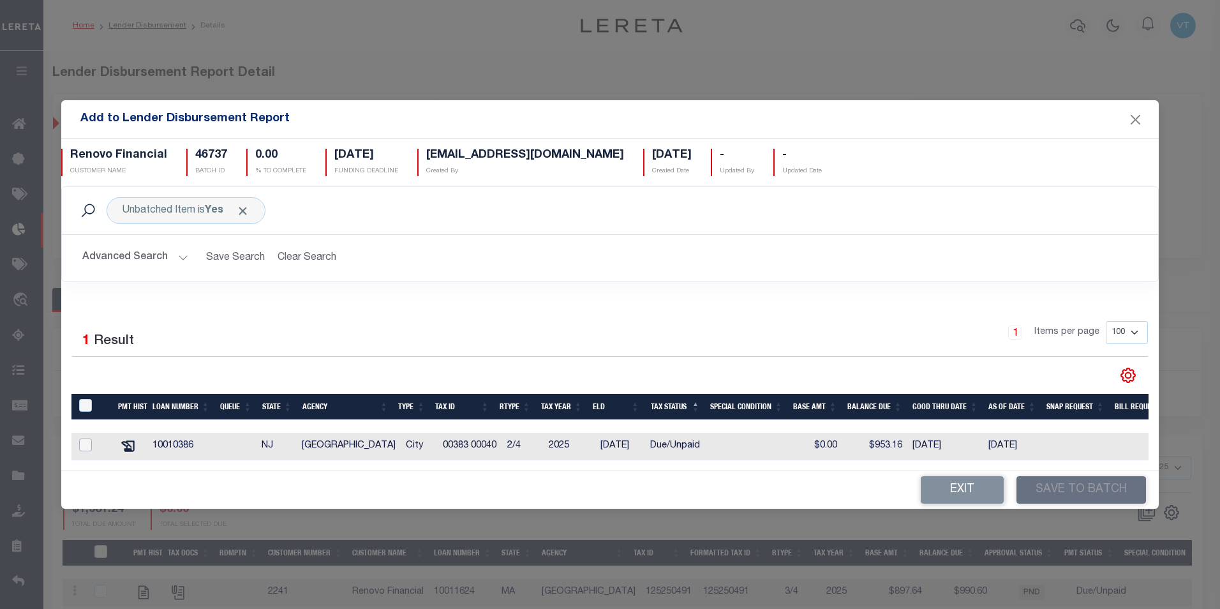
click at [82, 440] on input "checkbox" at bounding box center [85, 444] width 13 height 13
checkbox input "true"
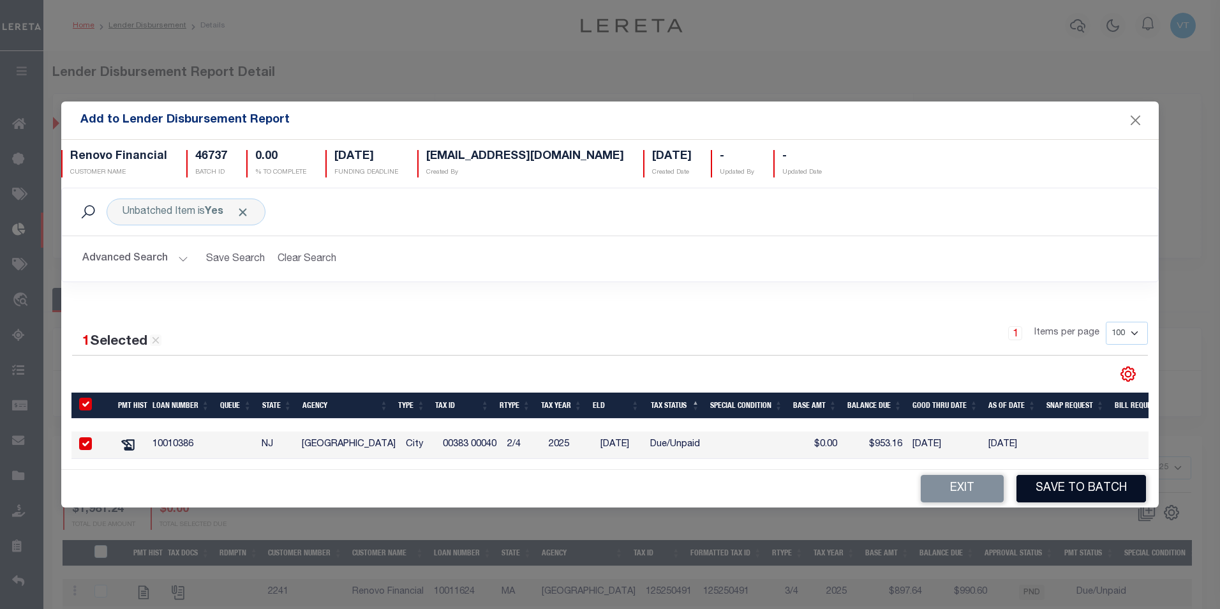
click at [1073, 493] on button "Save to Batch" at bounding box center [1081, 488] width 130 height 27
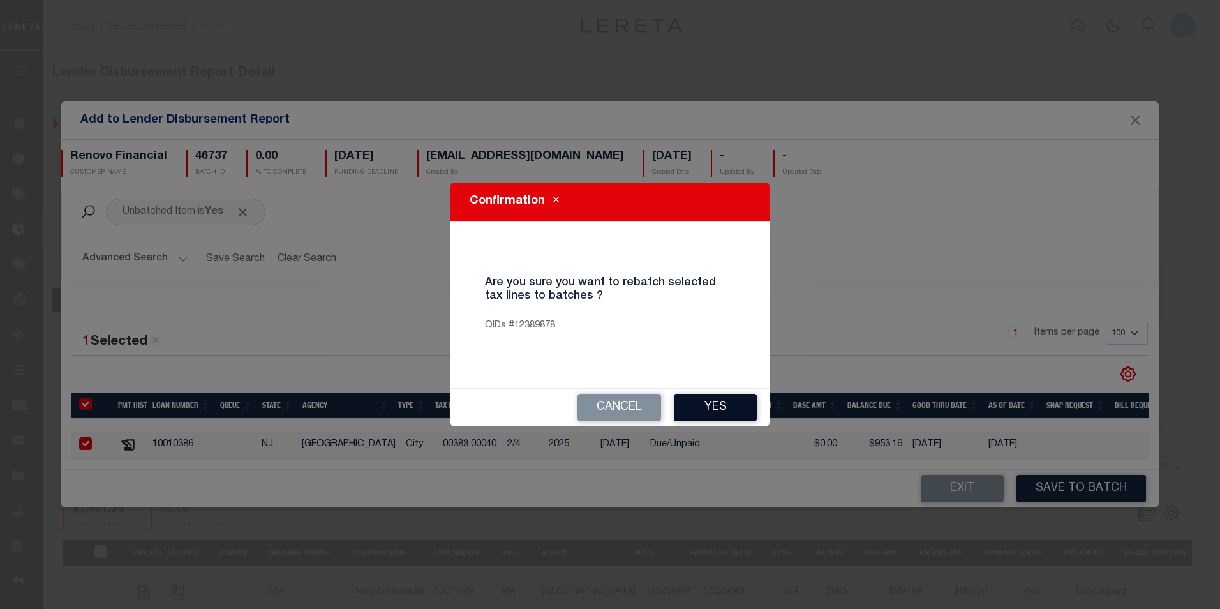
click at [725, 409] on button "Yes" at bounding box center [715, 407] width 83 height 27
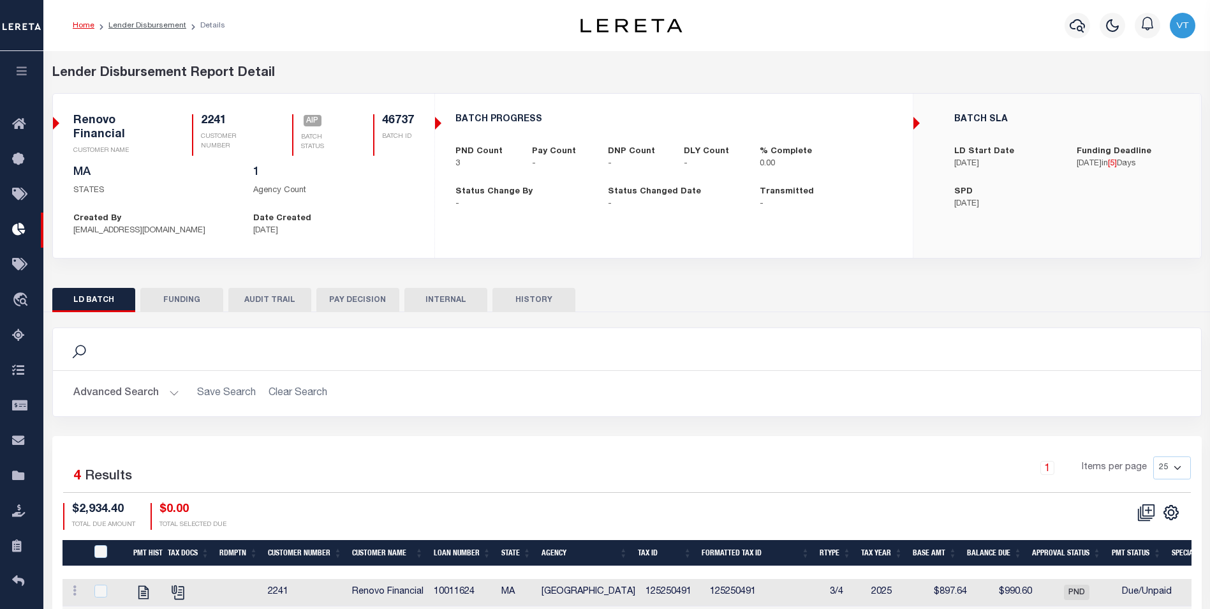
click at [131, 395] on button "Advanced Search" at bounding box center [126, 393] width 106 height 25
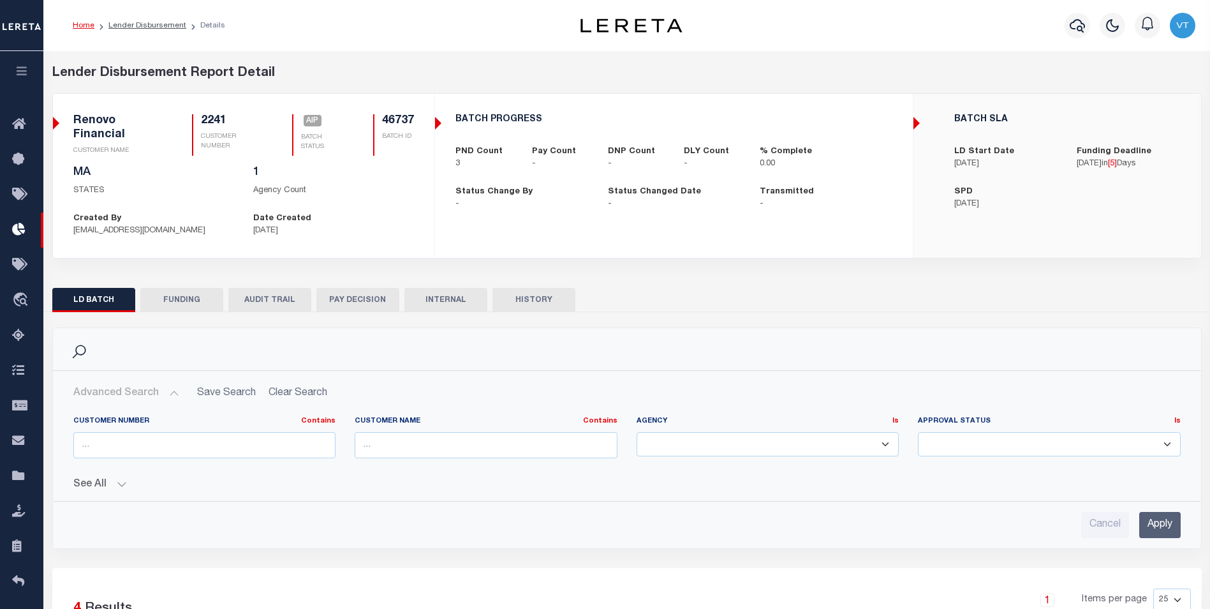
click at [163, 391] on button "Advanced Search" at bounding box center [126, 393] width 106 height 25
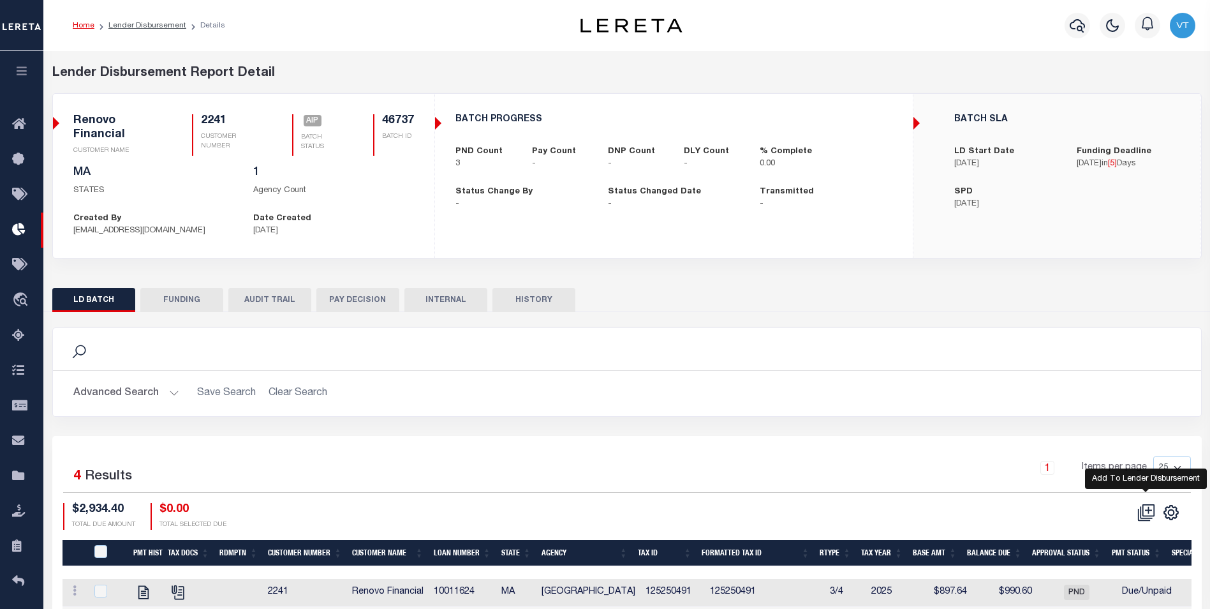
click at [1149, 514] on icon at bounding box center [1147, 512] width 18 height 18
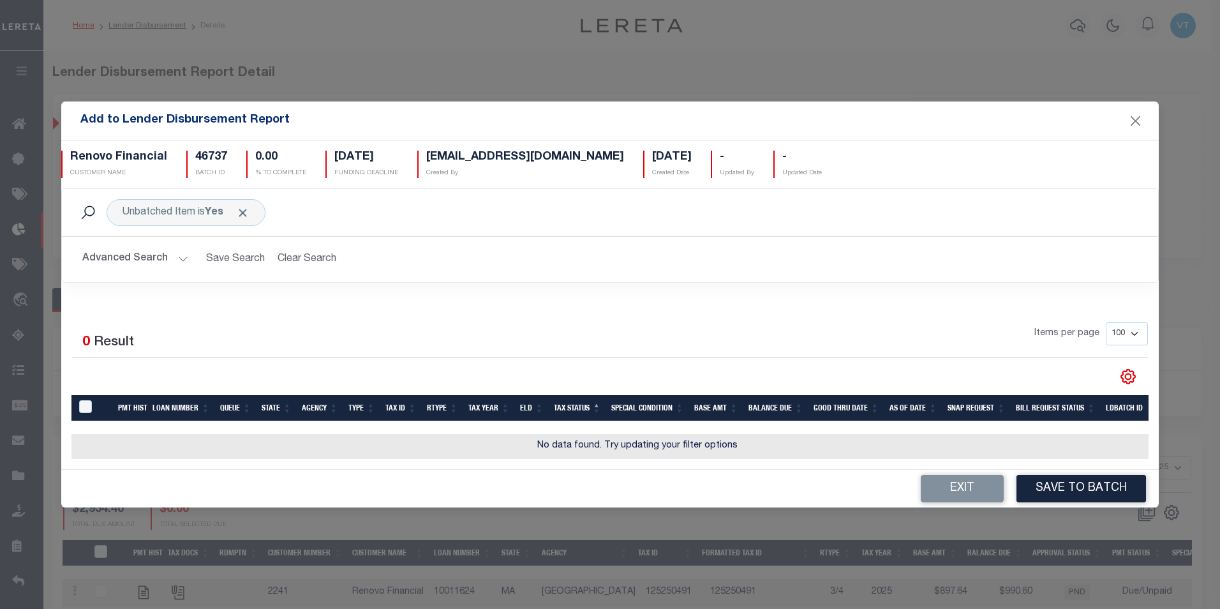
click at [129, 255] on button "Advanced Search" at bounding box center [135, 259] width 106 height 25
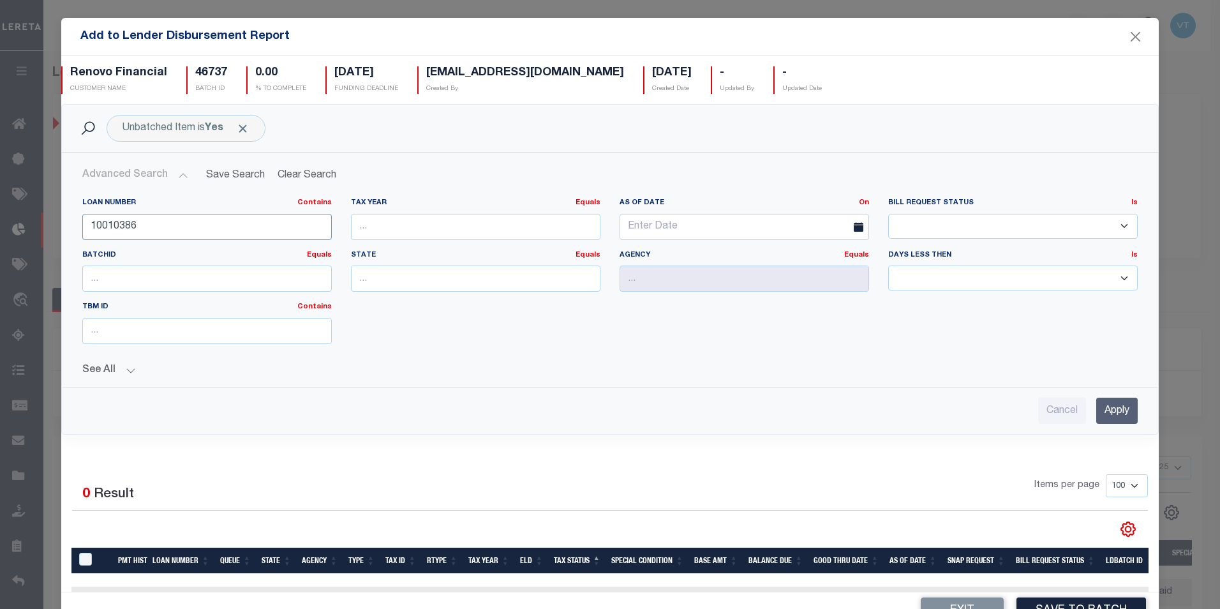
drag, startPoint x: 165, startPoint y: 232, endPoint x: -3, endPoint y: 226, distance: 167.9
click at [0, 226] on html "Home Lender Disbursement Details Profile" at bounding box center [610, 368] width 1220 height 737
type input "10020259"
click at [1096, 412] on input "Apply" at bounding box center [1116, 411] width 41 height 26
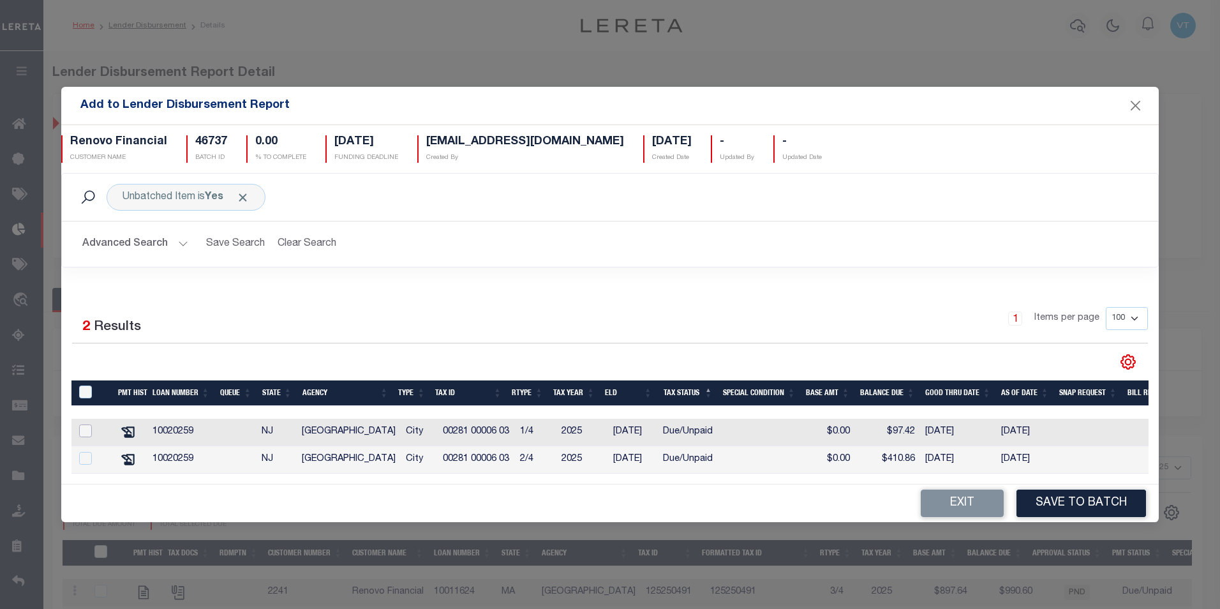
click at [80, 431] on input "checkbox" at bounding box center [85, 430] width 13 height 13
checkbox input "true"
checkbox input "false"
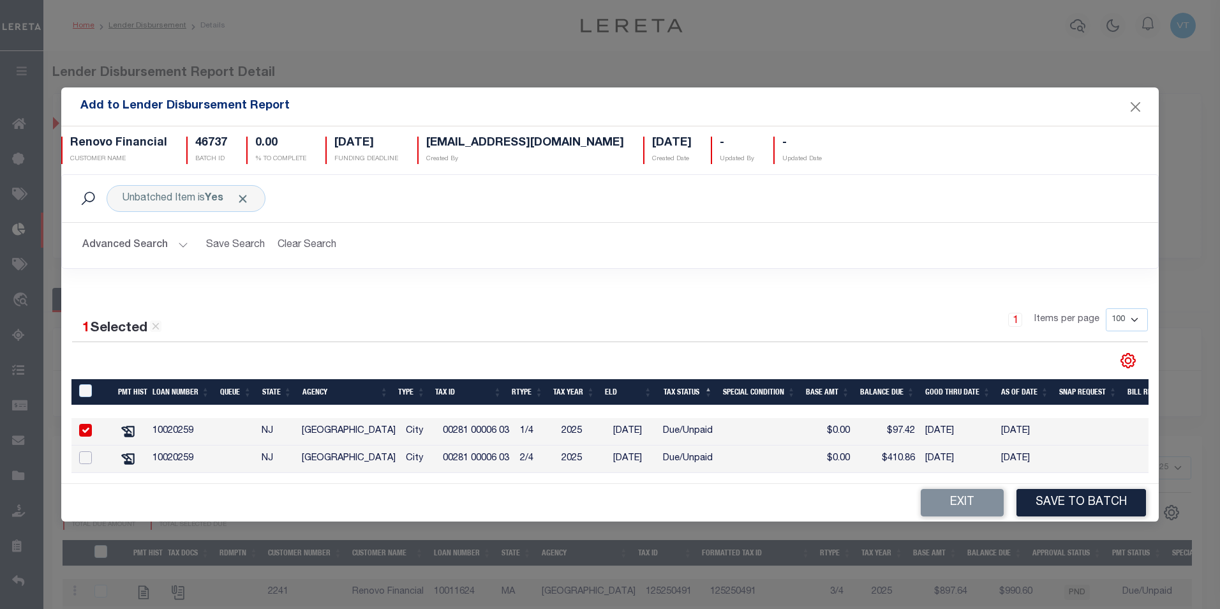
click at [82, 456] on input "checkbox" at bounding box center [85, 457] width 13 height 13
checkbox input "true"
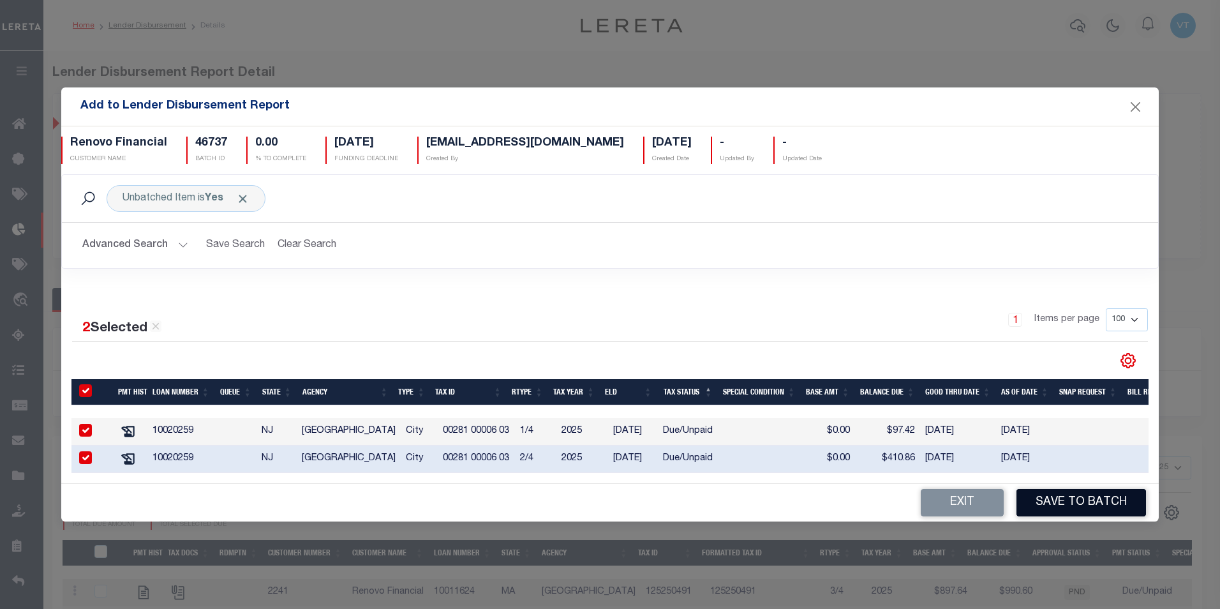
click at [1083, 509] on button "Save to Batch" at bounding box center [1081, 502] width 130 height 27
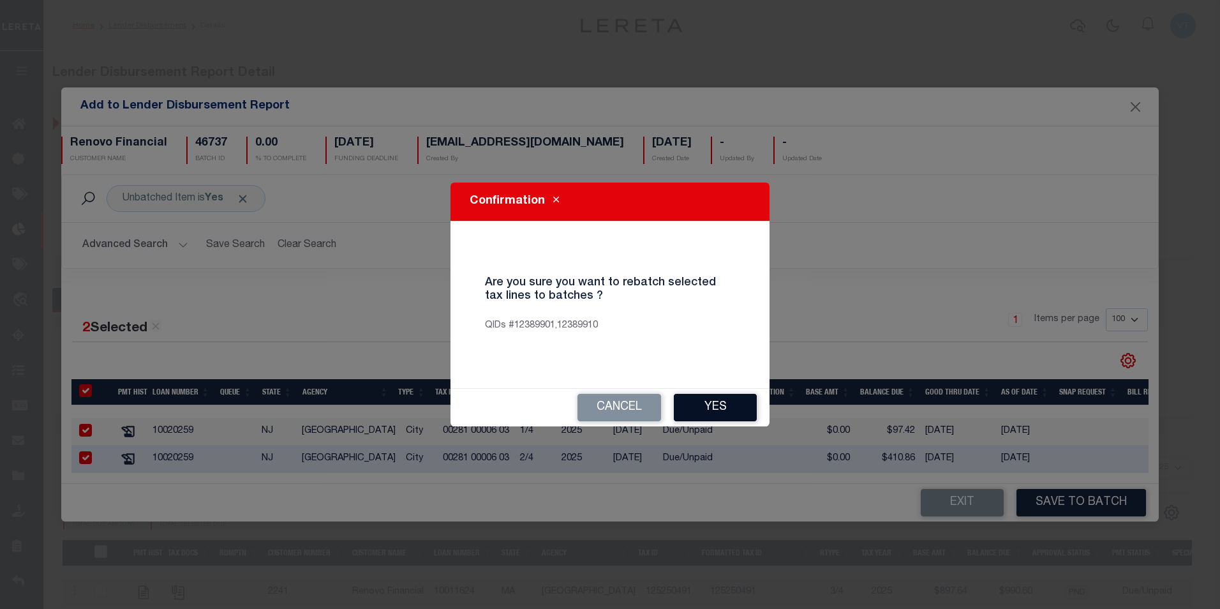
click at [722, 404] on button "Yes" at bounding box center [715, 407] width 83 height 27
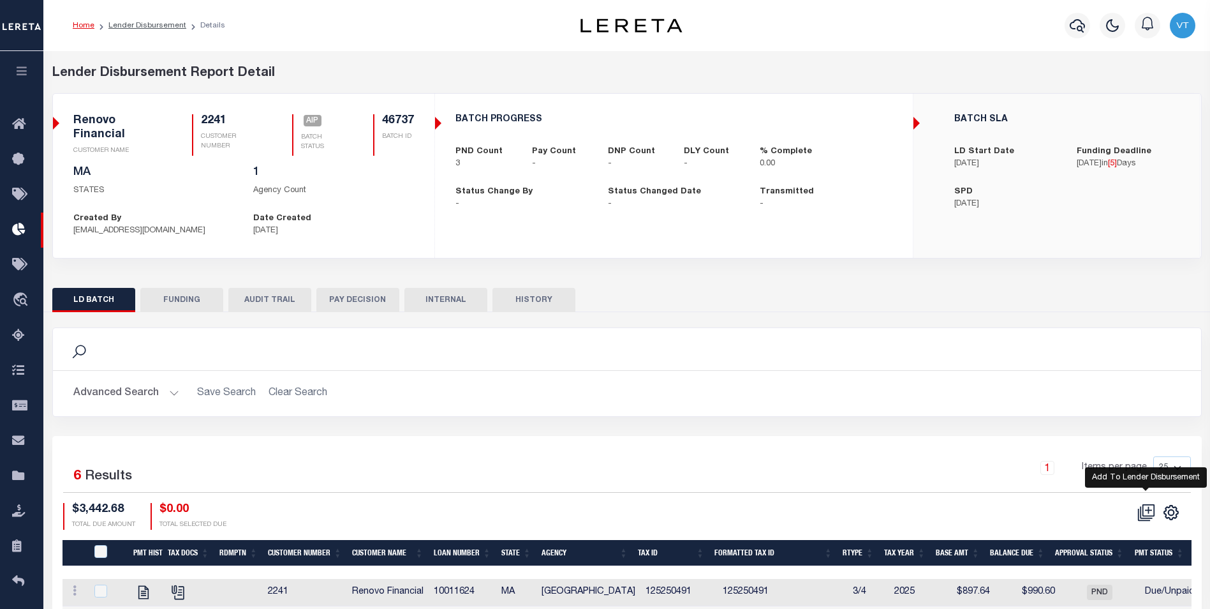
click at [1144, 518] on icon at bounding box center [1146, 512] width 12 height 12
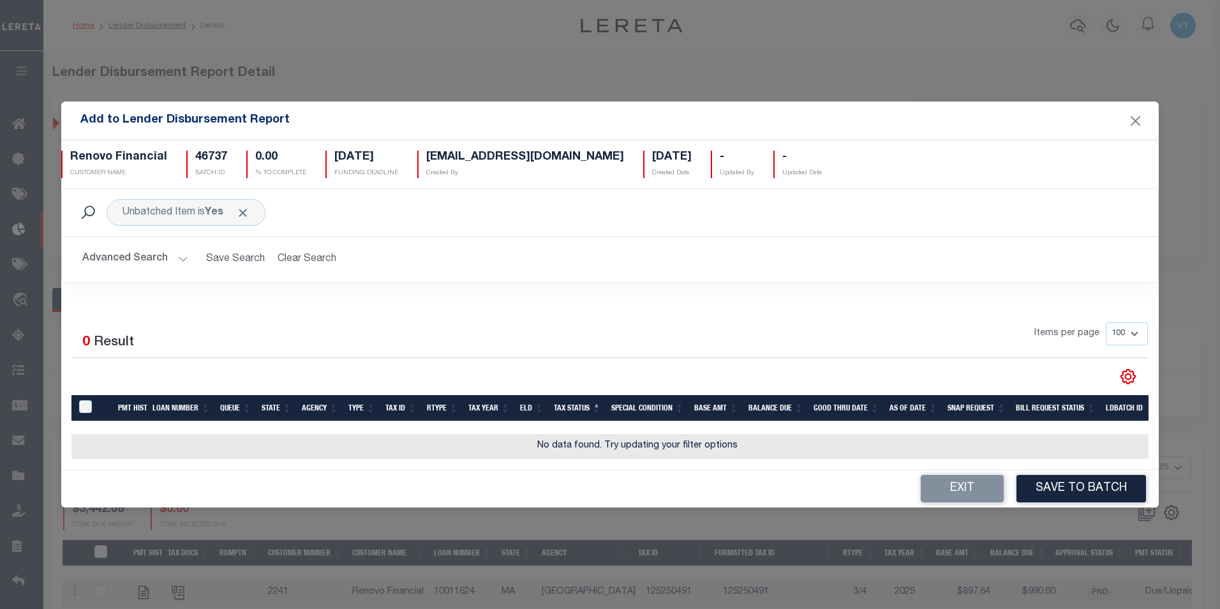
click at [134, 264] on button "Advanced Search" at bounding box center [135, 259] width 106 height 25
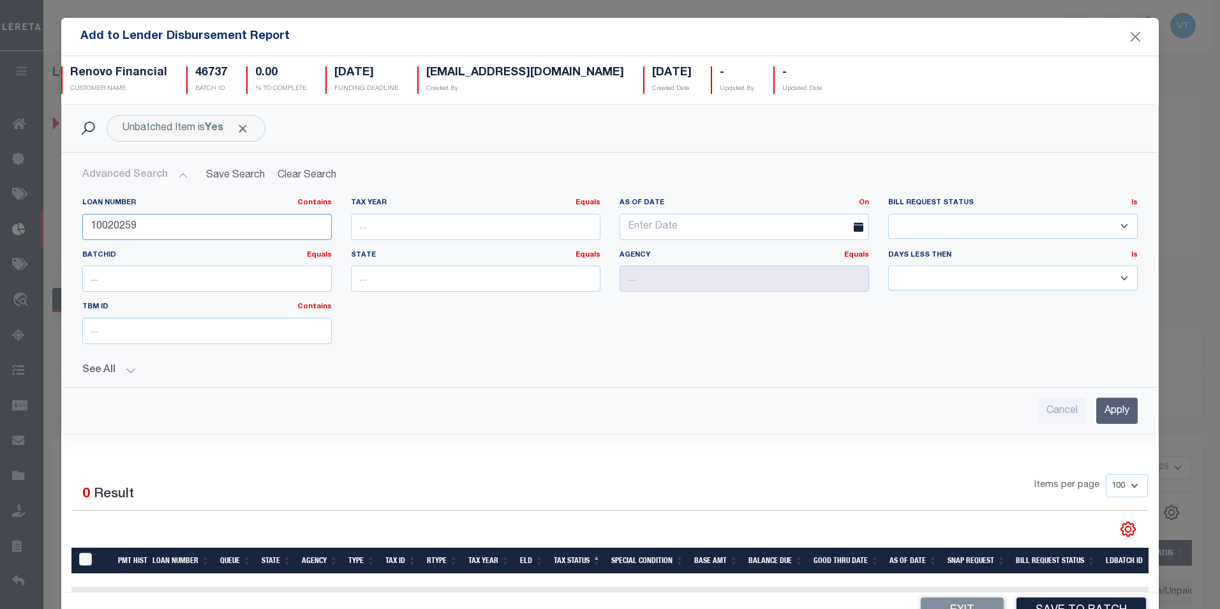
drag, startPoint x: 160, startPoint y: 231, endPoint x: 89, endPoint y: 235, distance: 71.0
click at [89, 235] on input "10020259" at bounding box center [206, 227] width 249 height 26
click at [1104, 408] on input "Apply" at bounding box center [1116, 411] width 41 height 26
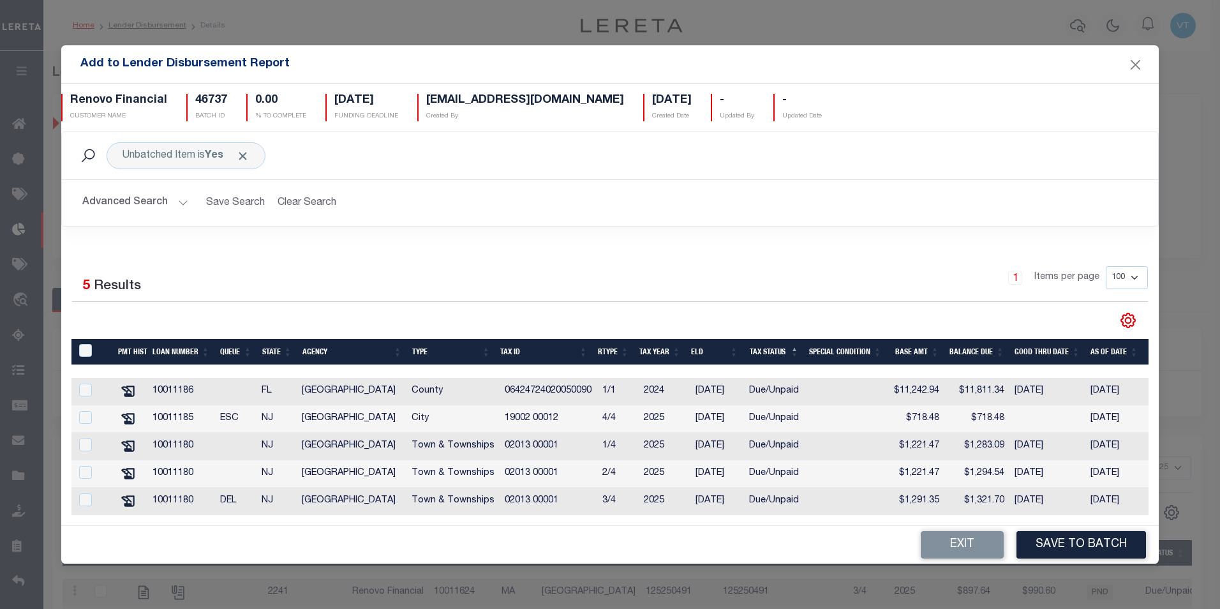
click at [149, 194] on button "Advanced Search" at bounding box center [135, 202] width 106 height 25
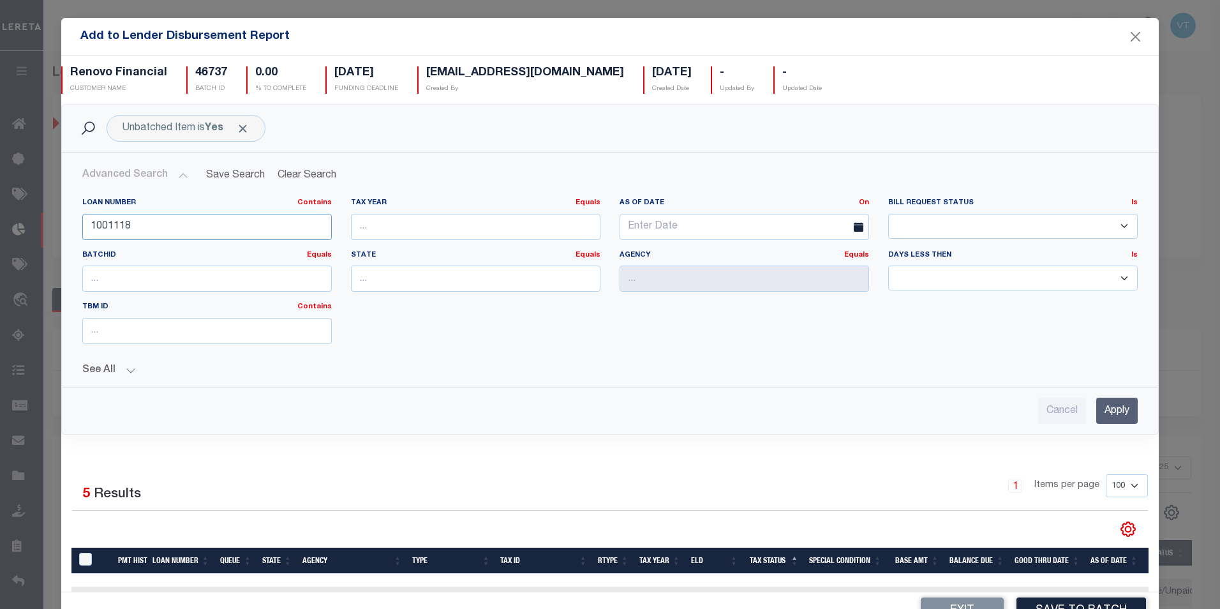
drag, startPoint x: 160, startPoint y: 231, endPoint x: 75, endPoint y: 230, distance: 84.9
click at [75, 230] on div "Loan Number Contains Contains Is 1001118" at bounding box center [207, 224] width 269 height 52
type input "10011118"
click at [1096, 415] on input "Apply" at bounding box center [1116, 411] width 41 height 26
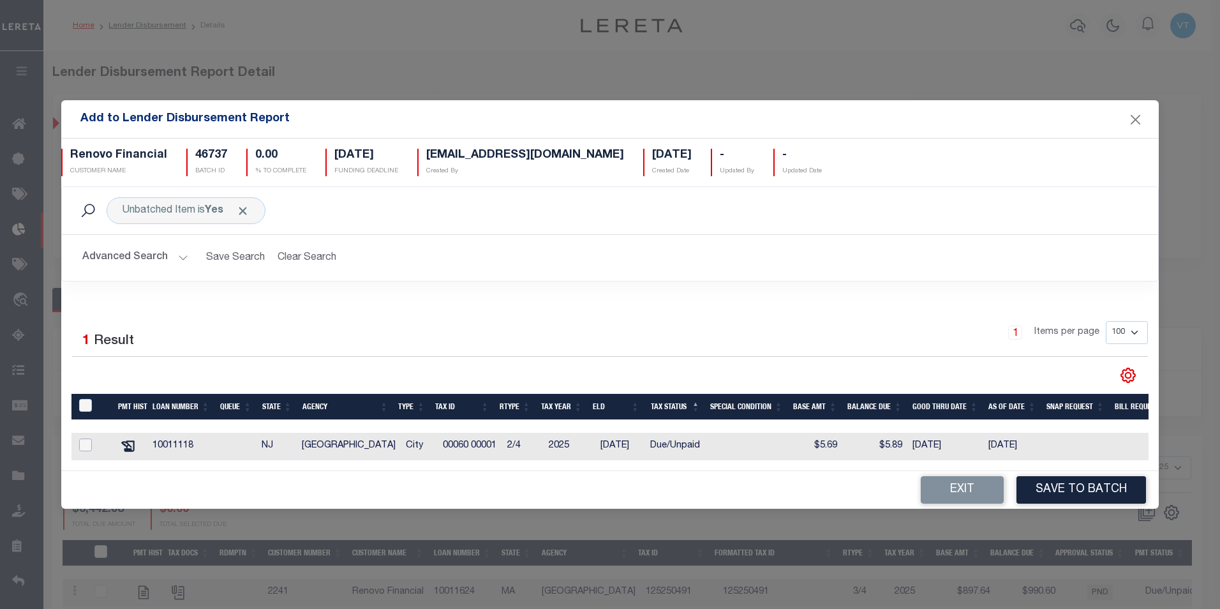
click at [89, 440] on input "checkbox" at bounding box center [85, 444] width 13 height 13
checkbox input "true"
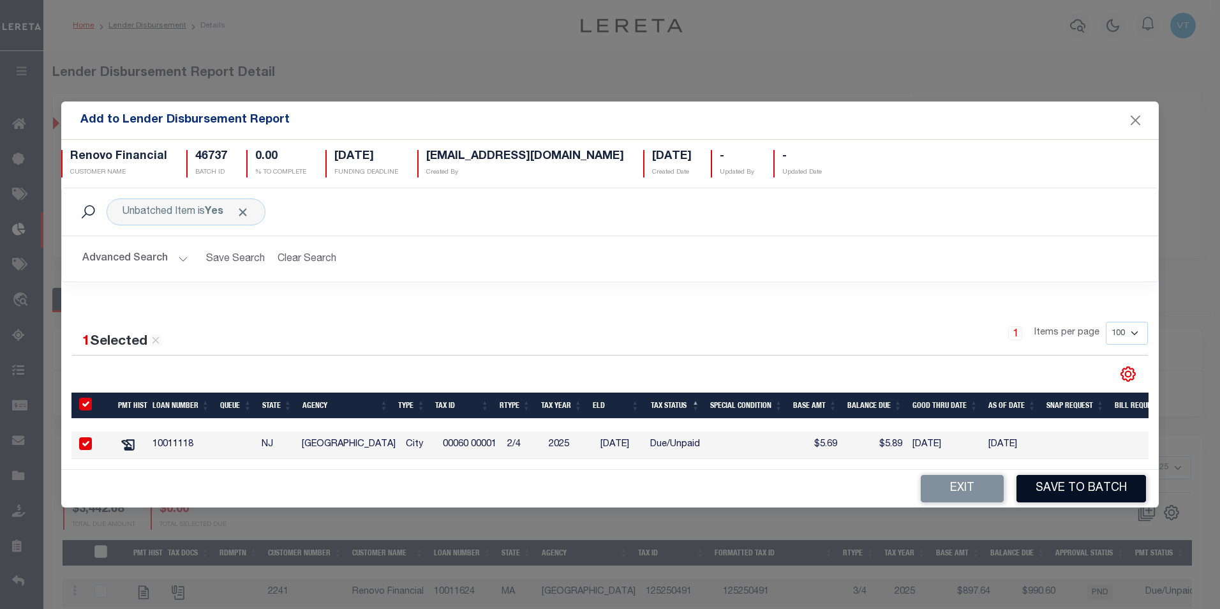
click at [1098, 492] on button "Save to Batch" at bounding box center [1081, 488] width 130 height 27
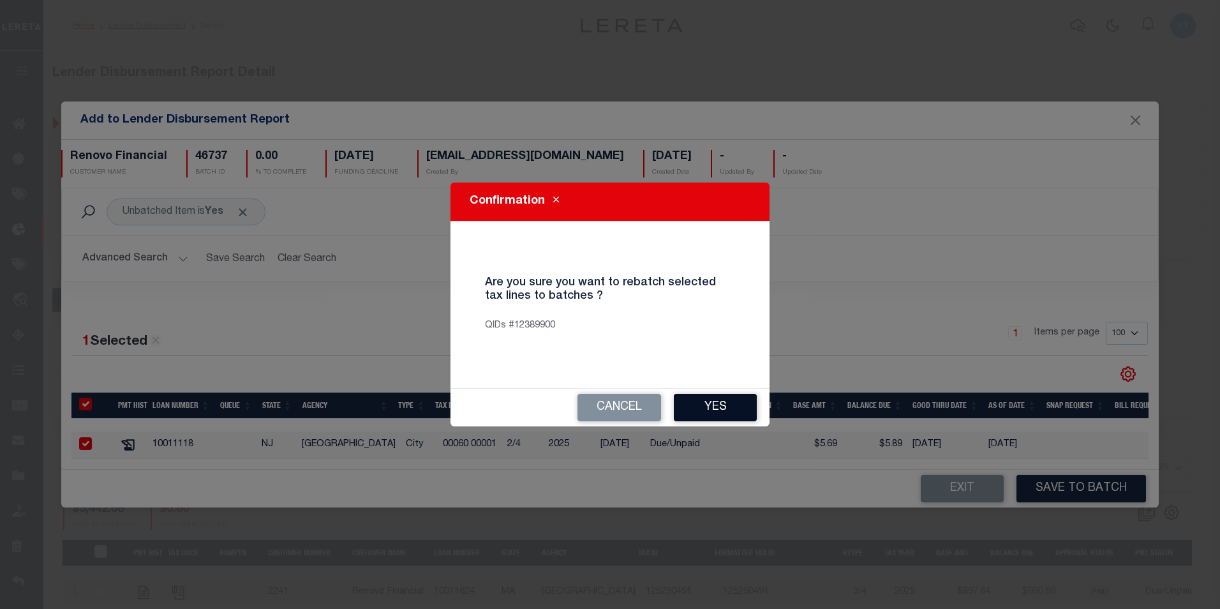
click at [701, 402] on button "Yes" at bounding box center [715, 407] width 83 height 27
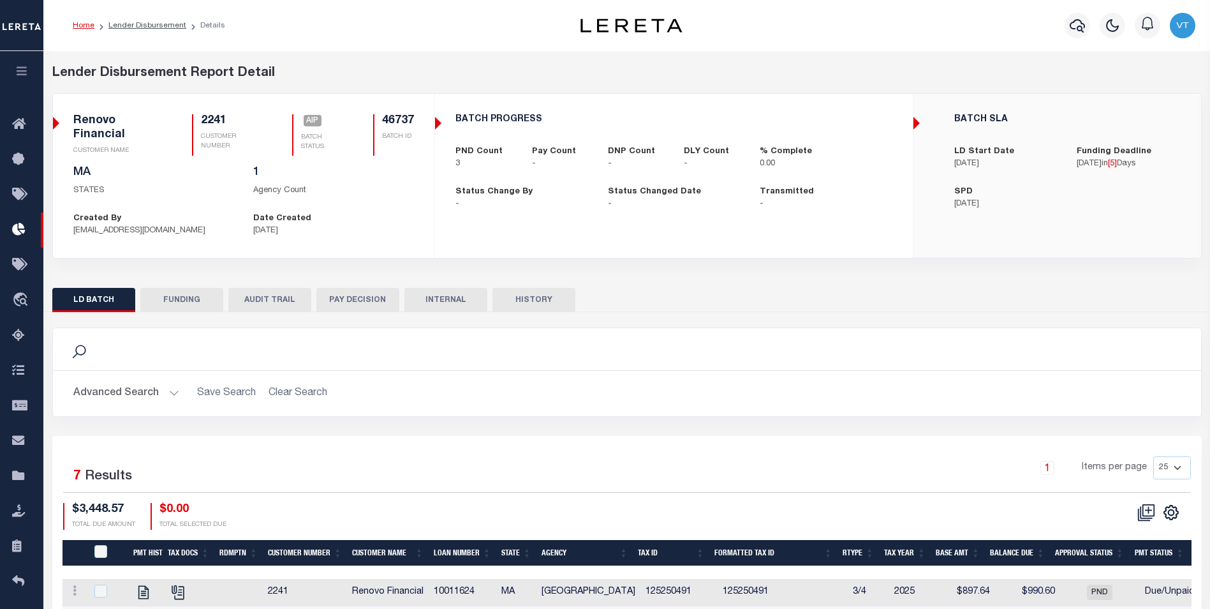
click at [22, 75] on icon "button" at bounding box center [22, 70] width 15 height 11
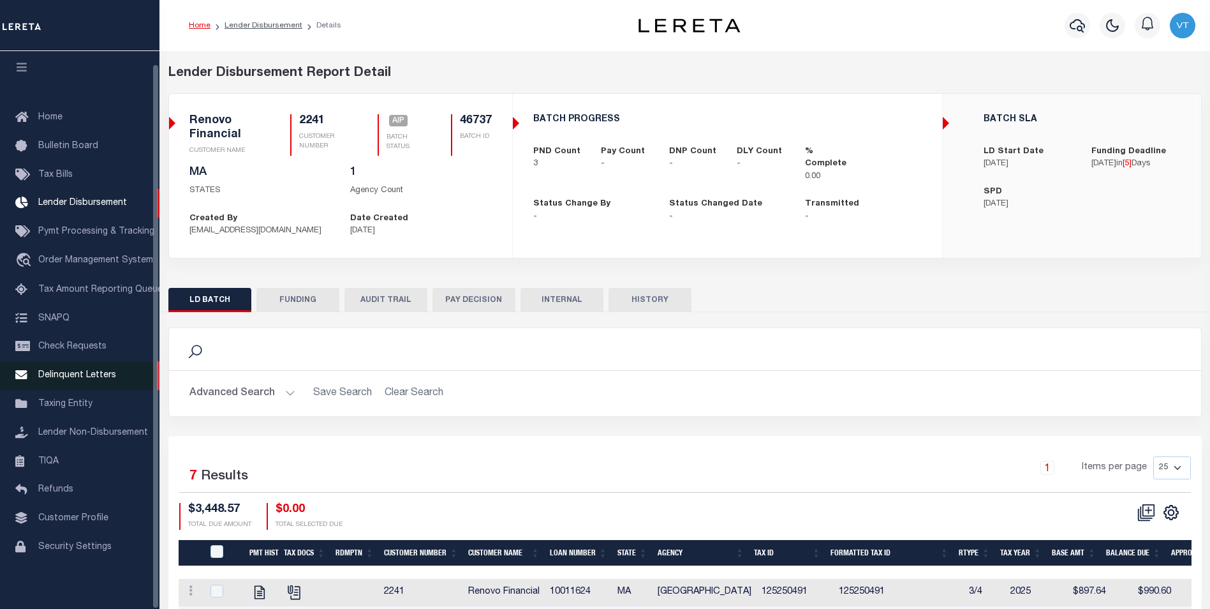
scroll to position [13, 0]
click at [93, 429] on span "Lender Non-Disbursement" at bounding box center [93, 431] width 110 height 9
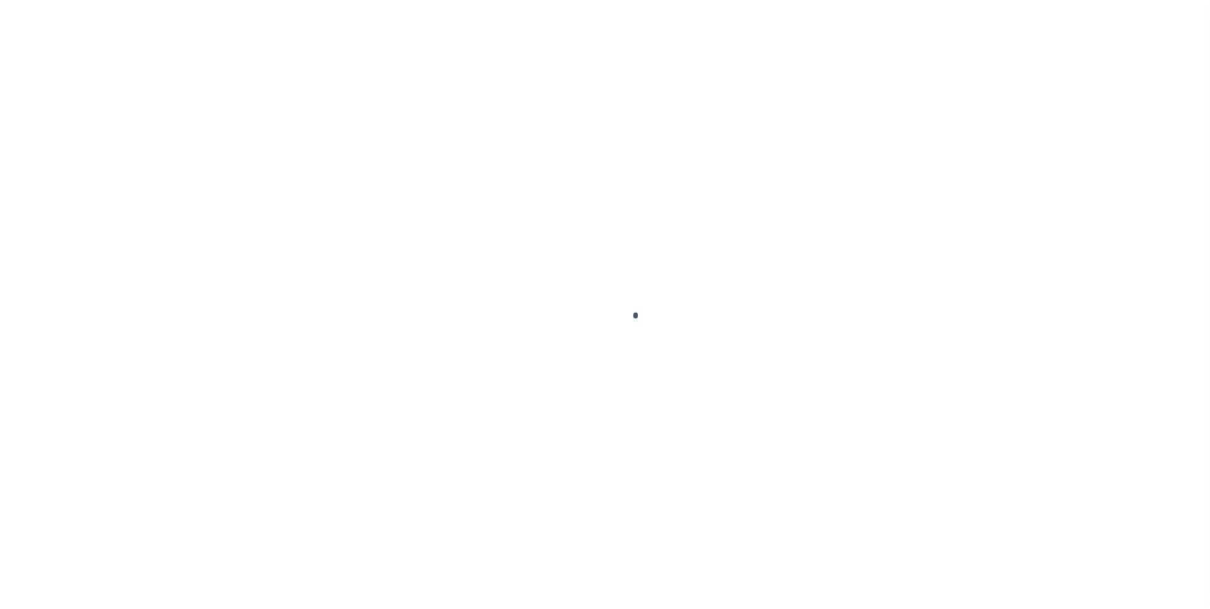
scroll to position [13, 0]
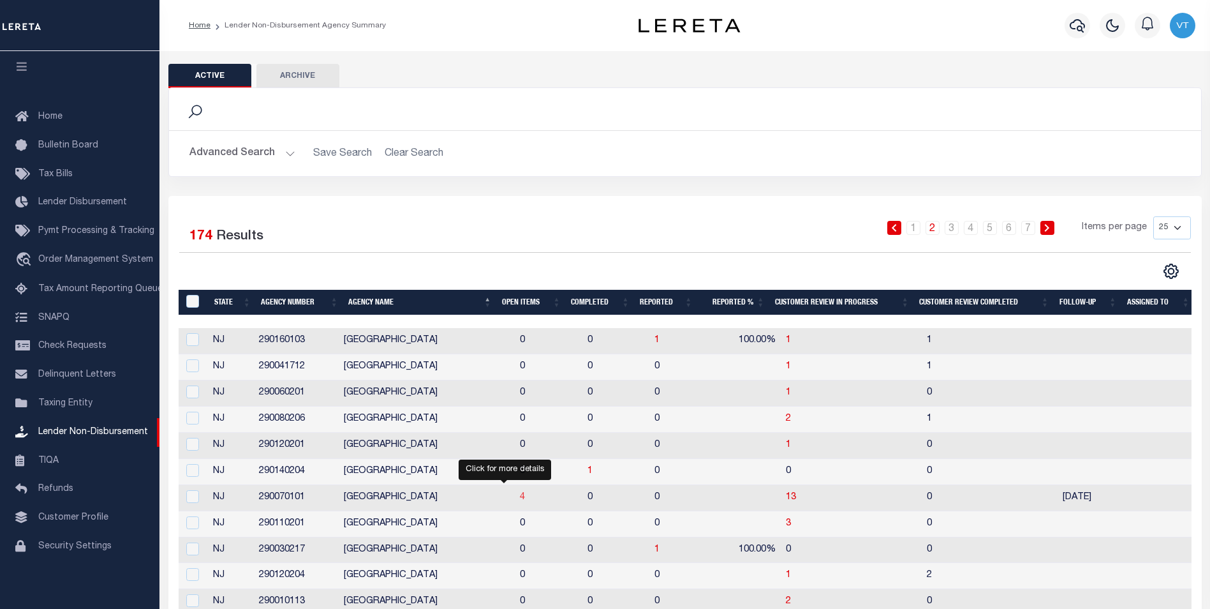
click at [520, 498] on span "4" at bounding box center [522, 497] width 5 height 9
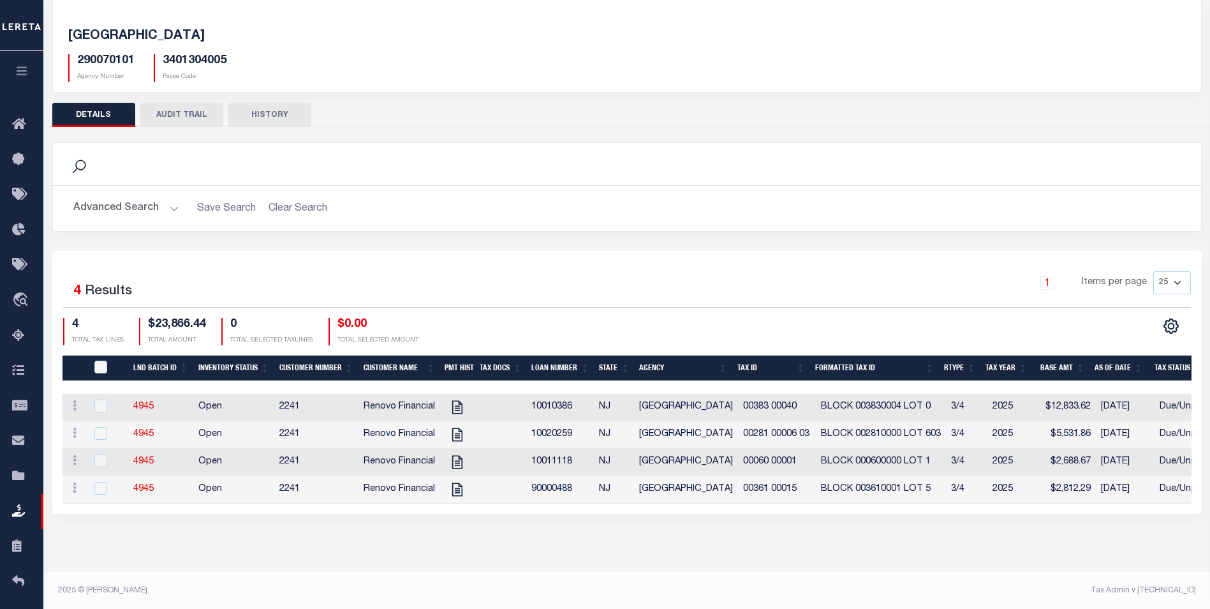
scroll to position [68, 0]
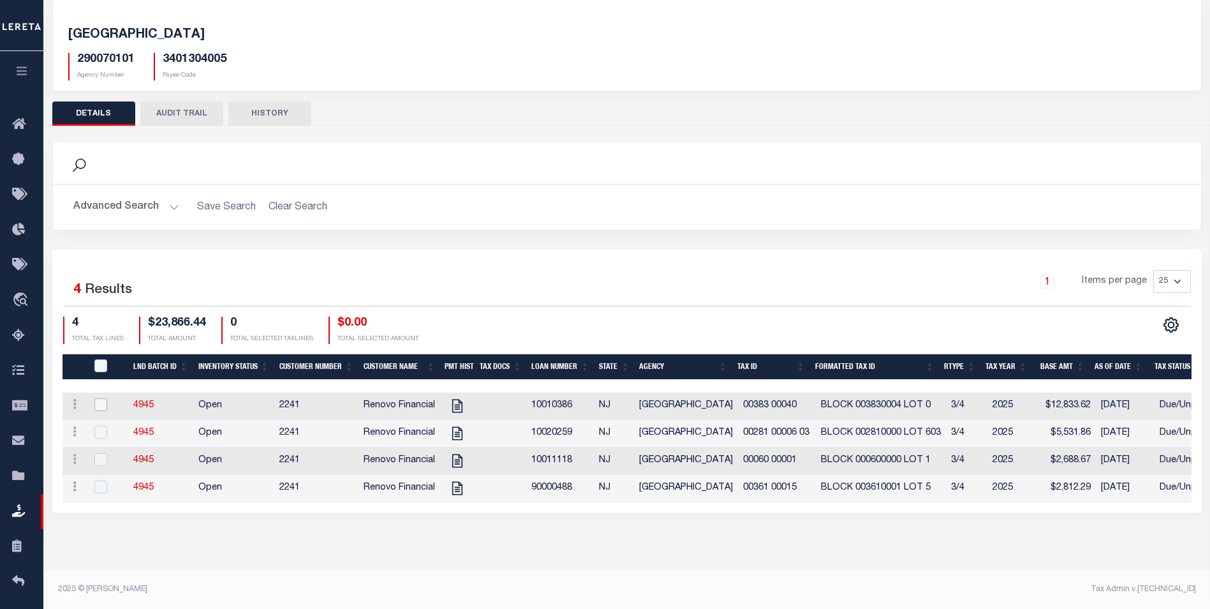
click at [98, 401] on input "checkbox" at bounding box center [100, 404] width 13 height 13
checkbox input "true"
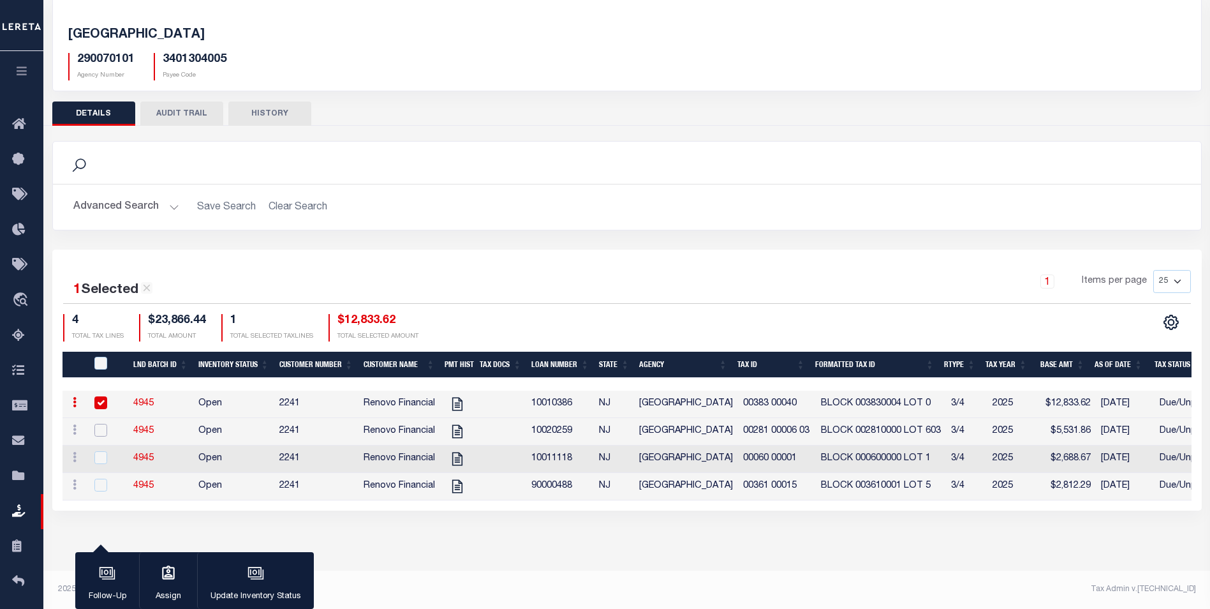
click at [103, 435] on input "checkbox" at bounding box center [100, 430] width 13 height 13
checkbox input "true"
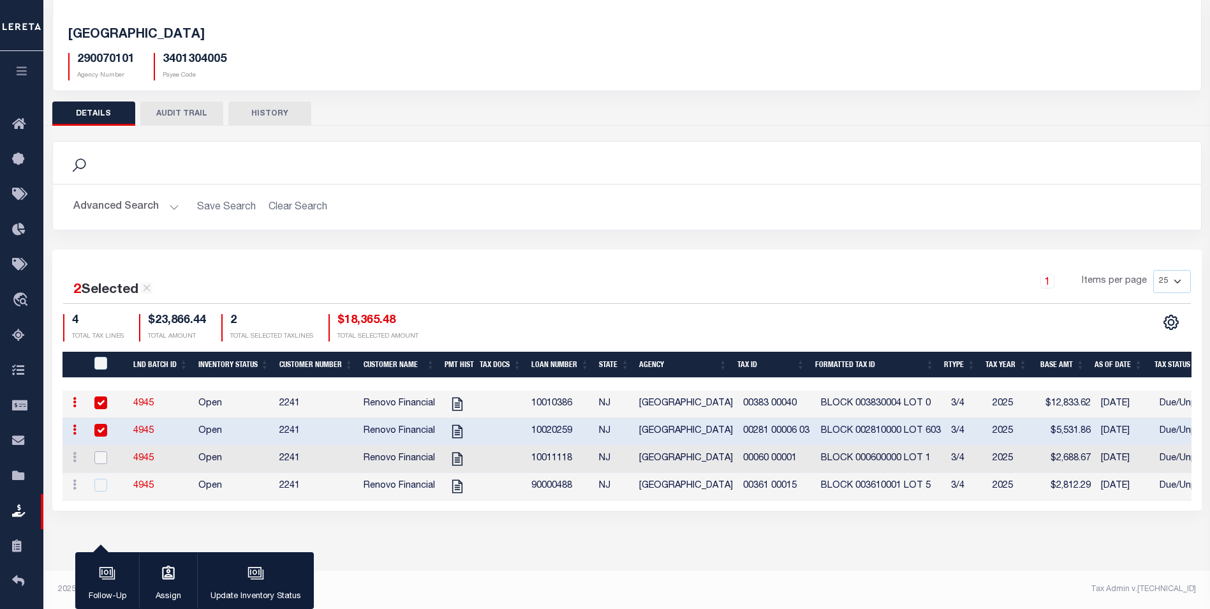
click at [103, 463] on input "checkbox" at bounding box center [100, 457] width 13 height 13
checkbox input "true"
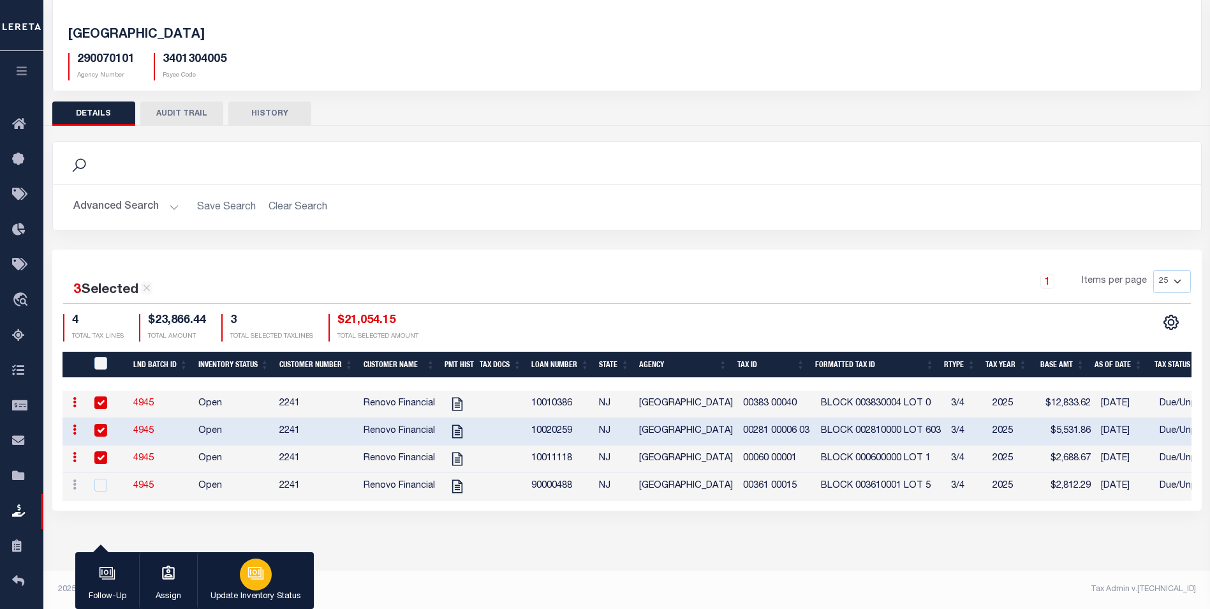
click at [270, 591] on p "Update Inventory Status" at bounding box center [256, 596] width 91 height 13
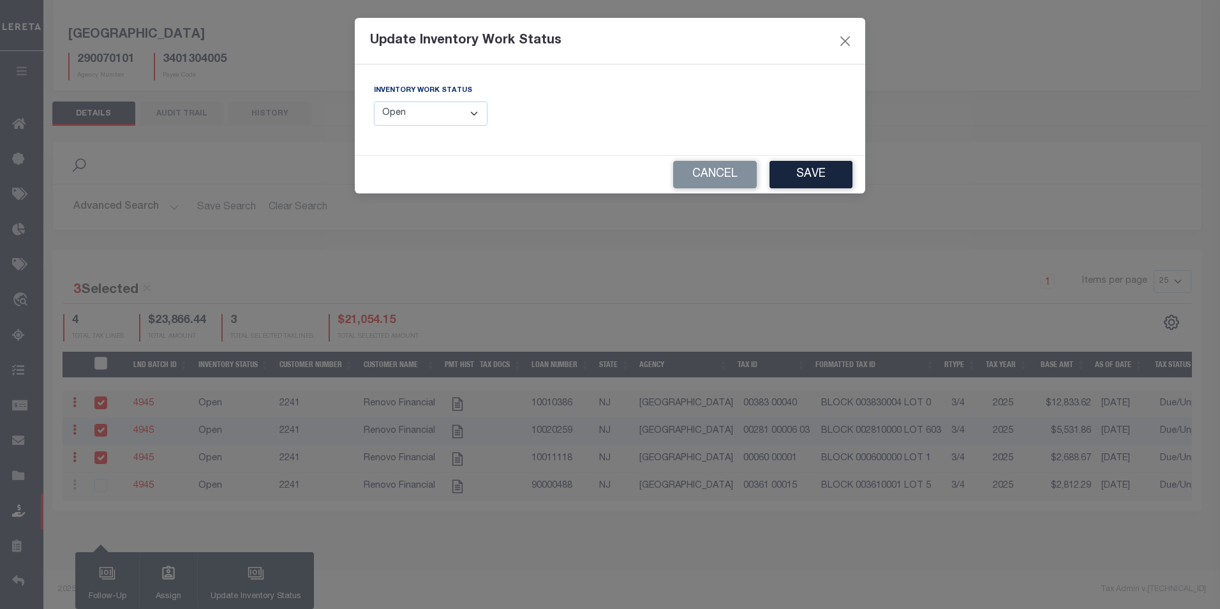
click at [408, 110] on select "--Select-- Open Completed Reported" at bounding box center [431, 113] width 114 height 25
select select "Completed"
click at [374, 101] on select "--Select-- Open Completed Reported" at bounding box center [431, 113] width 114 height 25
drag, startPoint x: 474, startPoint y: 114, endPoint x: 469, endPoint y: 127, distance: 14.3
click at [474, 114] on select "--Select-- Open Completed Reported" at bounding box center [431, 113] width 114 height 25
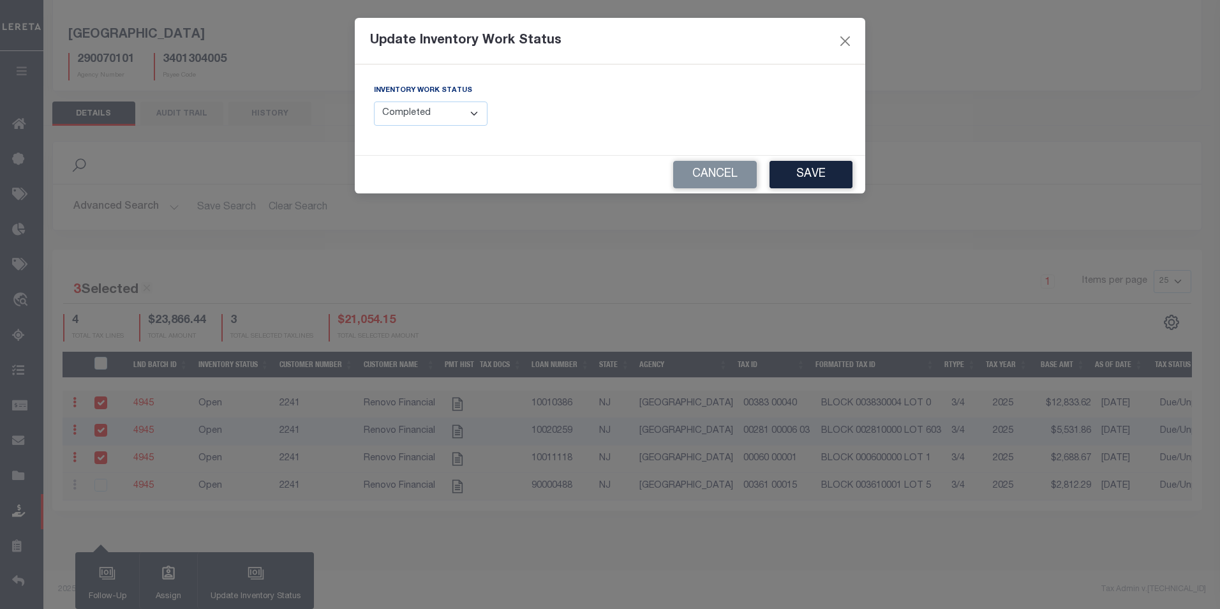
click at [374, 101] on select "--Select-- Open Completed Reported" at bounding box center [431, 113] width 114 height 25
click at [808, 170] on button "Save" at bounding box center [810, 174] width 83 height 27
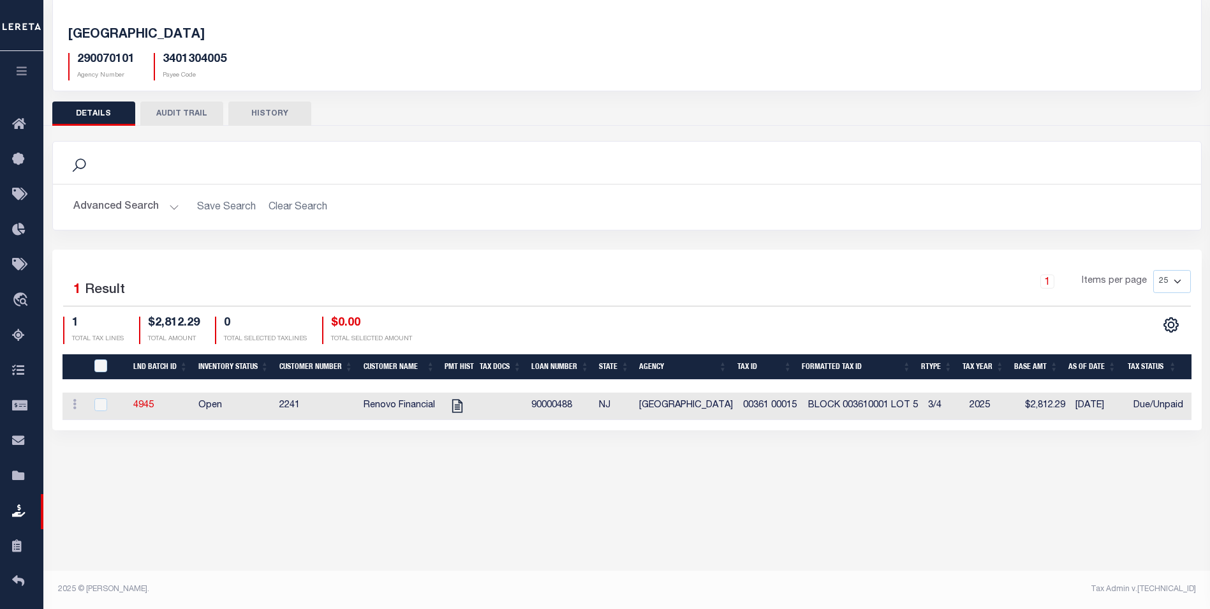
scroll to position [0, 27]
